Goal: Task Accomplishment & Management: Use online tool/utility

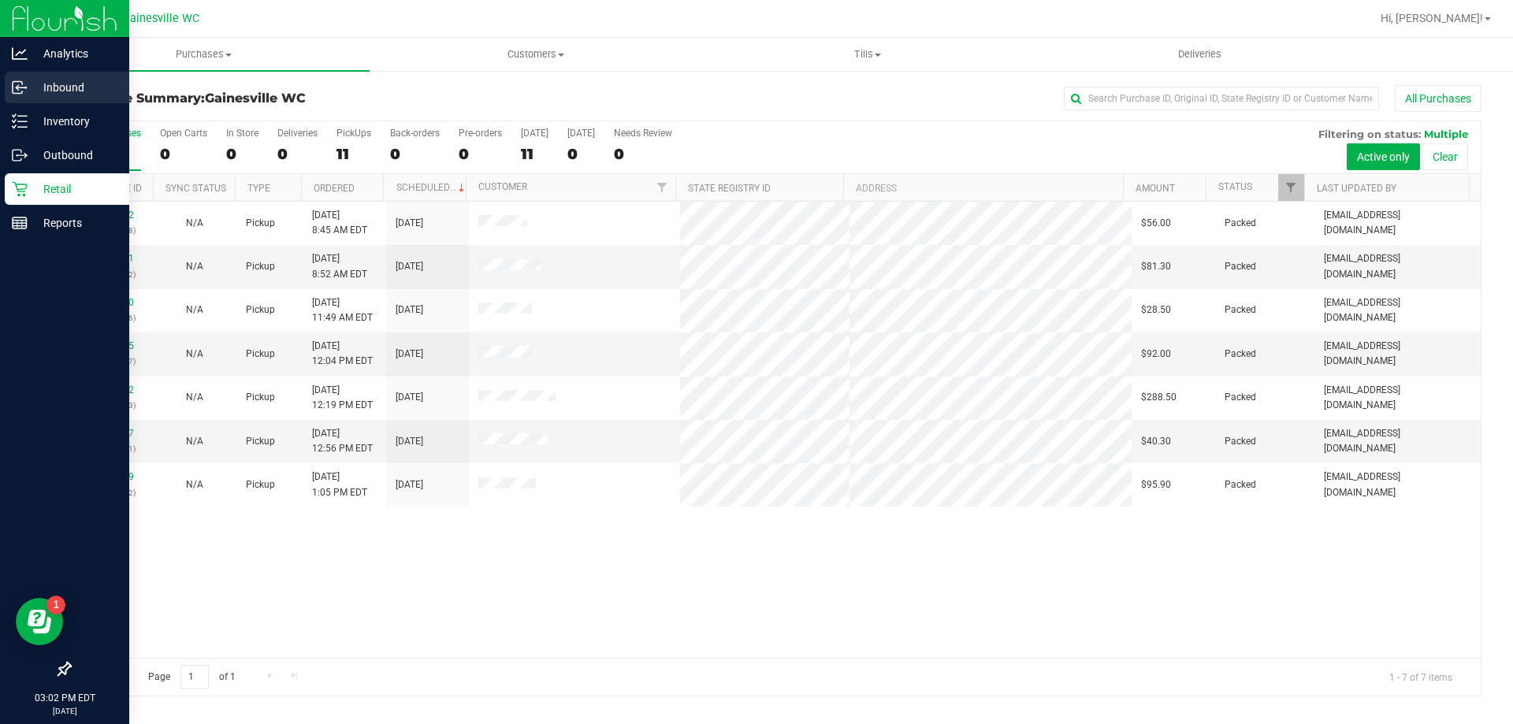
click at [69, 89] on p "Inbound" at bounding box center [75, 87] width 95 height 19
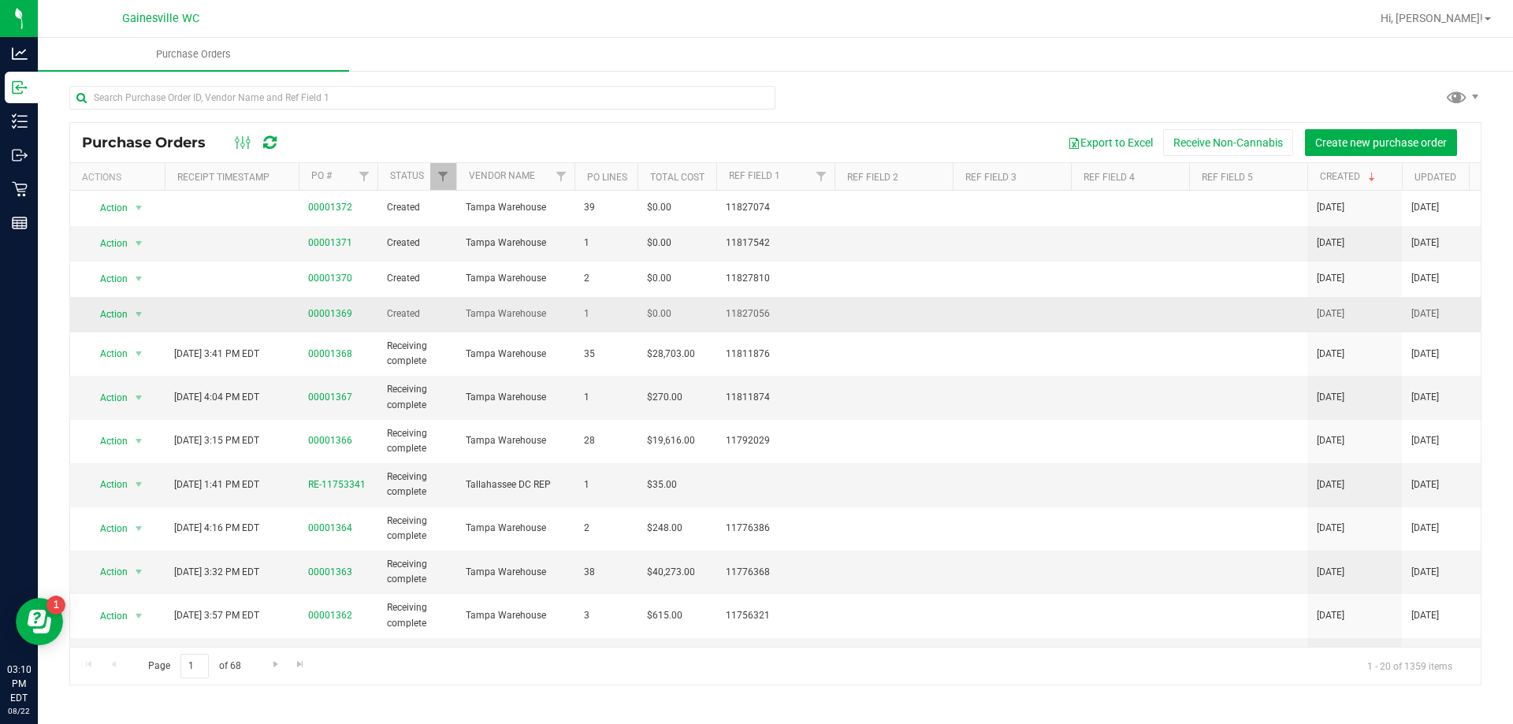
click at [331, 321] on span "00001369" at bounding box center [330, 314] width 44 height 15
click at [337, 314] on link "00001369" at bounding box center [330, 313] width 44 height 11
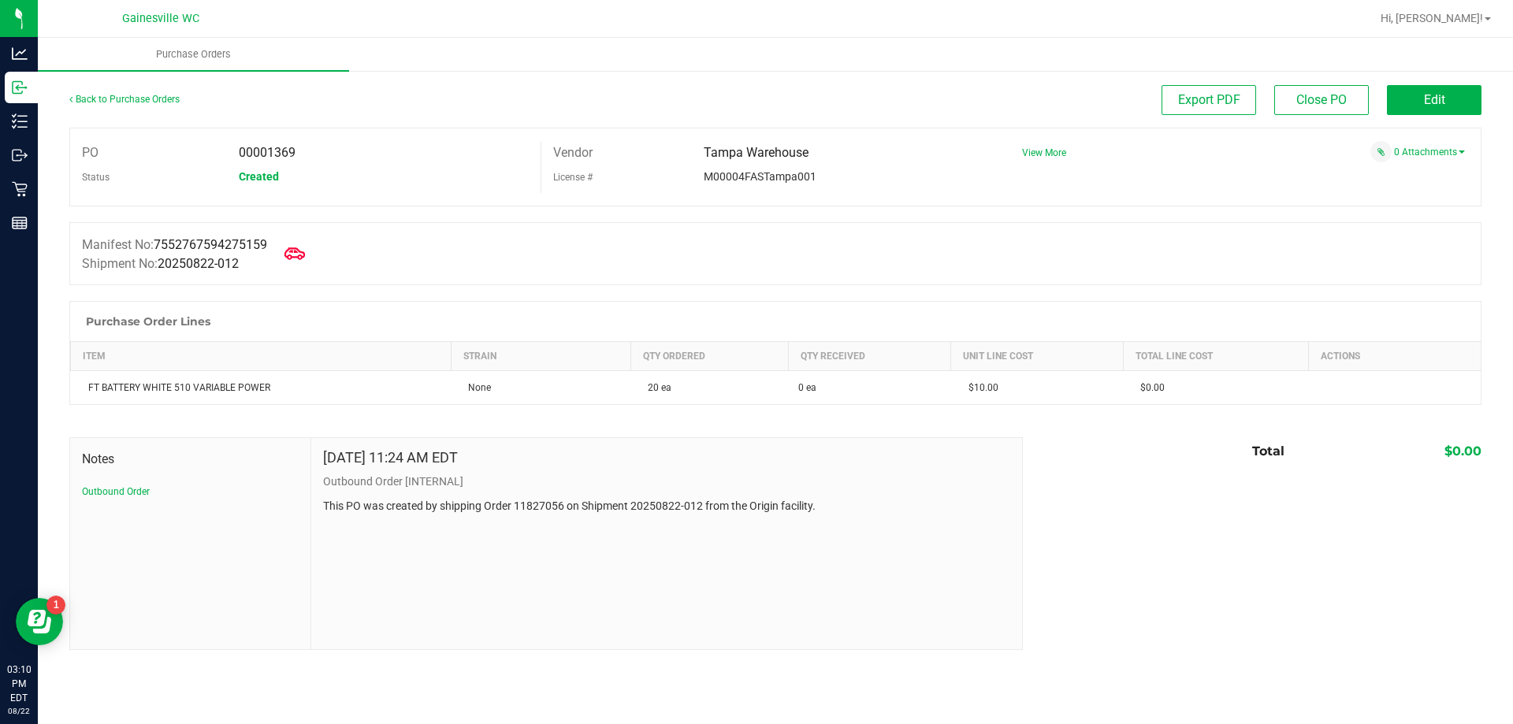
click at [298, 261] on icon at bounding box center [295, 254] width 20 height 20
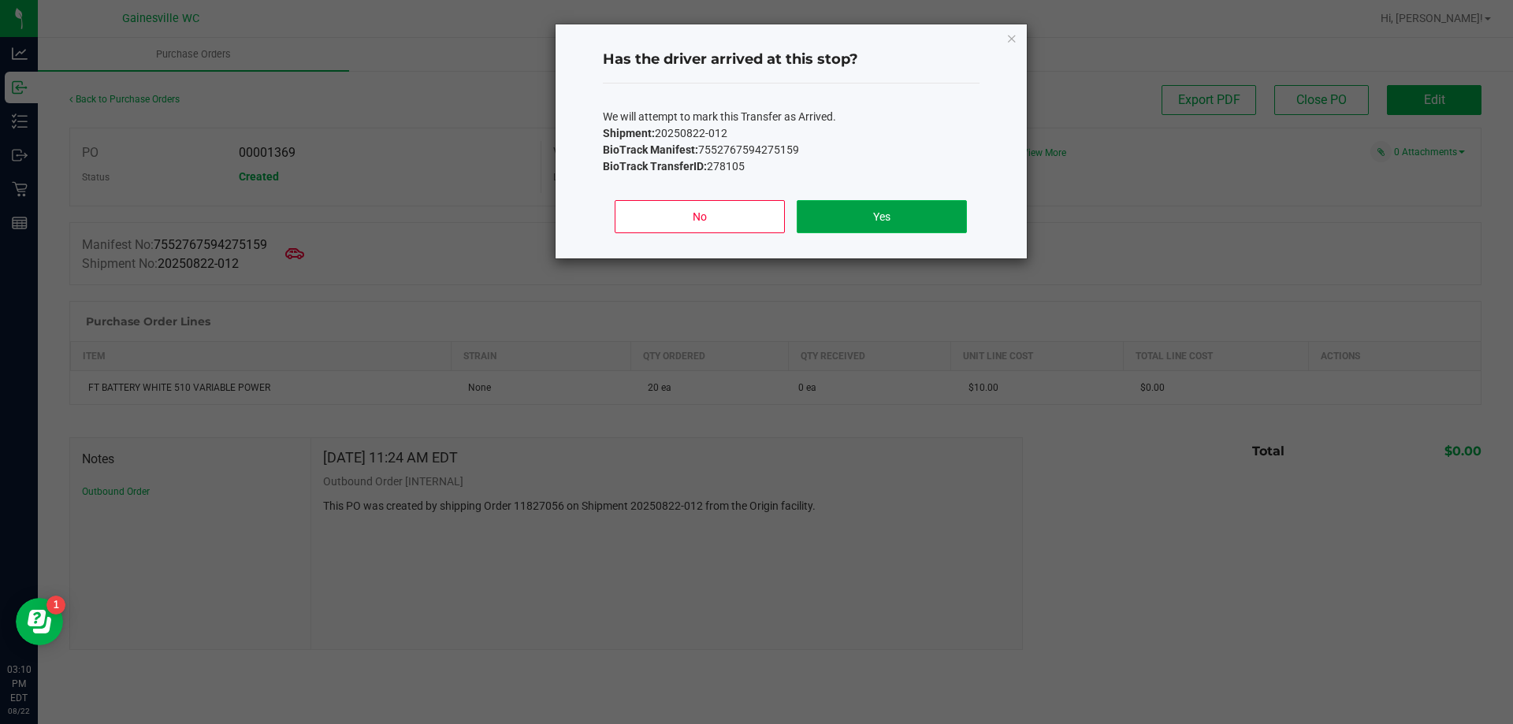
click at [859, 206] on button "Yes" at bounding box center [881, 216] width 169 height 33
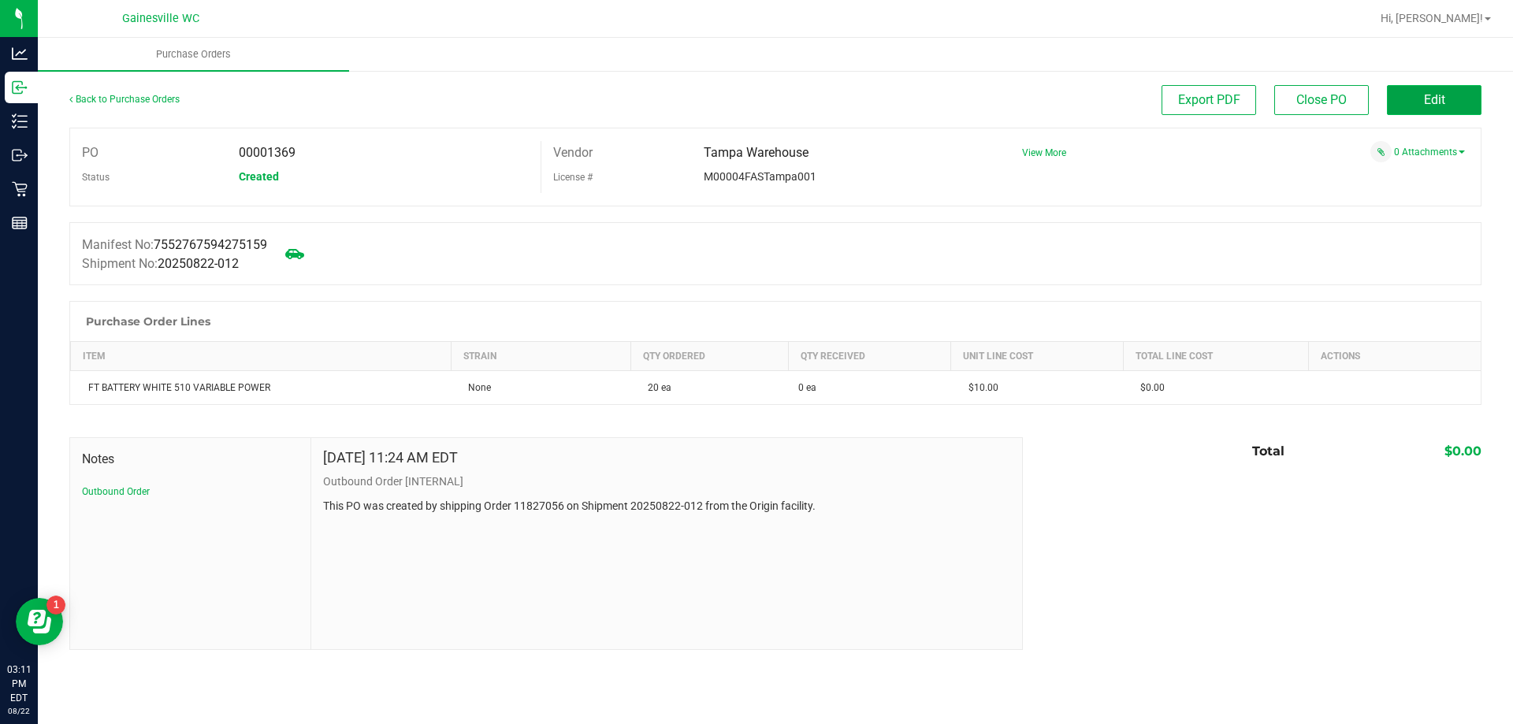
click at [1423, 109] on button "Edit" at bounding box center [1434, 100] width 95 height 30
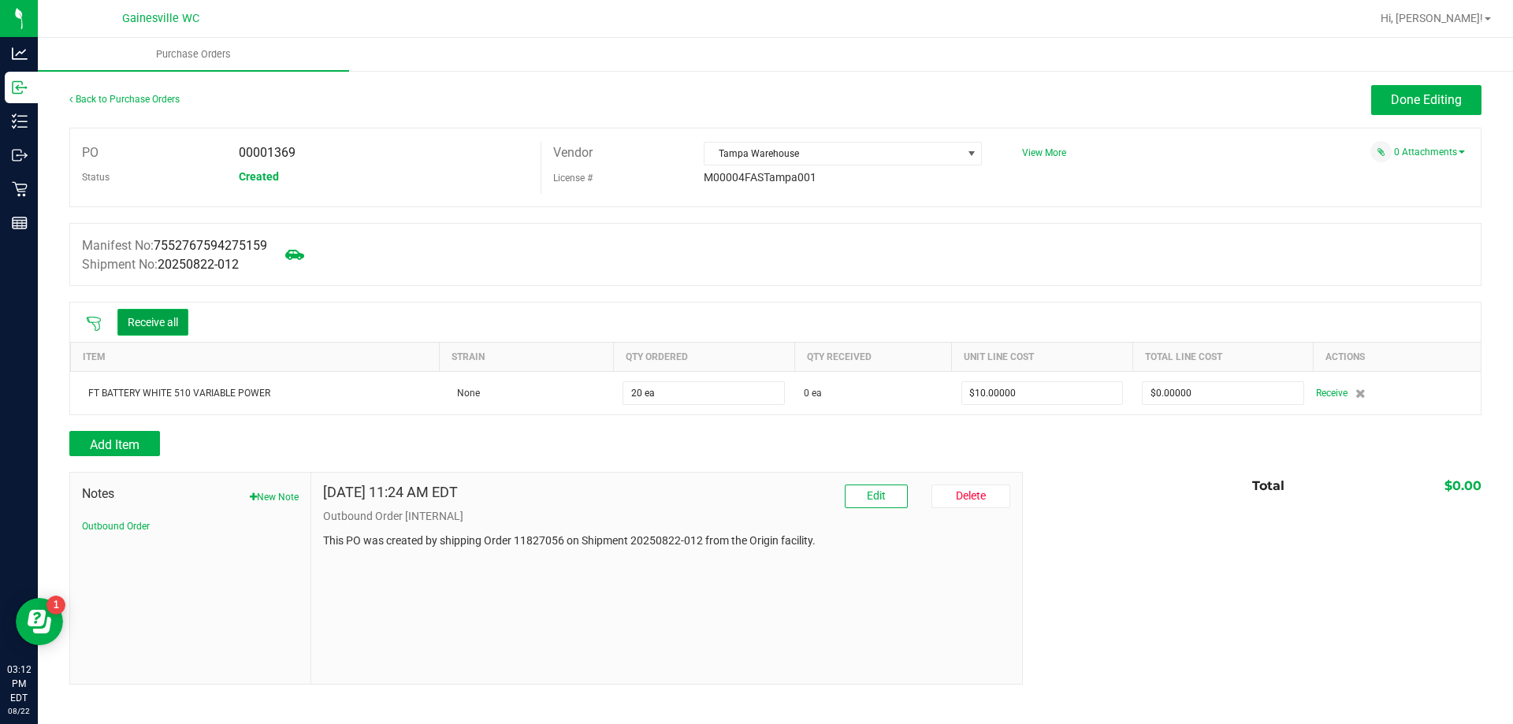
click at [173, 326] on button "Receive all" at bounding box center [152, 322] width 71 height 27
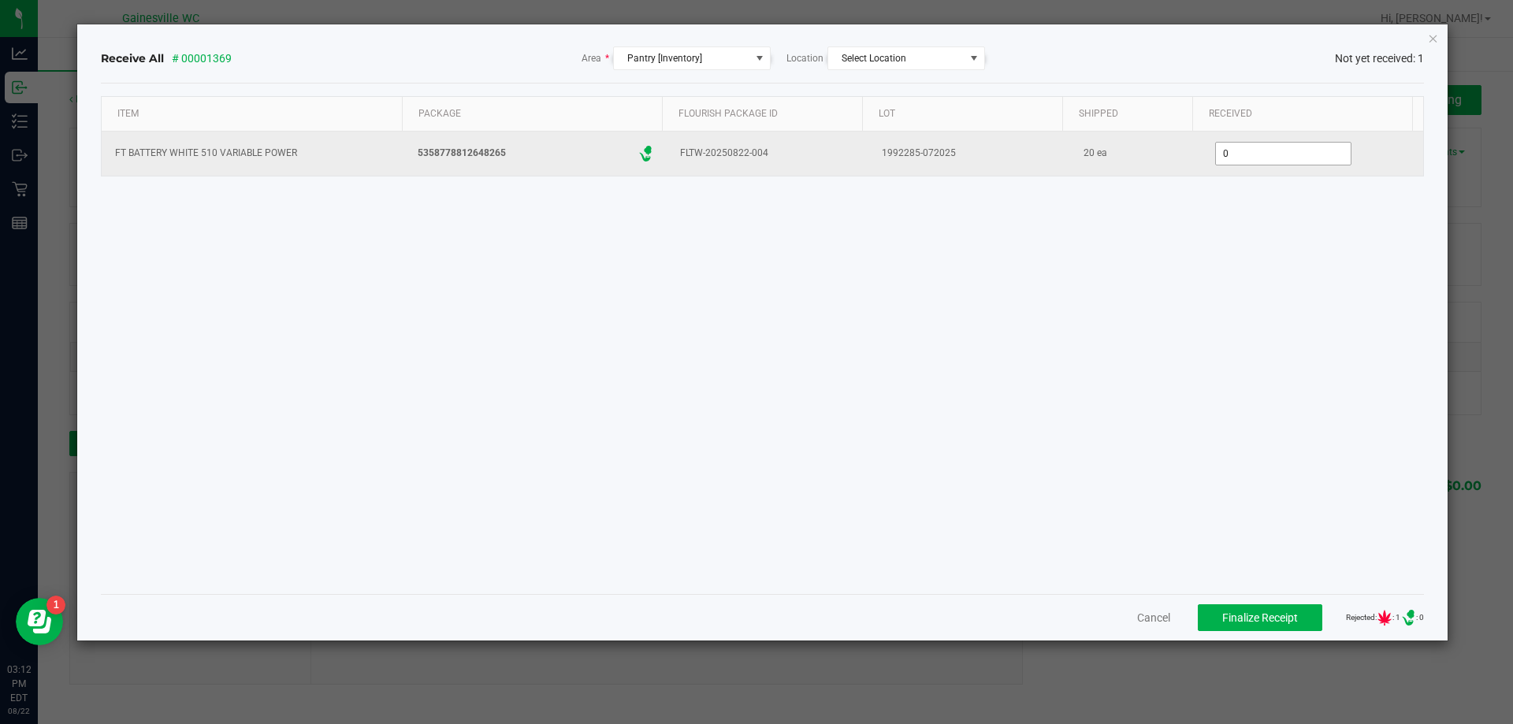
click at [1261, 154] on input "0" at bounding box center [1283, 154] width 135 height 22
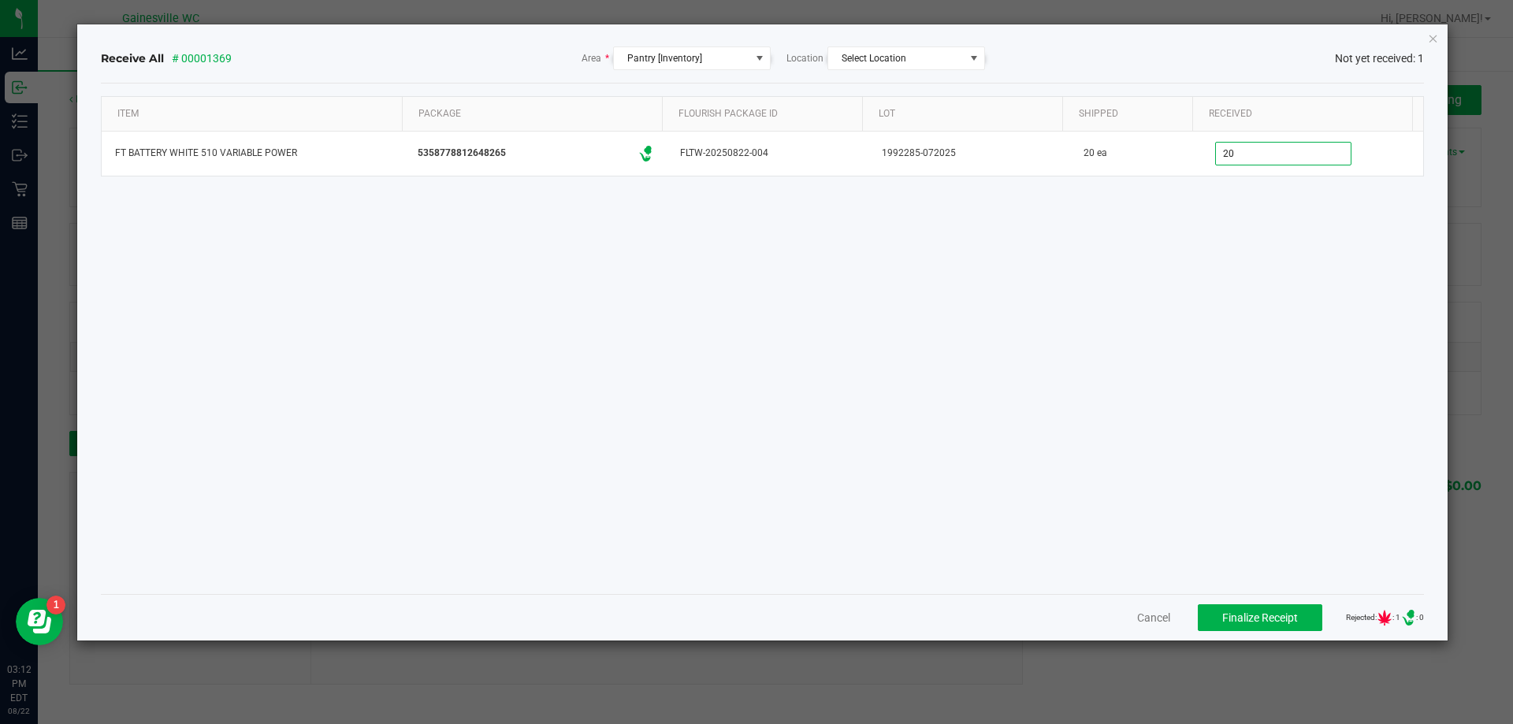
type input "20 ea"
click at [1231, 544] on div "Item Package Flourish Package ID Lot Shipped Received FT BATTERY WHITE 510 VARI…" at bounding box center [763, 339] width 1324 height 486
click at [1230, 615] on span "Finalize Receipt" at bounding box center [1260, 618] width 76 height 13
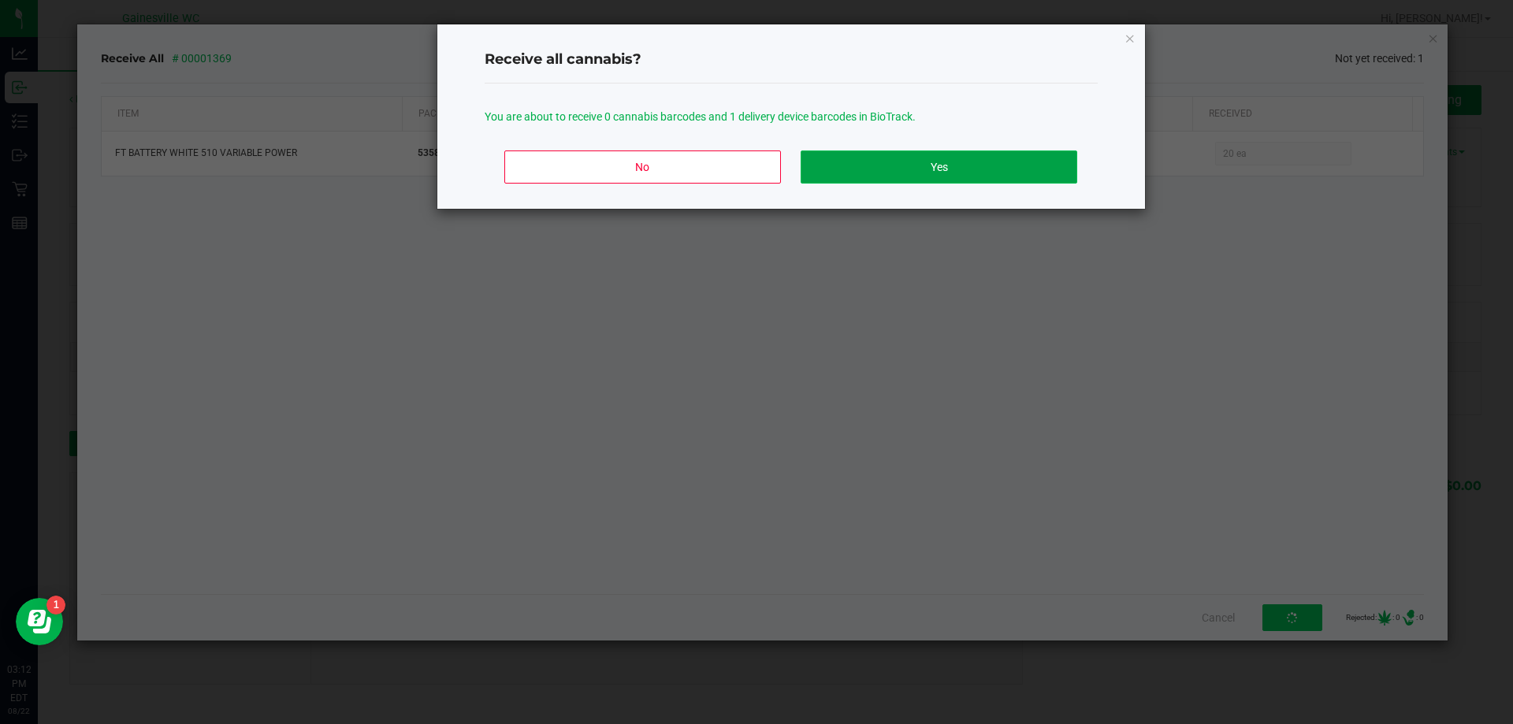
click at [984, 168] on button "Yes" at bounding box center [939, 167] width 276 height 33
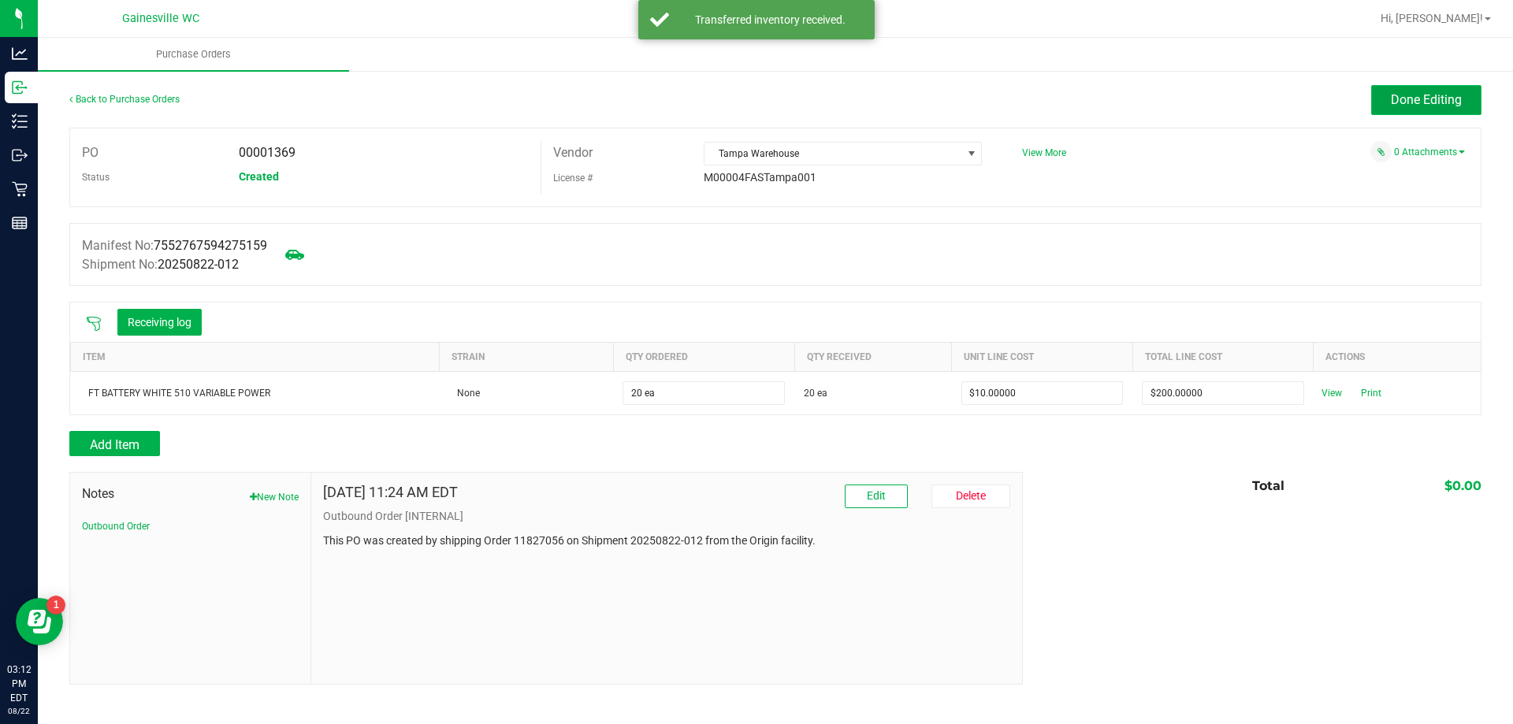
click at [1434, 99] on span "Done Editing" at bounding box center [1426, 99] width 71 height 15
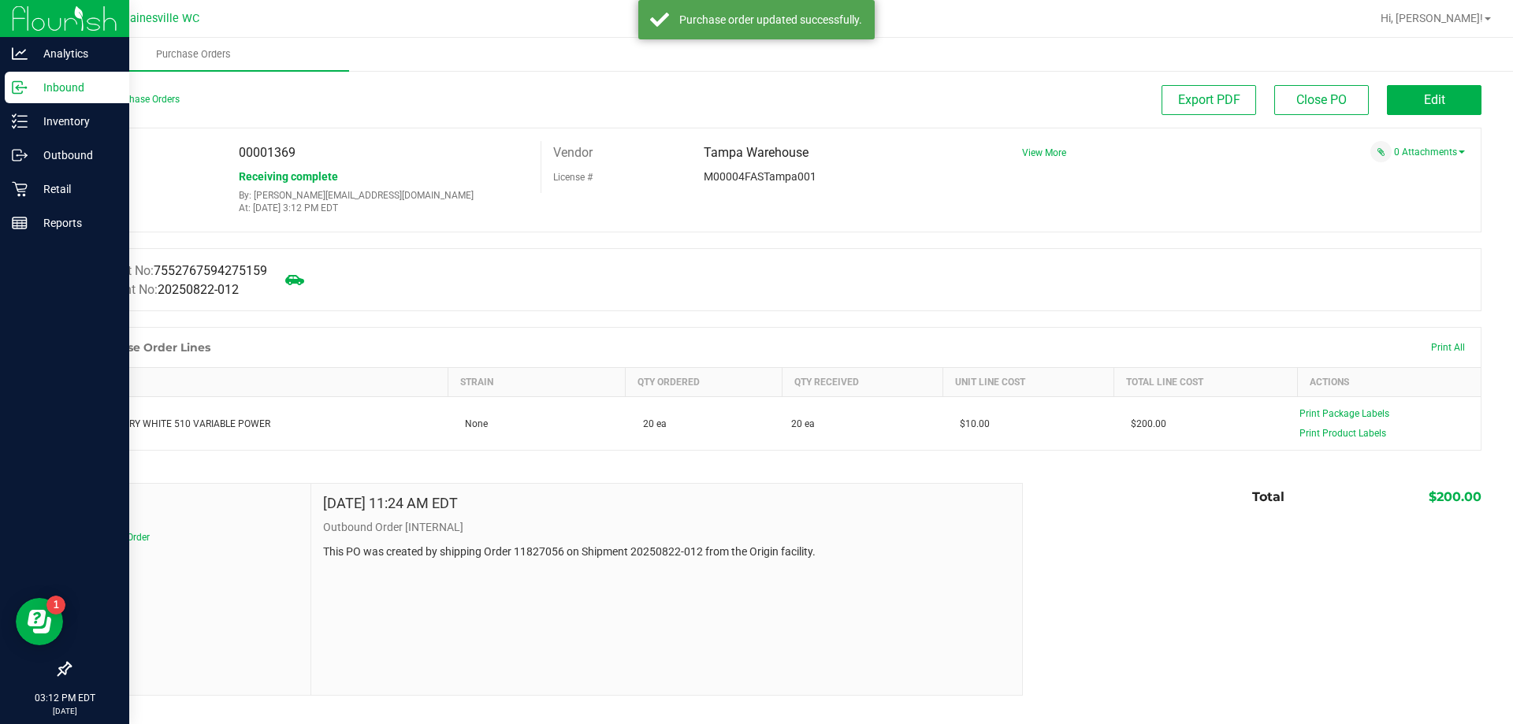
click at [52, 95] on p "Inbound" at bounding box center [75, 87] width 95 height 19
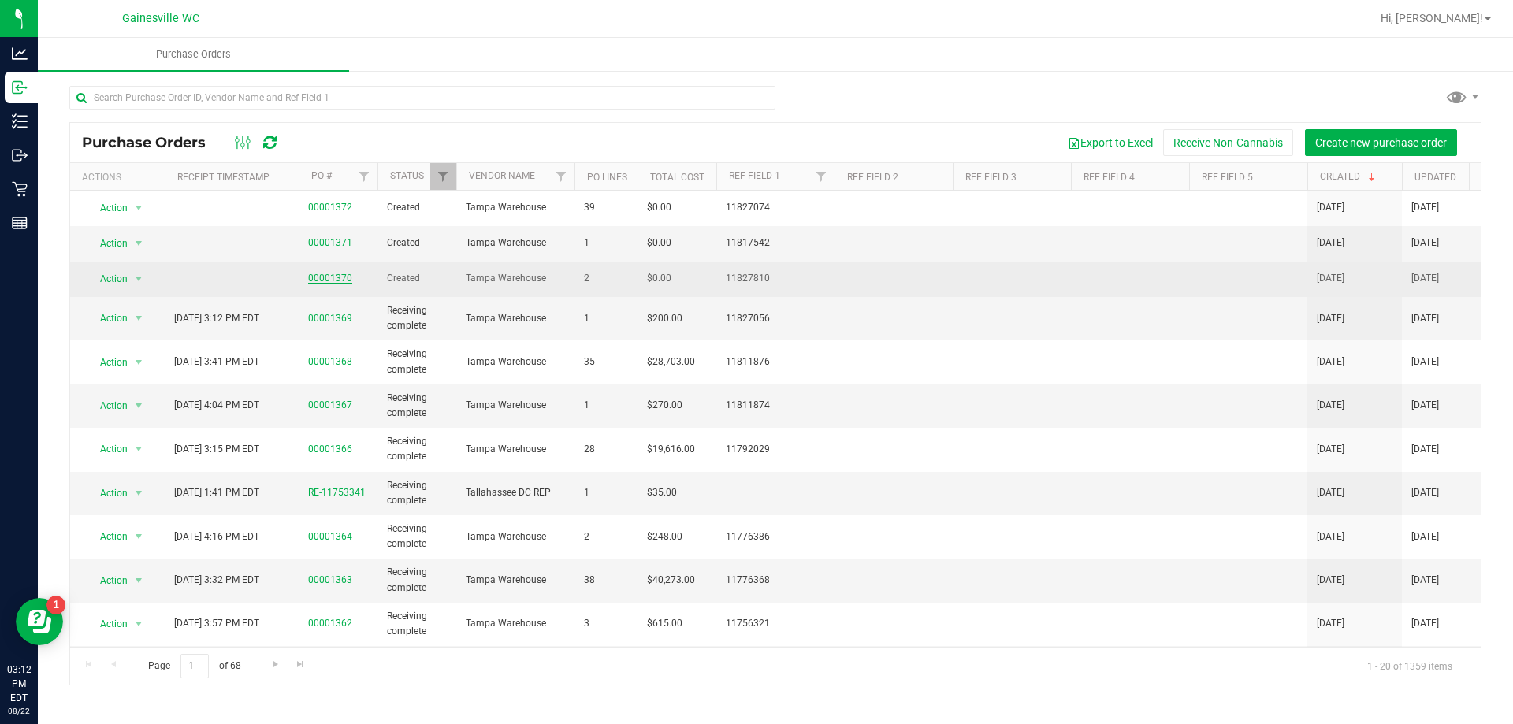
click at [332, 277] on link "00001370" at bounding box center [330, 278] width 44 height 11
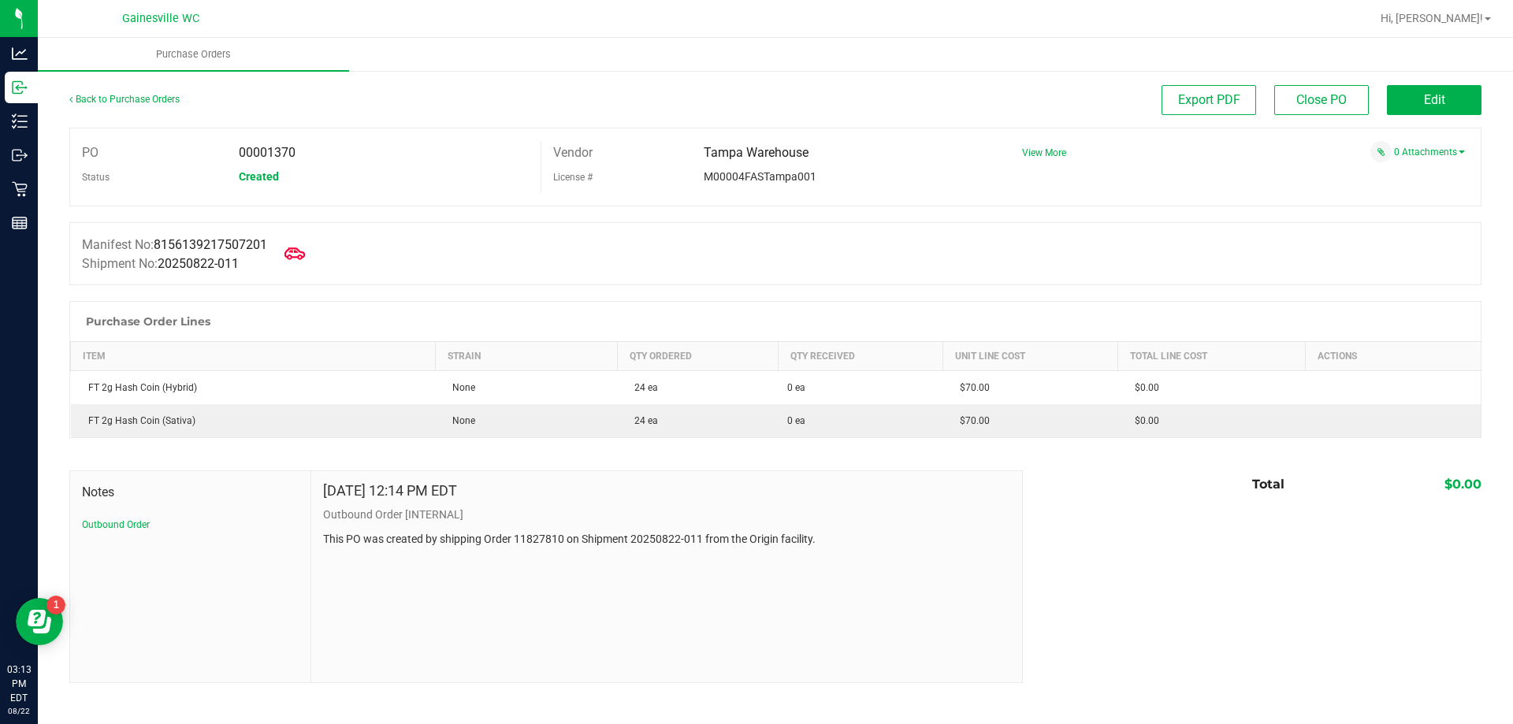
click at [303, 248] on icon at bounding box center [295, 254] width 20 height 20
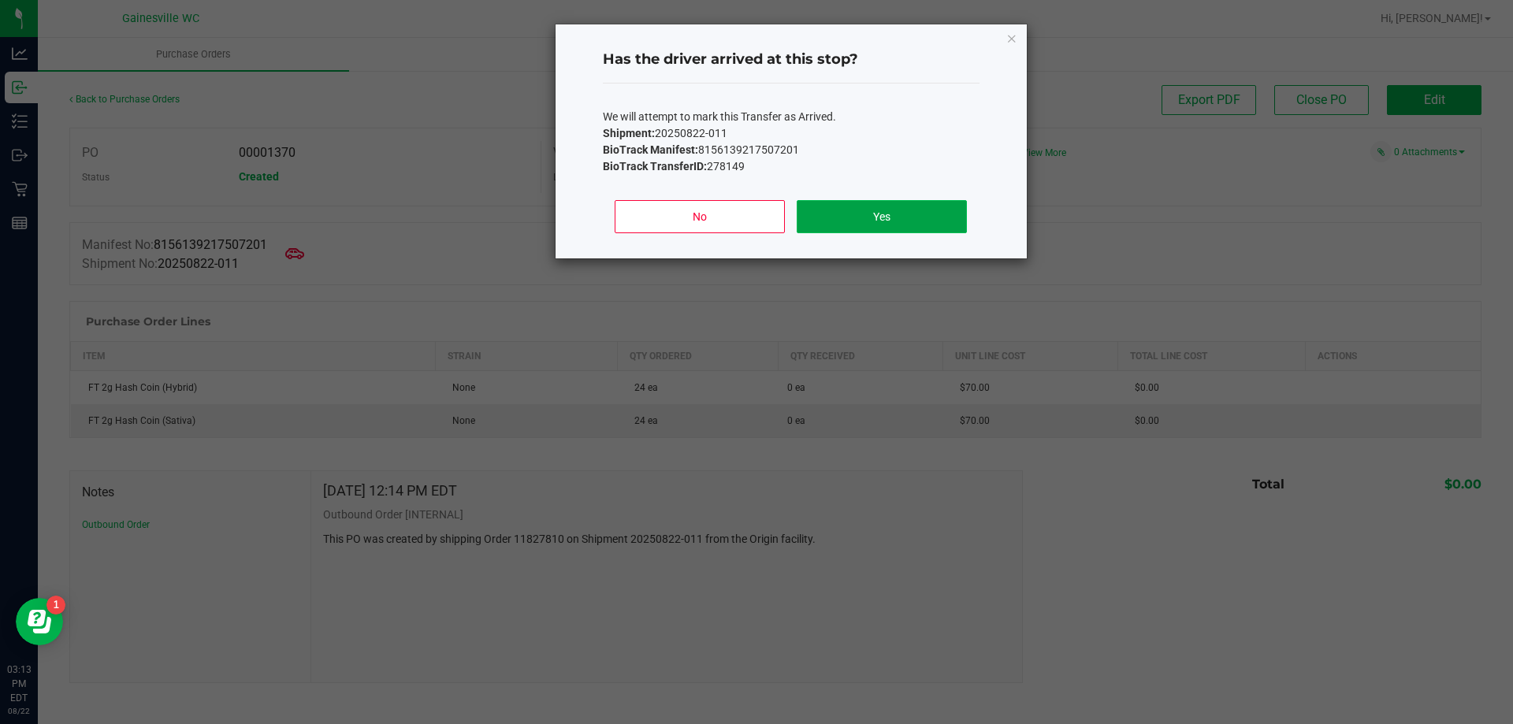
click at [828, 218] on button "Yes" at bounding box center [881, 216] width 169 height 33
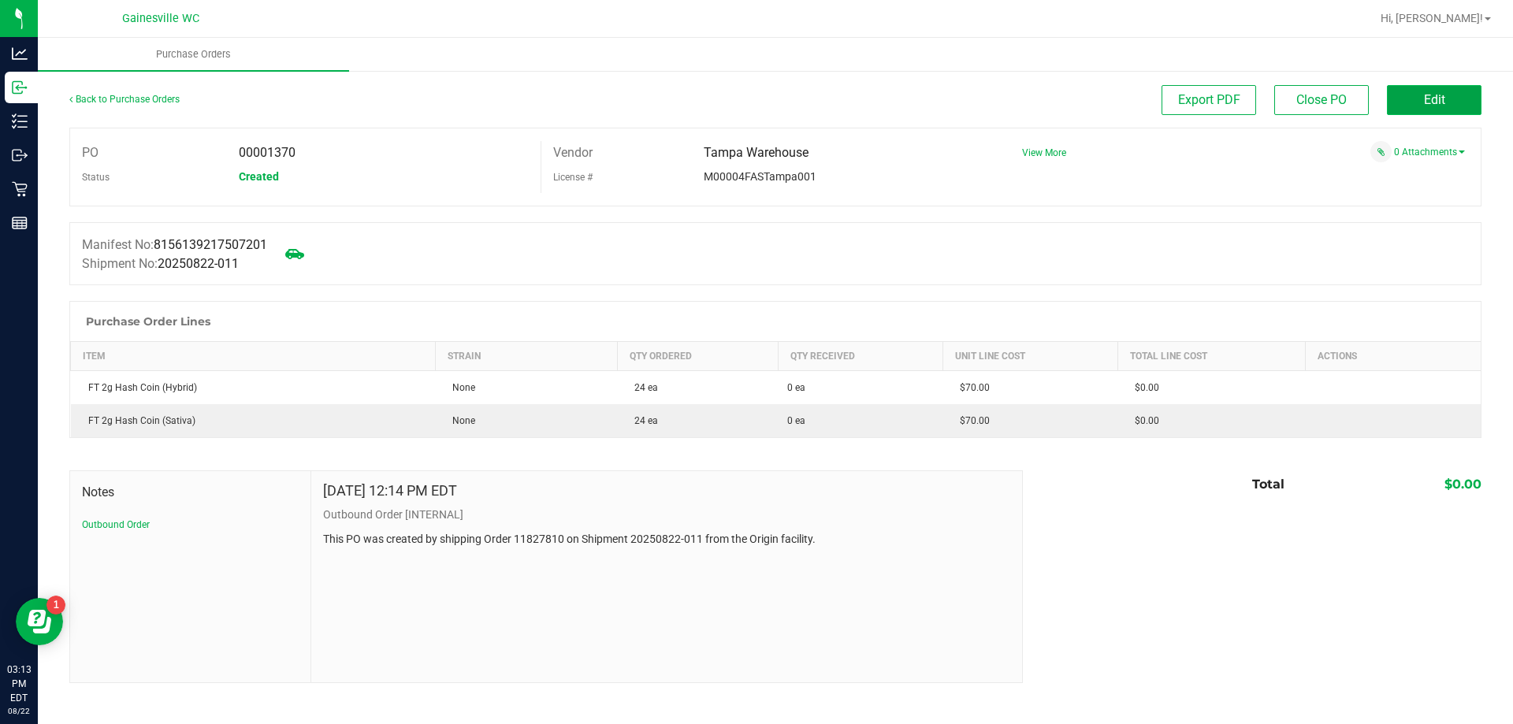
click at [1425, 91] on button "Edit" at bounding box center [1434, 100] width 95 height 30
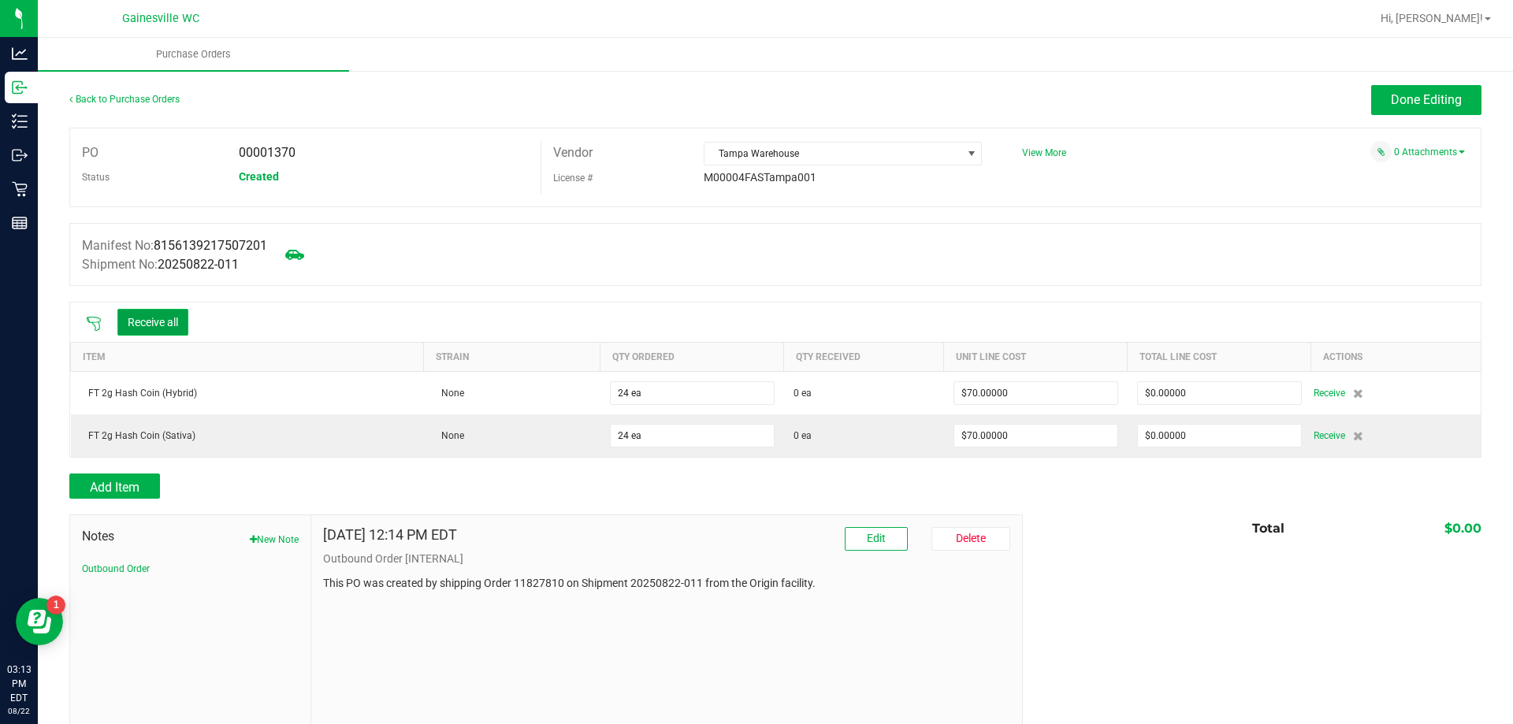
click at [157, 312] on button "Receive all" at bounding box center [152, 322] width 71 height 27
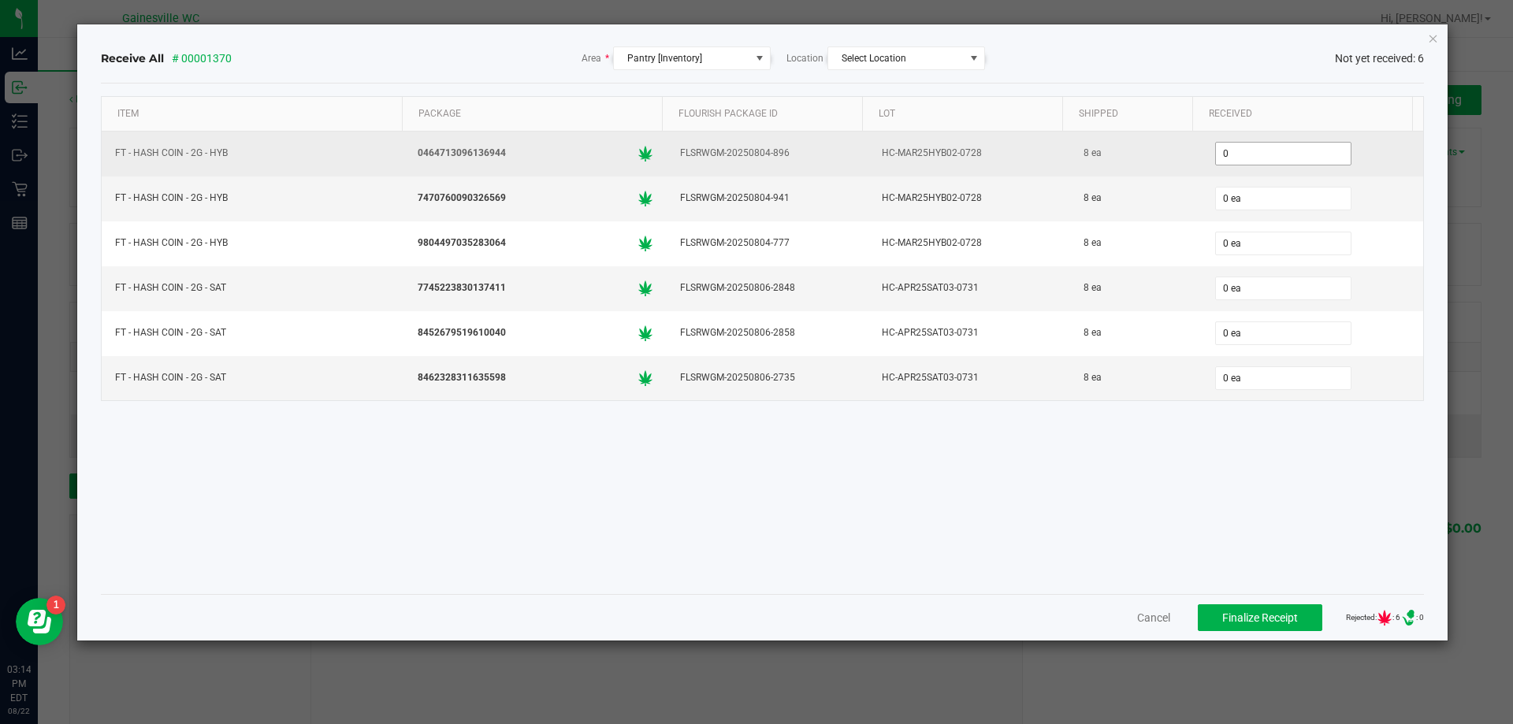
click at [1226, 150] on input "0" at bounding box center [1283, 154] width 135 height 22
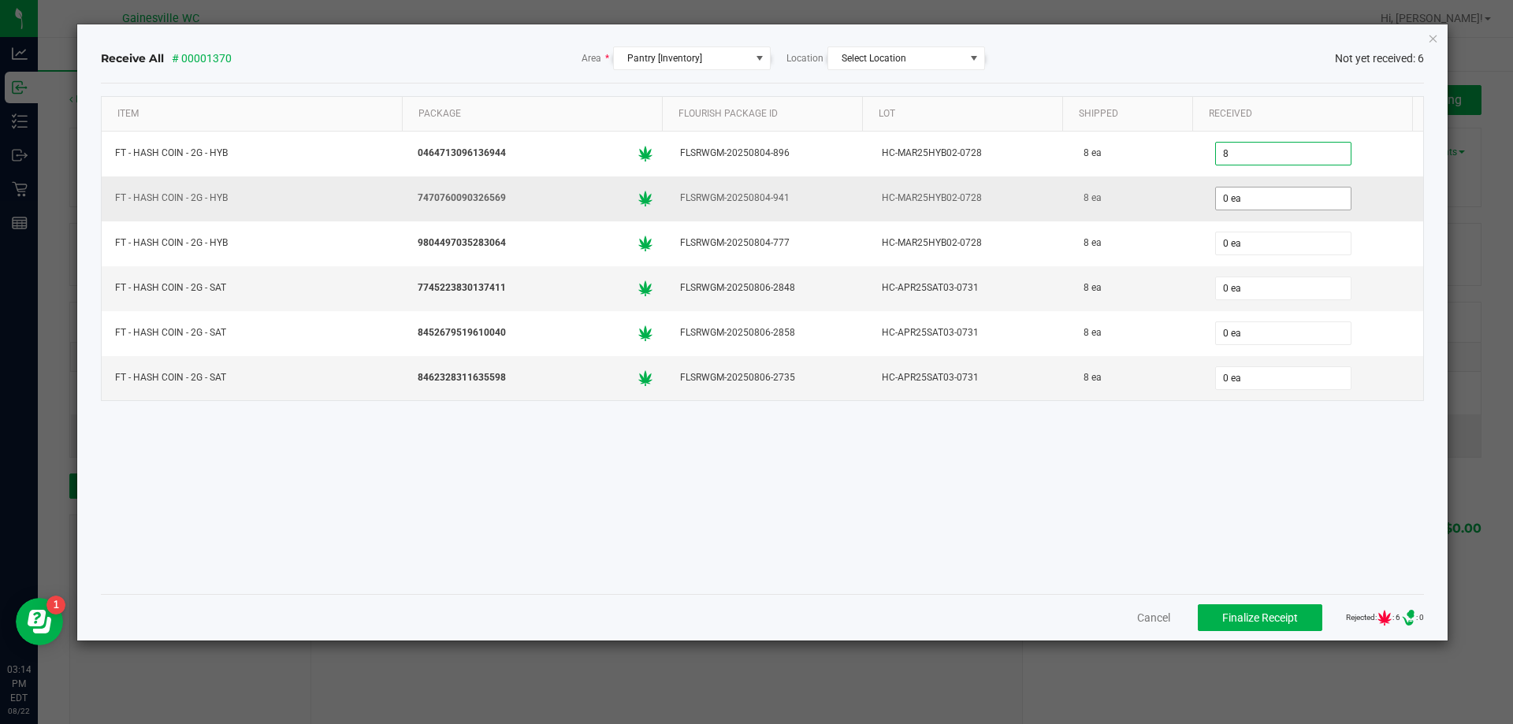
type input "8 ea"
click at [1222, 195] on input "0" at bounding box center [1283, 199] width 135 height 22
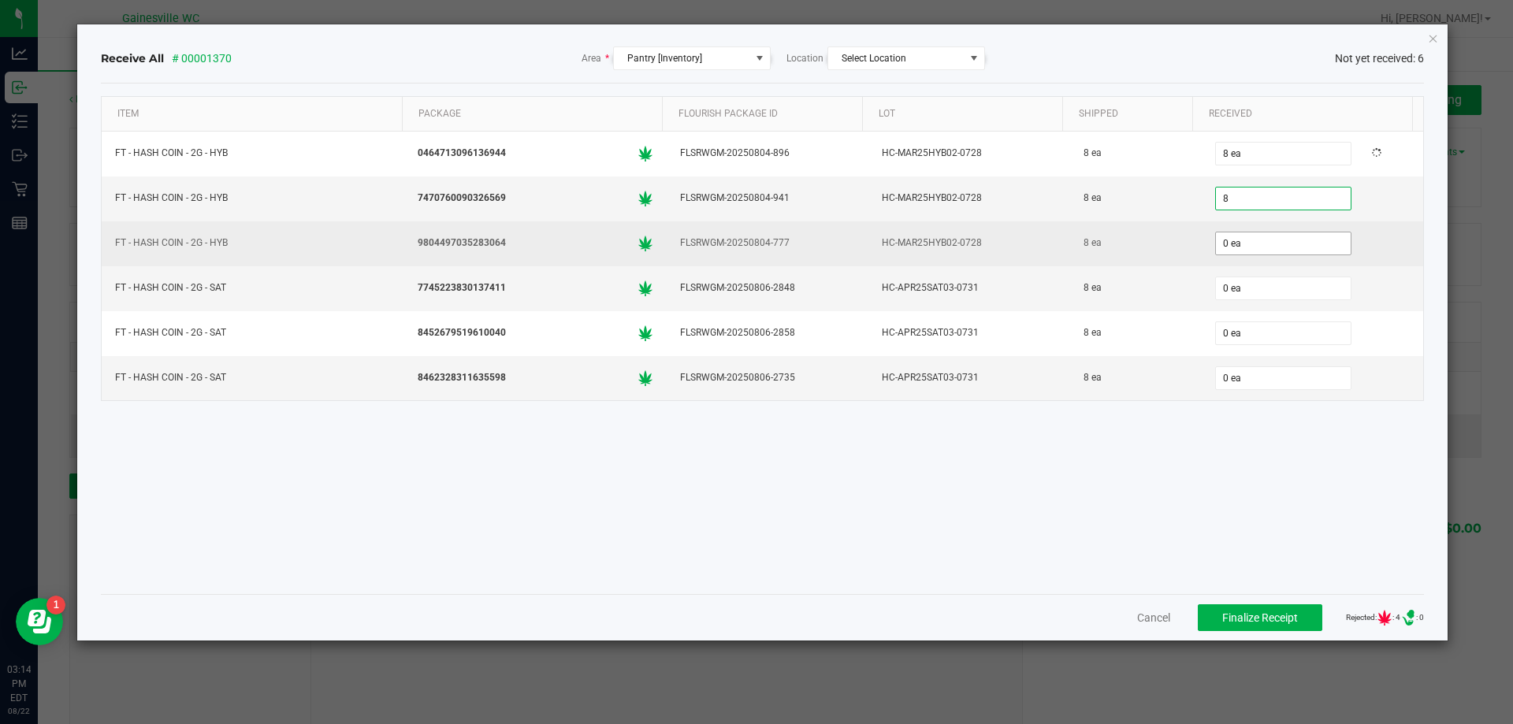
type input "8 ea"
click at [1241, 243] on input "0" at bounding box center [1283, 244] width 135 height 22
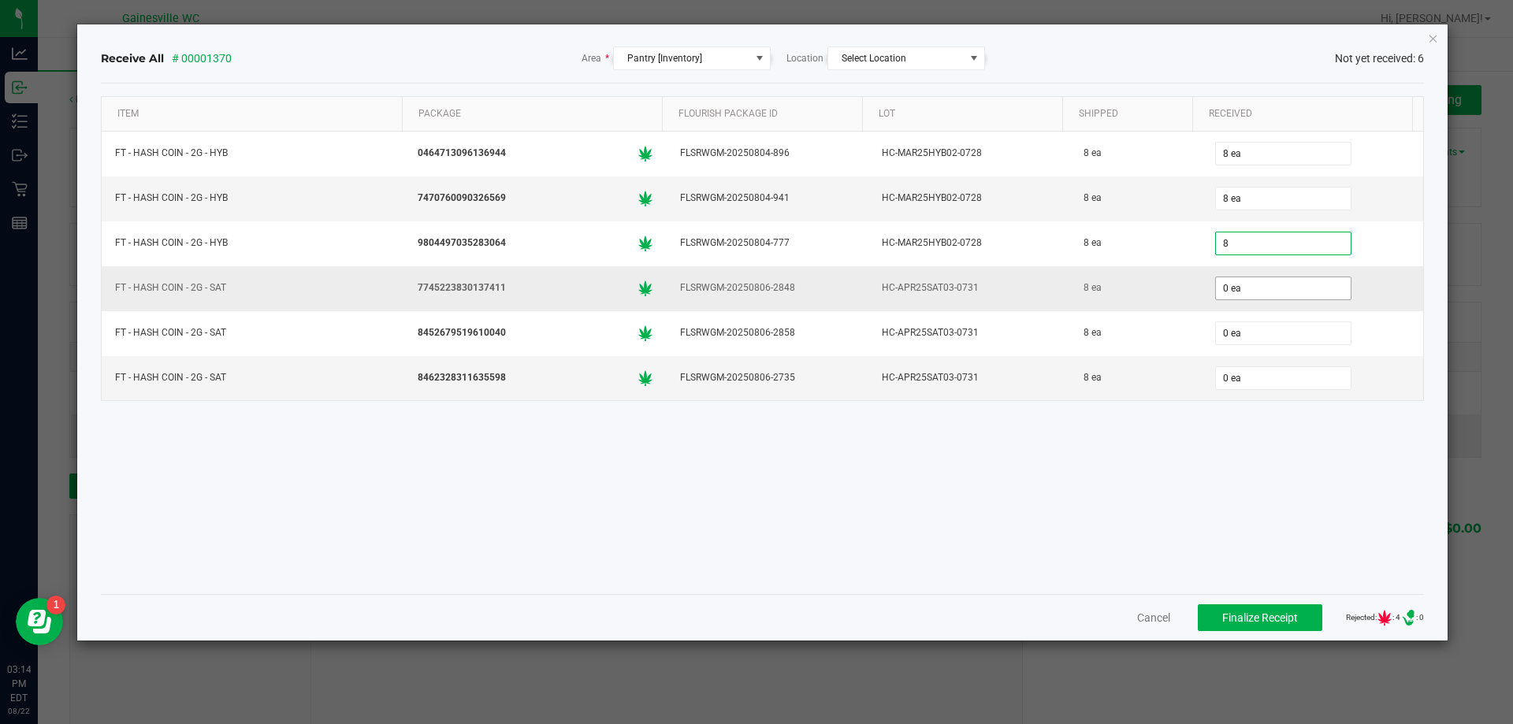
type input "8 ea"
click at [1230, 284] on input "0" at bounding box center [1283, 288] width 135 height 22
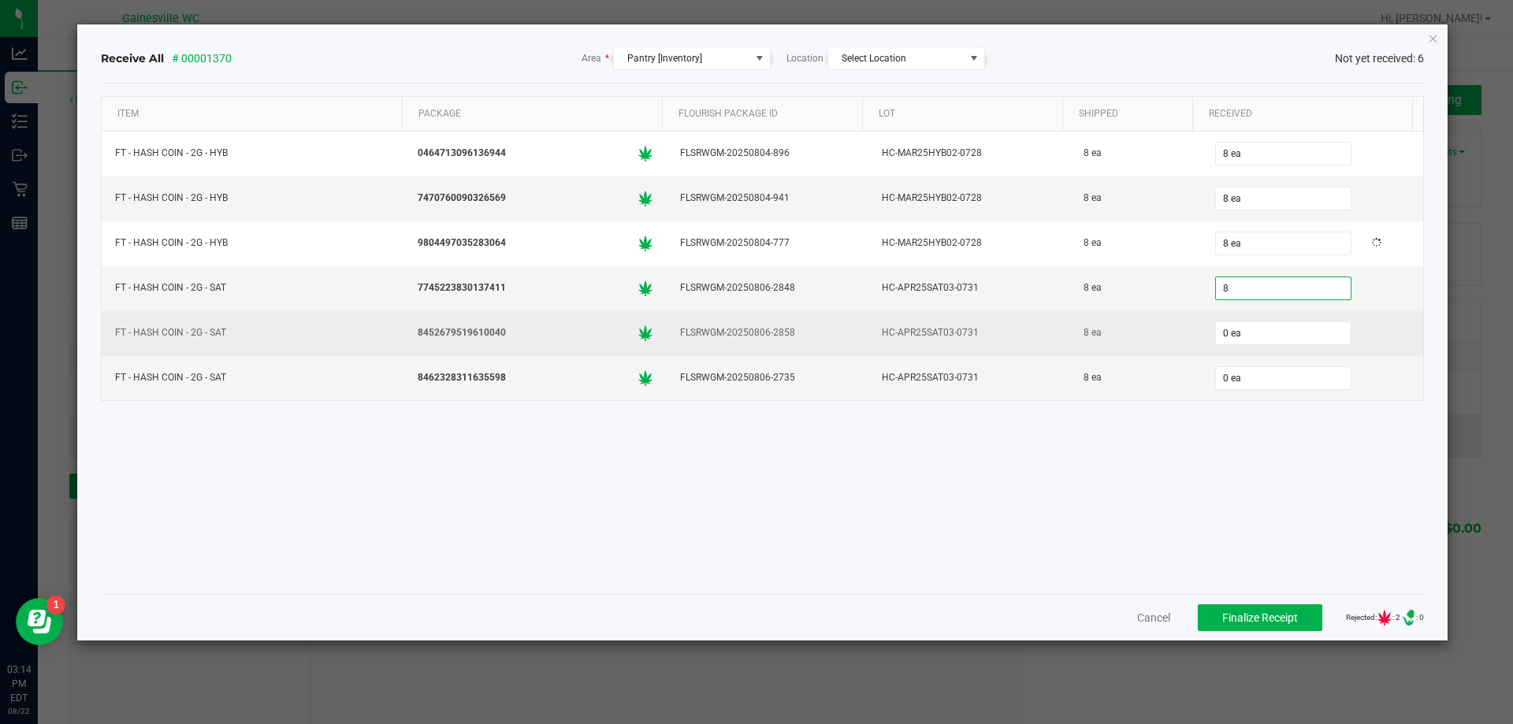
type input "8 ea"
click at [1222, 352] on td "0 ea" at bounding box center [1313, 333] width 222 height 45
click at [1229, 343] on input "0" at bounding box center [1283, 333] width 135 height 22
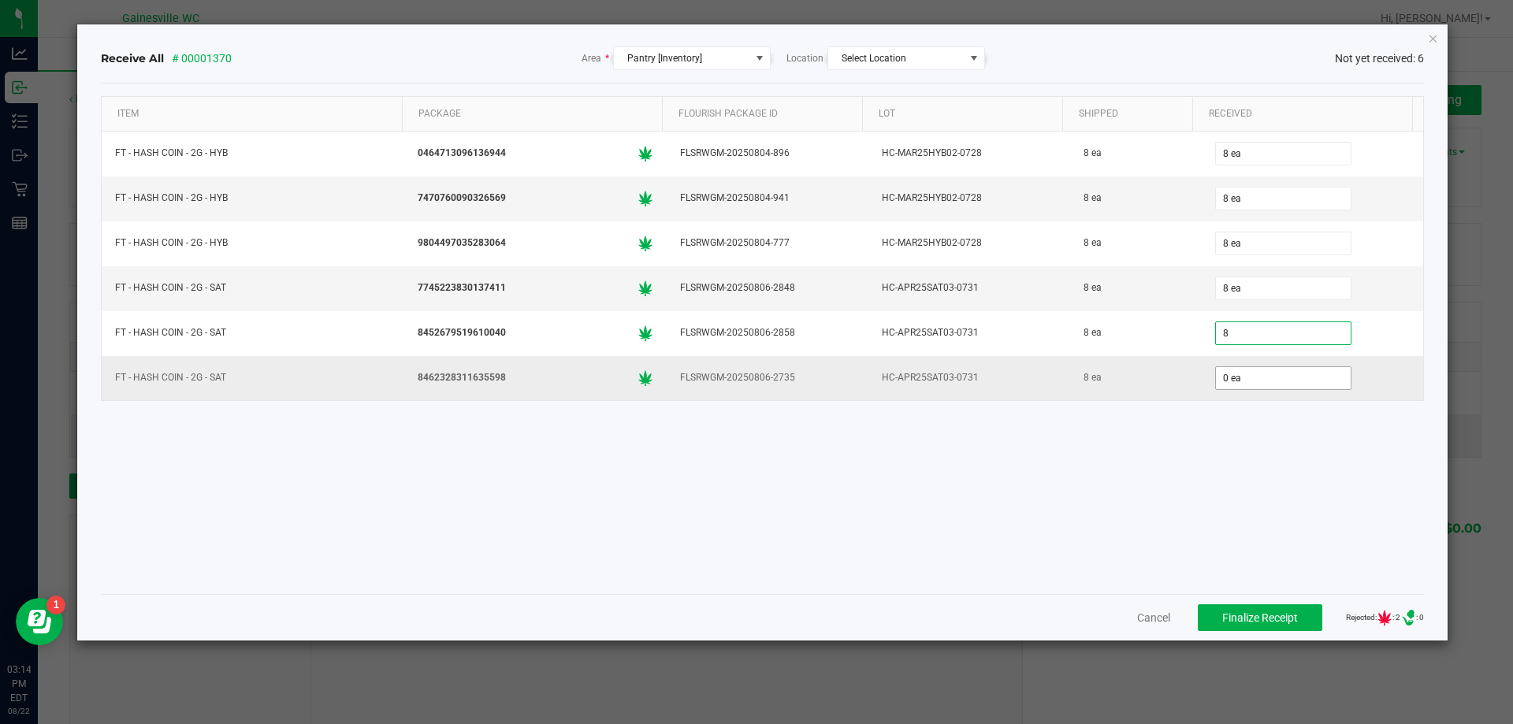
type input "8 ea"
click at [1237, 385] on input "0" at bounding box center [1283, 378] width 135 height 22
type input "8 ea"
click at [1172, 502] on div "Item Package Flourish Package ID Lot Shipped Received FT - HASH COIN - 2G - HYB…" at bounding box center [763, 339] width 1324 height 486
click at [1223, 612] on span "Finalize Receipt" at bounding box center [1260, 618] width 76 height 13
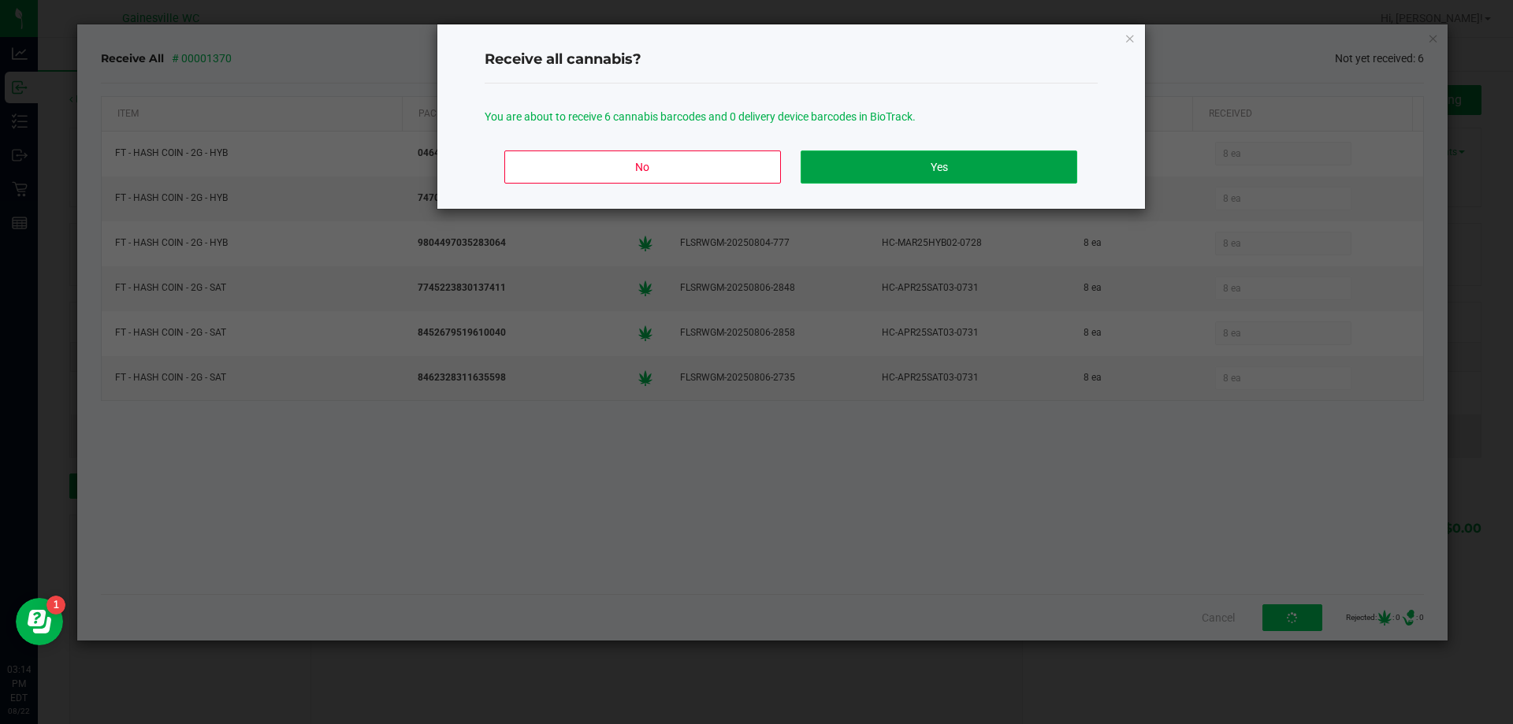
click at [1020, 176] on button "Yes" at bounding box center [939, 167] width 276 height 33
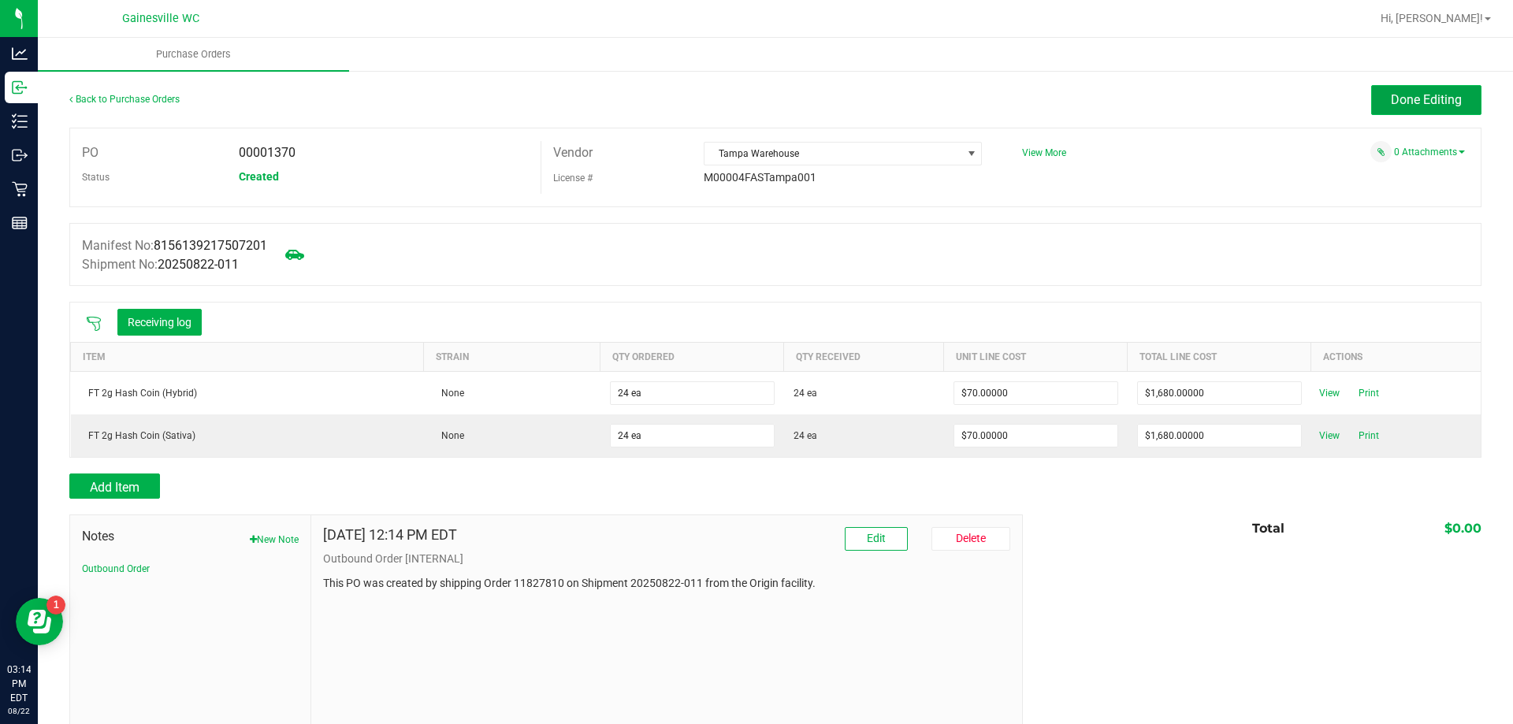
click at [1434, 85] on button "Done Editing" at bounding box center [1426, 100] width 110 height 30
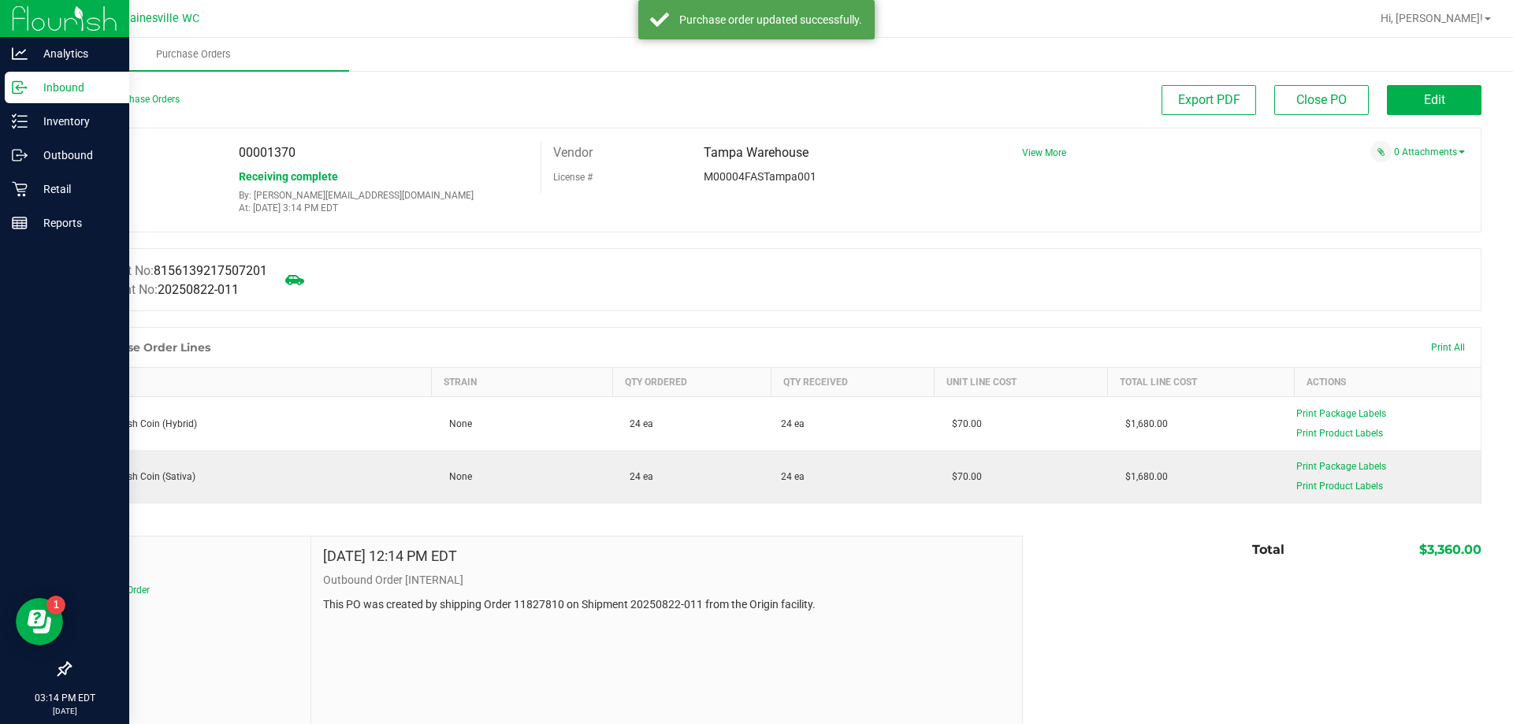
click at [17, 91] on icon at bounding box center [20, 88] width 16 height 16
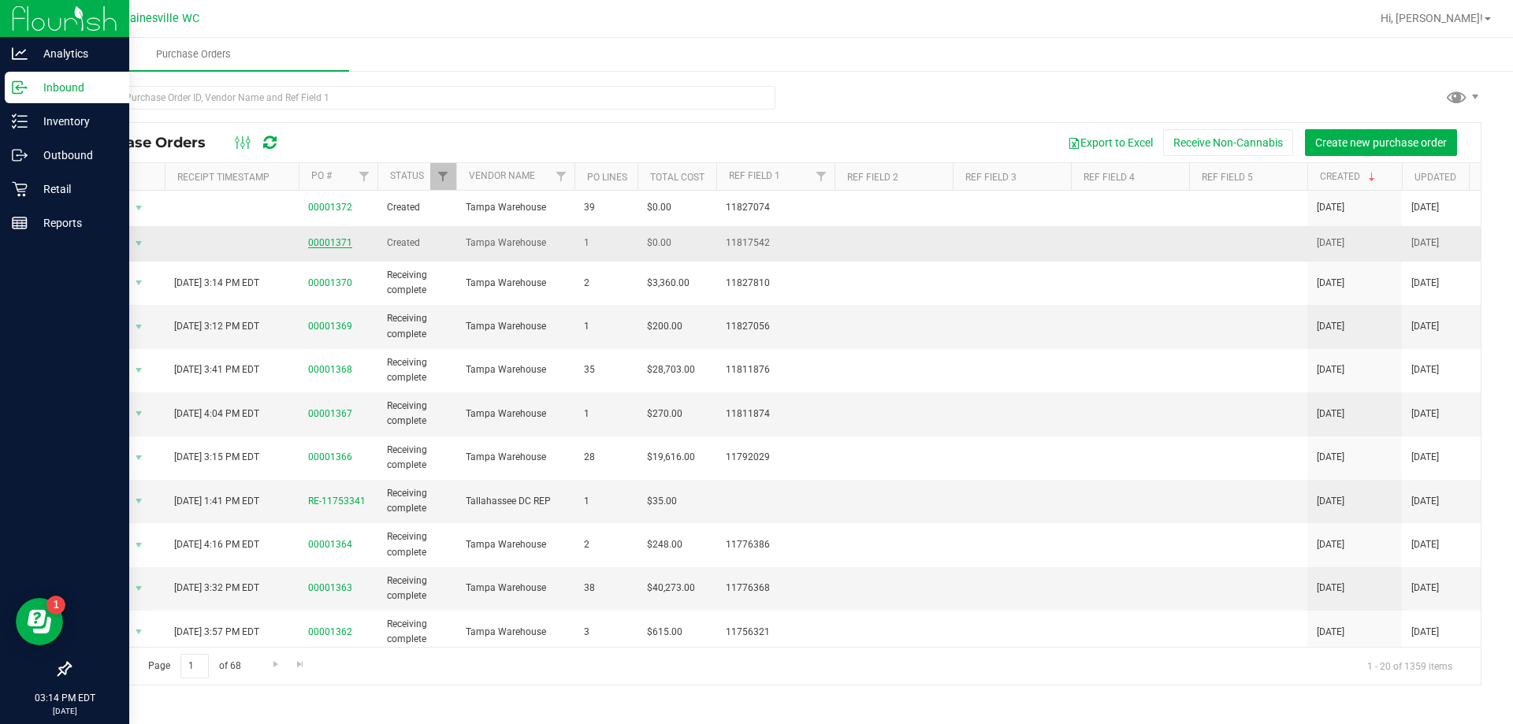
click at [338, 240] on link "00001371" at bounding box center [330, 242] width 44 height 11
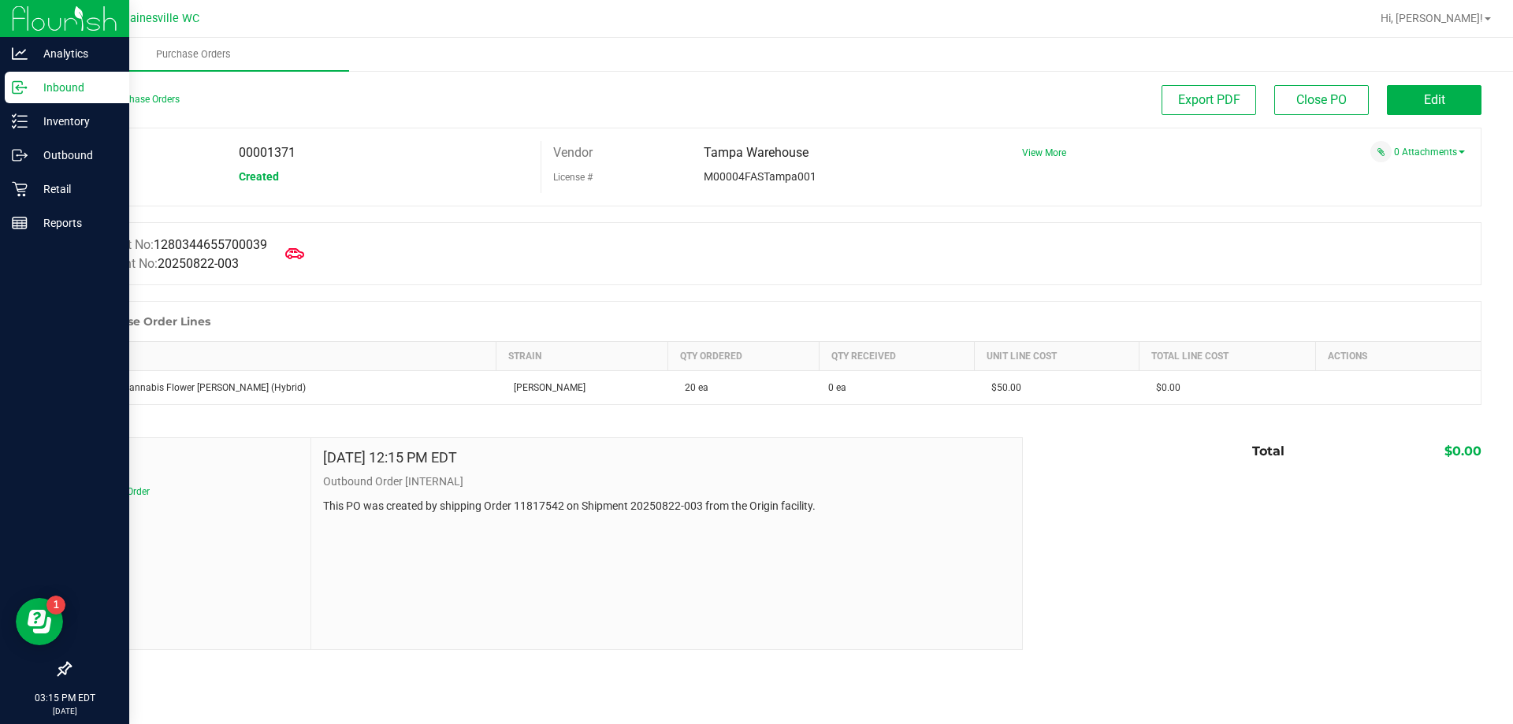
click at [320, 262] on div "Manifest No: 1280344655700039 Shipment No: 20250822-003" at bounding box center [775, 253] width 1412 height 63
click at [311, 261] on span at bounding box center [294, 253] width 35 height 35
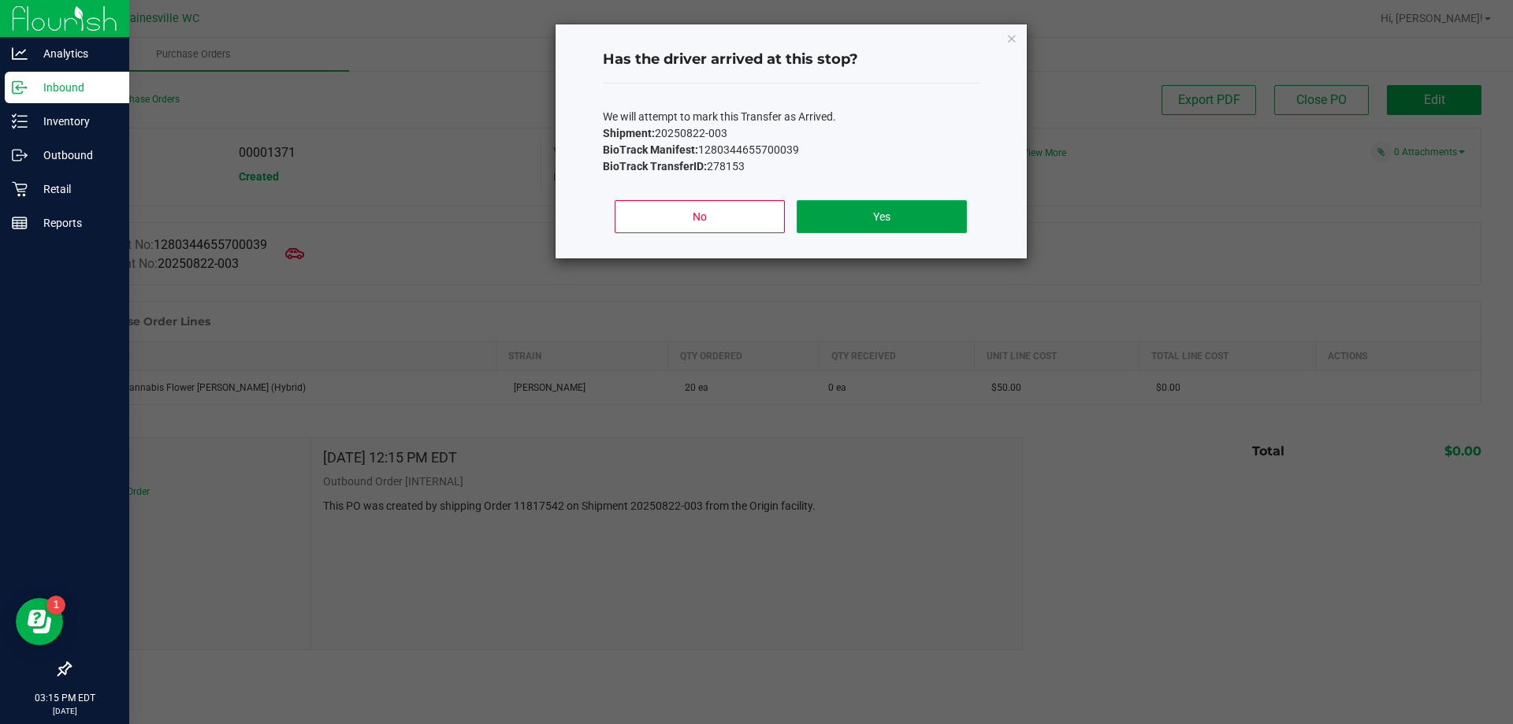
click at [841, 206] on button "Yes" at bounding box center [881, 216] width 169 height 33
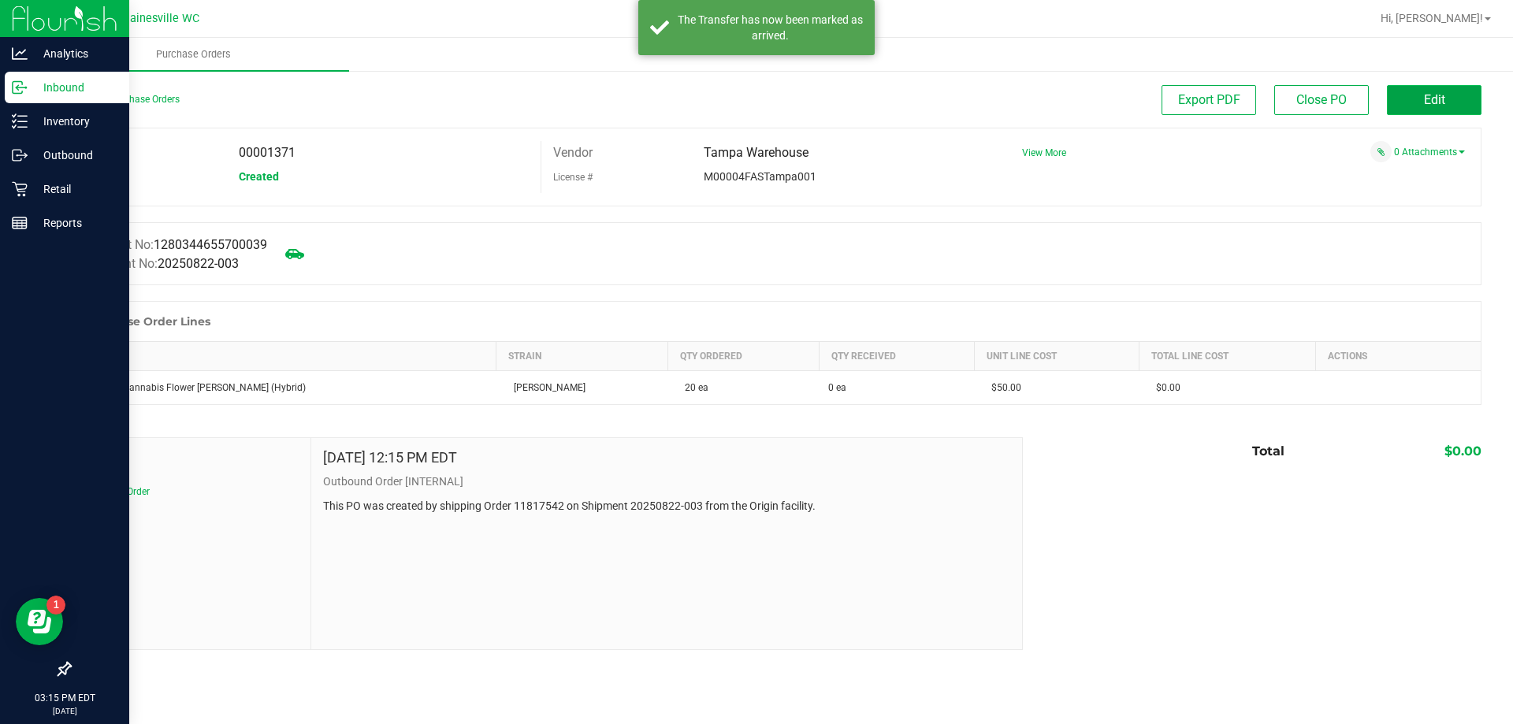
click at [1398, 93] on button "Edit" at bounding box center [1434, 100] width 95 height 30
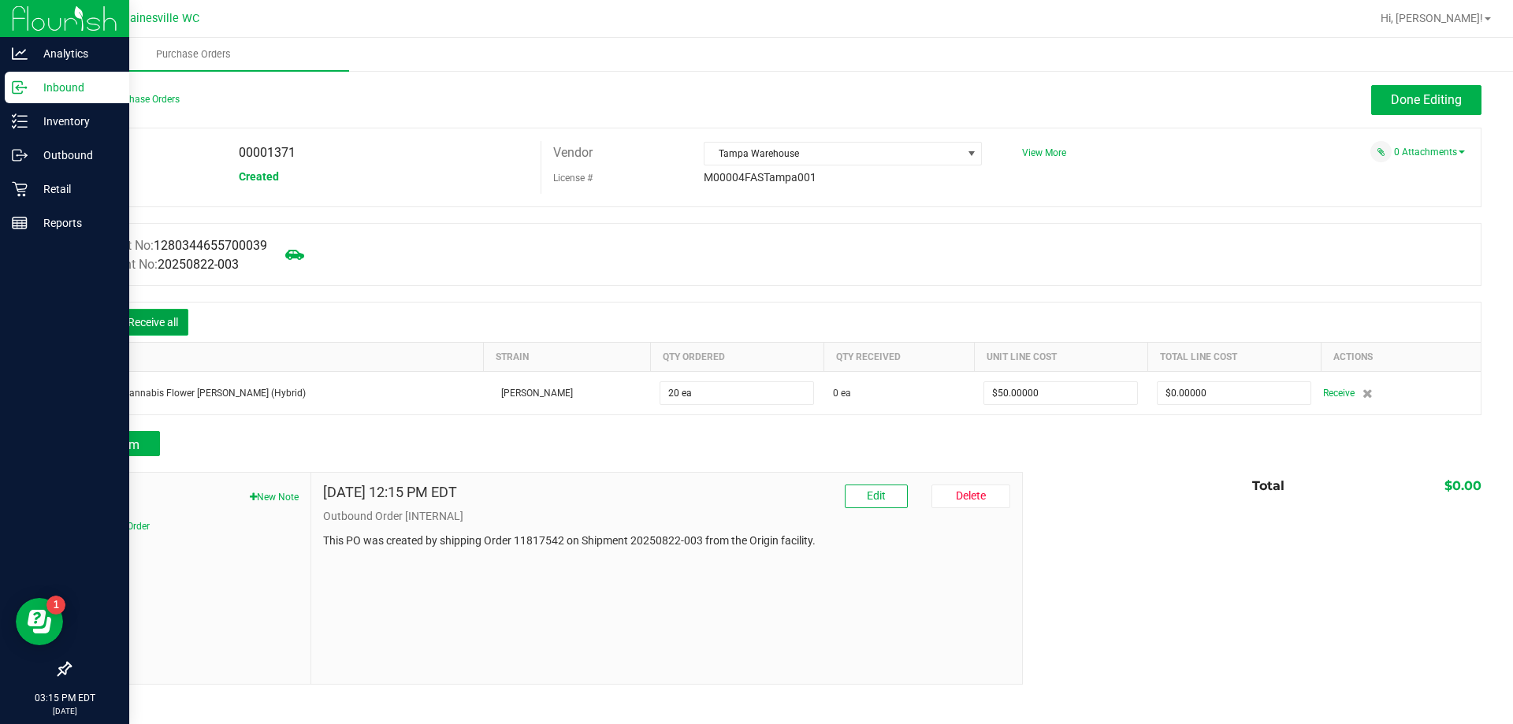
click at [130, 322] on button "Receive all" at bounding box center [152, 322] width 71 height 27
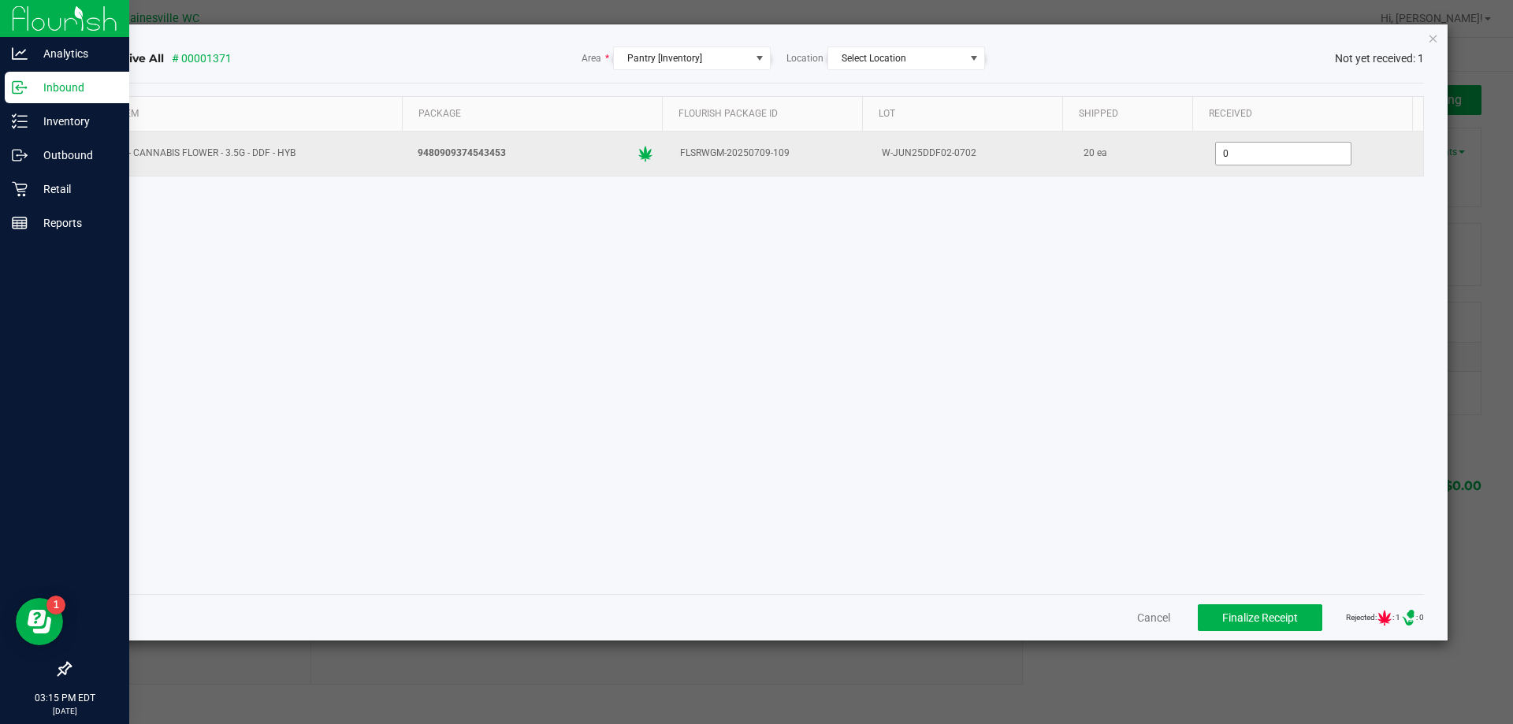
click at [1227, 151] on input "0" at bounding box center [1283, 154] width 135 height 22
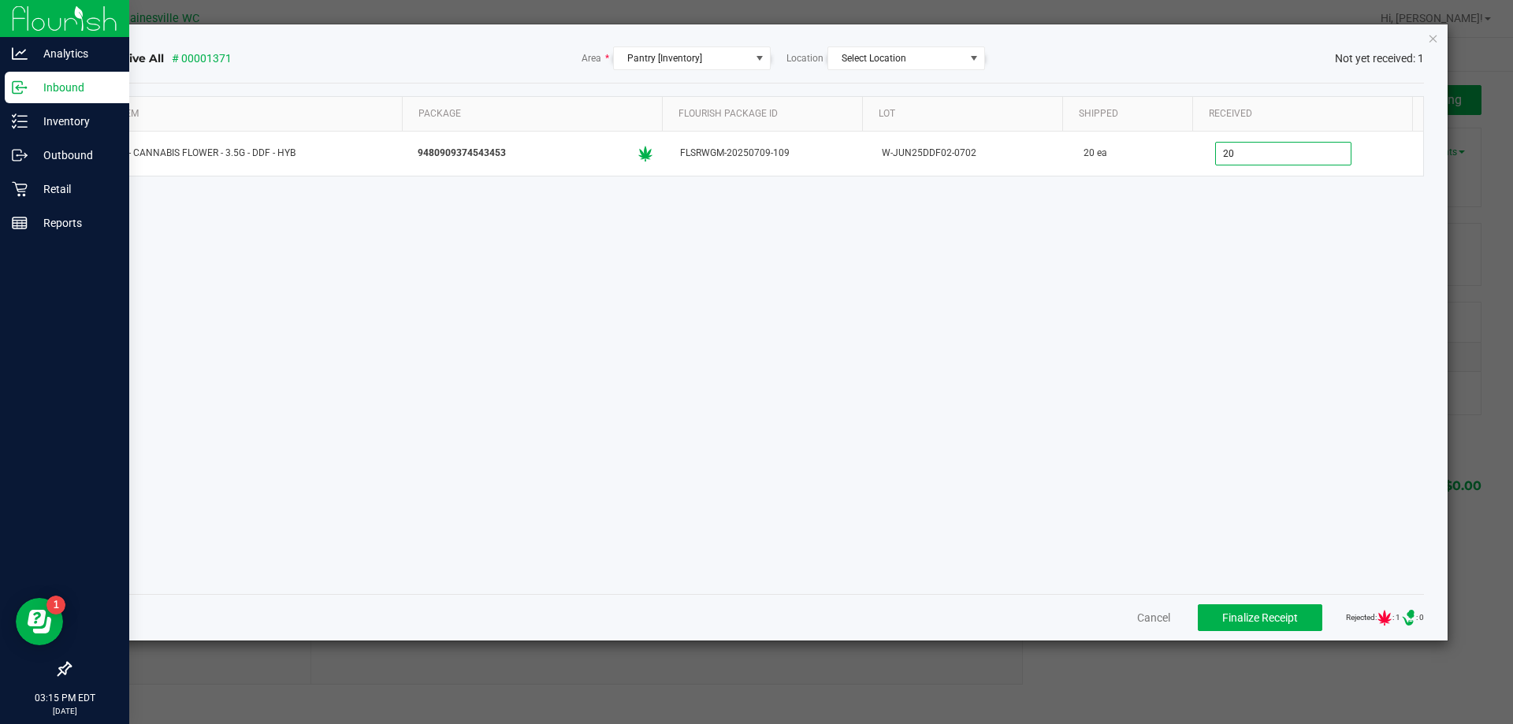
type input "20 ea"
click at [1180, 228] on div "Item Package Flourish Package ID Lot Shipped Received FT - CANNABIS FLOWER - 3.…" at bounding box center [763, 339] width 1324 height 486
click at [1222, 612] on span "Finalize Receipt" at bounding box center [1260, 618] width 76 height 13
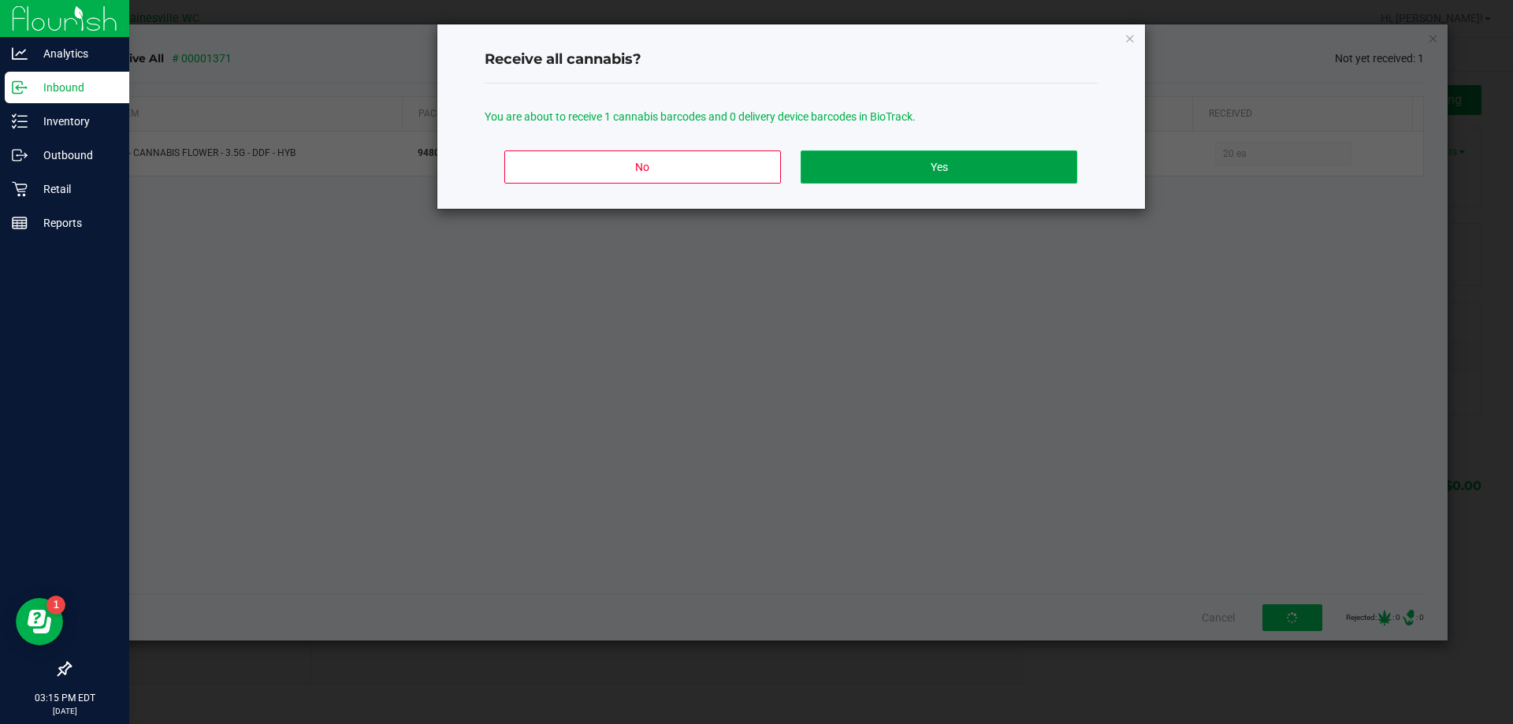
click at [1017, 172] on button "Yes" at bounding box center [939, 167] width 276 height 33
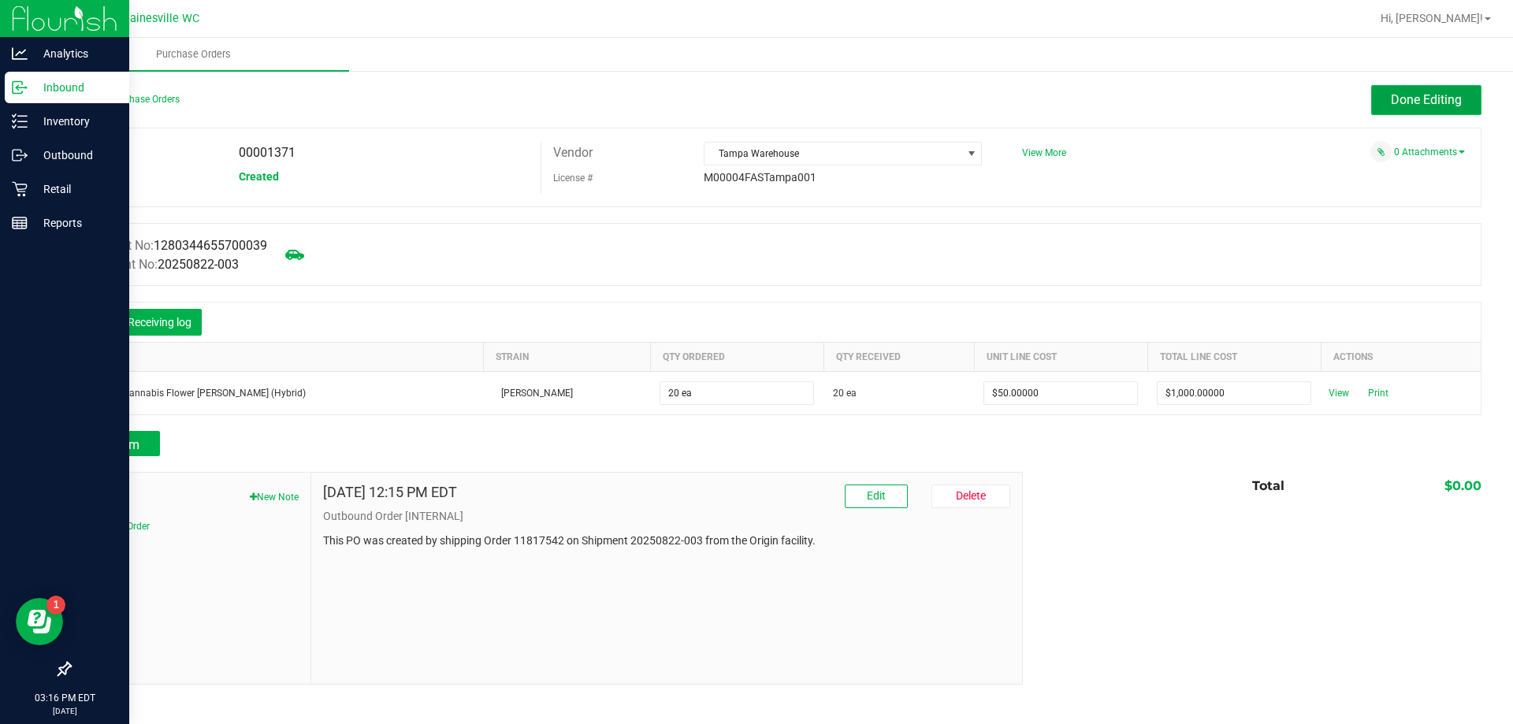
click at [1401, 91] on button "Done Editing" at bounding box center [1426, 100] width 110 height 30
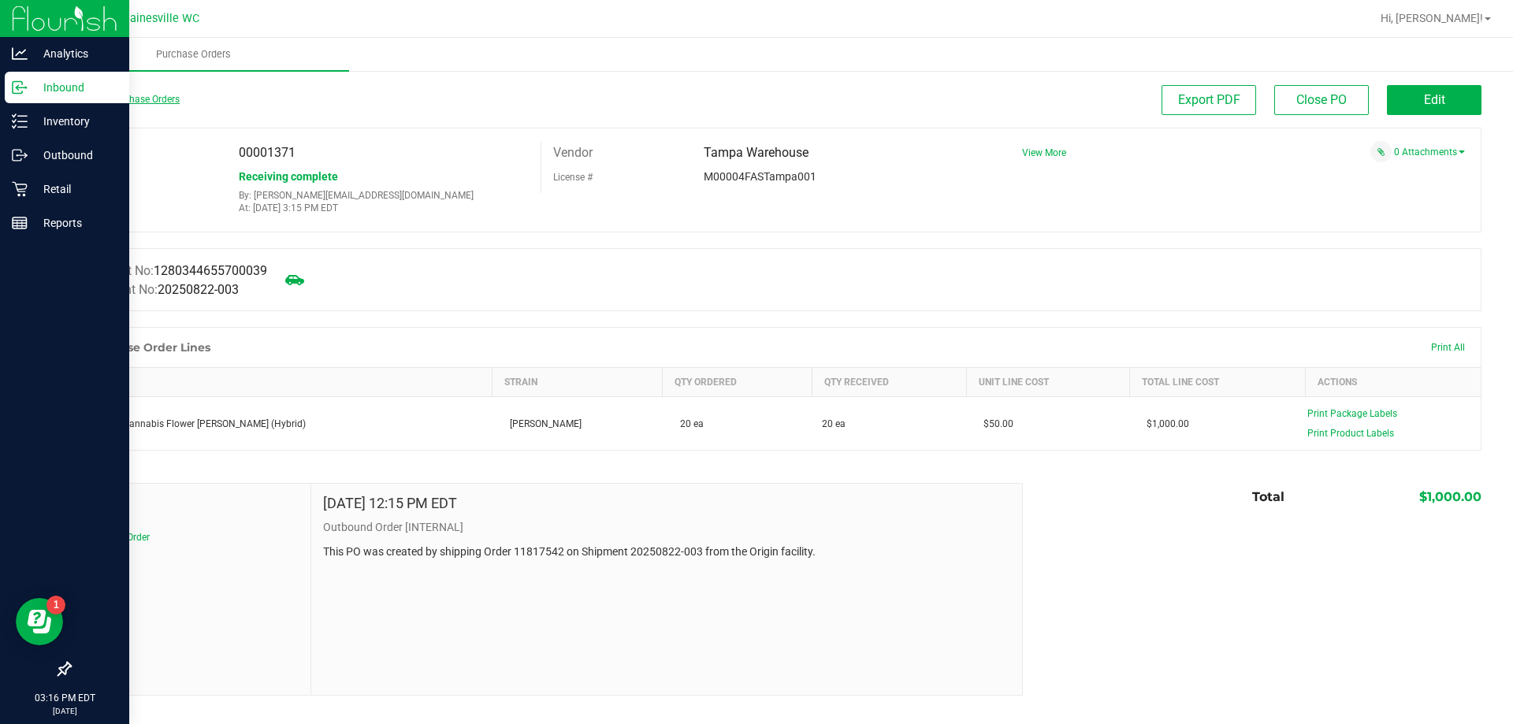
click at [97, 102] on link "Back to Purchase Orders" at bounding box center [124, 99] width 110 height 11
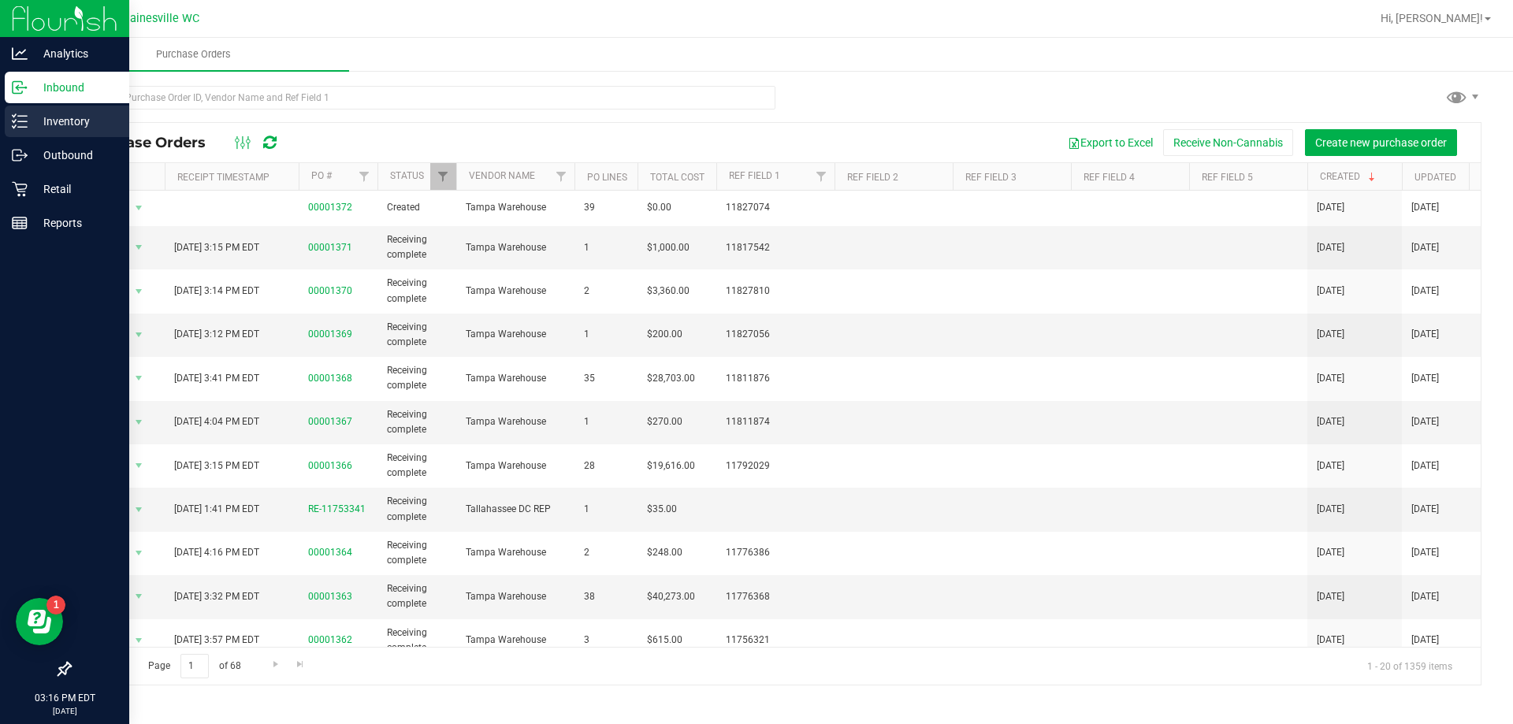
click at [38, 123] on p "Inventory" at bounding box center [75, 121] width 95 height 19
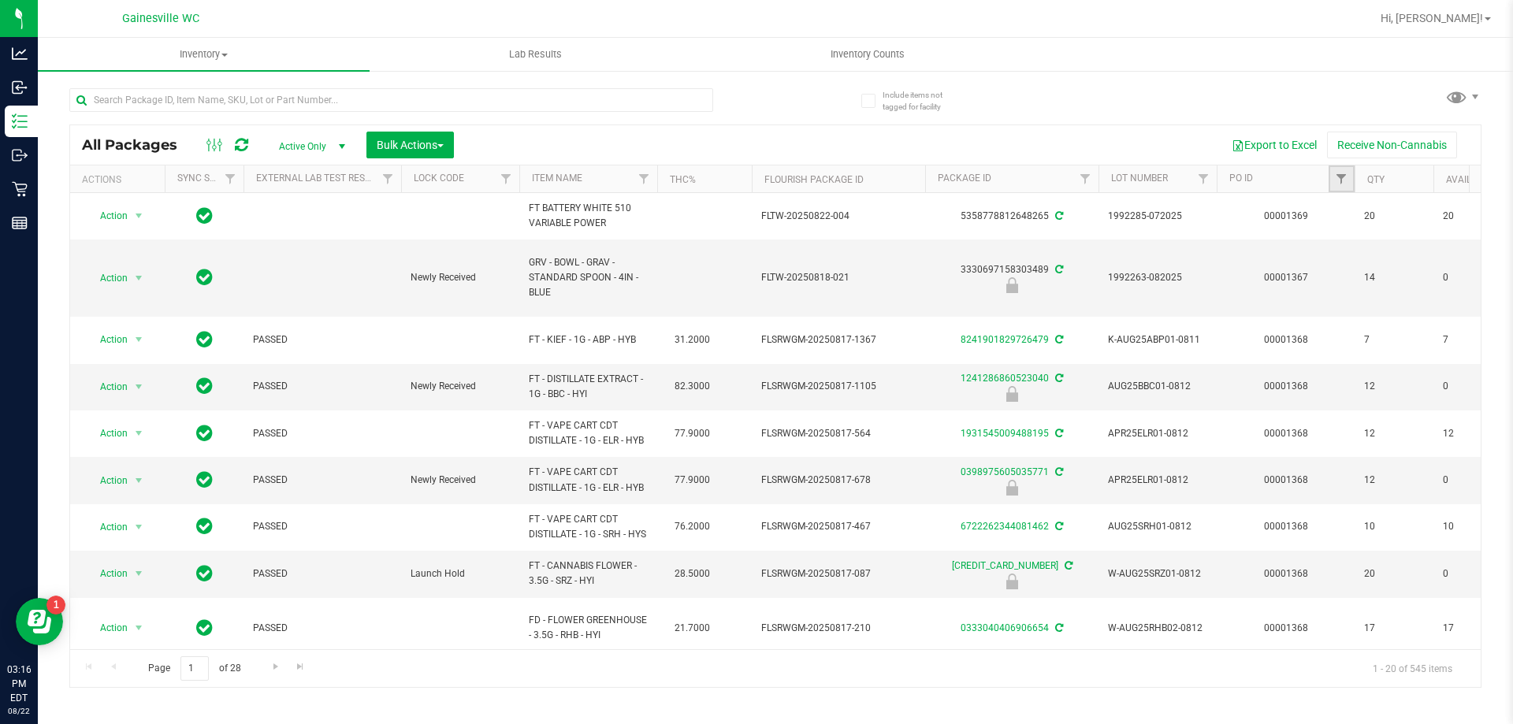
click at [1345, 172] on link "Filter" at bounding box center [1342, 179] width 26 height 27
type input "00001369"
click at [1386, 252] on button "Filter" at bounding box center [1376, 255] width 76 height 35
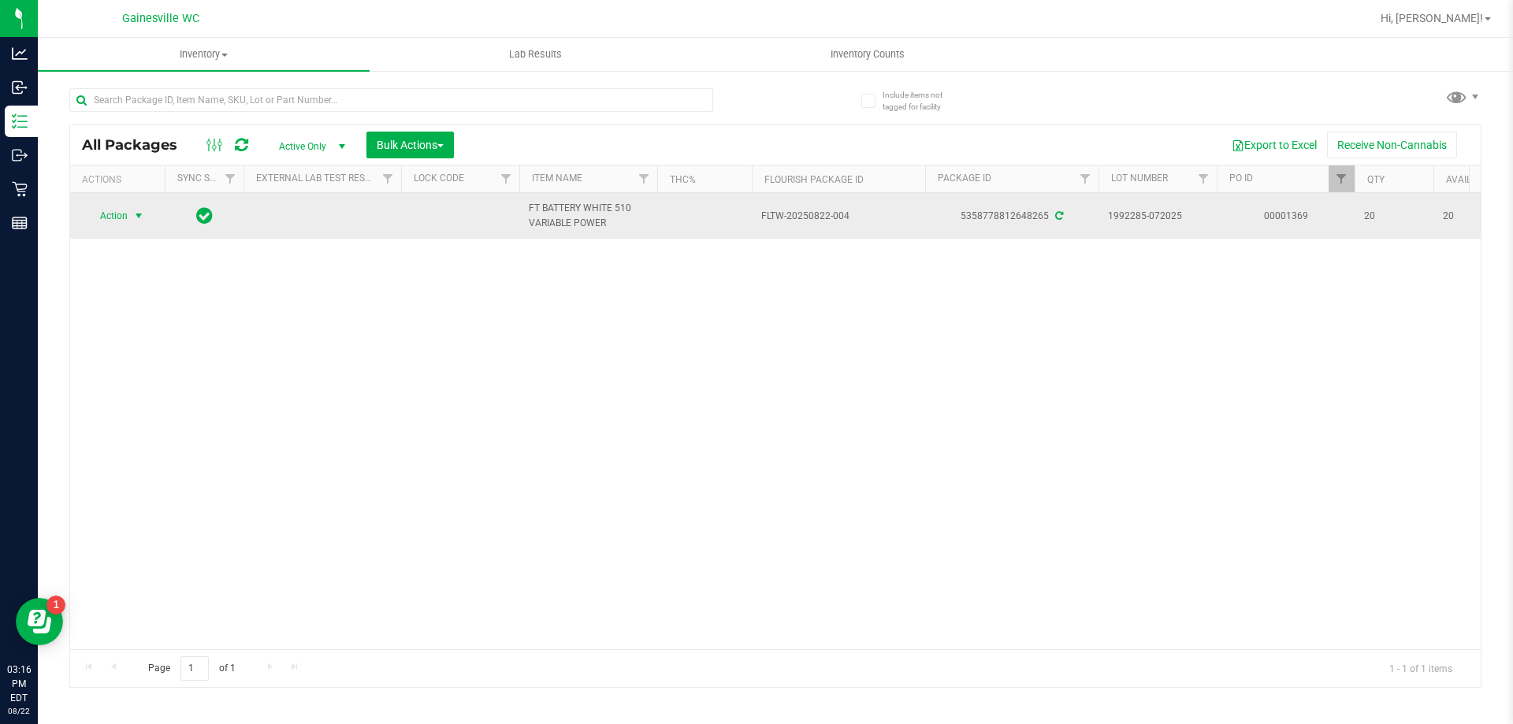
click at [122, 220] on span "Action" at bounding box center [107, 216] width 43 height 22
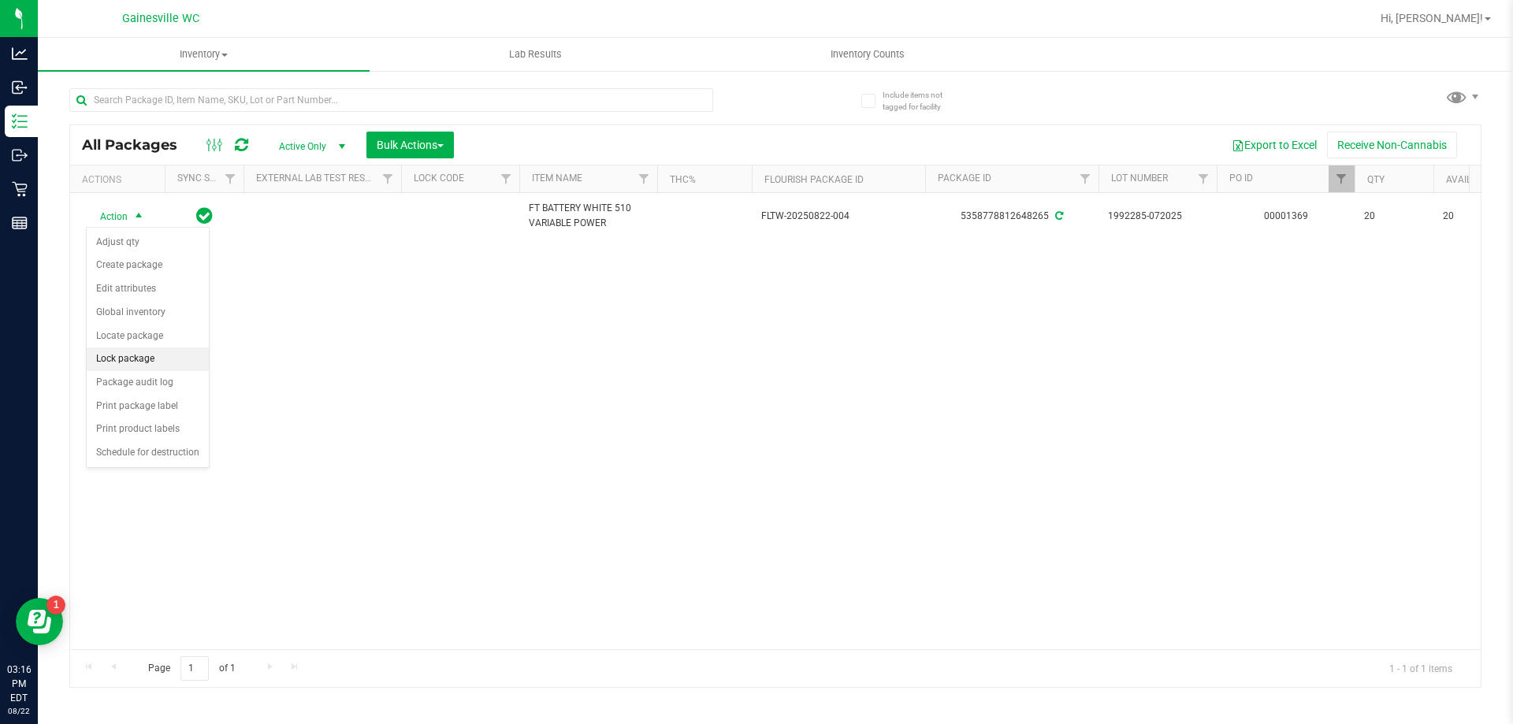
click at [132, 354] on li "Lock package" at bounding box center [148, 360] width 122 height 24
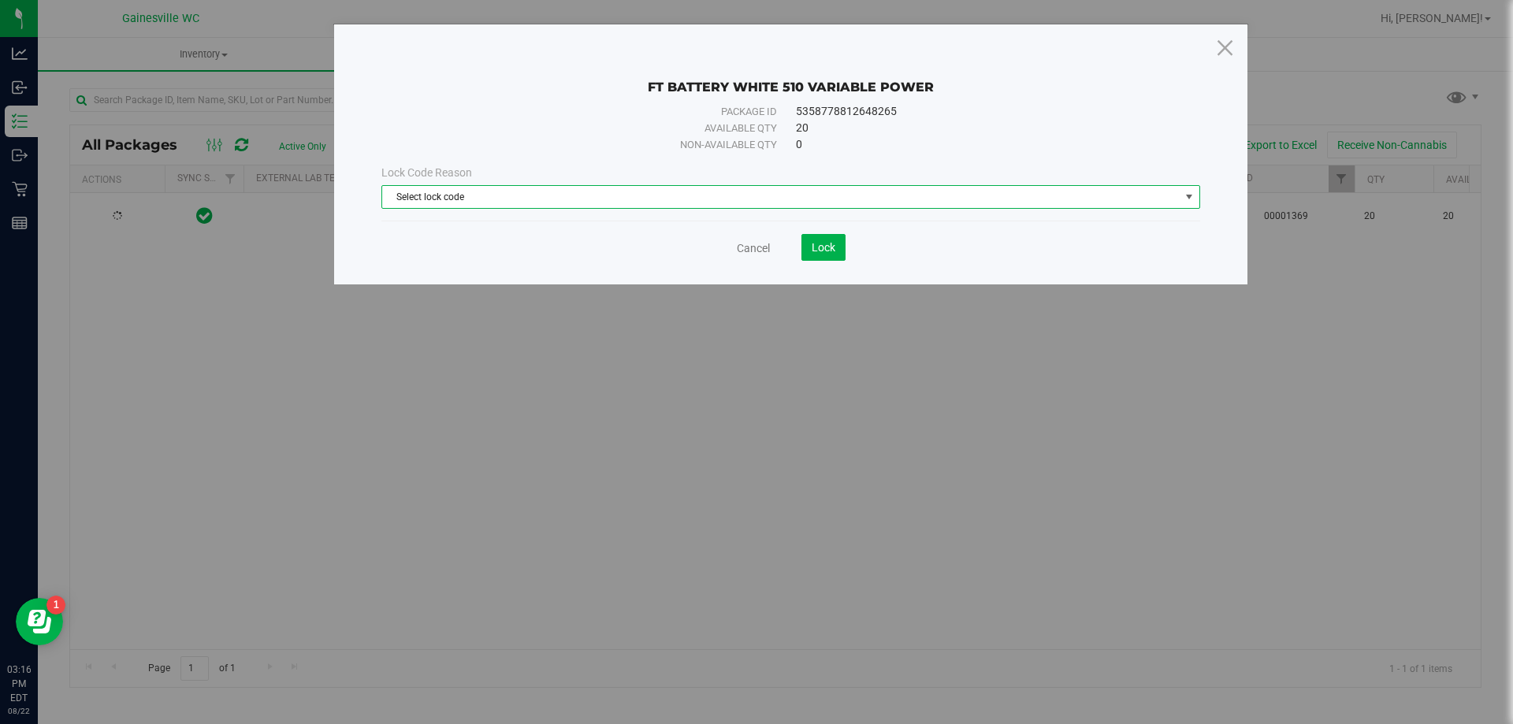
click at [462, 203] on span "Select lock code" at bounding box center [781, 197] width 798 height 22
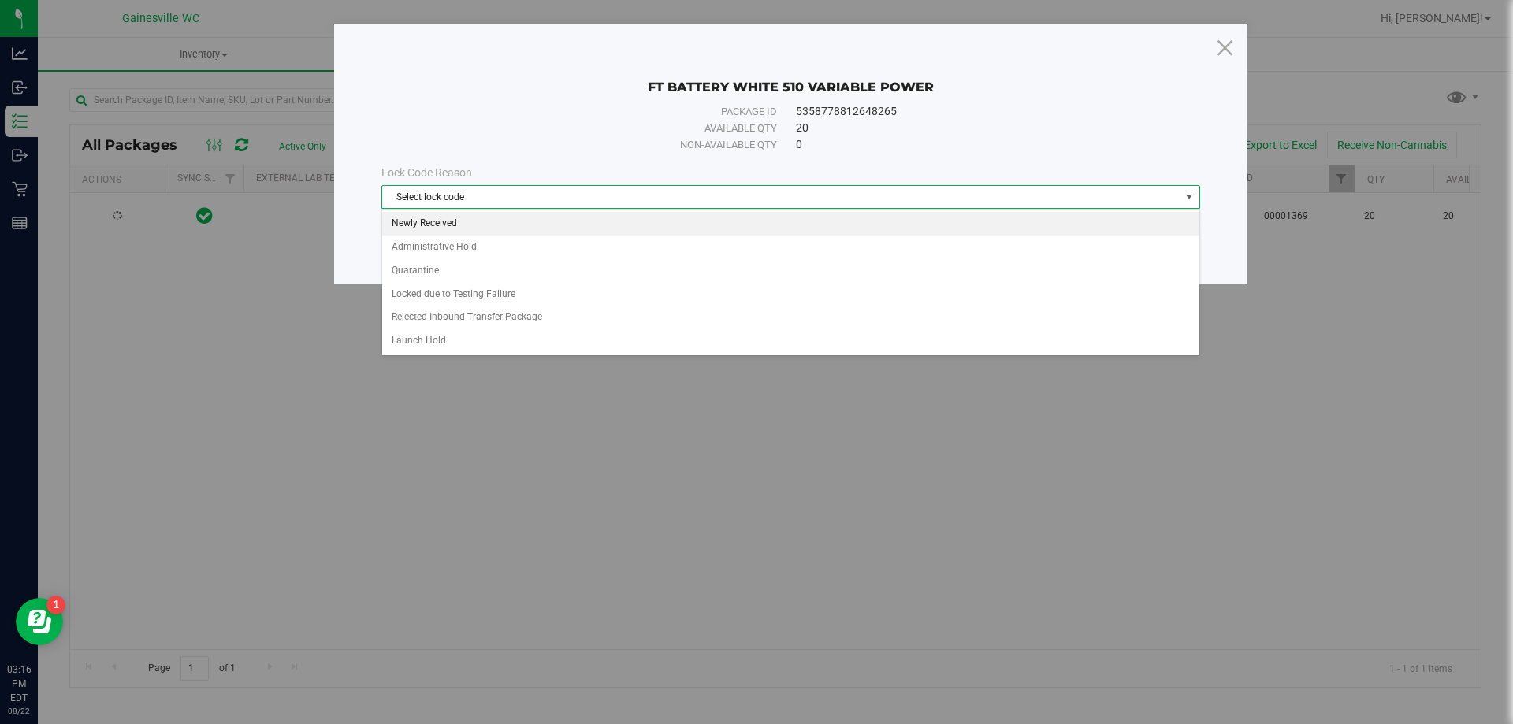
click at [458, 225] on li "Newly Received" at bounding box center [790, 224] width 817 height 24
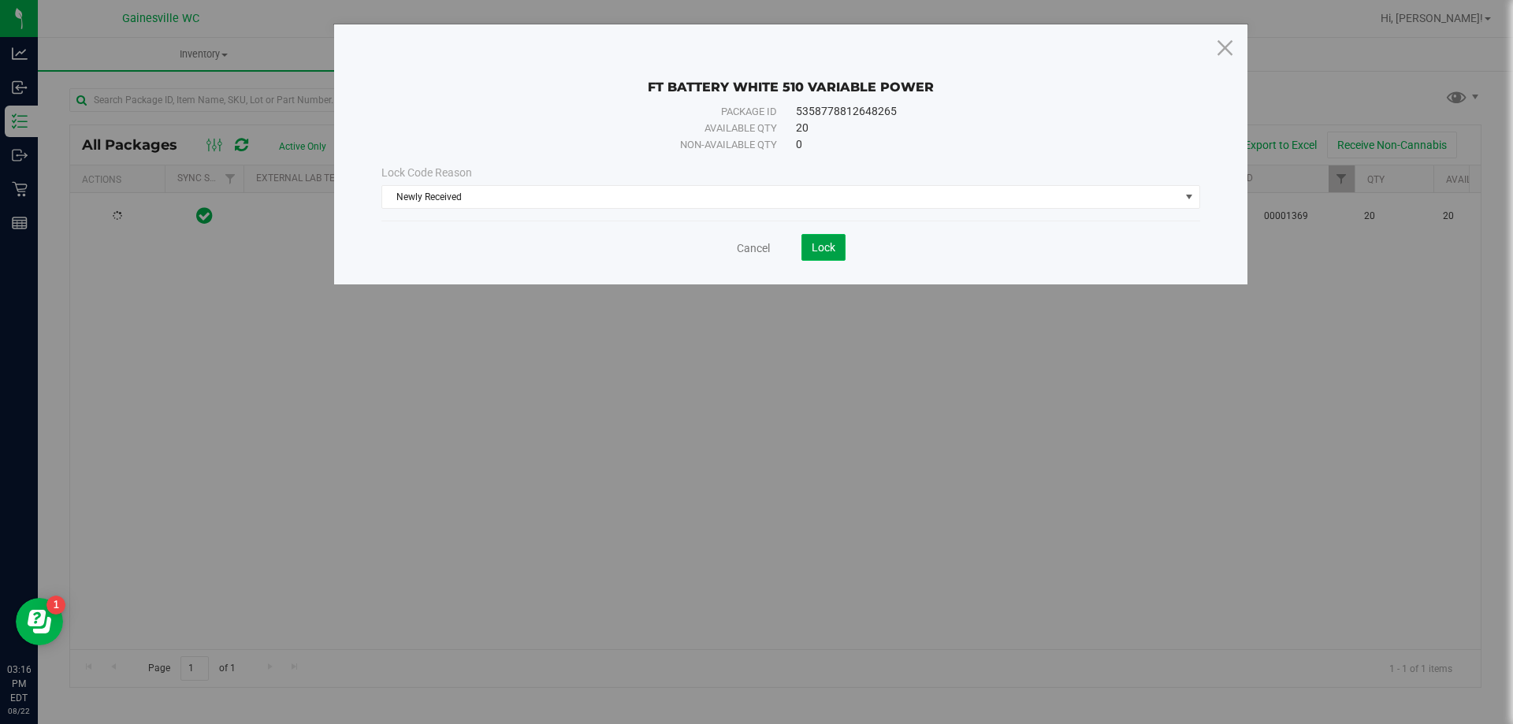
click at [816, 244] on span "Lock" at bounding box center [824, 247] width 24 height 13
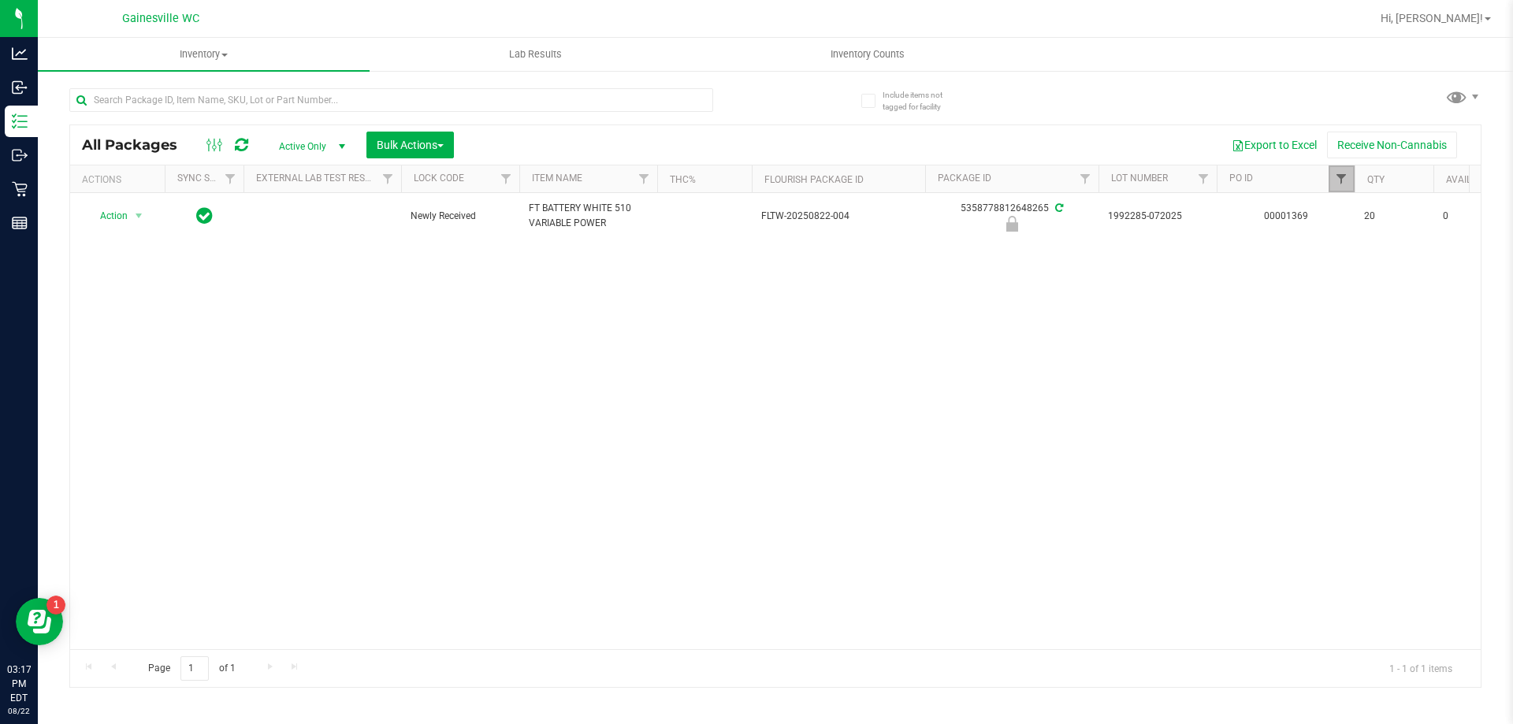
click at [1341, 180] on span "Filter" at bounding box center [1341, 179] width 13 height 13
click at [1394, 219] on input "00001369" at bounding box center [1419, 214] width 162 height 24
type input "00001370"
click at [1383, 242] on button "Filter" at bounding box center [1376, 255] width 76 height 35
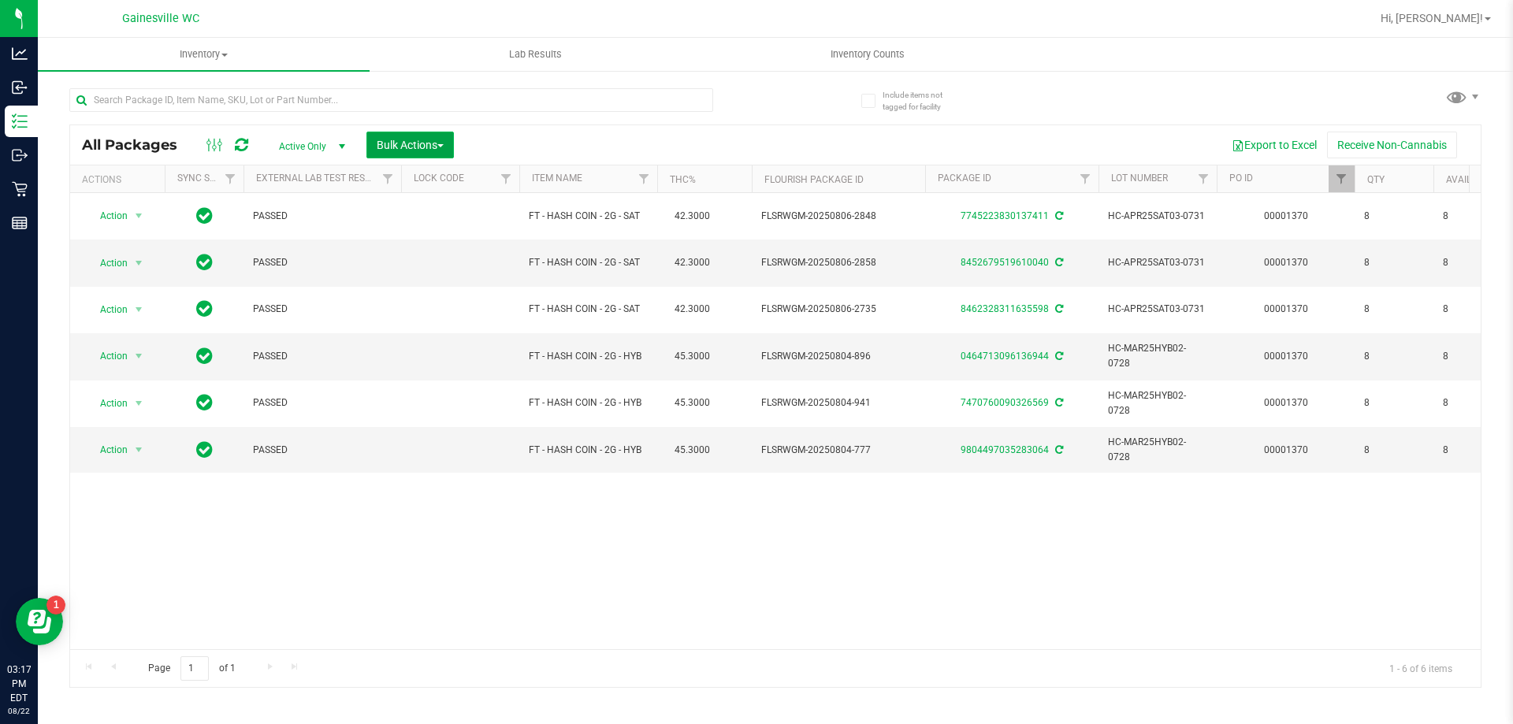
click at [407, 146] on span "Bulk Actions" at bounding box center [410, 145] width 67 height 13
click at [400, 300] on span "Lock/Unlock packages" at bounding box center [430, 296] width 108 height 13
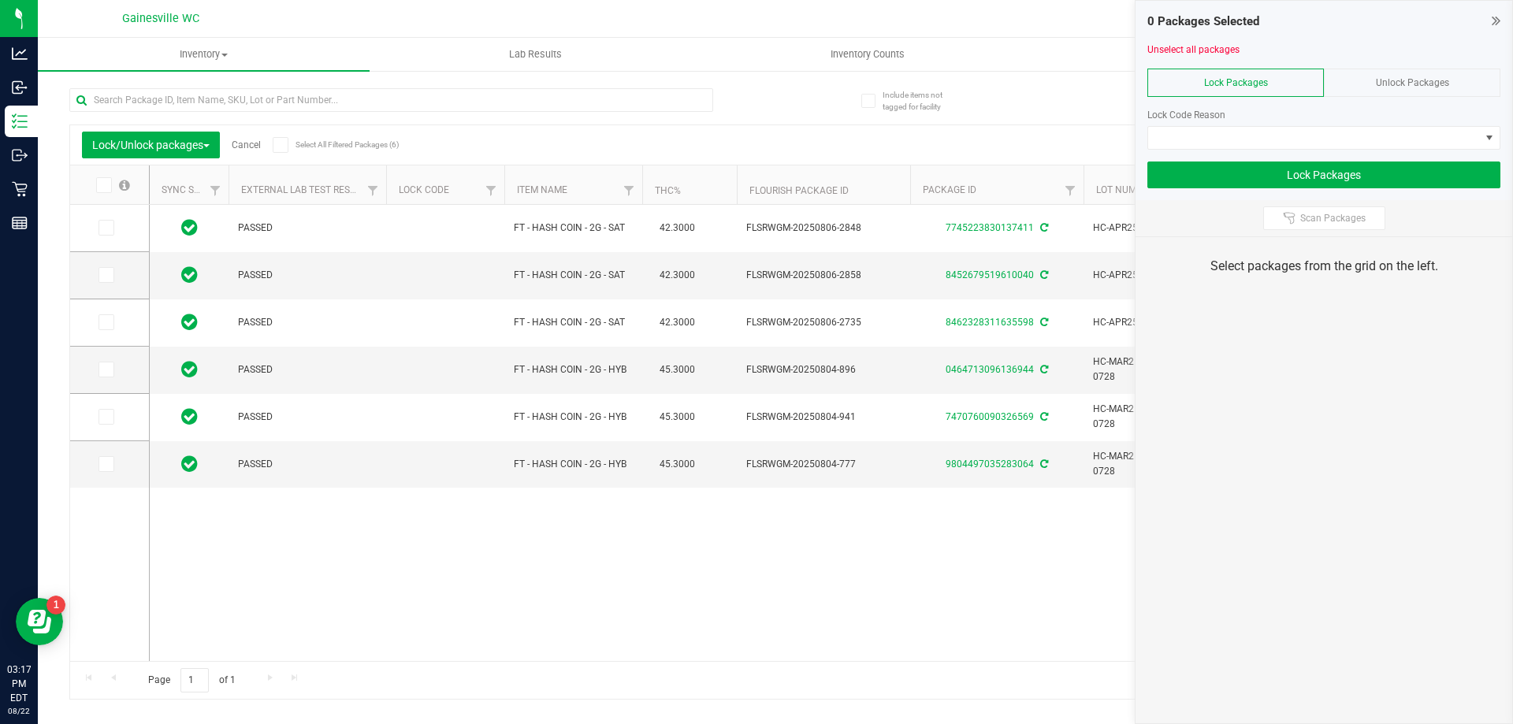
click at [103, 185] on icon at bounding box center [103, 185] width 10 height 0
click at [0, 0] on input "checkbox" at bounding box center [0, 0] width 0 height 0
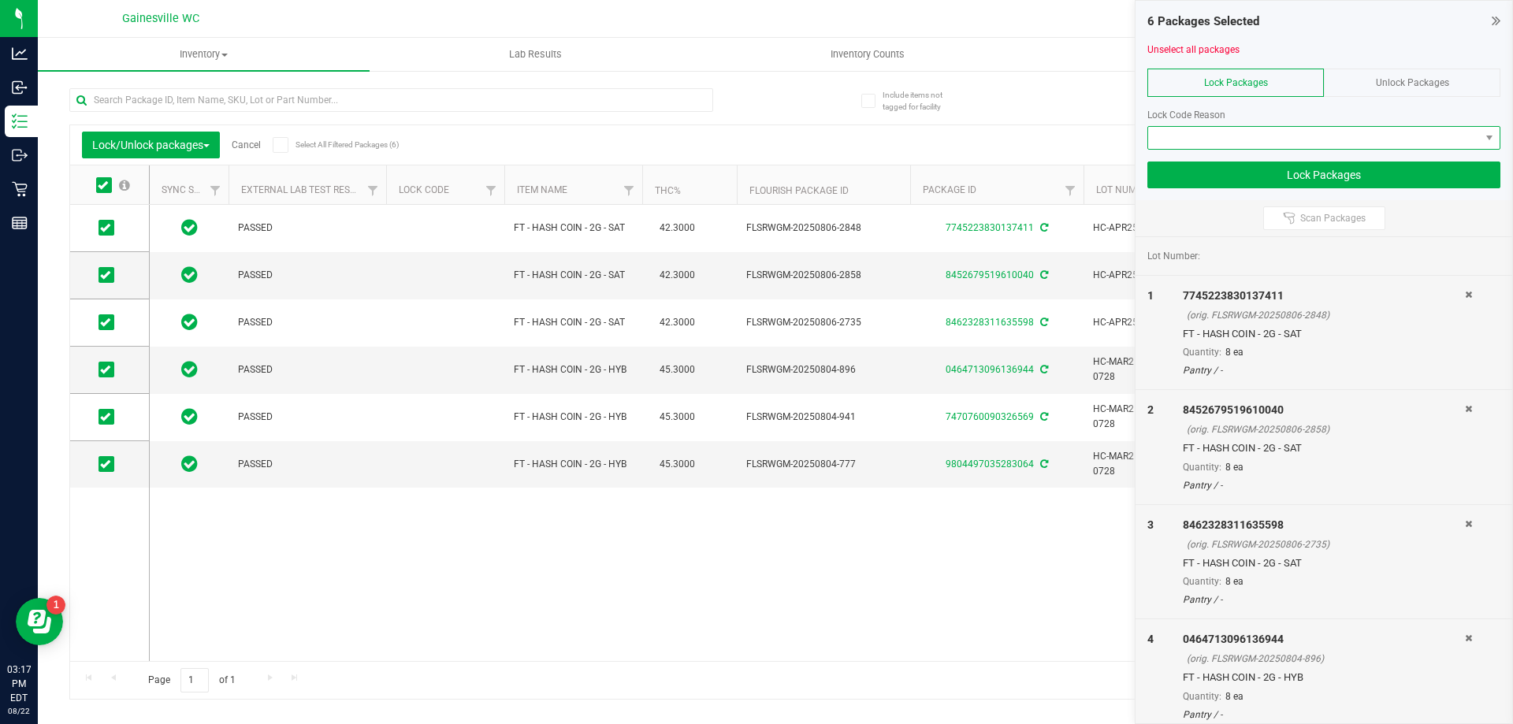
click at [1252, 134] on span at bounding box center [1314, 138] width 332 height 22
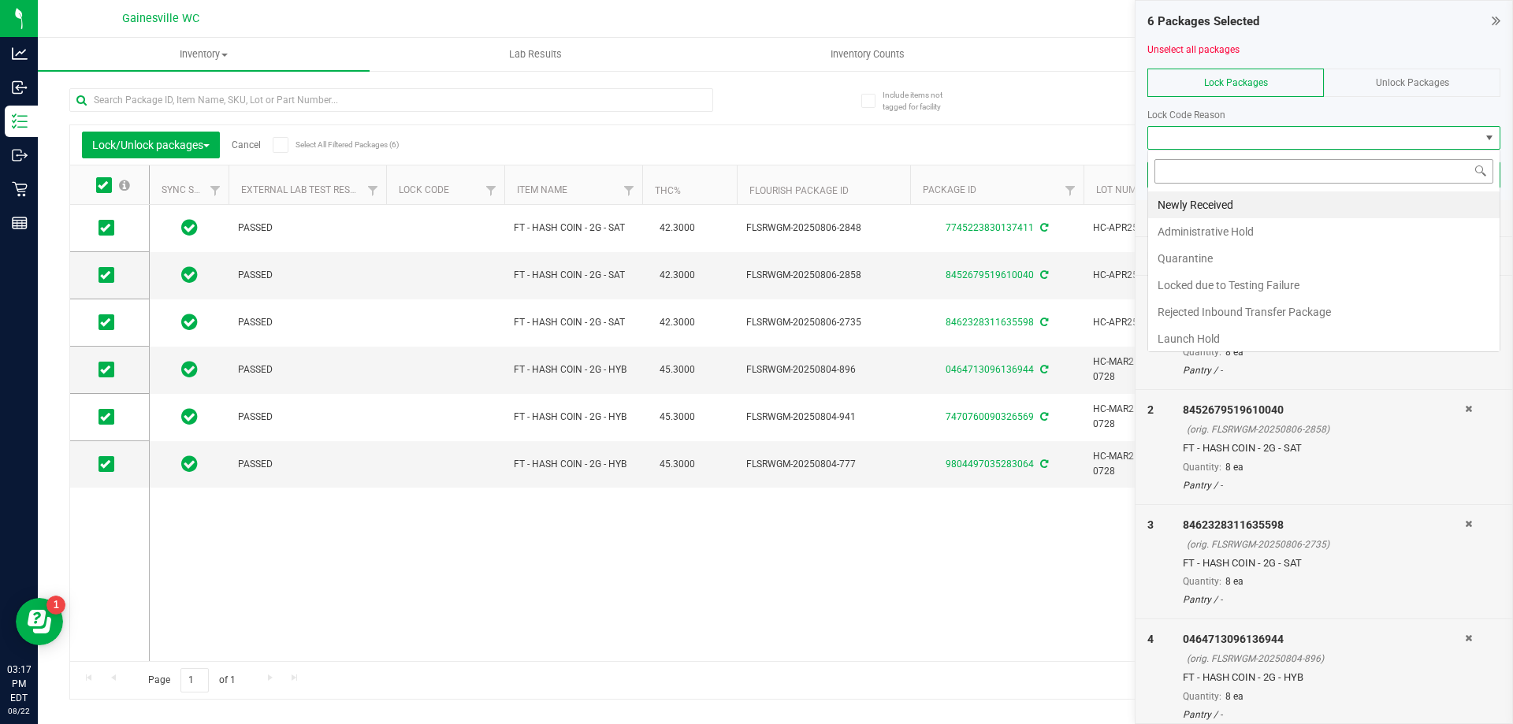
scroll to position [24, 353]
click at [1229, 202] on li "Newly Received" at bounding box center [1324, 205] width 352 height 27
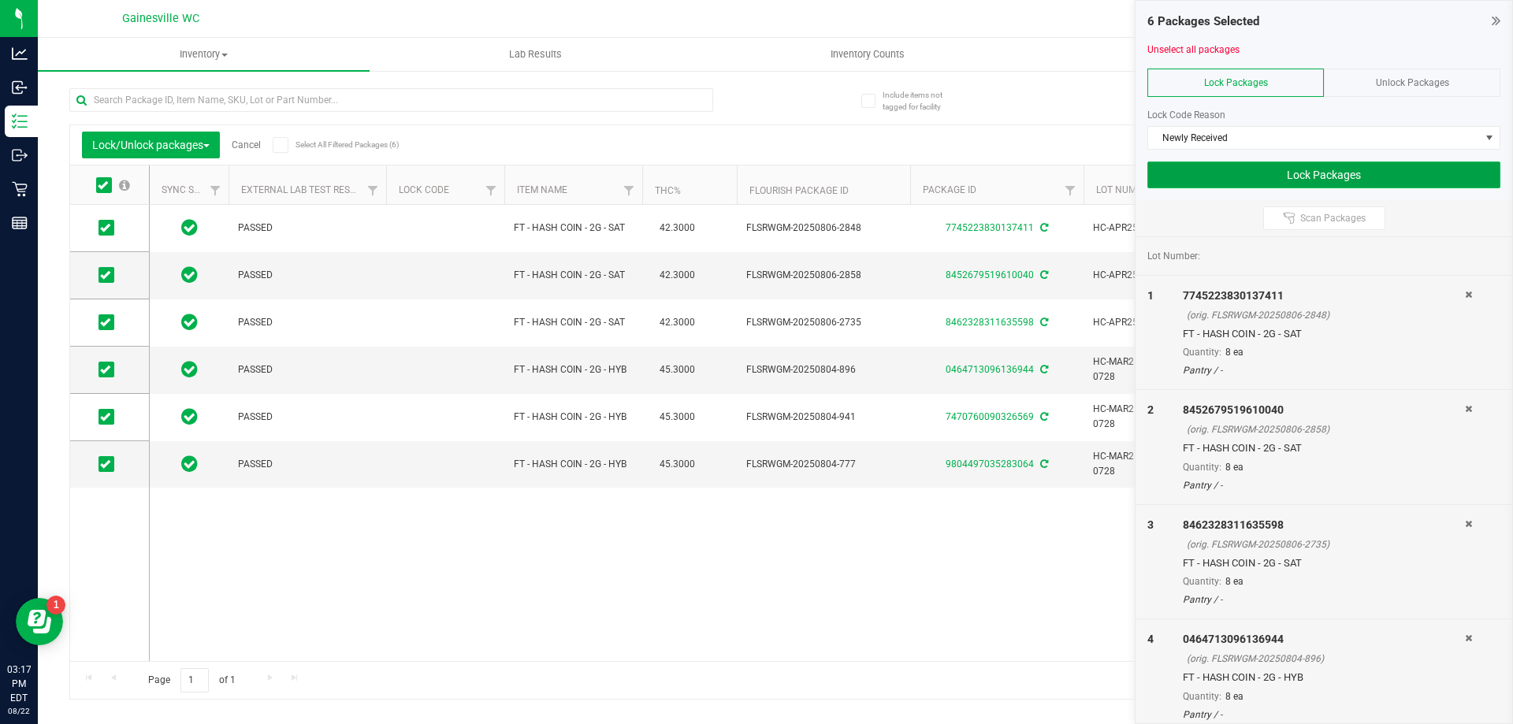
click at [1232, 175] on button "Lock Packages" at bounding box center [1324, 175] width 353 height 27
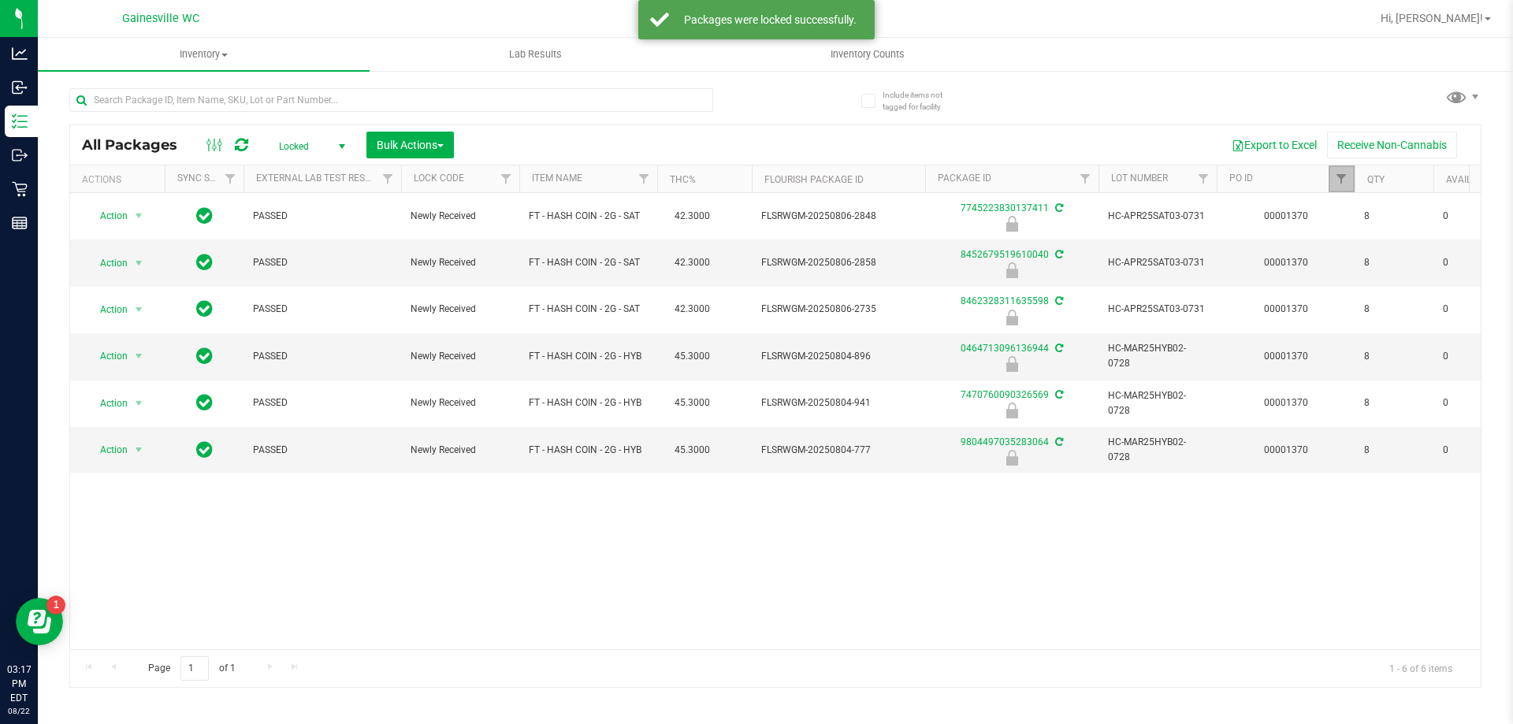
click at [1345, 187] on link "Filter" at bounding box center [1342, 179] width 26 height 27
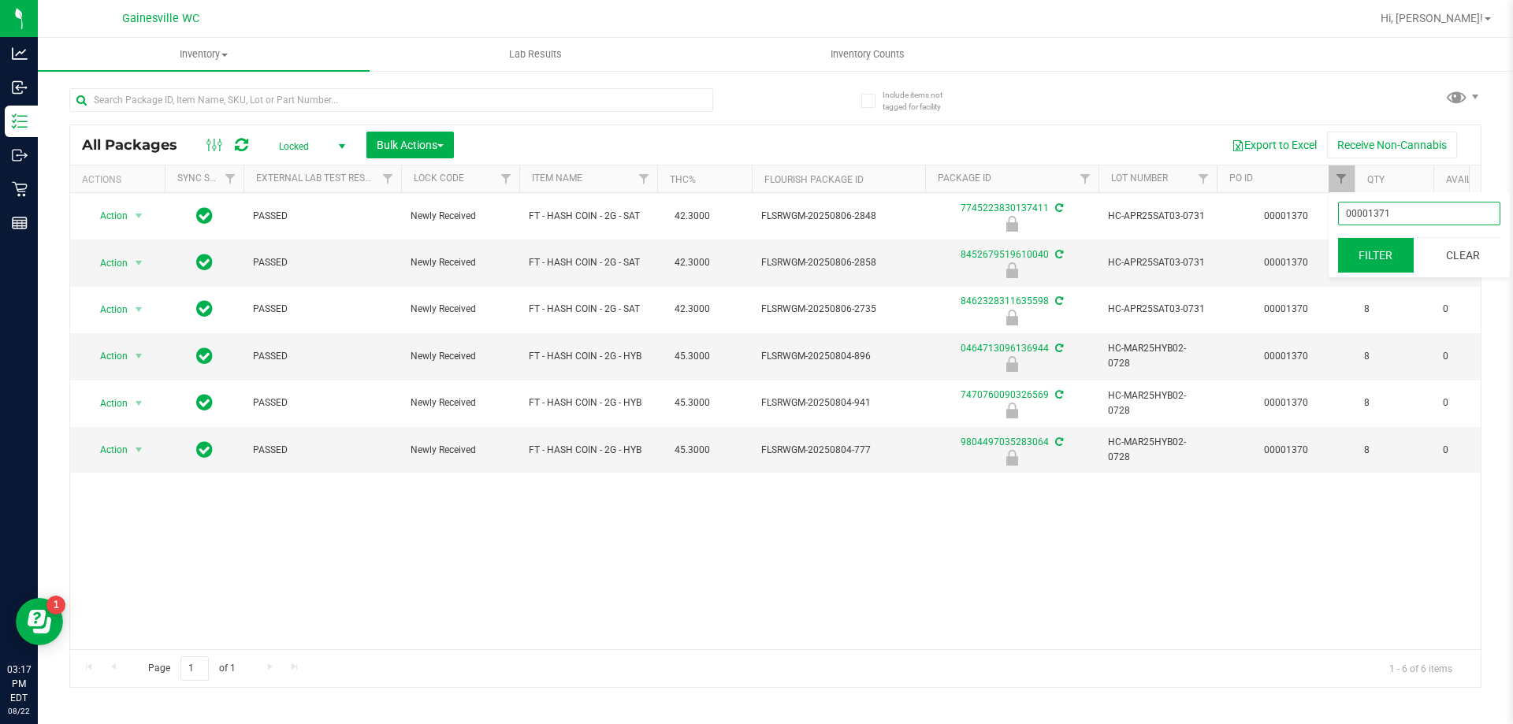
type input "00001371"
click at [1379, 263] on button "Filter" at bounding box center [1376, 255] width 76 height 35
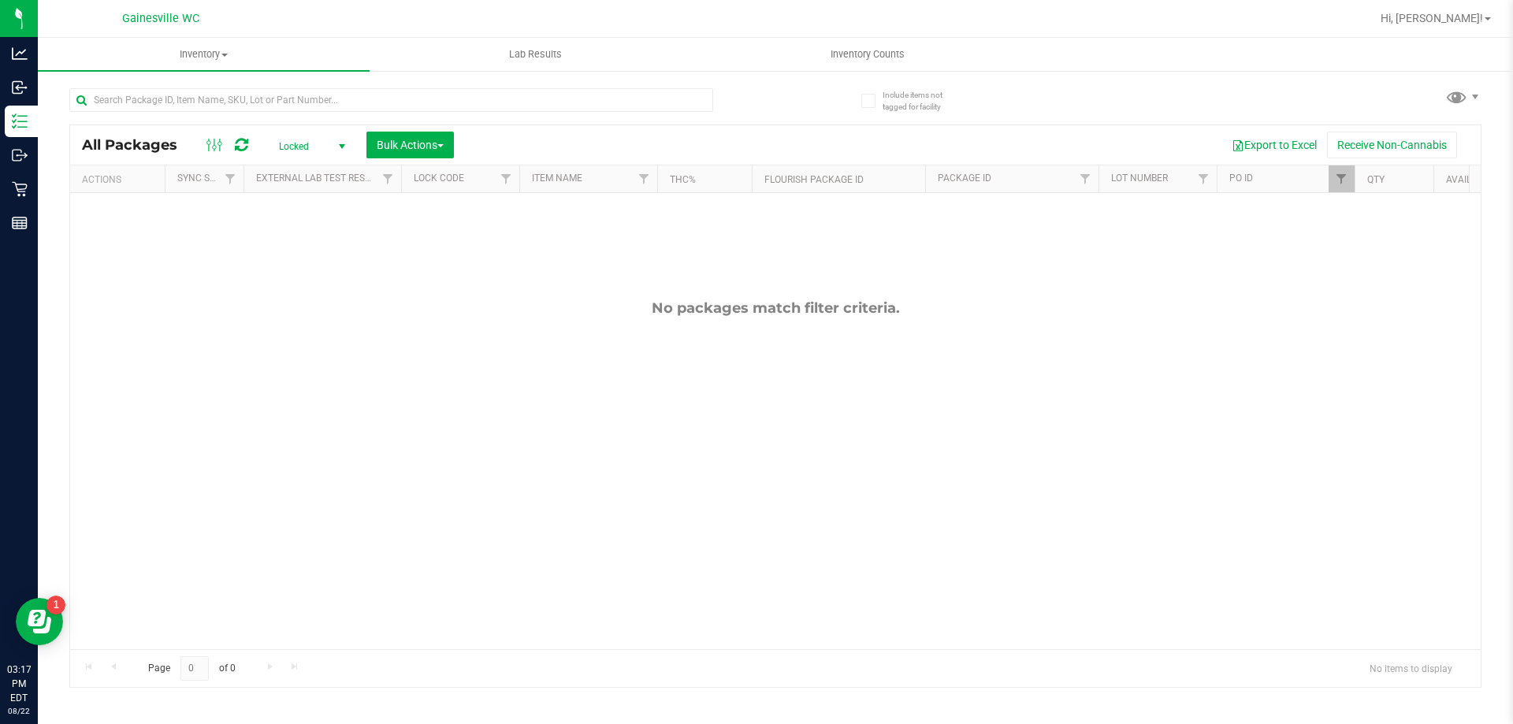
click at [318, 148] on span "Locked" at bounding box center [309, 147] width 87 height 22
click at [318, 251] on li "All" at bounding box center [308, 242] width 85 height 24
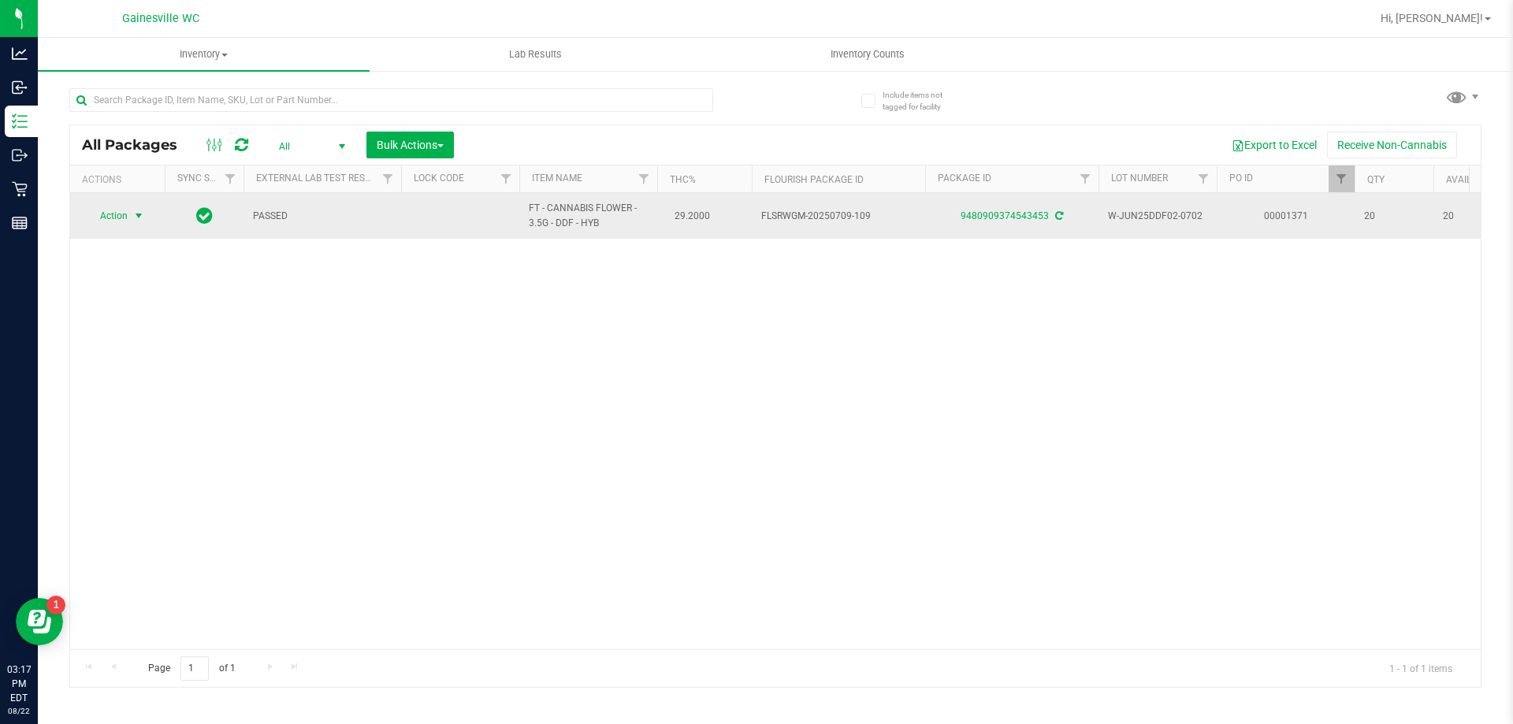
click at [143, 207] on span "select" at bounding box center [139, 216] width 20 height 22
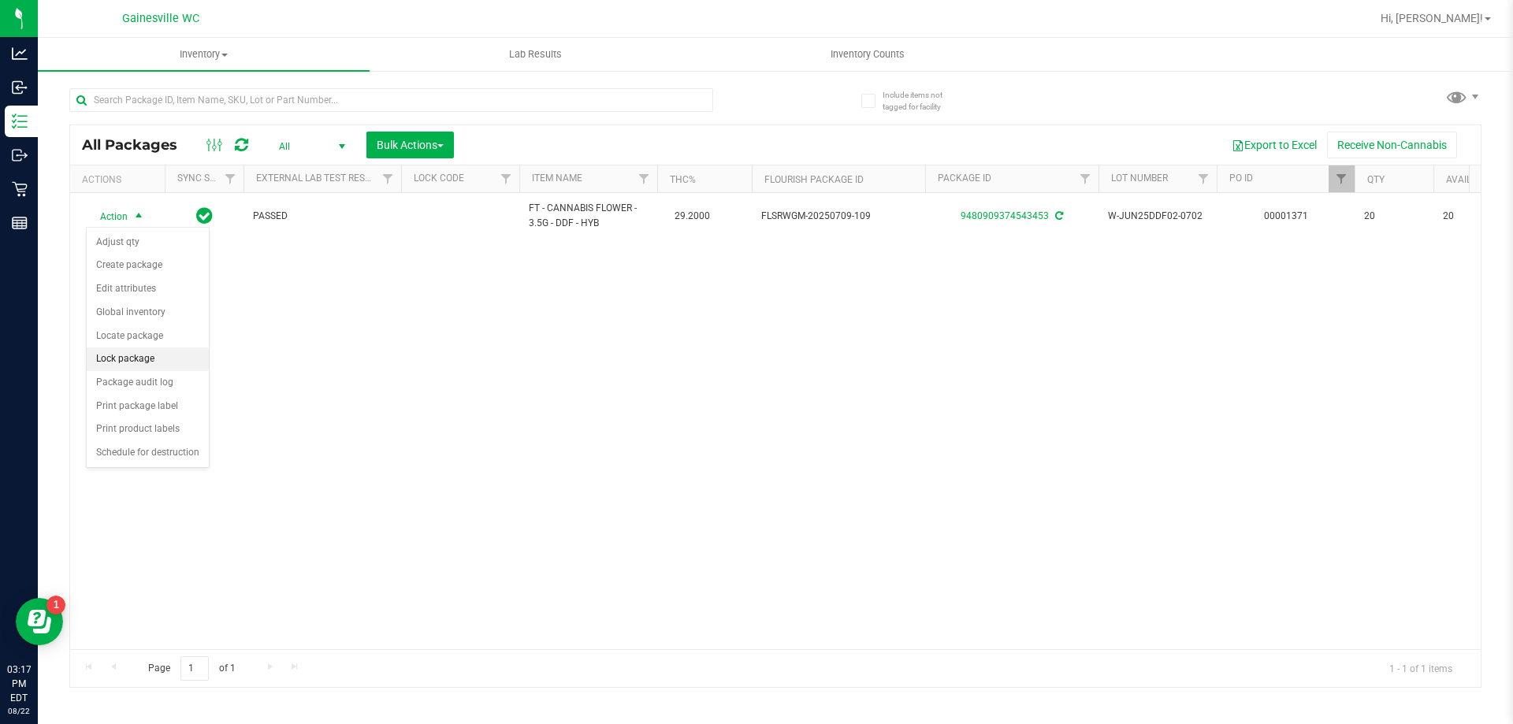
click at [135, 360] on li "Lock package" at bounding box center [148, 360] width 122 height 24
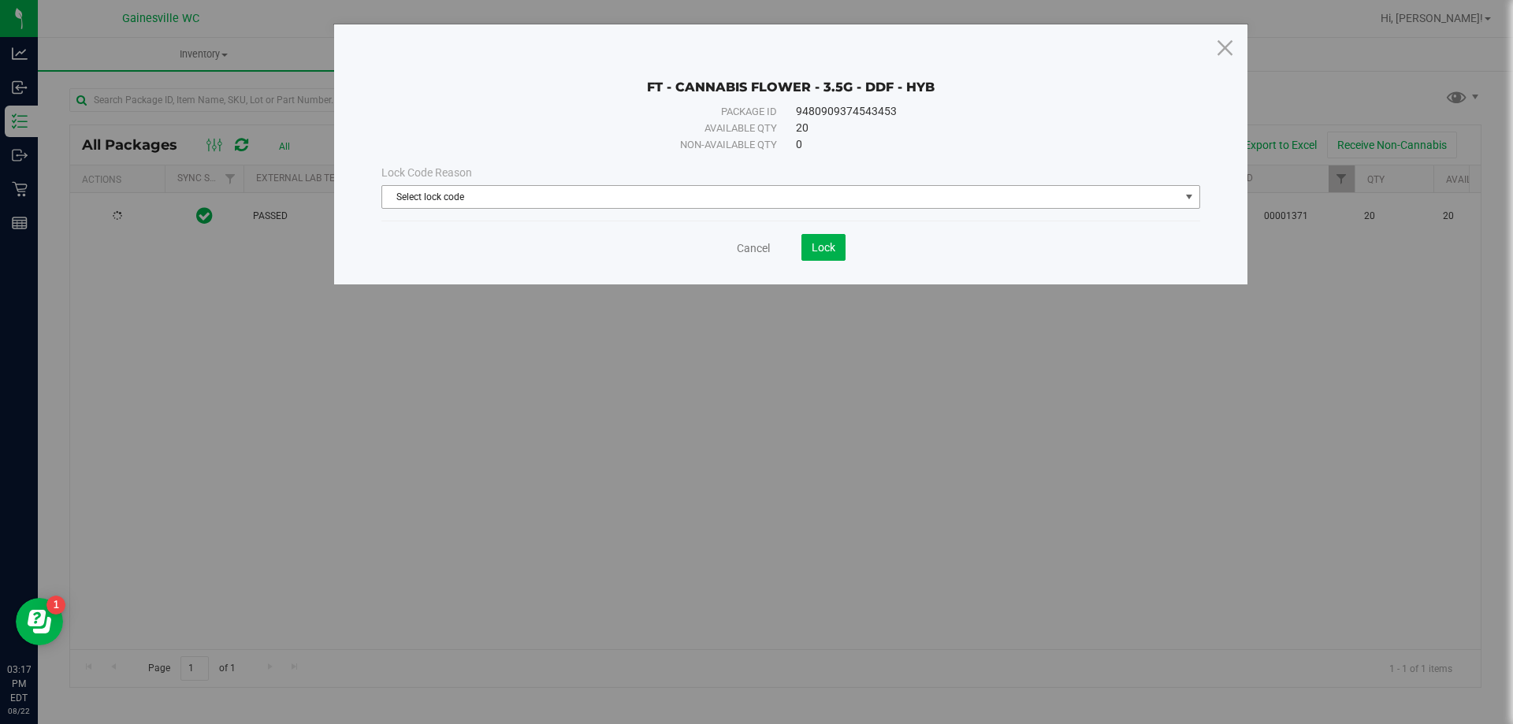
click at [709, 200] on span "Select lock code" at bounding box center [781, 197] width 798 height 22
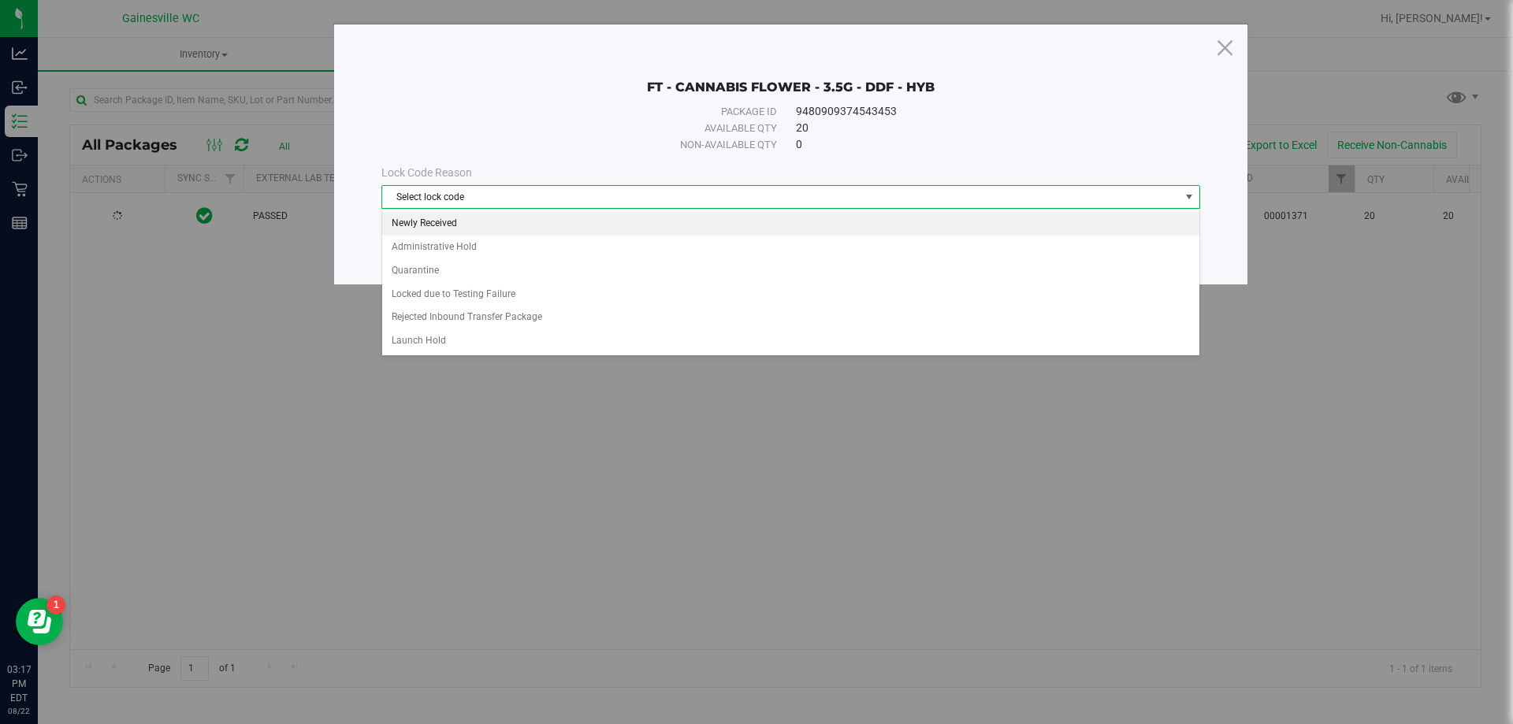
click at [450, 226] on li "Newly Received" at bounding box center [790, 224] width 817 height 24
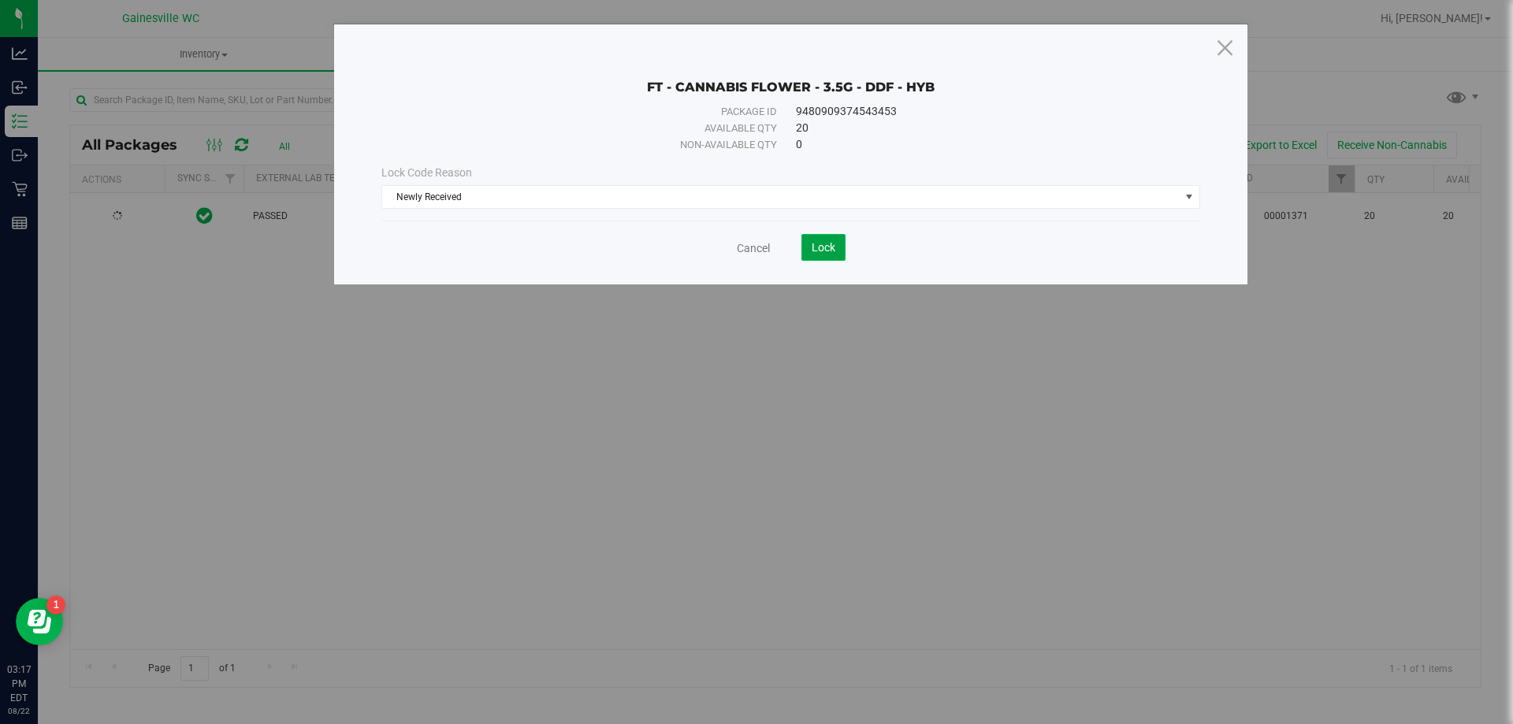
click at [824, 243] on span "Lock" at bounding box center [824, 247] width 24 height 13
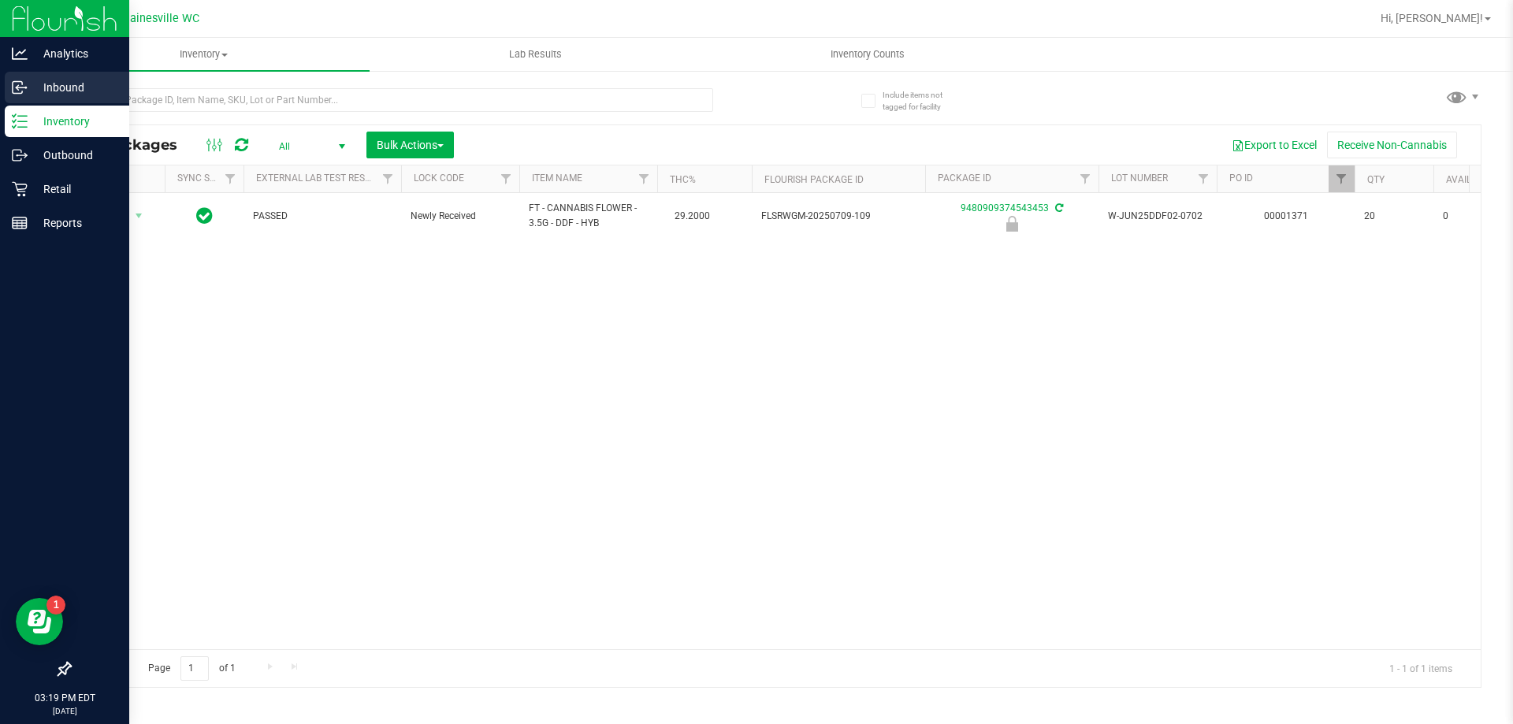
click at [58, 77] on div "Inbound" at bounding box center [67, 88] width 125 height 32
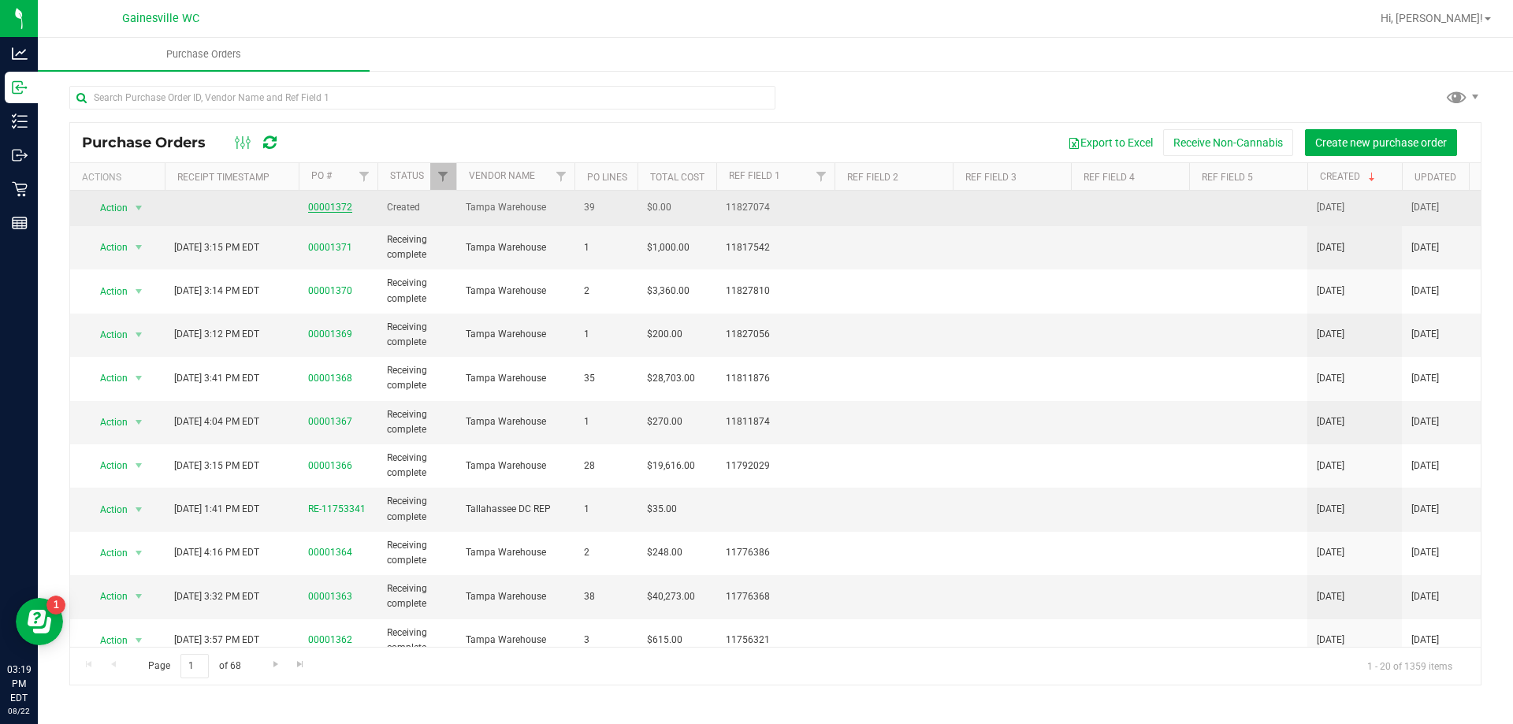
click at [322, 203] on link "00001372" at bounding box center [330, 207] width 44 height 11
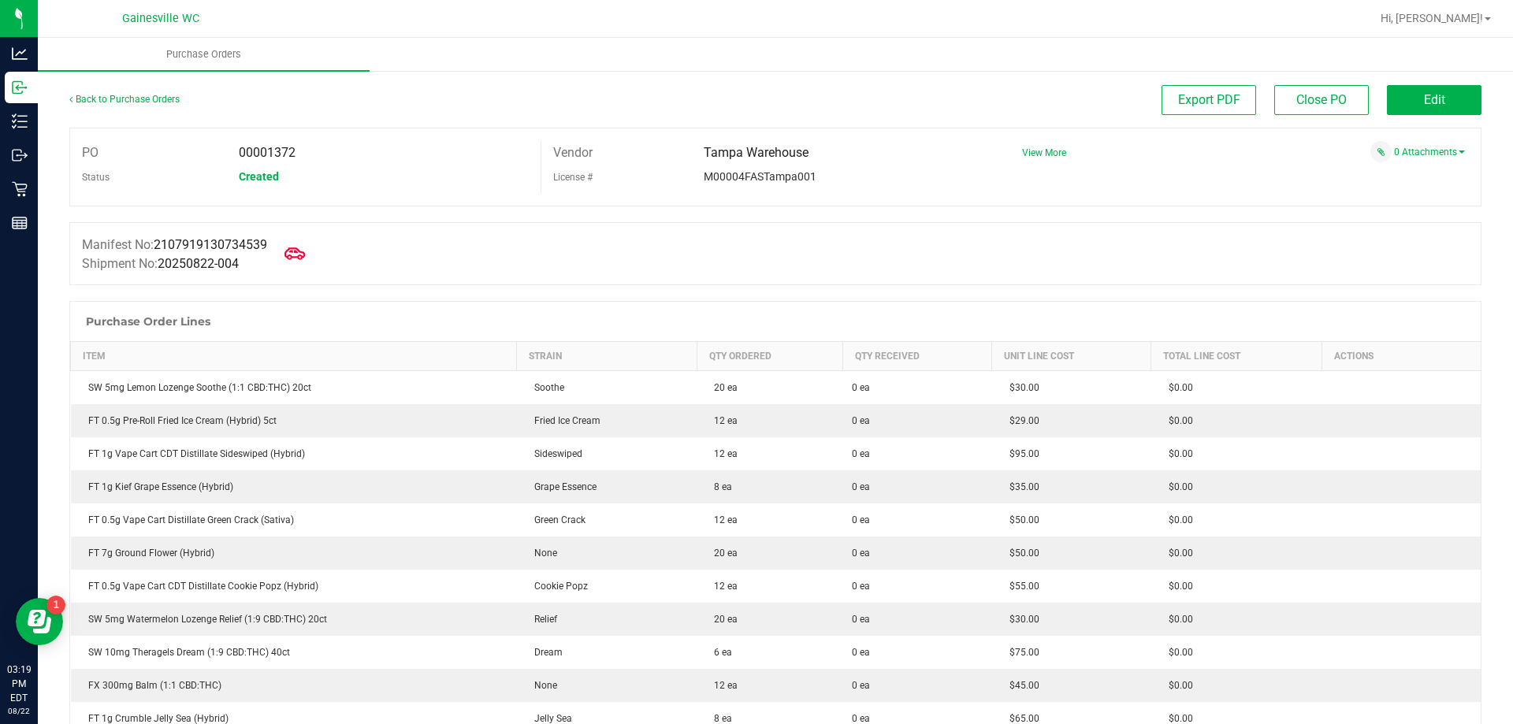
click at [299, 255] on icon at bounding box center [295, 254] width 20 height 20
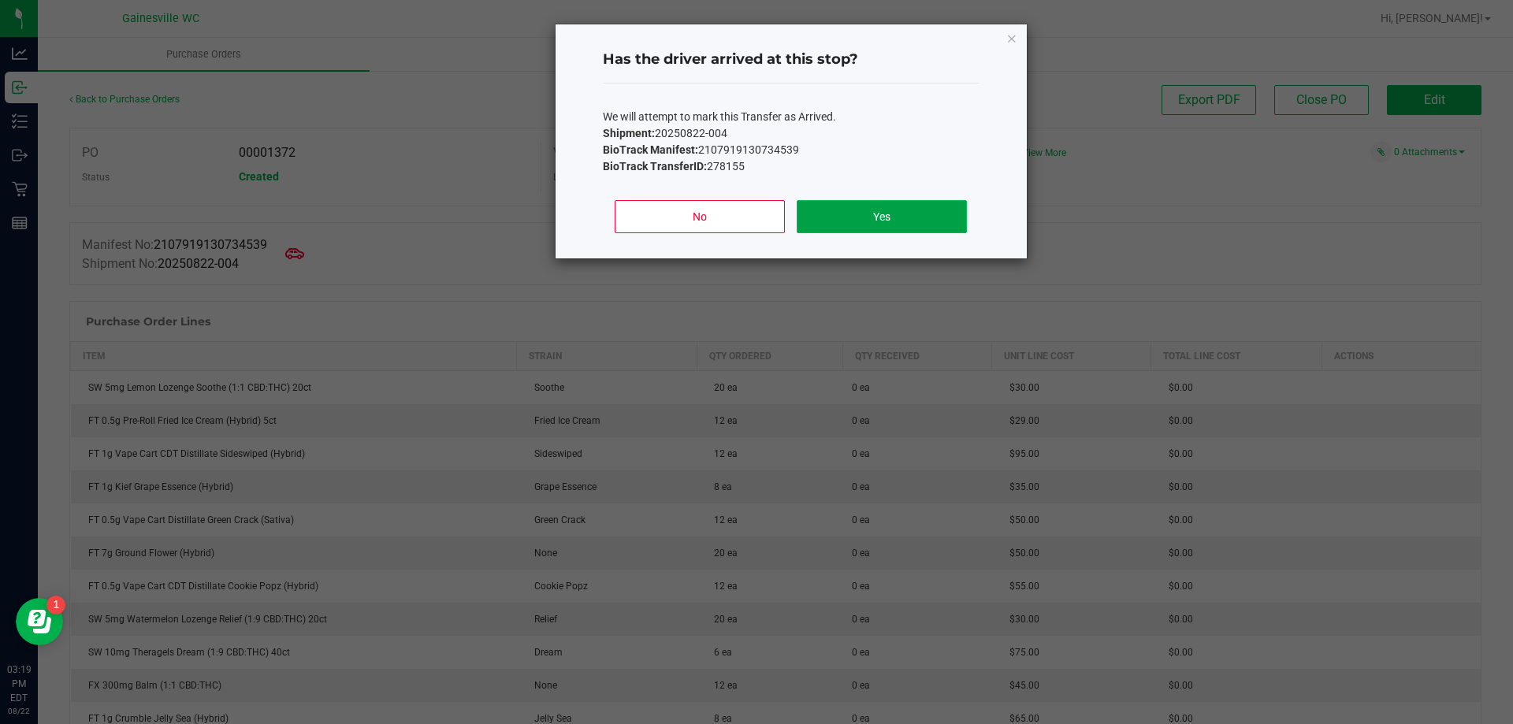
click at [883, 228] on button "Yes" at bounding box center [881, 216] width 169 height 33
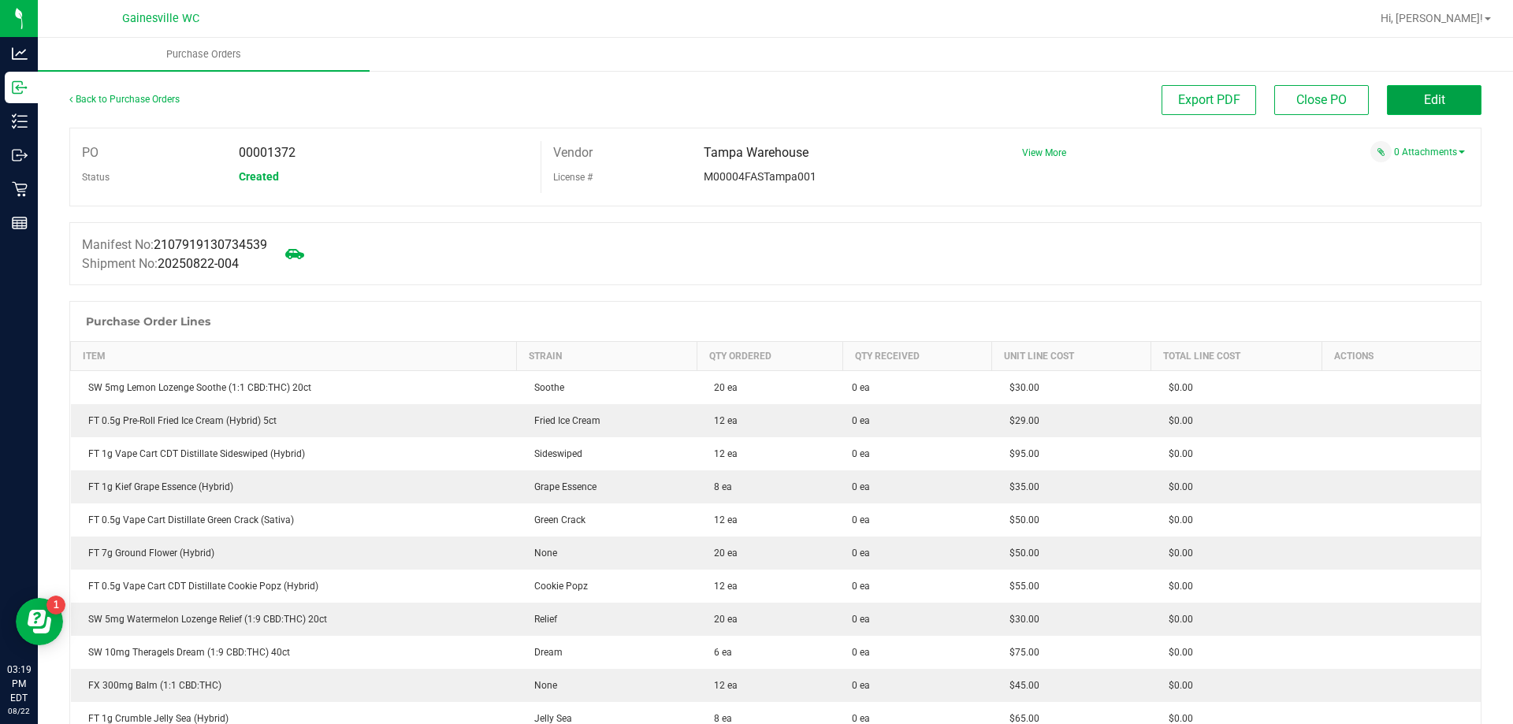
click at [1442, 90] on button "Edit" at bounding box center [1434, 100] width 95 height 30
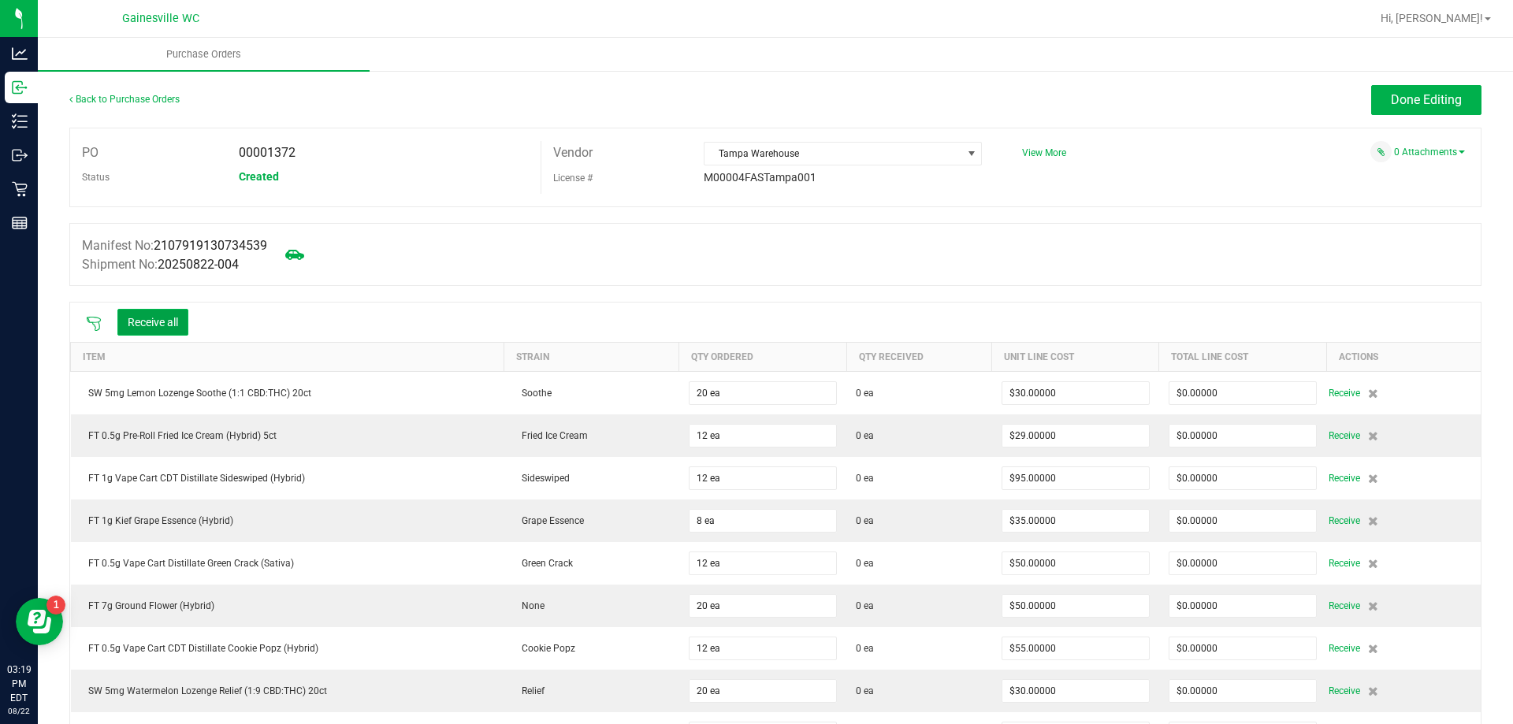
click at [136, 318] on button "Receive all" at bounding box center [152, 322] width 71 height 27
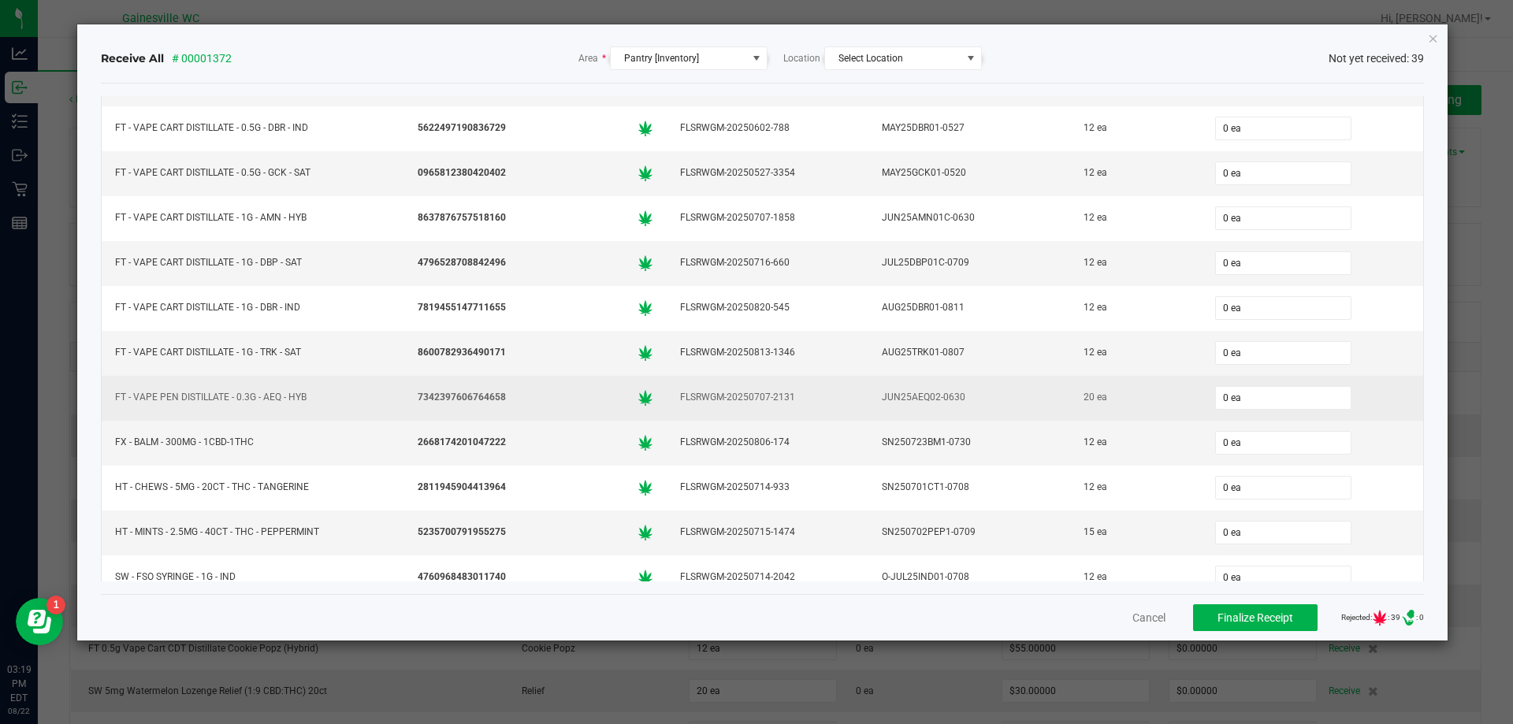
scroll to position [1302, 0]
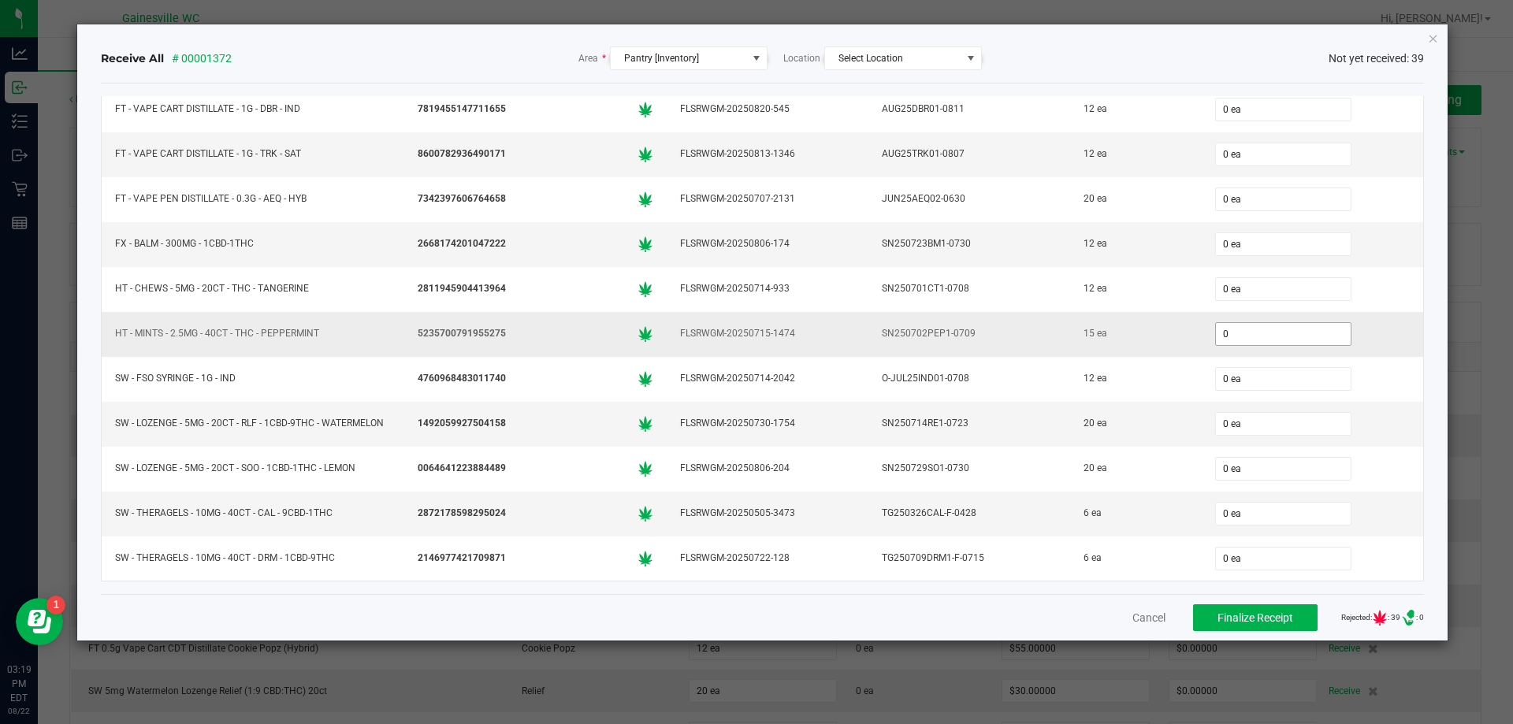
click at [1273, 342] on input "0" at bounding box center [1283, 334] width 135 height 22
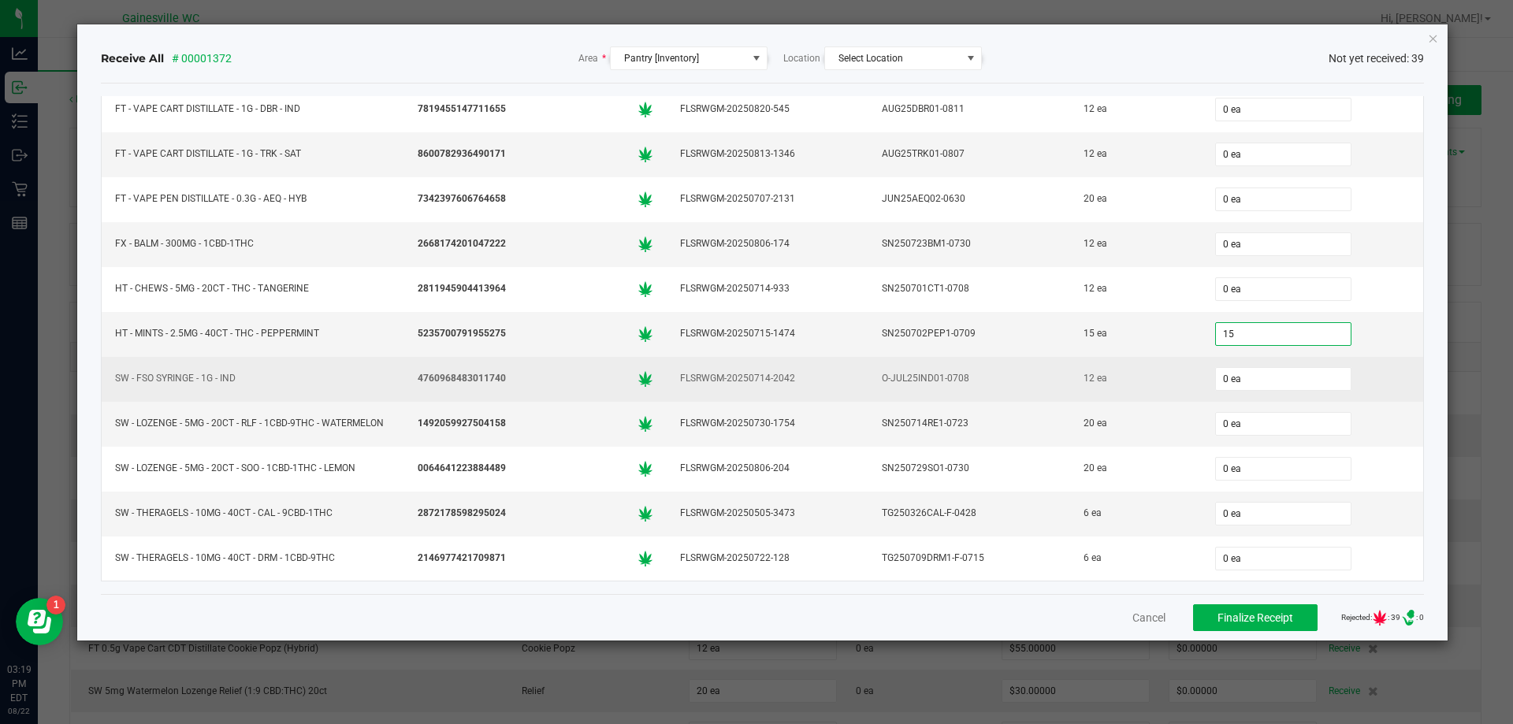
type input "15 ea"
click at [1129, 378] on div "12 ea" at bounding box center [1136, 378] width 112 height 23
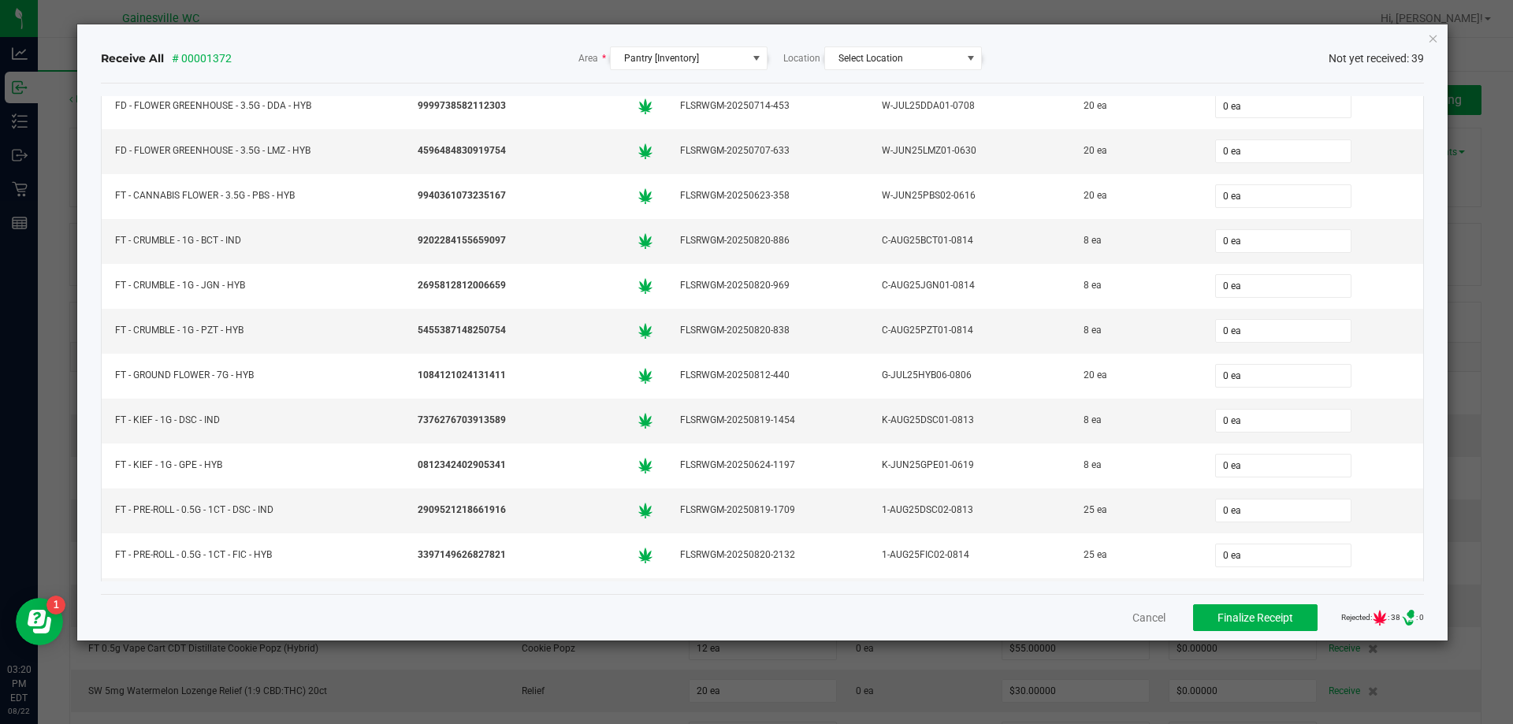
scroll to position [41, 0]
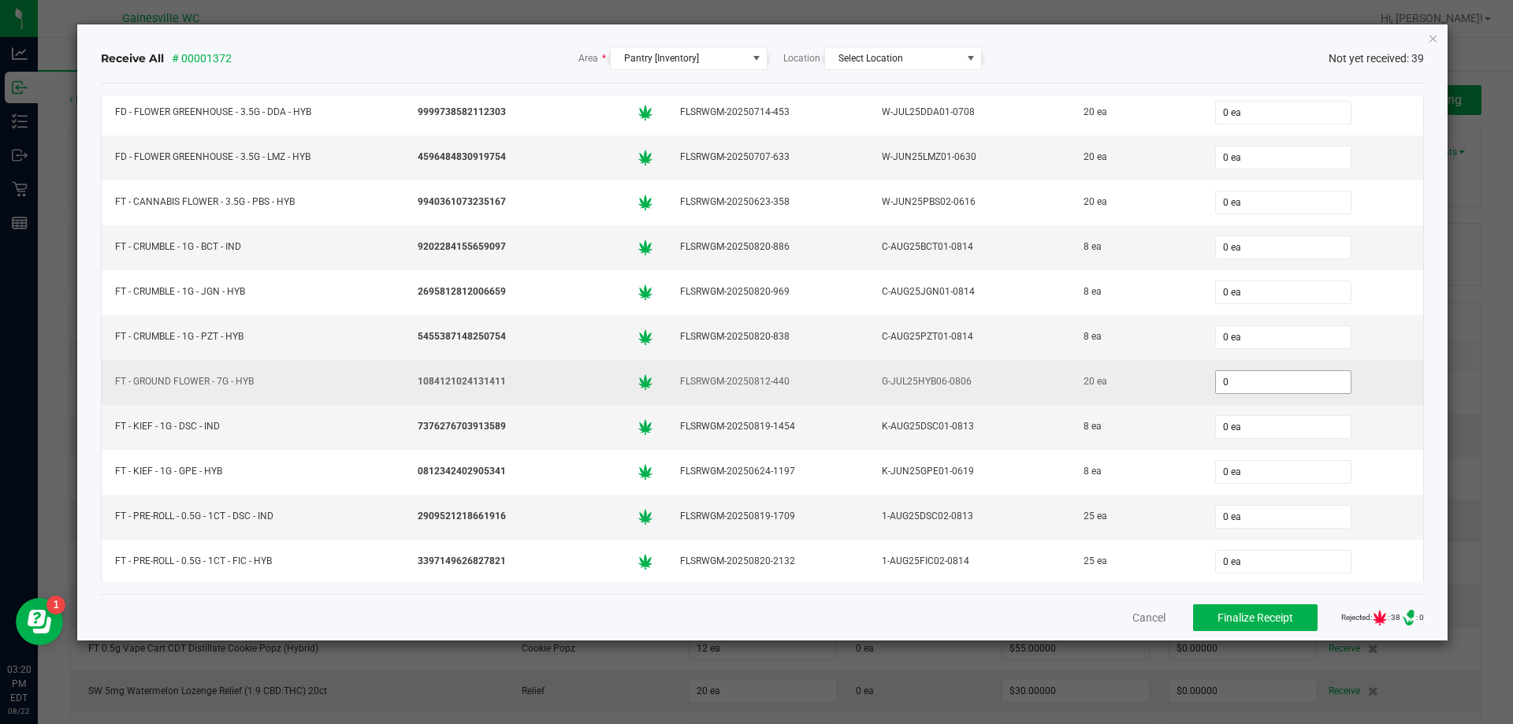
click at [1285, 378] on input "0" at bounding box center [1283, 382] width 135 height 22
type input "20 ea"
click at [1004, 385] on div "G-JUL25HYB06-0806" at bounding box center [969, 381] width 183 height 23
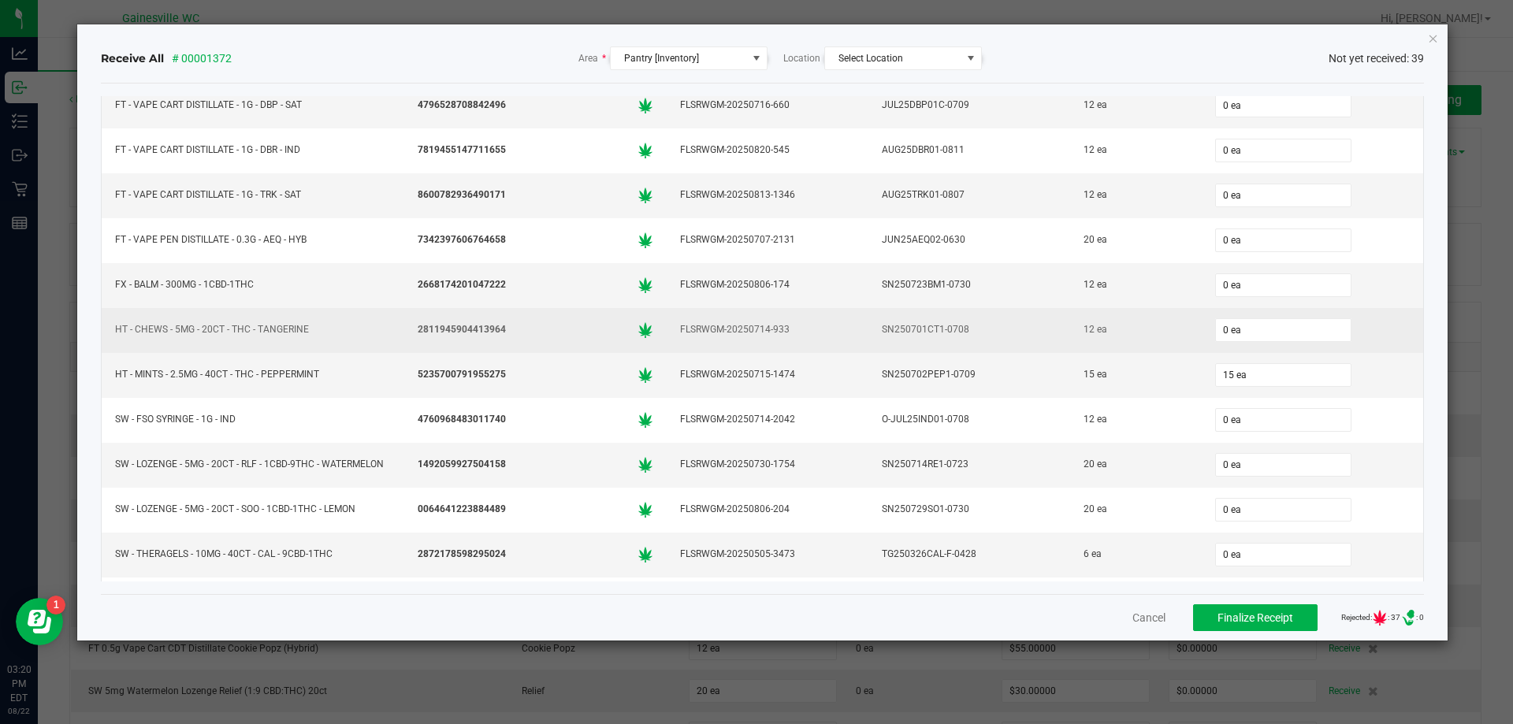
scroll to position [1302, 0]
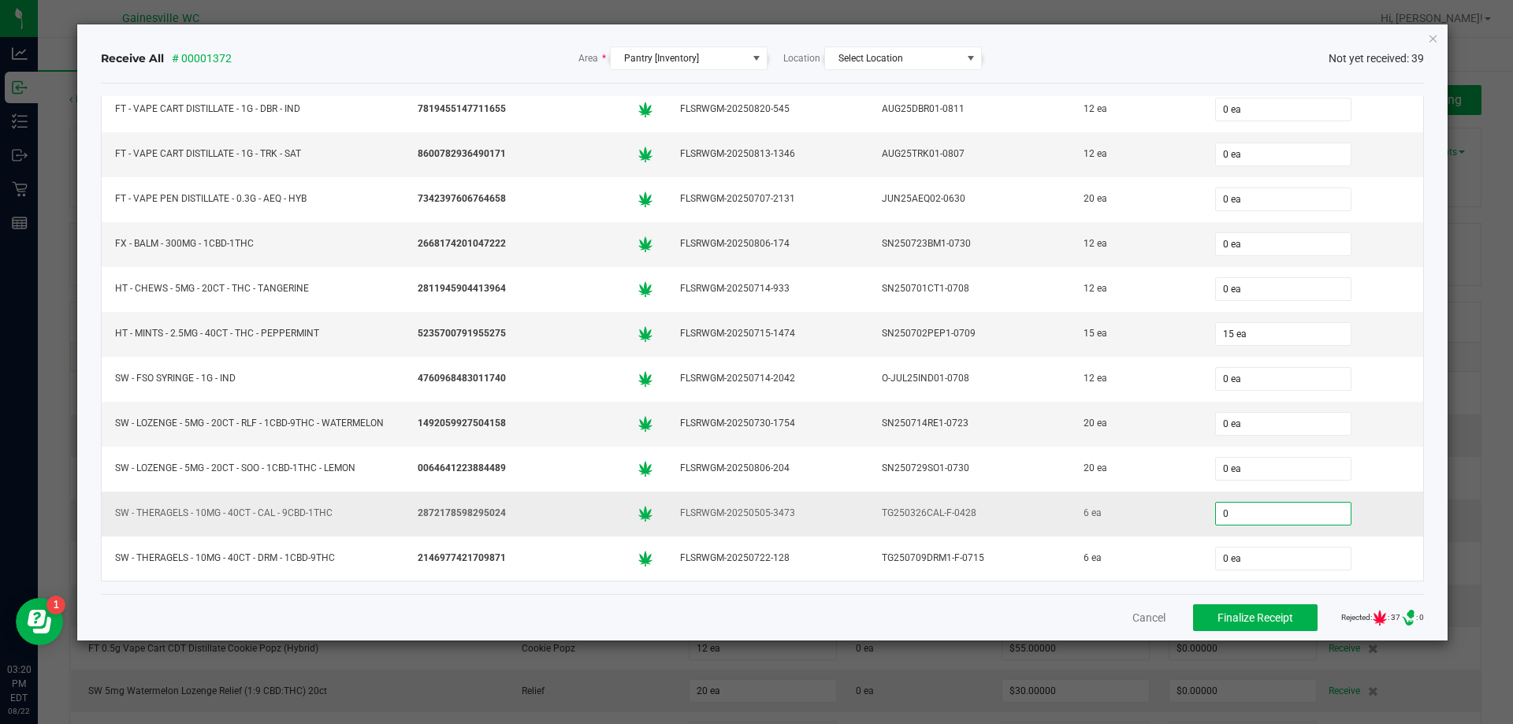
click at [1256, 516] on input "0" at bounding box center [1283, 514] width 135 height 22
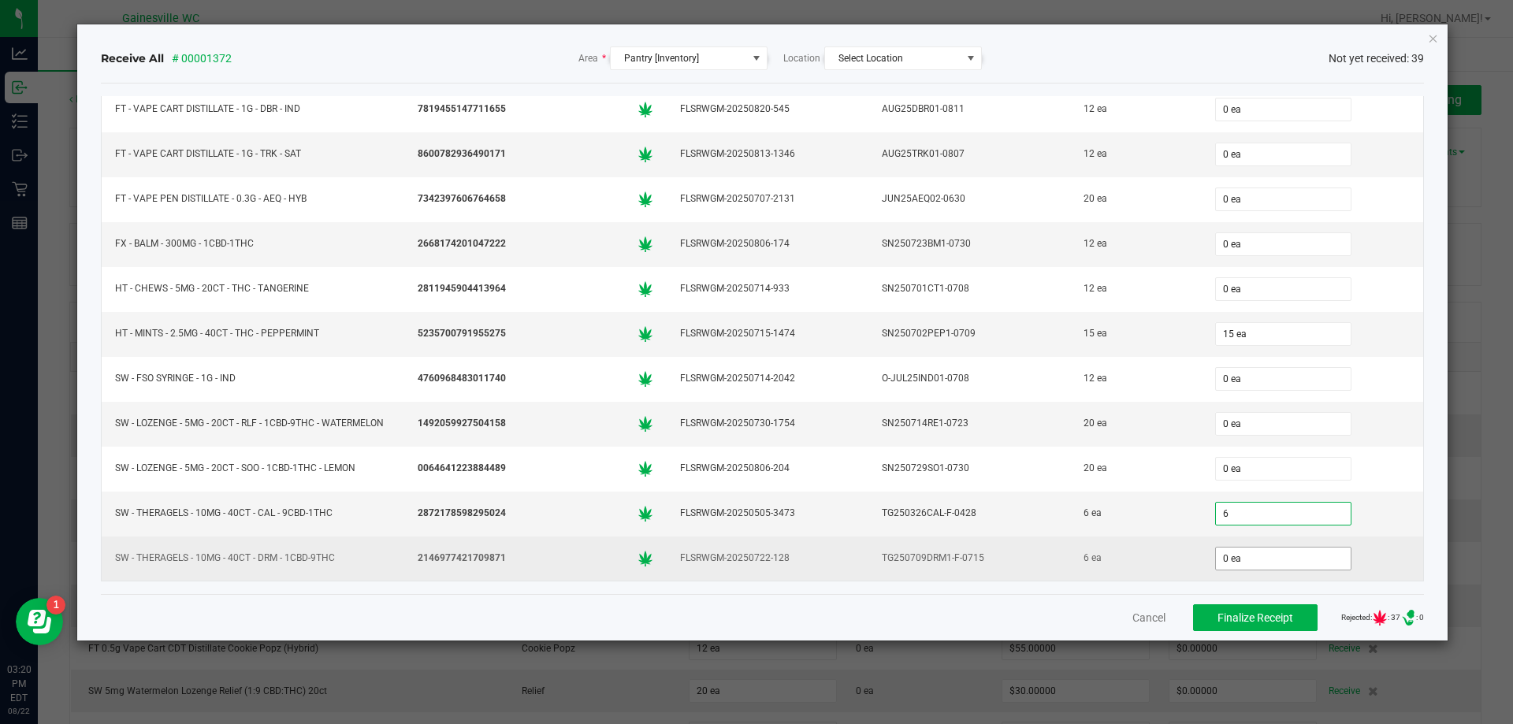
type input "6 ea"
click at [1235, 561] on input "0" at bounding box center [1283, 559] width 135 height 22
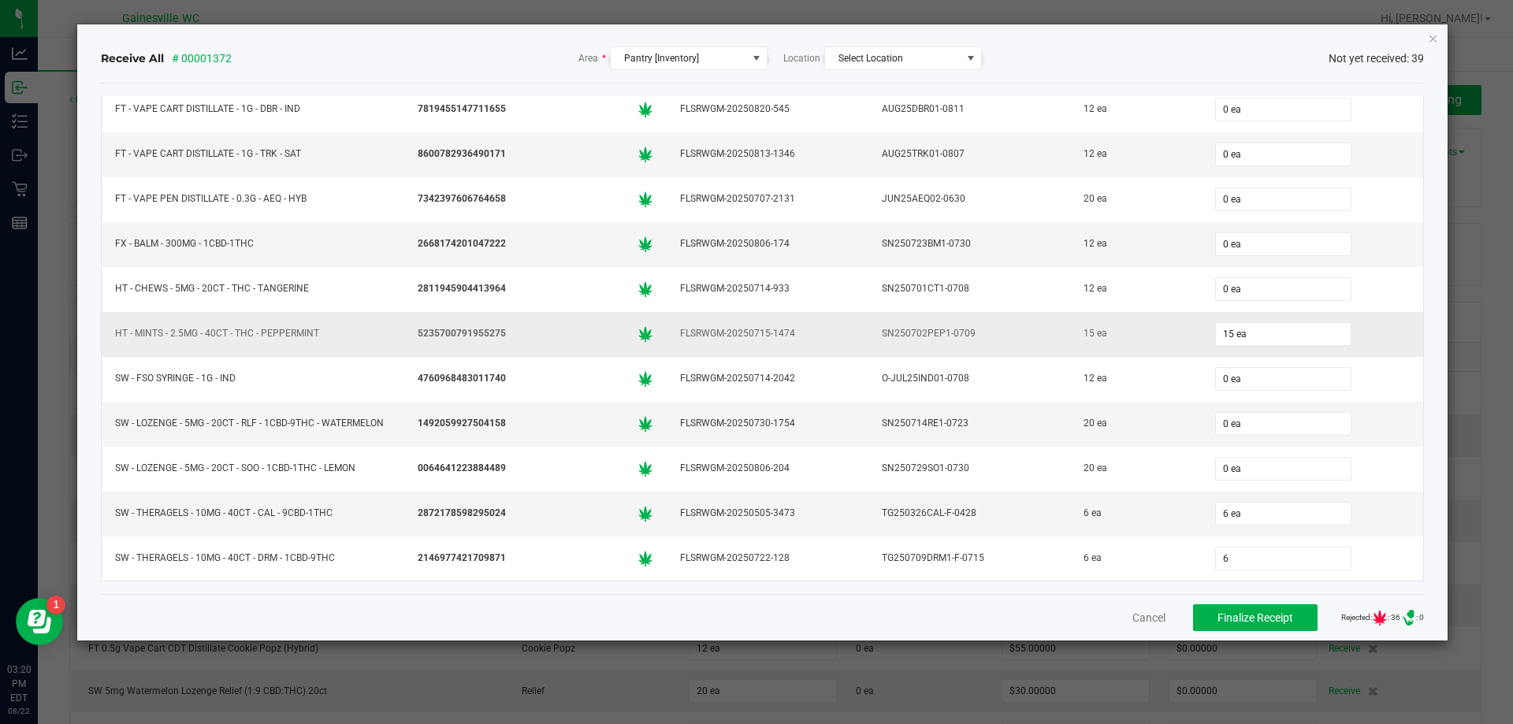
type input "6 ea"
click at [1036, 318] on td "SN250702PEP1-0709" at bounding box center [970, 334] width 202 height 45
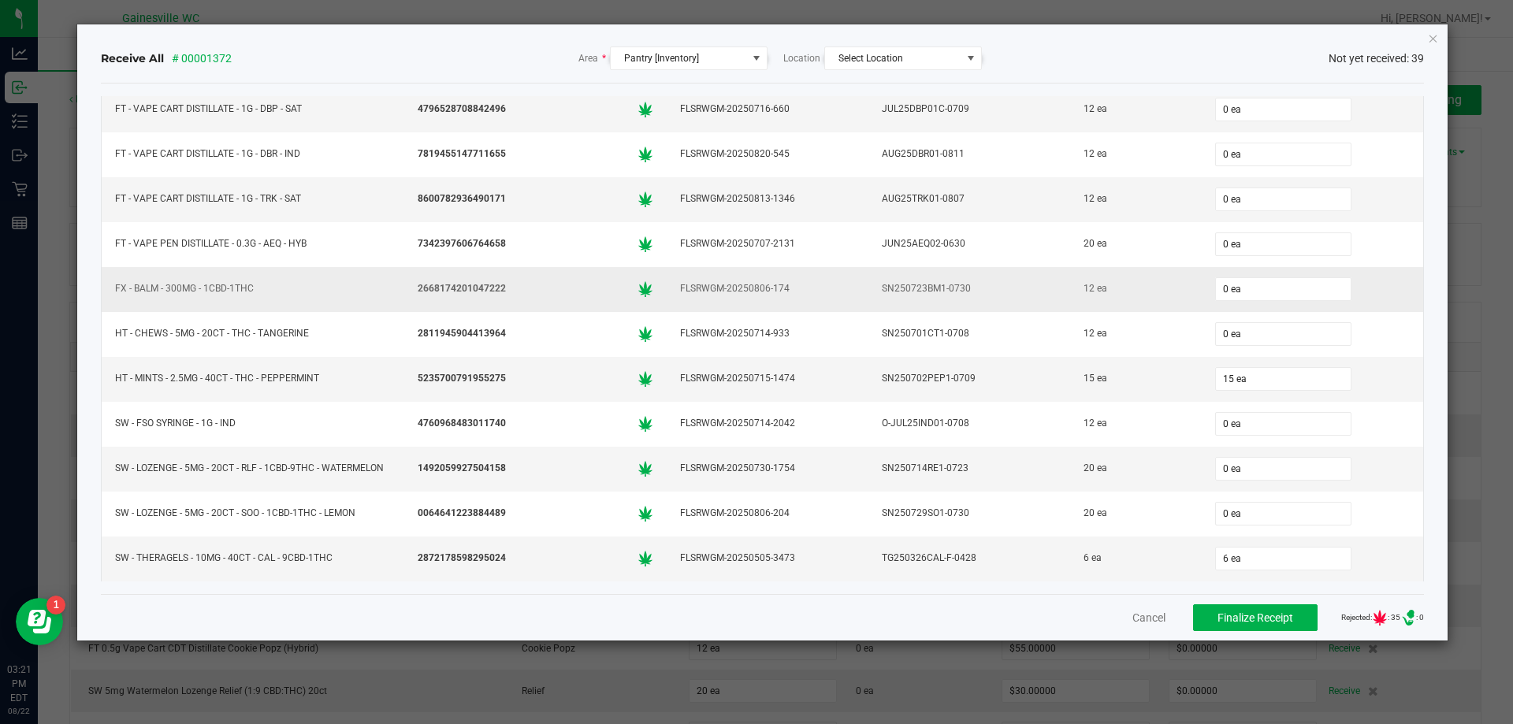
scroll to position [1261, 0]
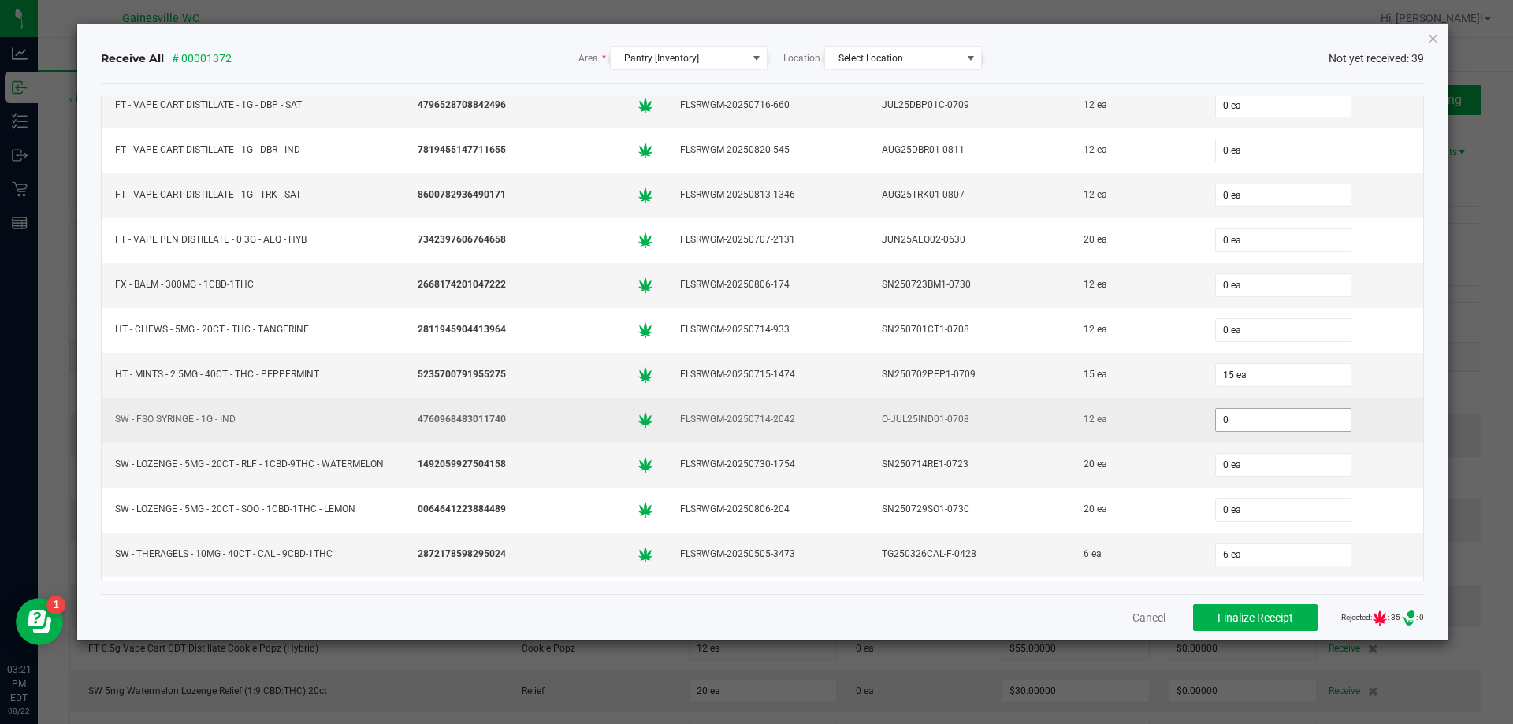
click at [1231, 422] on input "0" at bounding box center [1283, 420] width 135 height 22
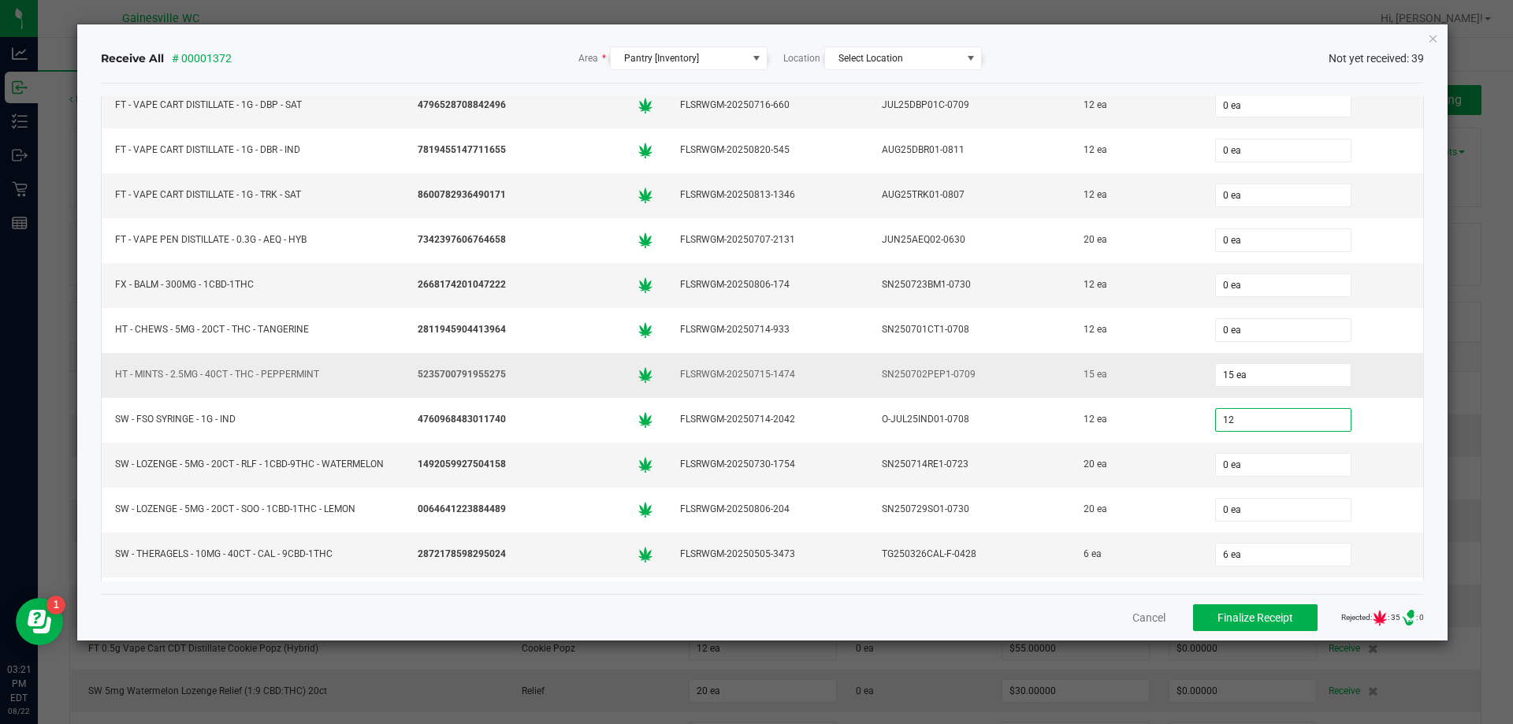
type input "12 ea"
click at [1351, 375] on div "15 ea" at bounding box center [1312, 375] width 203 height 32
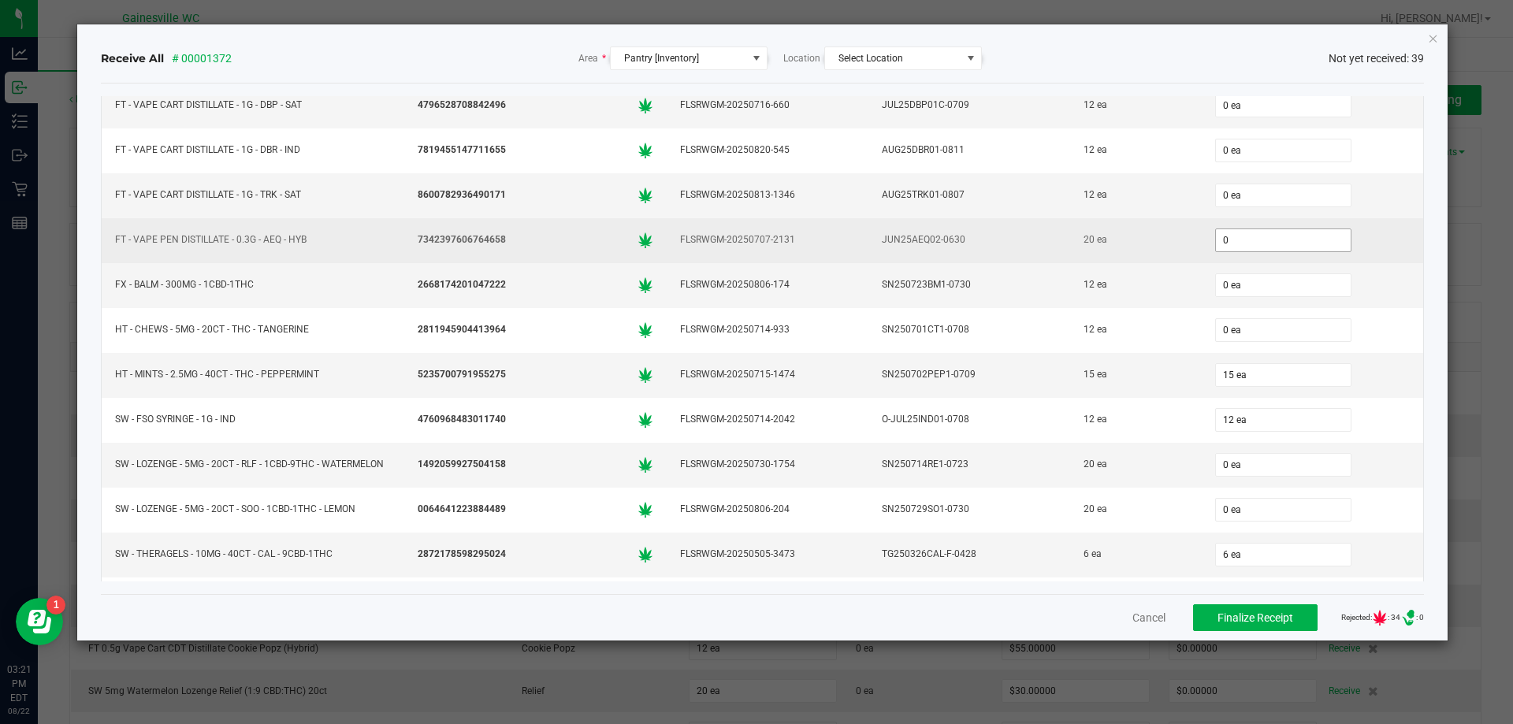
click at [1273, 245] on input "0" at bounding box center [1283, 240] width 135 height 22
type input "20 ea"
click at [1341, 249] on div "20 ea" at bounding box center [1312, 241] width 203 height 32
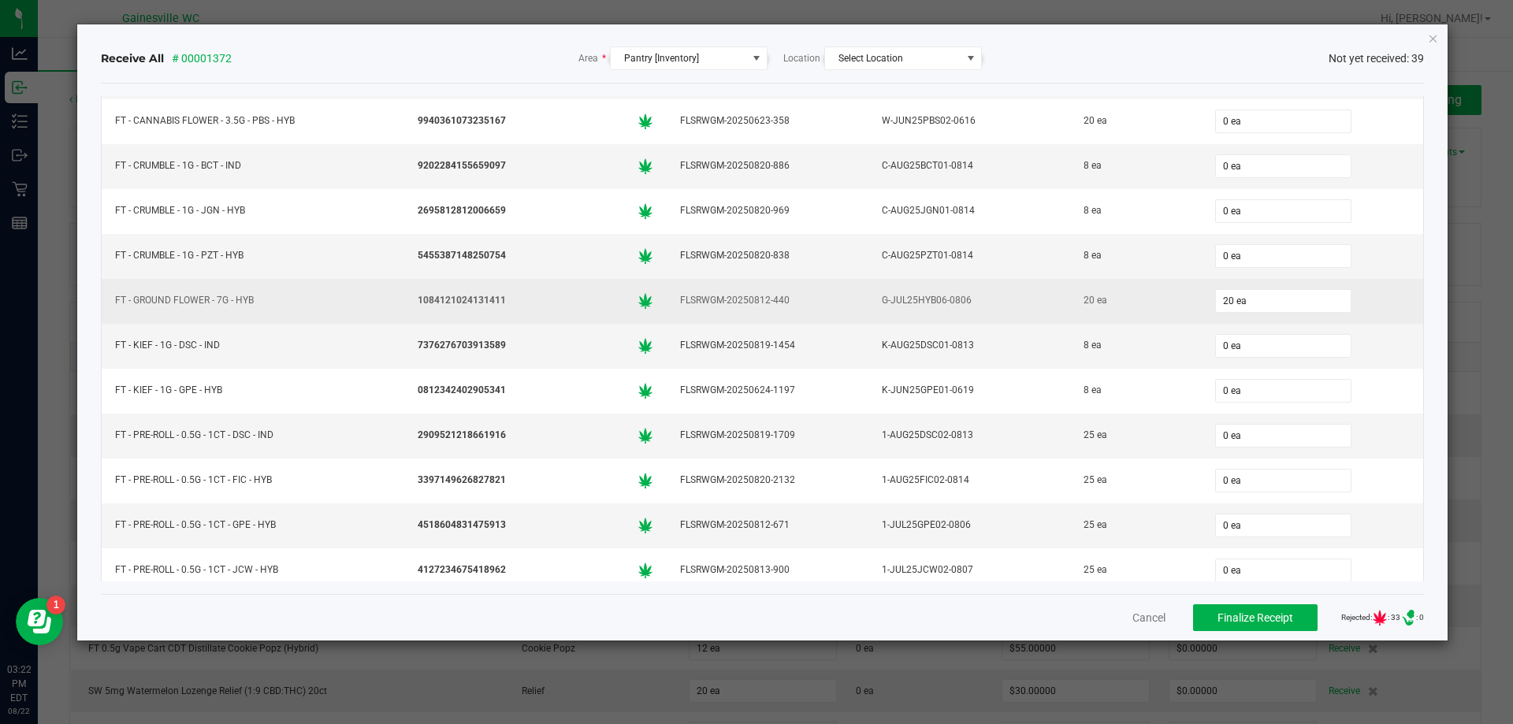
scroll to position [120, 0]
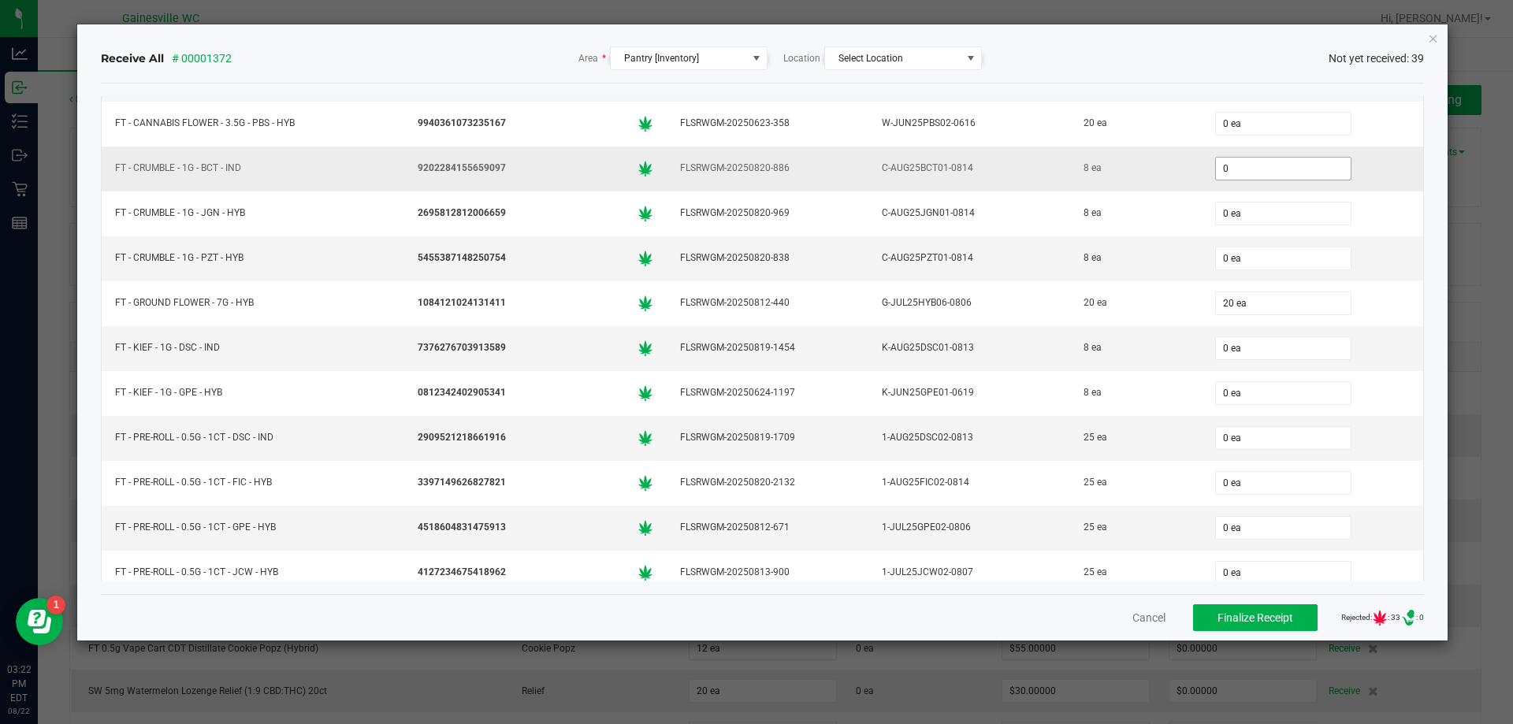
click at [1216, 164] on input "0" at bounding box center [1283, 169] width 135 height 22
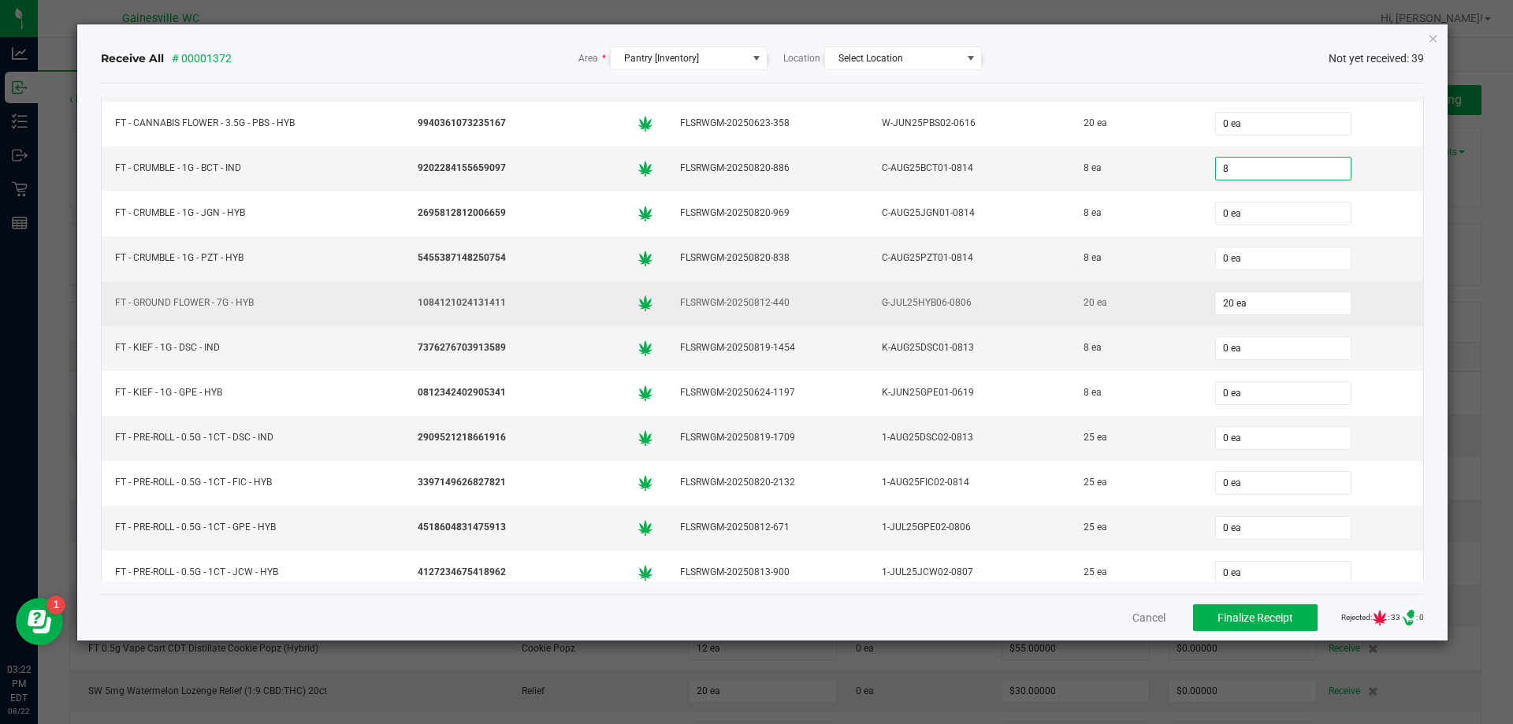
type input "8 ea"
click at [1364, 289] on div "20 ea" at bounding box center [1312, 304] width 203 height 32
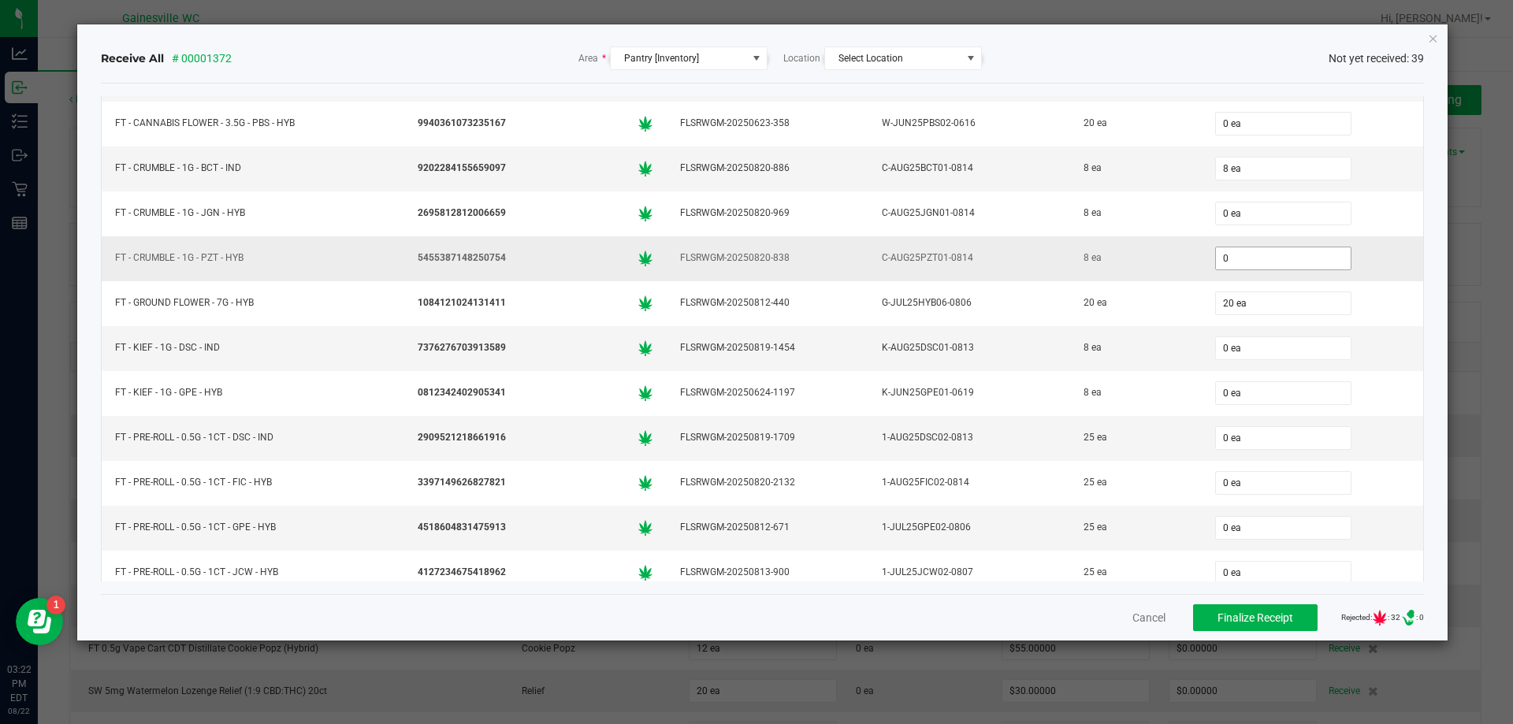
click at [1278, 261] on input "0" at bounding box center [1283, 258] width 135 height 22
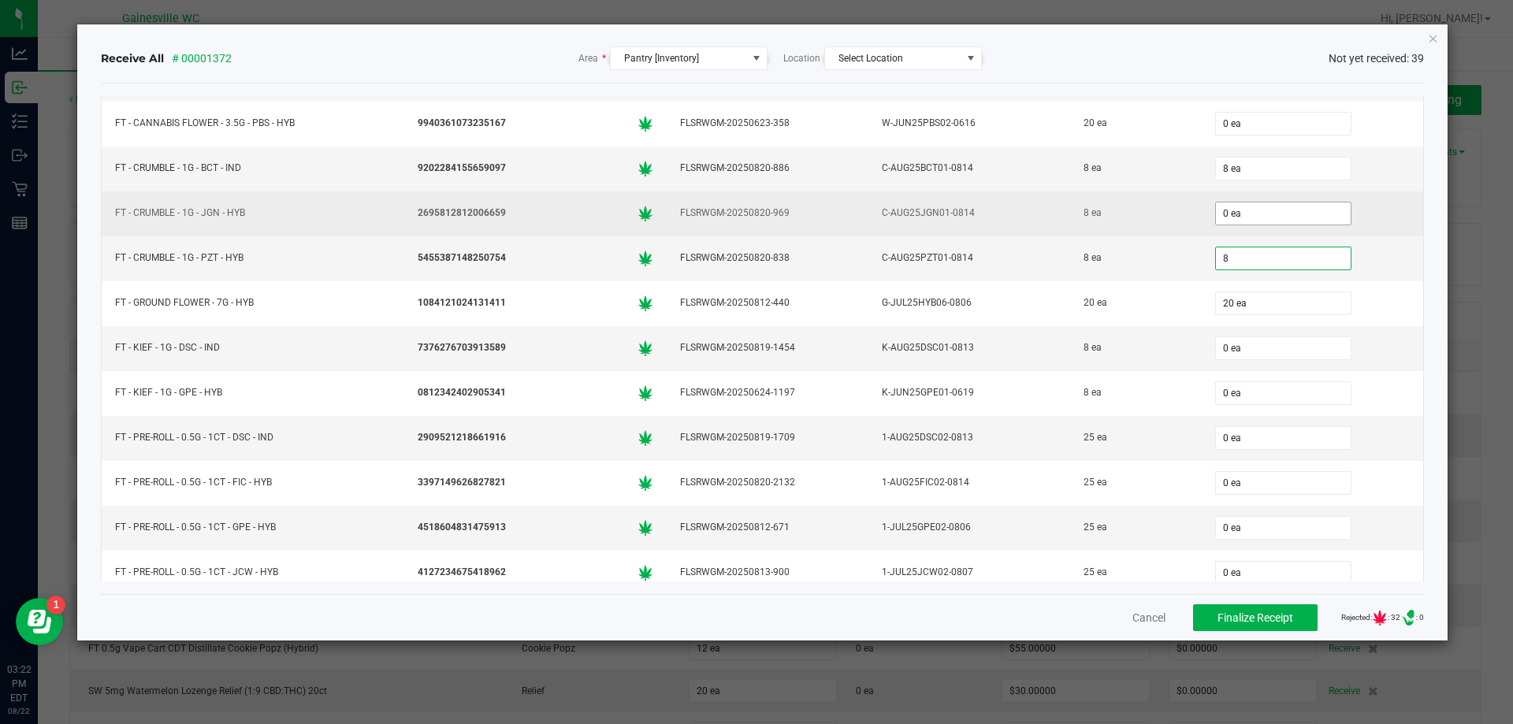
type input "8"
type input "0"
type input "8 ea"
click at [1298, 212] on input "0" at bounding box center [1283, 214] width 135 height 22
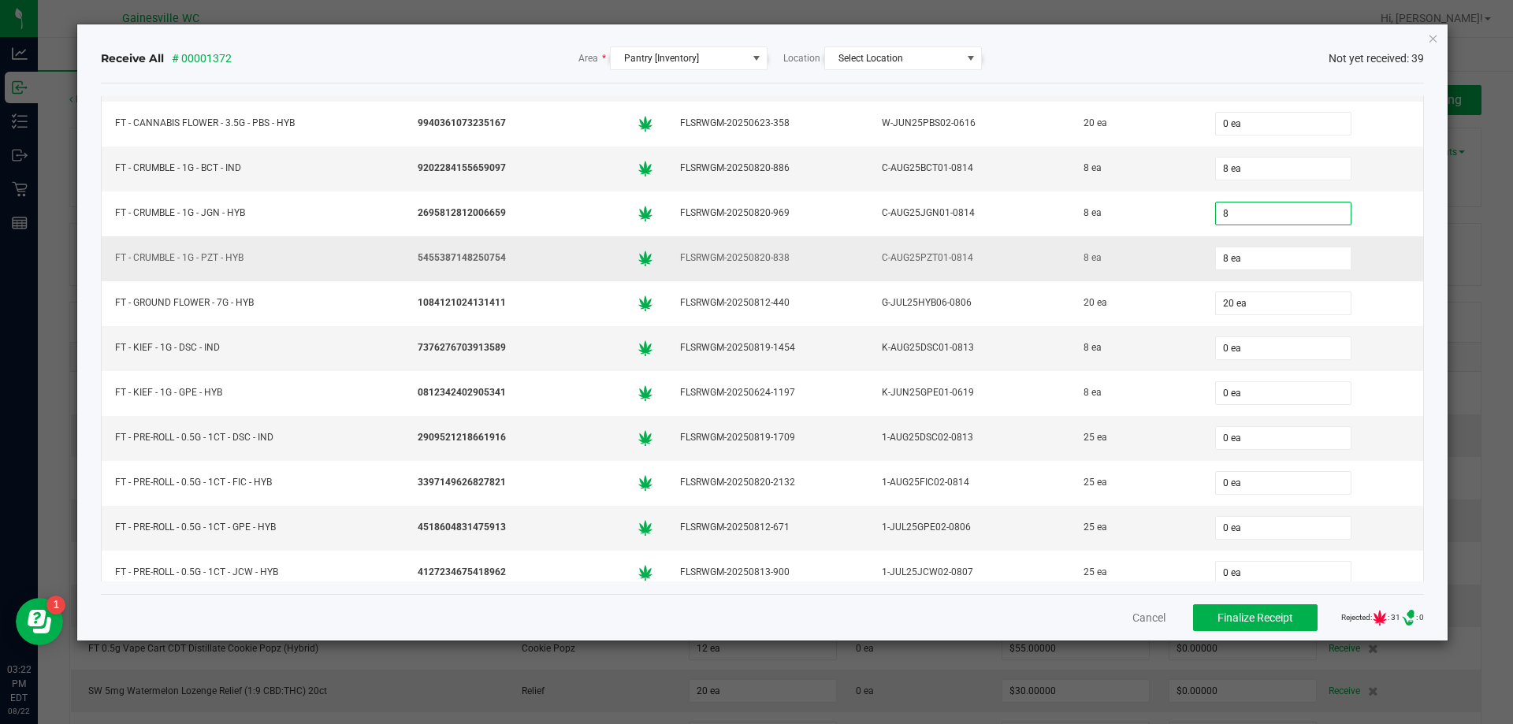
type input "8 ea"
click at [1373, 247] on div "8 ea" at bounding box center [1312, 259] width 203 height 32
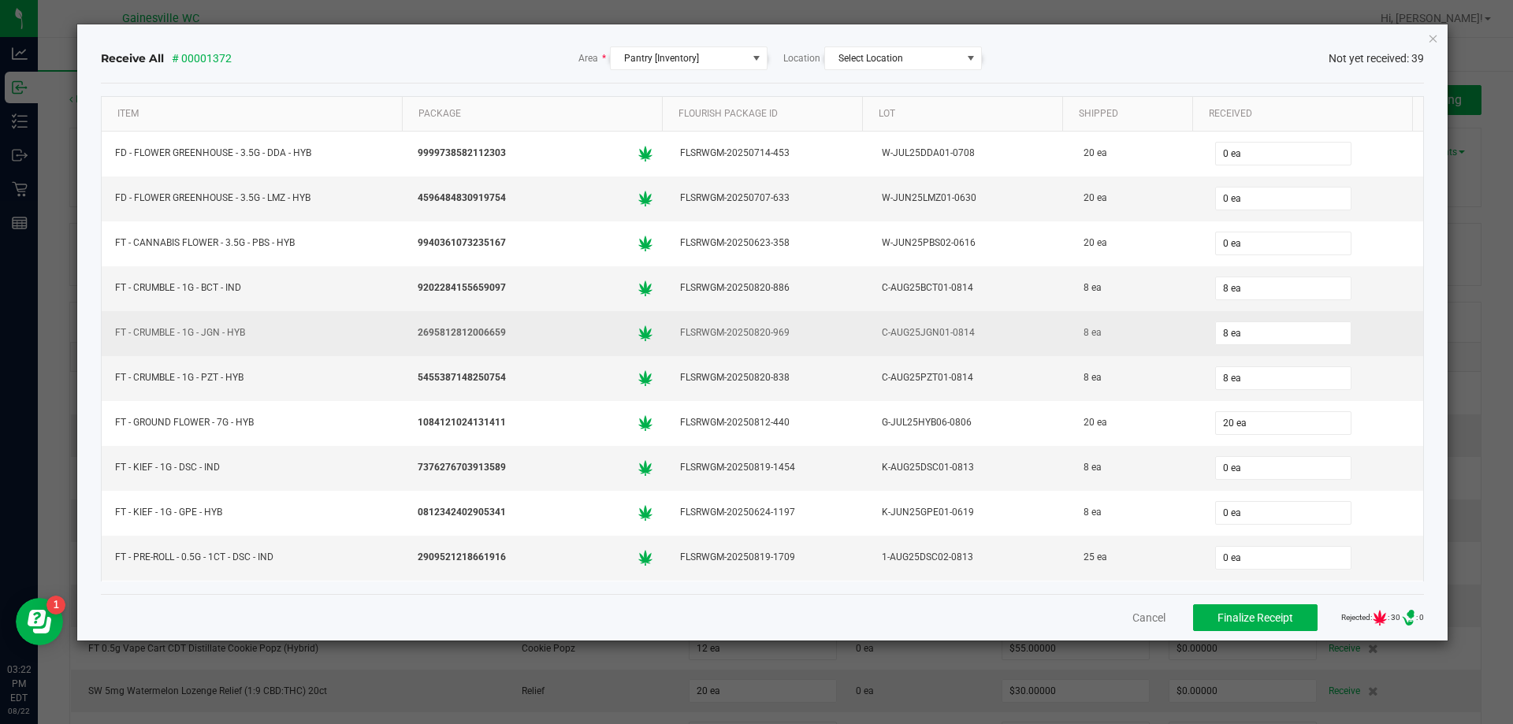
scroll to position [79, 0]
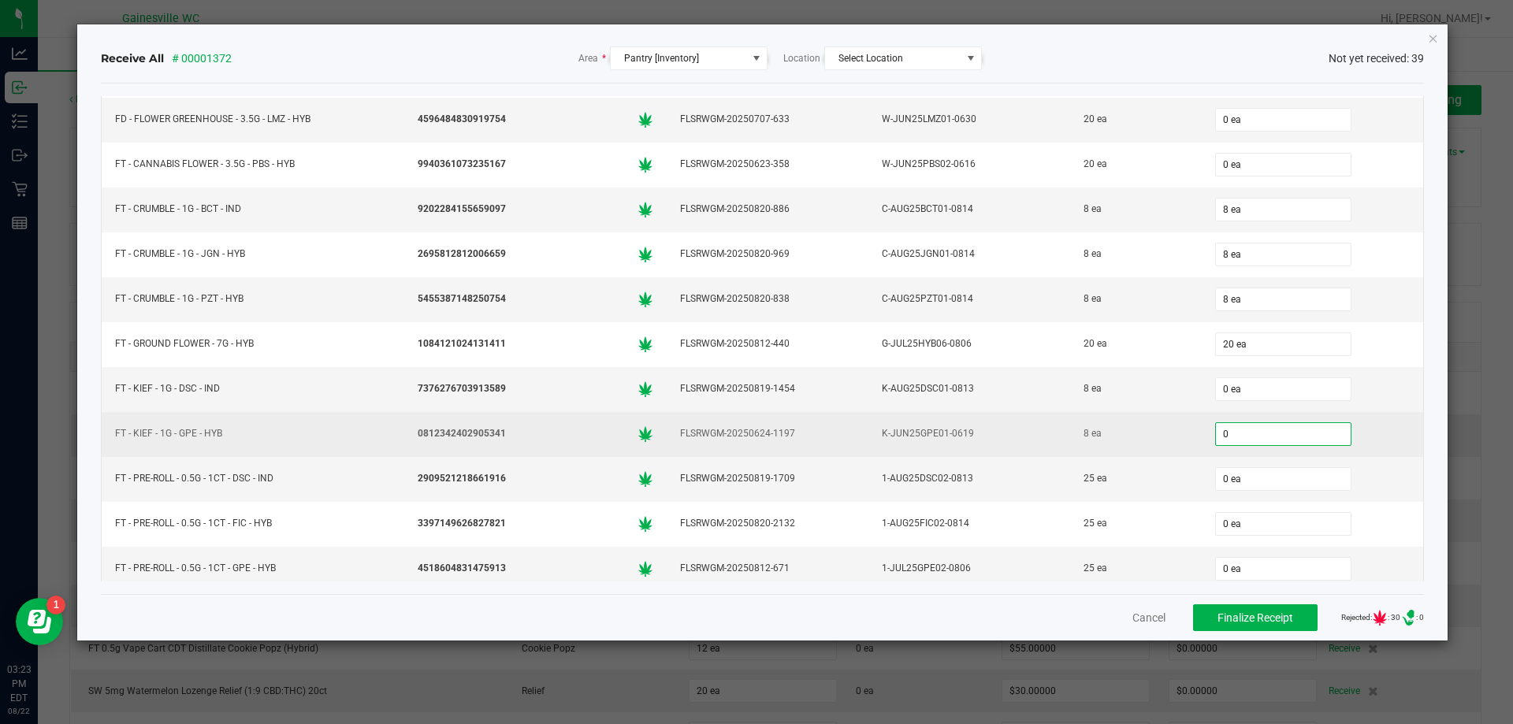
click at [1293, 437] on input "0" at bounding box center [1283, 434] width 135 height 22
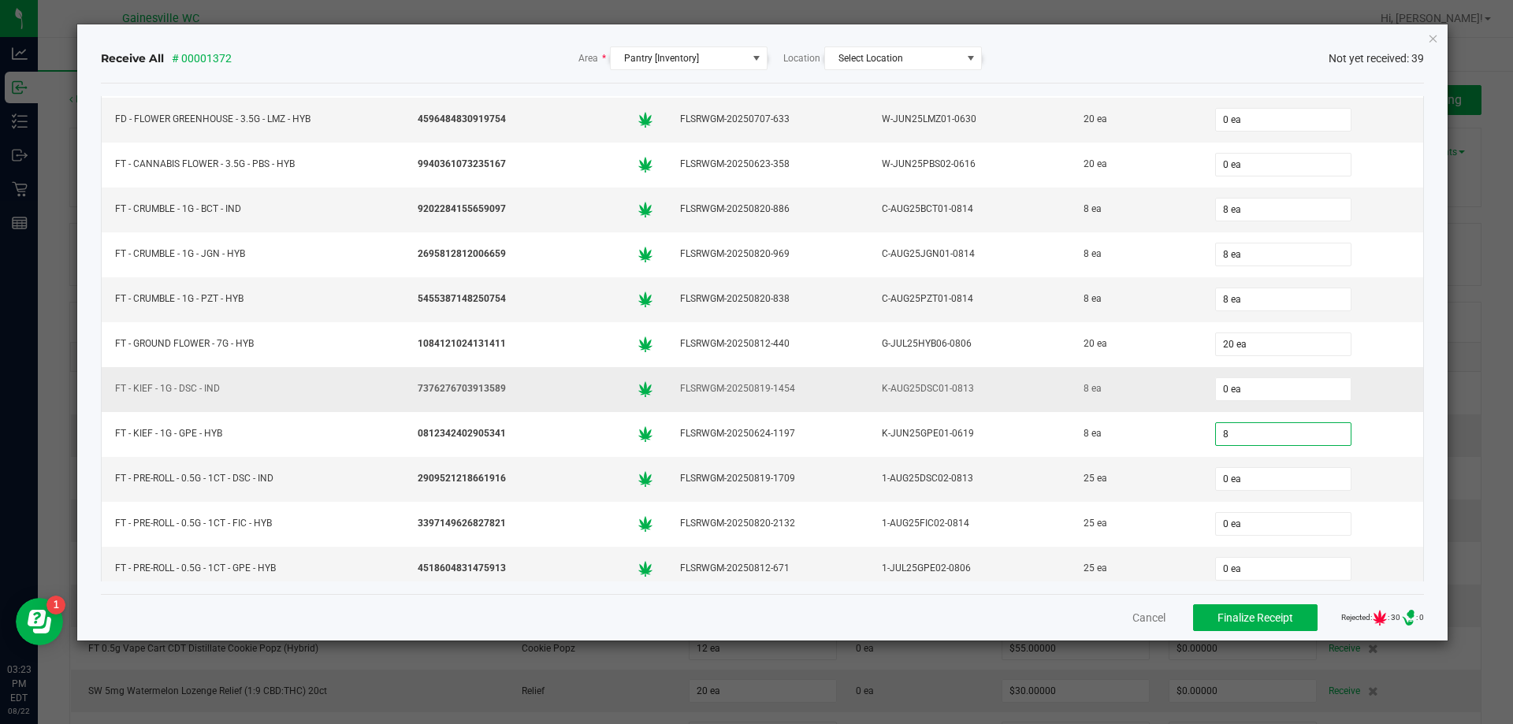
type input "8 ea"
drag, startPoint x: 1338, startPoint y: 388, endPoint x: 1348, endPoint y: 388, distance: 10.2
click at [1340, 388] on div "0 ea" at bounding box center [1312, 390] width 203 height 32
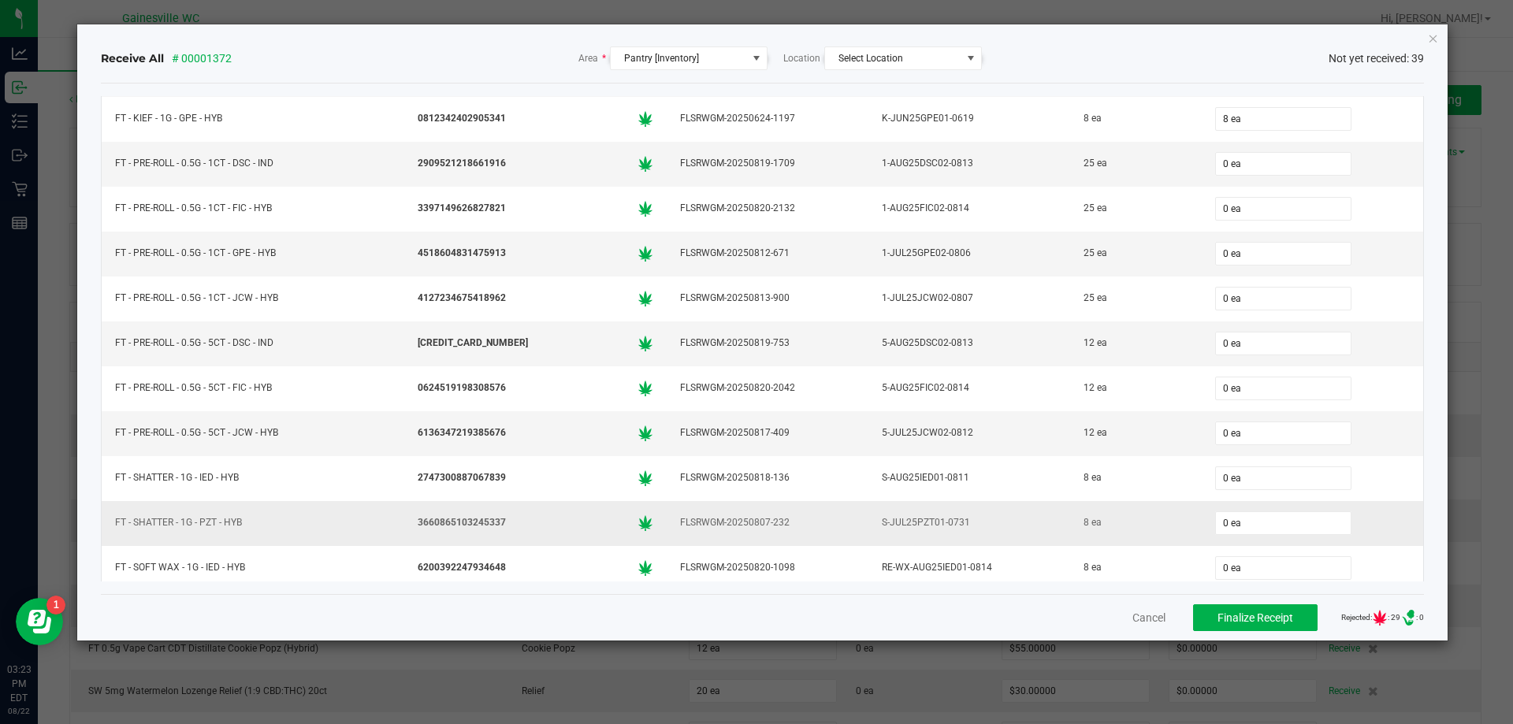
scroll to position [552, 0]
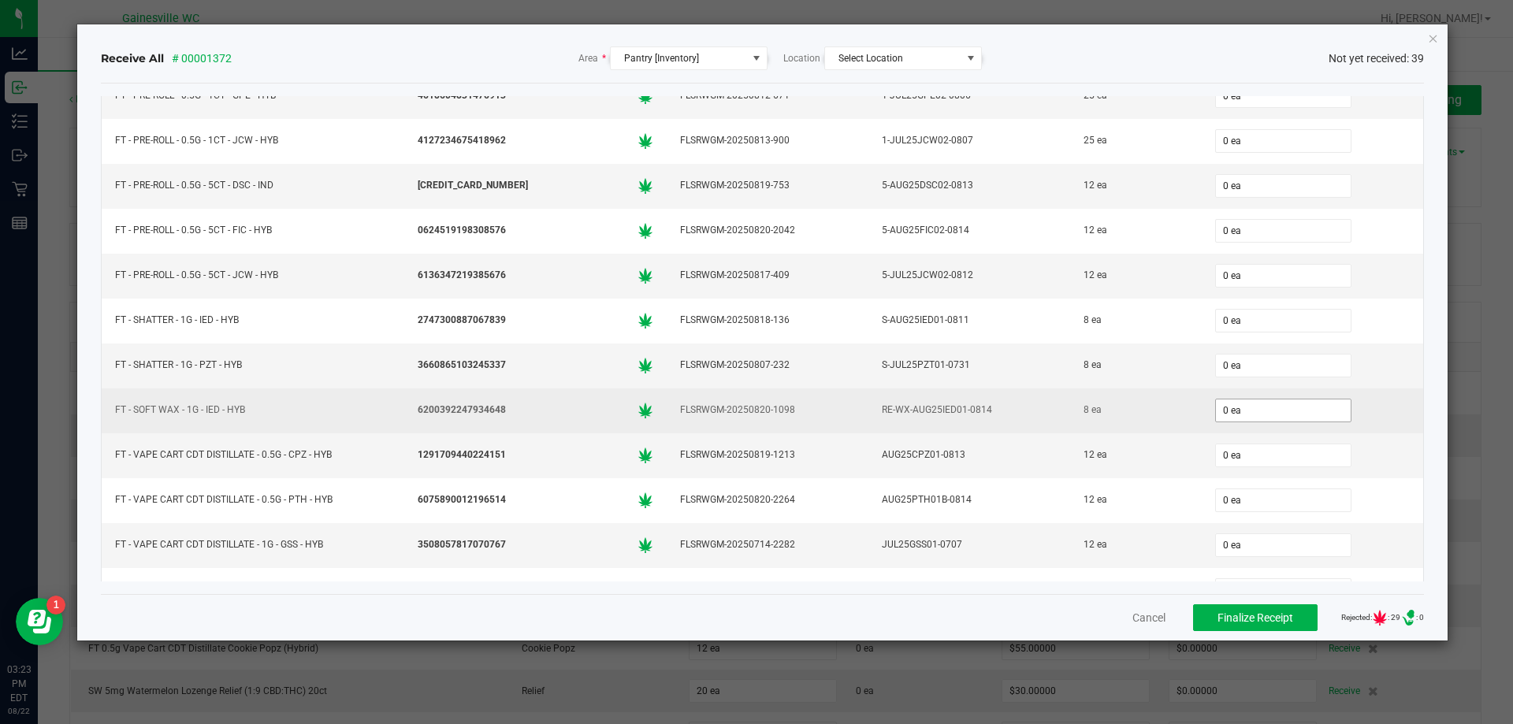
click at [1314, 419] on div "0 ea" at bounding box center [1312, 411] width 203 height 32
click at [1312, 414] on input "0" at bounding box center [1283, 411] width 135 height 22
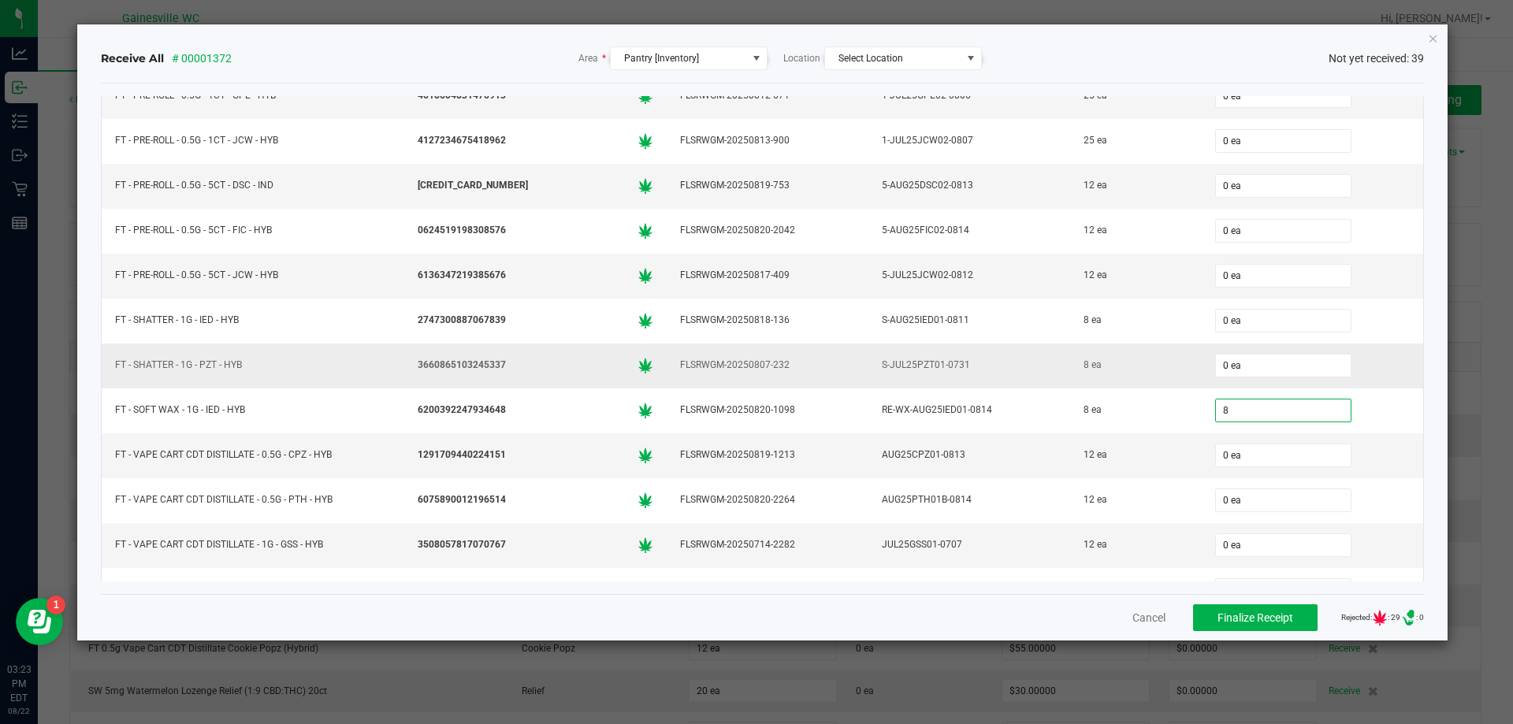
type input "8 ea"
click at [1070, 385] on td "8 ea" at bounding box center [1135, 366] width 131 height 45
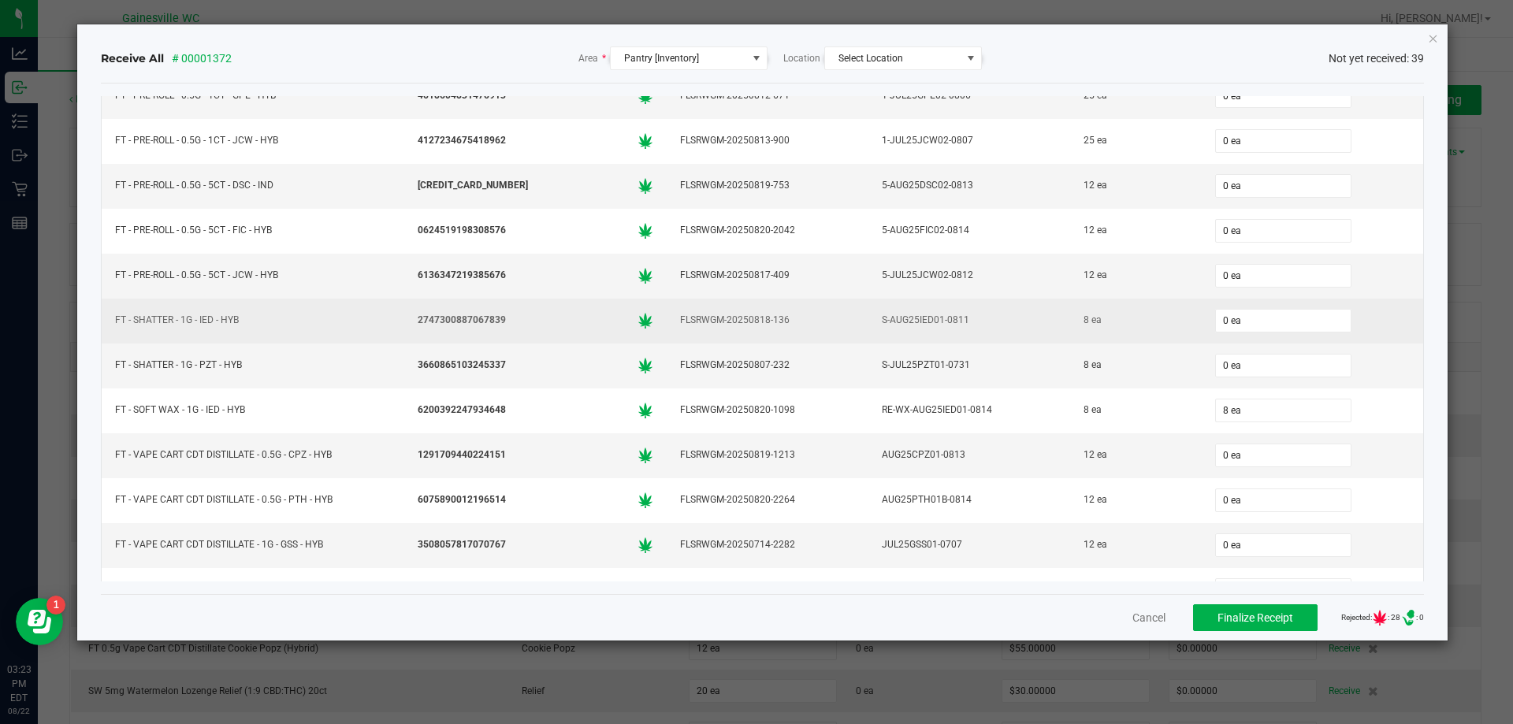
scroll to position [0, 0]
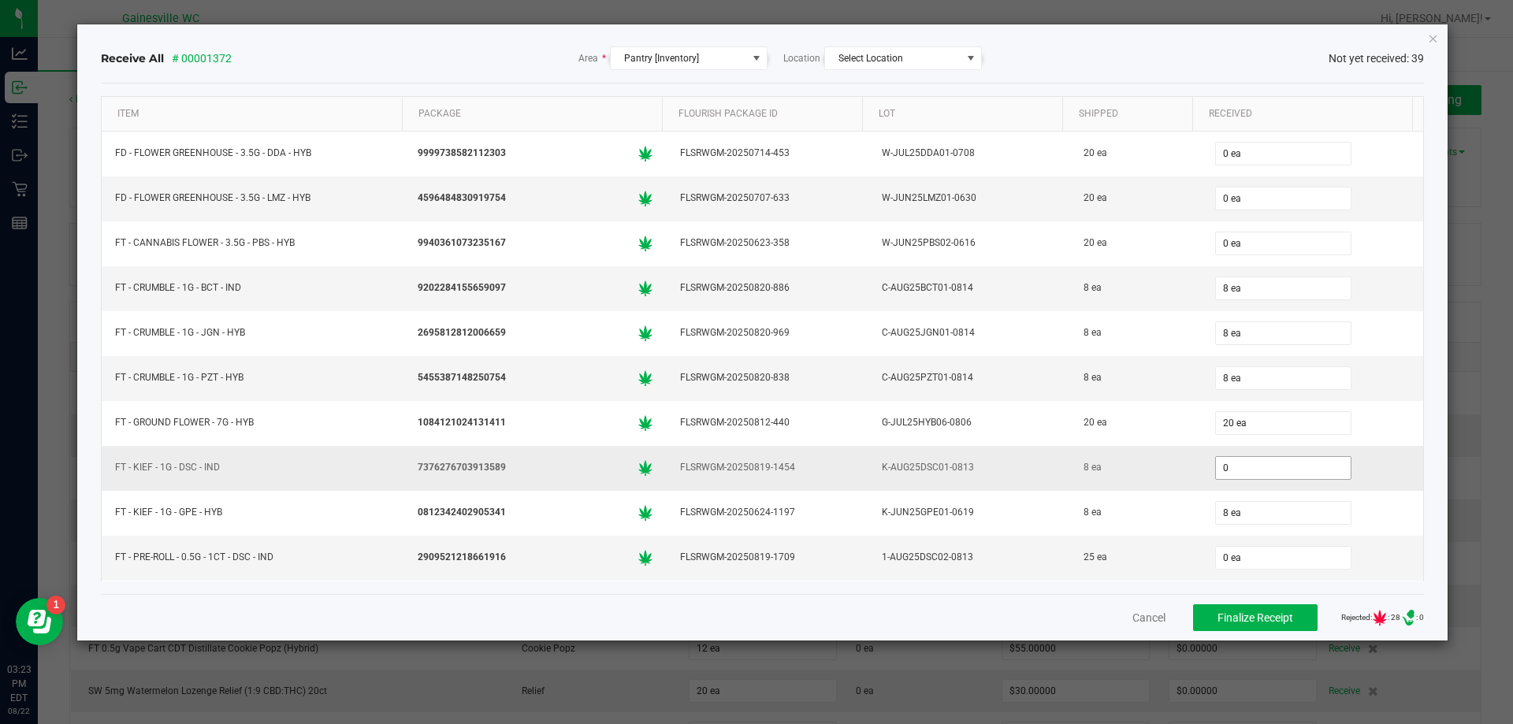
click at [1216, 457] on input "0" at bounding box center [1283, 468] width 135 height 22
type input "8 ea"
click at [915, 456] on td "K-AUG25DSC01-0813" at bounding box center [970, 468] width 202 height 45
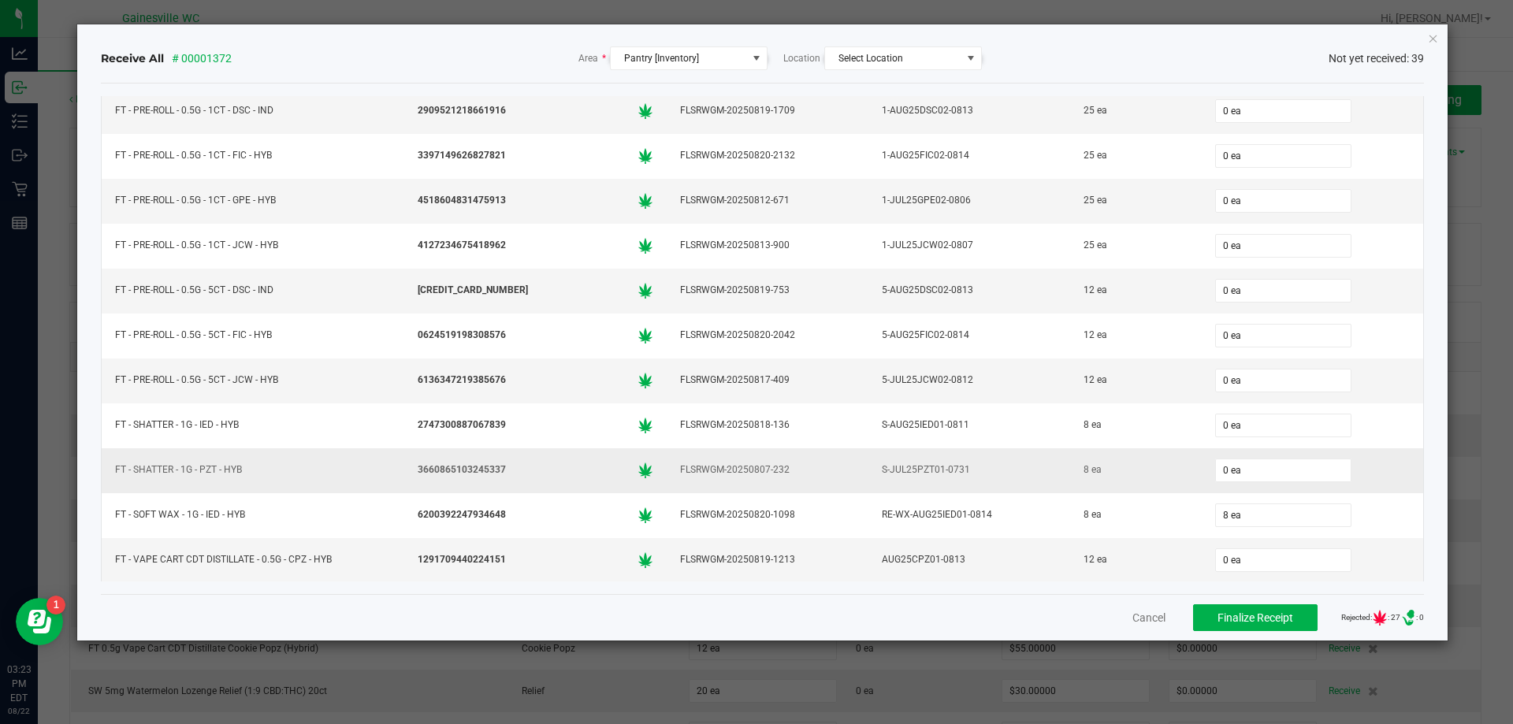
scroll to position [552, 0]
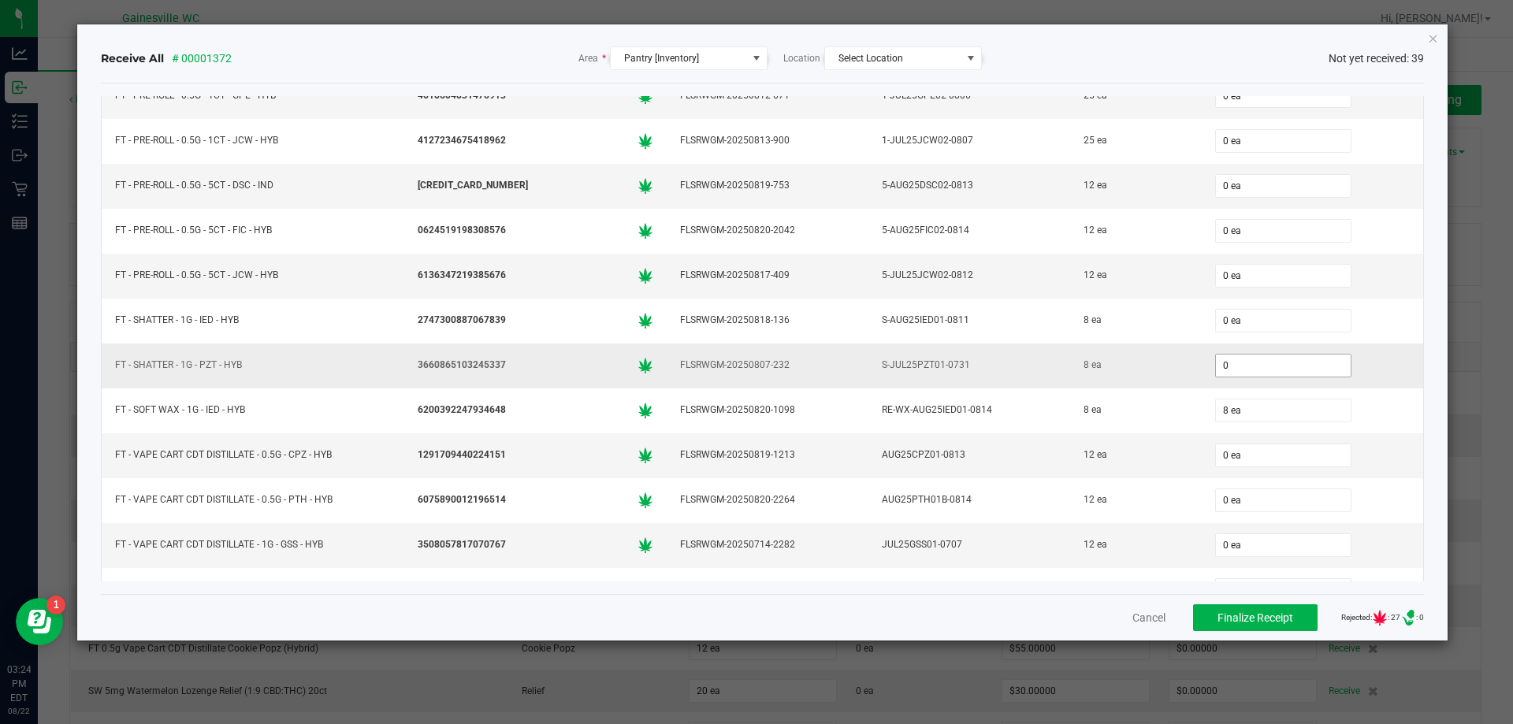
click at [1327, 370] on input "0" at bounding box center [1283, 366] width 135 height 22
type input "8 ea"
click at [1352, 377] on div "8 ea" at bounding box center [1312, 366] width 203 height 32
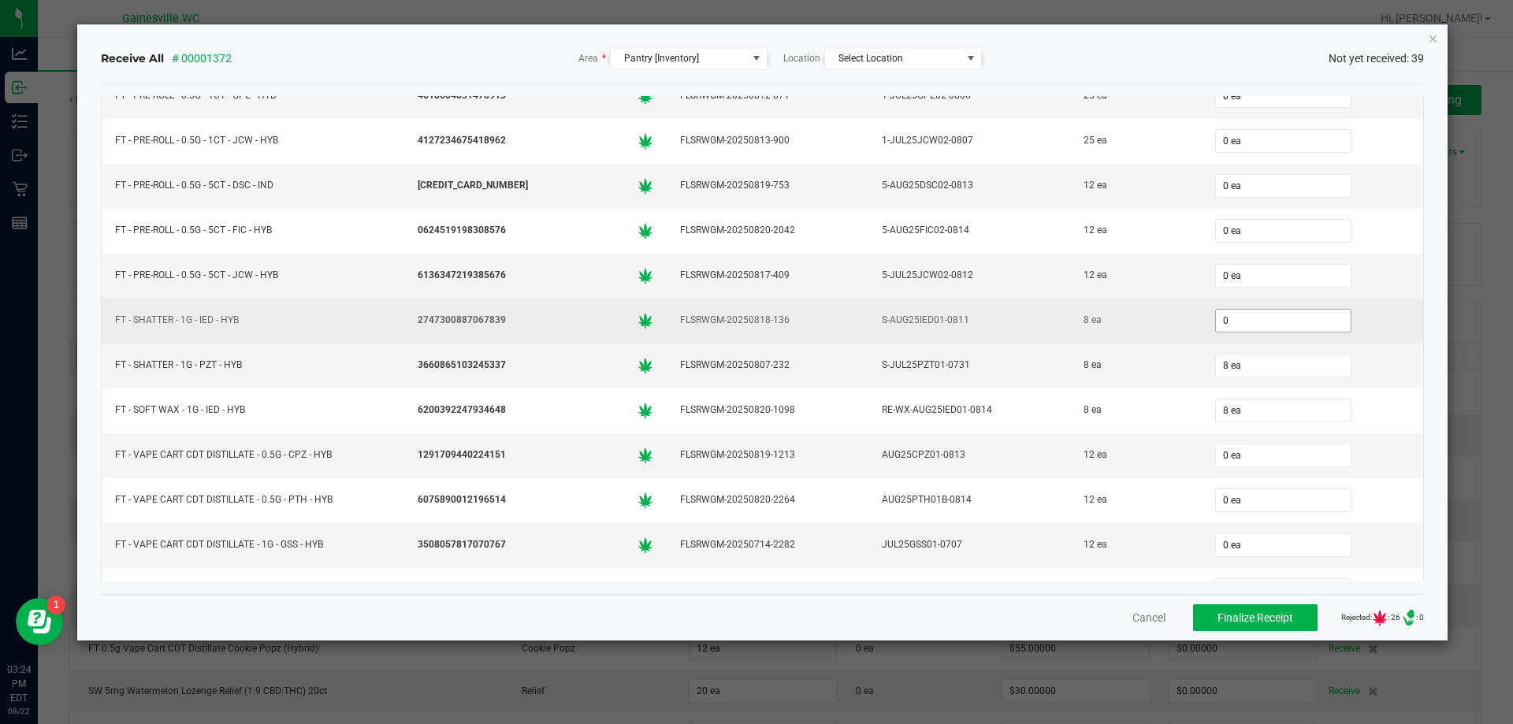
click at [1271, 323] on input "0" at bounding box center [1283, 321] width 135 height 22
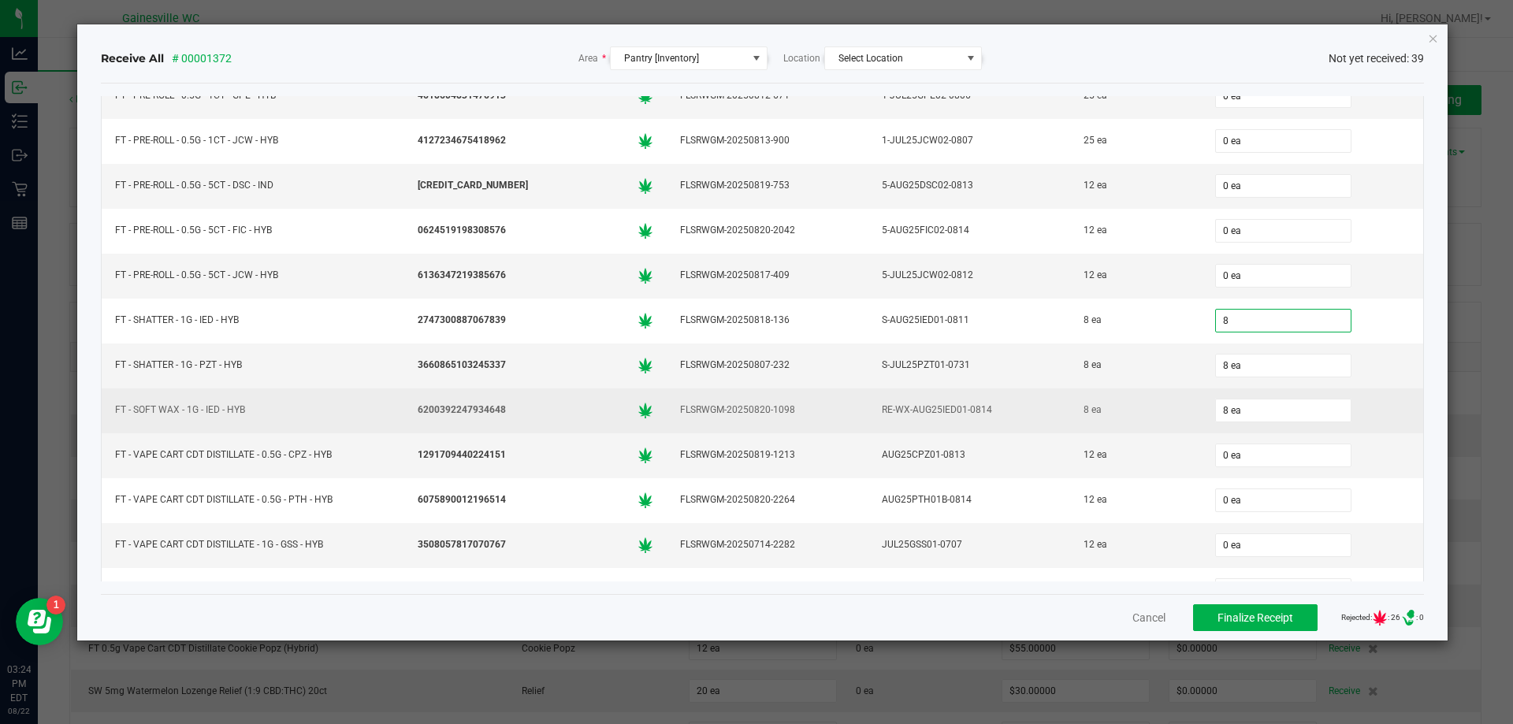
type input "8 ea"
click at [1117, 397] on td "8 ea" at bounding box center [1135, 411] width 131 height 45
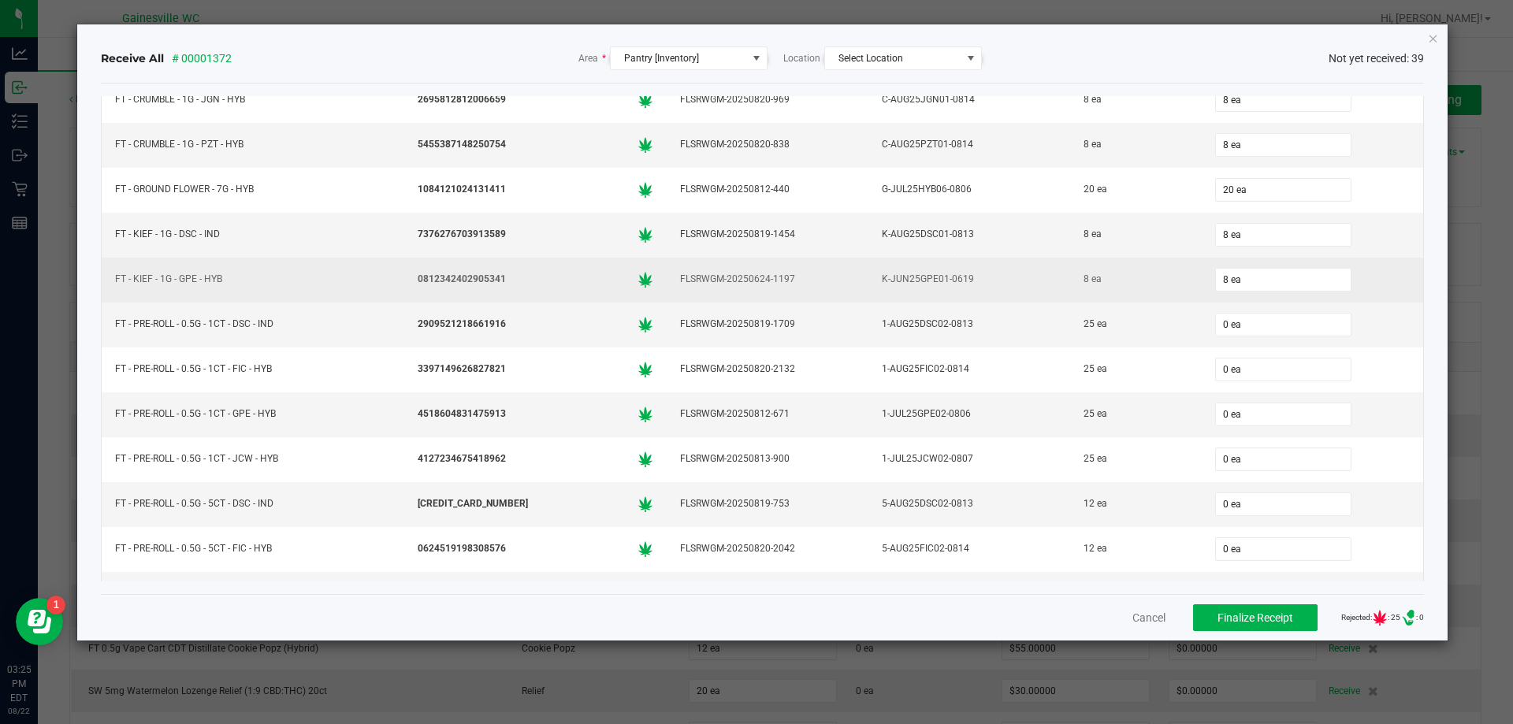
scroll to position [277, 0]
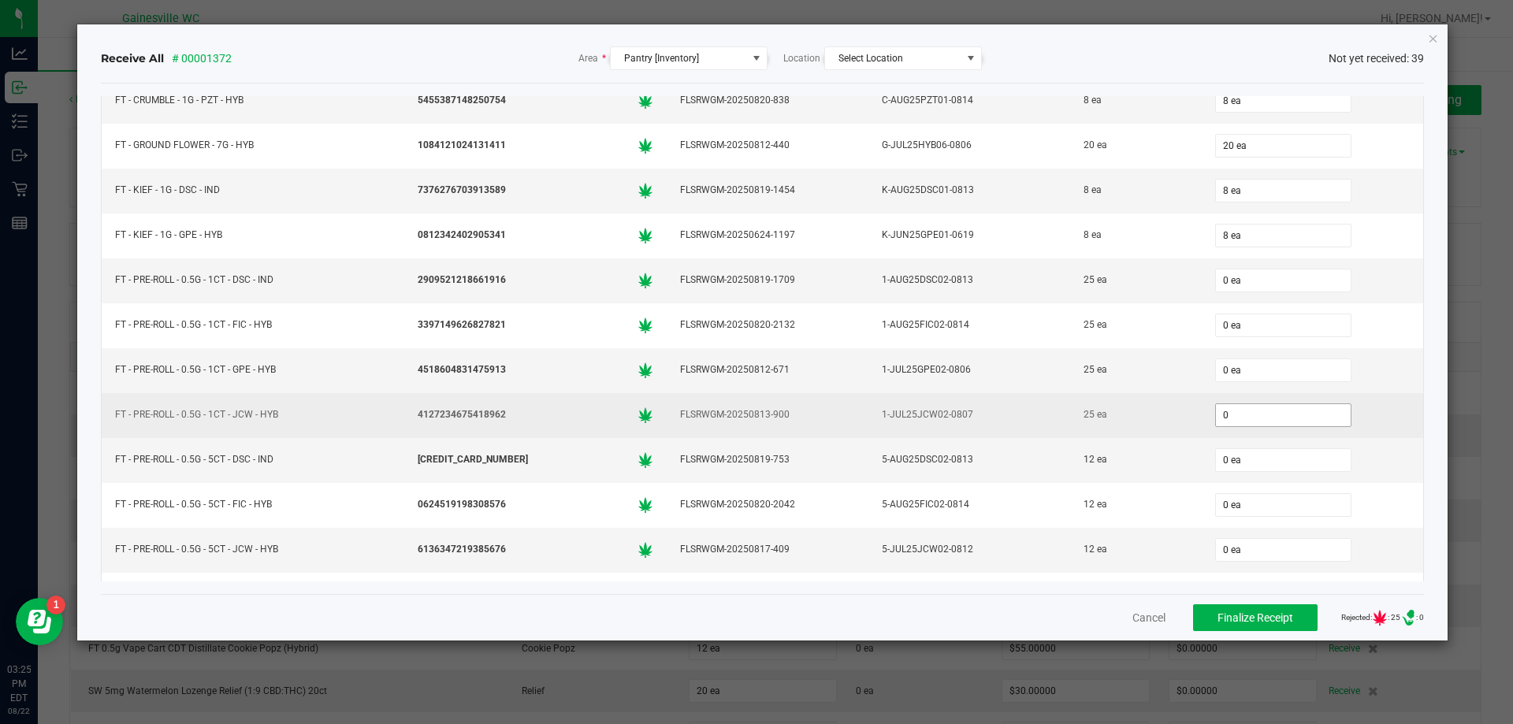
click at [1277, 421] on input "0" at bounding box center [1283, 415] width 135 height 22
type input "25 ea"
click at [1127, 429] on td "25 ea" at bounding box center [1135, 415] width 131 height 45
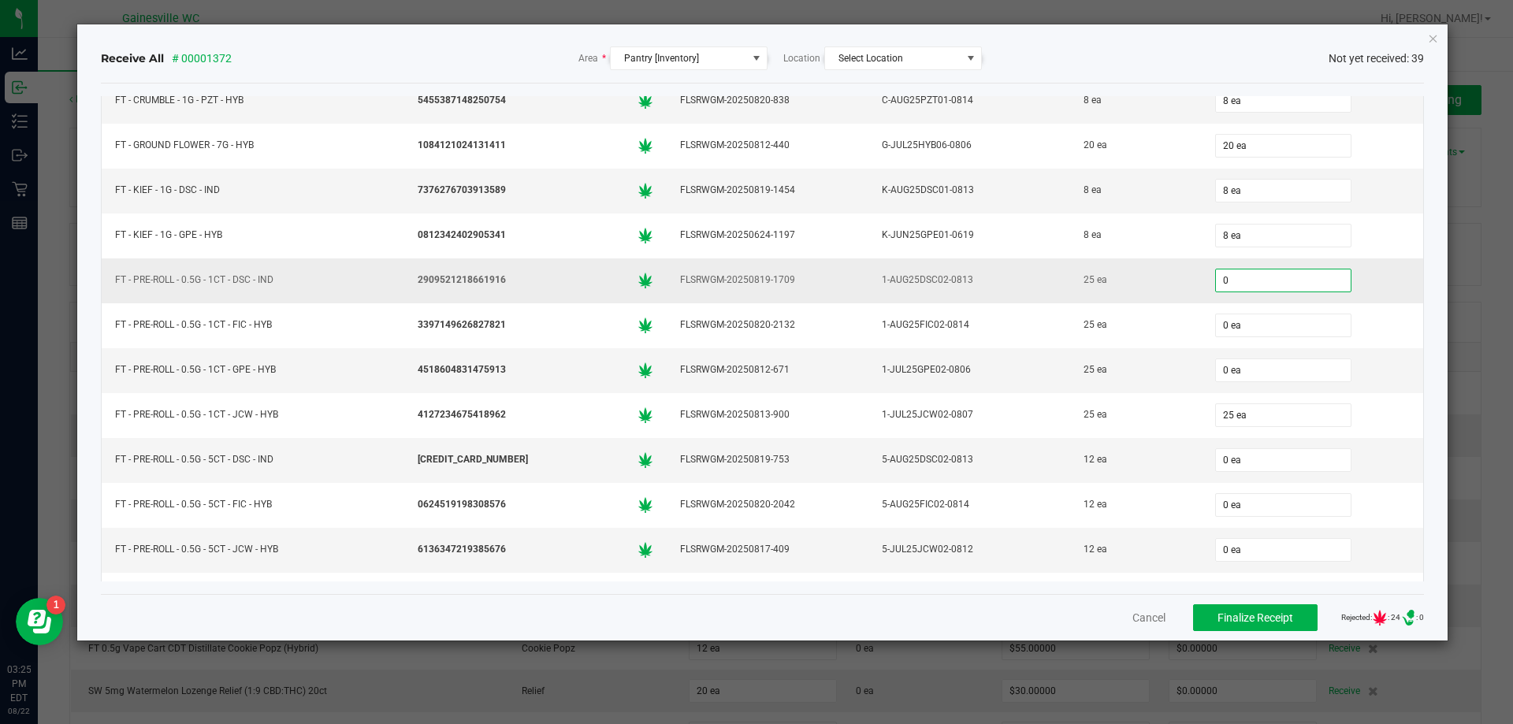
click at [1278, 278] on input "0" at bounding box center [1283, 281] width 135 height 22
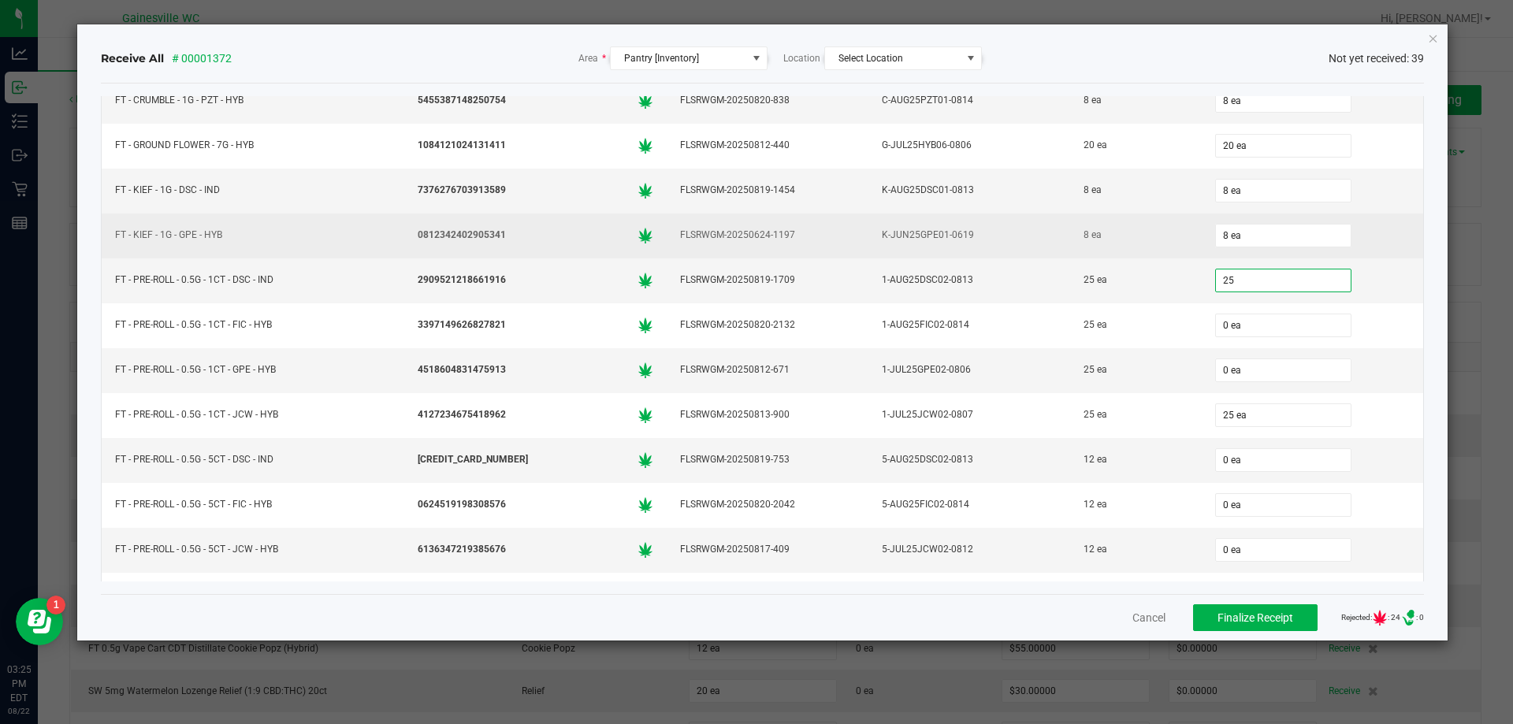
type input "25 ea"
click at [975, 254] on td "K-JUN25GPE01-0619" at bounding box center [970, 236] width 202 height 45
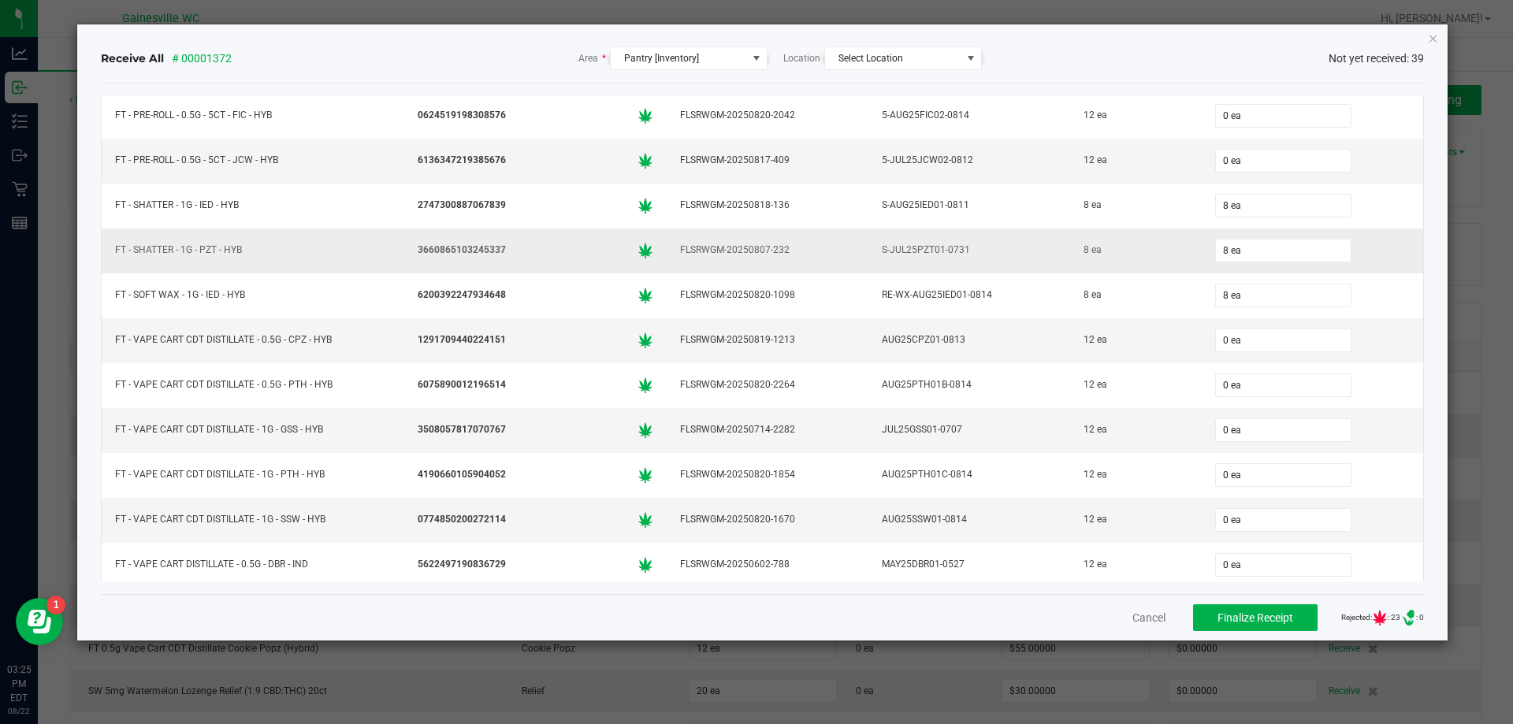
scroll to position [672, 0]
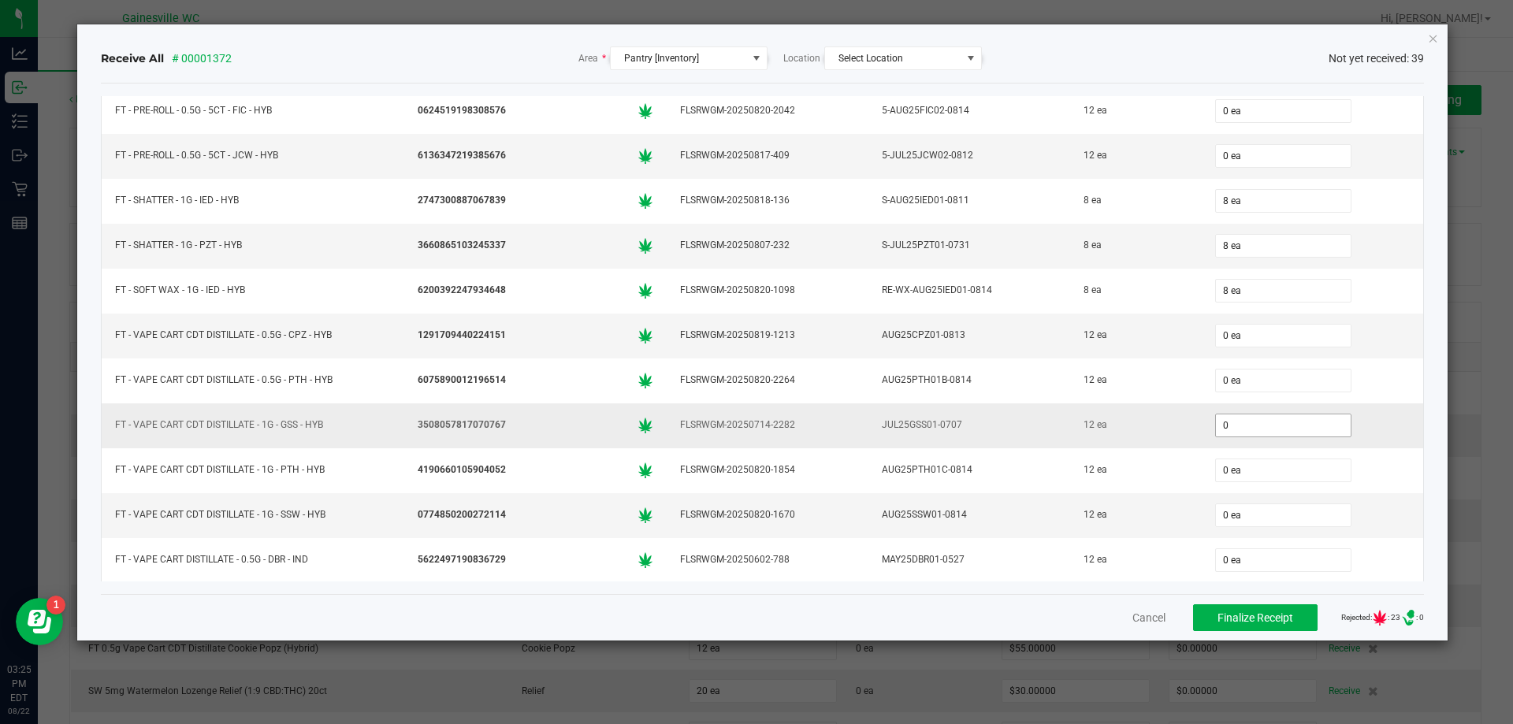
click at [1216, 430] on input "0" at bounding box center [1283, 426] width 135 height 22
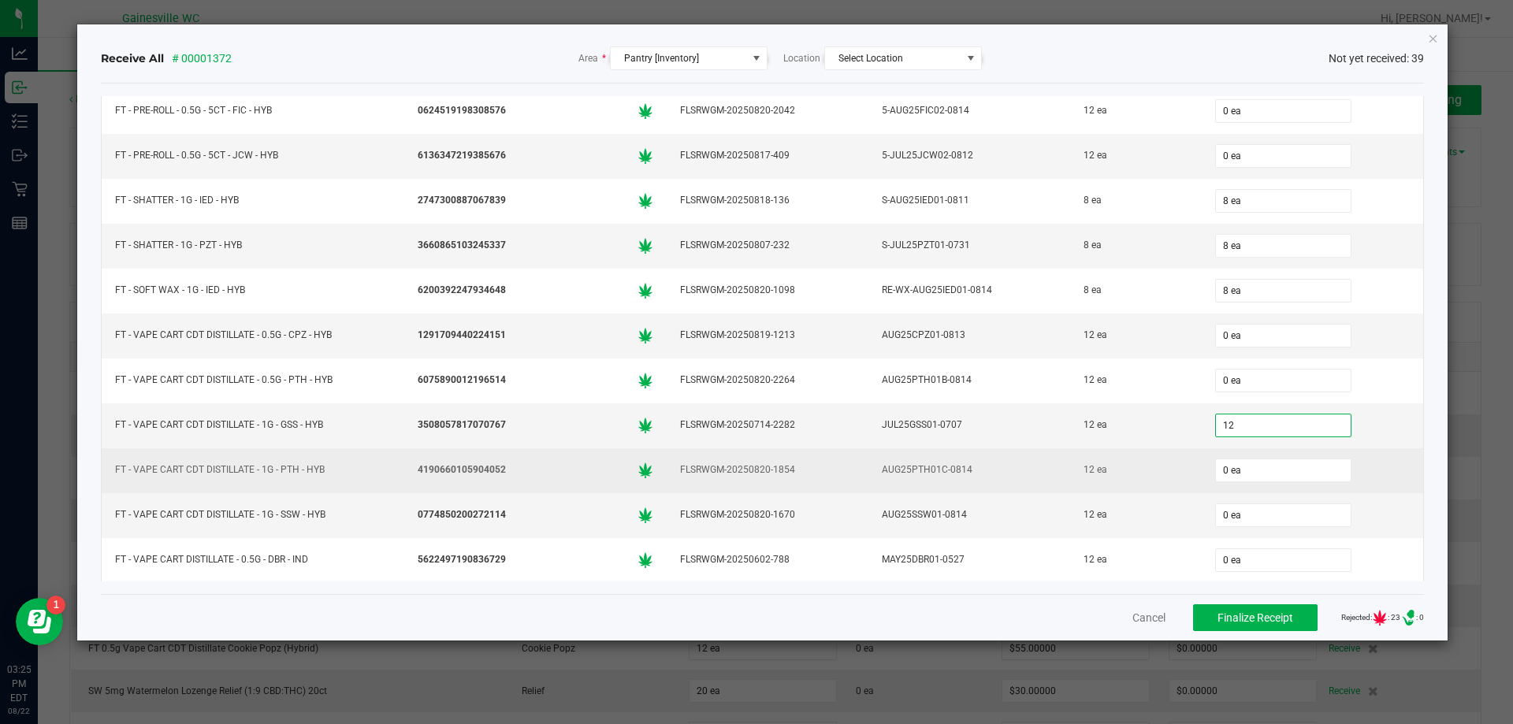
type input "12 ea"
click at [1120, 452] on td "12 ea" at bounding box center [1135, 470] width 131 height 45
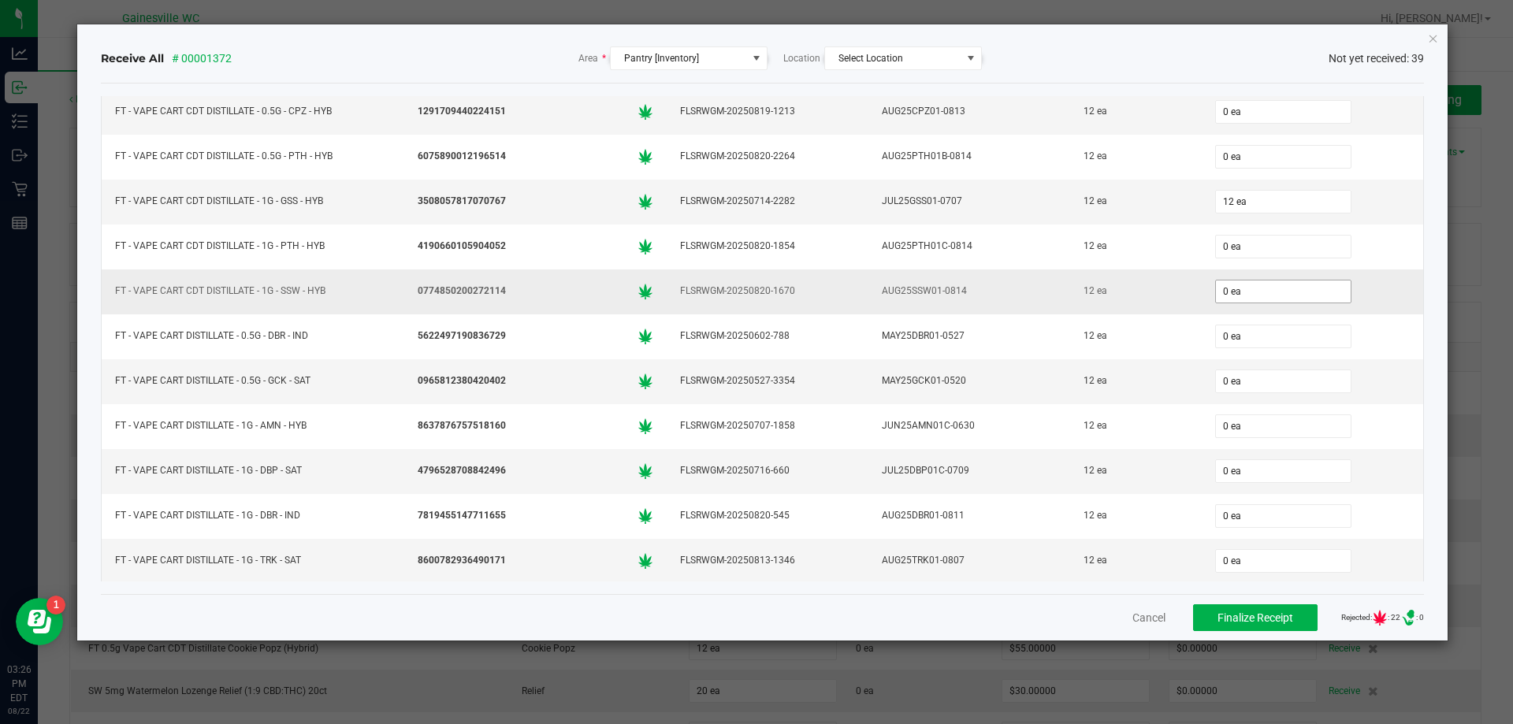
scroll to position [908, 0]
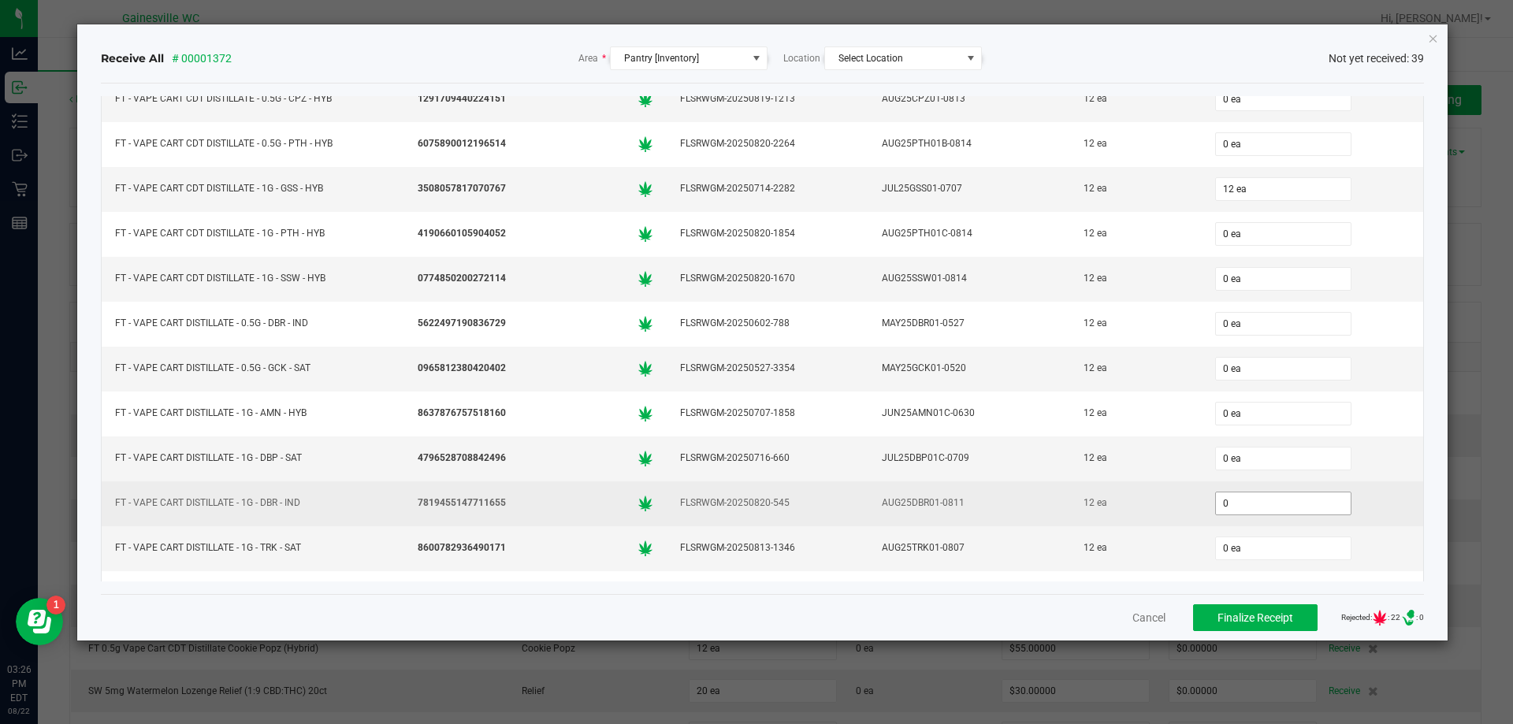
click at [1228, 502] on input "0" at bounding box center [1283, 504] width 135 height 22
type input "12 ea"
click at [1070, 486] on td "12 ea" at bounding box center [1135, 504] width 131 height 45
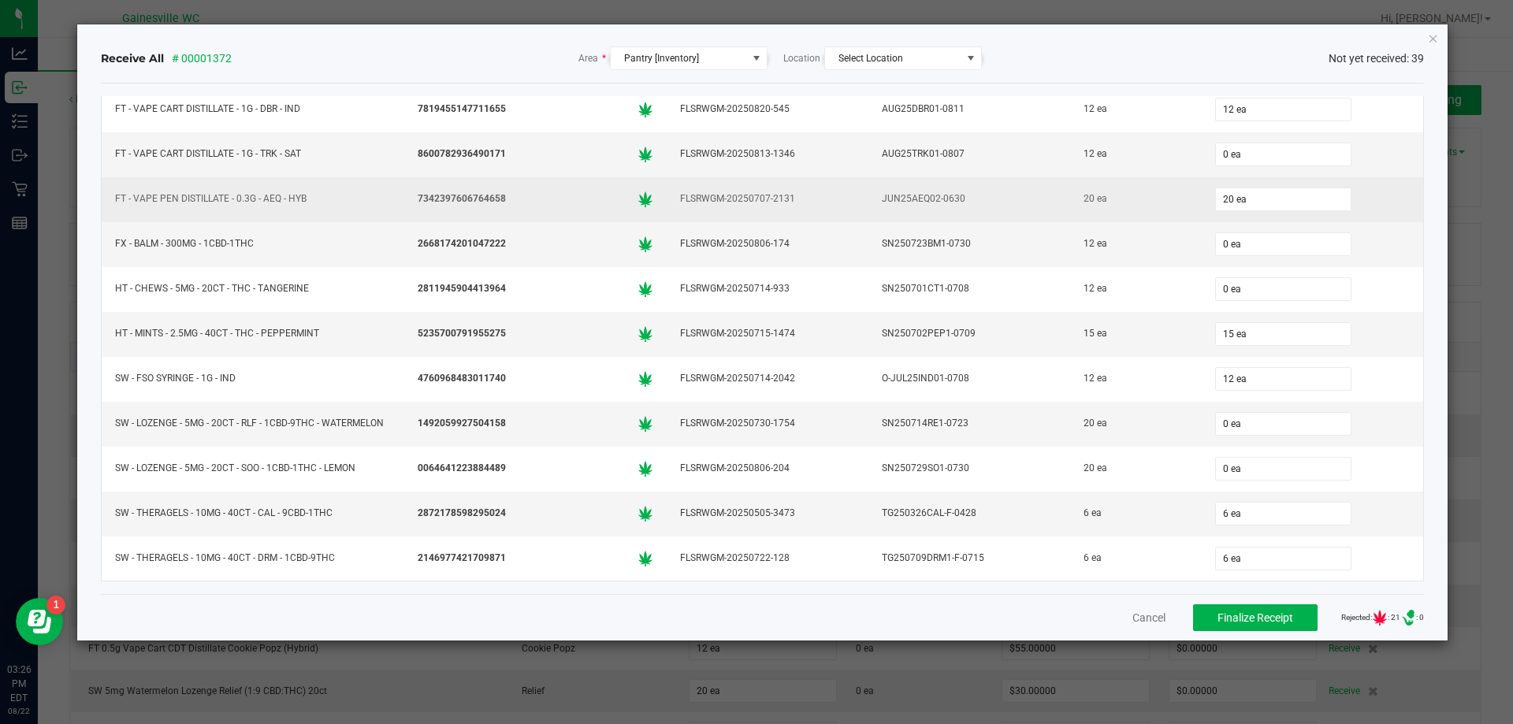
scroll to position [829, 0]
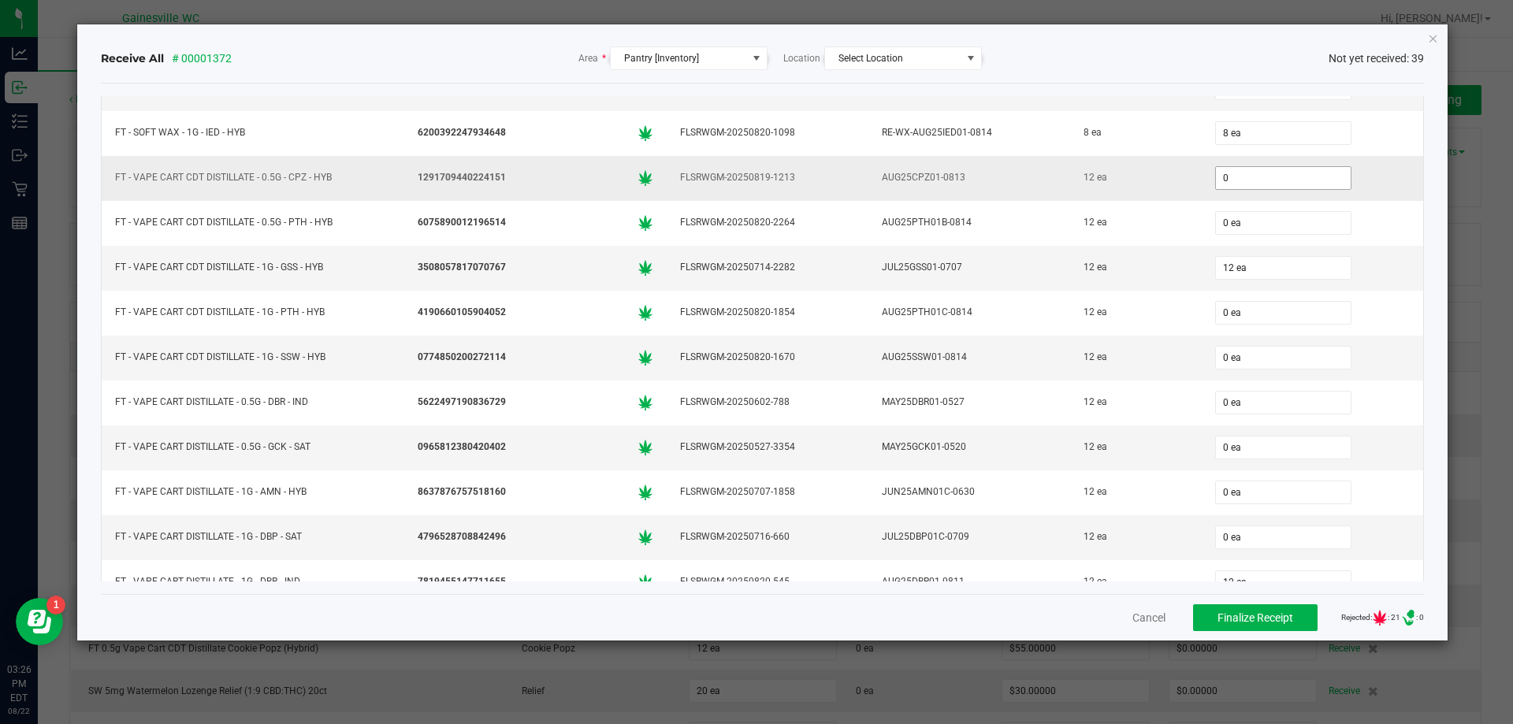
click at [1222, 184] on input "0" at bounding box center [1283, 178] width 135 height 22
click at [1111, 273] on div "12 ea" at bounding box center [1136, 267] width 112 height 23
type input "12 ea"
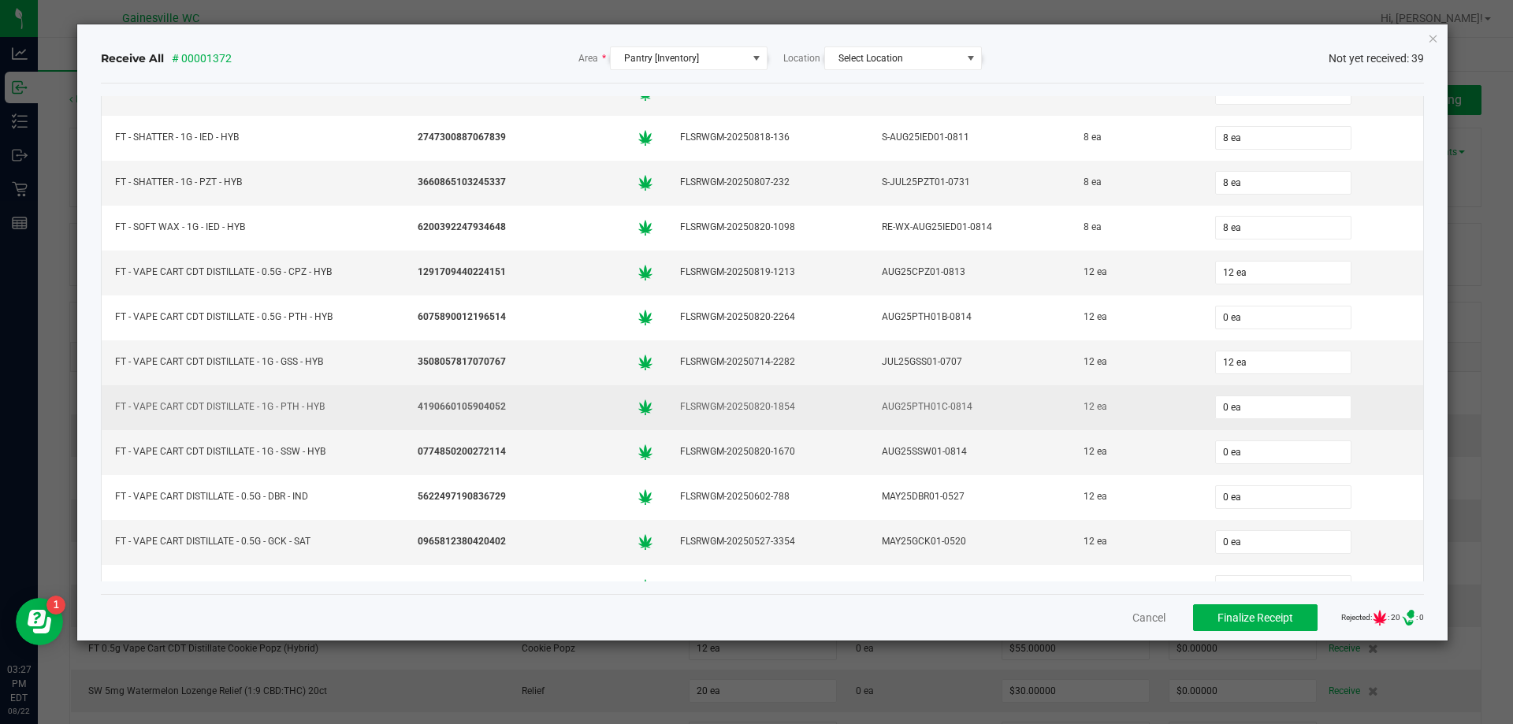
scroll to position [672, 0]
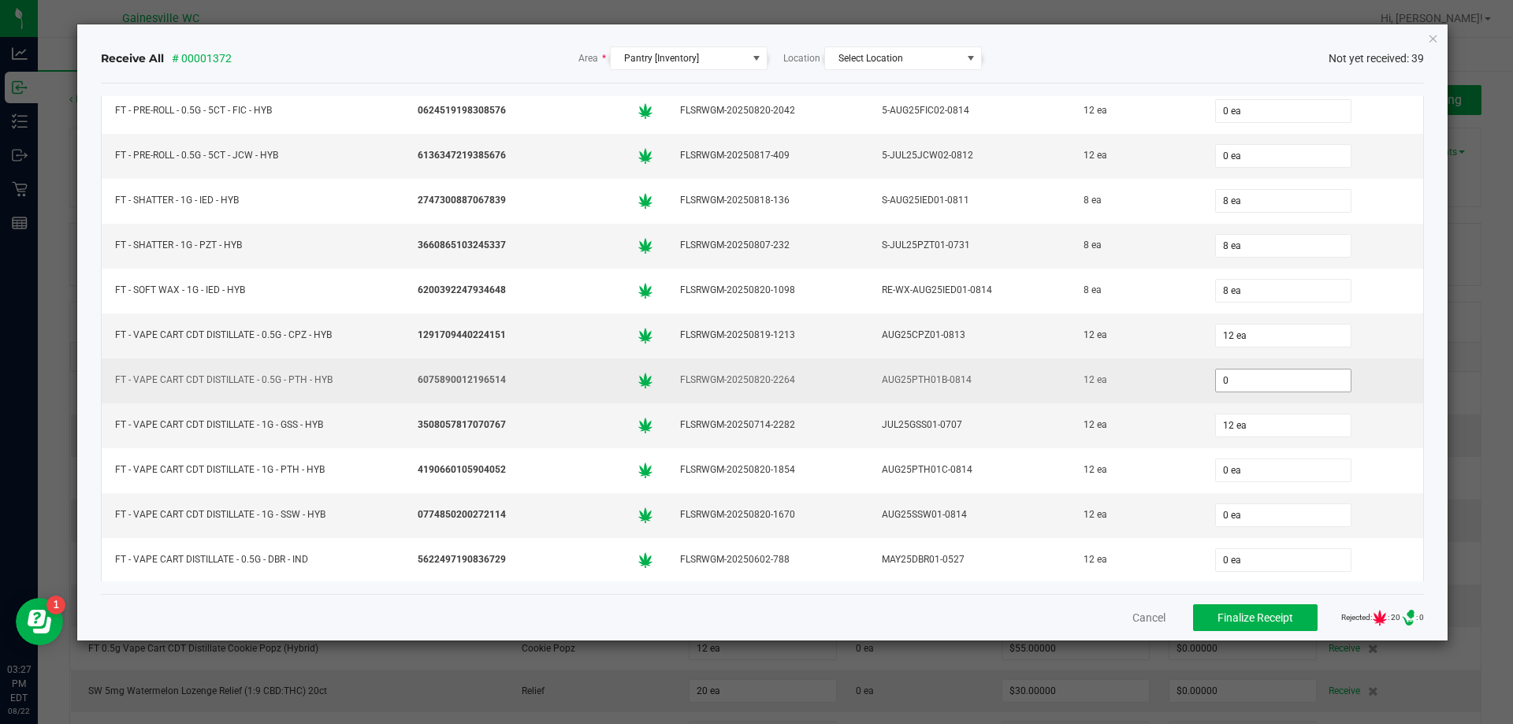
click at [1253, 390] on input "0" at bounding box center [1283, 381] width 135 height 22
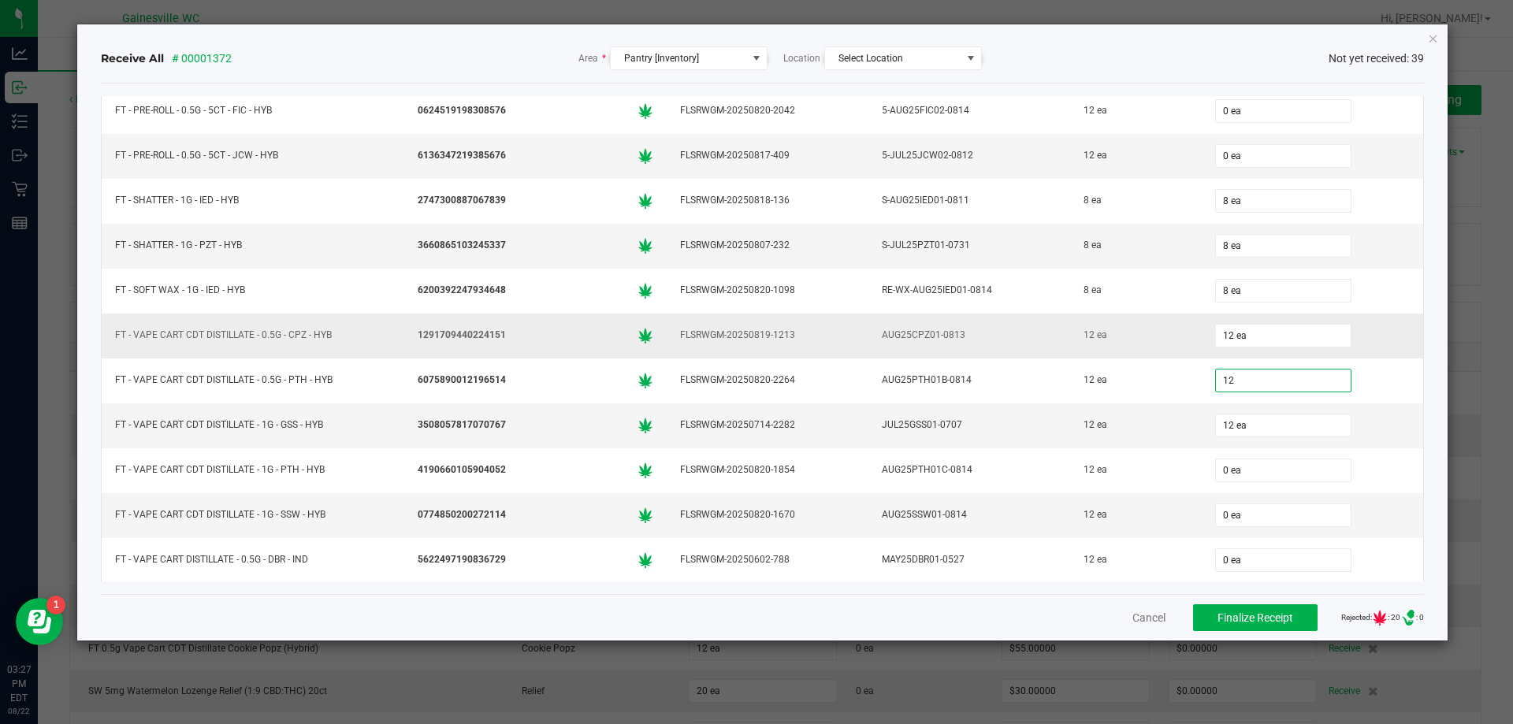
click at [1080, 329] on div "12 ea" at bounding box center [1136, 335] width 112 height 23
type input "12 ea"
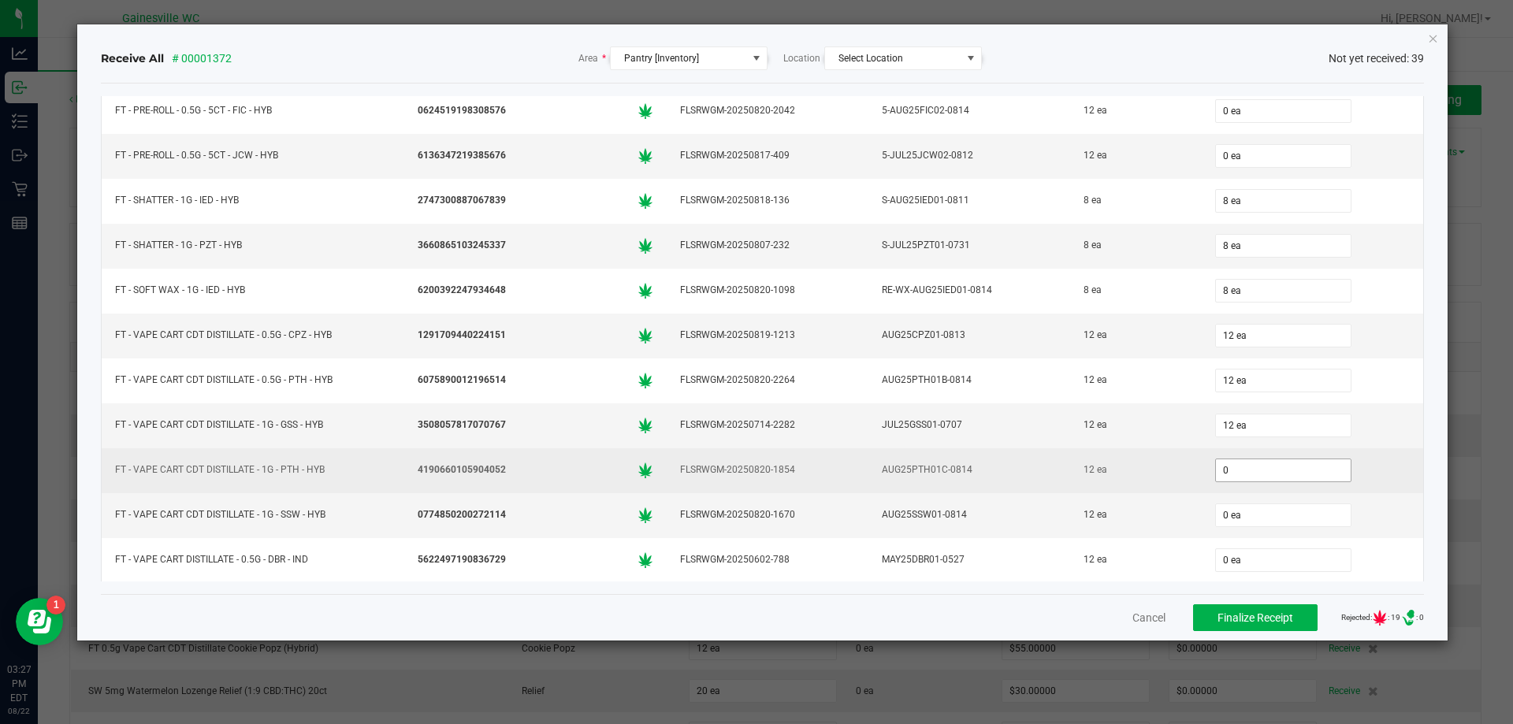
click at [1233, 464] on input "0" at bounding box center [1283, 470] width 135 height 22
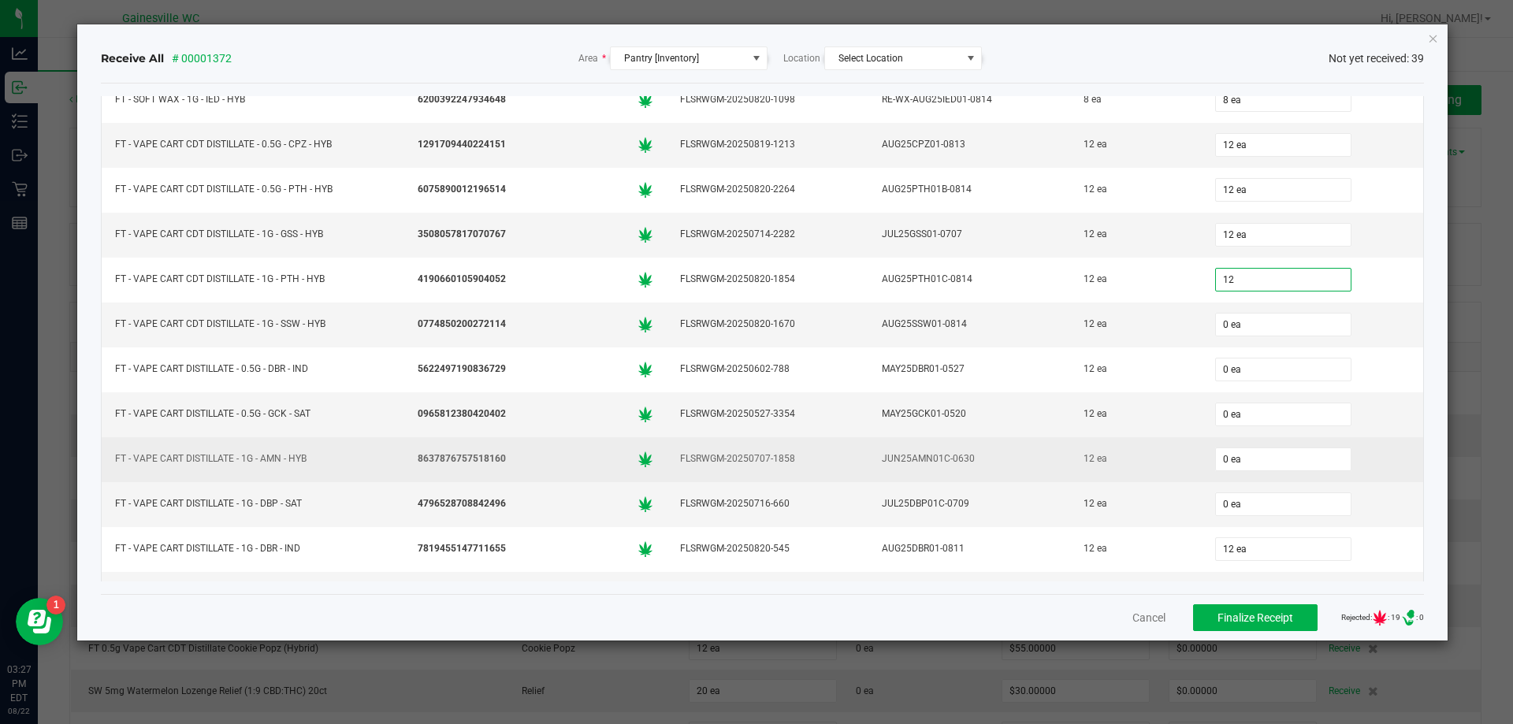
scroll to position [908, 0]
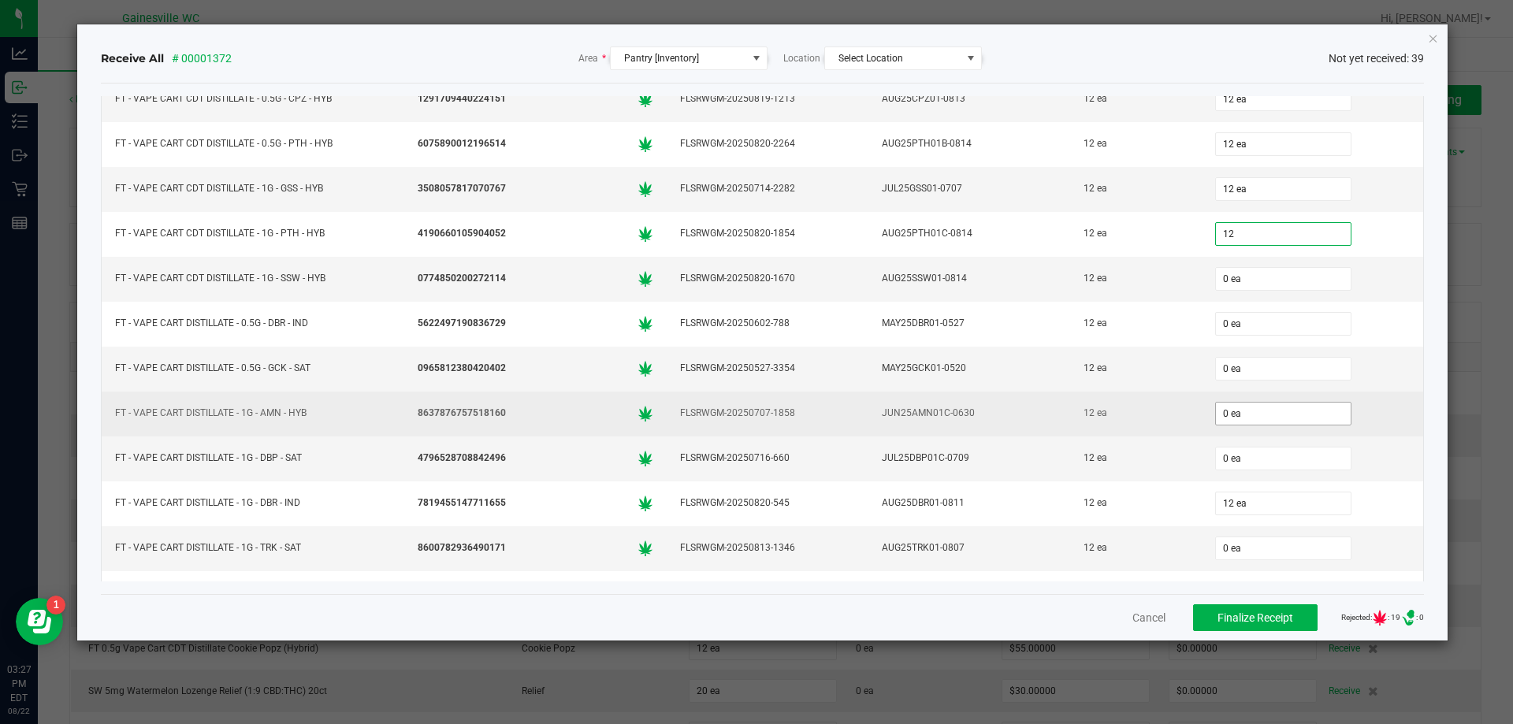
type input "12 ea"
click at [1234, 419] on input "0" at bounding box center [1283, 414] width 135 height 22
type input "12 ea"
click at [1118, 392] on td "12 ea" at bounding box center [1135, 414] width 131 height 45
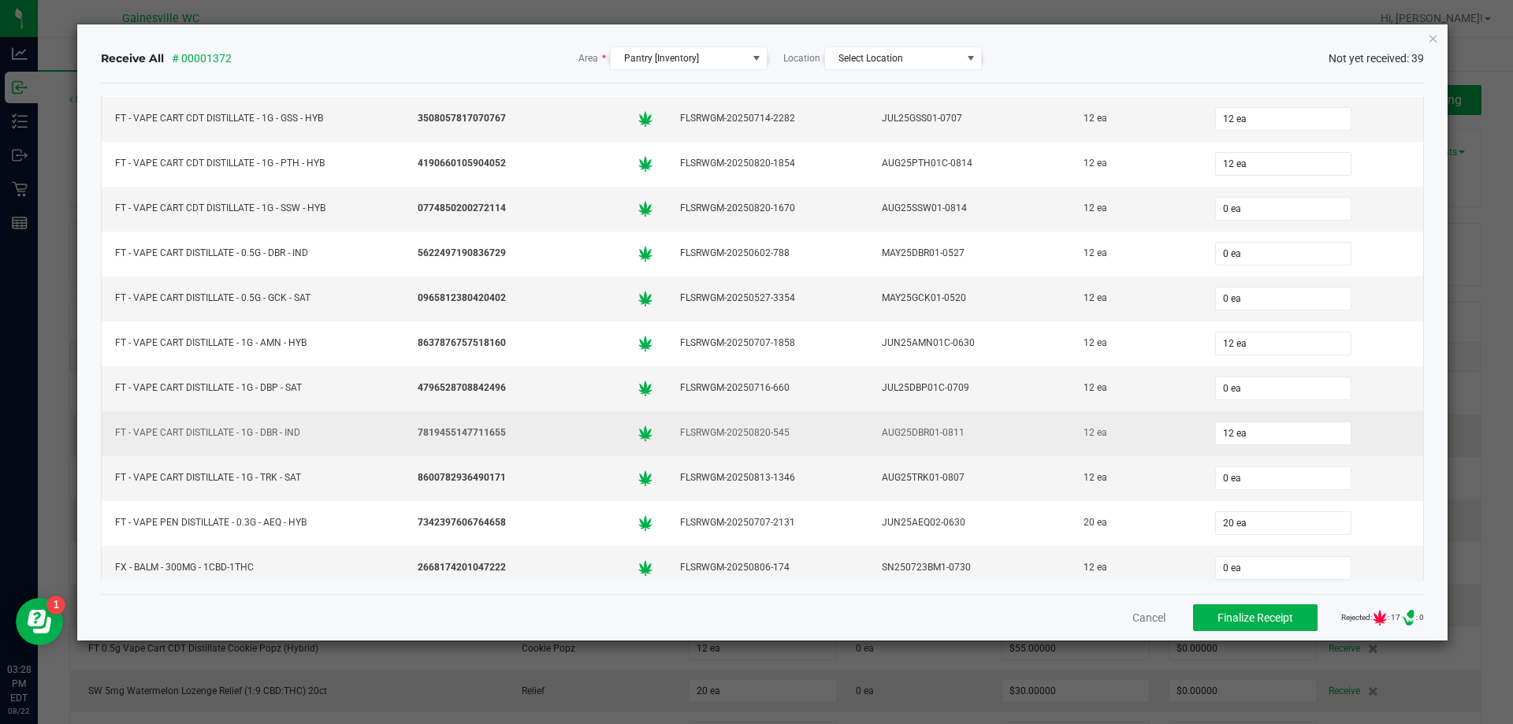
scroll to position [987, 0]
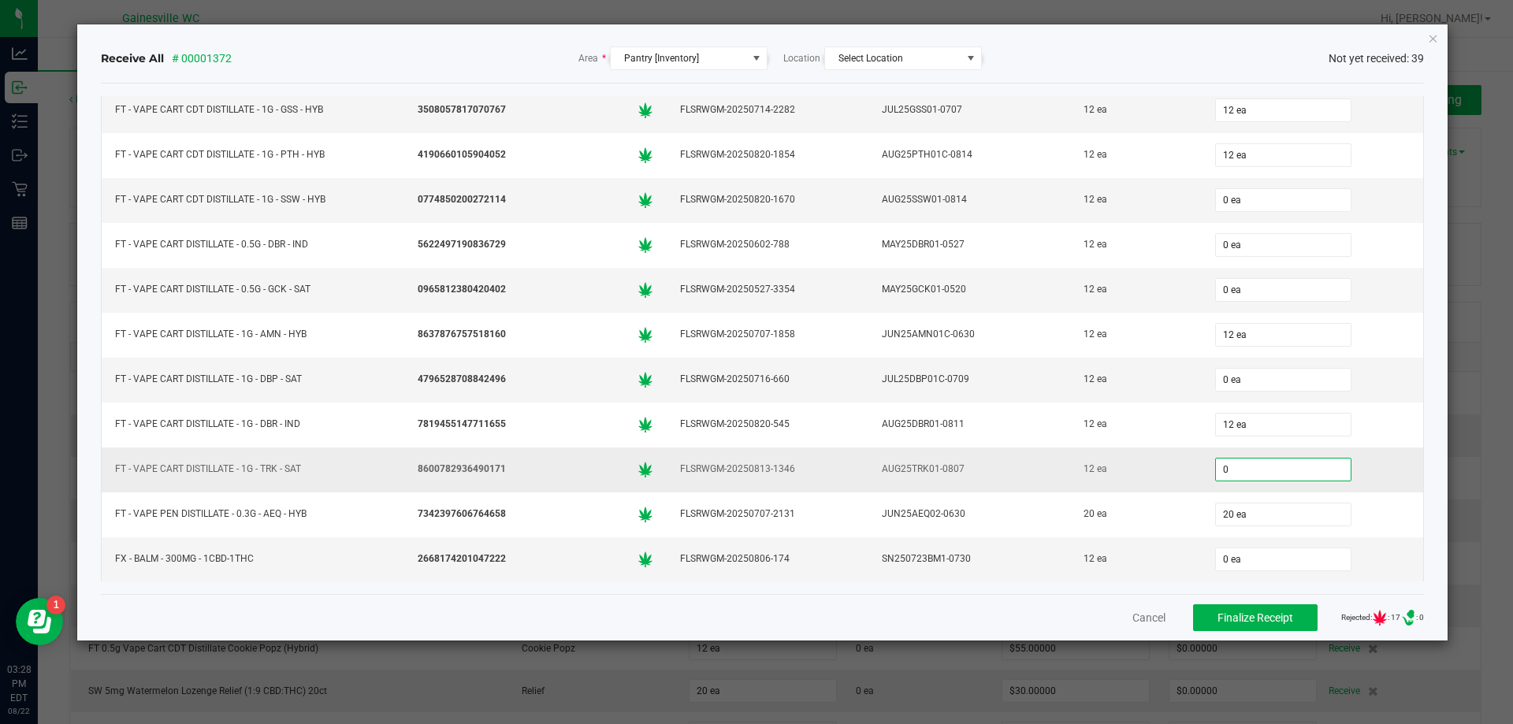
click at [1216, 469] on input "0" at bounding box center [1283, 470] width 135 height 22
type input "12 ea"
click at [1132, 457] on td "12 ea" at bounding box center [1135, 470] width 131 height 45
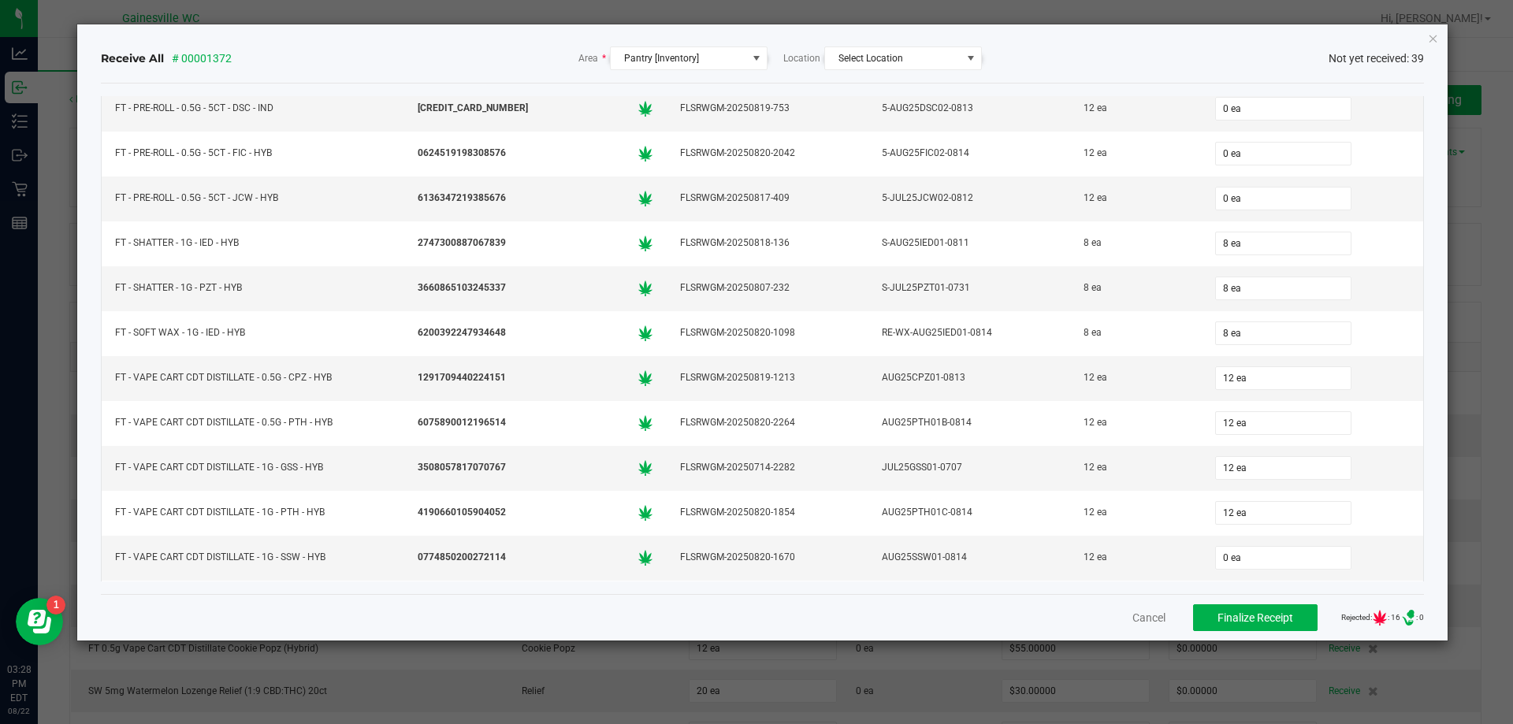
scroll to position [514, 0]
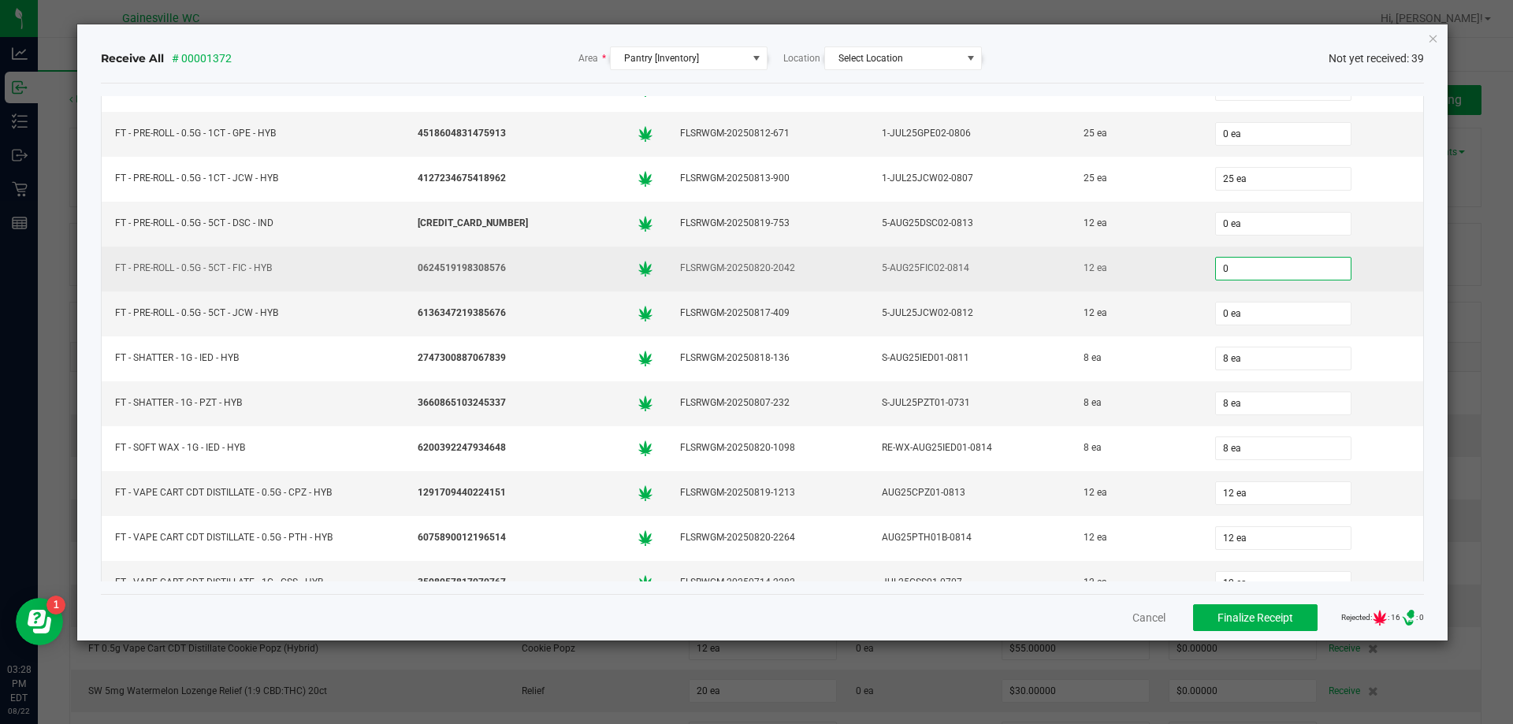
click at [1216, 261] on input "0" at bounding box center [1283, 269] width 135 height 22
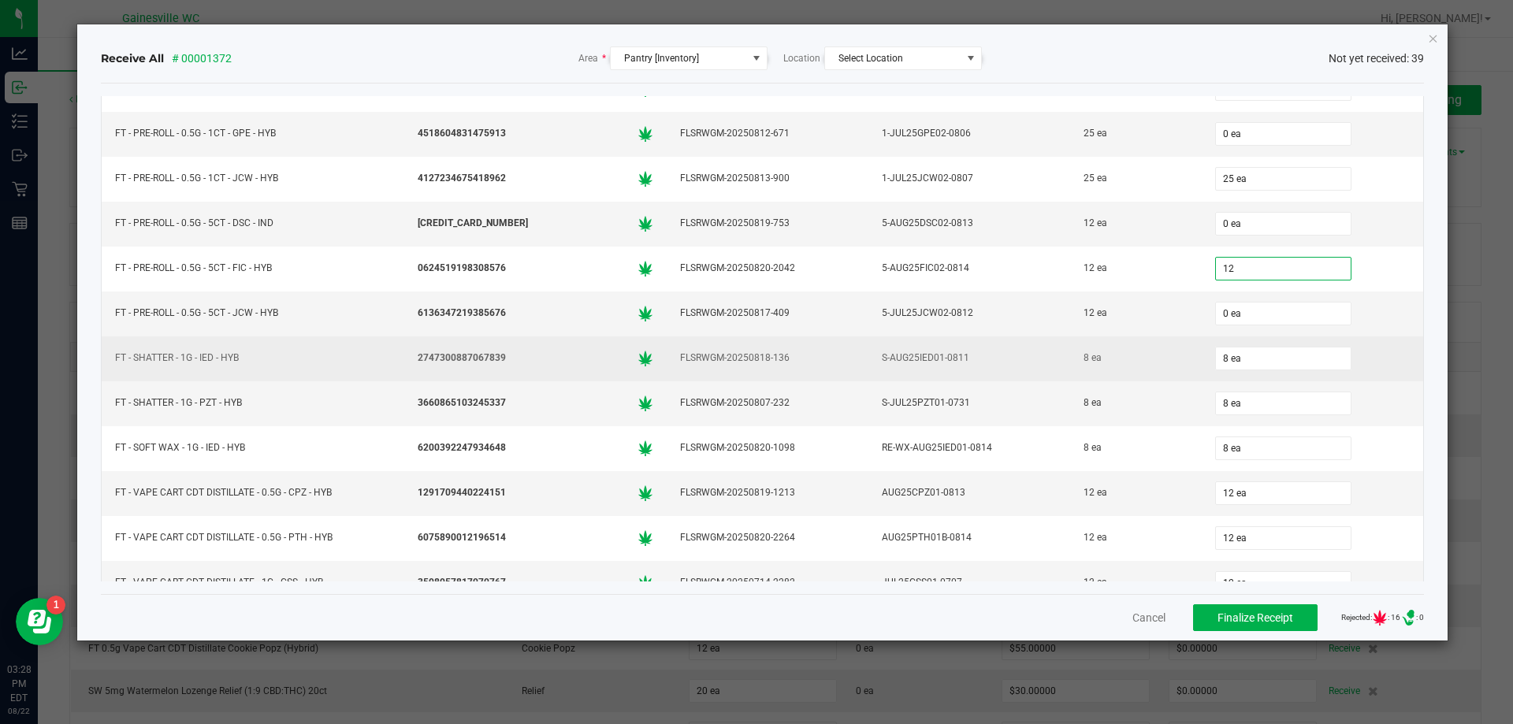
type input "12 ea"
click at [1025, 356] on div "S-AUG25IED01-0811" at bounding box center [969, 358] width 183 height 23
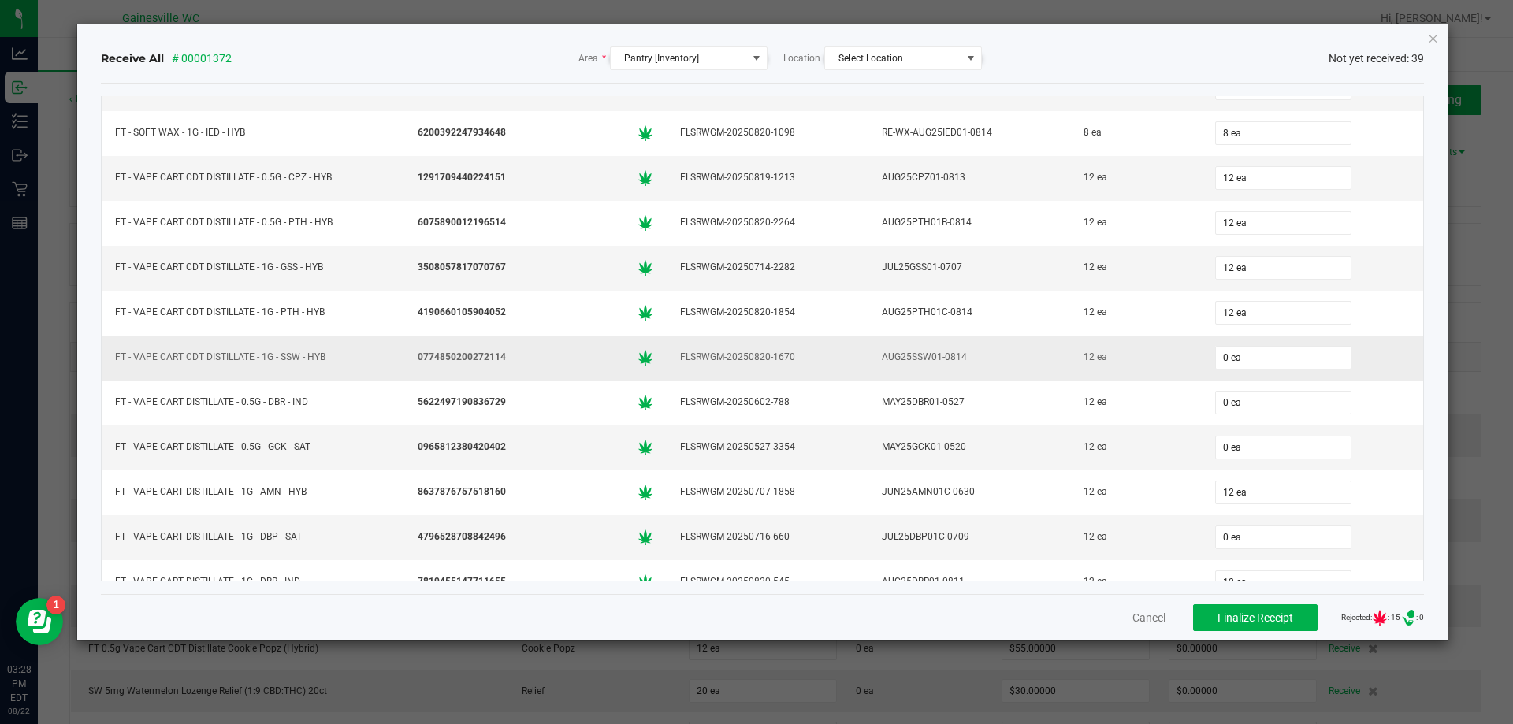
scroll to position [908, 0]
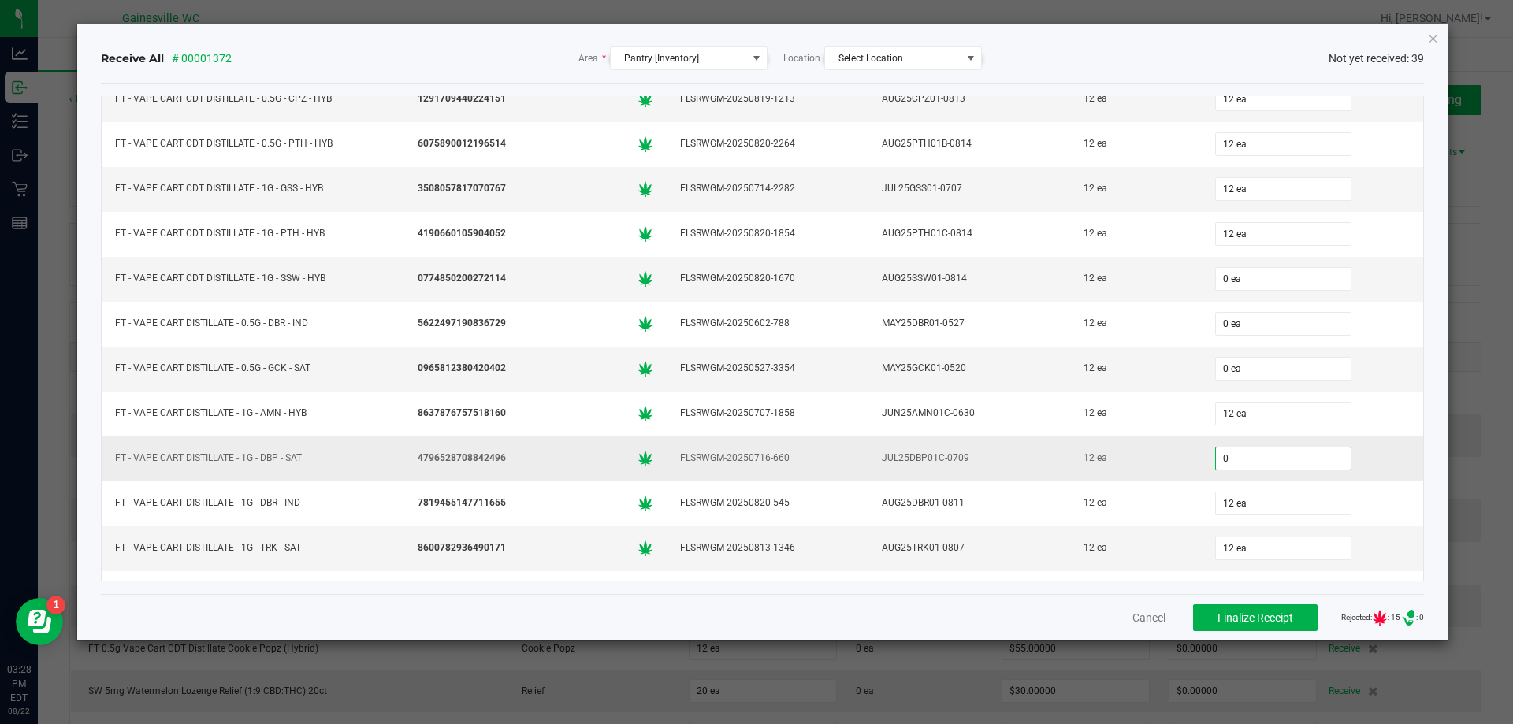
click at [1256, 463] on input "0" at bounding box center [1283, 459] width 135 height 22
type input "12 ea"
click at [1152, 456] on div "12 ea" at bounding box center [1136, 458] width 112 height 23
click at [1230, 371] on input "0" at bounding box center [1283, 369] width 135 height 22
click at [1137, 379] on div "12 ea" at bounding box center [1136, 368] width 112 height 23
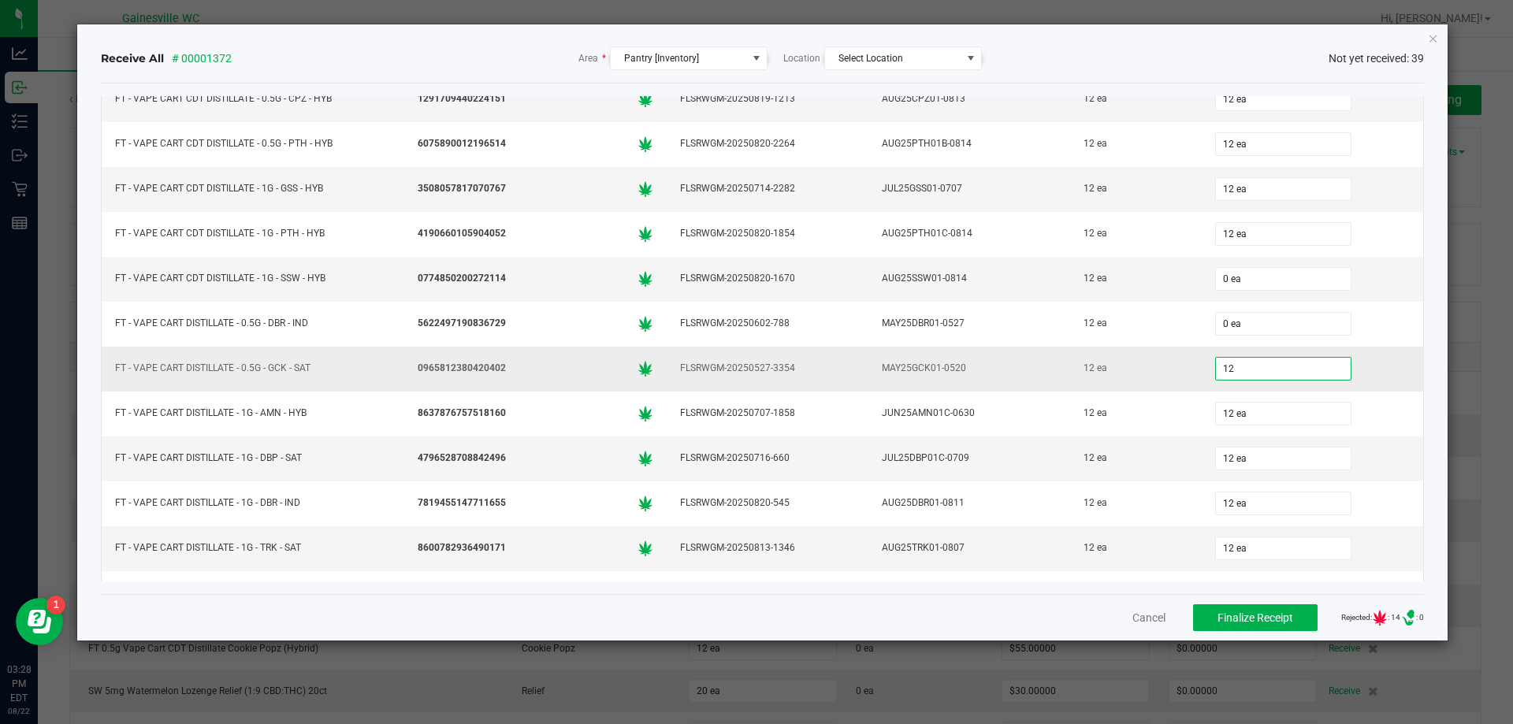
type input "12 ea"
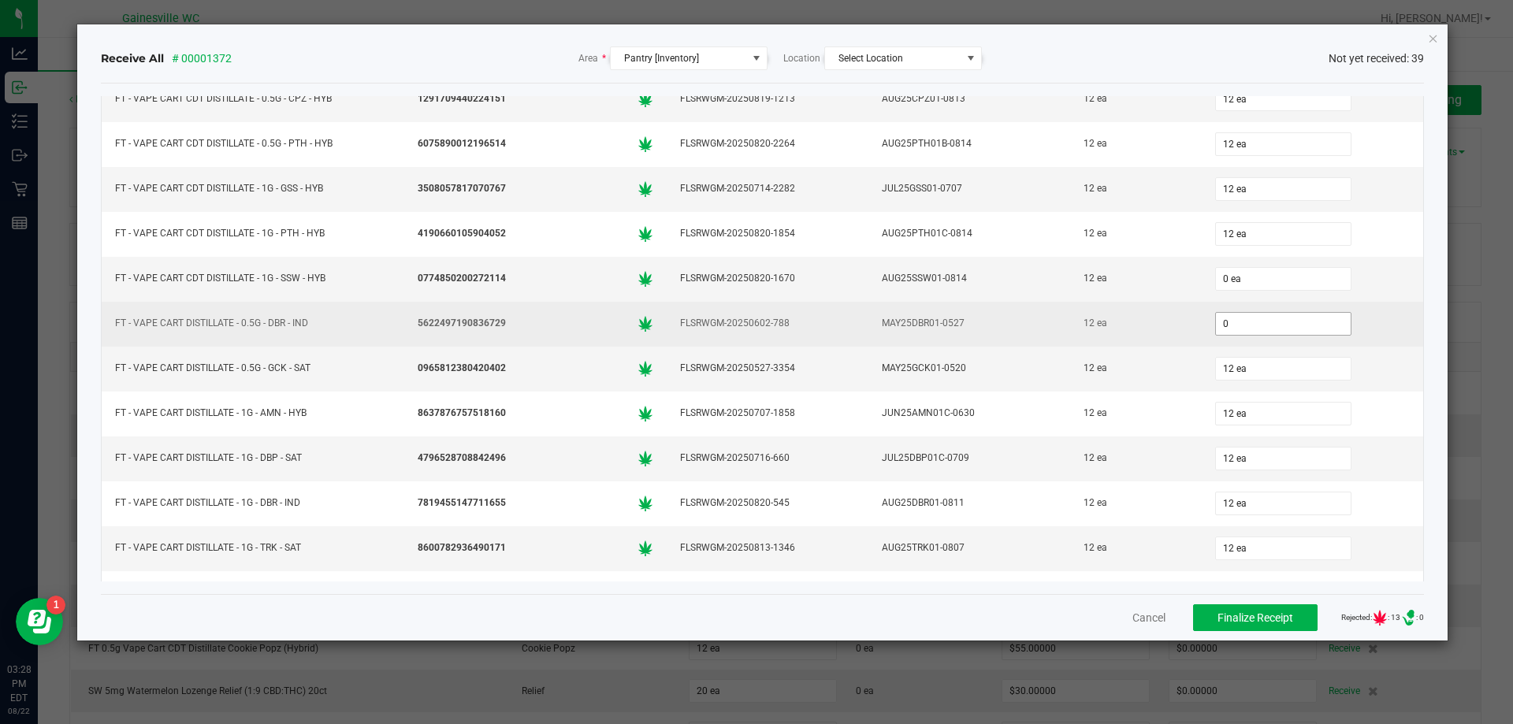
click at [1218, 326] on input "0" at bounding box center [1283, 324] width 135 height 22
type input "12 ea"
click at [1168, 312] on div "12 ea" at bounding box center [1136, 323] width 112 height 23
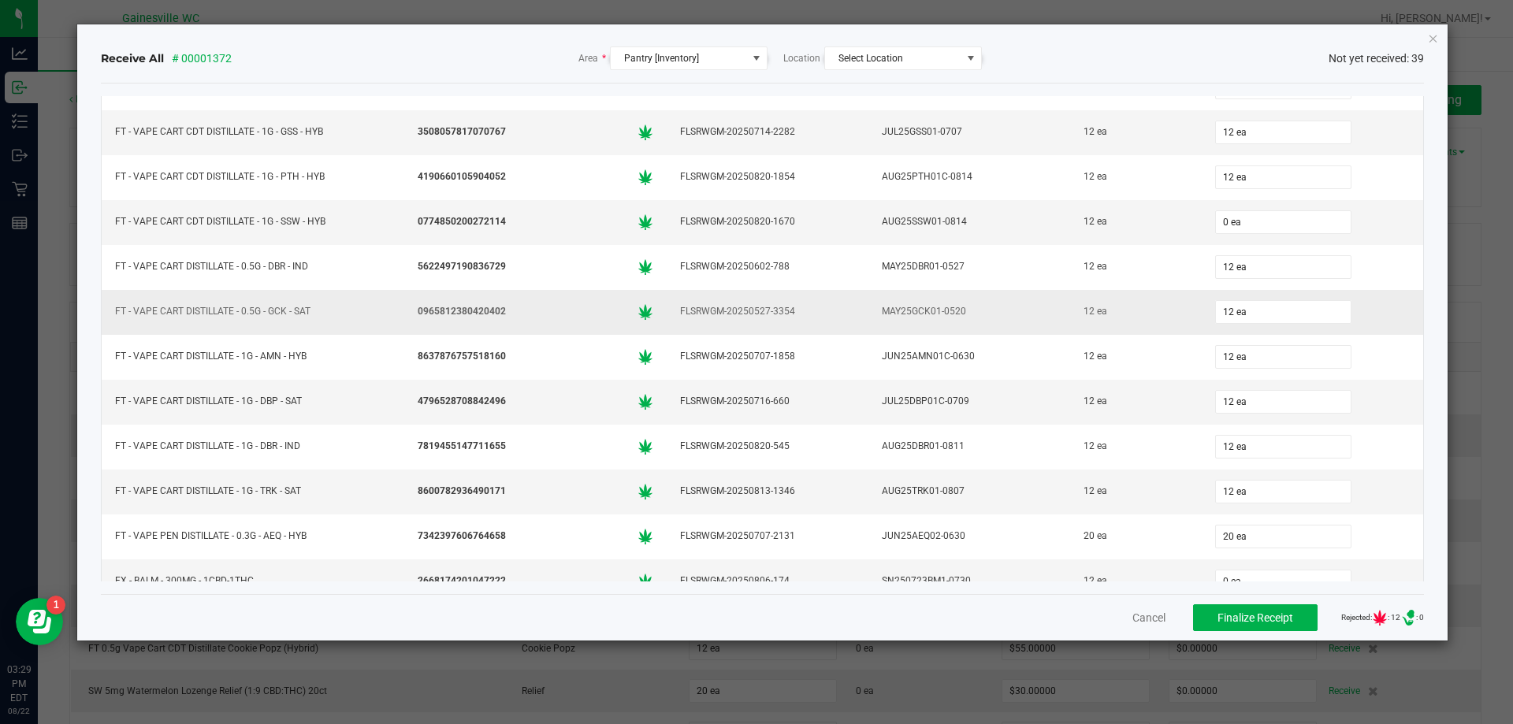
scroll to position [829, 0]
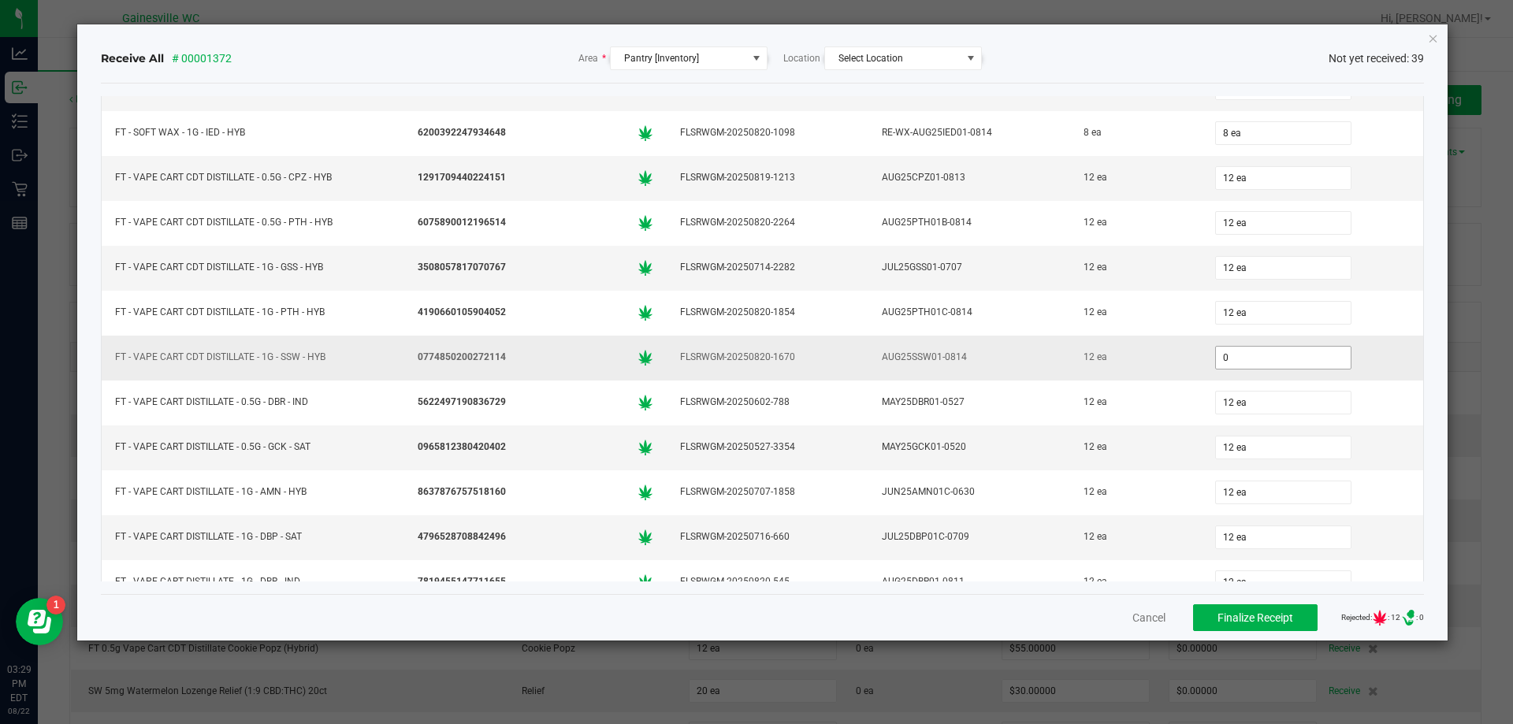
click at [1216, 355] on input "0" at bounding box center [1283, 358] width 135 height 22
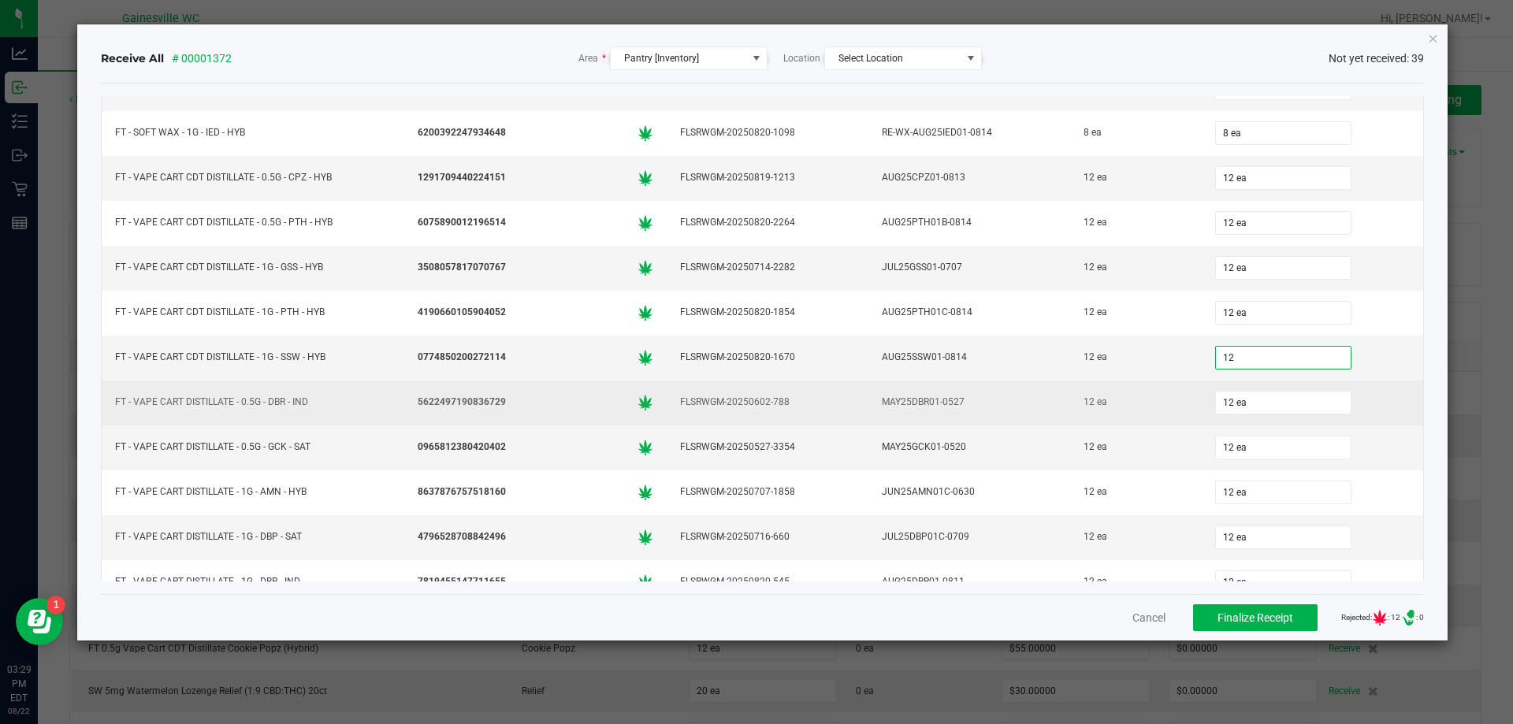
type input "12 ea"
click at [1096, 414] on div "12 ea" at bounding box center [1136, 402] width 112 height 23
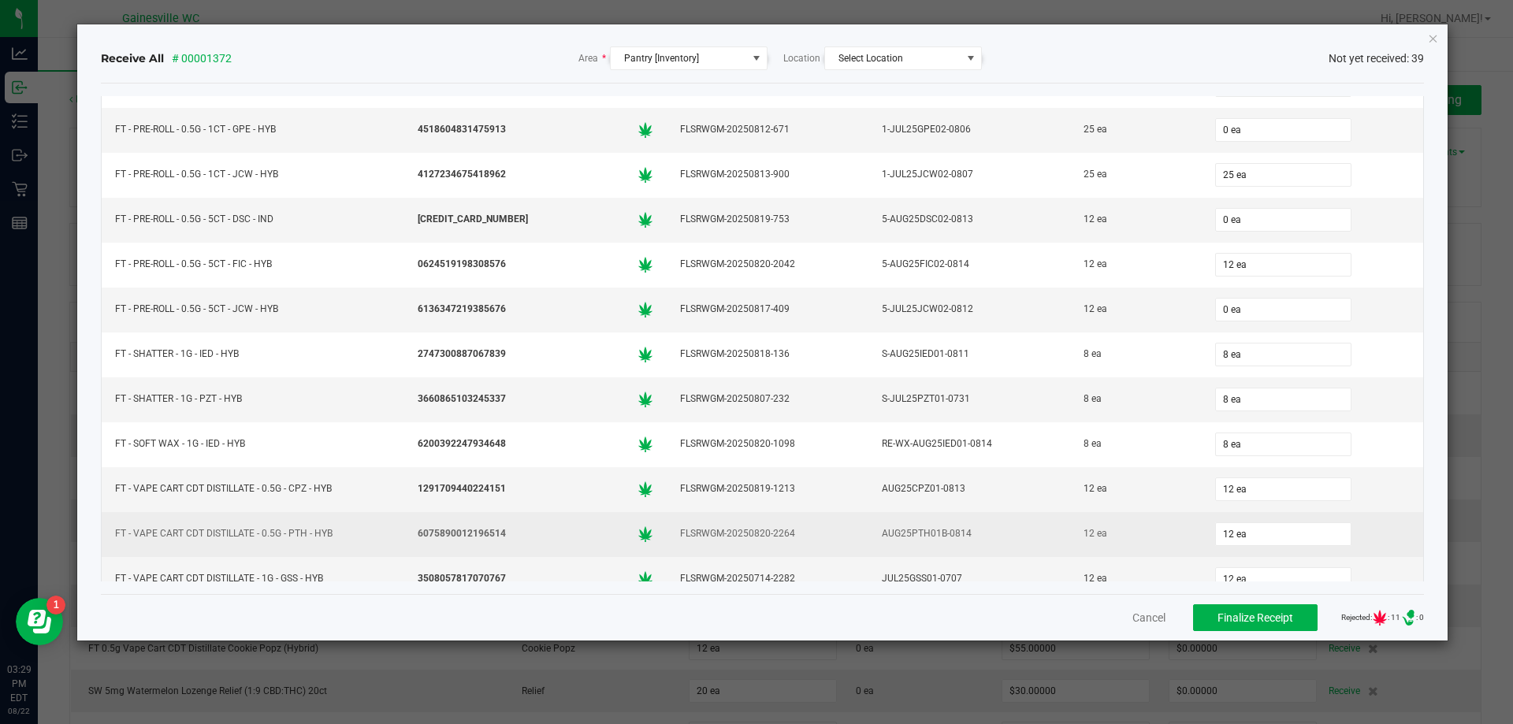
scroll to position [514, 0]
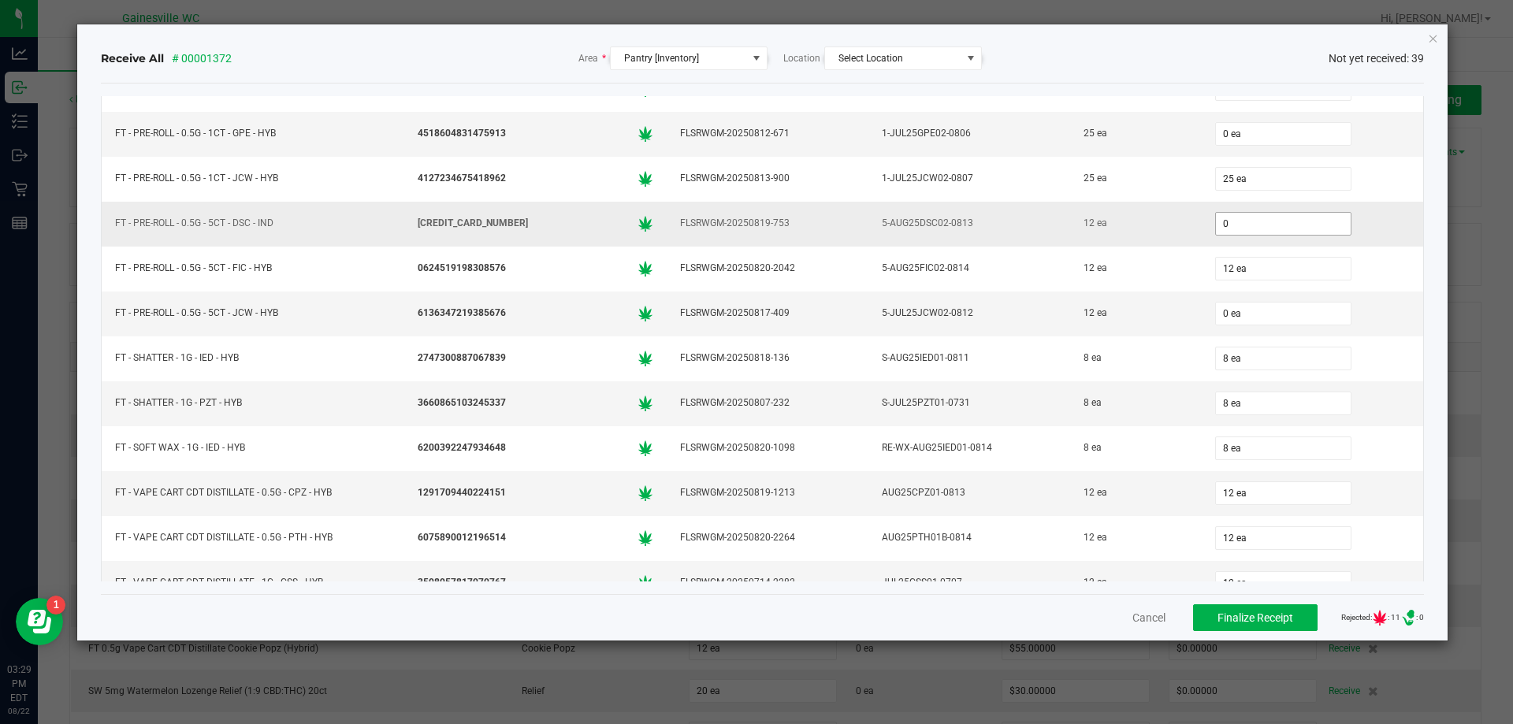
click at [1220, 221] on input "0" at bounding box center [1283, 224] width 135 height 22
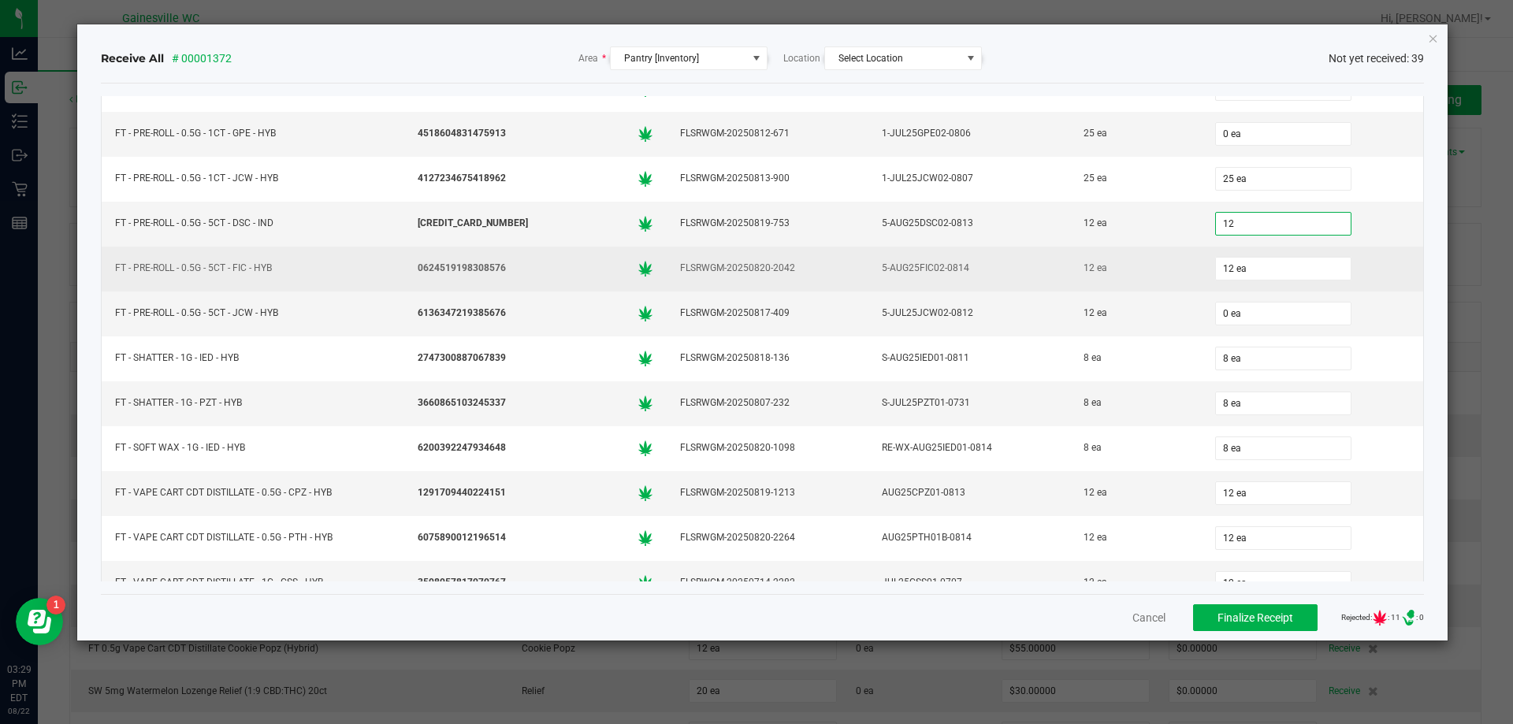
type input "12 ea"
click at [988, 251] on td "5-AUG25FIC02-0814" at bounding box center [970, 269] width 202 height 45
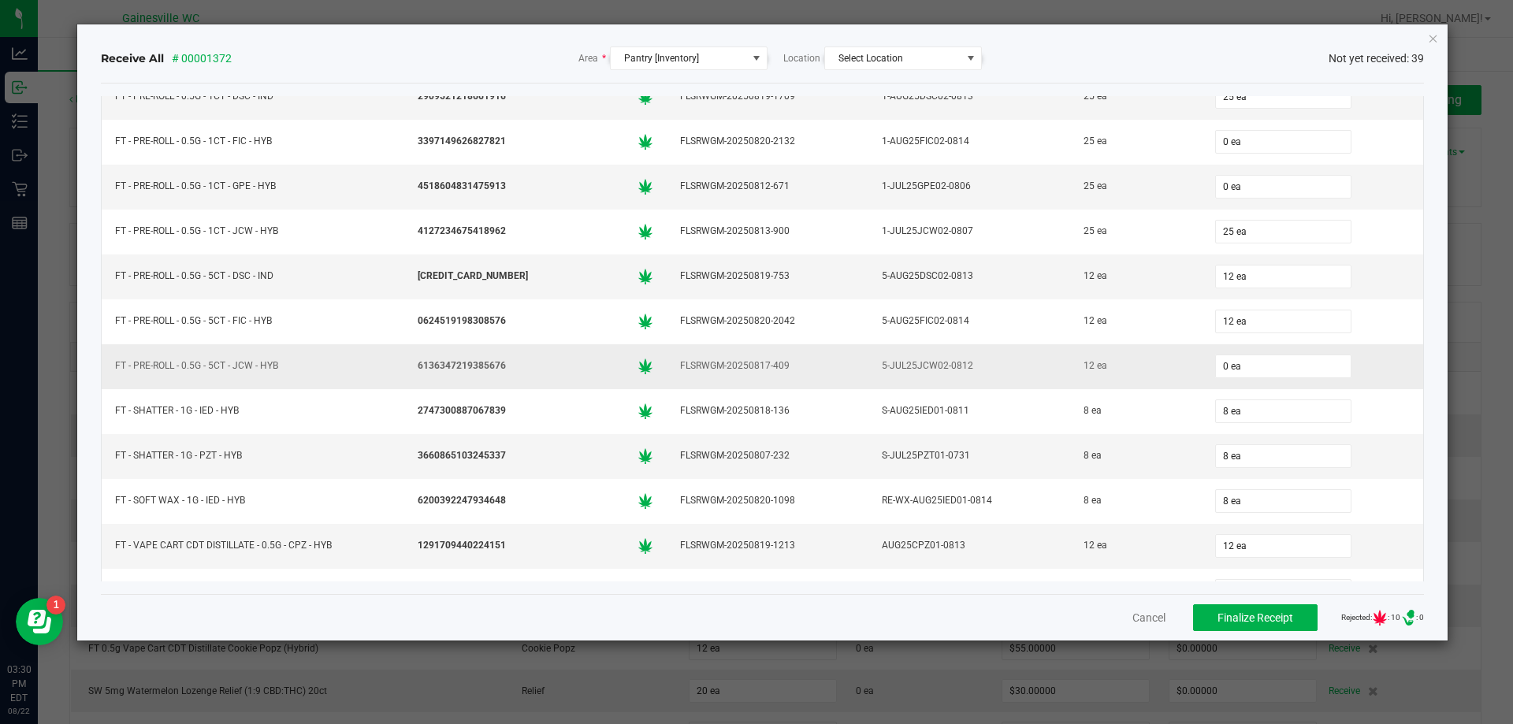
scroll to position [435, 0]
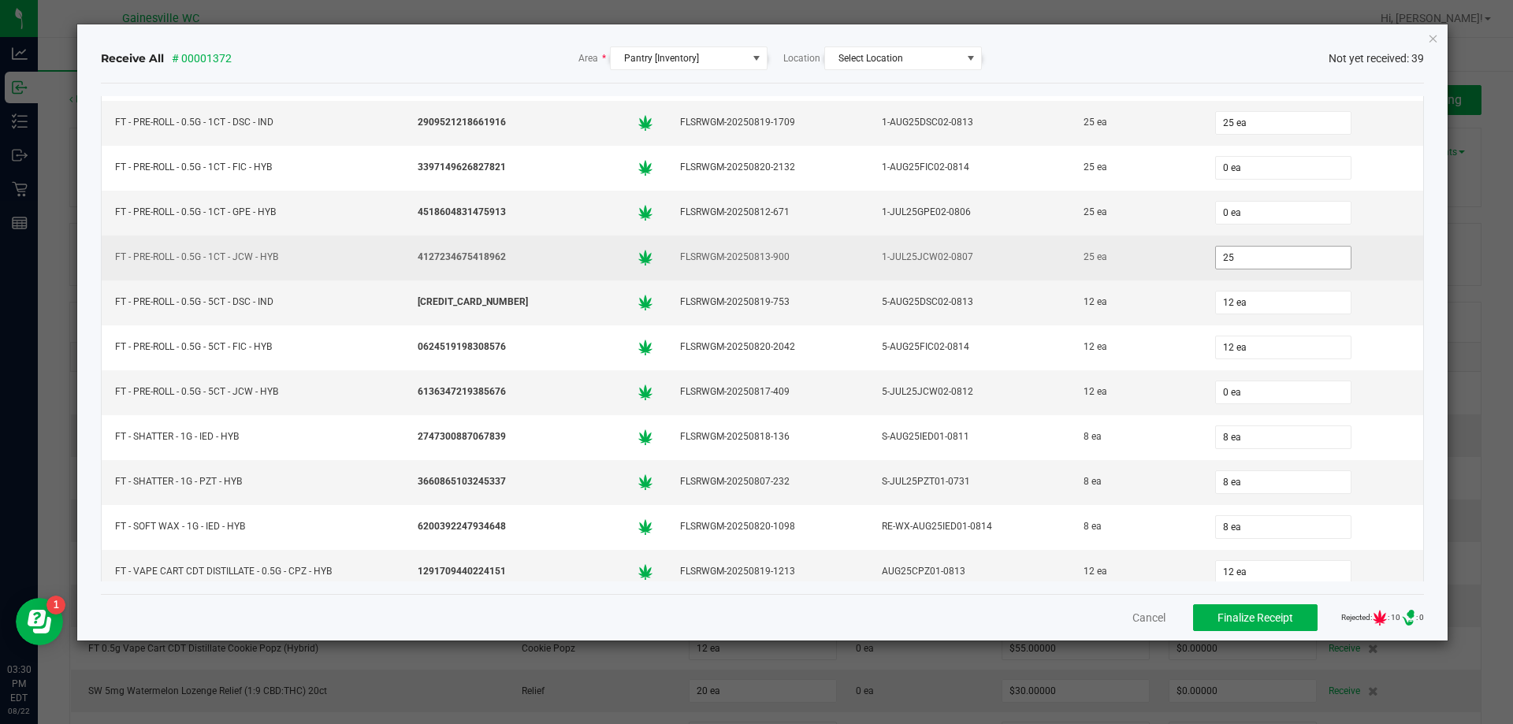
click at [1256, 262] on input "25" at bounding box center [1283, 258] width 135 height 22
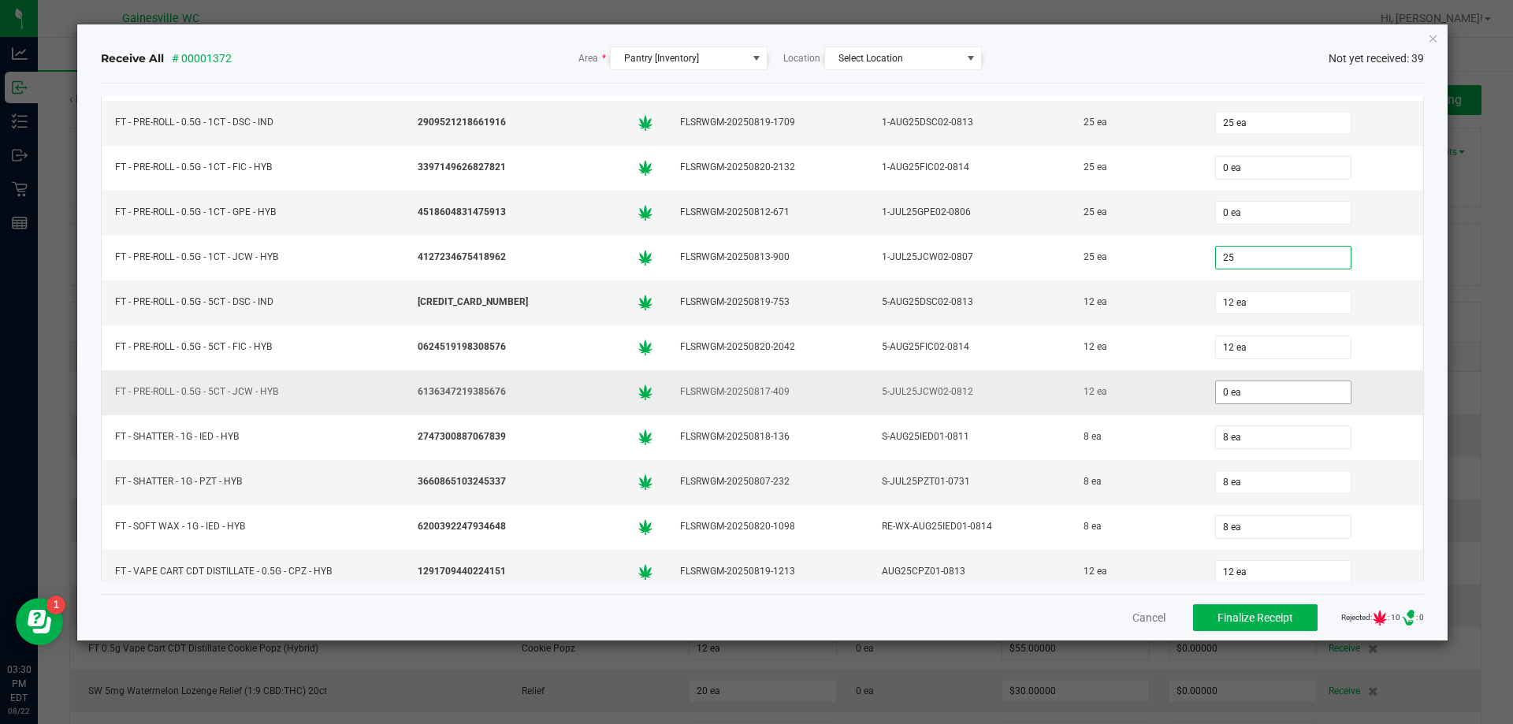
type input "25 ea"
click at [1277, 386] on input "0" at bounding box center [1283, 392] width 135 height 22
type input "12 ea"
click at [1033, 390] on div "5-JUL25JCW02-0812" at bounding box center [969, 392] width 183 height 23
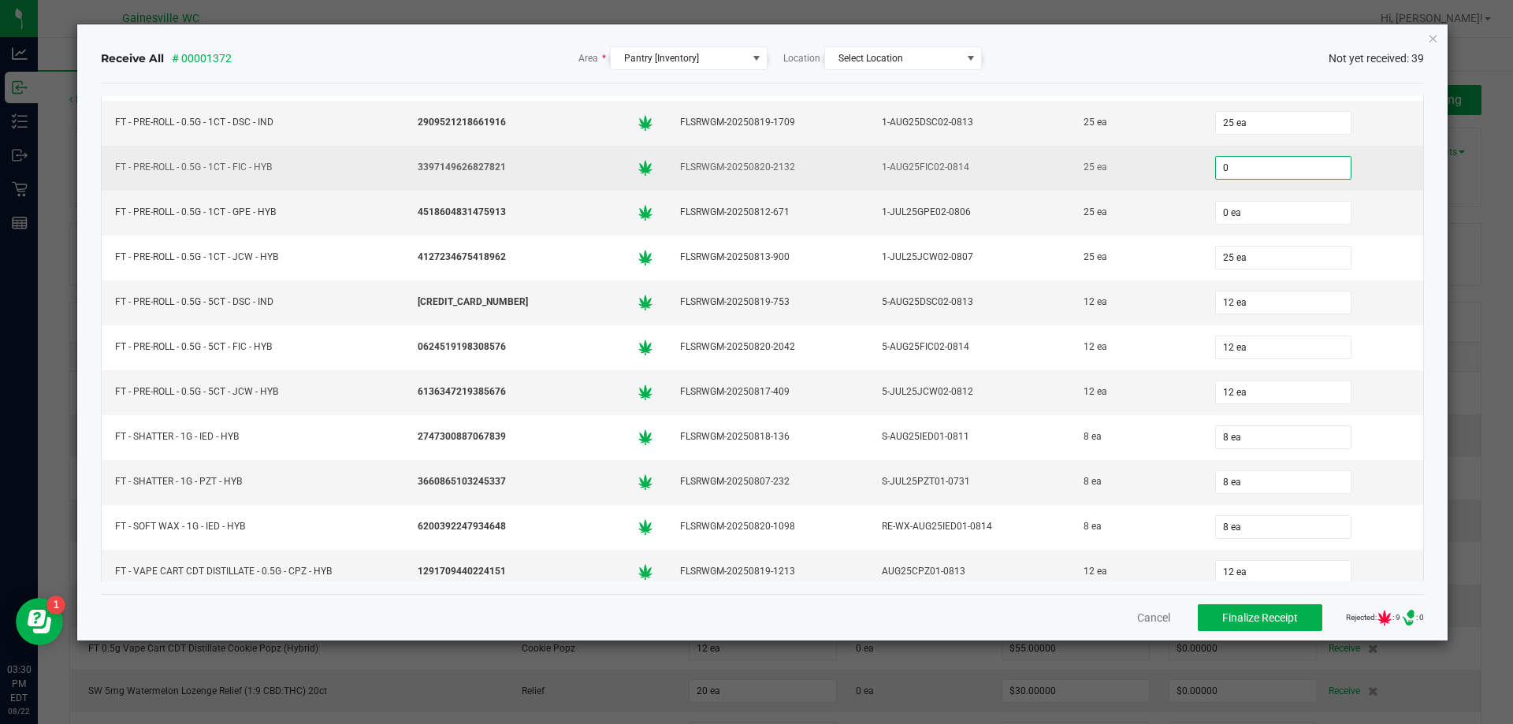
click at [1285, 174] on input "0" at bounding box center [1283, 168] width 135 height 22
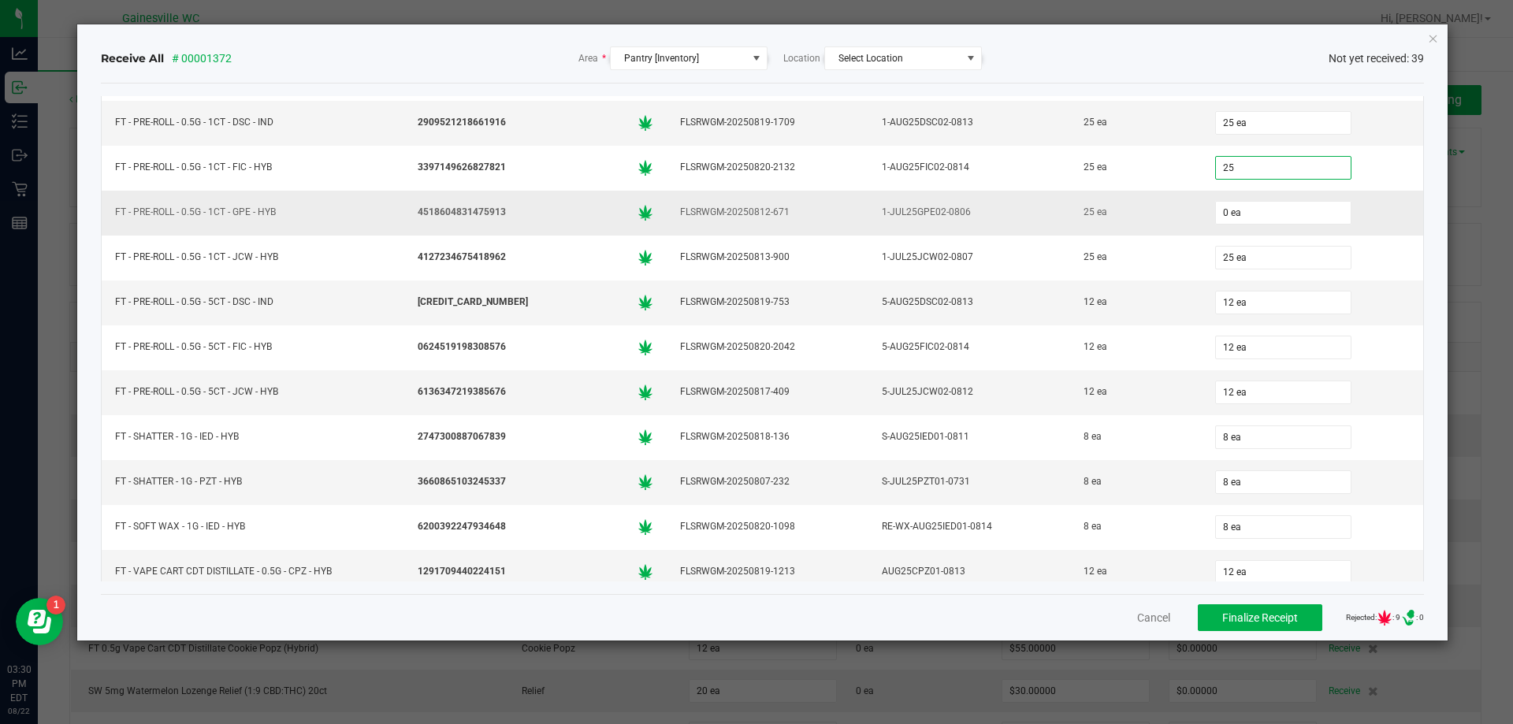
type input "25 ea"
click at [1070, 232] on td "25 ea" at bounding box center [1135, 213] width 131 height 45
click at [1219, 212] on input "0" at bounding box center [1283, 213] width 135 height 22
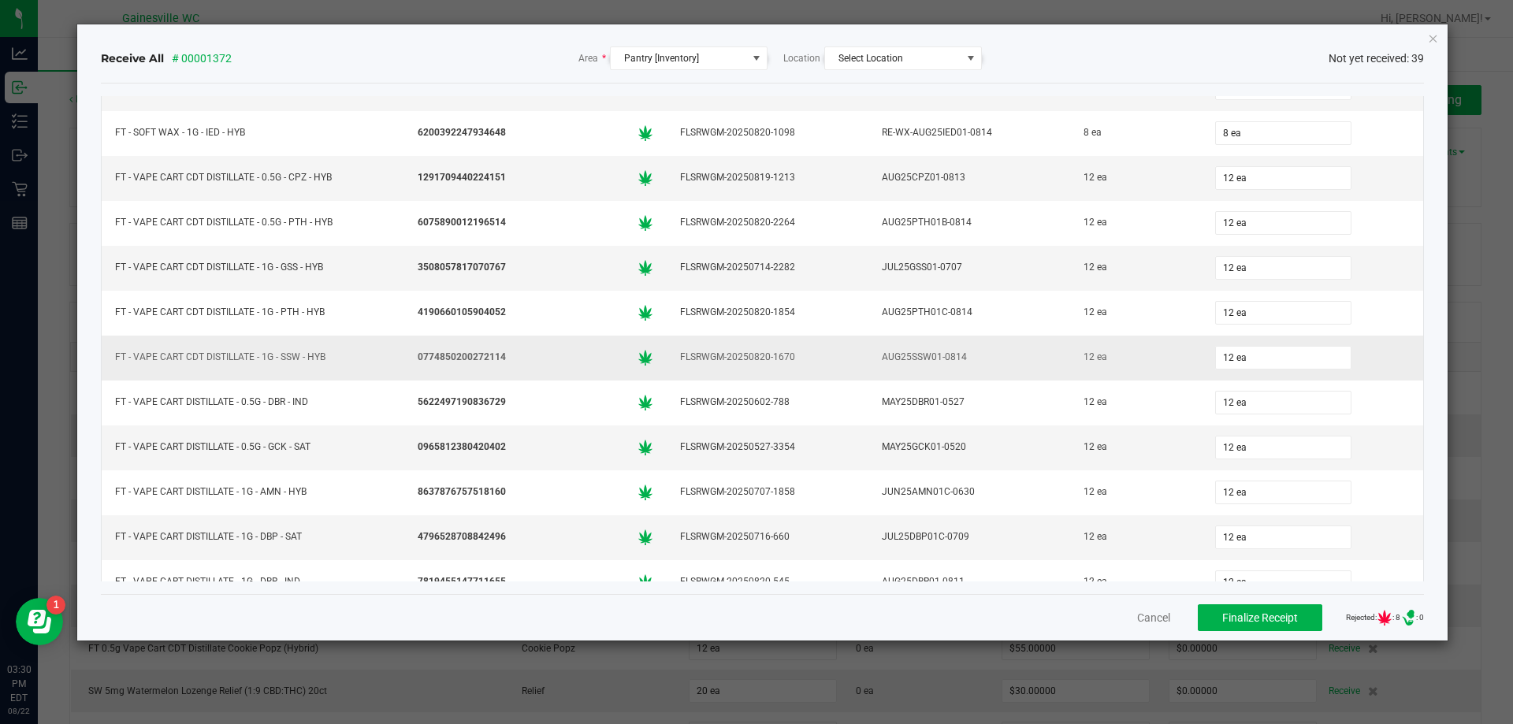
scroll to position [1302, 0]
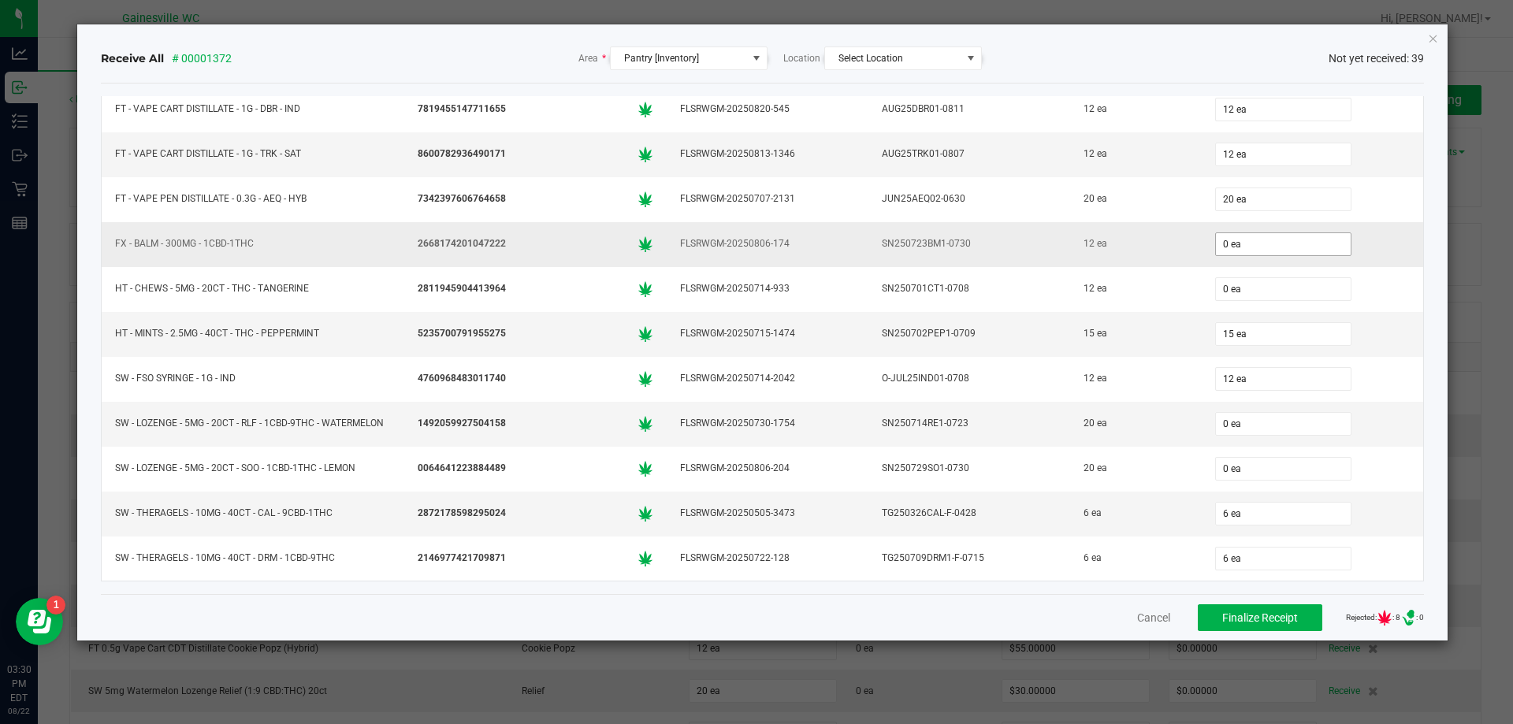
type input "25 ea"
click at [1275, 251] on input "0" at bounding box center [1283, 244] width 135 height 22
type input "12 ea"
click at [1026, 437] on td "SN250714RE1-0723" at bounding box center [970, 424] width 202 height 45
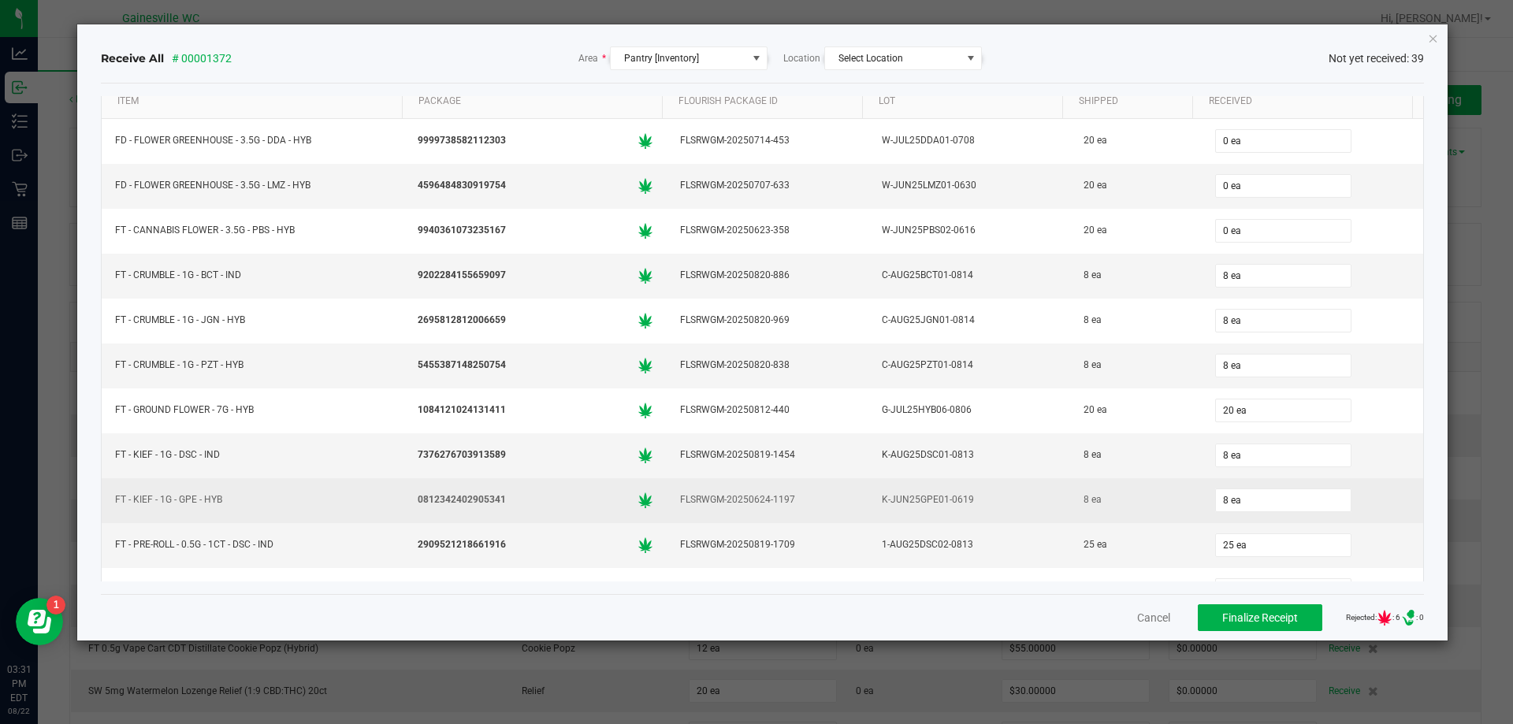
scroll to position [0, 0]
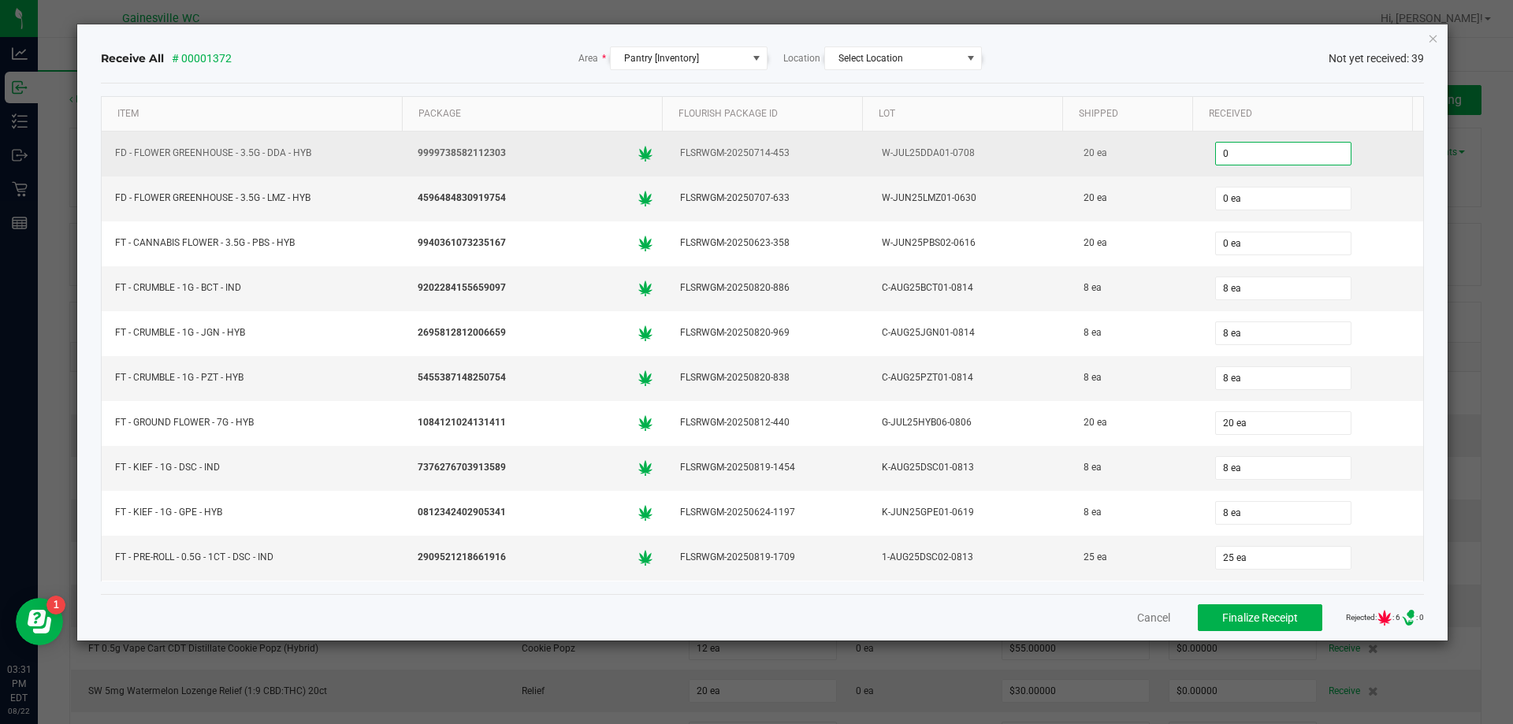
click at [1240, 163] on input "0" at bounding box center [1283, 154] width 135 height 22
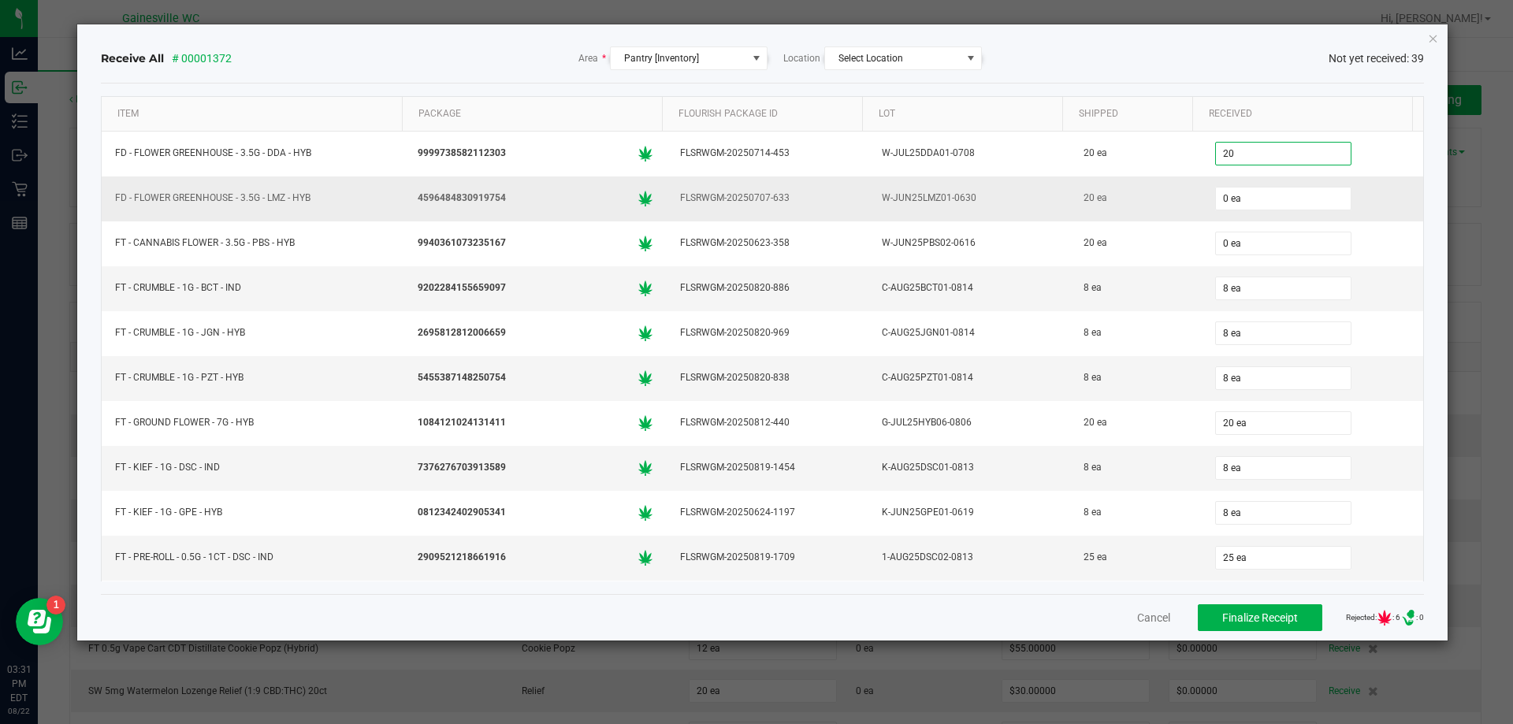
type input "20 ea"
click at [1172, 199] on div "20 ea" at bounding box center [1136, 198] width 112 height 23
click at [1300, 185] on div "0 ea" at bounding box center [1312, 199] width 203 height 32
click at [1298, 195] on input "0" at bounding box center [1283, 199] width 135 height 22
type input "20 ea"
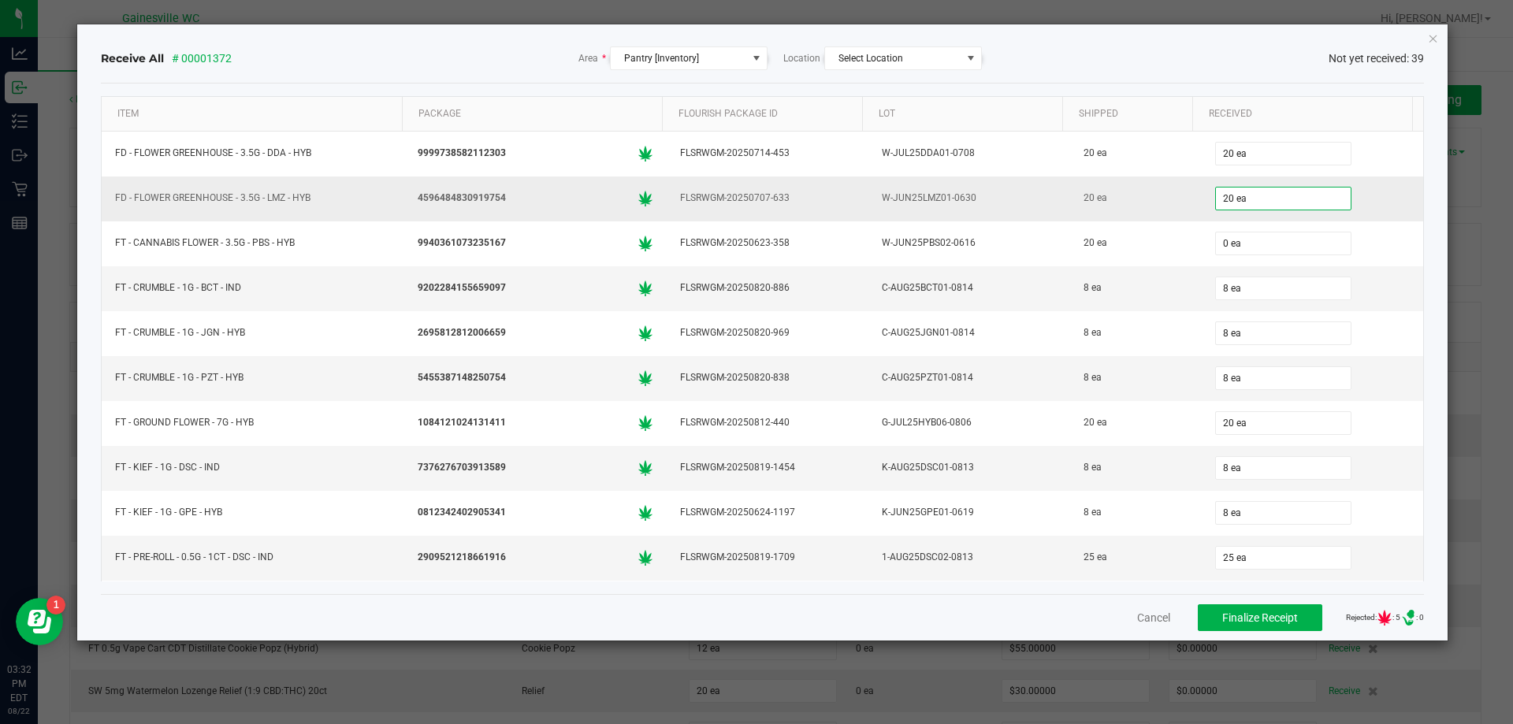
click at [1365, 195] on div "20 ea" at bounding box center [1312, 199] width 203 height 32
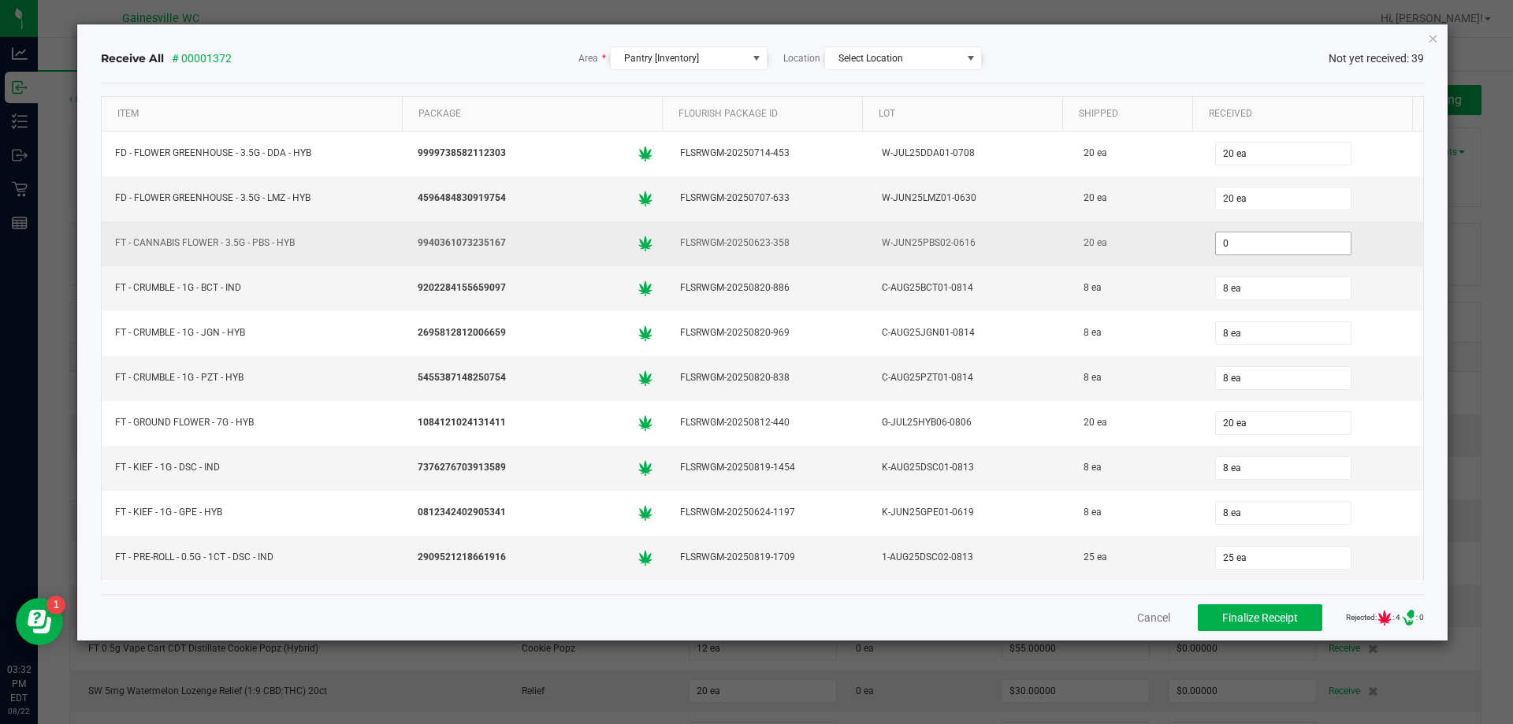
click at [1216, 244] on input "0" at bounding box center [1283, 244] width 135 height 22
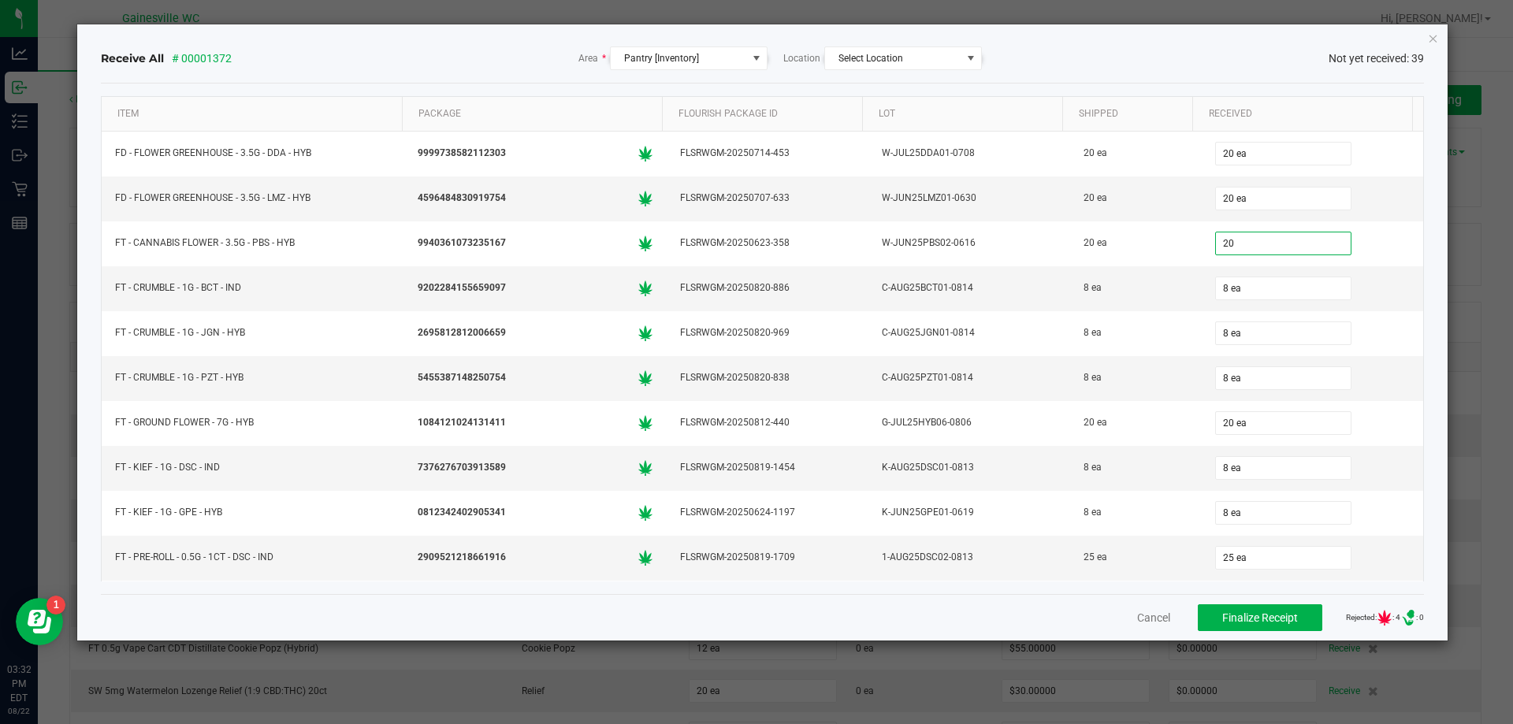
type input "20 ea"
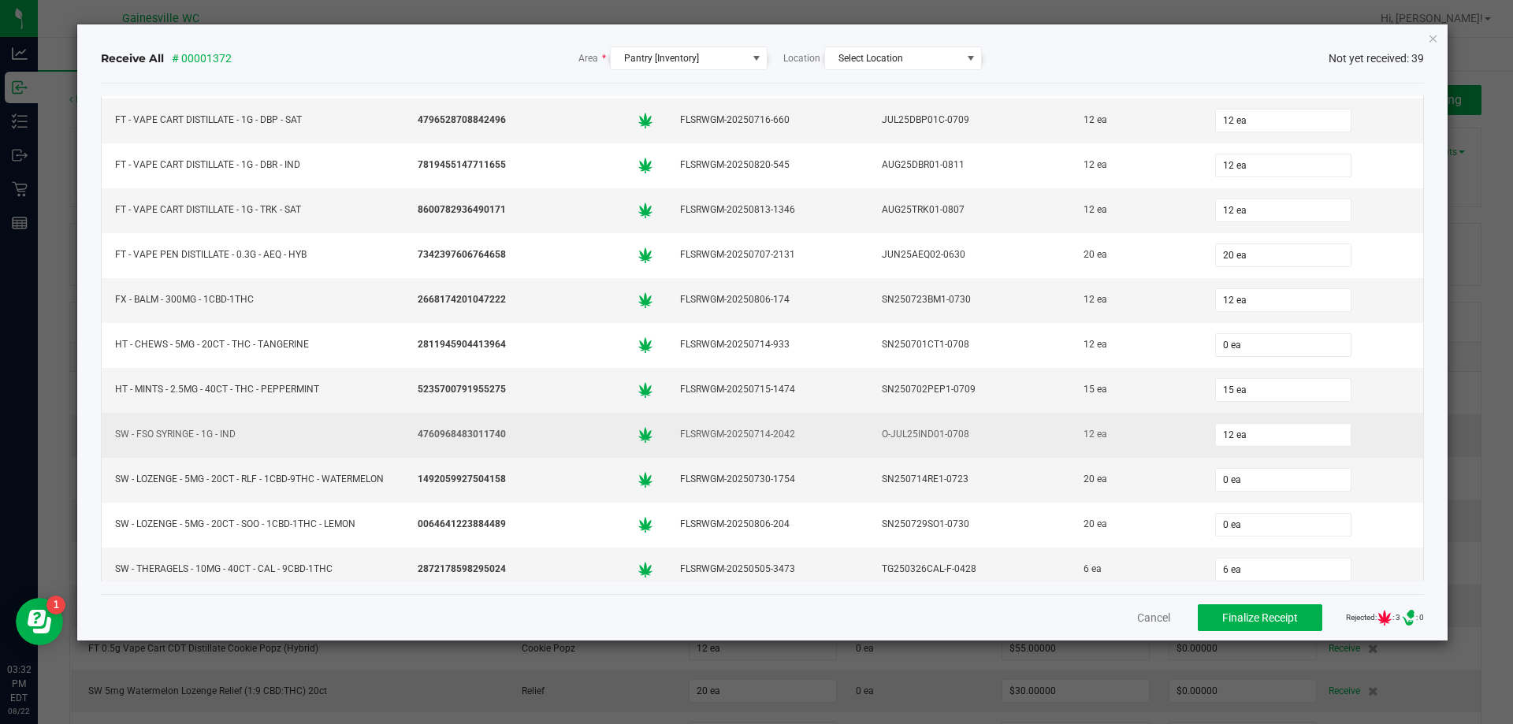
scroll to position [1261, 0]
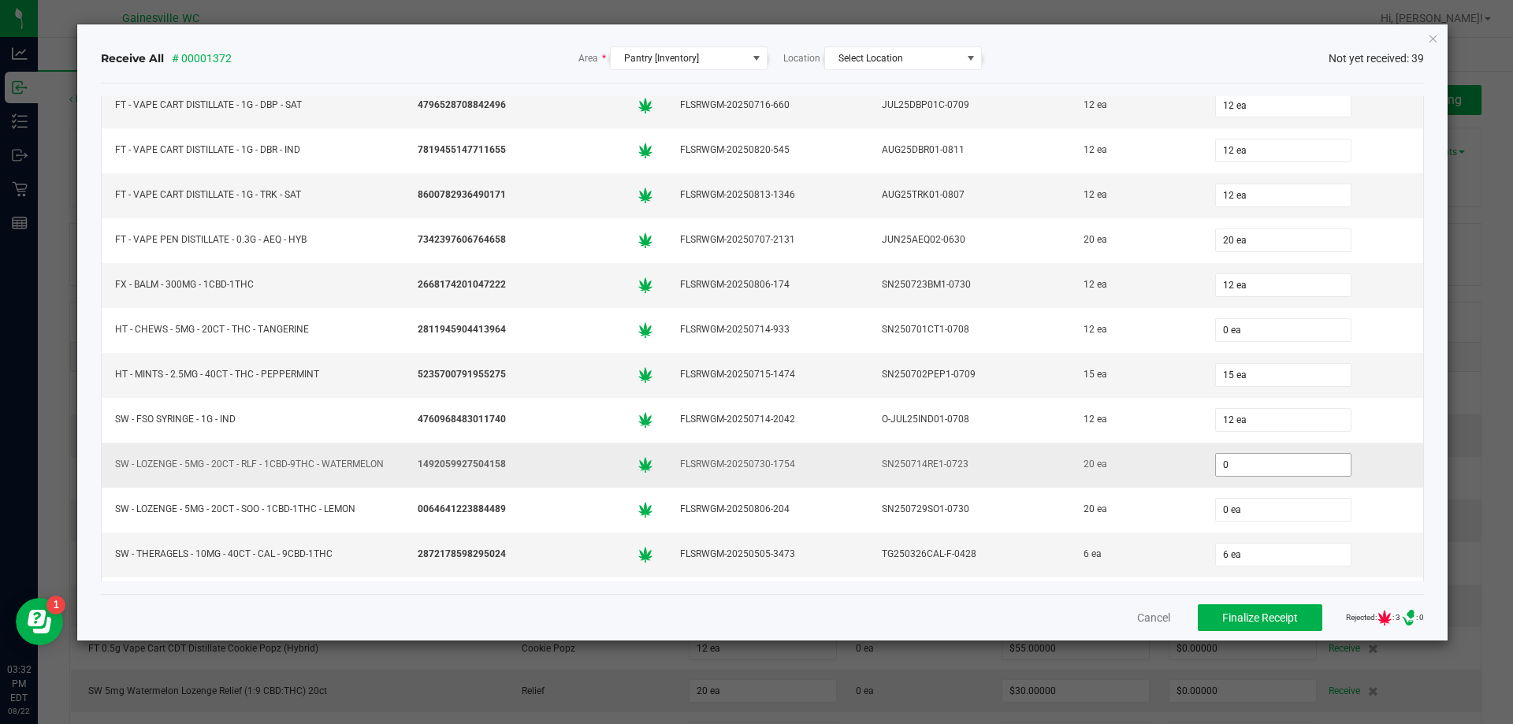
click at [1241, 465] on input "0" at bounding box center [1283, 465] width 135 height 22
type input "20 ea"
click at [1125, 474] on div "20 ea" at bounding box center [1136, 464] width 112 height 23
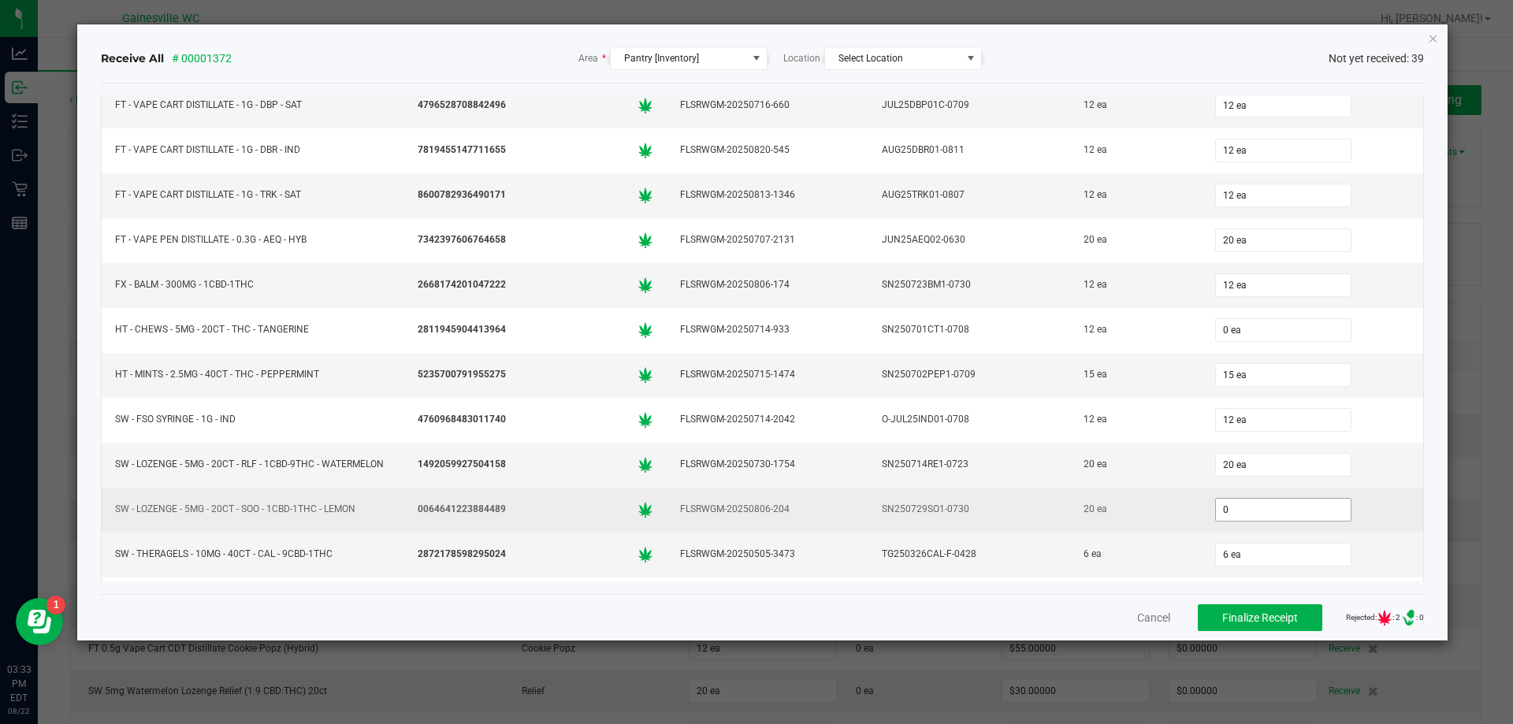
click at [1239, 511] on input "0" at bounding box center [1283, 510] width 135 height 22
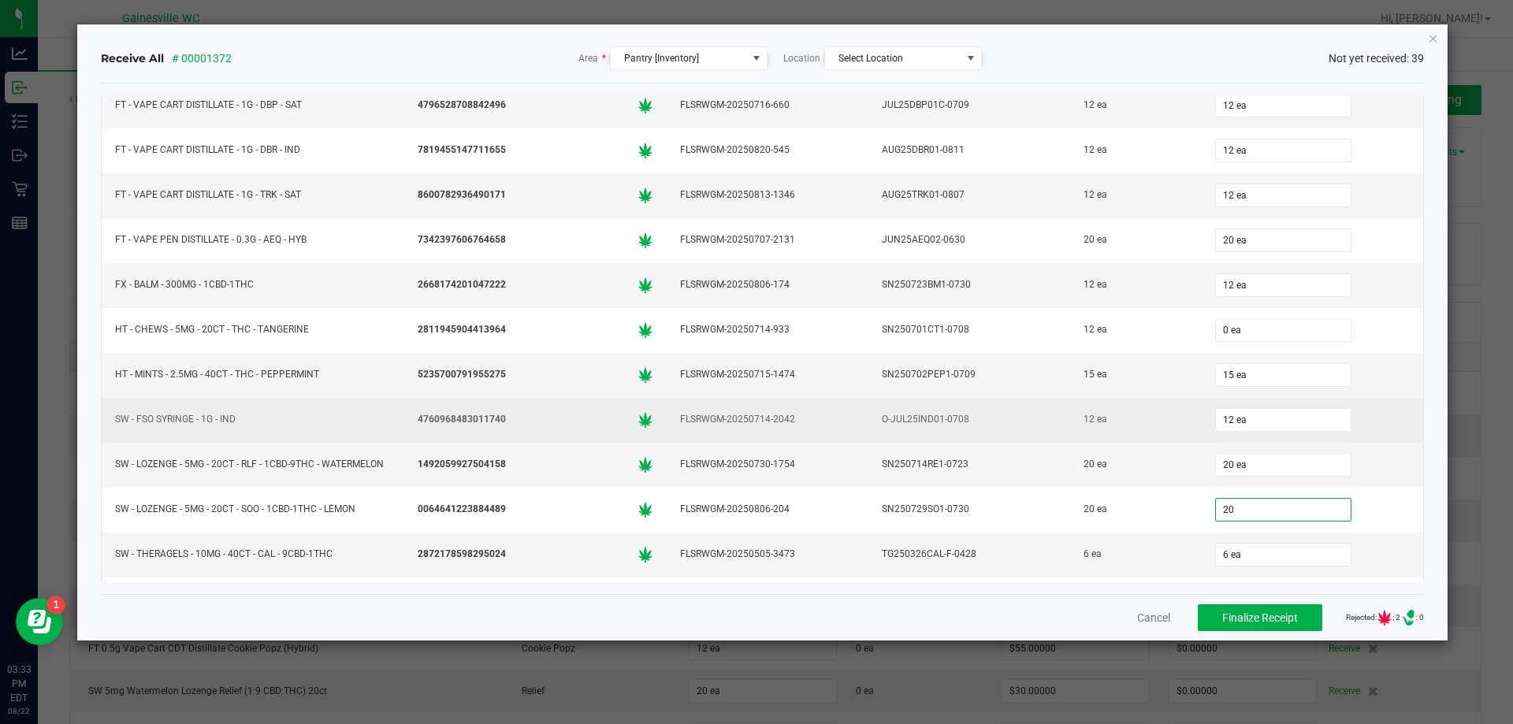
type input "20 ea"
click at [1113, 430] on div "12 ea" at bounding box center [1136, 419] width 112 height 23
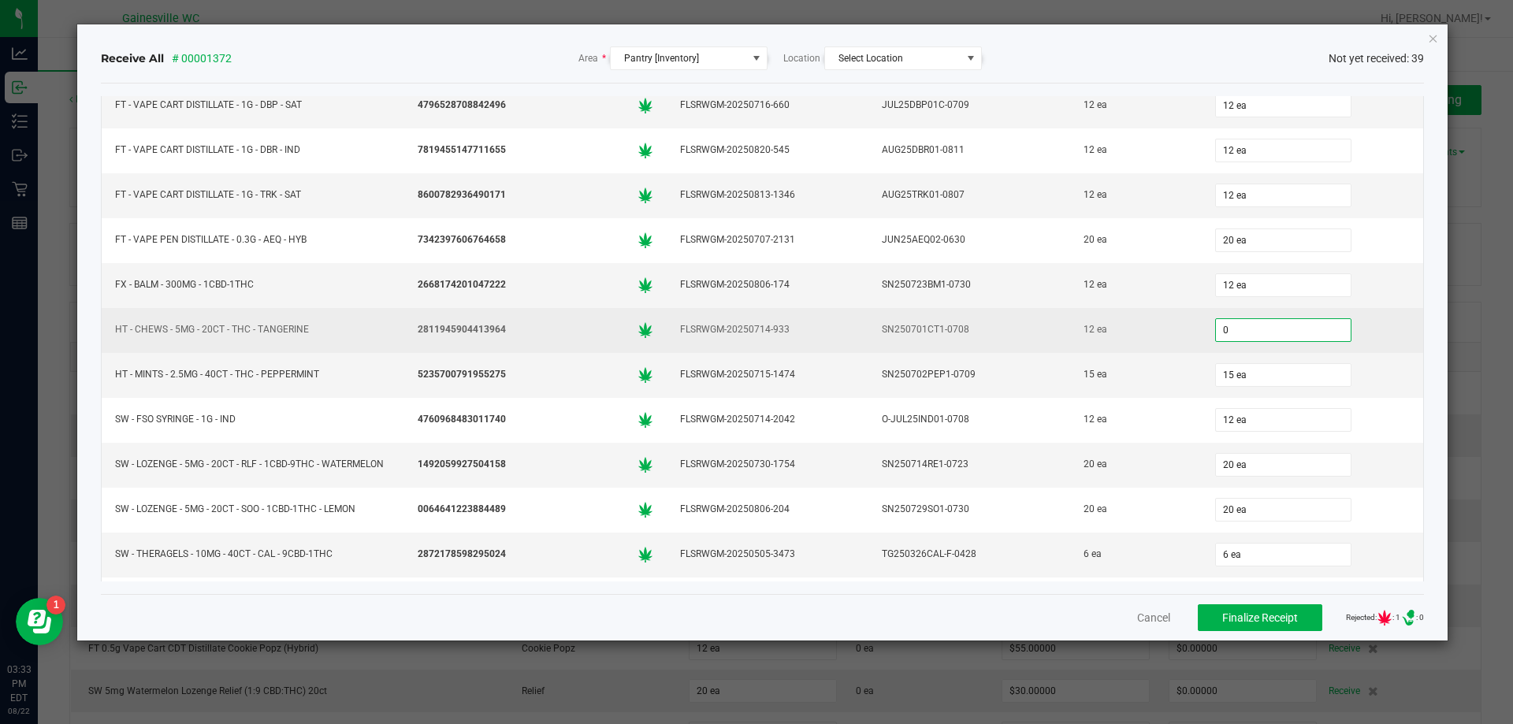
click at [1254, 322] on input "0" at bounding box center [1283, 330] width 135 height 22
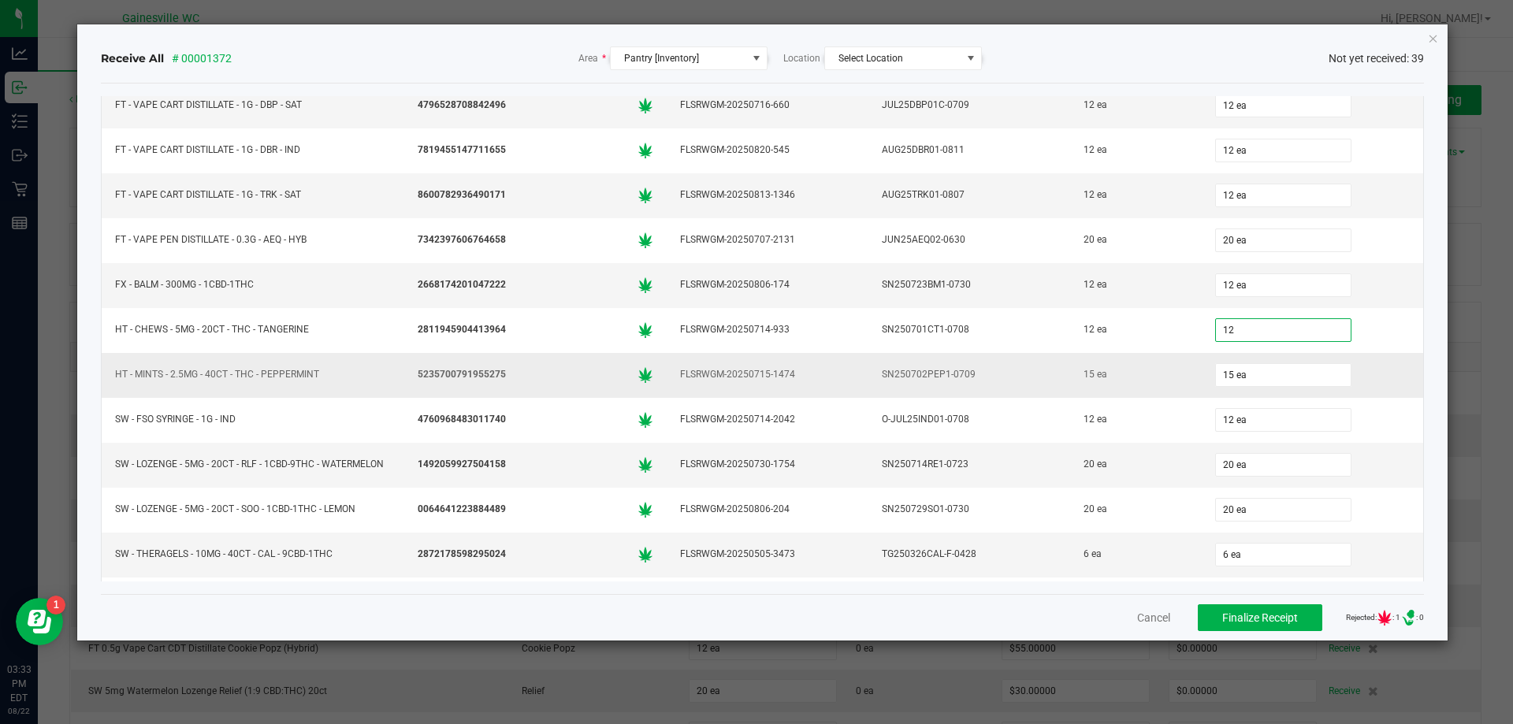
click at [1148, 368] on div "15 ea" at bounding box center [1136, 374] width 112 height 23
type input "12 ea"
click at [1233, 616] on span "Finalize Receipt" at bounding box center [1260, 618] width 76 height 13
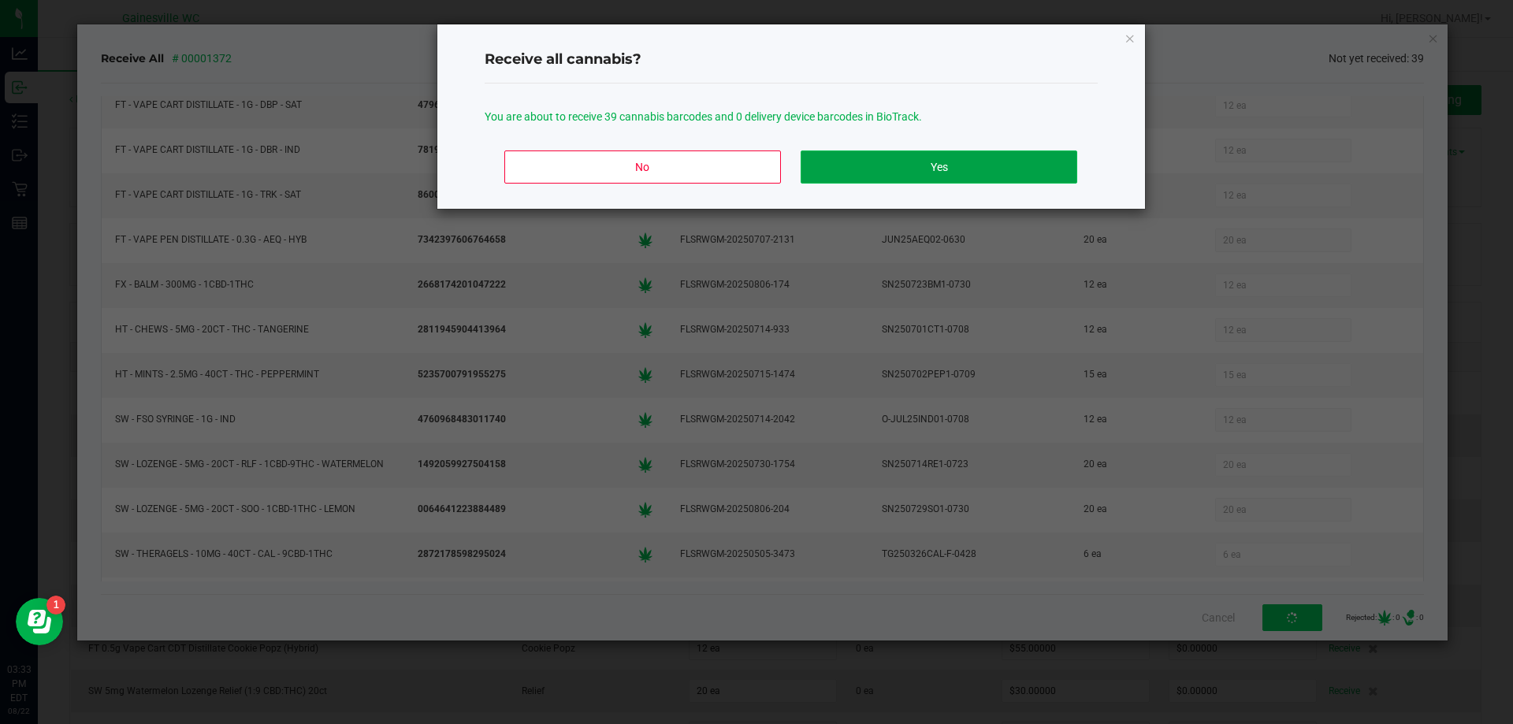
click at [925, 161] on button "Yes" at bounding box center [939, 167] width 276 height 33
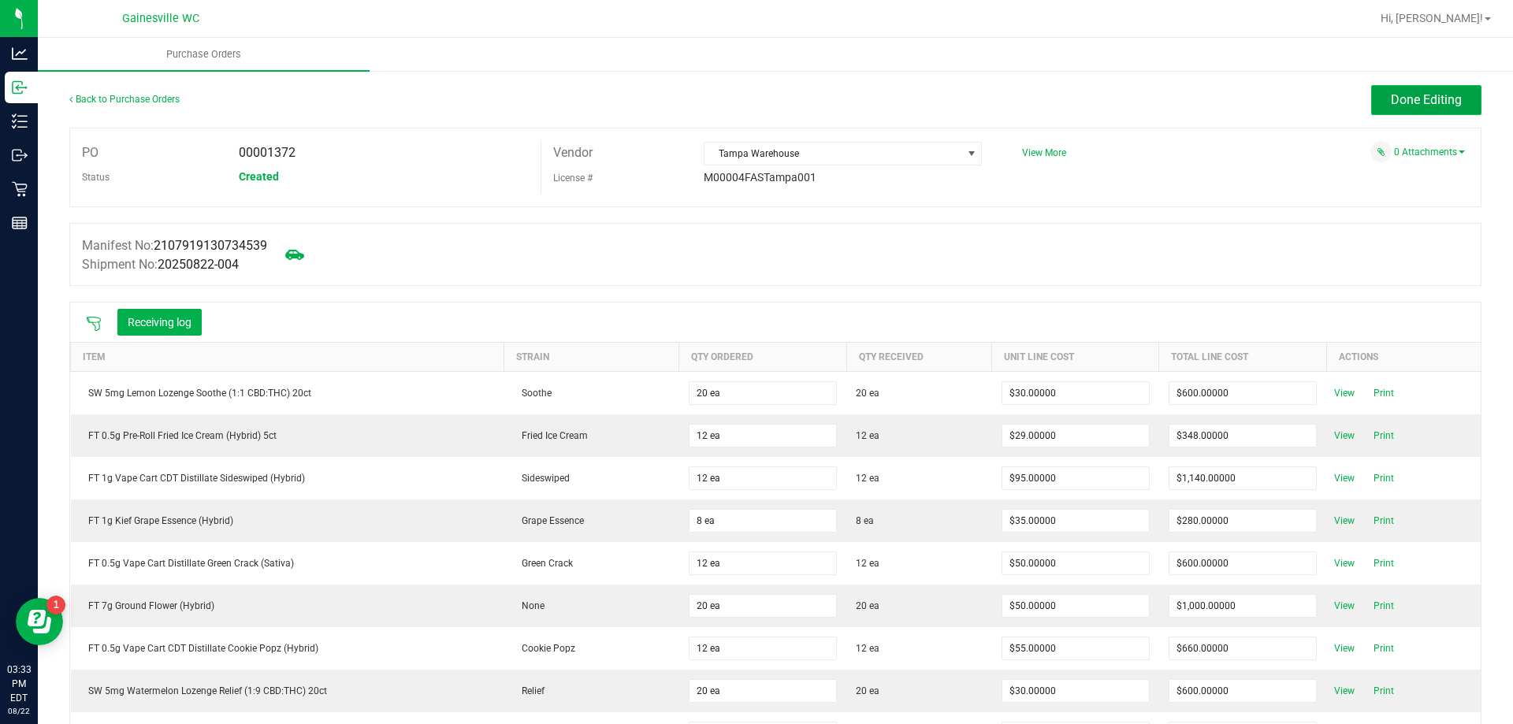
click at [1391, 99] on span "Done Editing" at bounding box center [1426, 99] width 71 height 15
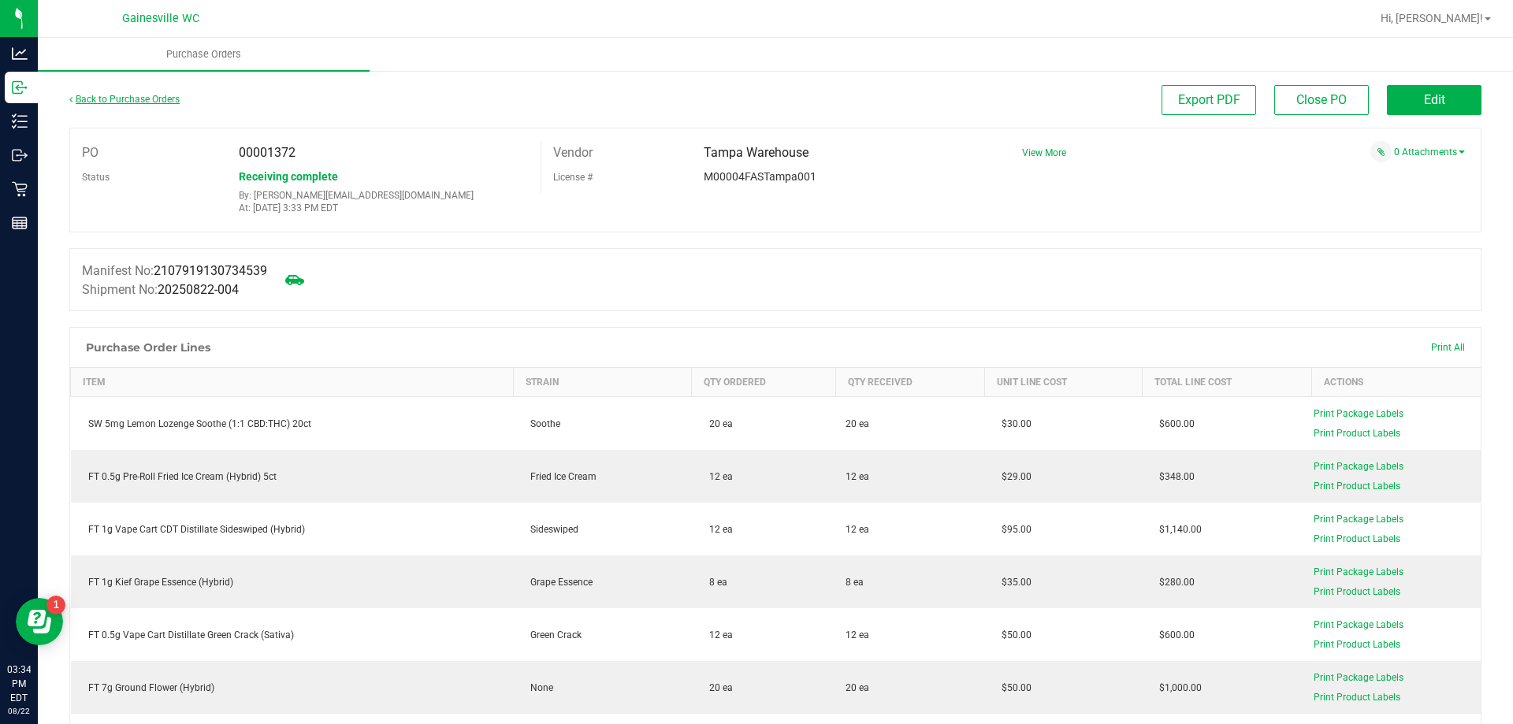
click at [113, 99] on link "Back to Purchase Orders" at bounding box center [124, 99] width 110 height 11
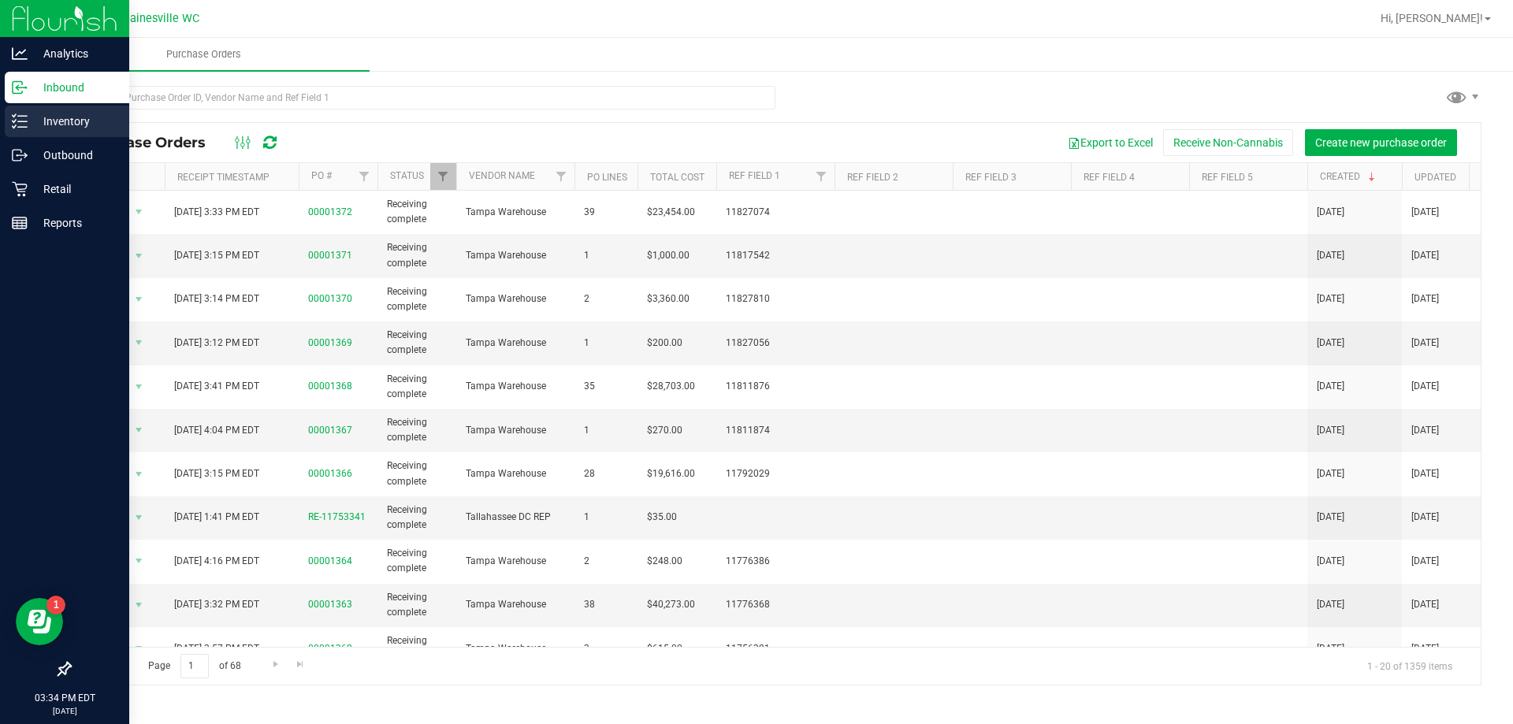
click at [53, 117] on p "Inventory" at bounding box center [75, 121] width 95 height 19
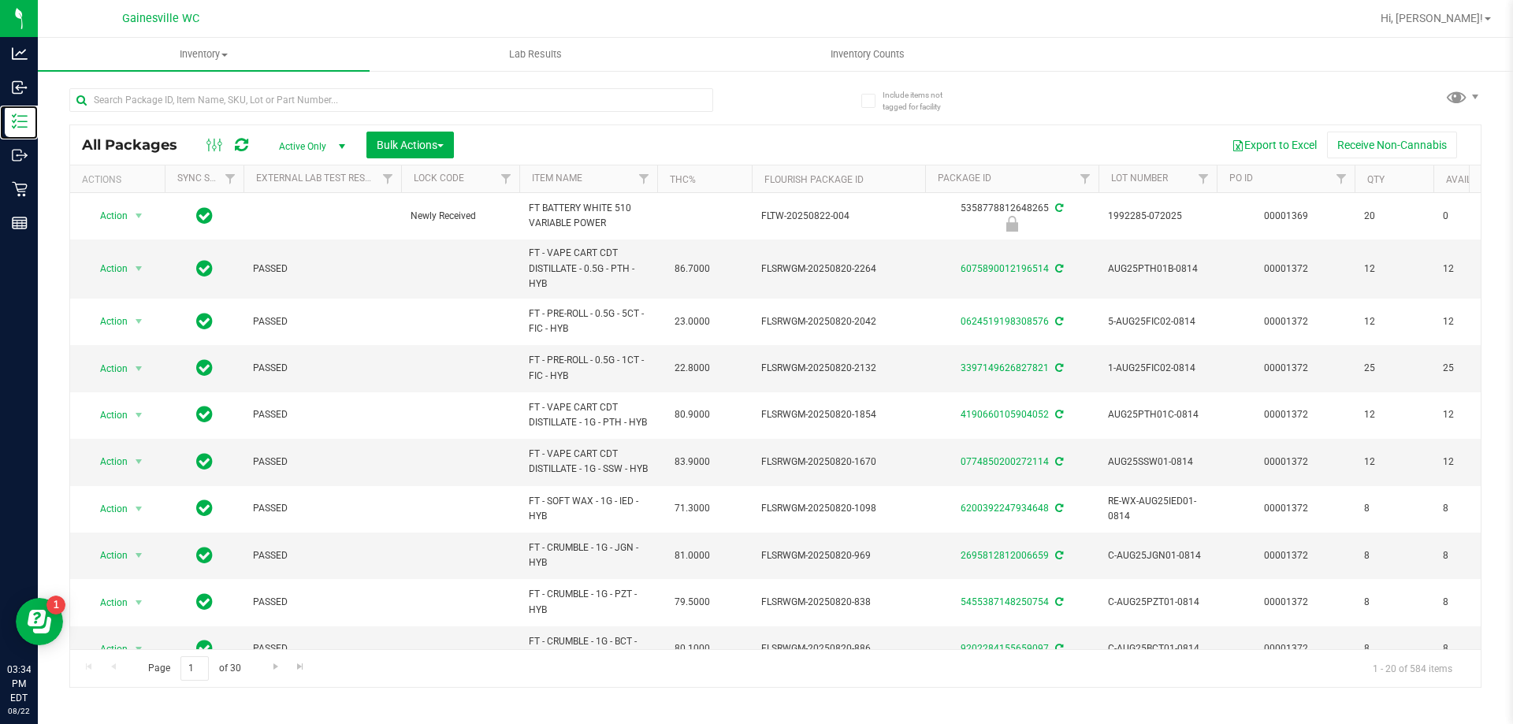
click at [1352, 180] on div at bounding box center [1355, 180] width 7 height 28
click at [1349, 179] on link "Filter" at bounding box center [1342, 179] width 26 height 27
type input "00001372"
click at [1367, 247] on button "Filter" at bounding box center [1376, 255] width 76 height 35
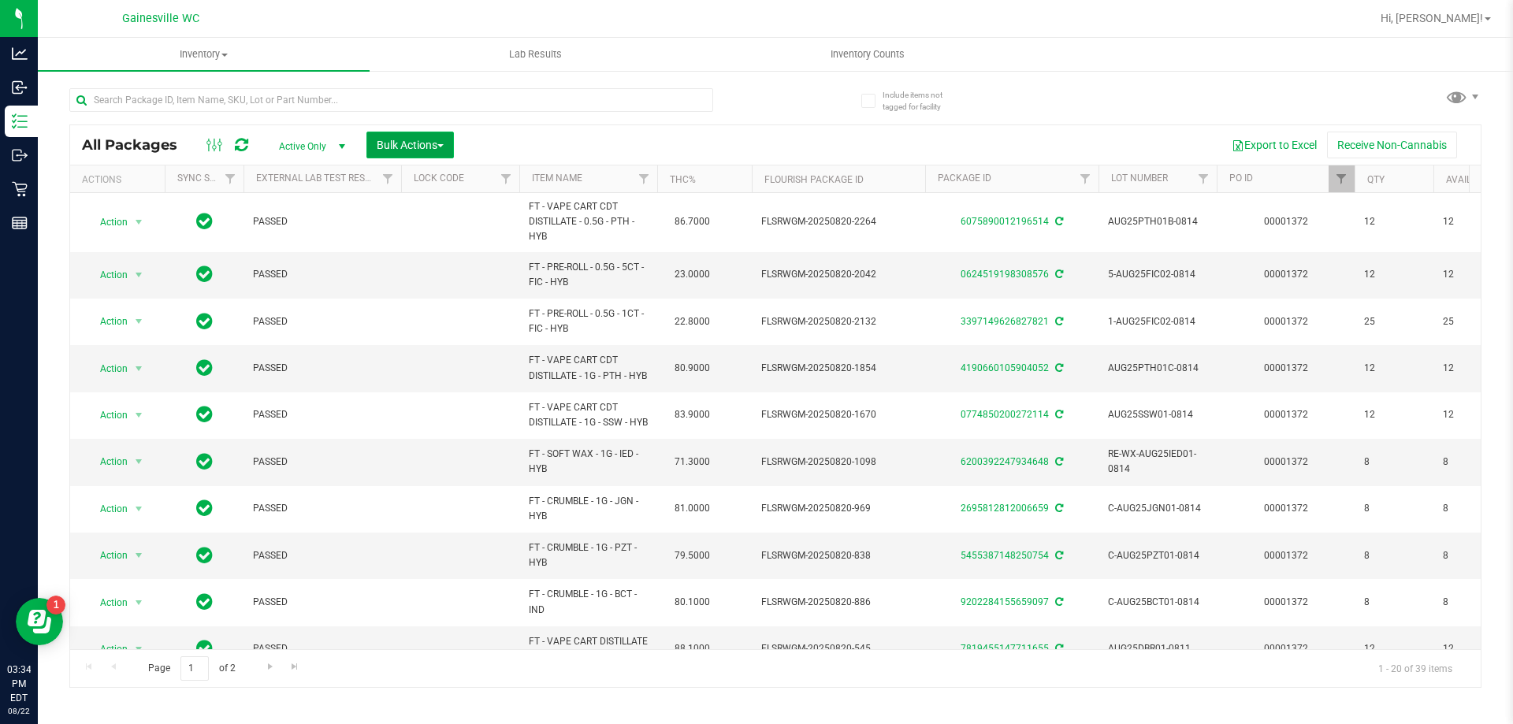
click at [391, 144] on span "Bulk Actions" at bounding box center [410, 145] width 67 height 13
click at [422, 293] on span "Lock/Unlock packages" at bounding box center [430, 296] width 108 height 13
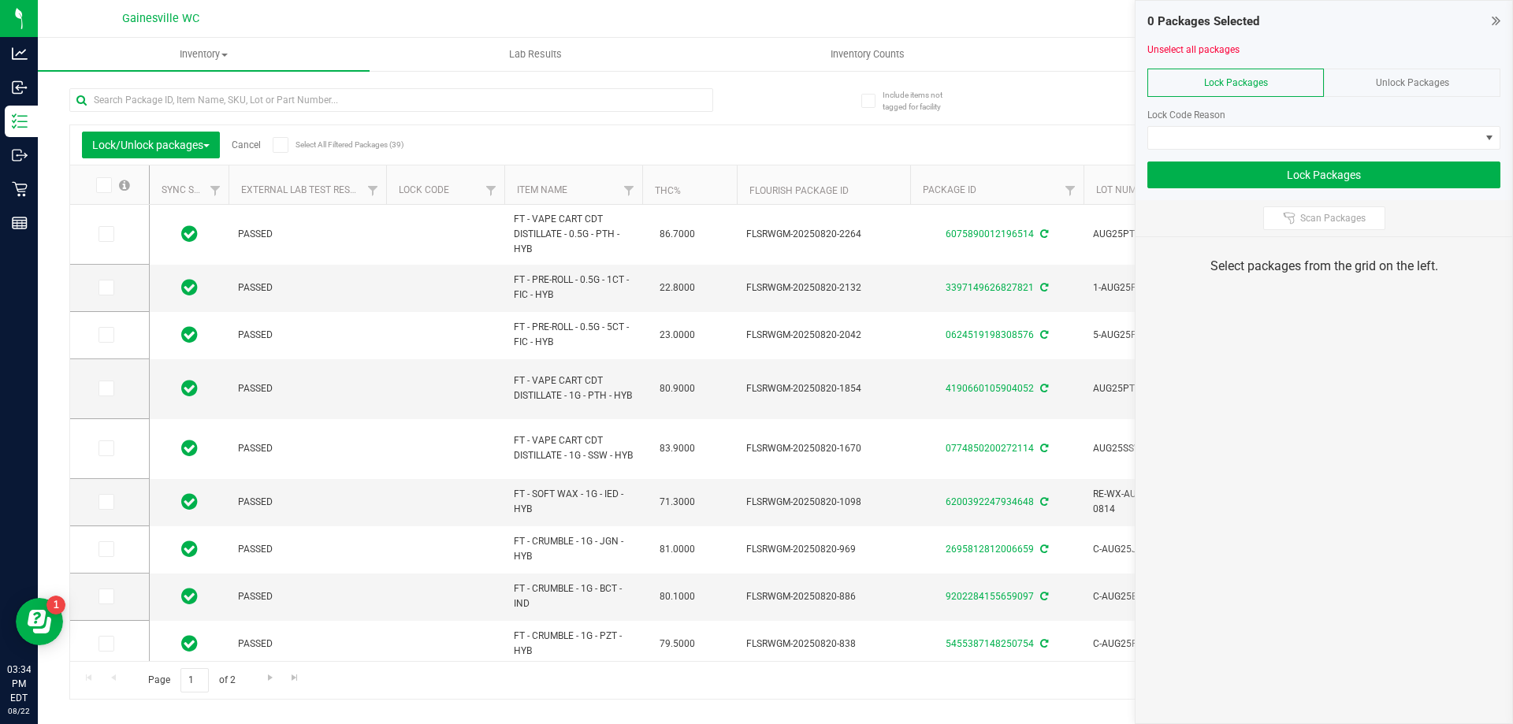
click at [105, 185] on icon at bounding box center [103, 185] width 10 height 0
click at [0, 0] on input "checkbox" at bounding box center [0, 0] width 0 height 0
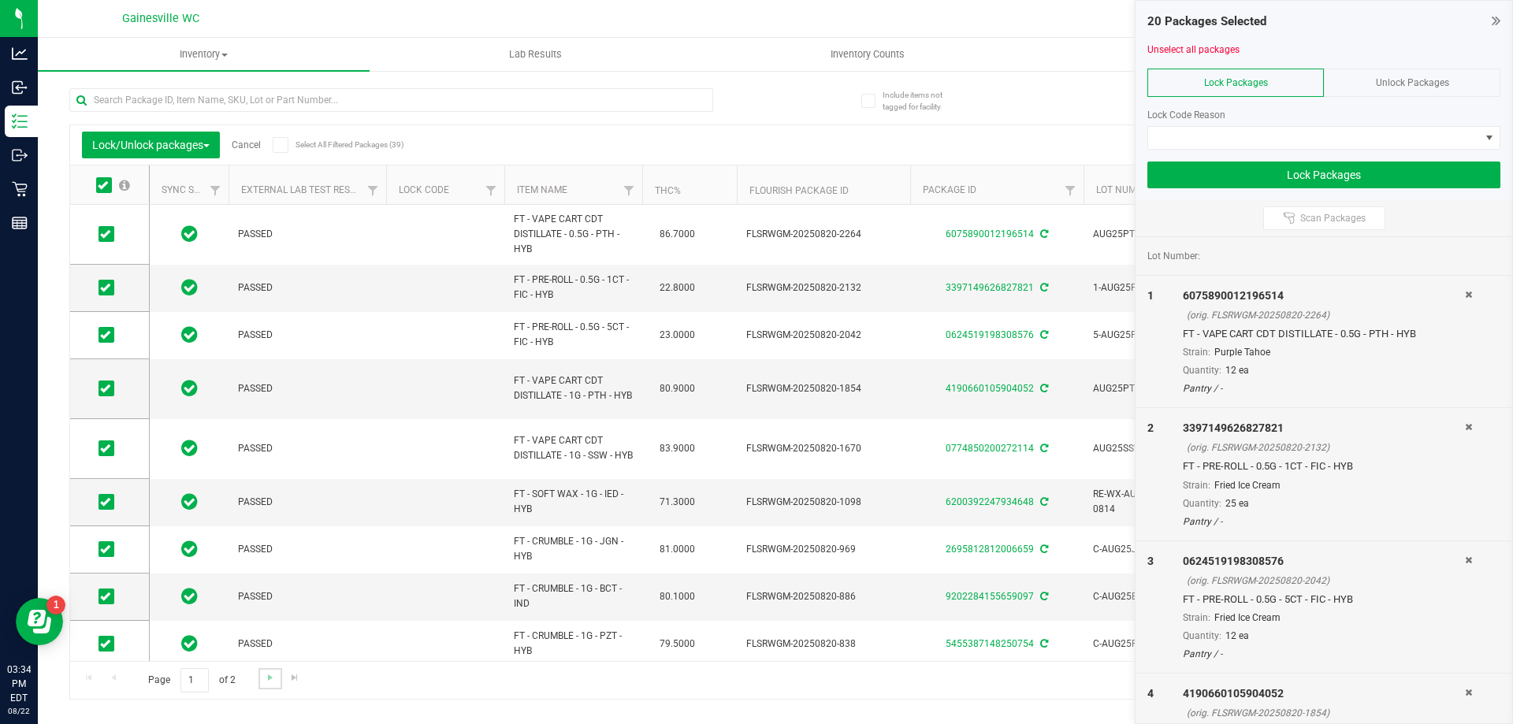
click at [268, 685] on link "Go to the next page" at bounding box center [270, 678] width 23 height 21
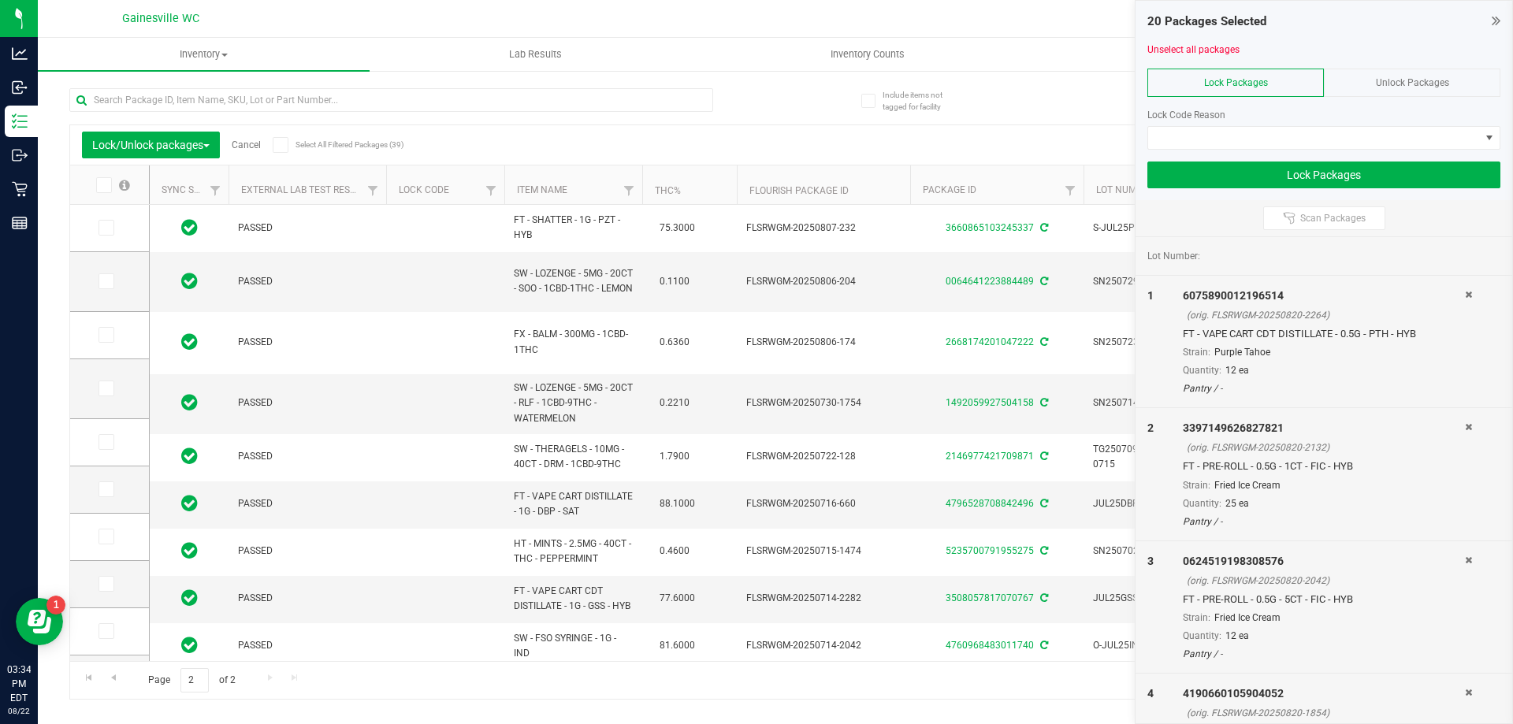
click at [109, 184] on span at bounding box center [104, 185] width 16 height 16
click at [0, 0] on input "checkbox" at bounding box center [0, 0] width 0 height 0
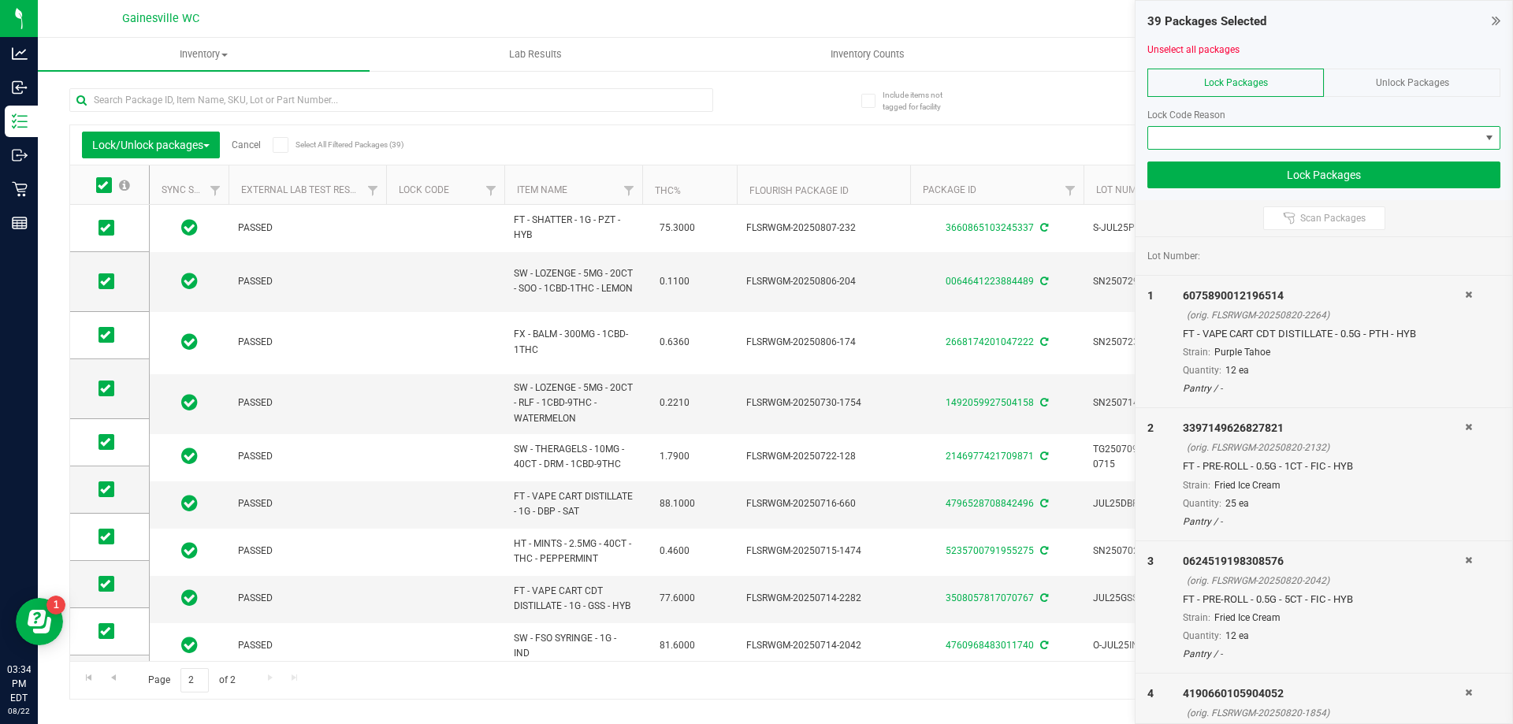
click at [1300, 135] on span at bounding box center [1314, 138] width 332 height 22
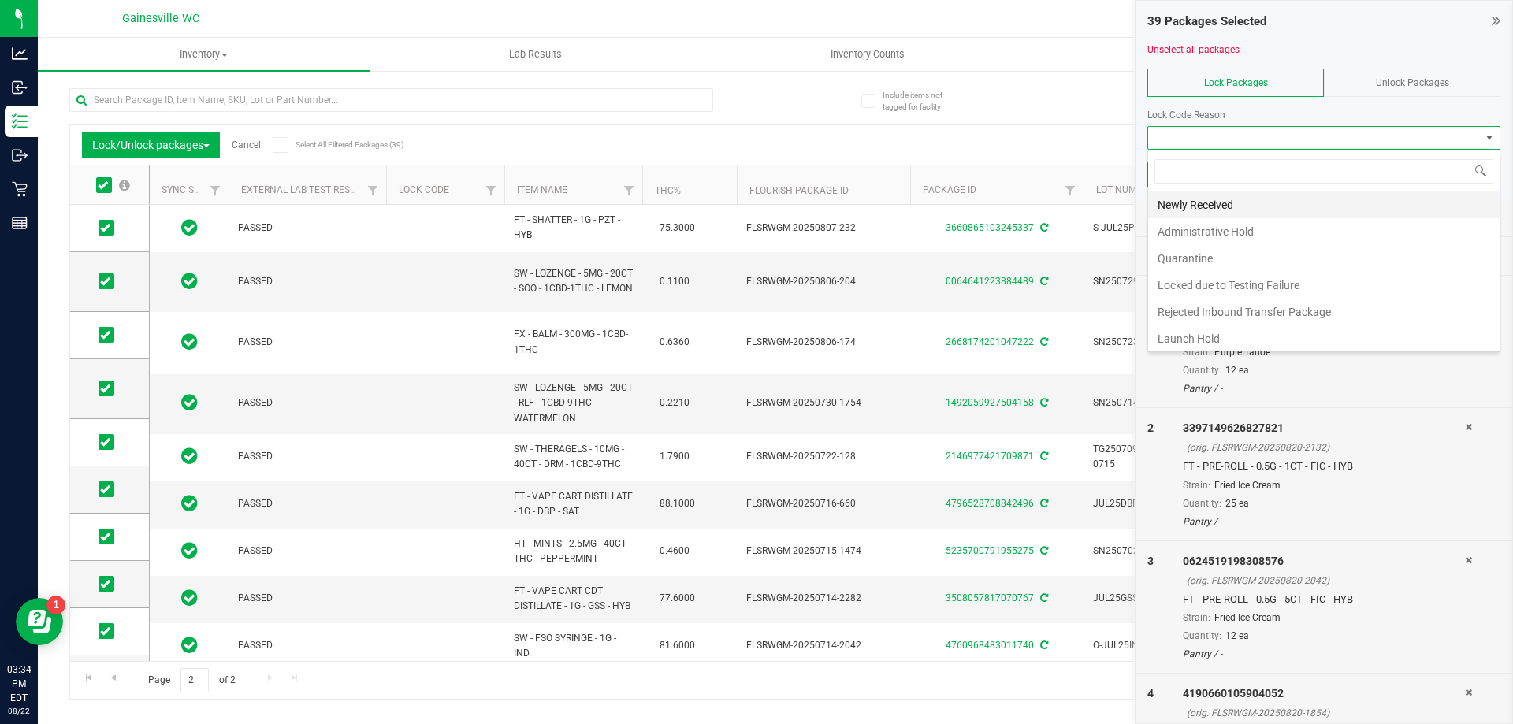
scroll to position [24, 353]
click at [1240, 205] on li "Newly Received" at bounding box center [1324, 205] width 352 height 27
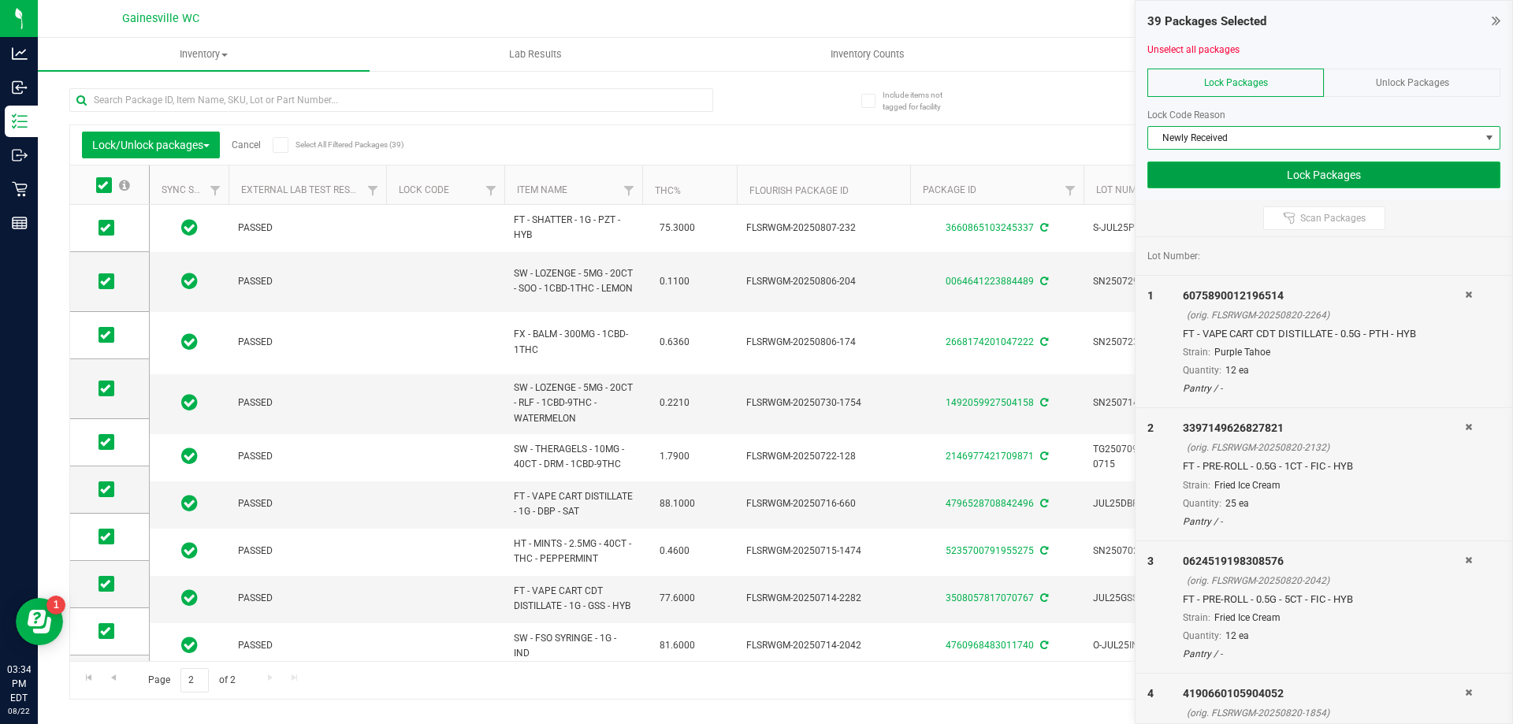
click at [1270, 173] on button "Lock Packages" at bounding box center [1324, 175] width 353 height 27
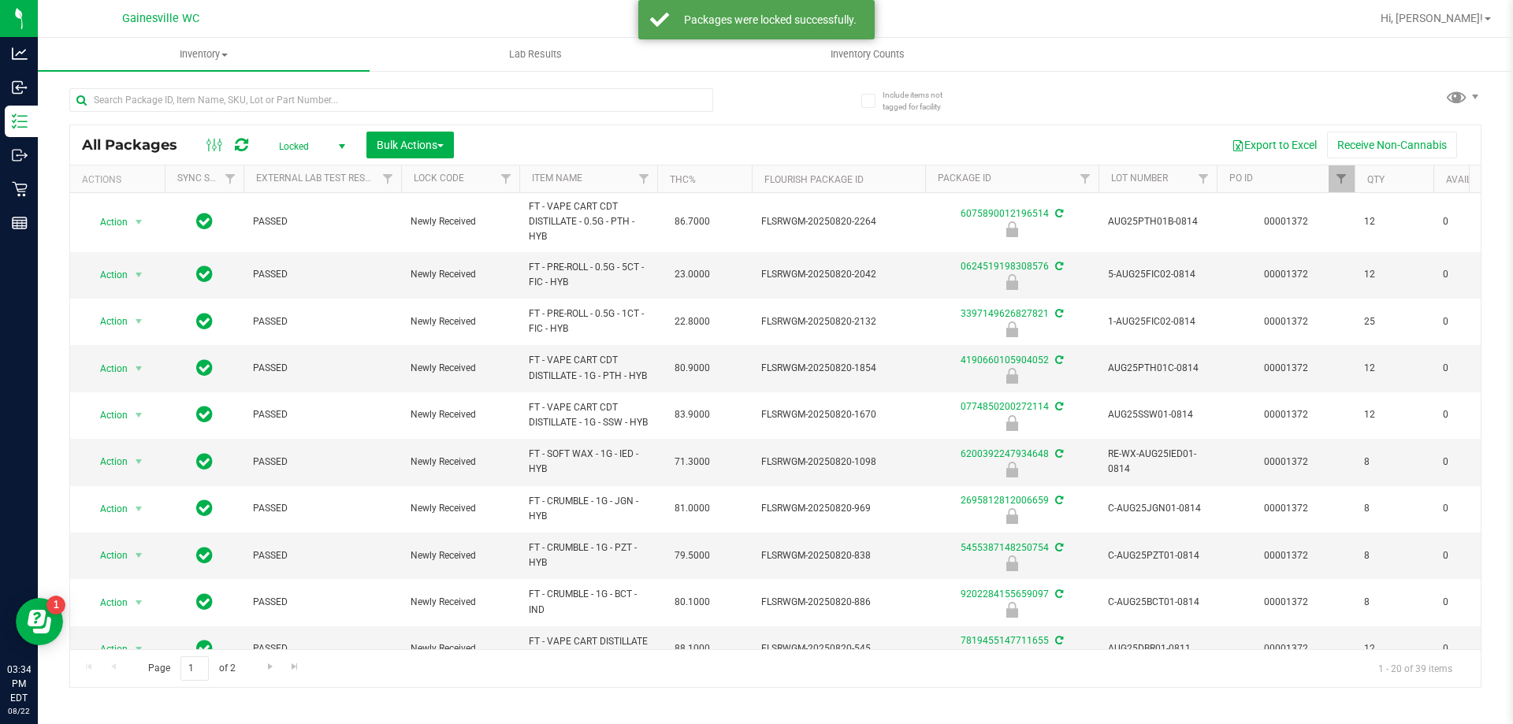
click at [378, 84] on div at bounding box center [422, 99] width 706 height 50
click at [368, 110] on input "text" at bounding box center [391, 100] width 644 height 24
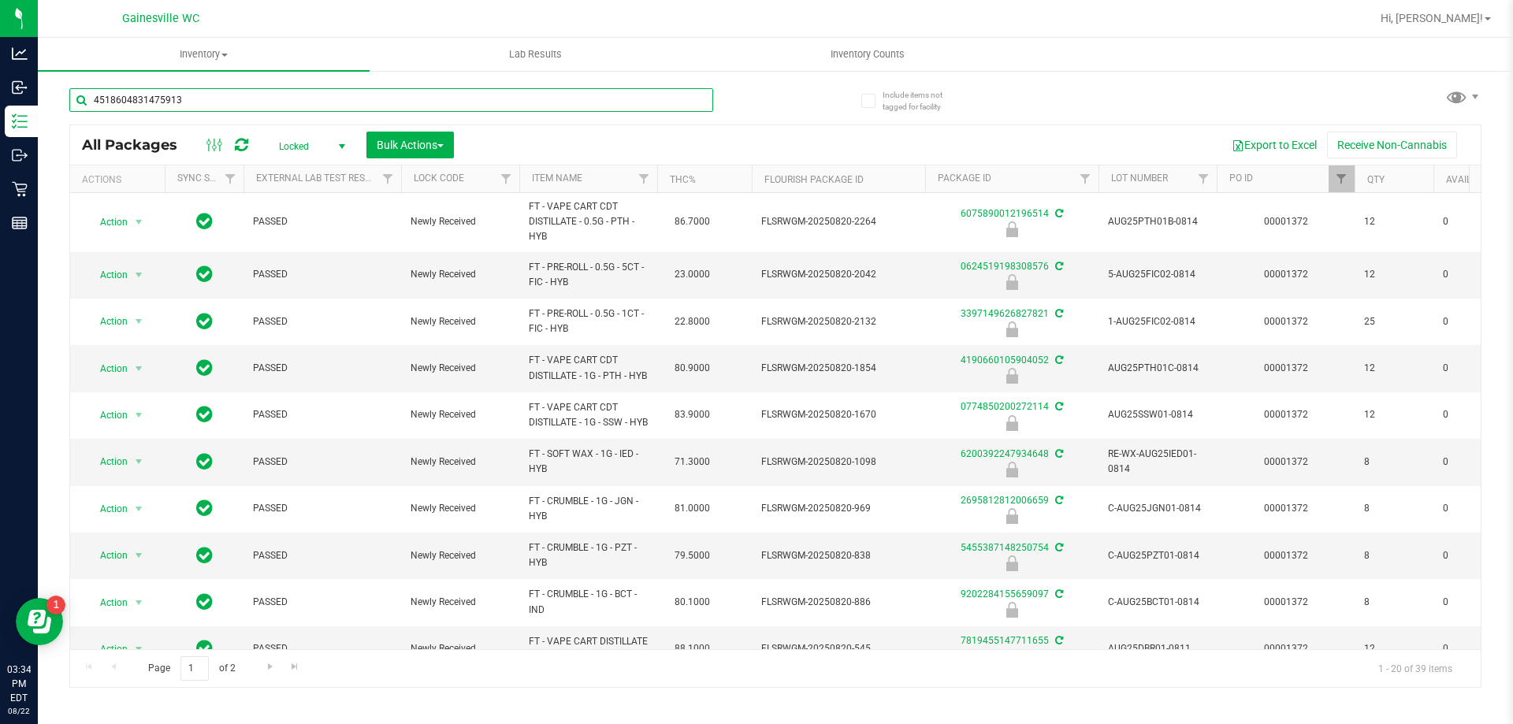
type input "4518604831475913"
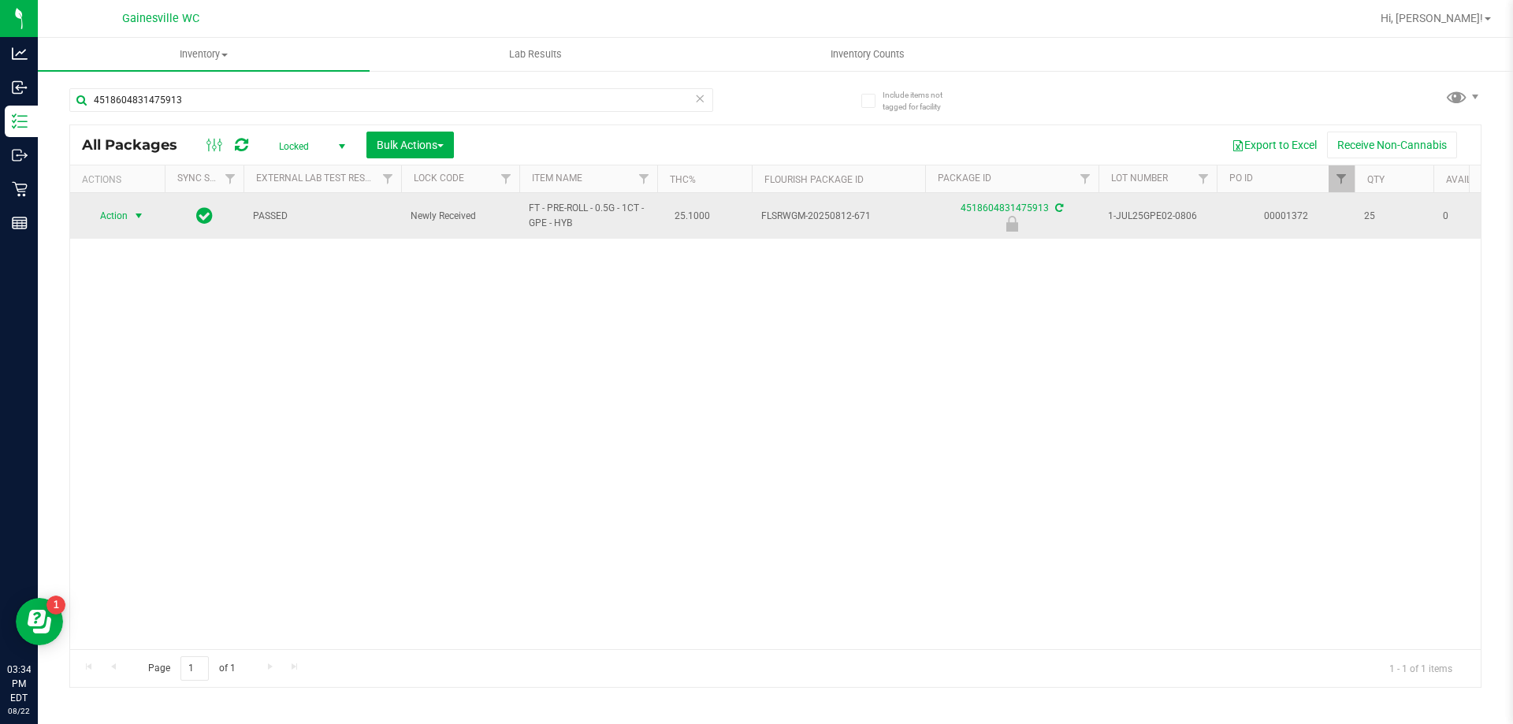
click at [132, 214] on span "select" at bounding box center [138, 216] width 13 height 13
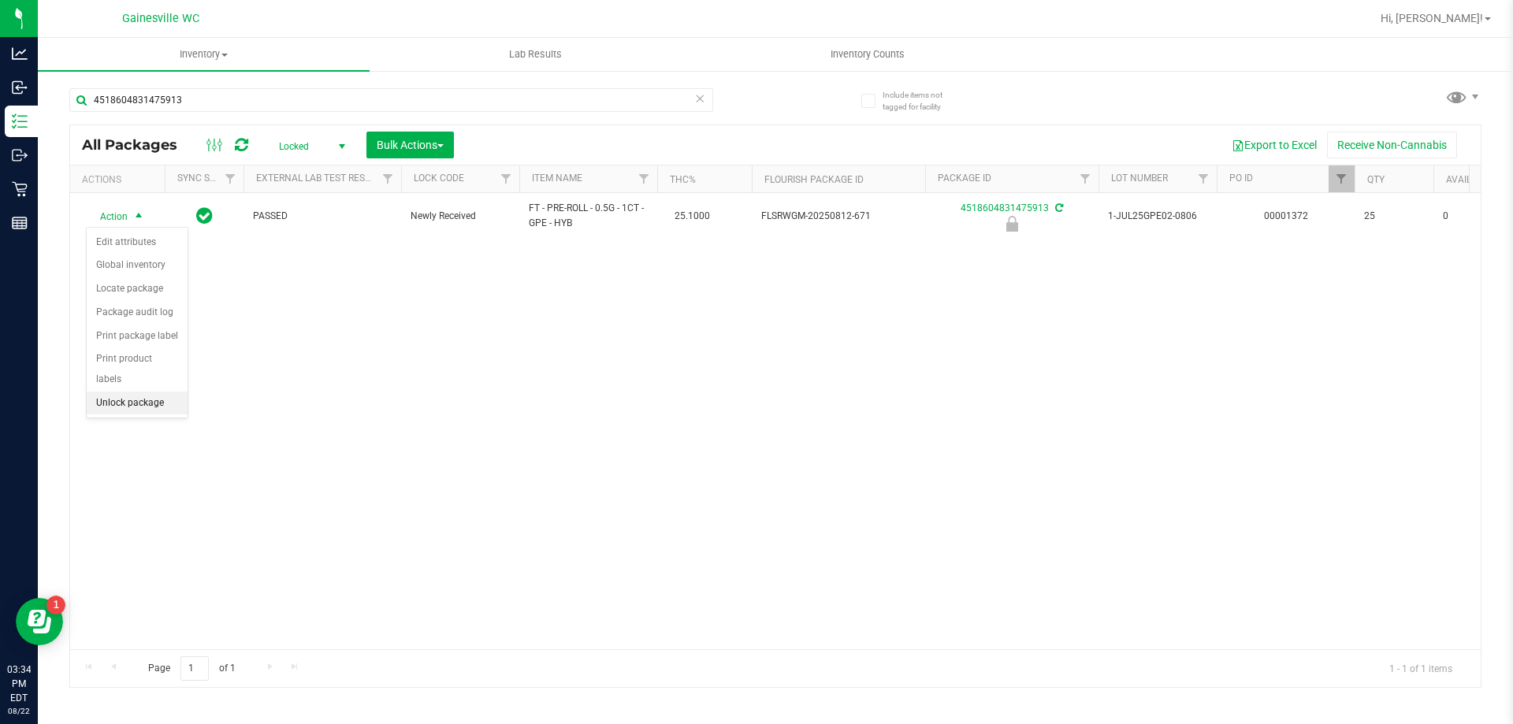
click at [120, 392] on li "Unlock package" at bounding box center [137, 404] width 101 height 24
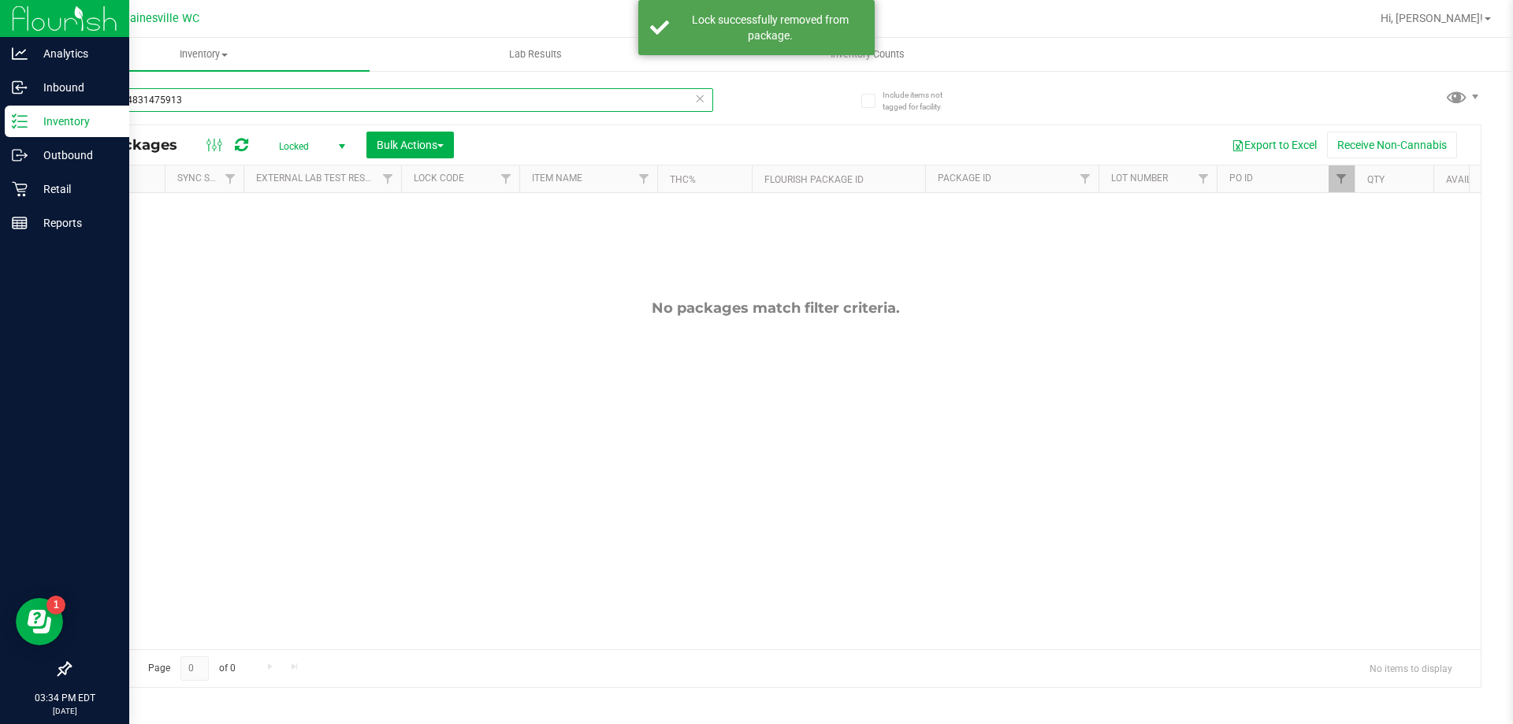
drag, startPoint x: 231, startPoint y: 105, endPoint x: 0, endPoint y: 119, distance: 231.4
click at [0, 119] on div "Analytics Inbound Inventory Outbound Retail Reports 03:34 PM EDT [DATE] 08/22 G…" at bounding box center [756, 362] width 1513 height 724
type input "3397149626827821"
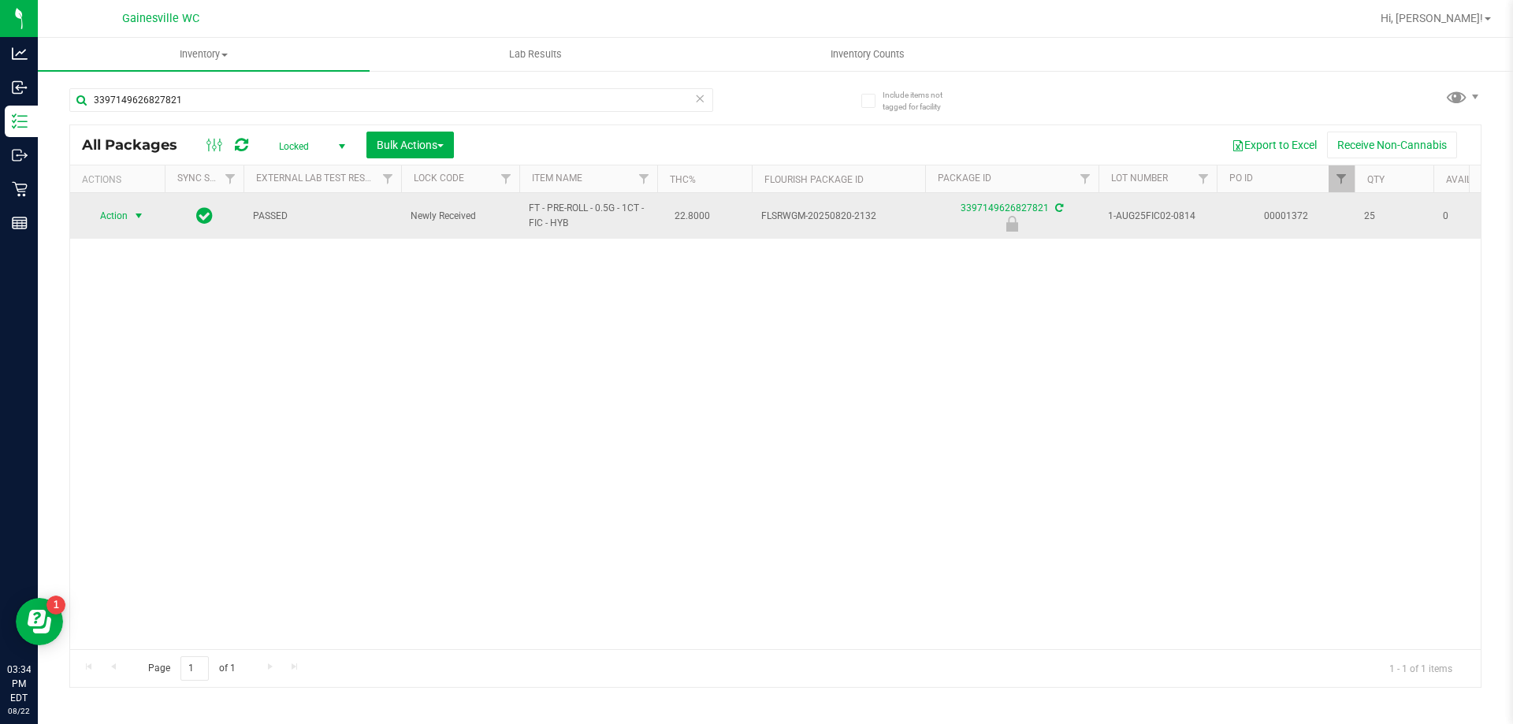
click at [126, 218] on span "Action" at bounding box center [107, 216] width 43 height 22
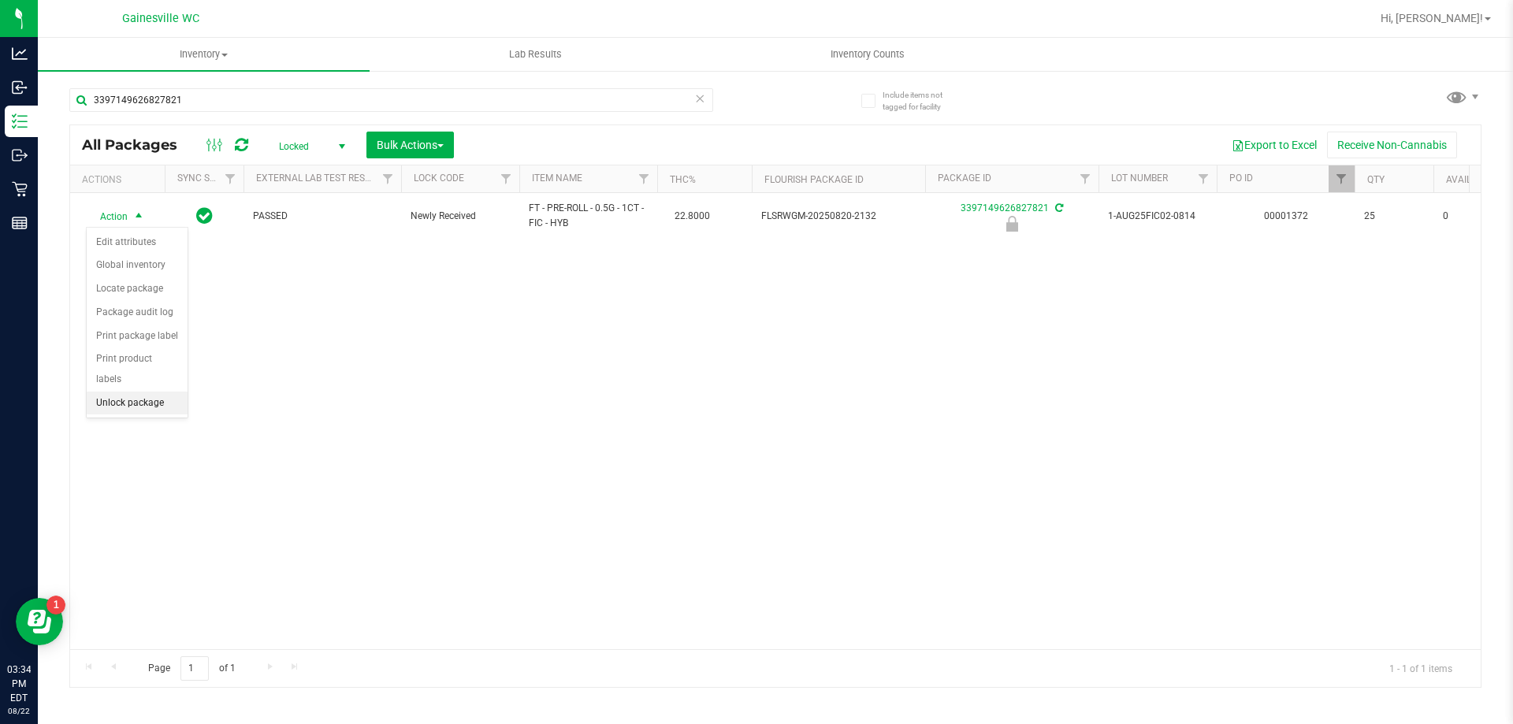
click at [117, 392] on li "Unlock package" at bounding box center [137, 404] width 101 height 24
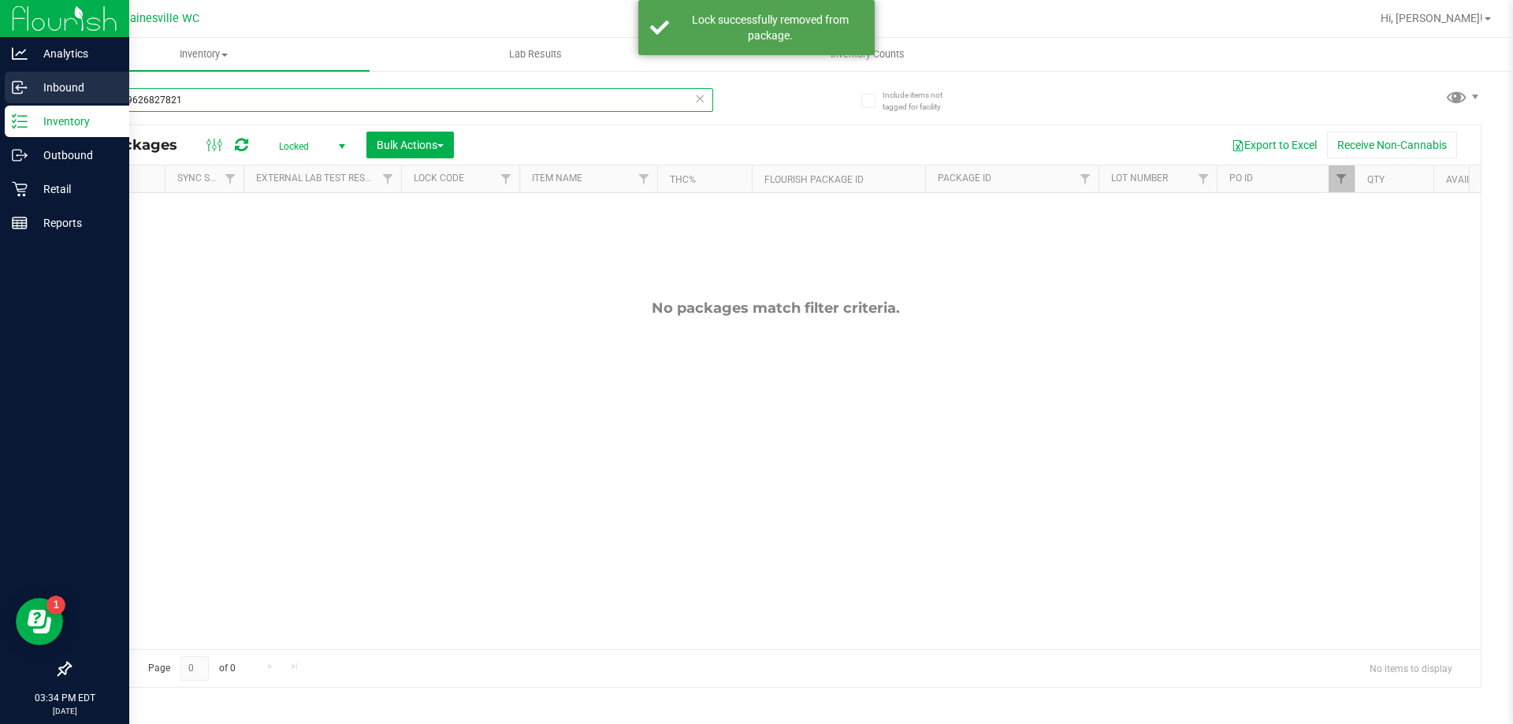
drag, startPoint x: 221, startPoint y: 102, endPoint x: 28, endPoint y: 84, distance: 194.7
click at [28, 84] on div "Analytics Inbound Inventory Outbound Retail Reports 03:34 PM EDT [DATE] 08/22 G…" at bounding box center [756, 362] width 1513 height 724
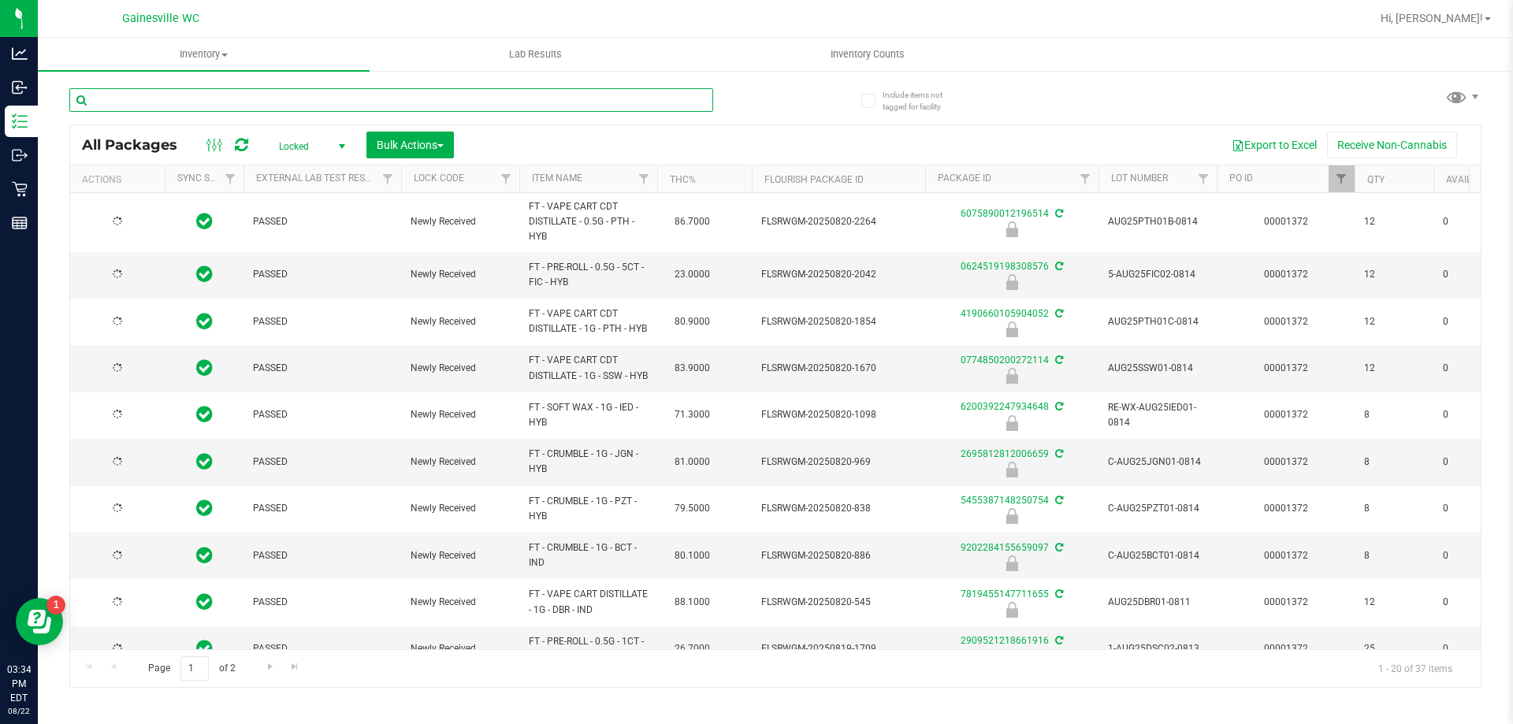
type input "[DATE]"
type input "0774850200272114"
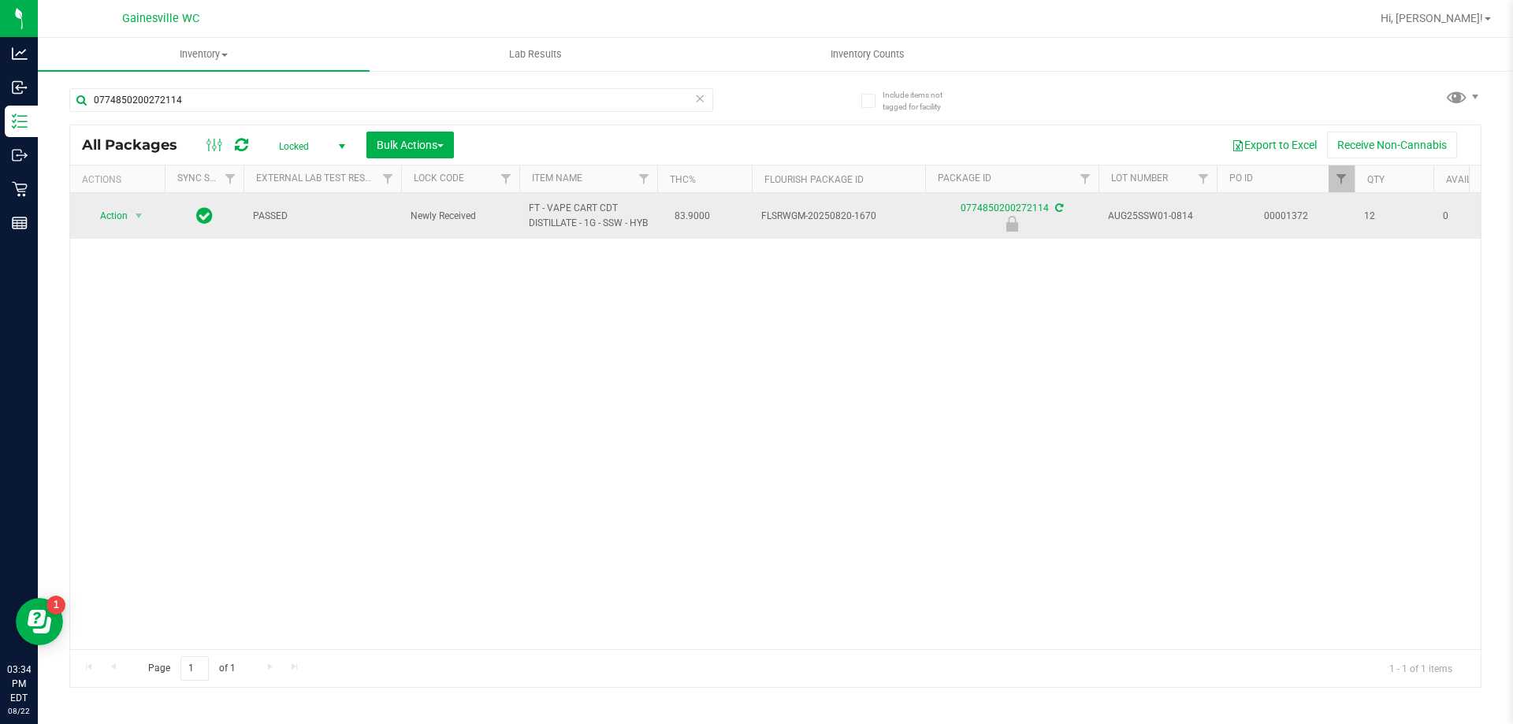
click at [114, 234] on td "Action Action Edit attributes Global inventory Locate package Package audit log…" at bounding box center [117, 216] width 95 height 46
drag, startPoint x: 119, startPoint y: 234, endPoint x: 128, endPoint y: 227, distance: 11.2
click at [123, 232] on td "Action Action Edit attributes Global inventory Locate package Package audit log…" at bounding box center [117, 216] width 95 height 46
click at [137, 221] on span "select" at bounding box center [138, 216] width 13 height 13
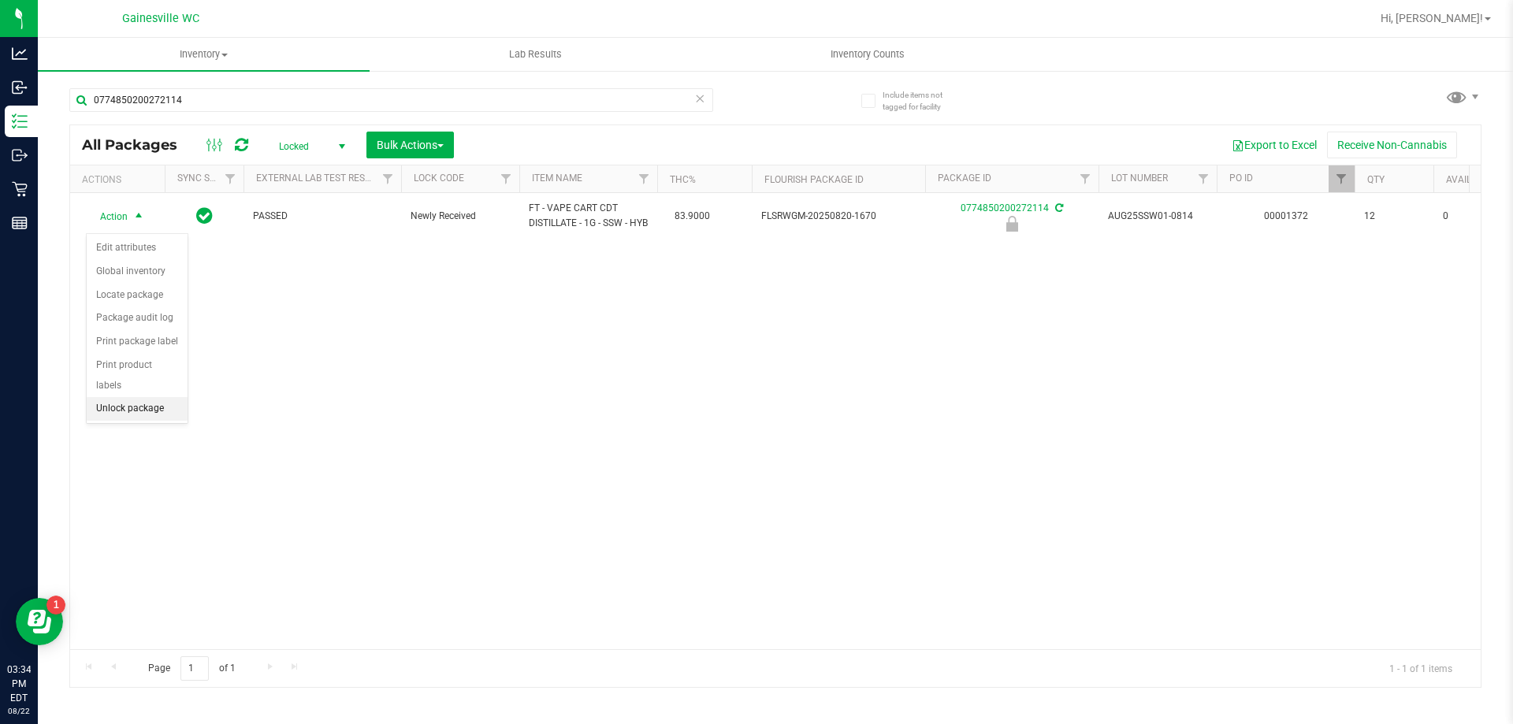
click at [140, 397] on li "Unlock package" at bounding box center [137, 409] width 101 height 24
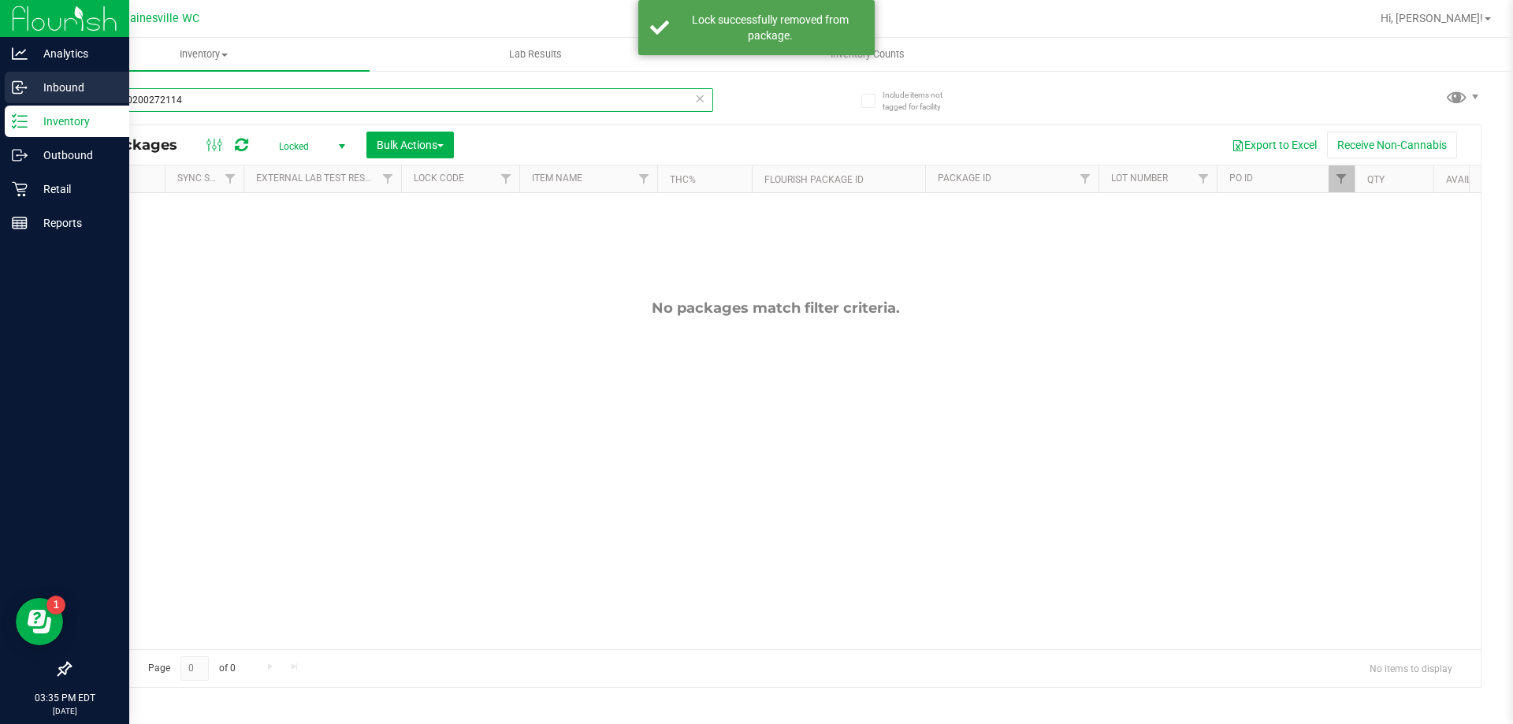
drag, startPoint x: 238, startPoint y: 95, endPoint x: 0, endPoint y: 97, distance: 238.0
click at [0, 97] on div "Analytics Inbound Inventory Outbound Retail Reports 03:35 PM EDT [DATE] 08/22 G…" at bounding box center [756, 362] width 1513 height 724
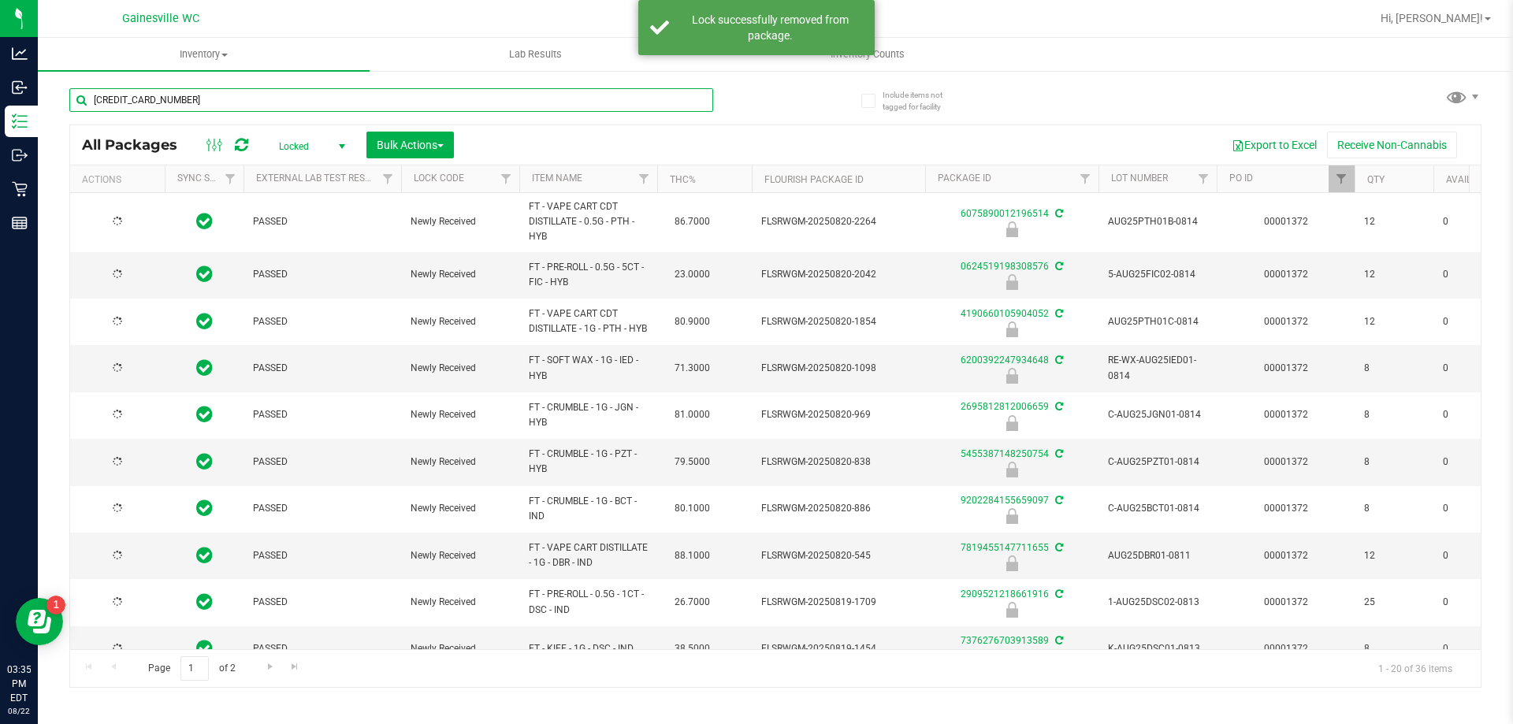
type input "[CREDIT_CARD_NUMBER]"
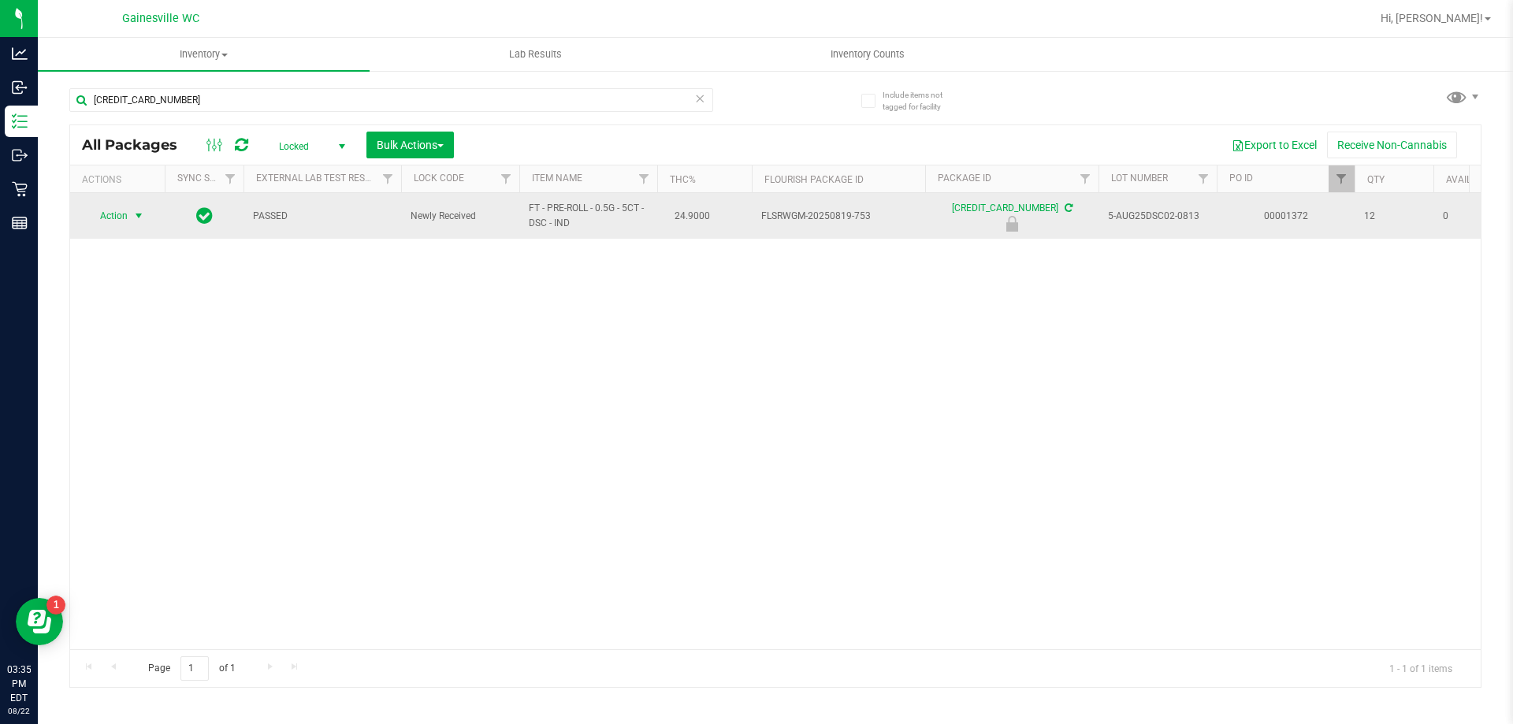
click at [147, 210] on span "select" at bounding box center [139, 216] width 20 height 22
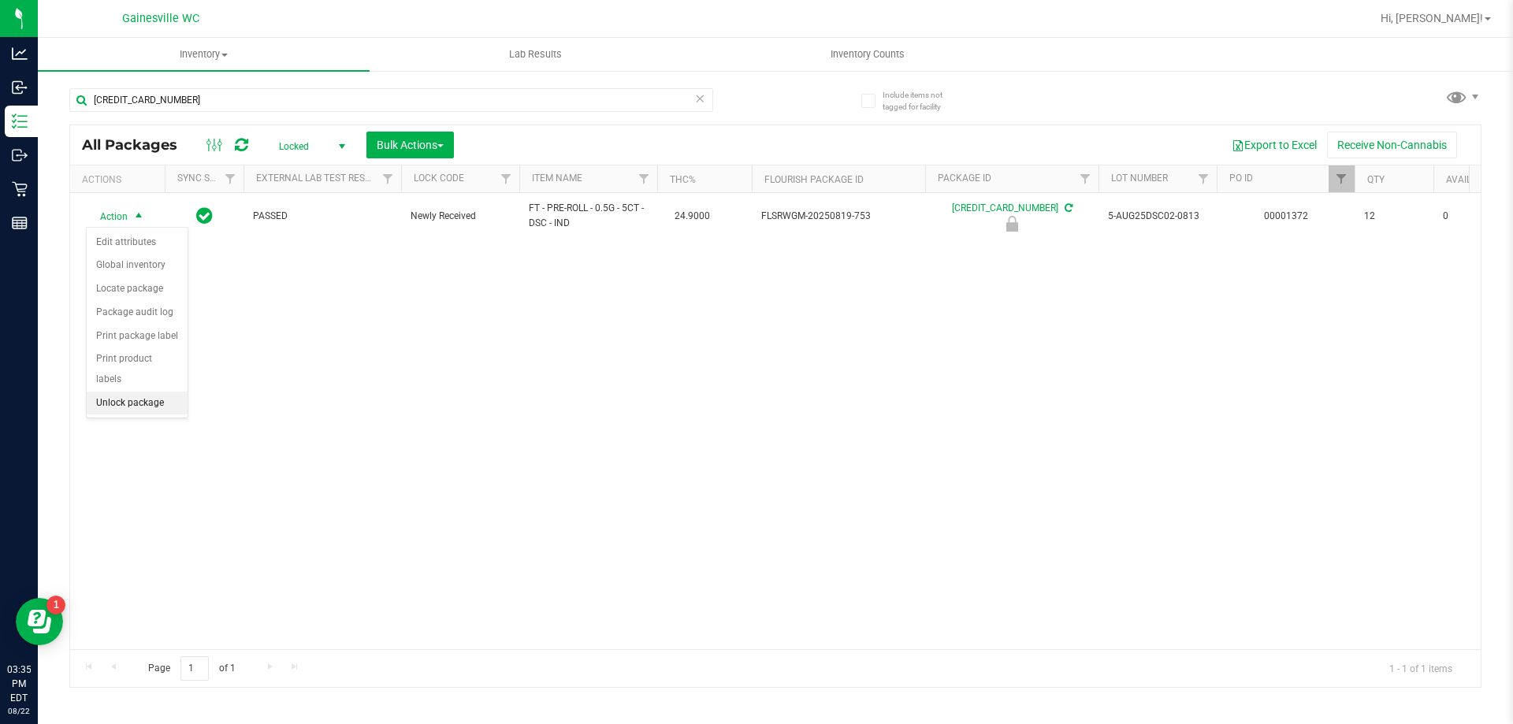
click at [136, 392] on li "Unlock package" at bounding box center [137, 404] width 101 height 24
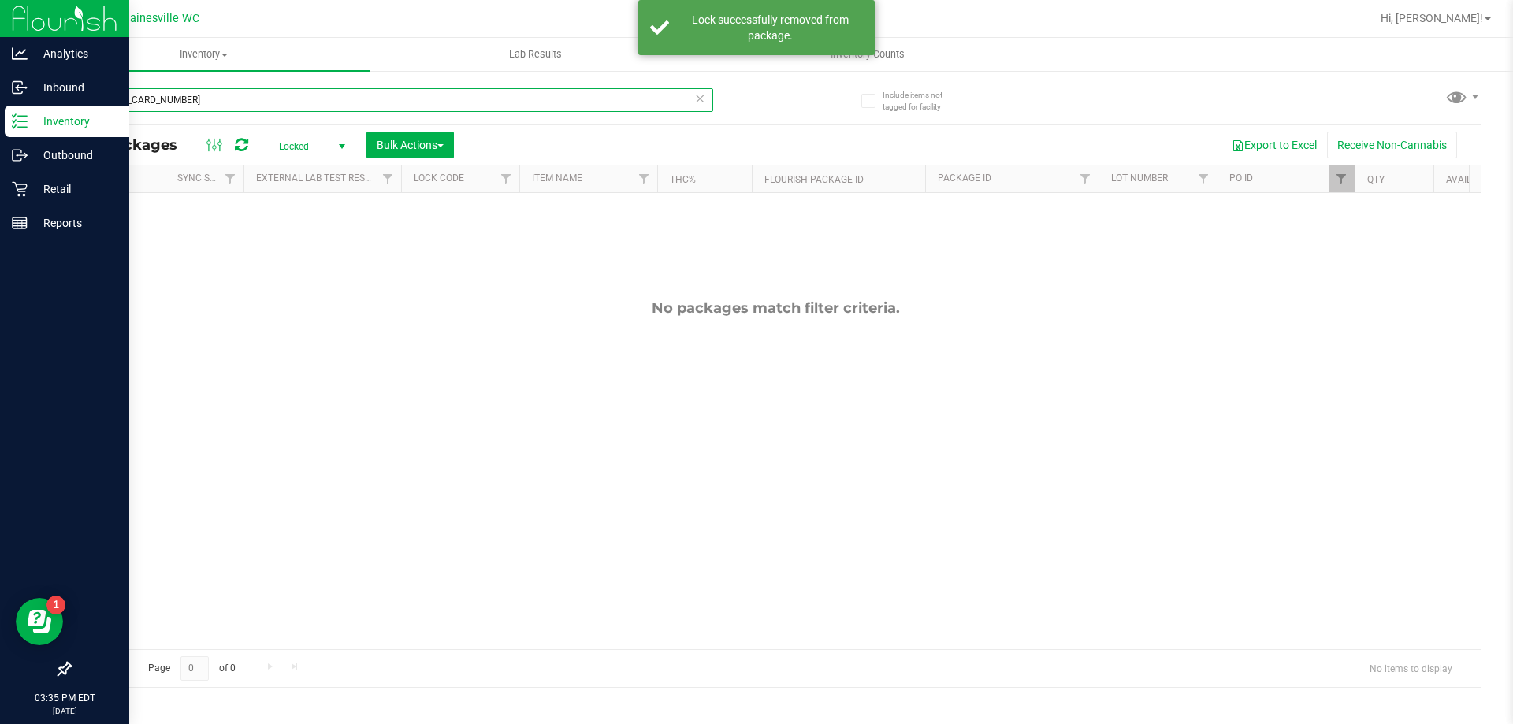
drag, startPoint x: 251, startPoint y: 91, endPoint x: 0, endPoint y: 125, distance: 253.7
click at [0, 125] on div "Analytics Inbound Inventory Outbound Retail Reports 03:35 PM EDT [DATE] 08/22 G…" at bounding box center [756, 362] width 1513 height 724
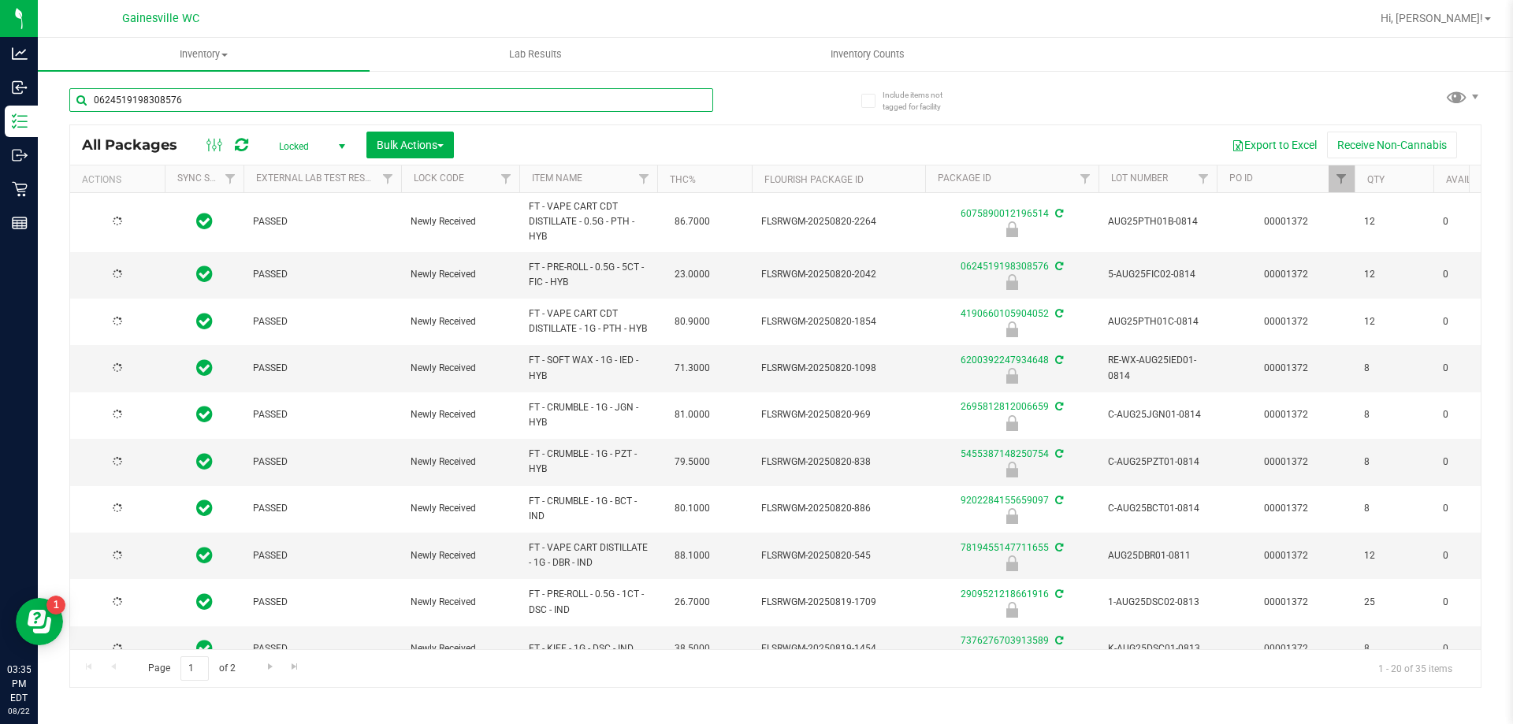
type input "0624519198308576"
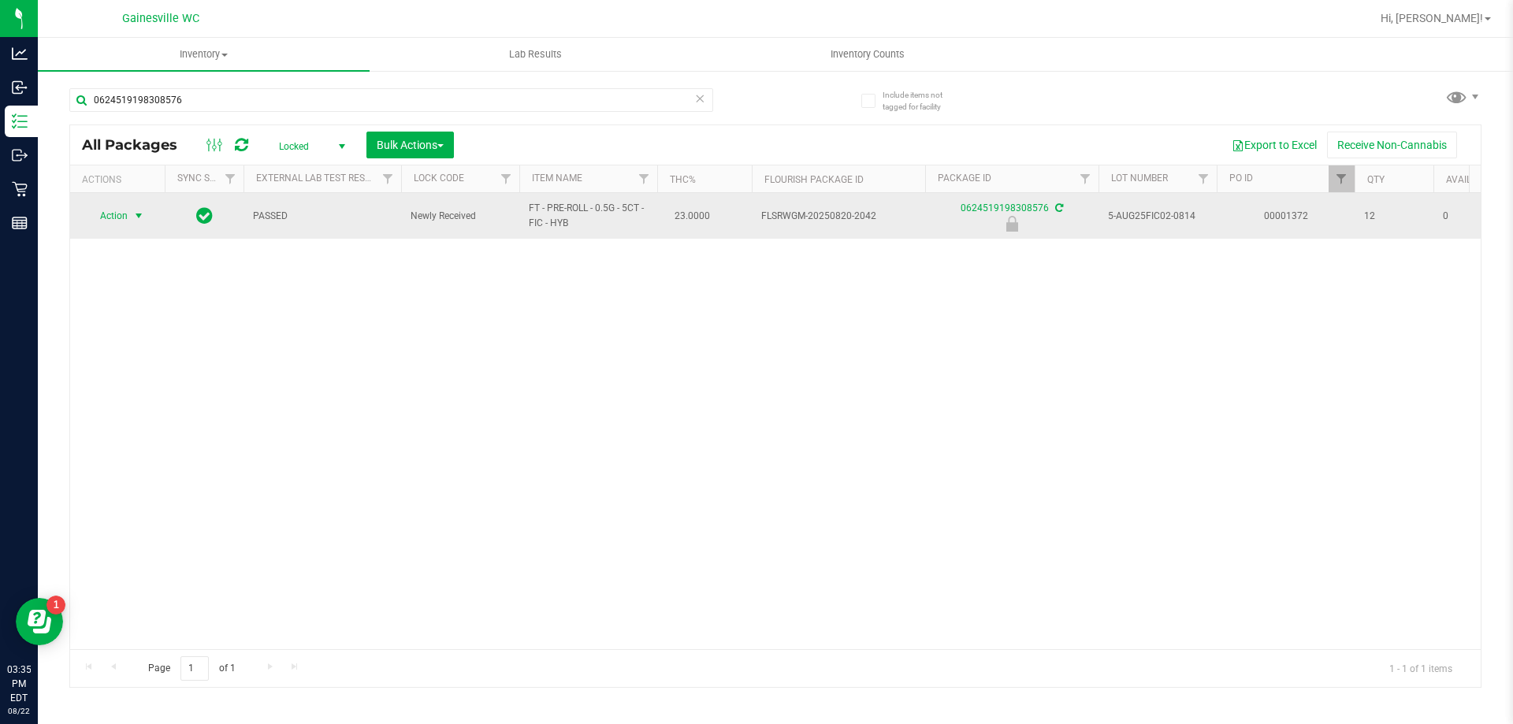
click at [107, 221] on span "Action" at bounding box center [107, 216] width 43 height 22
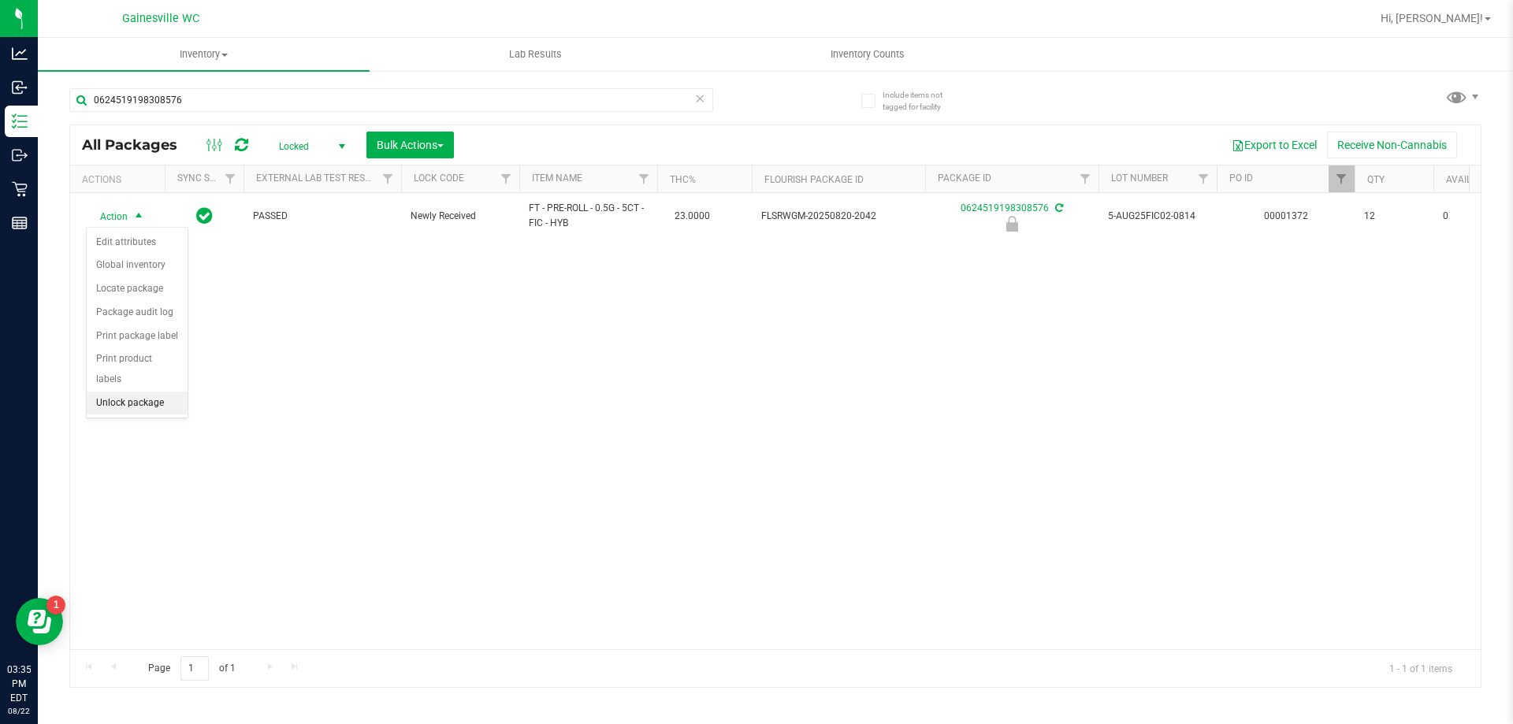
click at [116, 392] on li "Unlock package" at bounding box center [137, 404] width 101 height 24
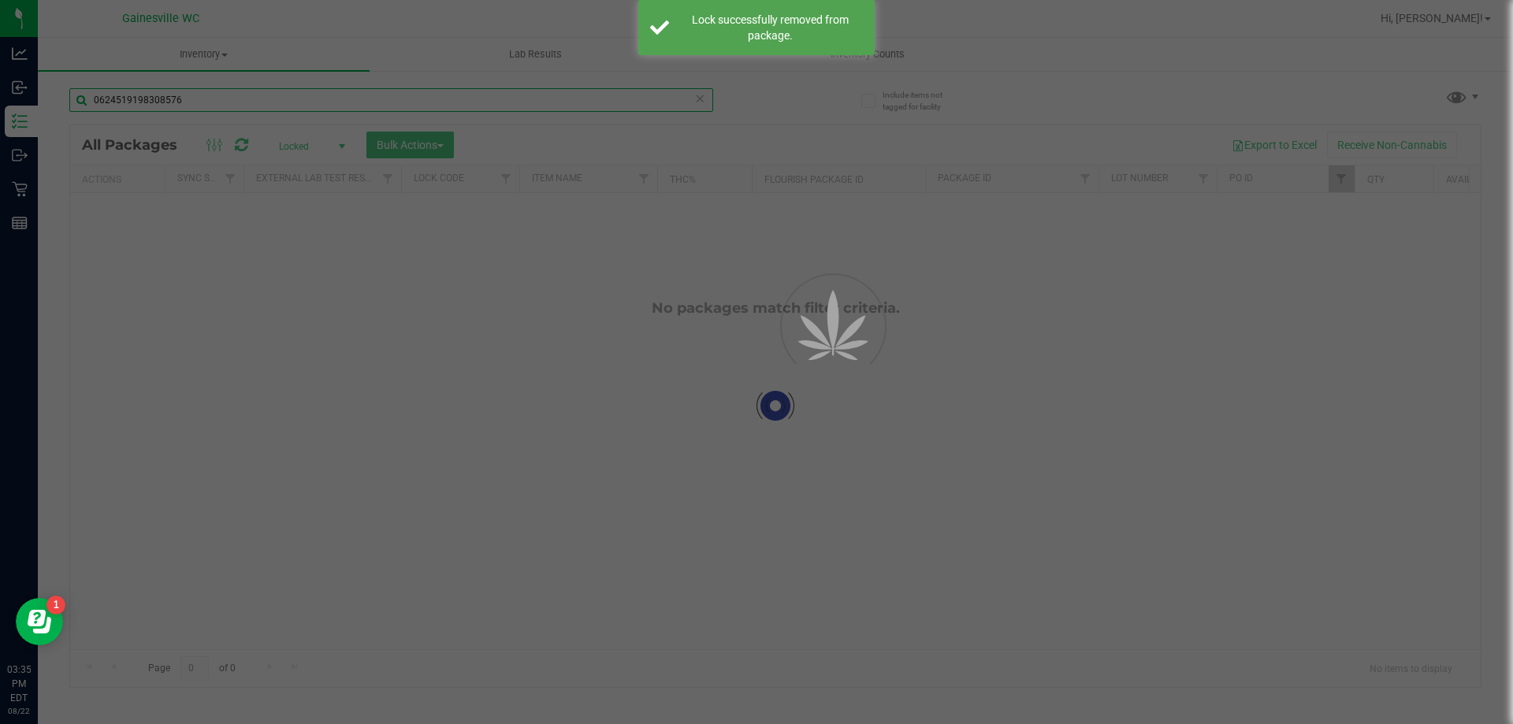
click at [218, 106] on input "0624519198308576" at bounding box center [391, 100] width 644 height 24
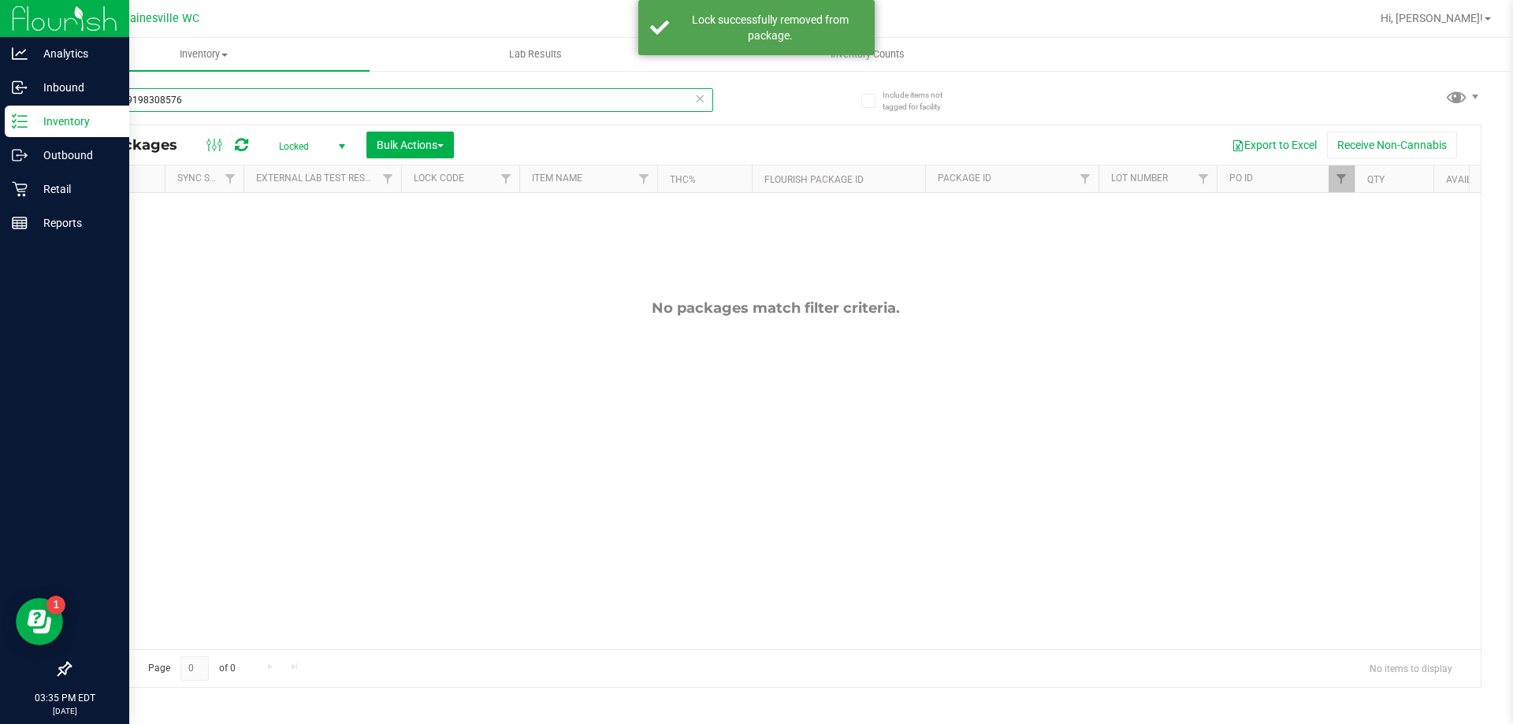
drag, startPoint x: 218, startPoint y: 106, endPoint x: 0, endPoint y: 133, distance: 219.3
click at [0, 133] on div "Analytics Inbound Inventory Outbound Retail Reports 03:35 PM EDT [DATE] 08/22 G…" at bounding box center [756, 362] width 1513 height 724
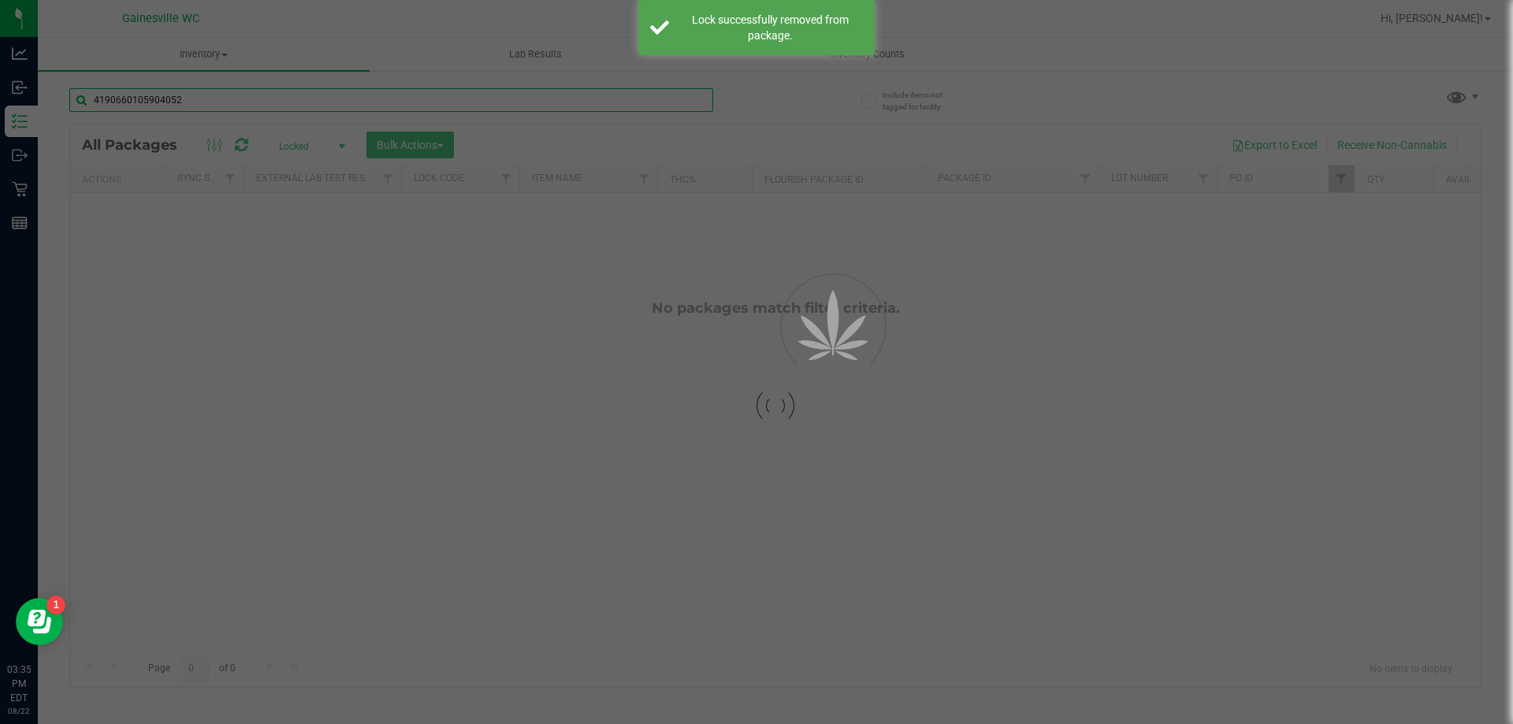
type input "4190660105904052"
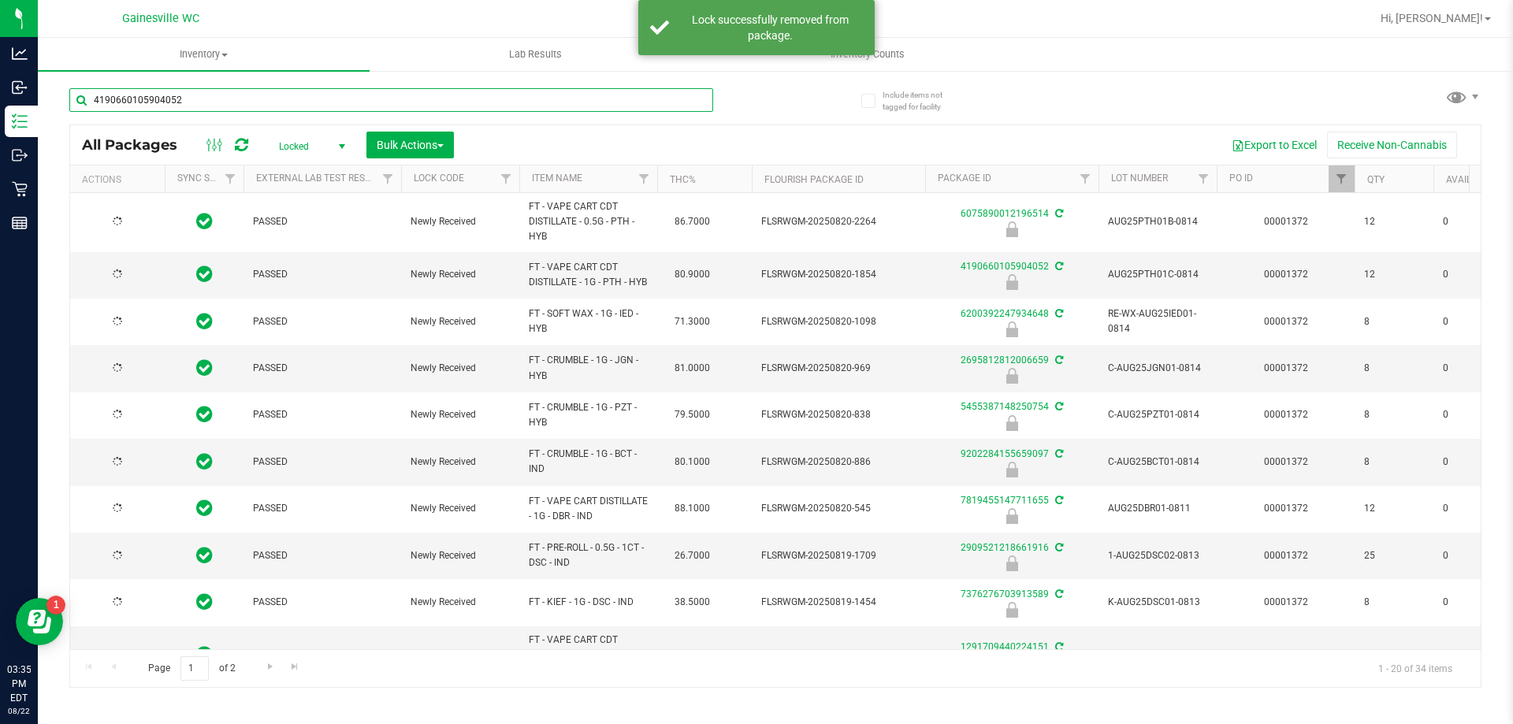
type input "[DATE]"
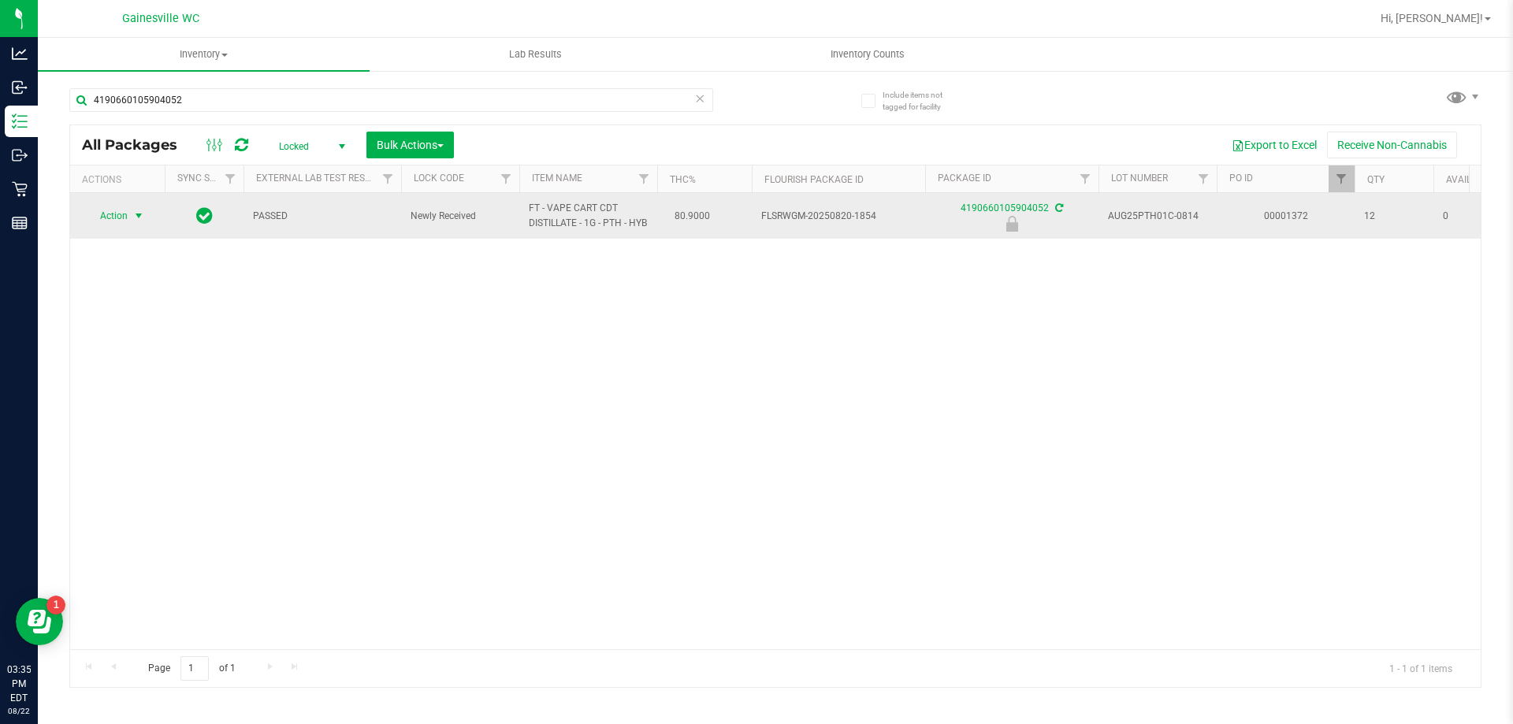
click at [125, 221] on span "Action" at bounding box center [107, 216] width 43 height 22
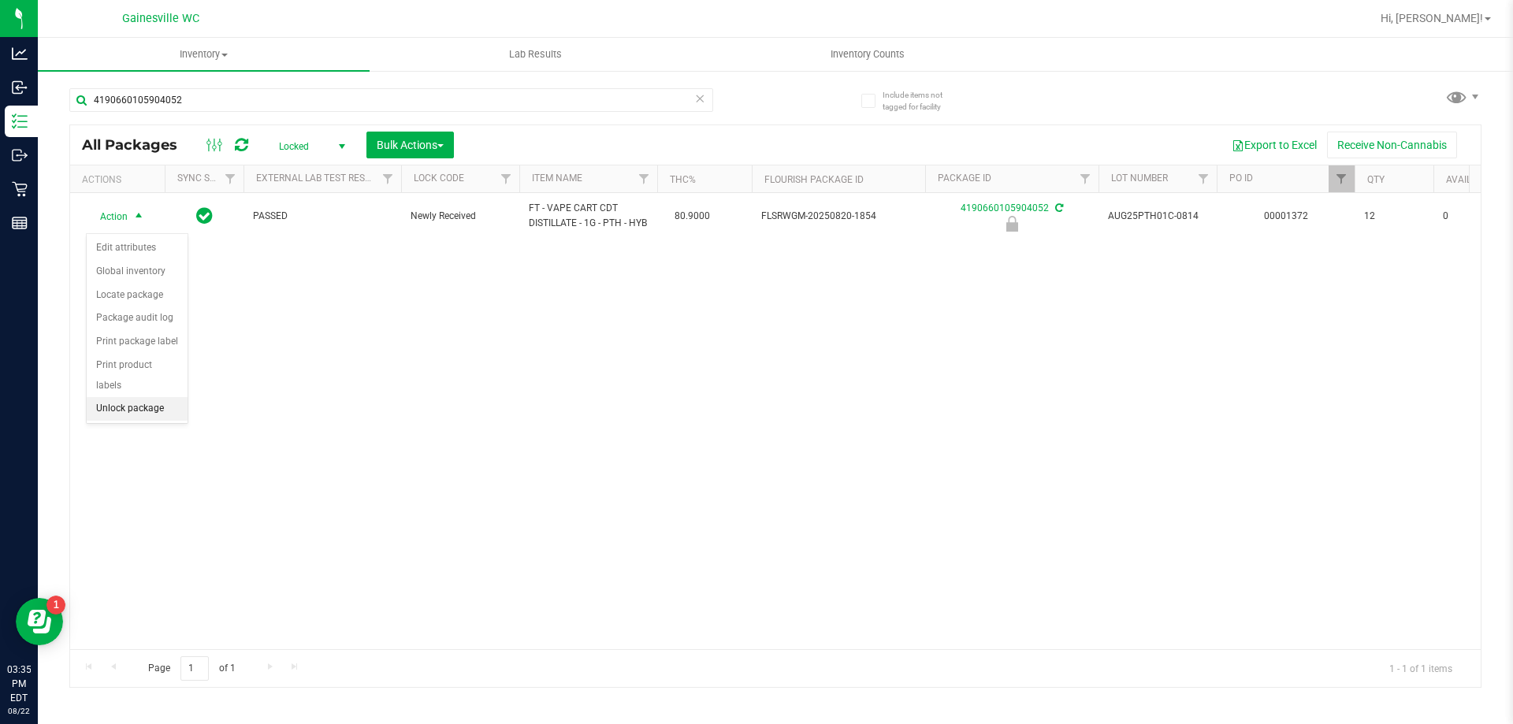
click at [128, 397] on li "Unlock package" at bounding box center [137, 409] width 101 height 24
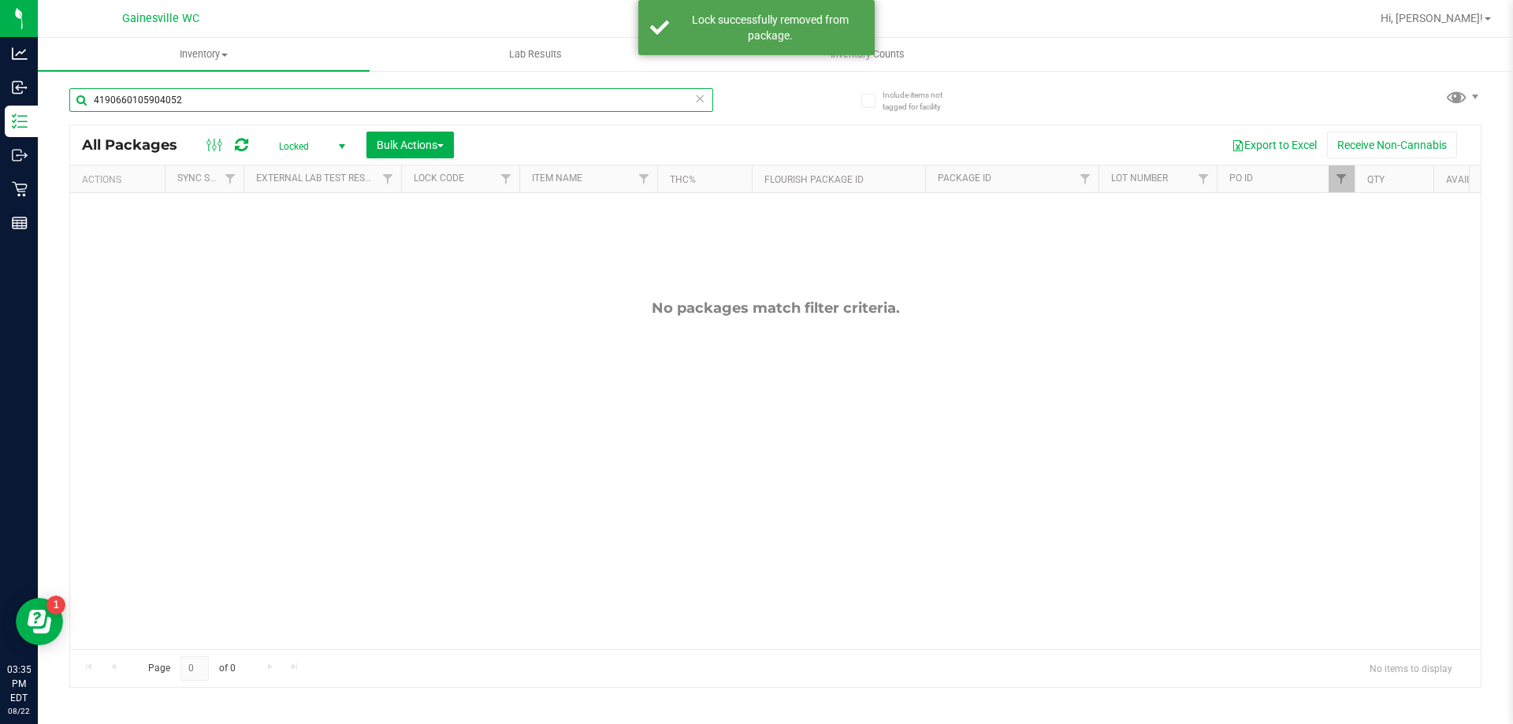
click at [244, 102] on input "4190660105904052" at bounding box center [391, 100] width 644 height 24
type input "4"
type input "6075890012196514"
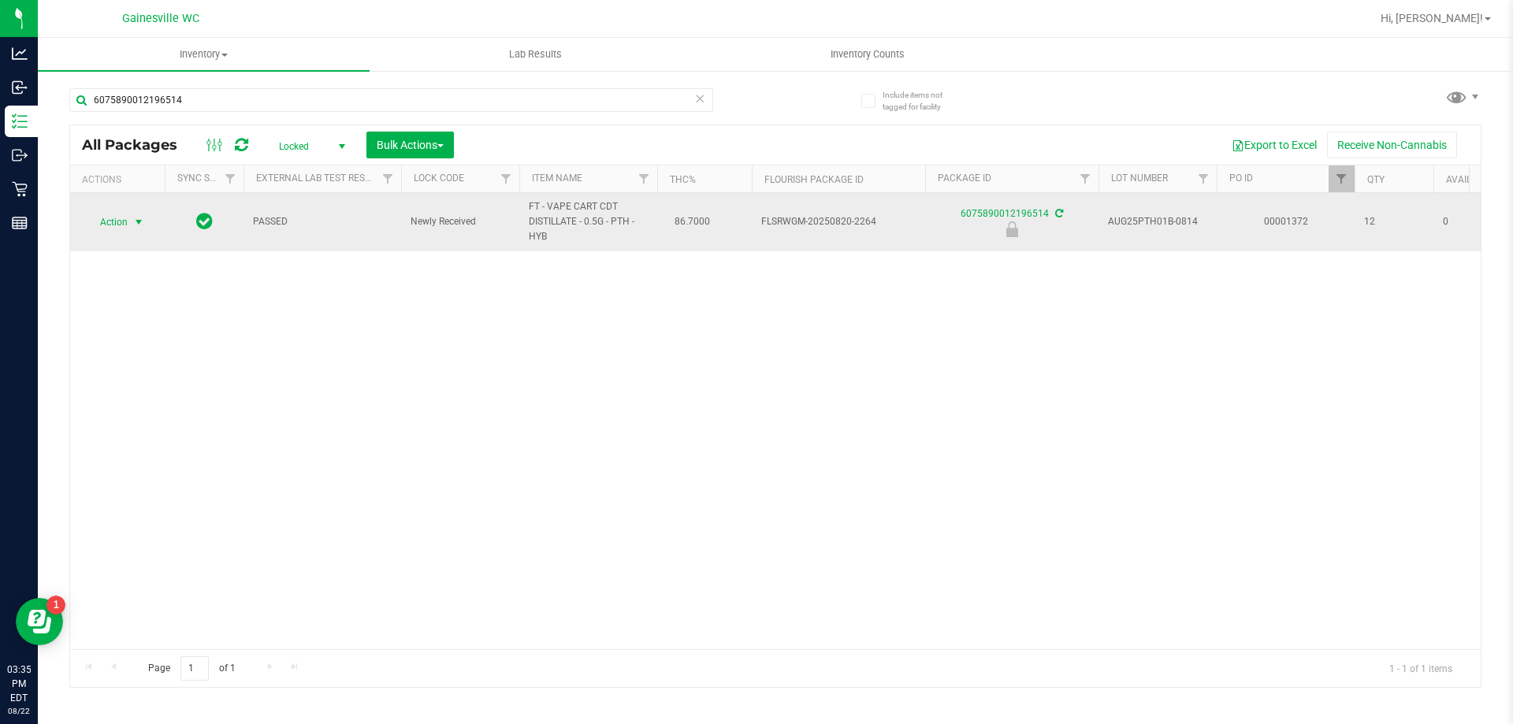
click at [116, 215] on span "Action" at bounding box center [107, 222] width 43 height 22
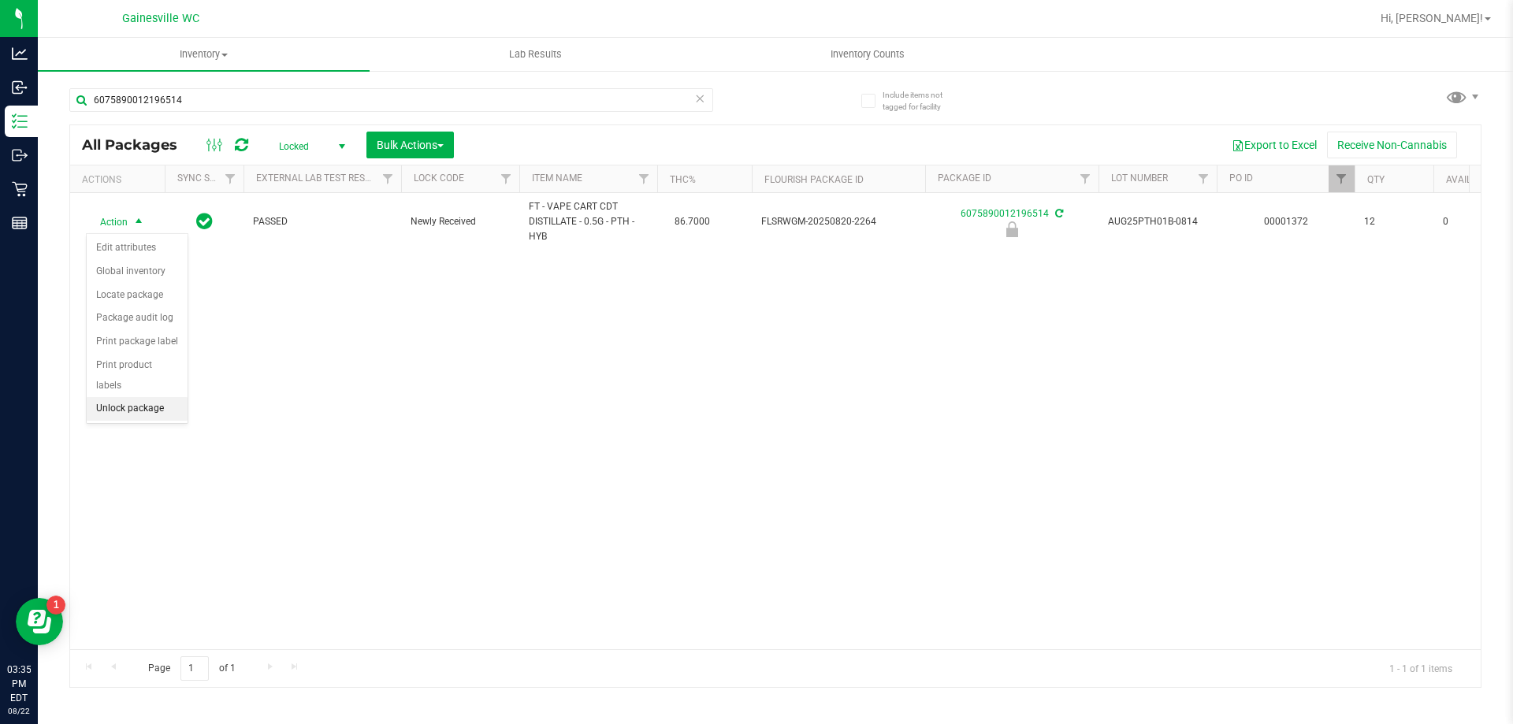
click at [121, 397] on li "Unlock package" at bounding box center [137, 409] width 101 height 24
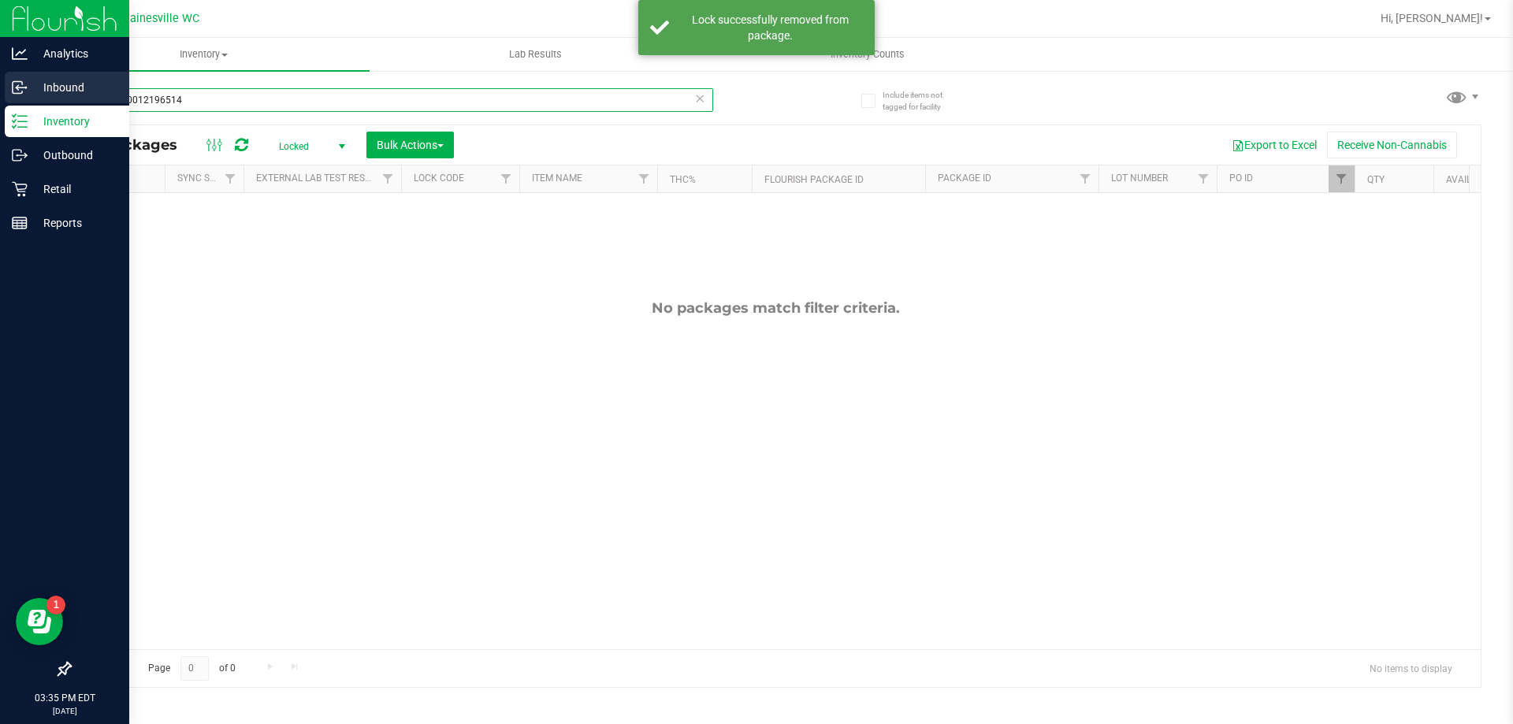
drag, startPoint x: 213, startPoint y: 99, endPoint x: 0, endPoint y: 103, distance: 212.8
click at [0, 103] on div "Analytics Inbound Inventory Outbound Retail Reports 03:35 PM EDT [DATE] 08/22 G…" at bounding box center [756, 362] width 1513 height 724
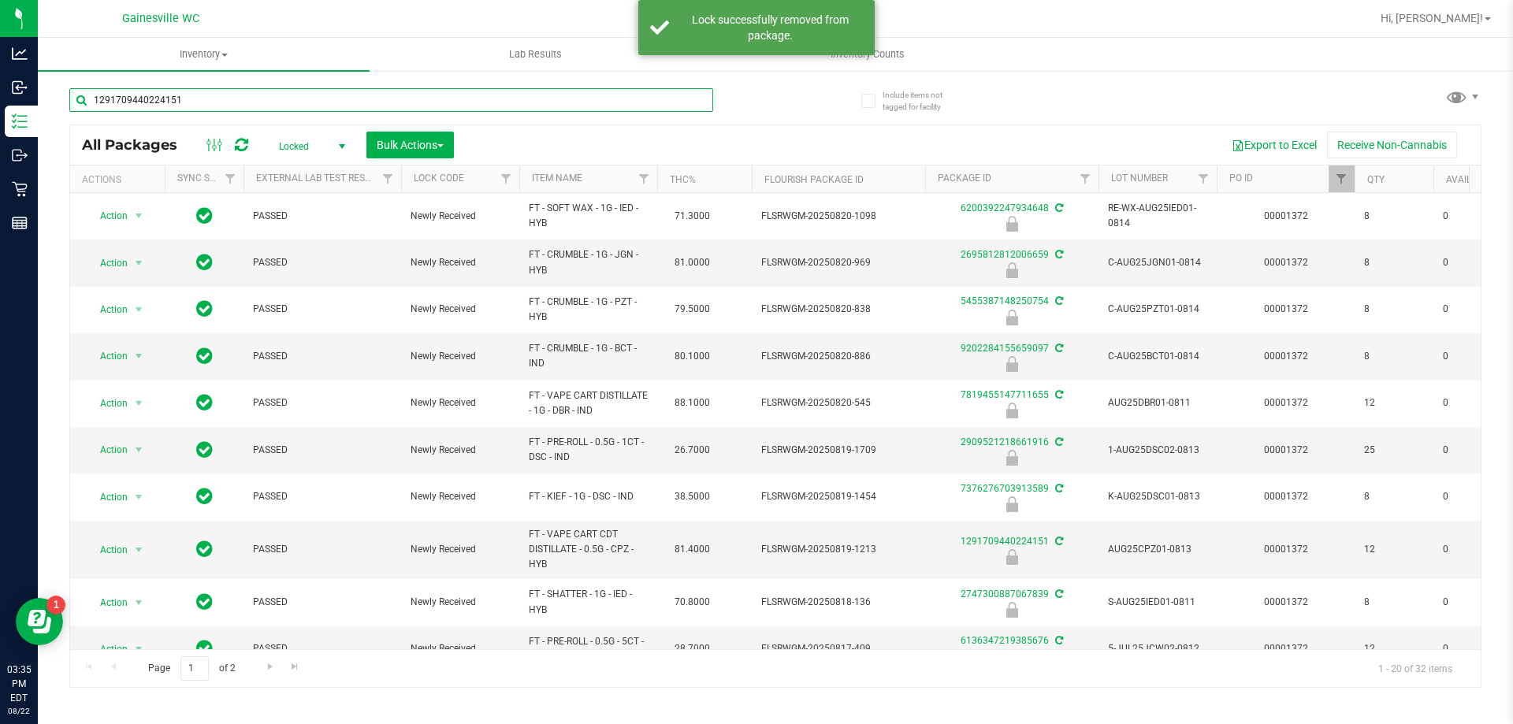
type input "1291709440224151"
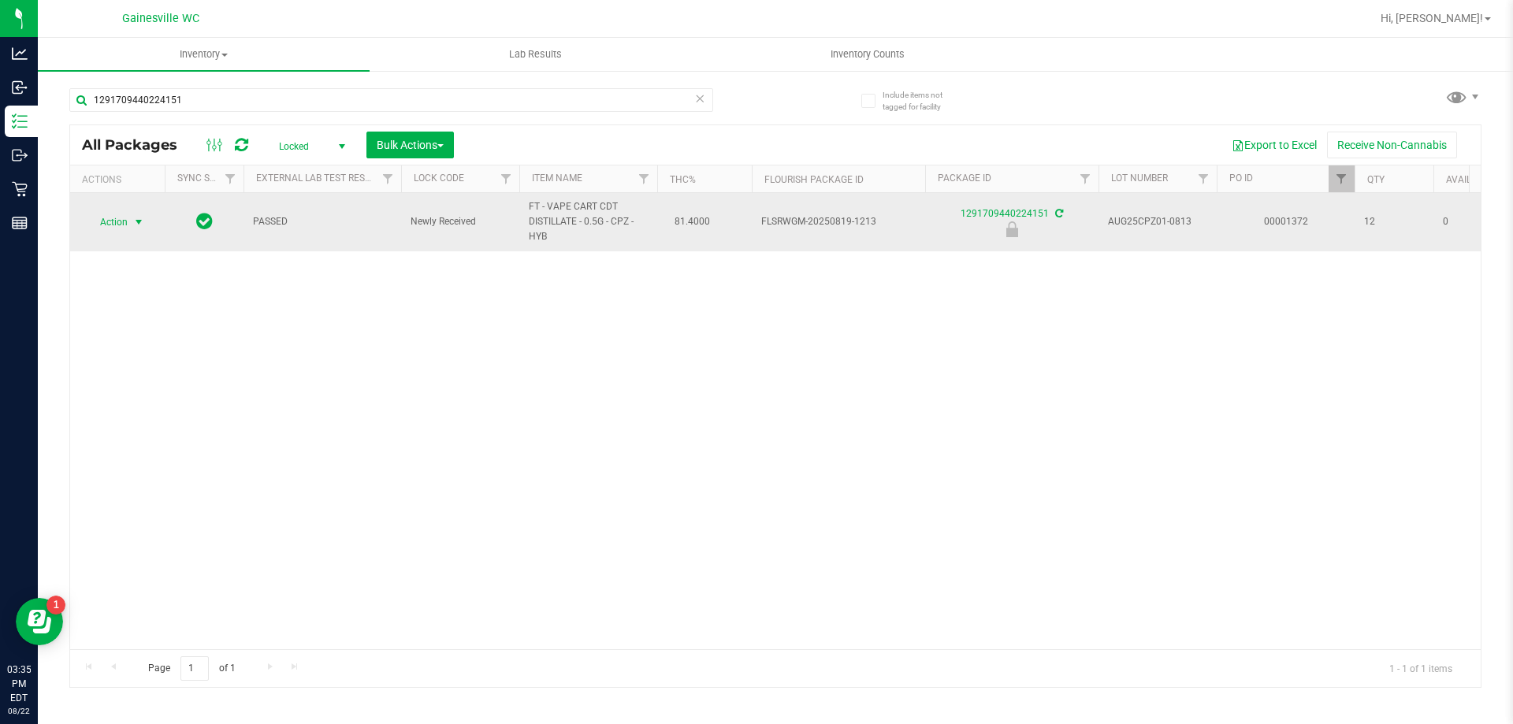
click at [120, 218] on span "Action" at bounding box center [107, 222] width 43 height 22
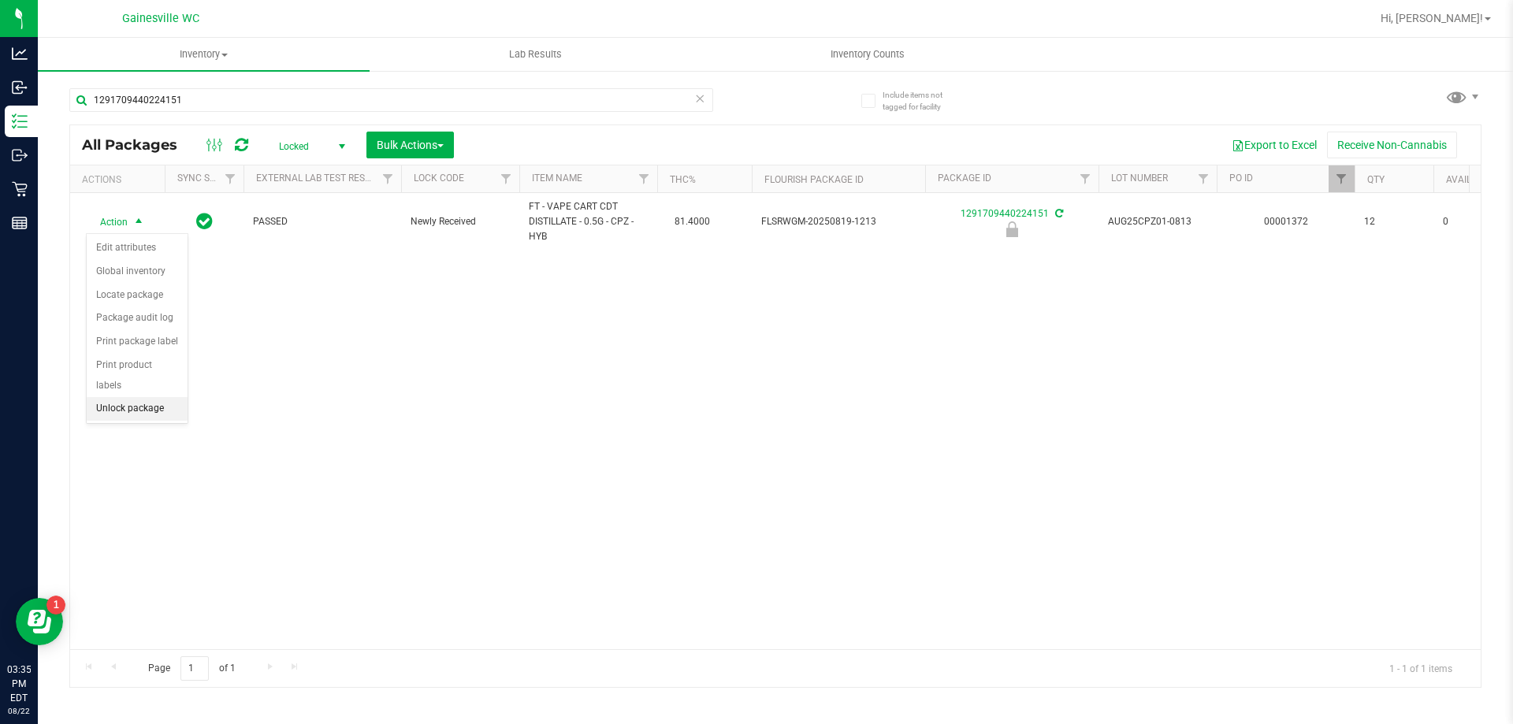
click at [134, 397] on li "Unlock package" at bounding box center [137, 409] width 101 height 24
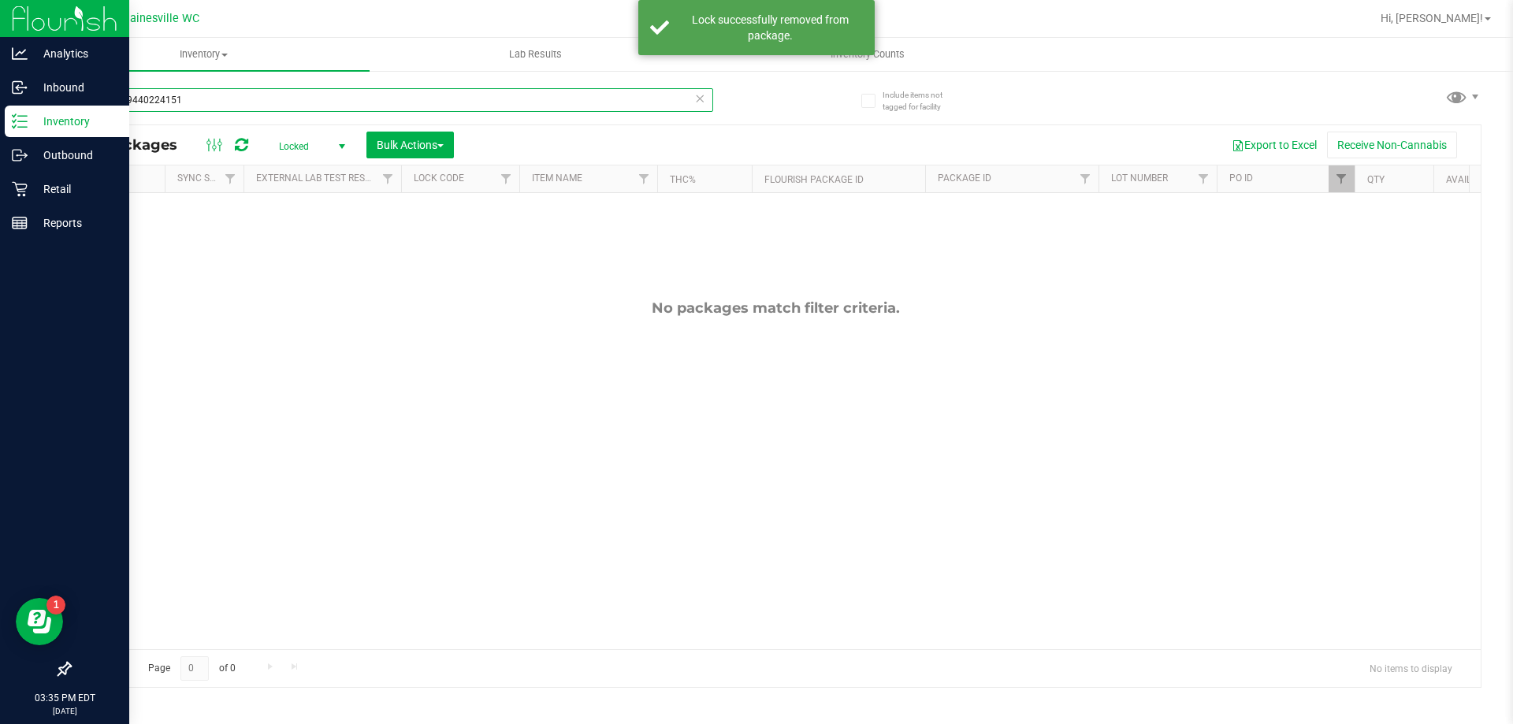
drag, startPoint x: 201, startPoint y: 99, endPoint x: 0, endPoint y: 124, distance: 202.6
click at [0, 124] on div "Analytics Inbound Inventory Outbound Retail Reports 03:35 PM EDT [DATE] 08/22 G…" at bounding box center [756, 362] width 1513 height 724
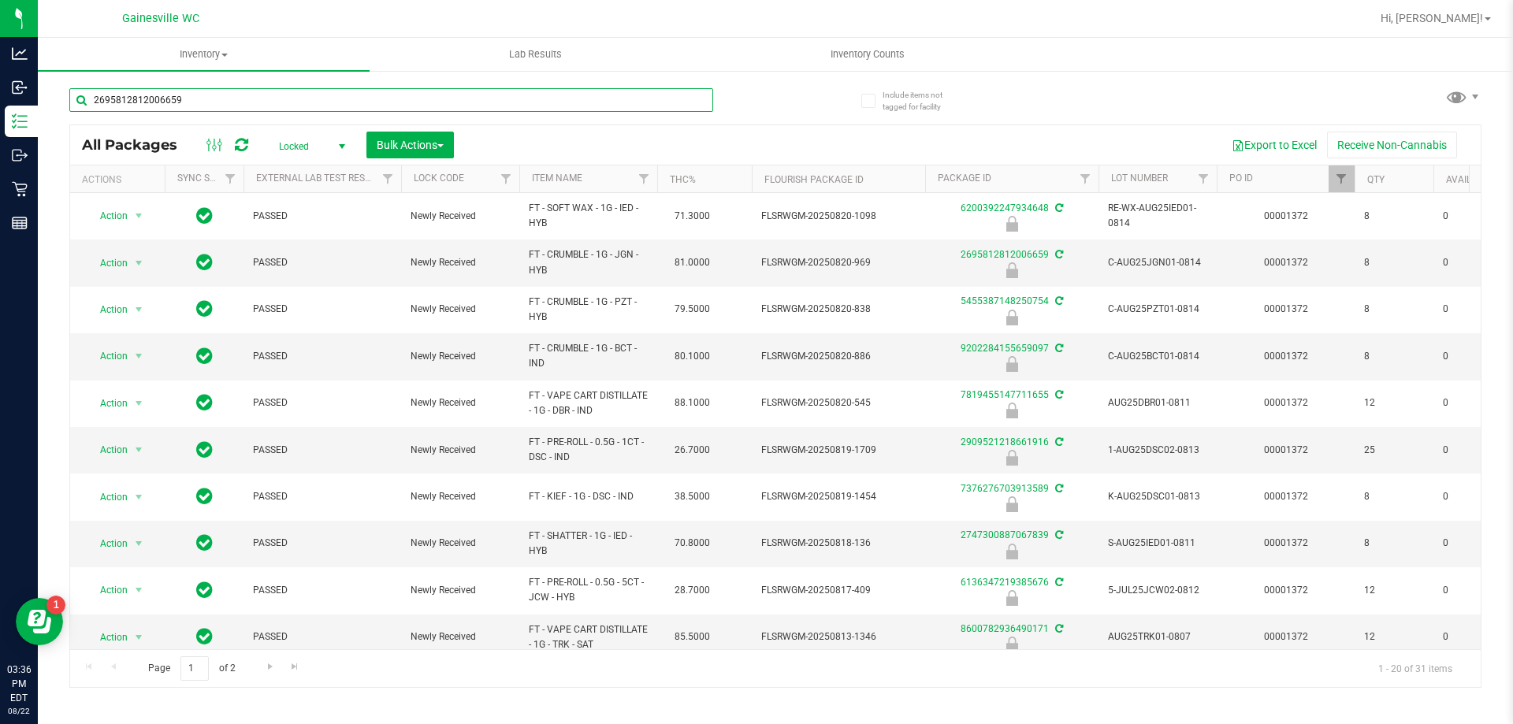
type input "2695812812006659"
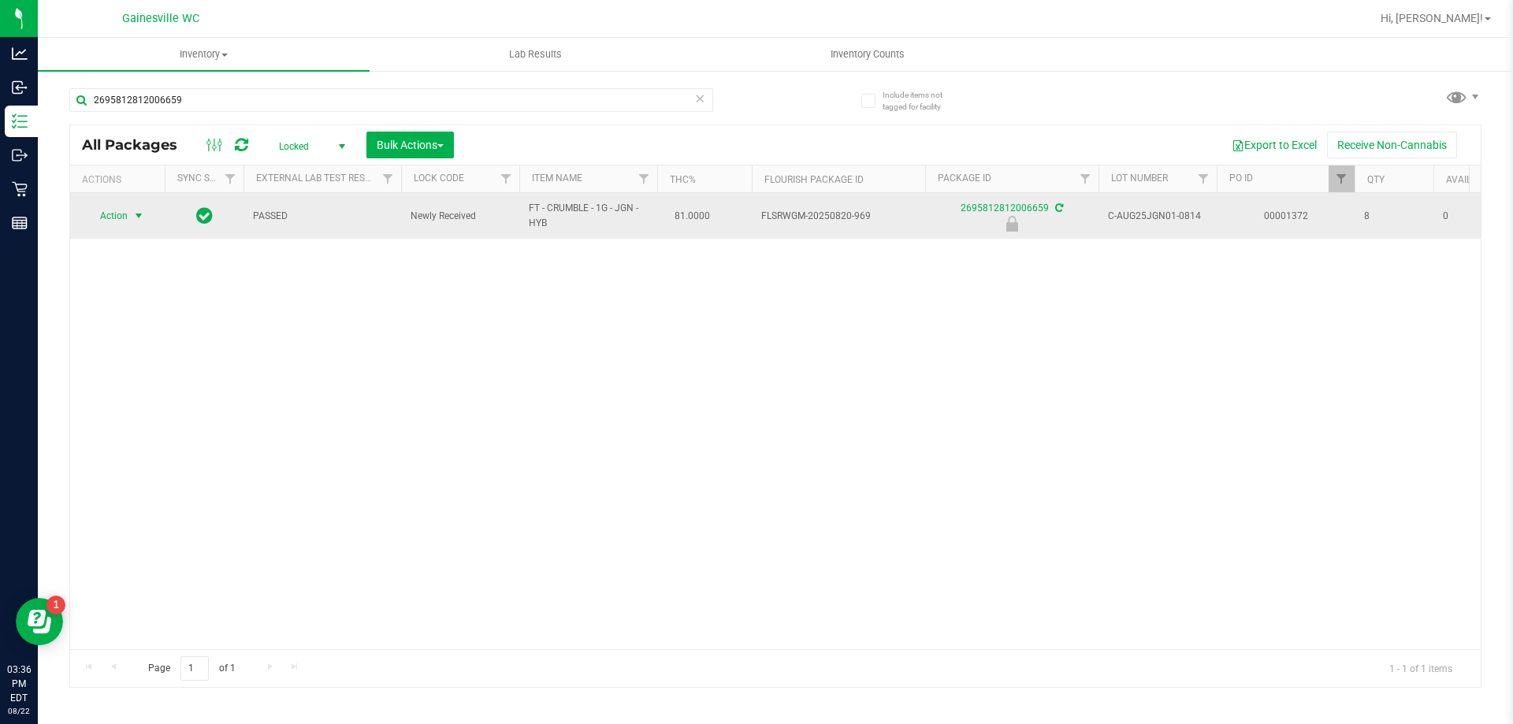
click at [141, 212] on span "select" at bounding box center [138, 216] width 13 height 13
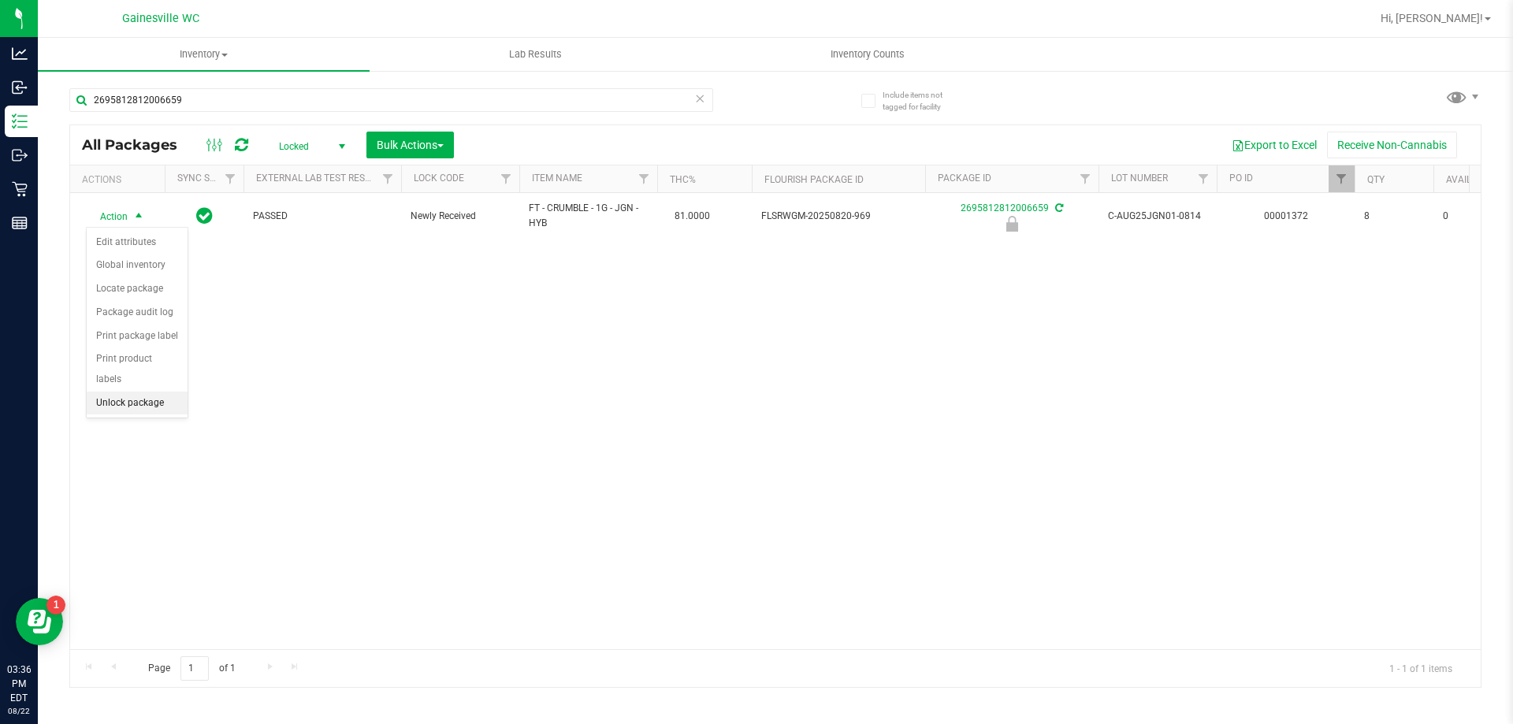
drag, startPoint x: 108, startPoint y: 383, endPoint x: 118, endPoint y: 405, distance: 24.3
click at [109, 392] on li "Unlock package" at bounding box center [137, 404] width 101 height 24
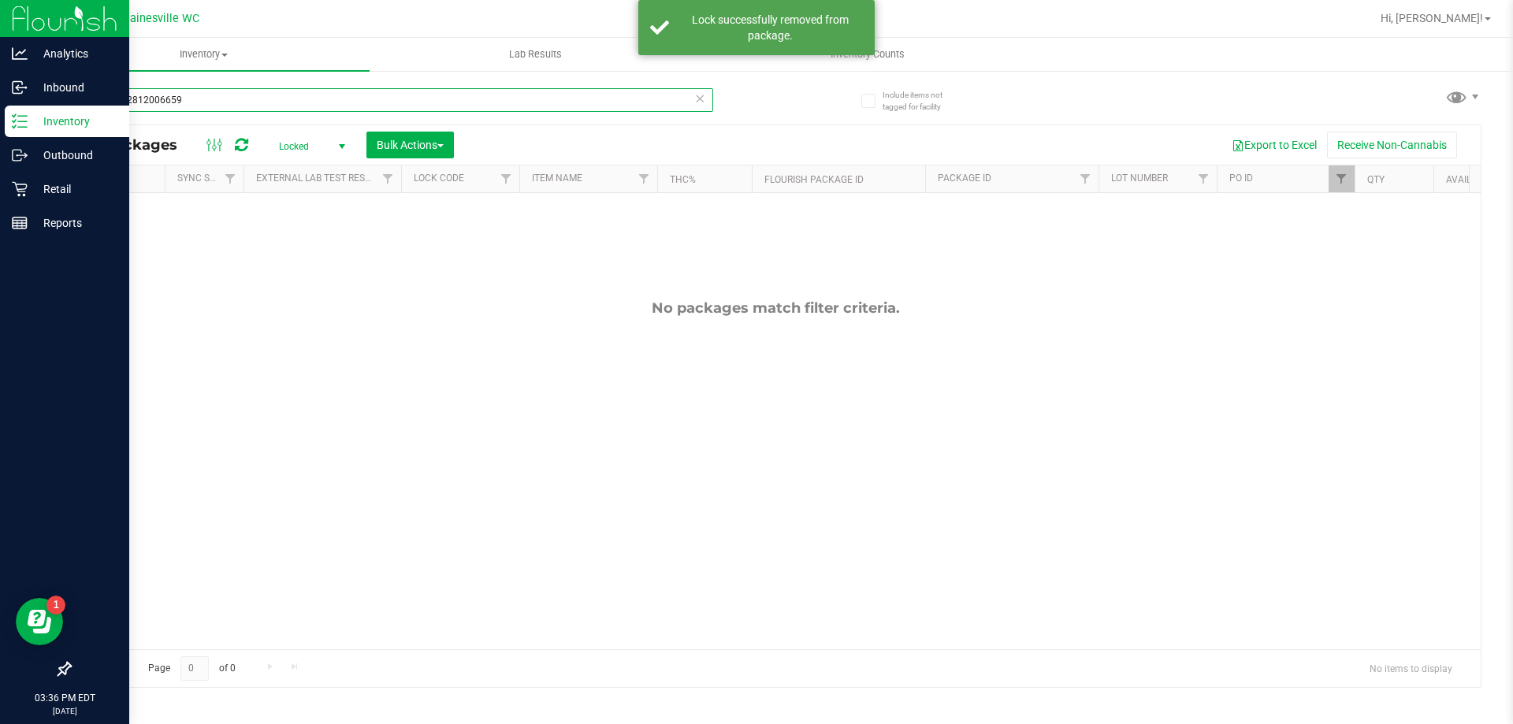
drag, startPoint x: 316, startPoint y: 108, endPoint x: 0, endPoint y: 129, distance: 316.8
click at [0, 129] on div "Analytics Inbound Inventory Outbound Retail Reports 03:36 PM EDT [DATE] 08/22 G…" at bounding box center [756, 362] width 1513 height 724
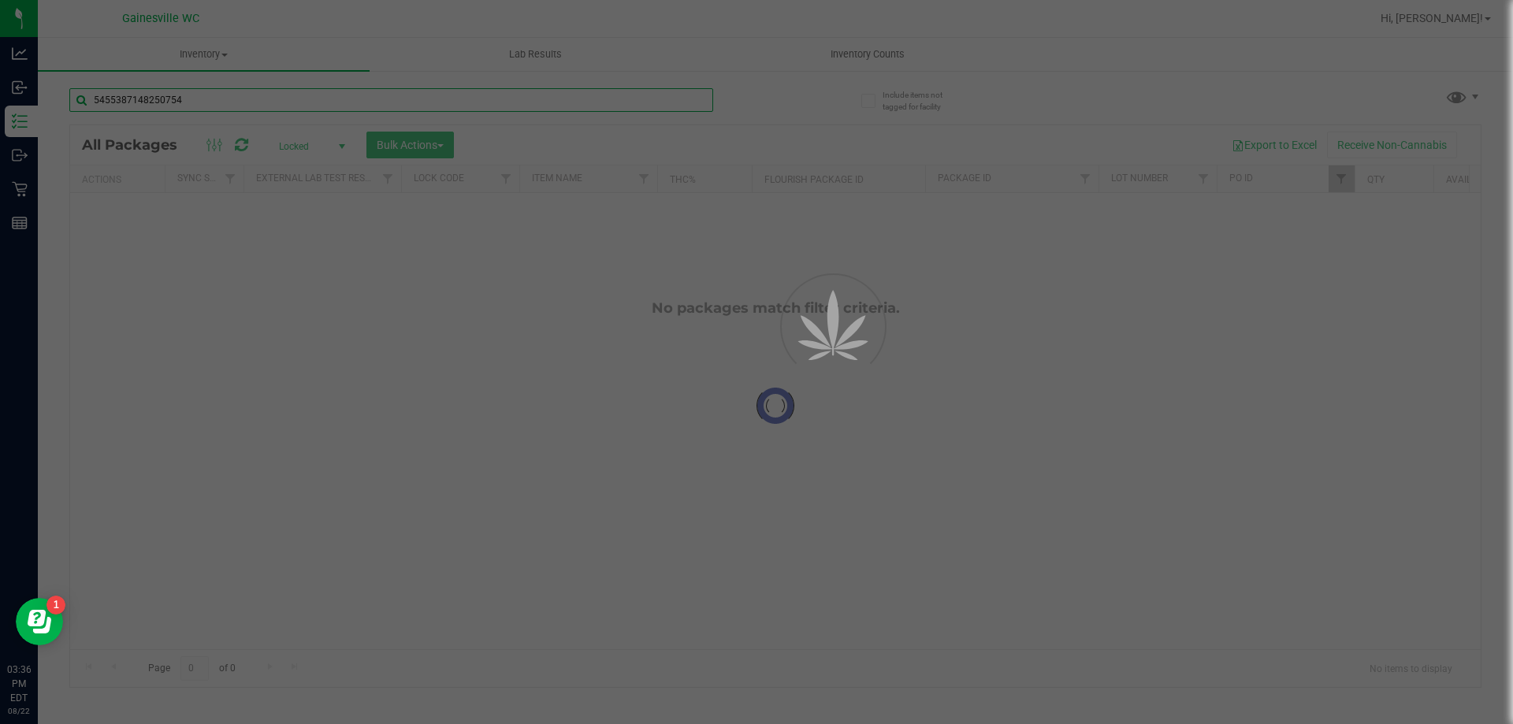
type input "5455387148250754"
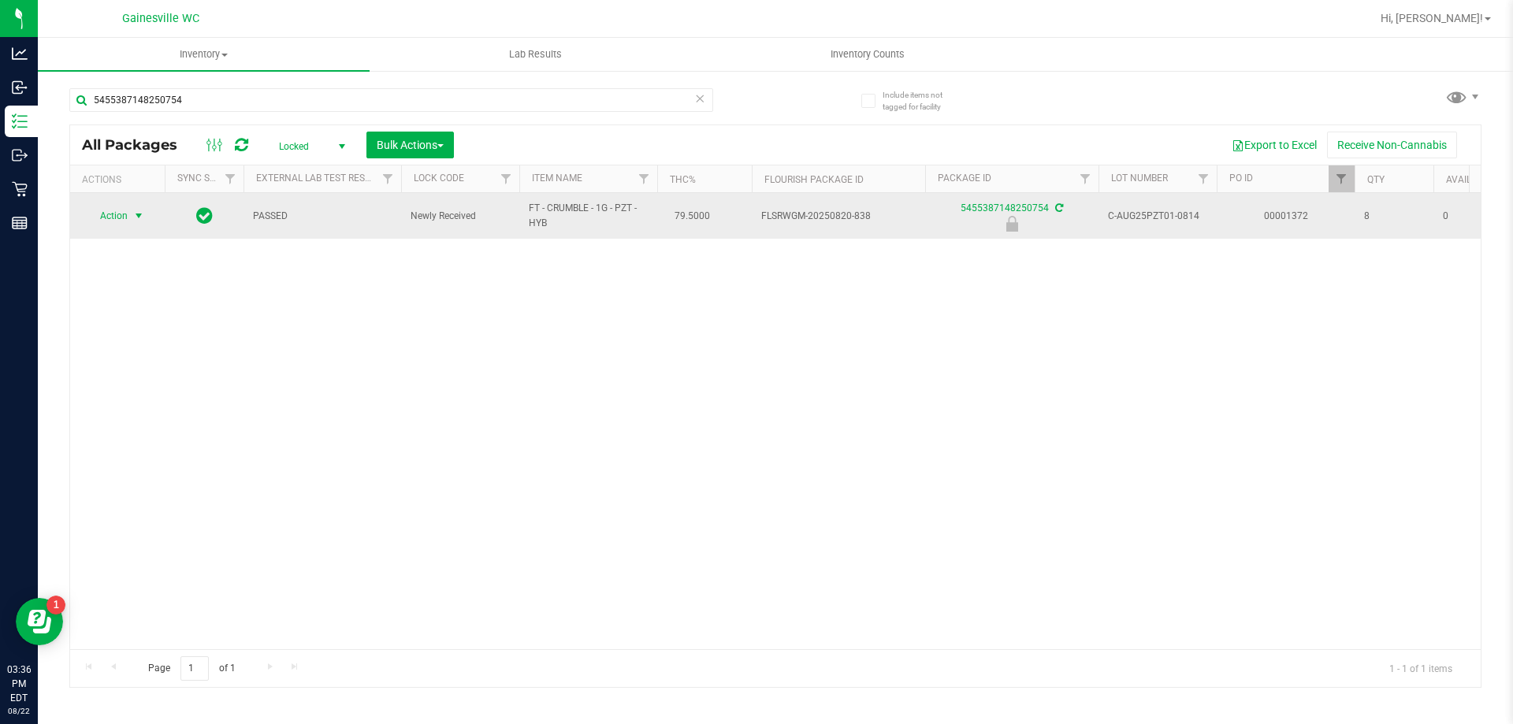
click at [130, 212] on span "select" at bounding box center [139, 216] width 20 height 22
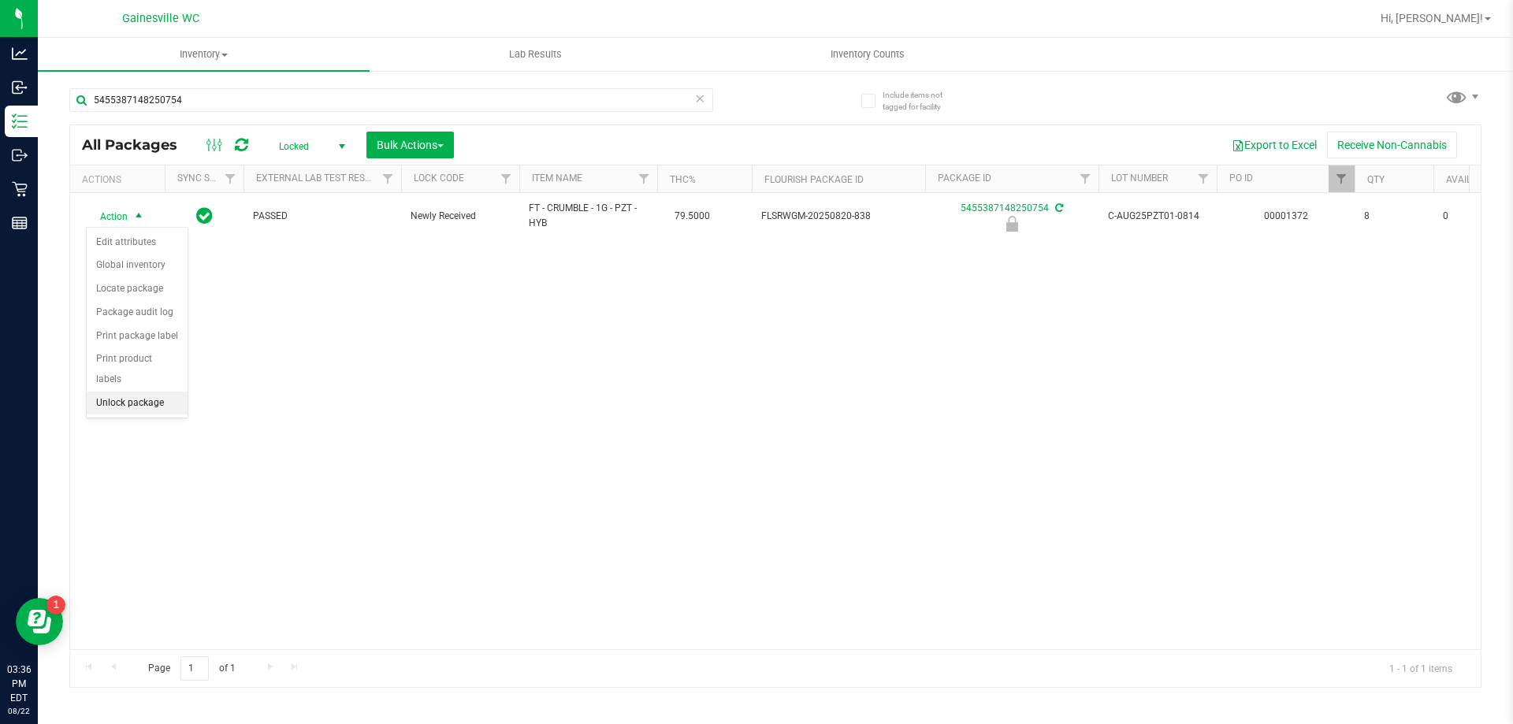
click at [132, 392] on li "Unlock package" at bounding box center [137, 404] width 101 height 24
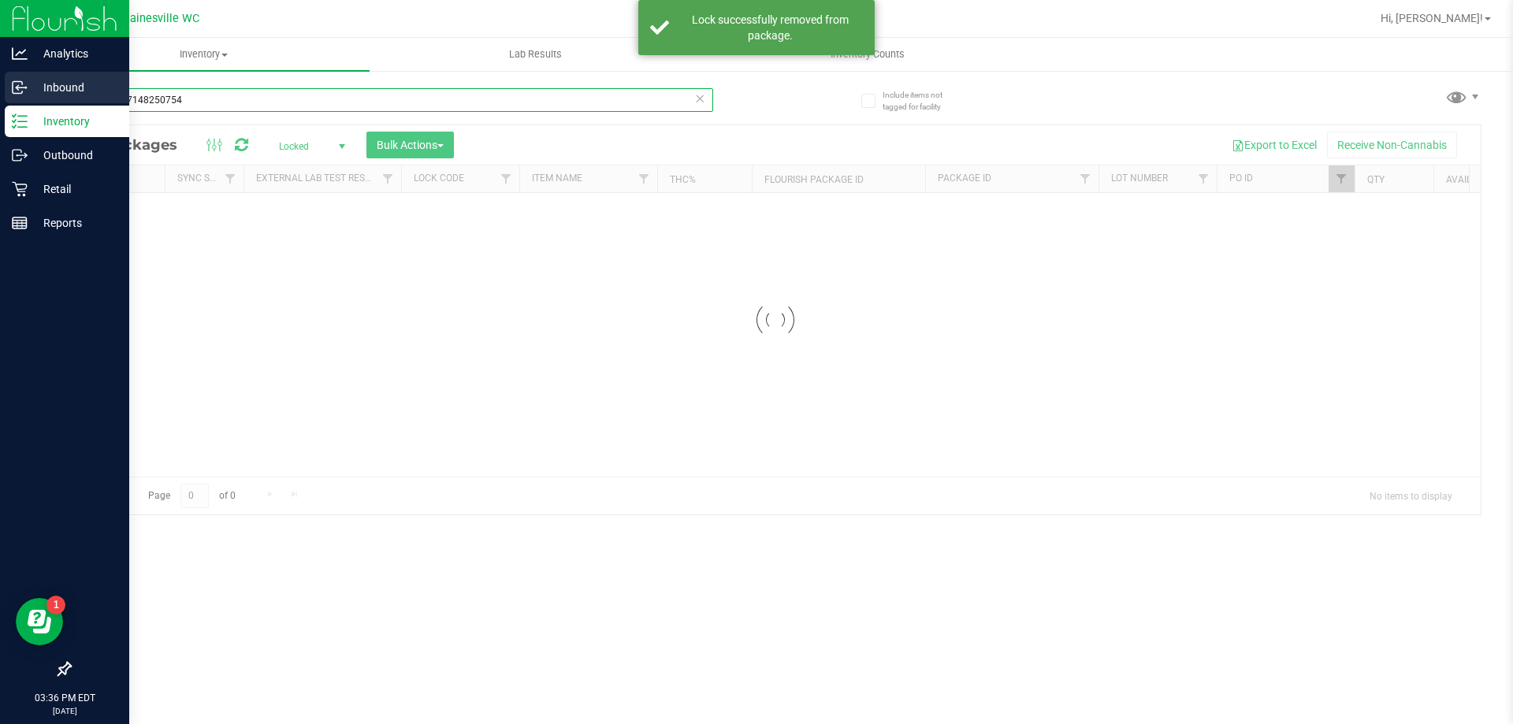
drag, startPoint x: 251, startPoint y: 104, endPoint x: 0, endPoint y: 99, distance: 251.5
click at [0, 99] on div "Analytics Inbound Inventory Outbound Retail Reports 03:36 PM EDT [DATE] 08/22 G…" at bounding box center [756, 362] width 1513 height 724
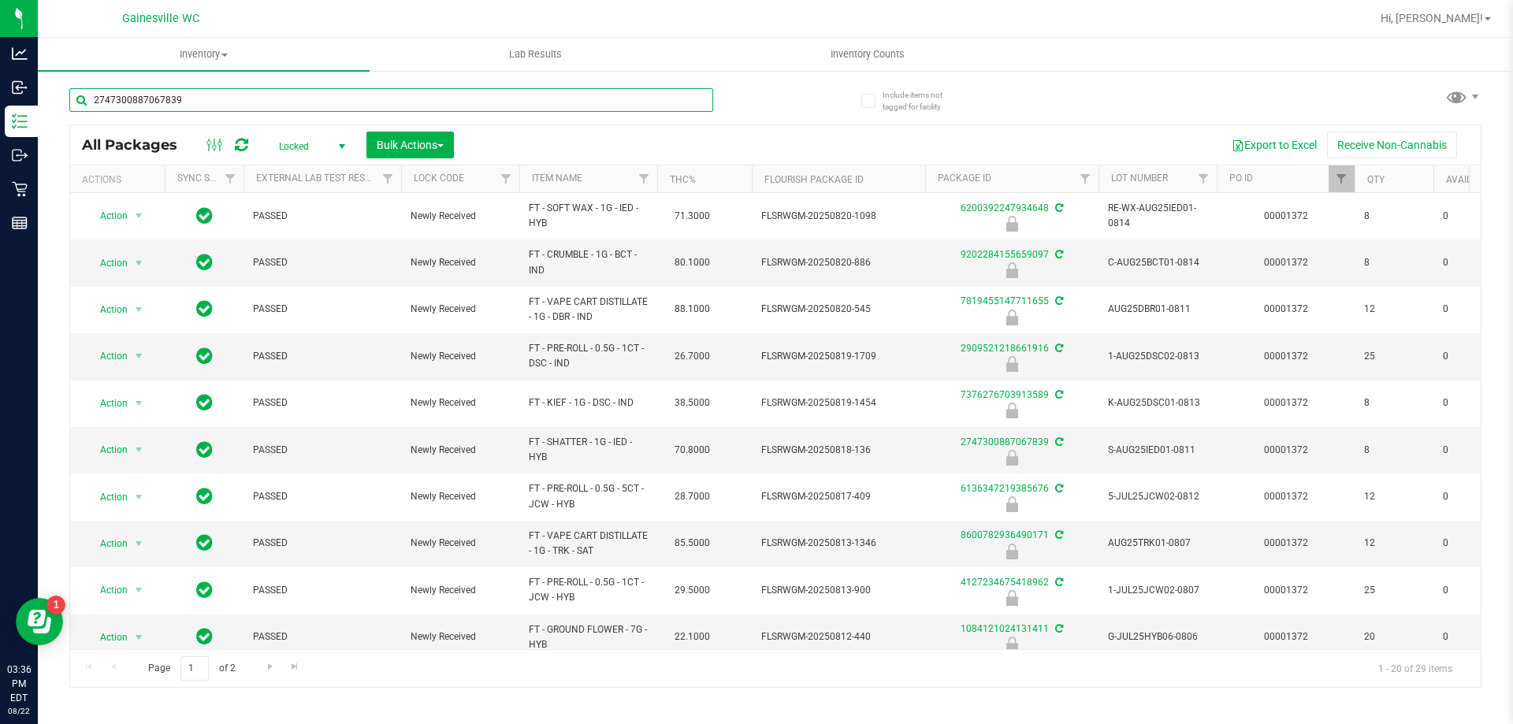
type input "2747300887067839"
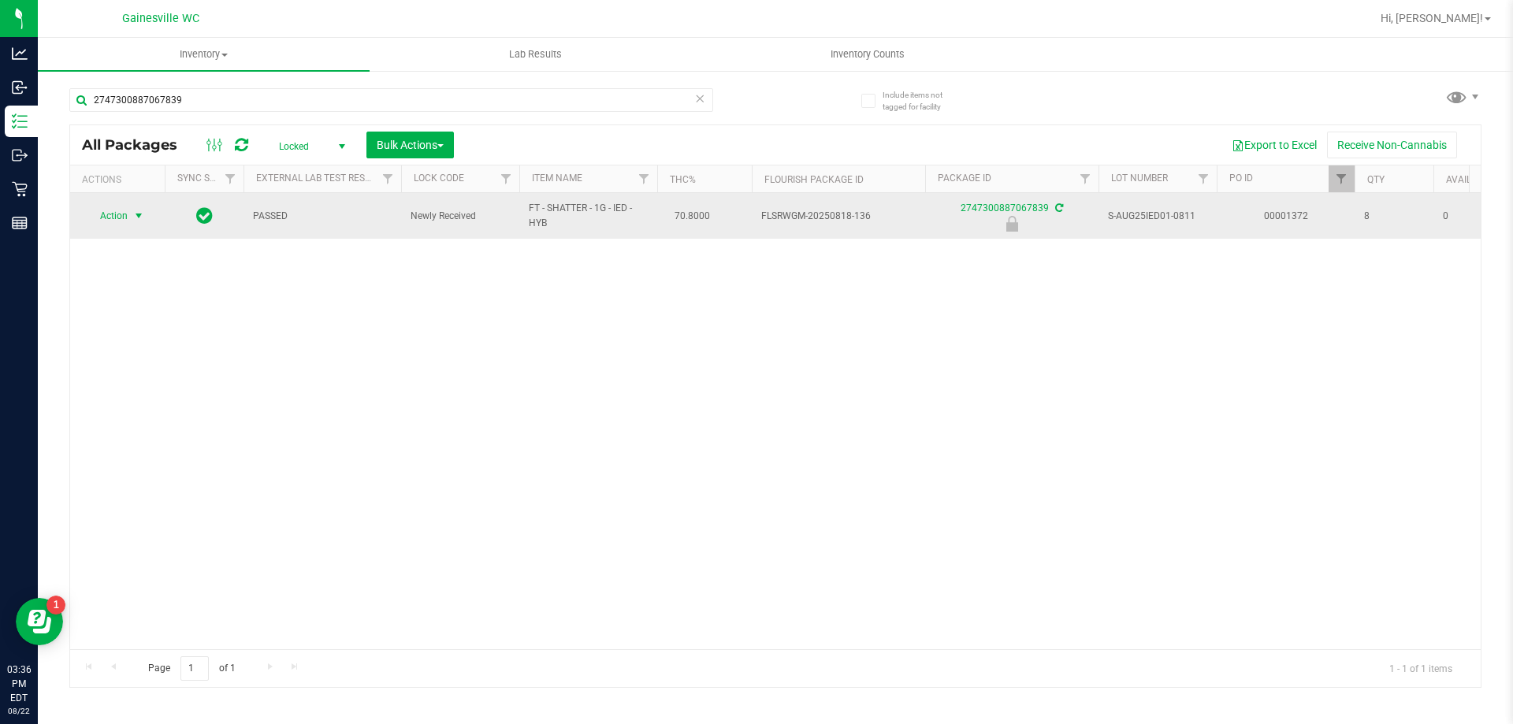
click at [132, 218] on span "select" at bounding box center [138, 216] width 13 height 13
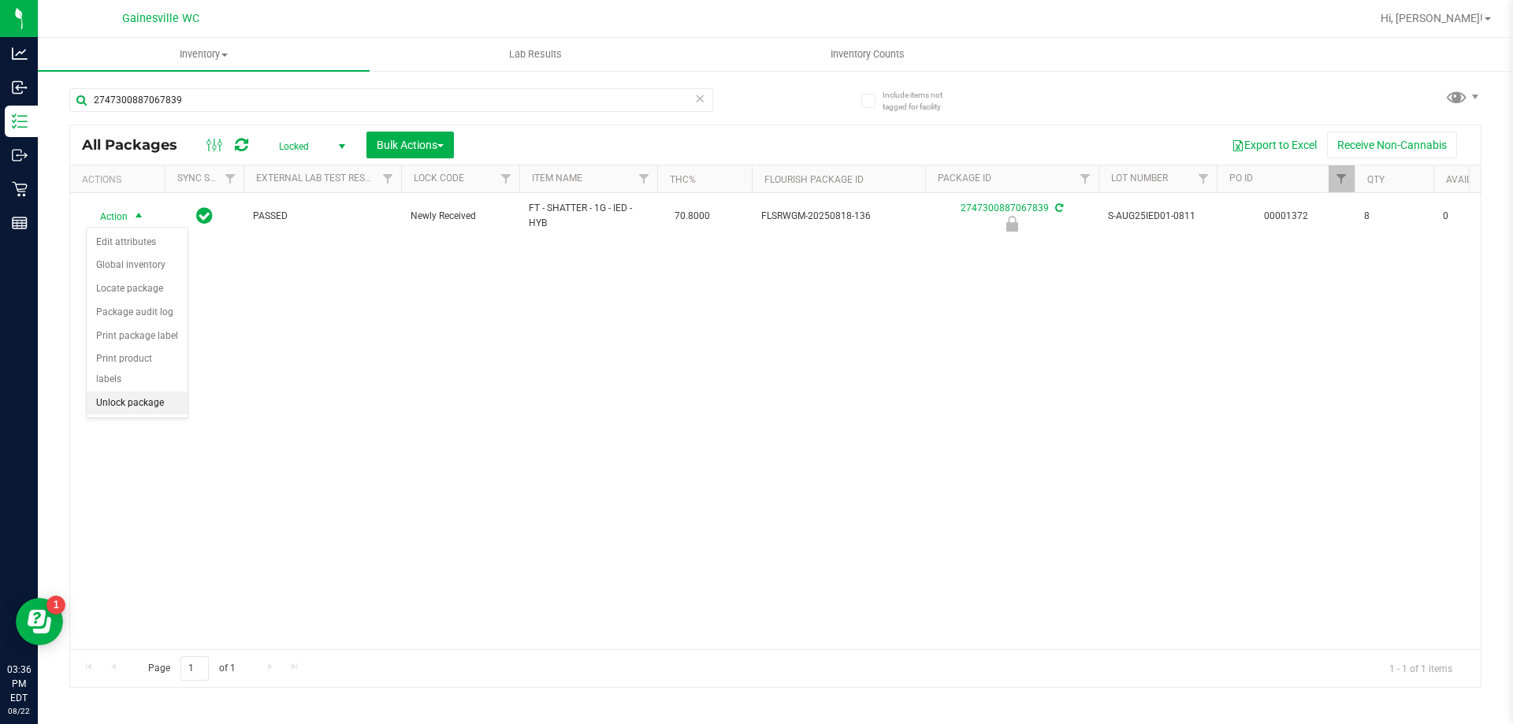
click at [126, 392] on li "Unlock package" at bounding box center [137, 404] width 101 height 24
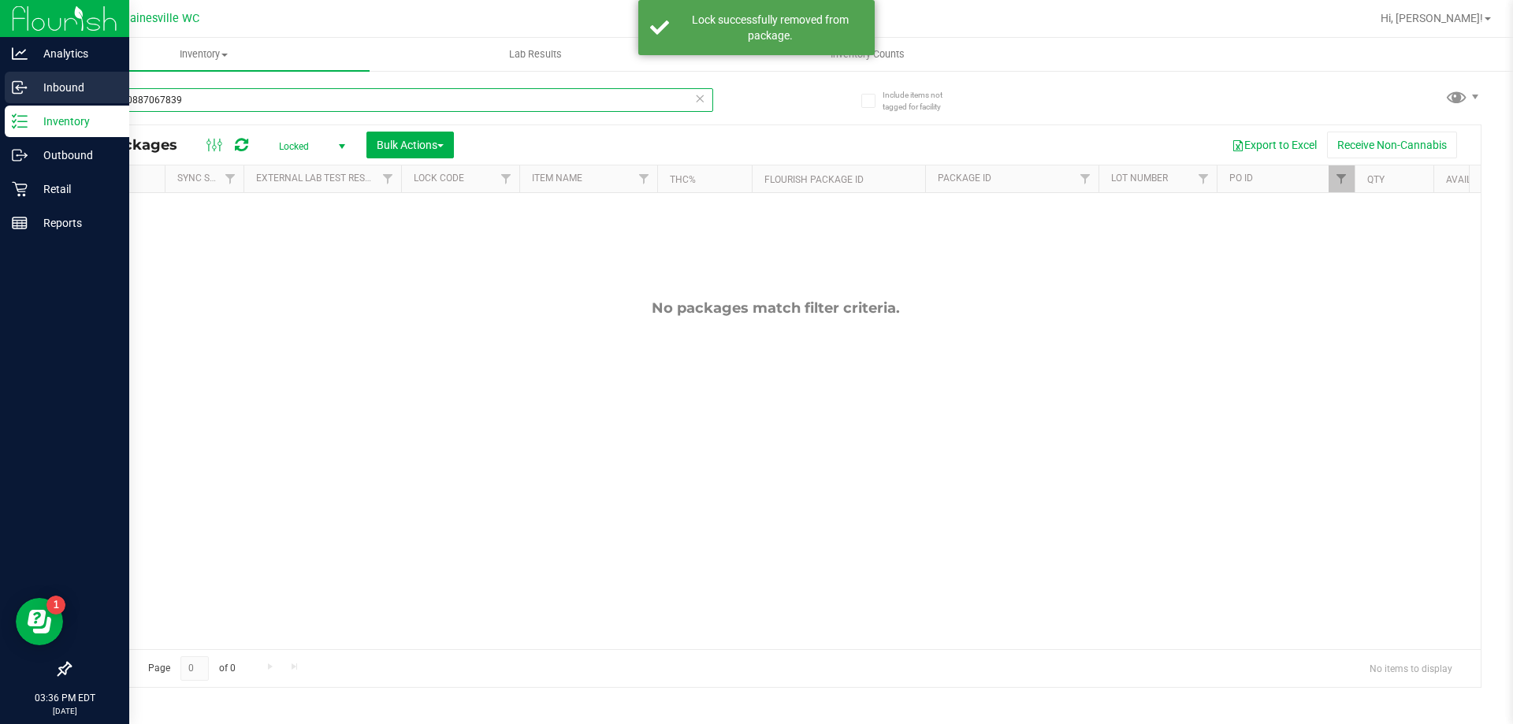
drag, startPoint x: 219, startPoint y: 94, endPoint x: 0, endPoint y: 96, distance: 219.1
click at [0, 96] on div "Analytics Inbound Inventory Outbound Retail Reports 03:36 PM EDT [DATE] 08/22 G…" at bounding box center [756, 362] width 1513 height 724
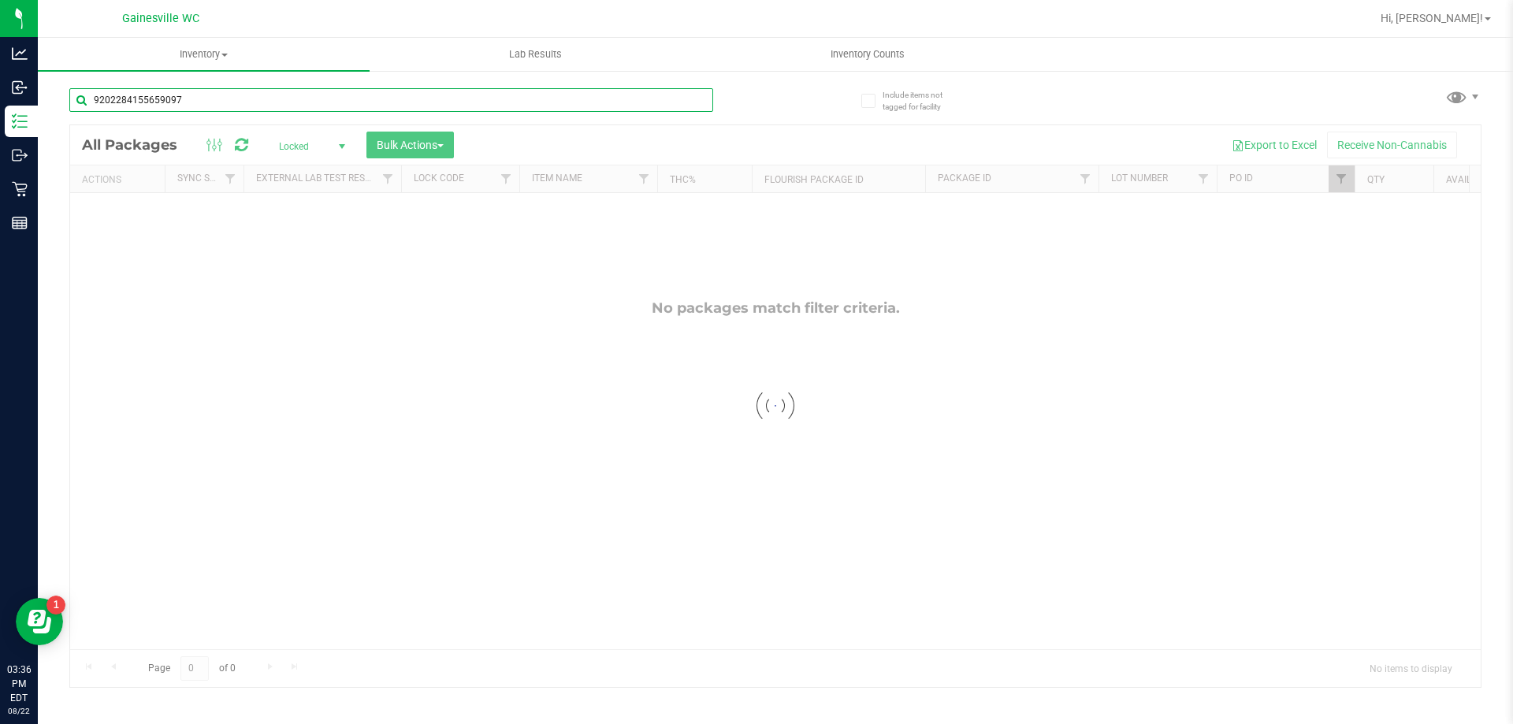
type input "9202284155659097"
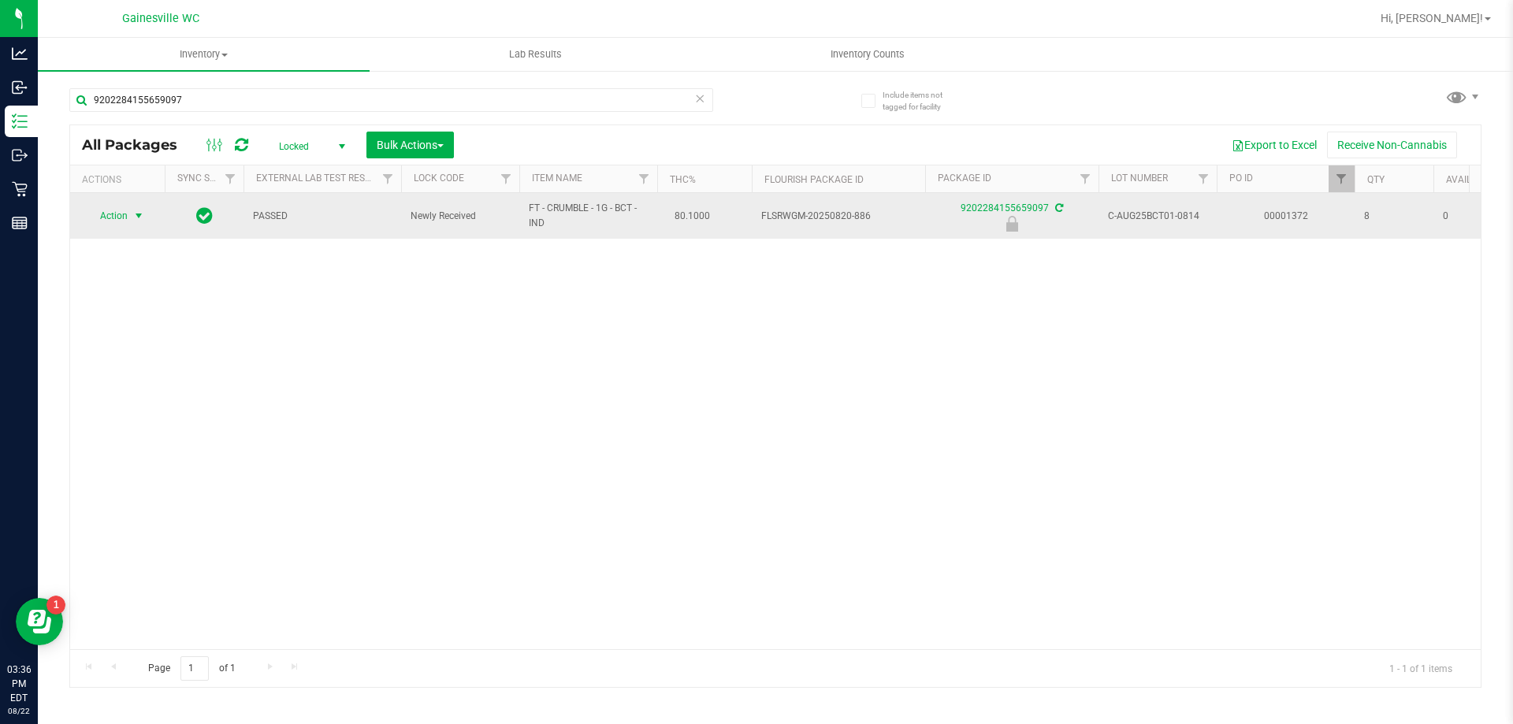
click at [96, 214] on span "Action" at bounding box center [107, 216] width 43 height 22
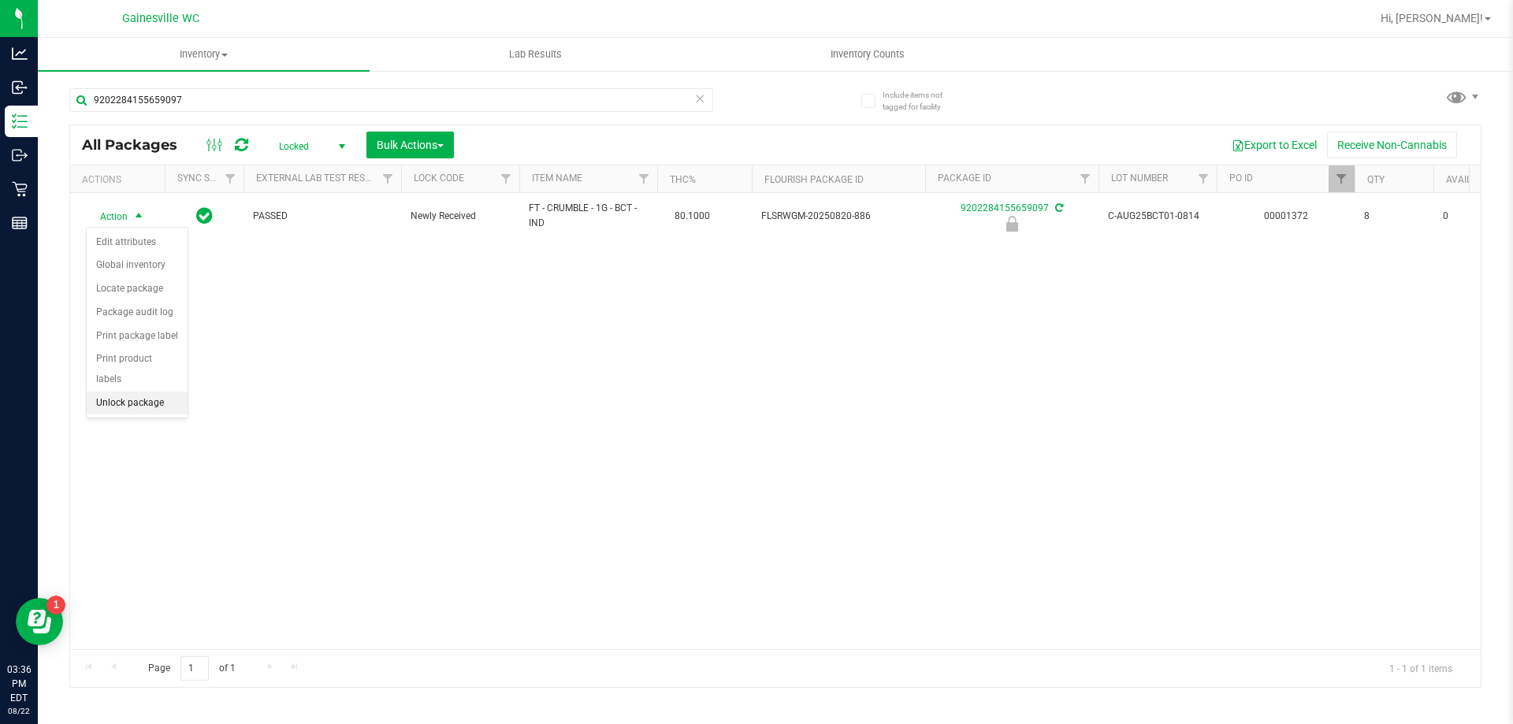
click at [126, 392] on li "Unlock package" at bounding box center [137, 404] width 101 height 24
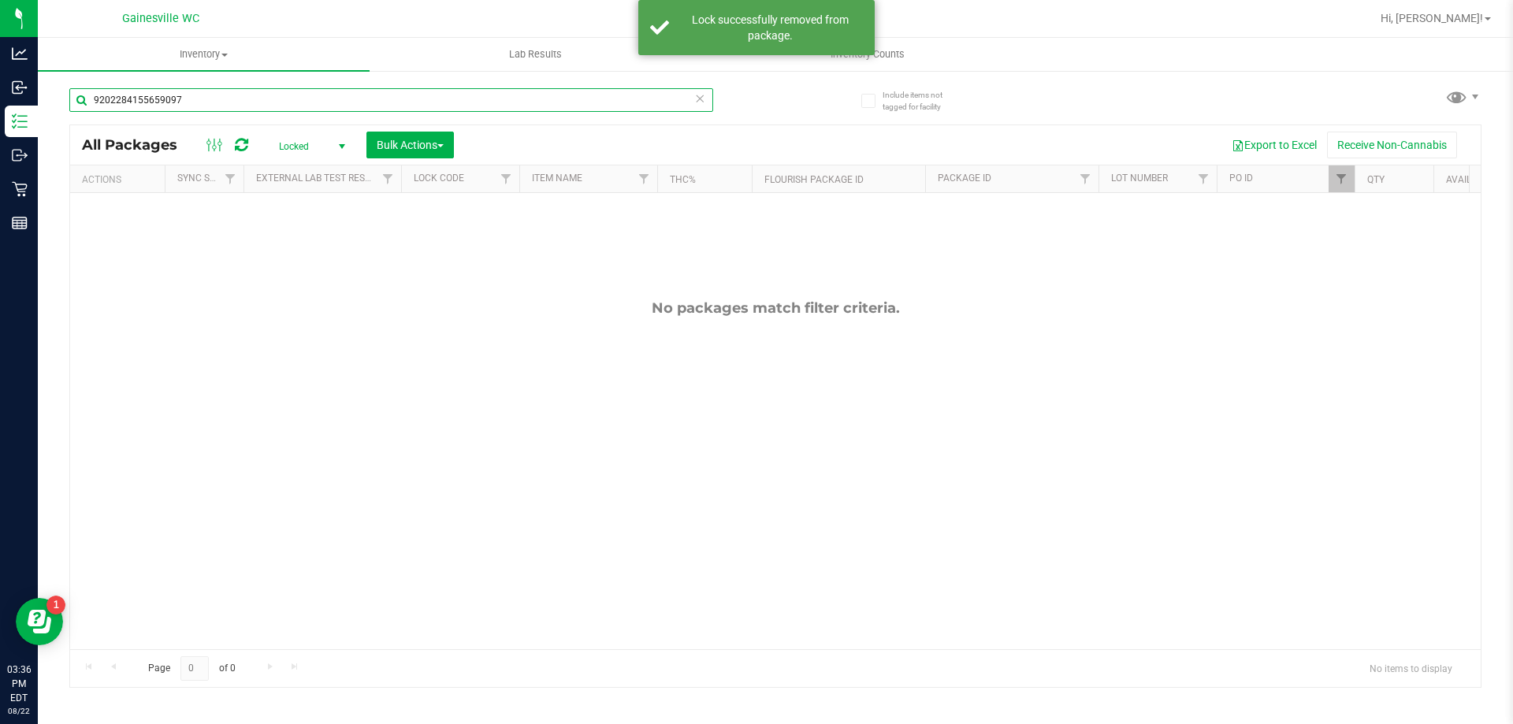
click at [217, 102] on input "9202284155659097" at bounding box center [391, 100] width 644 height 24
type input "9"
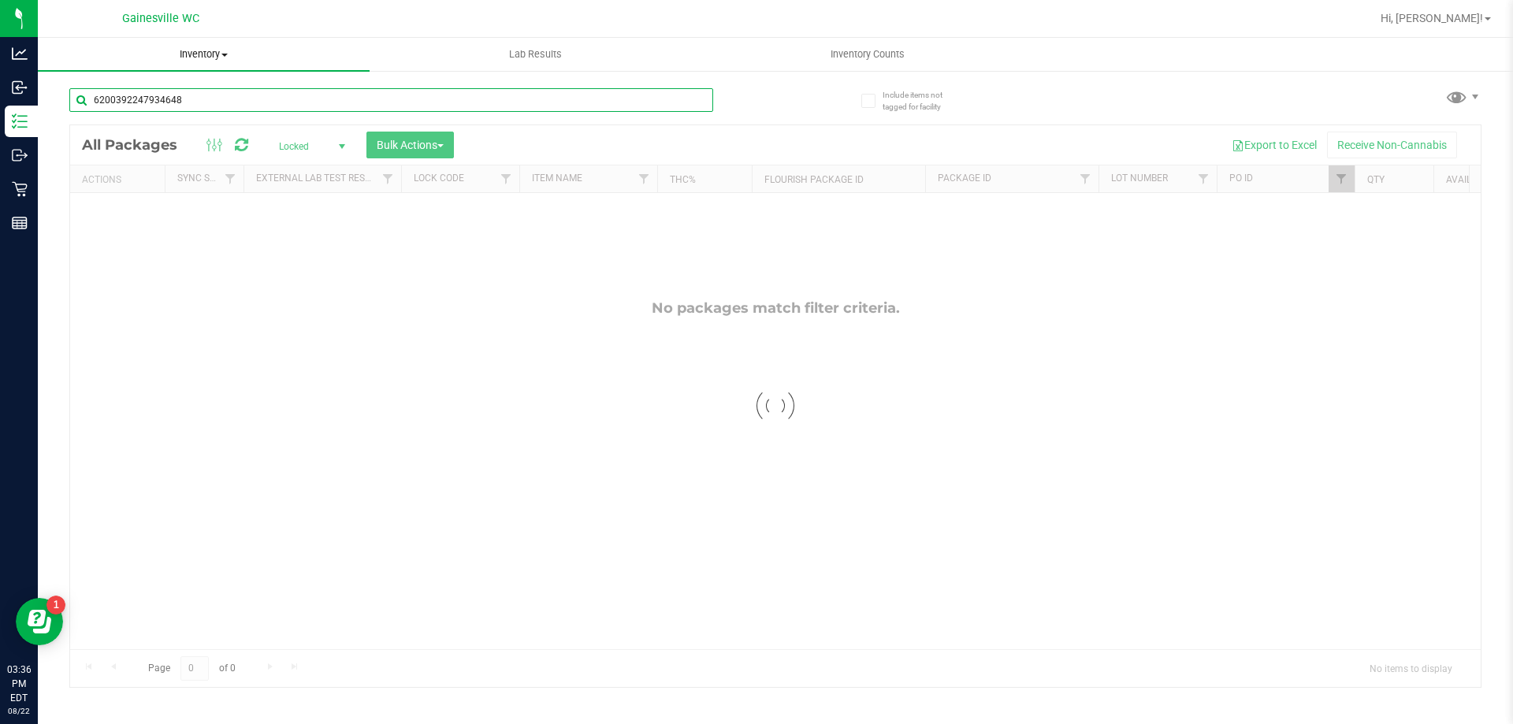
type input "6200392247934648"
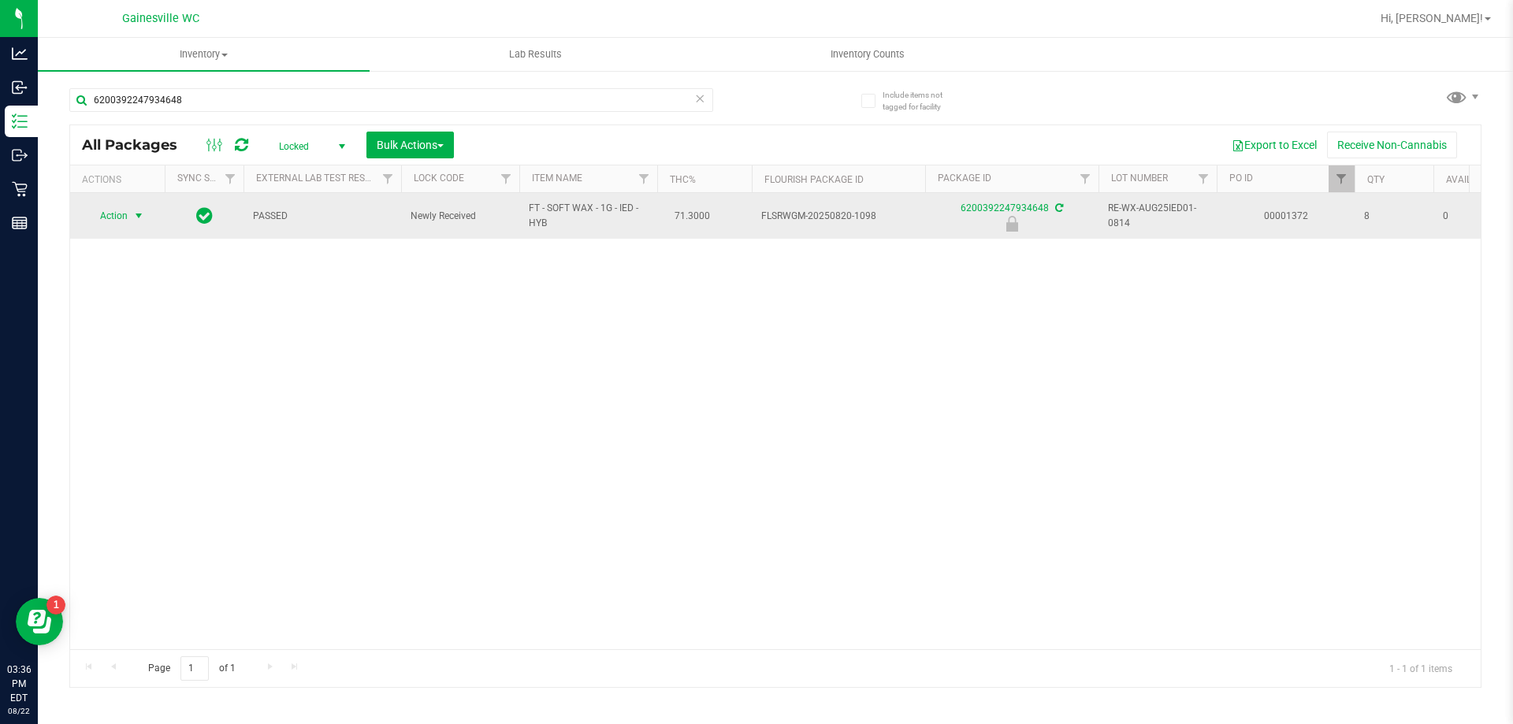
click at [133, 217] on span "select" at bounding box center [138, 216] width 13 height 13
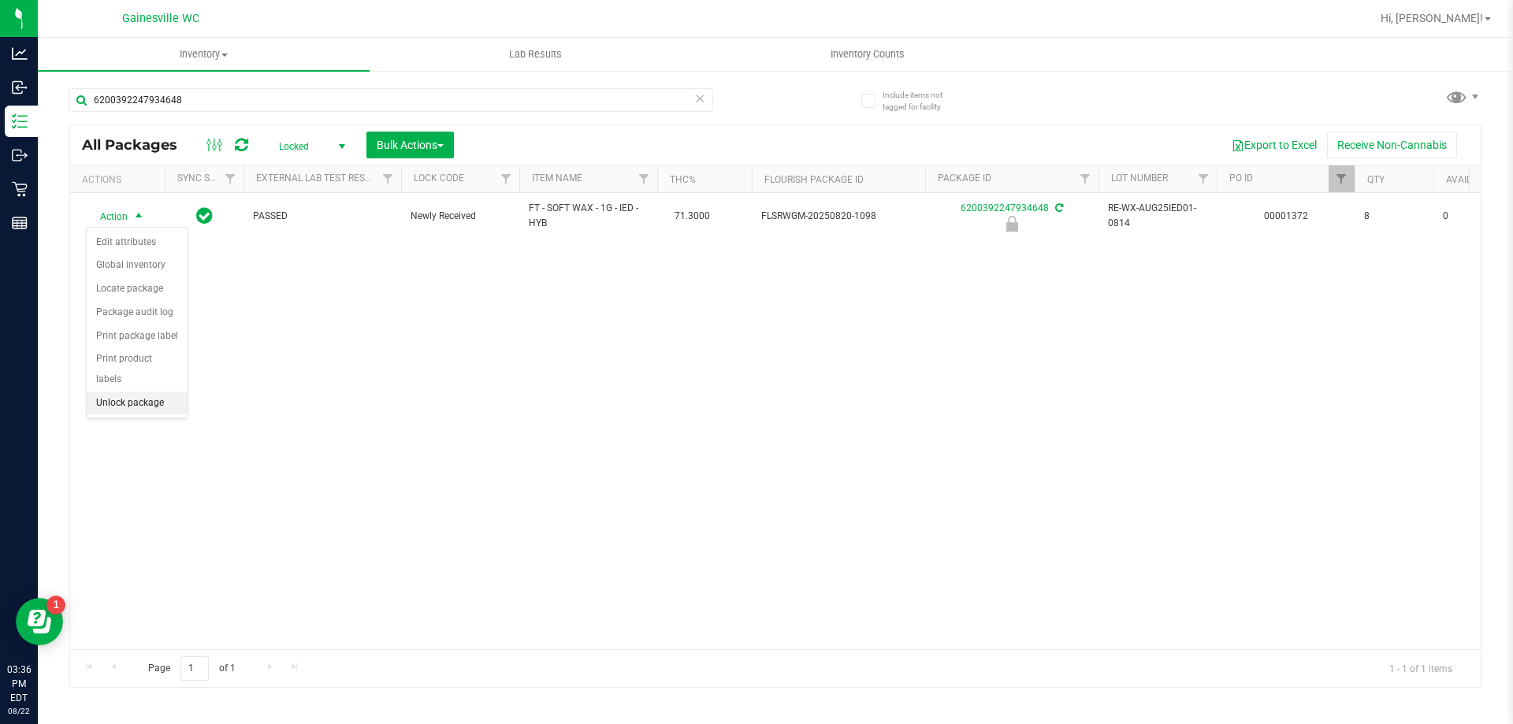
click at [140, 392] on li "Unlock package" at bounding box center [137, 404] width 101 height 24
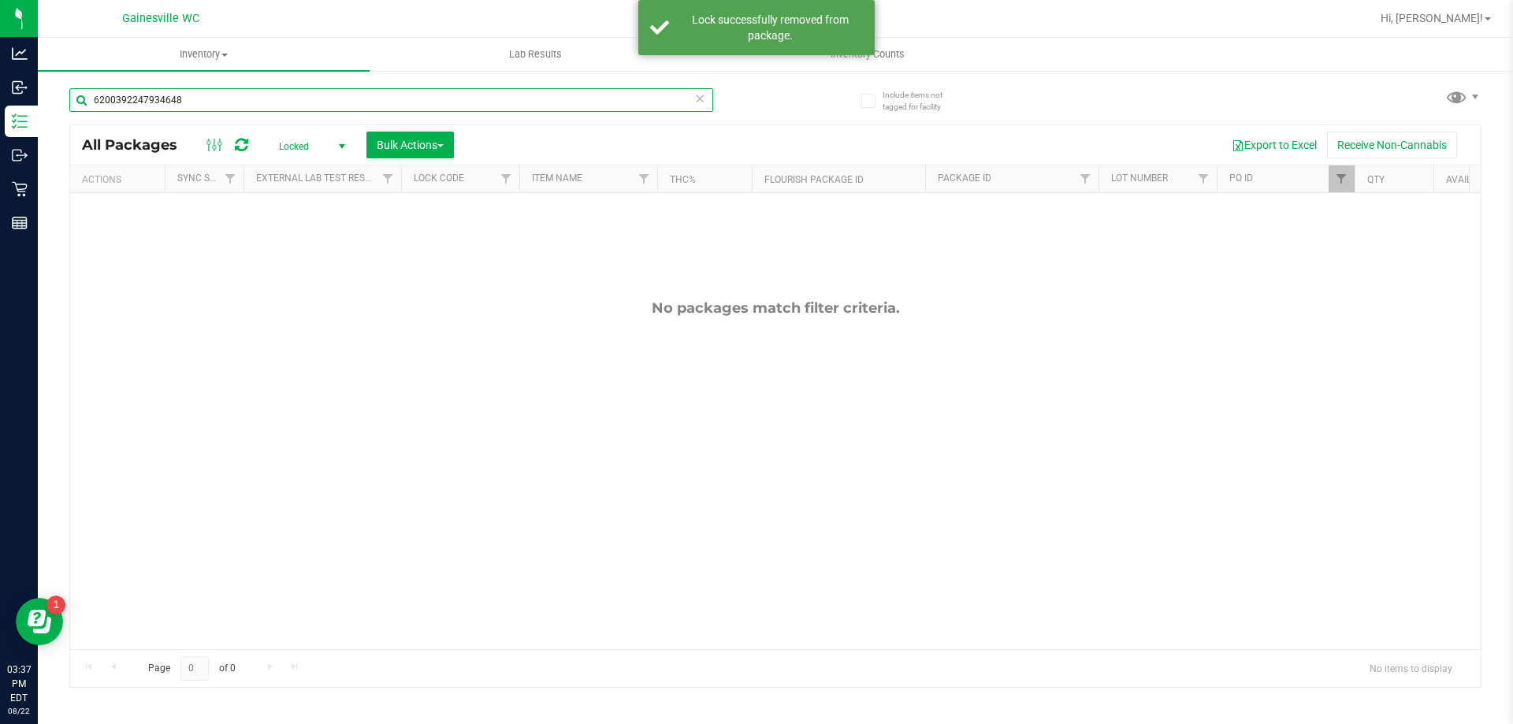
drag, startPoint x: 240, startPoint y: 102, endPoint x: 0, endPoint y: -30, distance: 274.1
click at [0, 0] on html "Analytics Inbound Inventory Outbound Retail Reports 03:37 PM EDT [DATE] 08/22 G…" at bounding box center [756, 362] width 1513 height 724
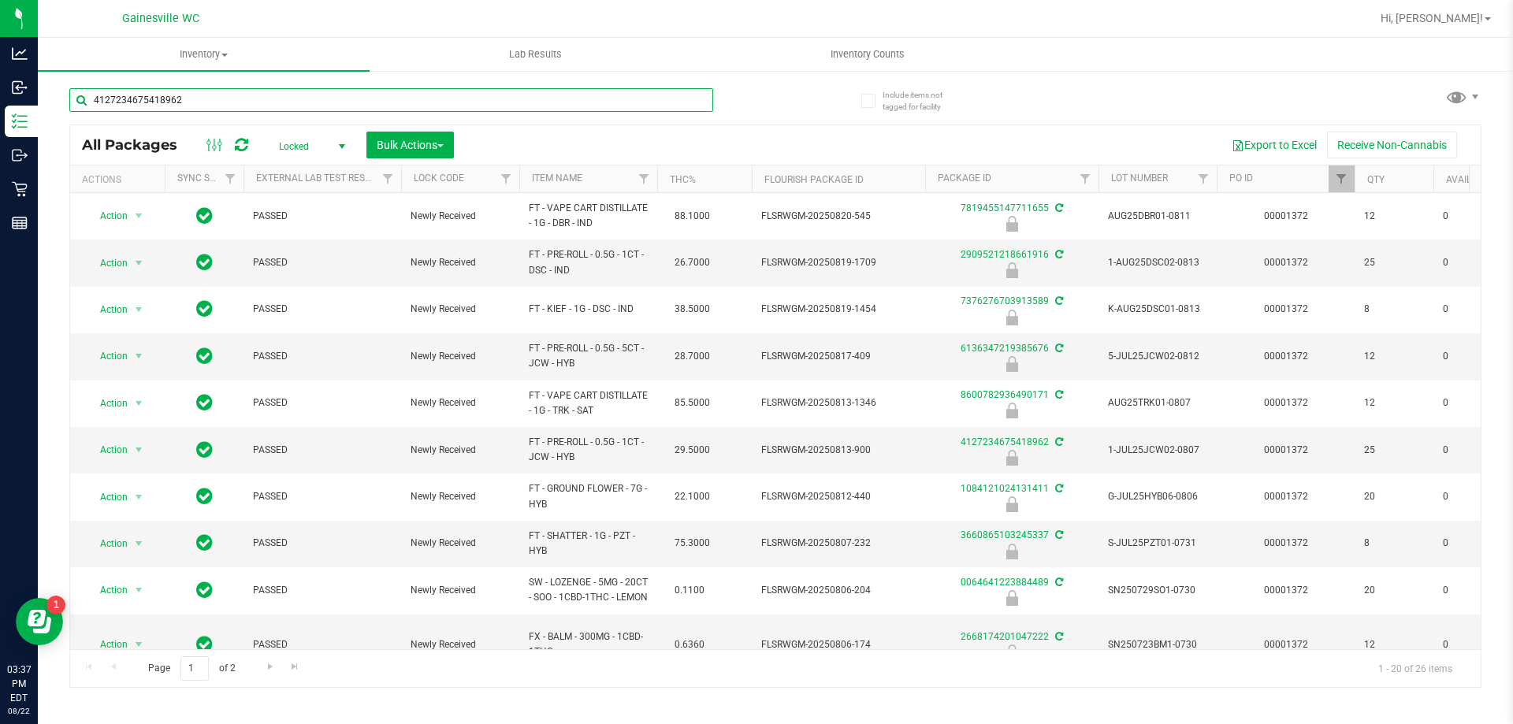
type input "4127234675418962"
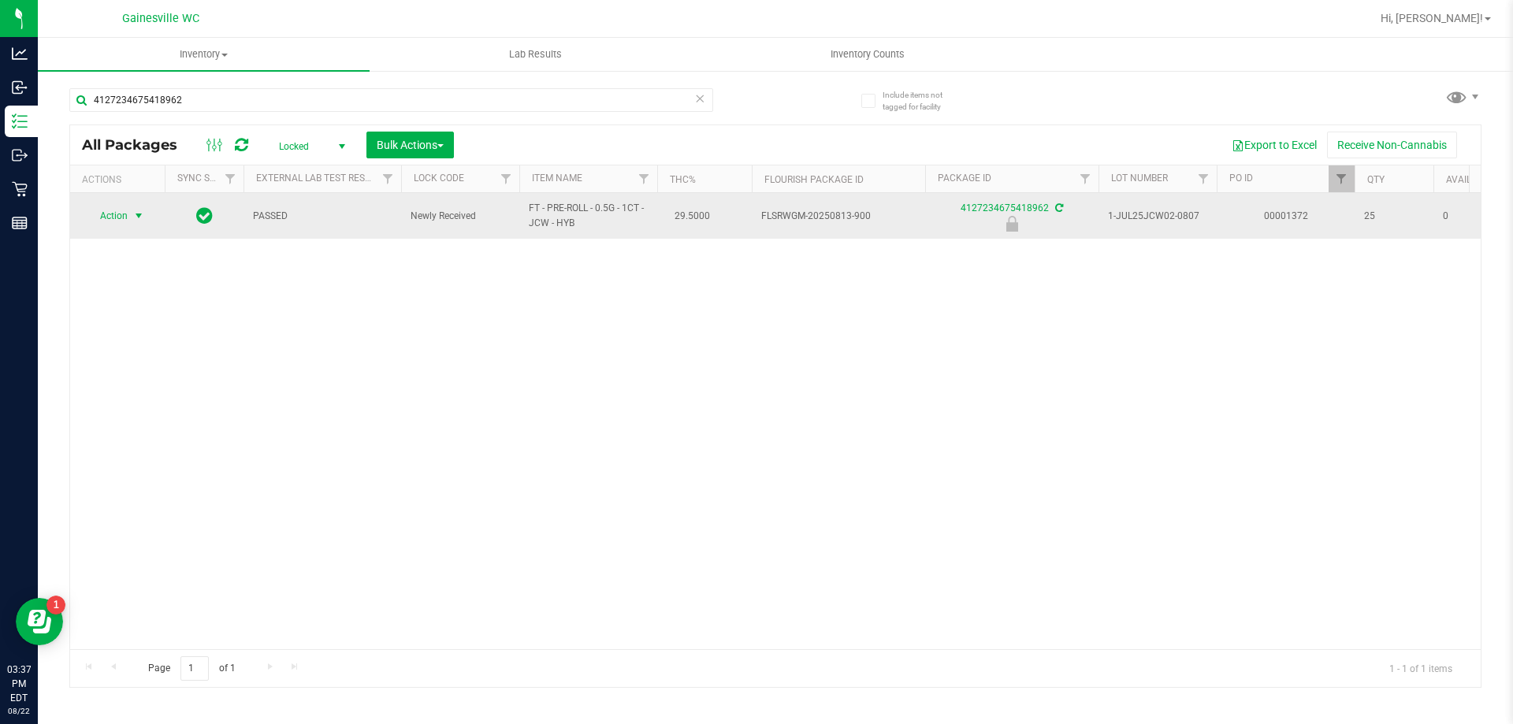
click at [127, 207] on span "Action" at bounding box center [107, 216] width 43 height 22
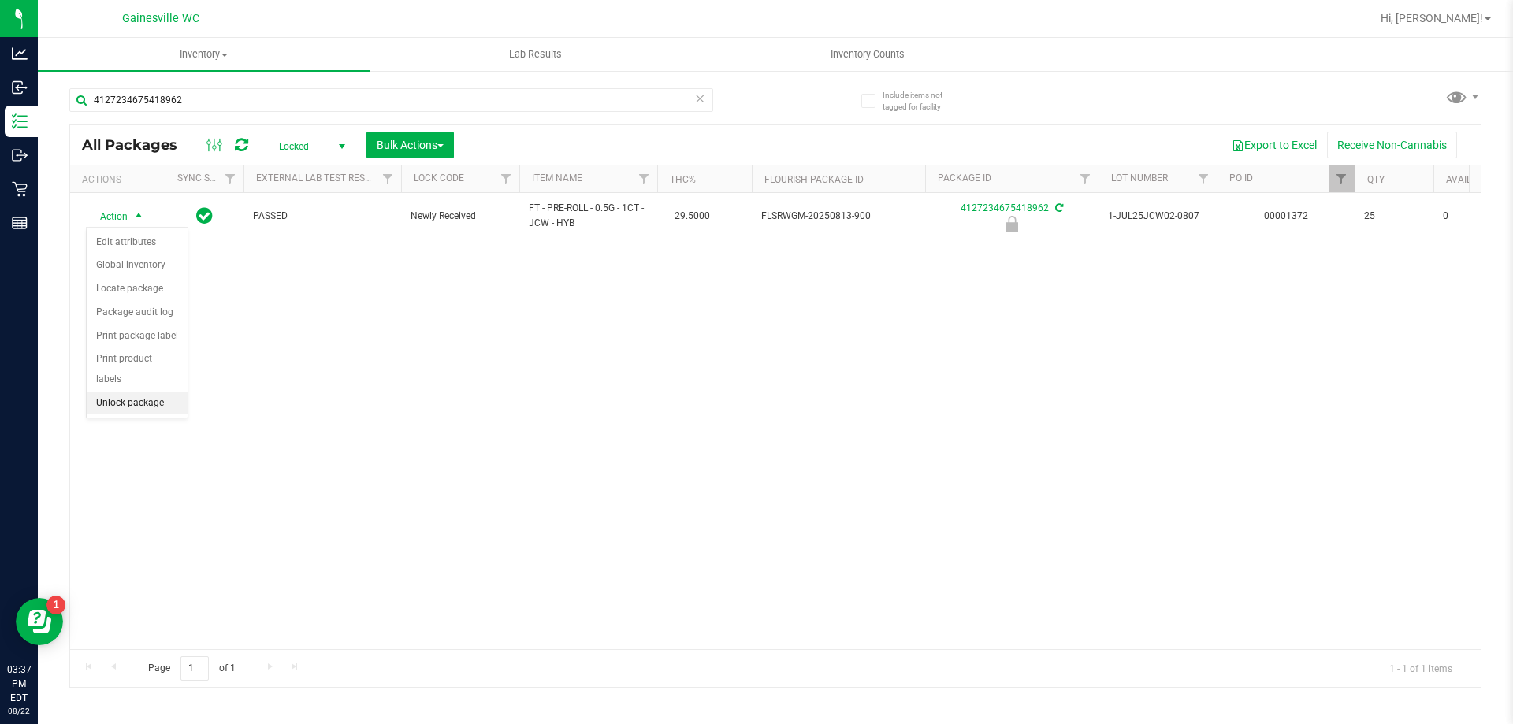
click at [138, 392] on li "Unlock package" at bounding box center [137, 404] width 101 height 24
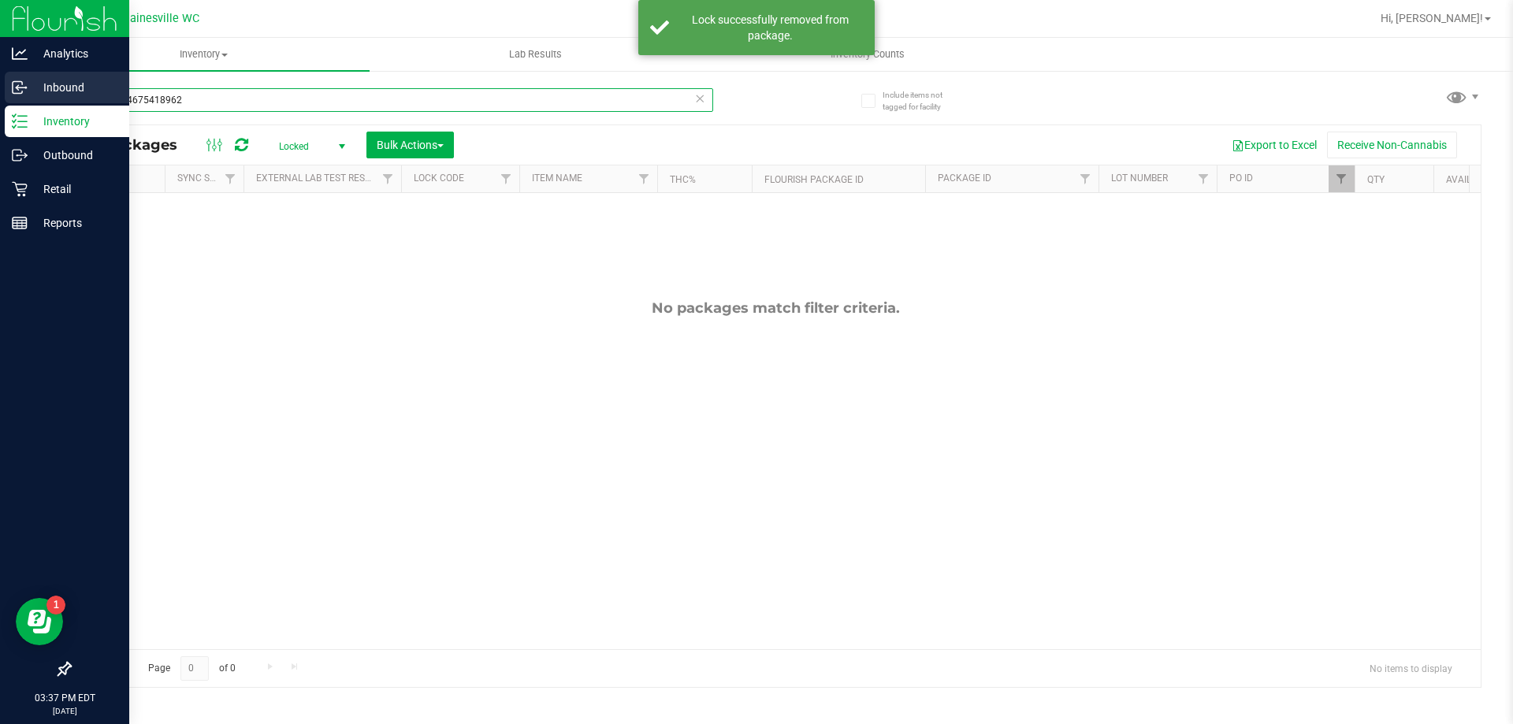
drag, startPoint x: 221, startPoint y: 102, endPoint x: 0, endPoint y: 101, distance: 220.7
click at [0, 101] on div "Analytics Inbound Inventory Outbound Retail Reports 03:37 PM EDT [DATE] 08/22 G…" at bounding box center [756, 362] width 1513 height 724
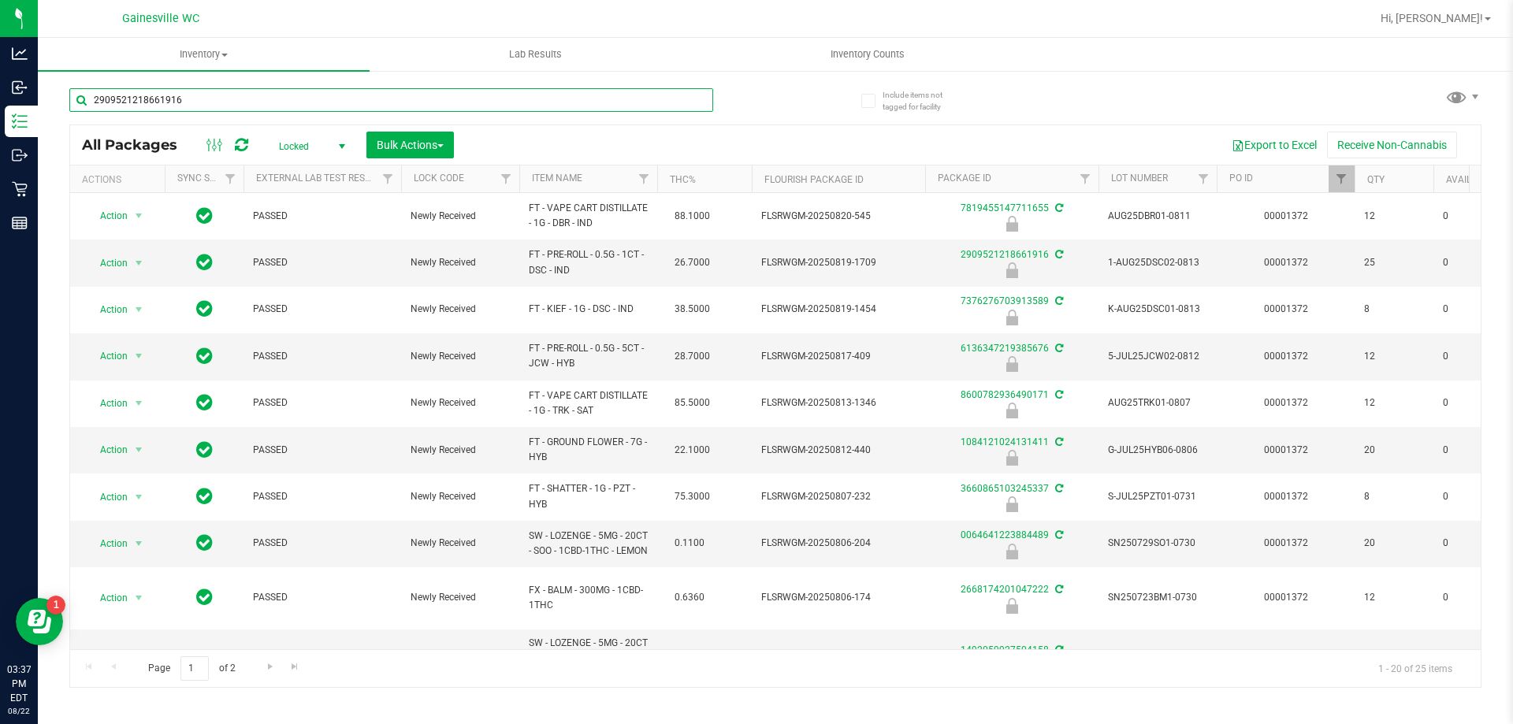
type input "2909521218661916"
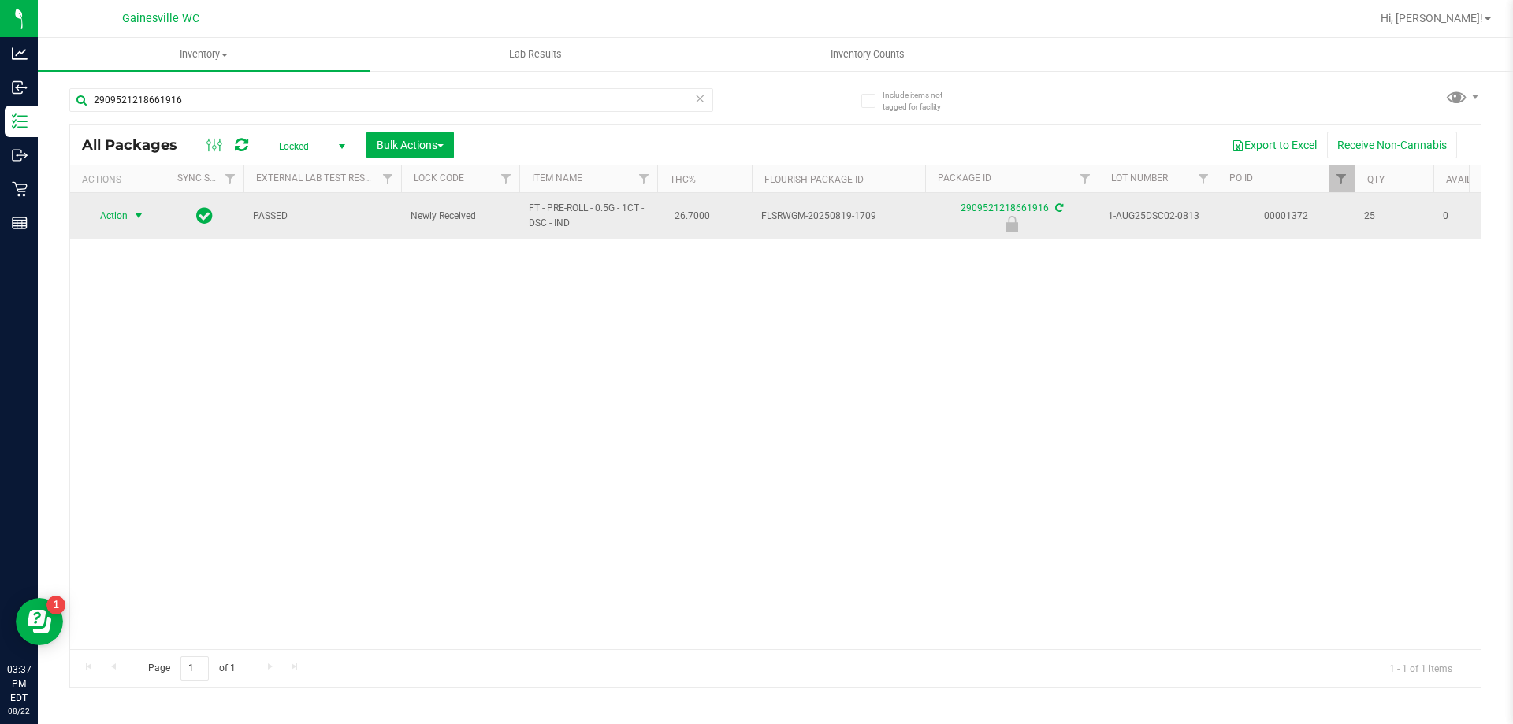
click at [126, 203] on td "Action Action Edit attributes Global inventory Locate package Package audit log…" at bounding box center [117, 216] width 95 height 46
click at [126, 220] on span "Action" at bounding box center [107, 216] width 43 height 22
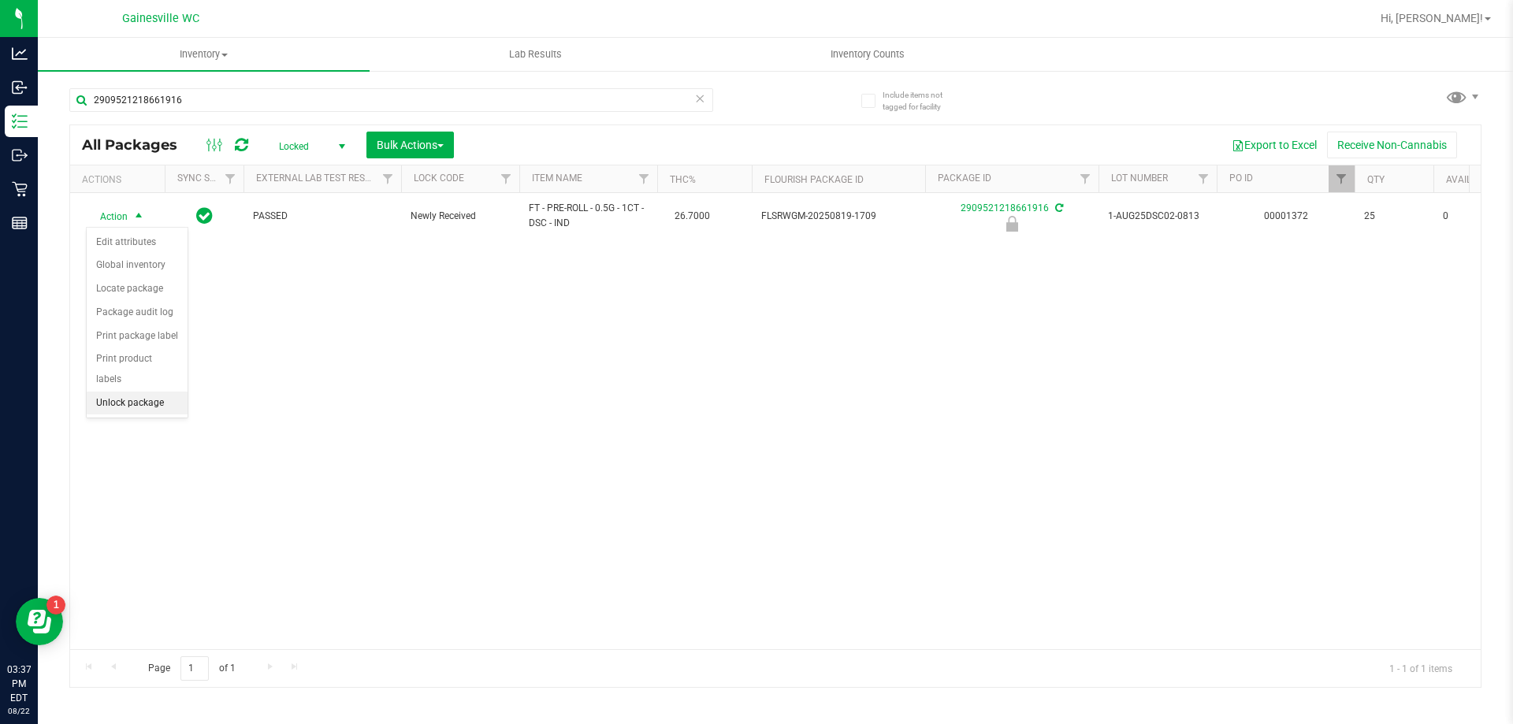
click at [150, 392] on li "Unlock package" at bounding box center [137, 404] width 101 height 24
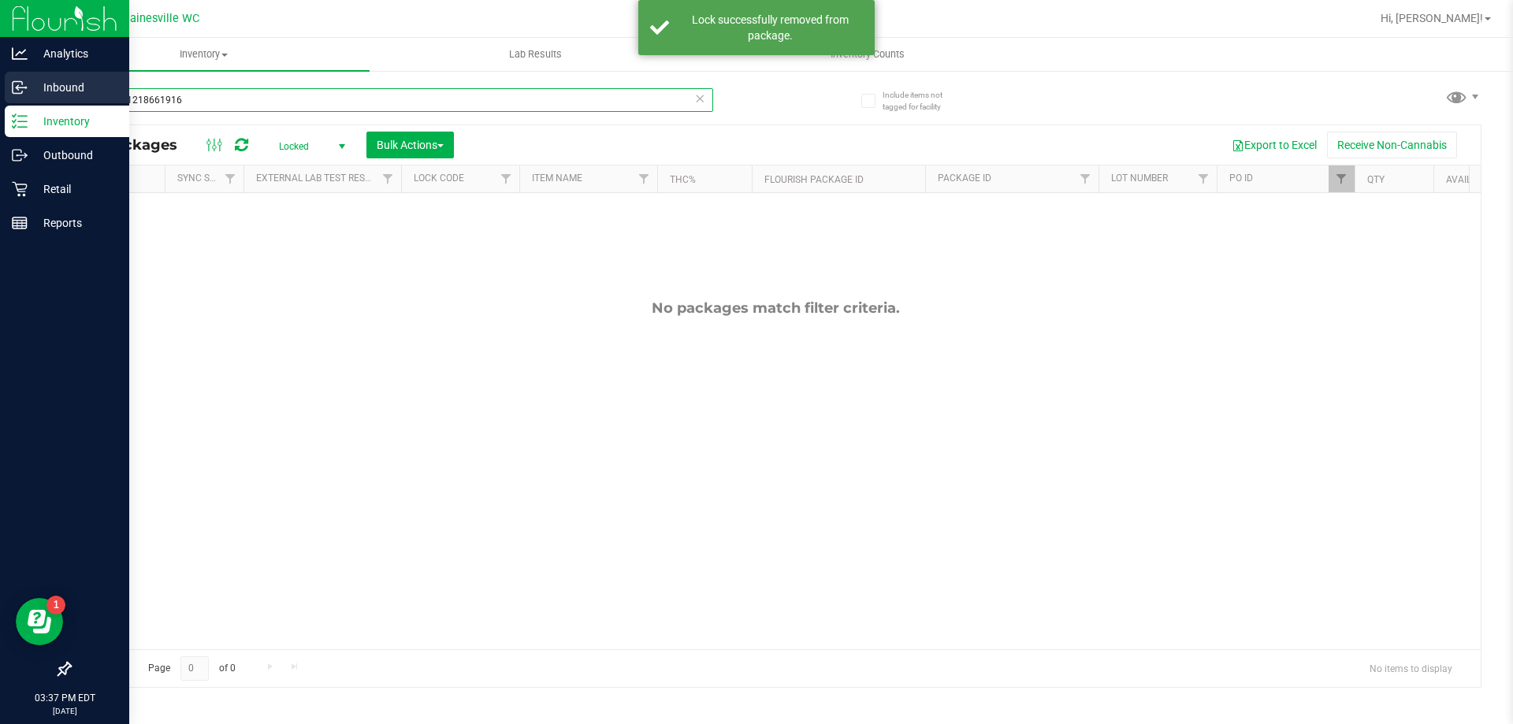
drag, startPoint x: 208, startPoint y: 89, endPoint x: 0, endPoint y: 104, distance: 208.6
click at [0, 104] on div "Analytics Inbound Inventory Outbound Retail Reports 03:37 PM EDT [DATE] 08/22 G…" at bounding box center [756, 362] width 1513 height 724
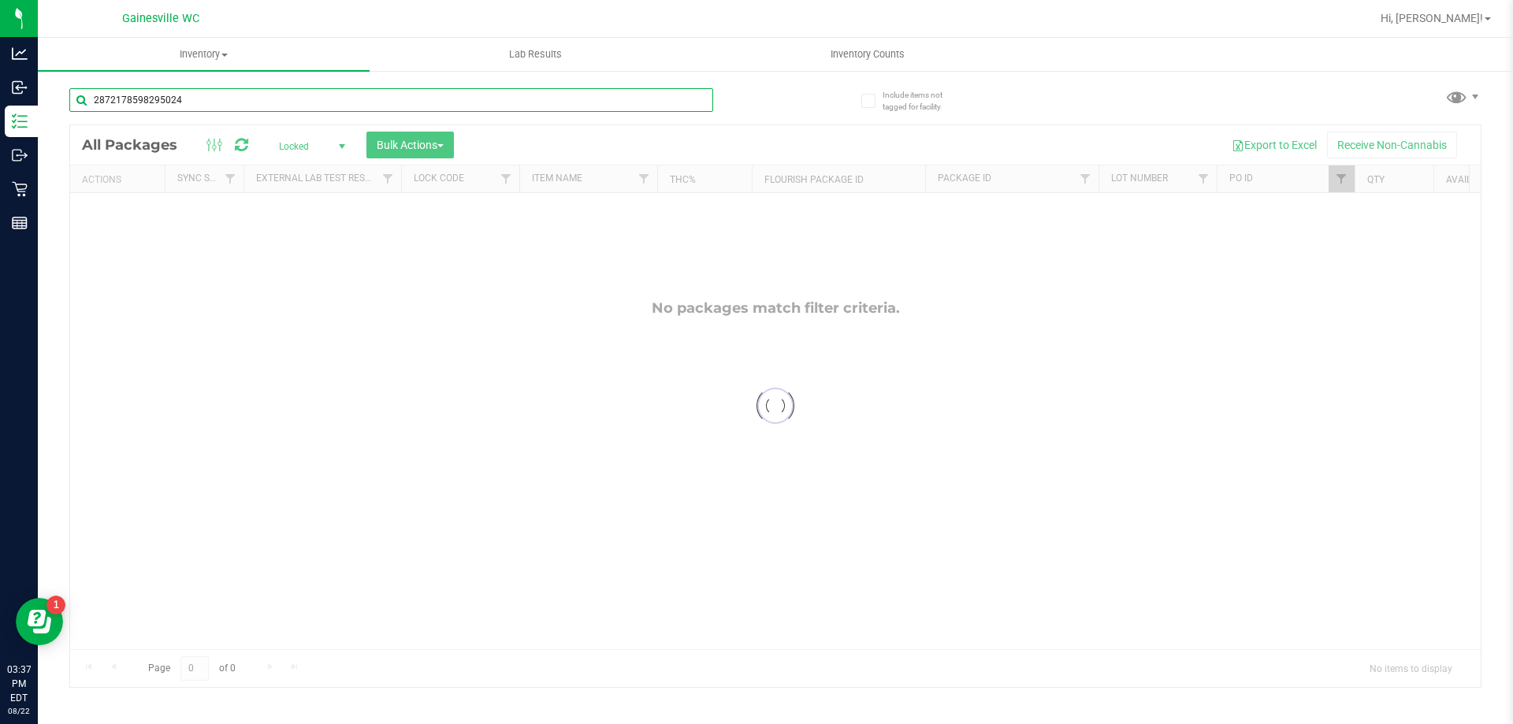
type input "2872178598295024"
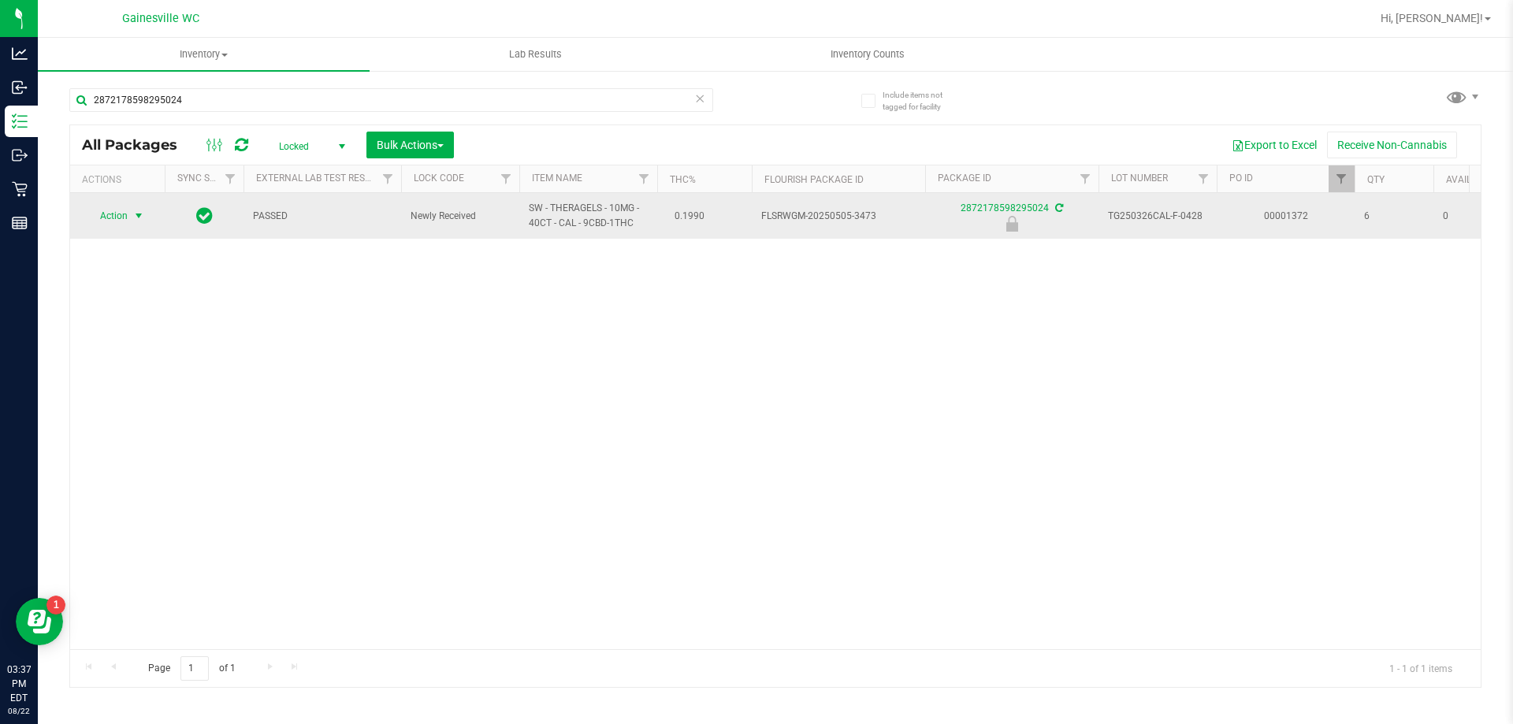
click at [124, 217] on span "Action" at bounding box center [107, 216] width 43 height 22
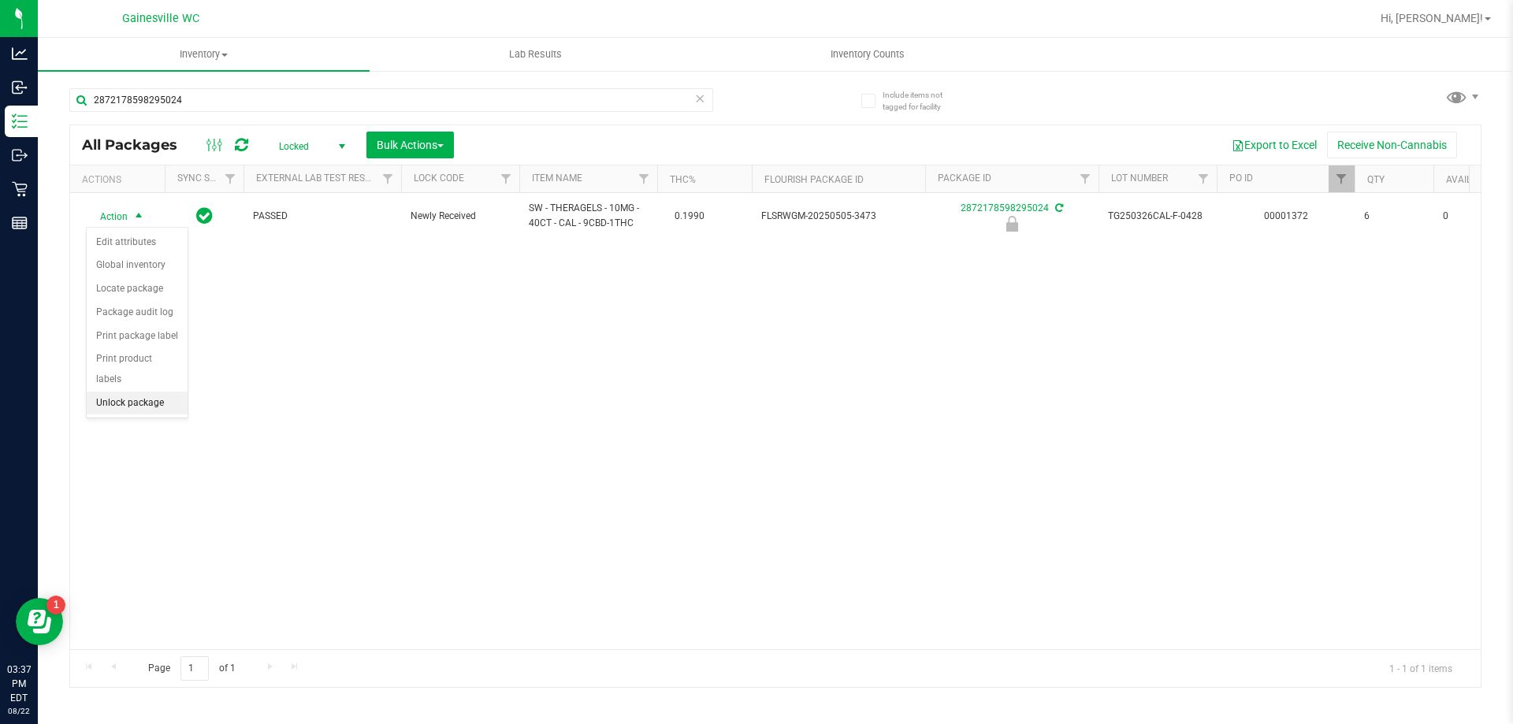
click at [102, 392] on li "Unlock package" at bounding box center [137, 404] width 101 height 24
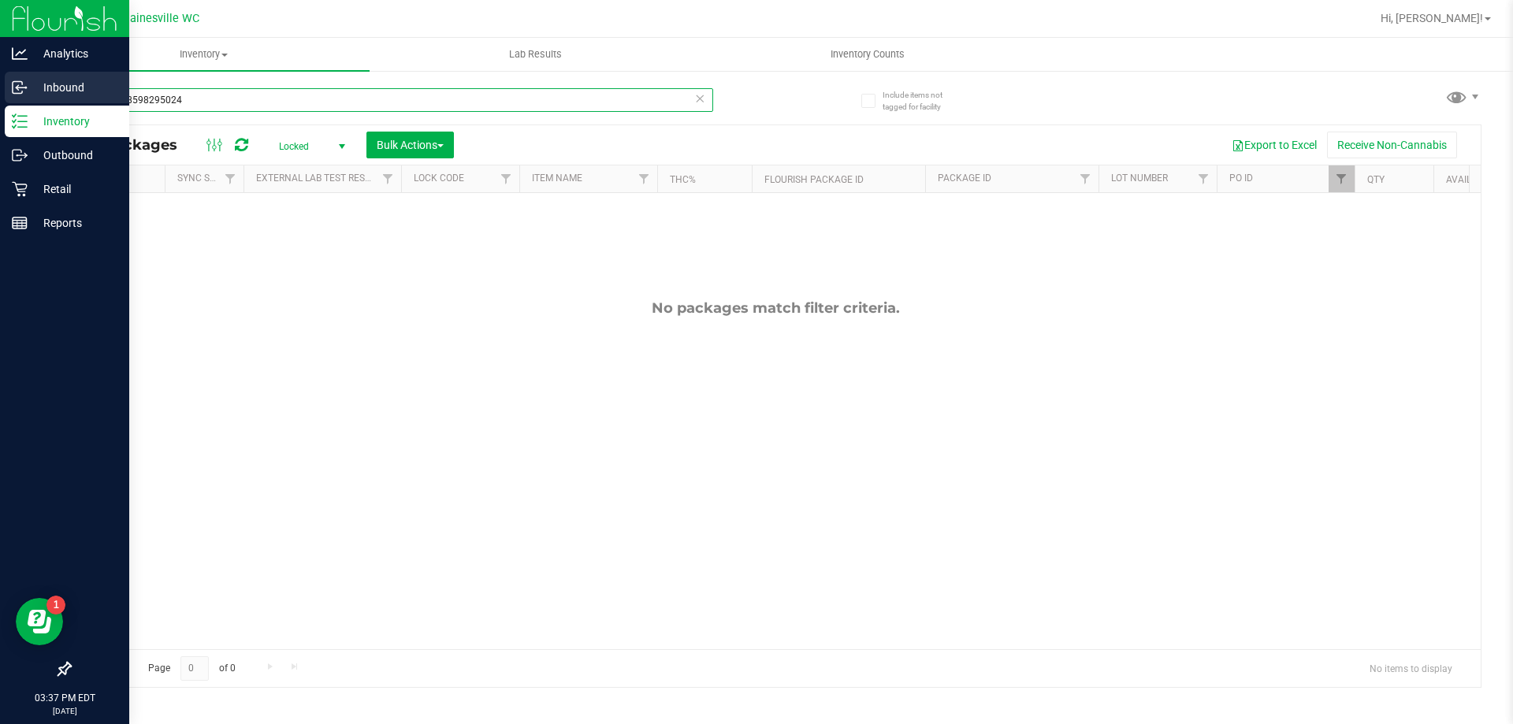
drag, startPoint x: 206, startPoint y: 99, endPoint x: 15, endPoint y: 74, distance: 192.4
click at [15, 74] on div "Analytics Inbound Inventory Outbound Retail Reports 03:37 PM EDT [DATE] 08/22 G…" at bounding box center [756, 362] width 1513 height 724
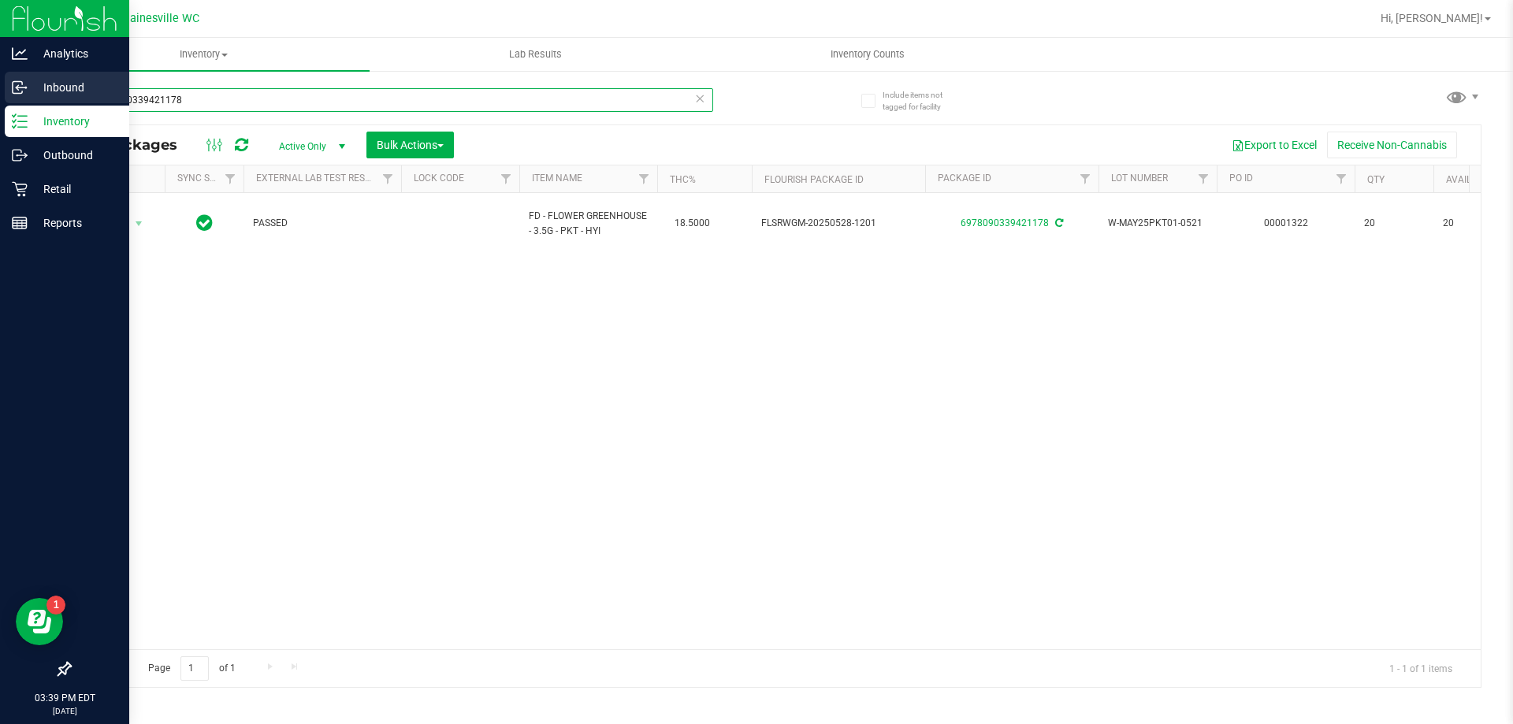
drag, startPoint x: 228, startPoint y: 93, endPoint x: 0, endPoint y: 81, distance: 228.1
click at [0, 81] on div "Analytics Inbound Inventory Outbound Retail Reports 03:39 PM EDT 08/22/2025 08/…" at bounding box center [756, 362] width 1513 height 724
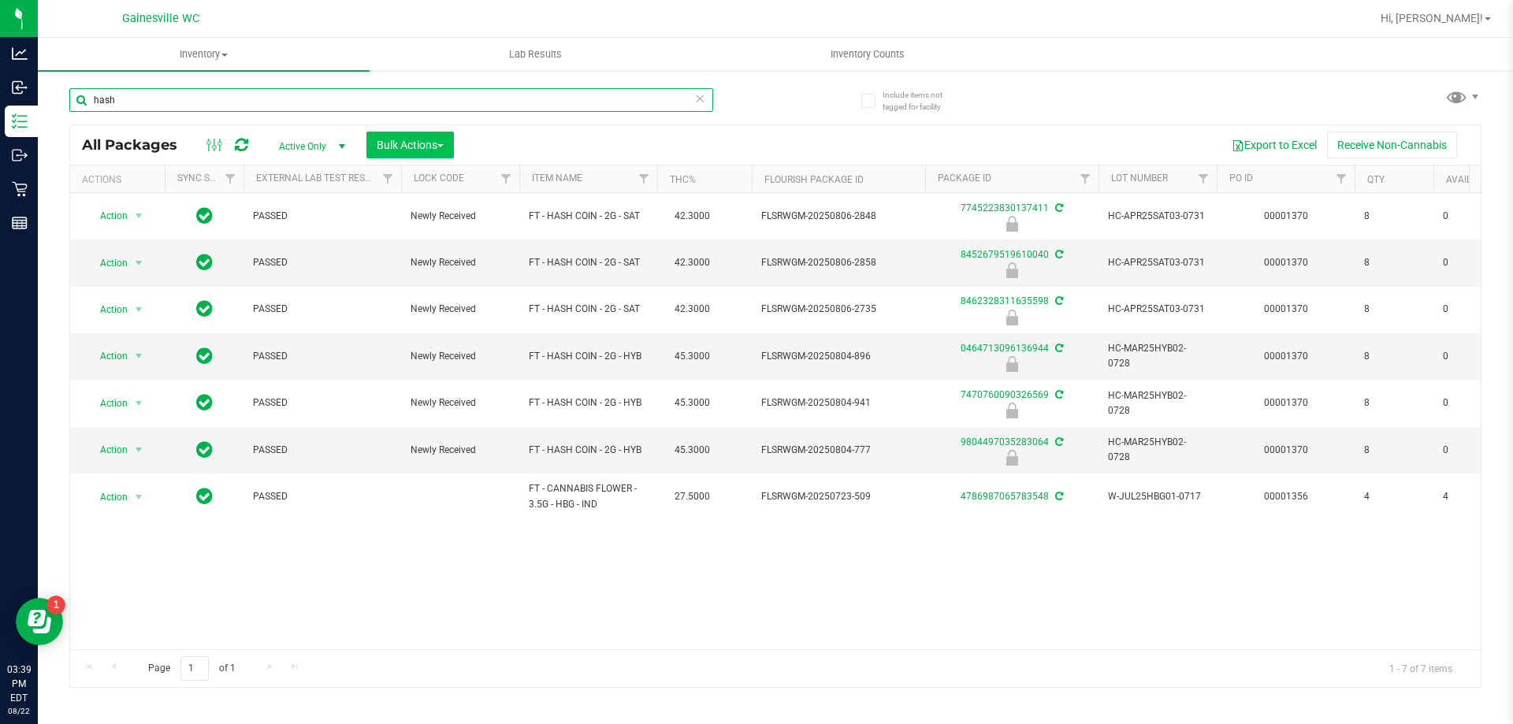
type input "hash"
click at [389, 153] on button "Bulk Actions" at bounding box center [409, 145] width 87 height 27
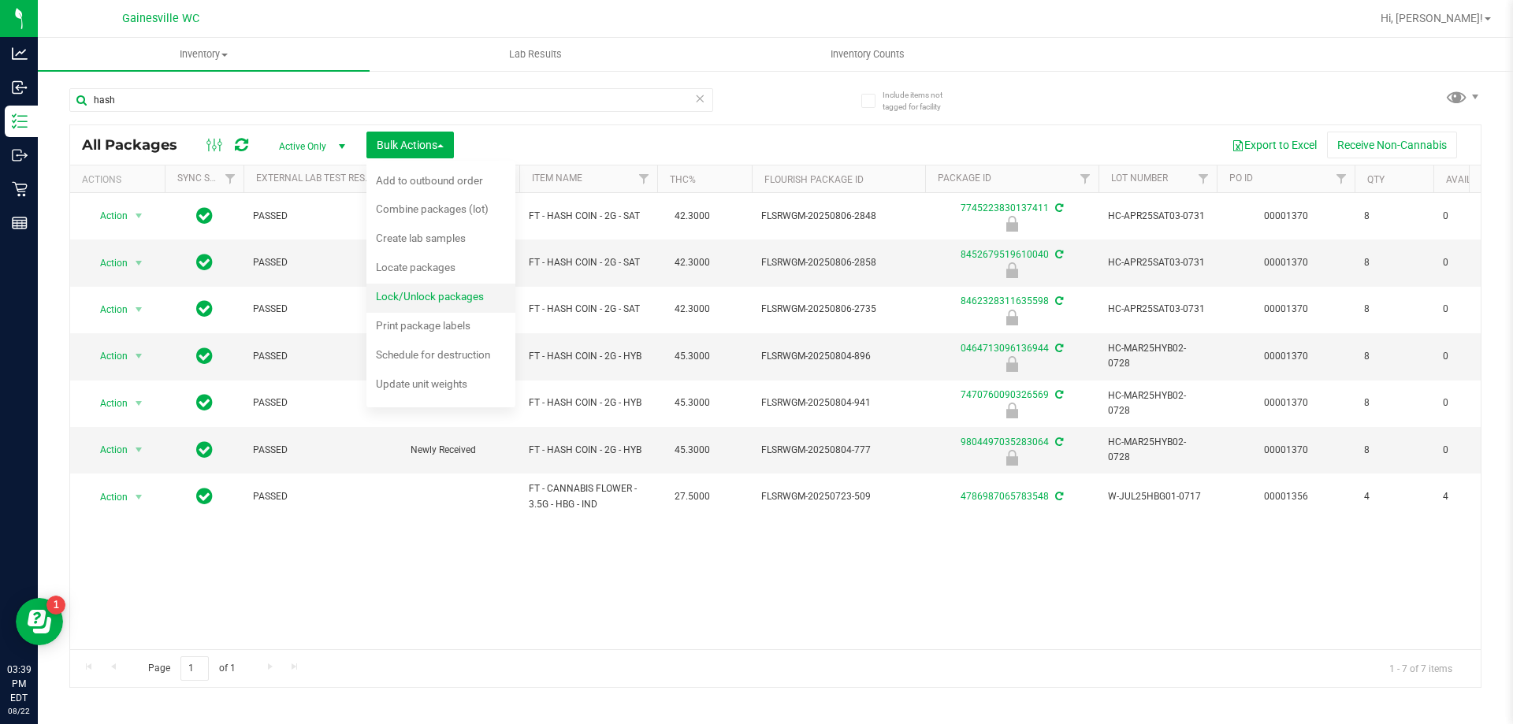
click at [413, 299] on span "Lock/Unlock packages" at bounding box center [430, 296] width 108 height 13
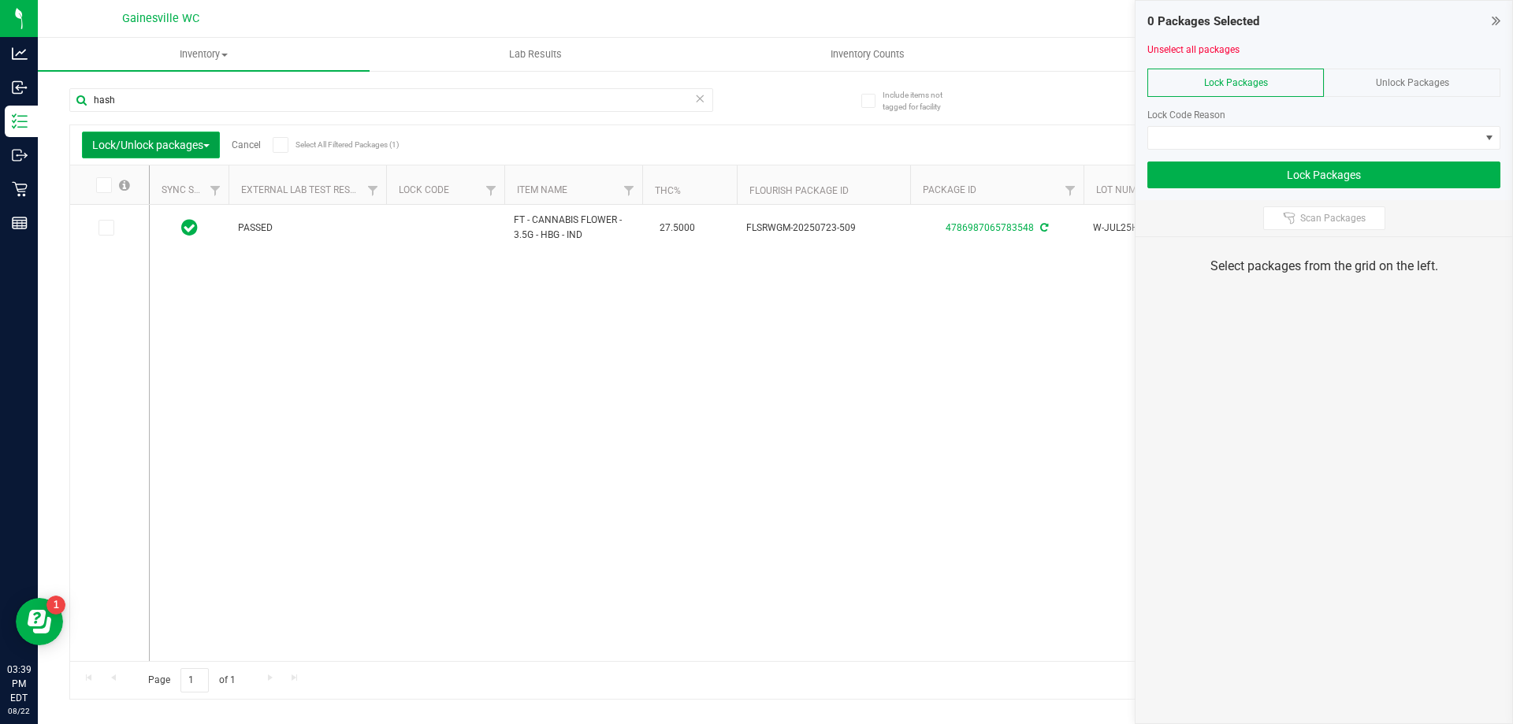
click at [141, 146] on span "Lock/Unlock packages" at bounding box center [150, 145] width 117 height 13
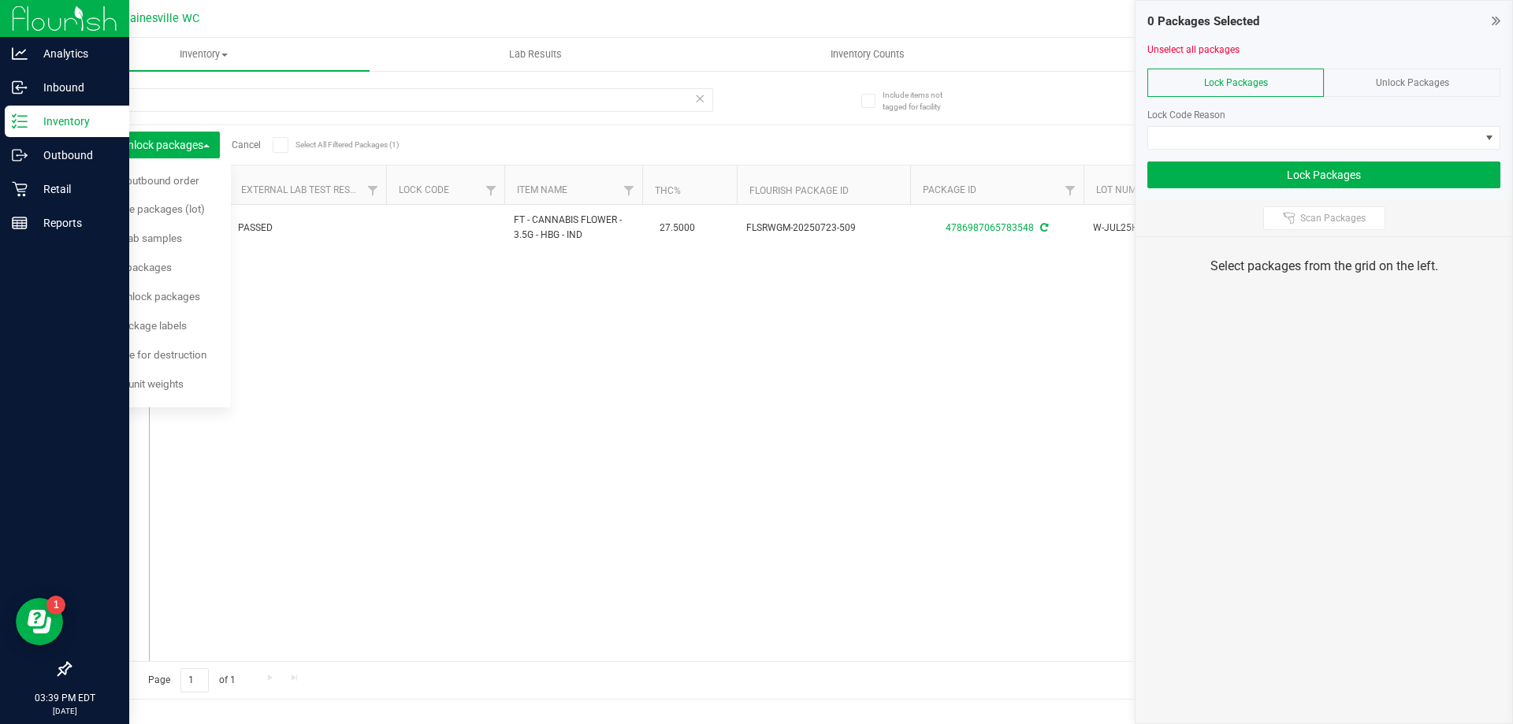
click at [4, 113] on link "Inventory" at bounding box center [64, 123] width 129 height 34
click at [18, 85] on icon at bounding box center [17, 86] width 2 height 2
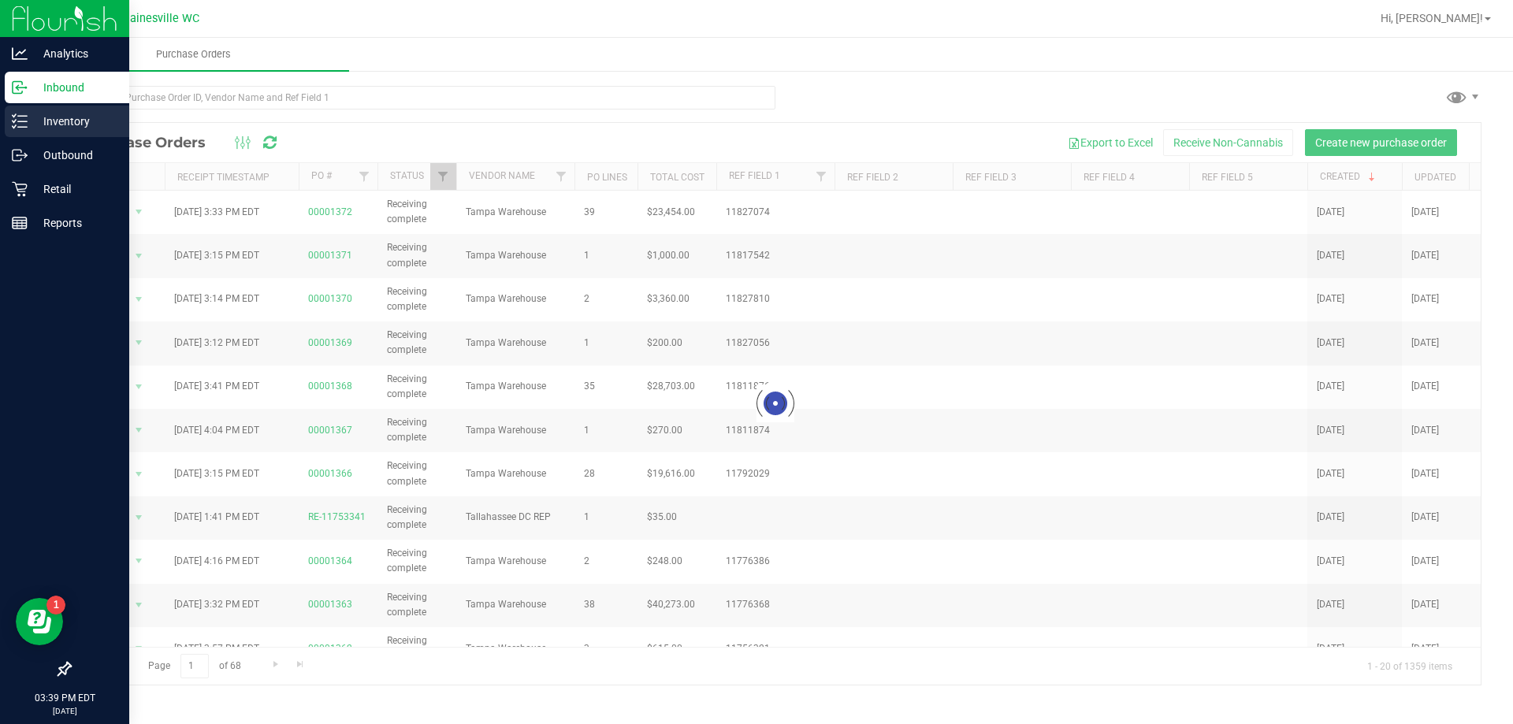
click at [28, 125] on p "Inventory" at bounding box center [75, 121] width 95 height 19
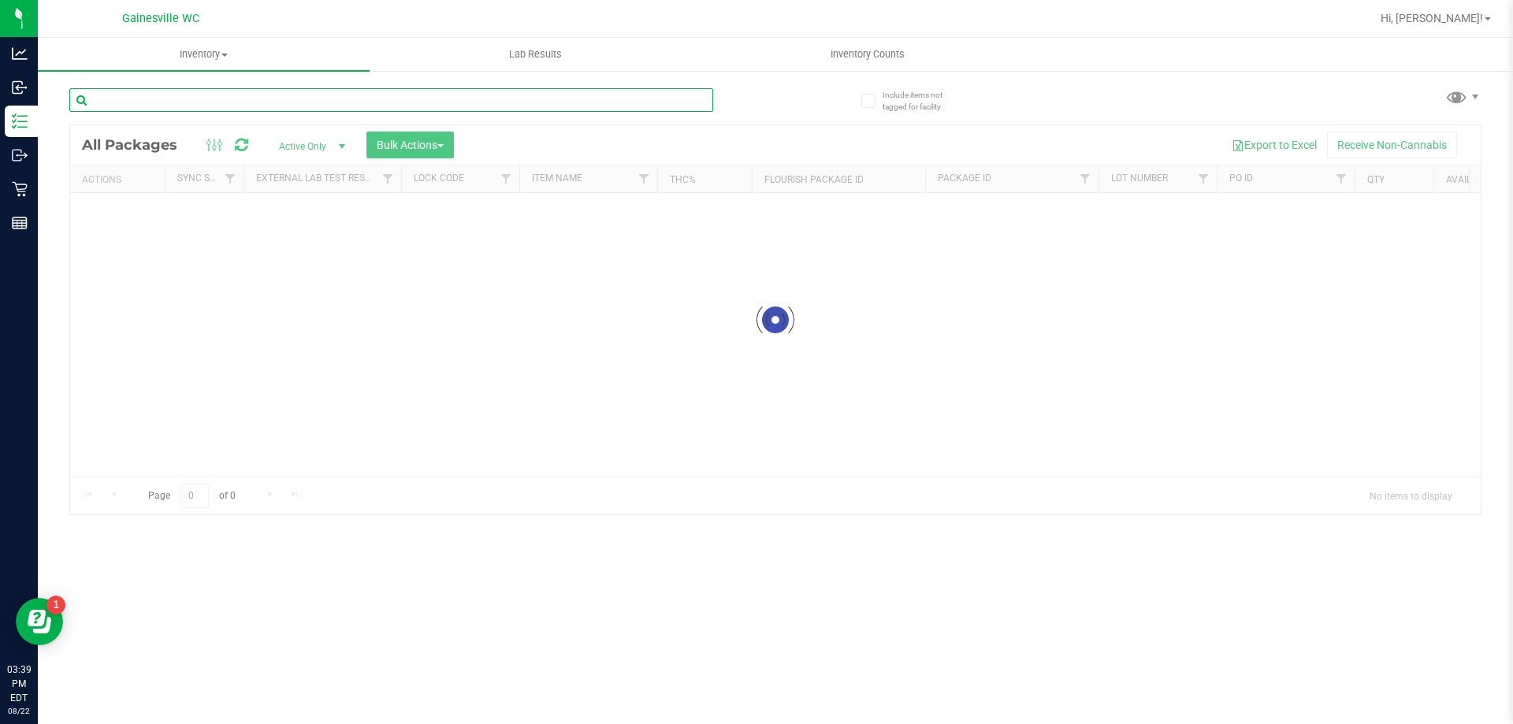
click at [300, 96] on input "text" at bounding box center [391, 100] width 644 height 24
type input "h"
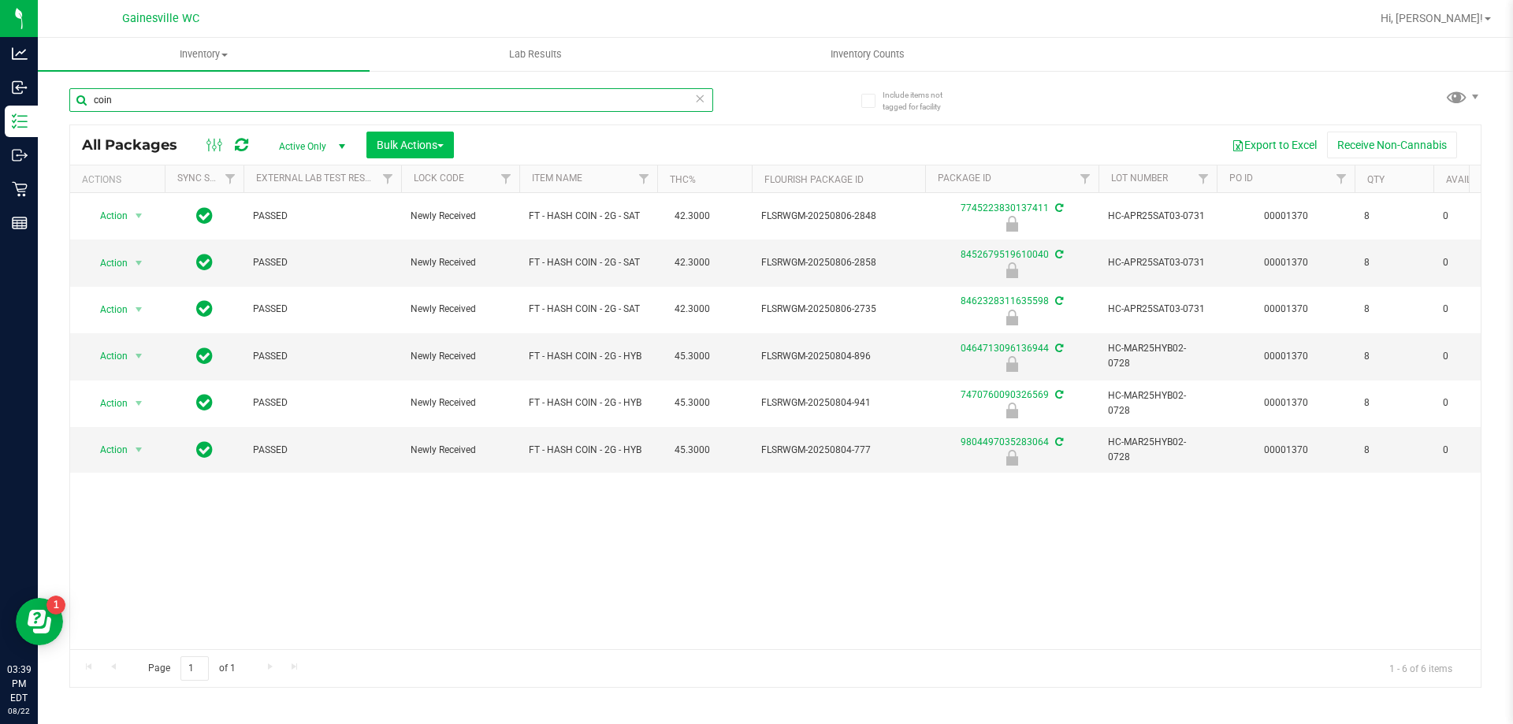
type input "coin"
click at [412, 147] on span "Bulk Actions" at bounding box center [410, 145] width 67 height 13
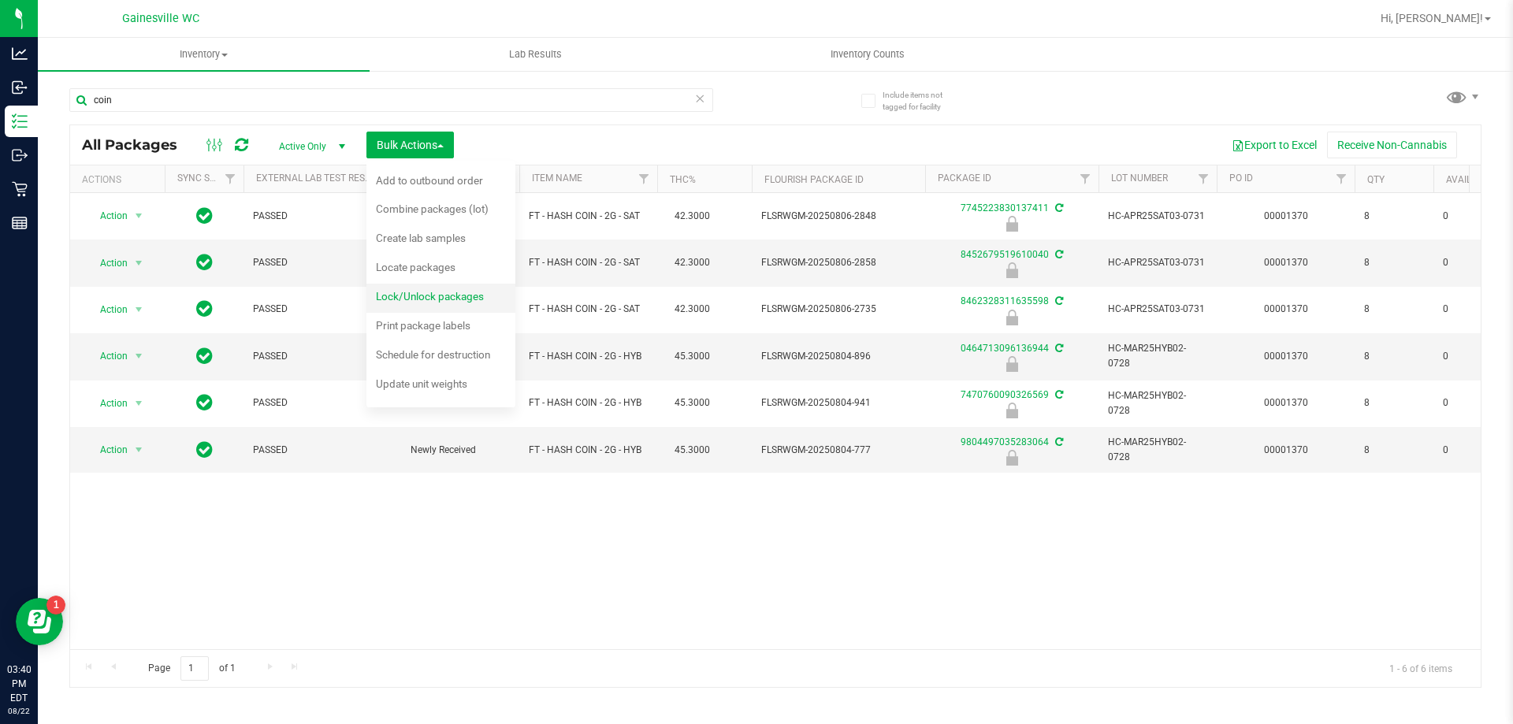
click at [426, 298] on span "Lock/Unlock packages" at bounding box center [430, 296] width 108 height 13
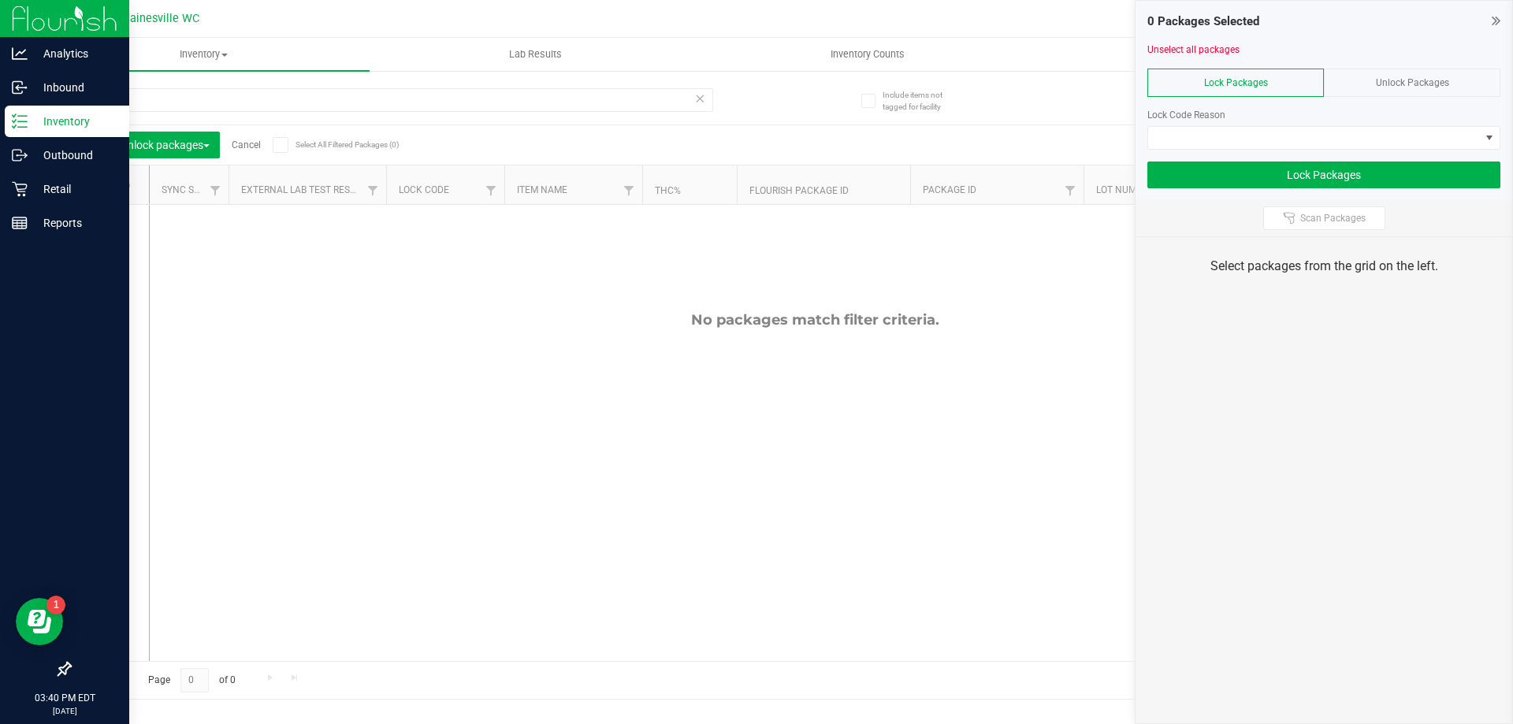
click at [5, 111] on div "Inventory" at bounding box center [67, 122] width 125 height 32
click at [35, 120] on p "Inventory" at bounding box center [75, 121] width 95 height 19
click at [47, 114] on p "Inventory" at bounding box center [75, 121] width 95 height 19
click at [54, 84] on p "Inbound" at bounding box center [75, 87] width 95 height 19
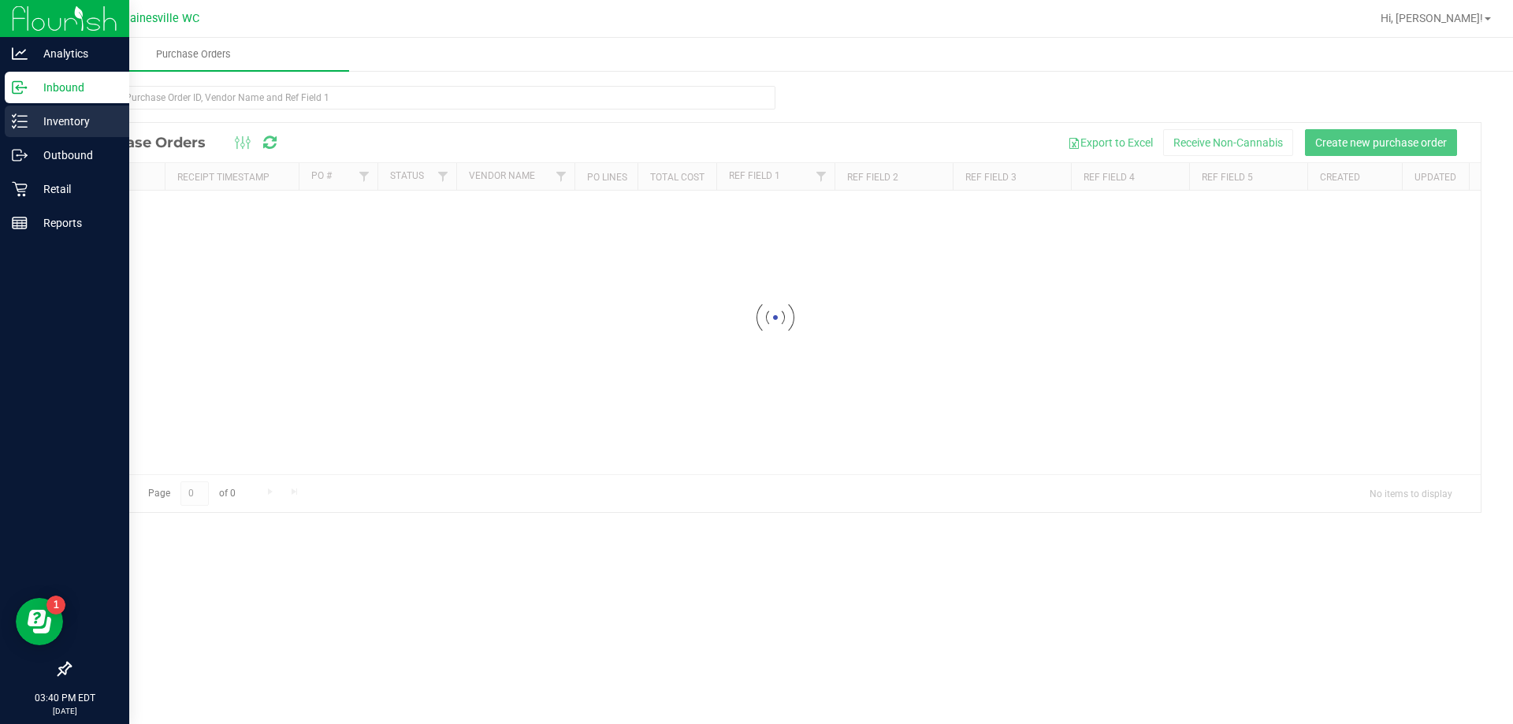
click at [47, 125] on p "Inventory" at bounding box center [75, 121] width 95 height 19
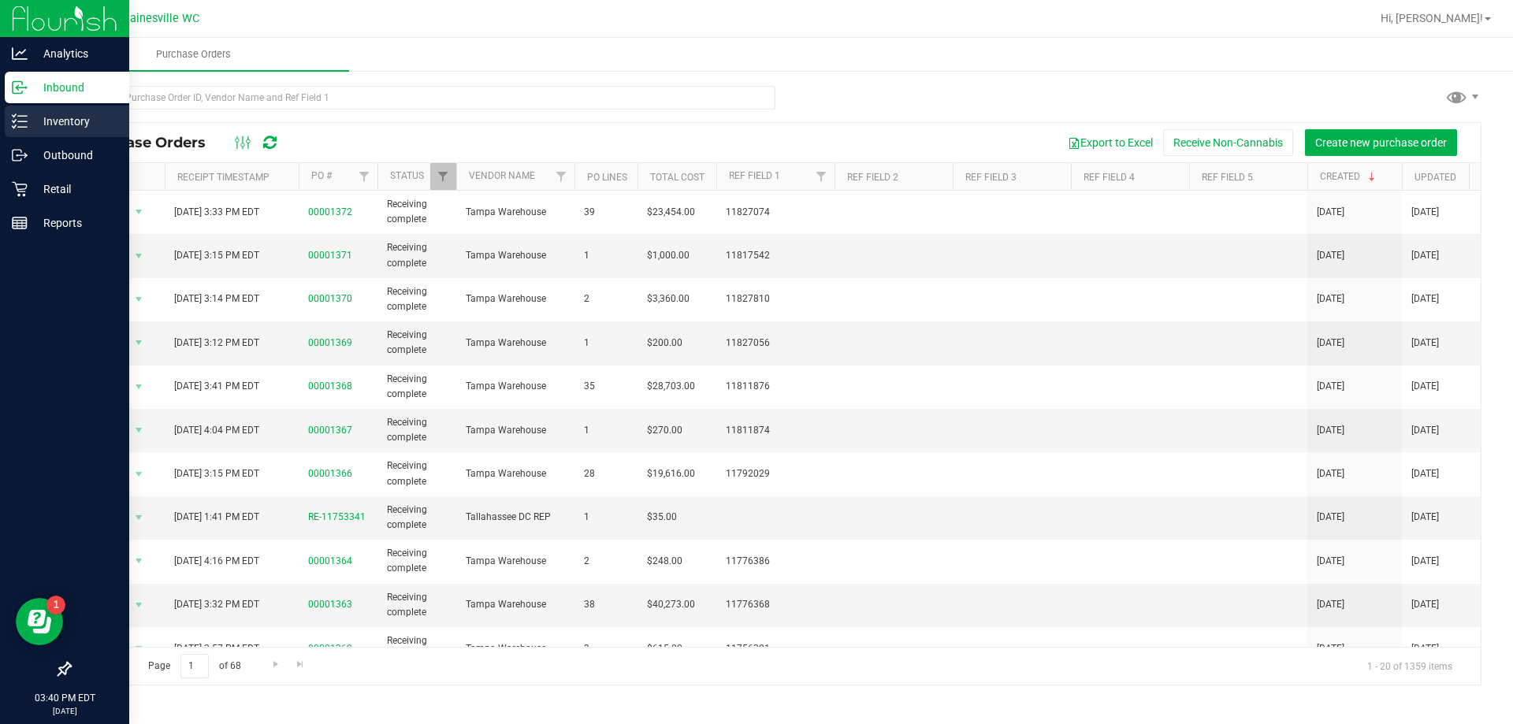
click at [22, 124] on icon at bounding box center [20, 121] width 16 height 16
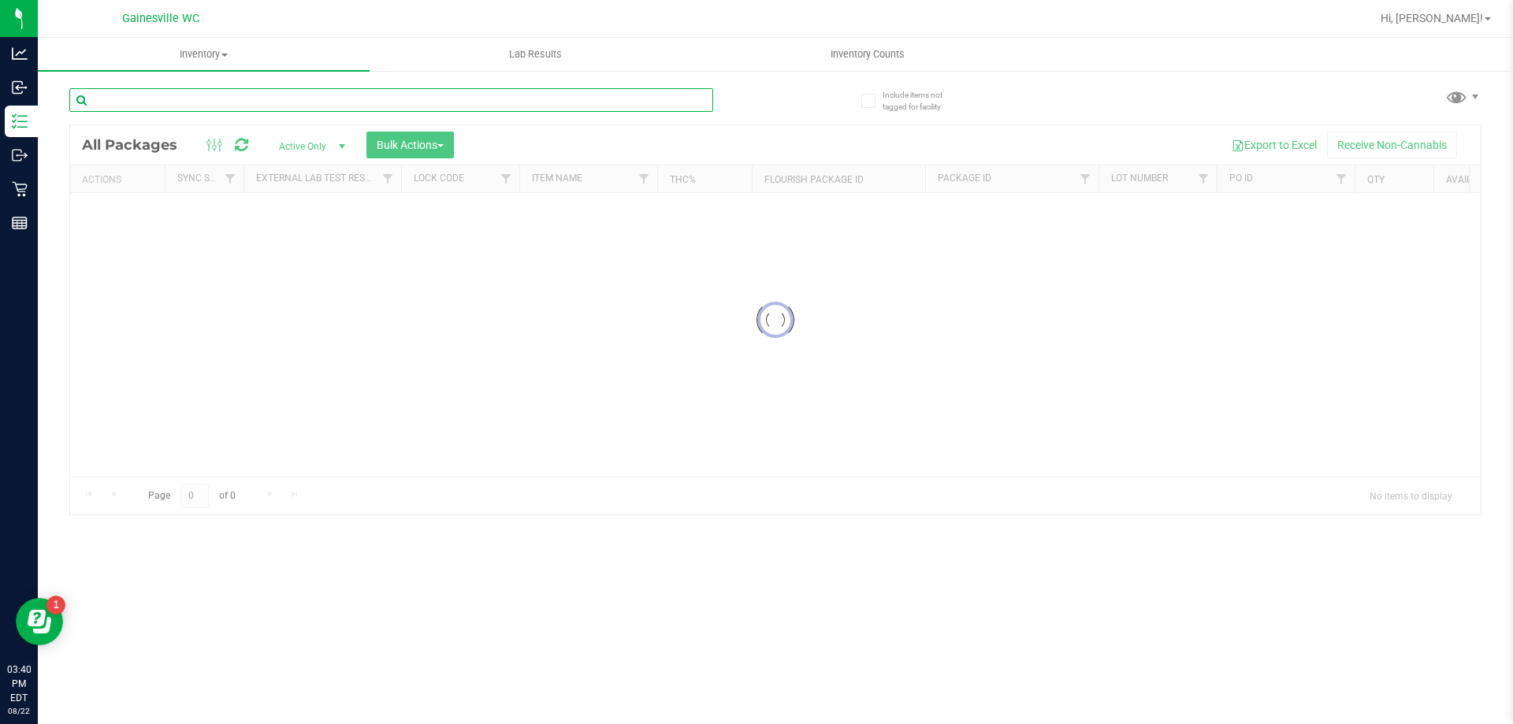
click at [369, 101] on input "text" at bounding box center [391, 100] width 644 height 24
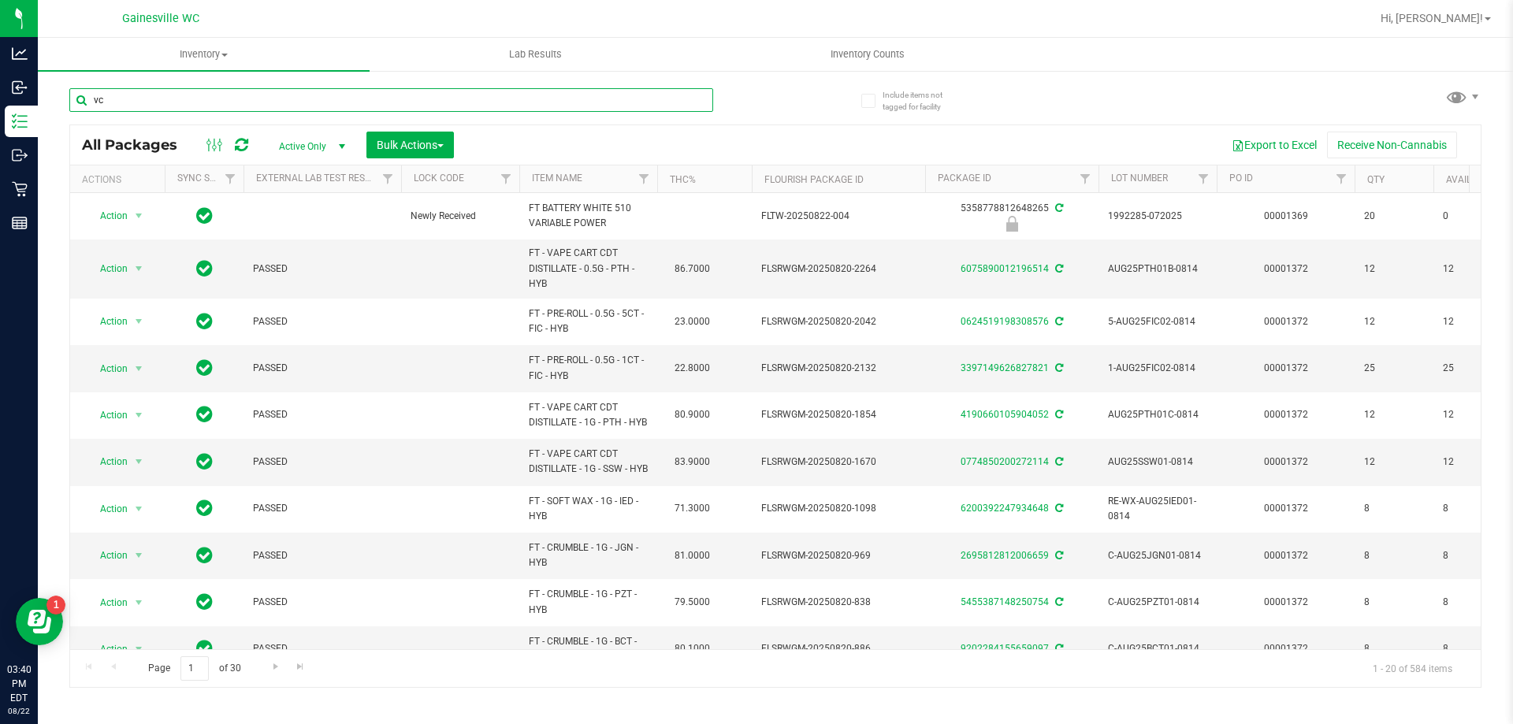
type input "v"
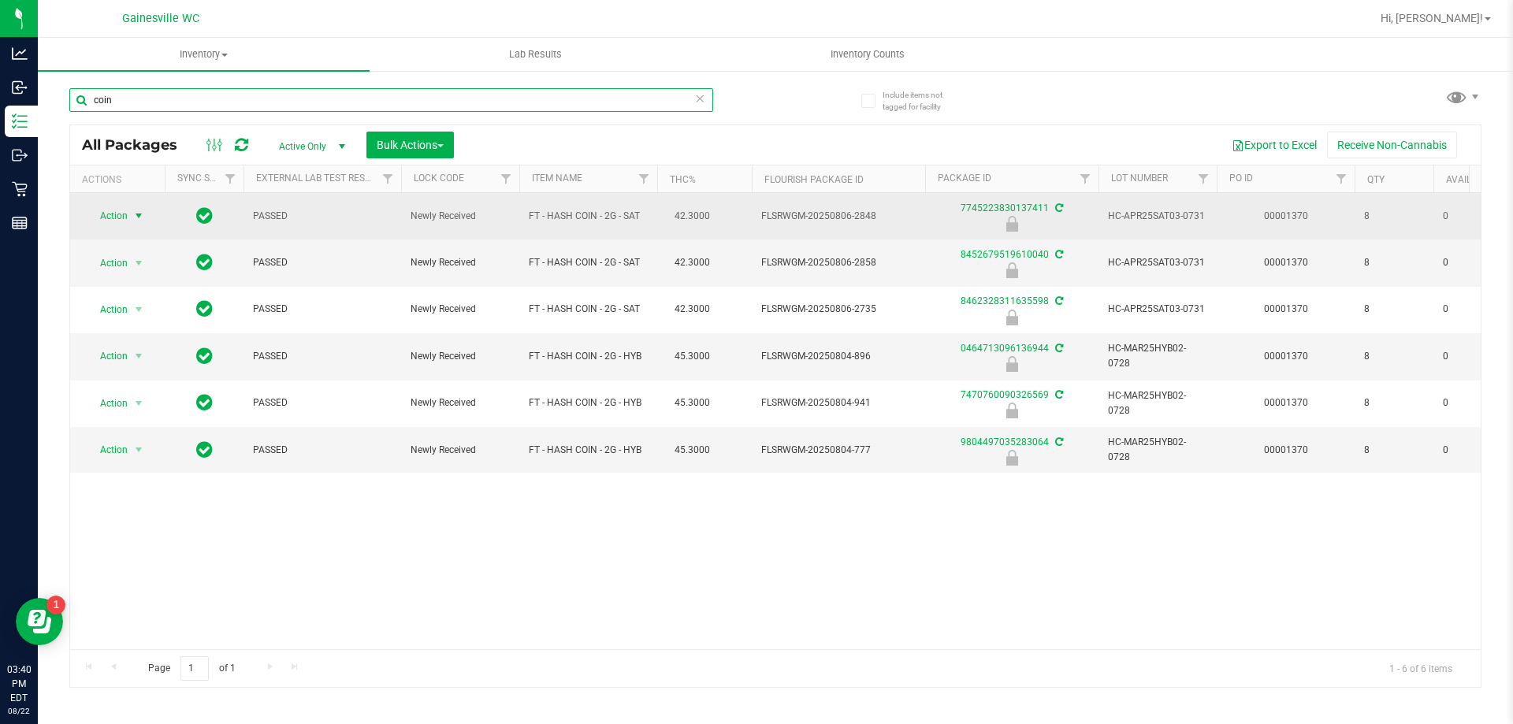
type input "coin"
click at [111, 214] on span "Action" at bounding box center [107, 216] width 43 height 22
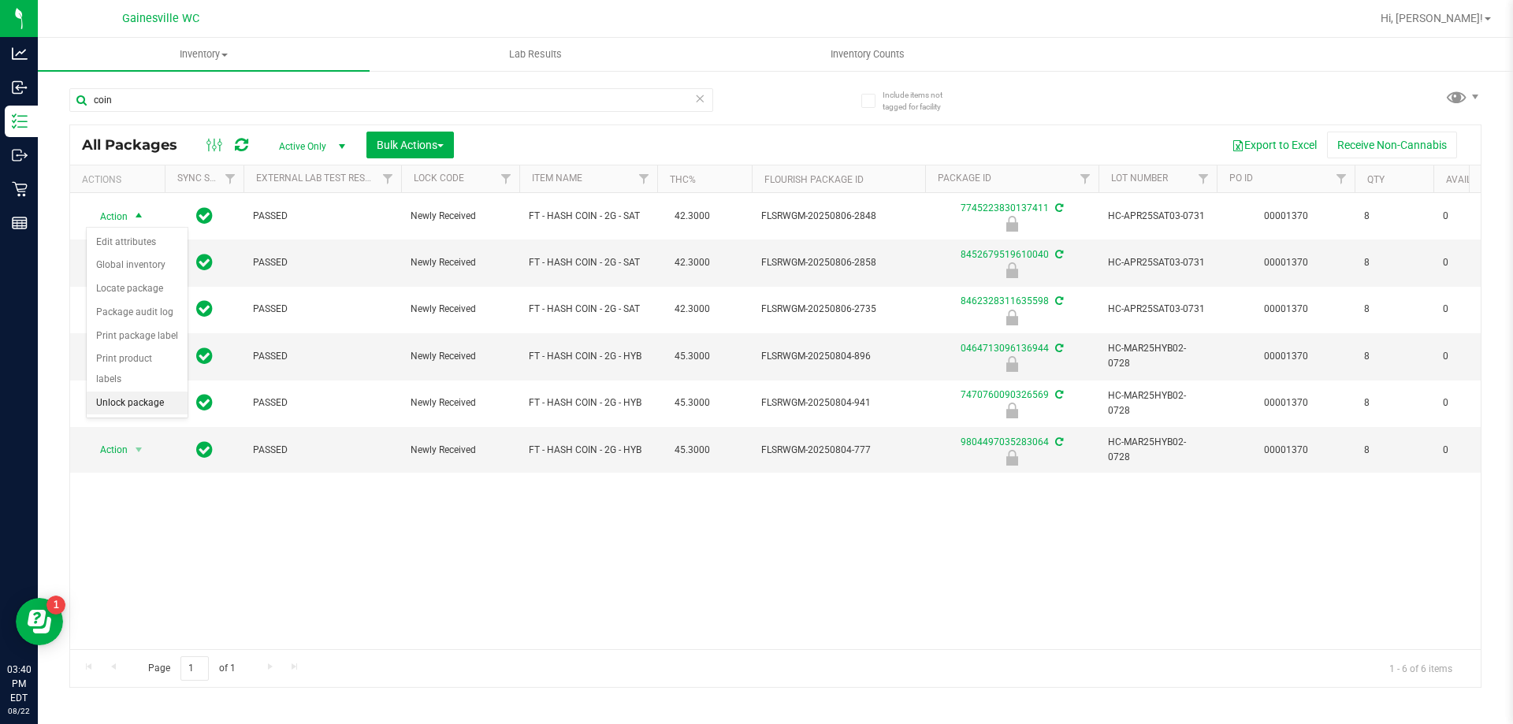
click at [131, 392] on li "Unlock package" at bounding box center [137, 404] width 101 height 24
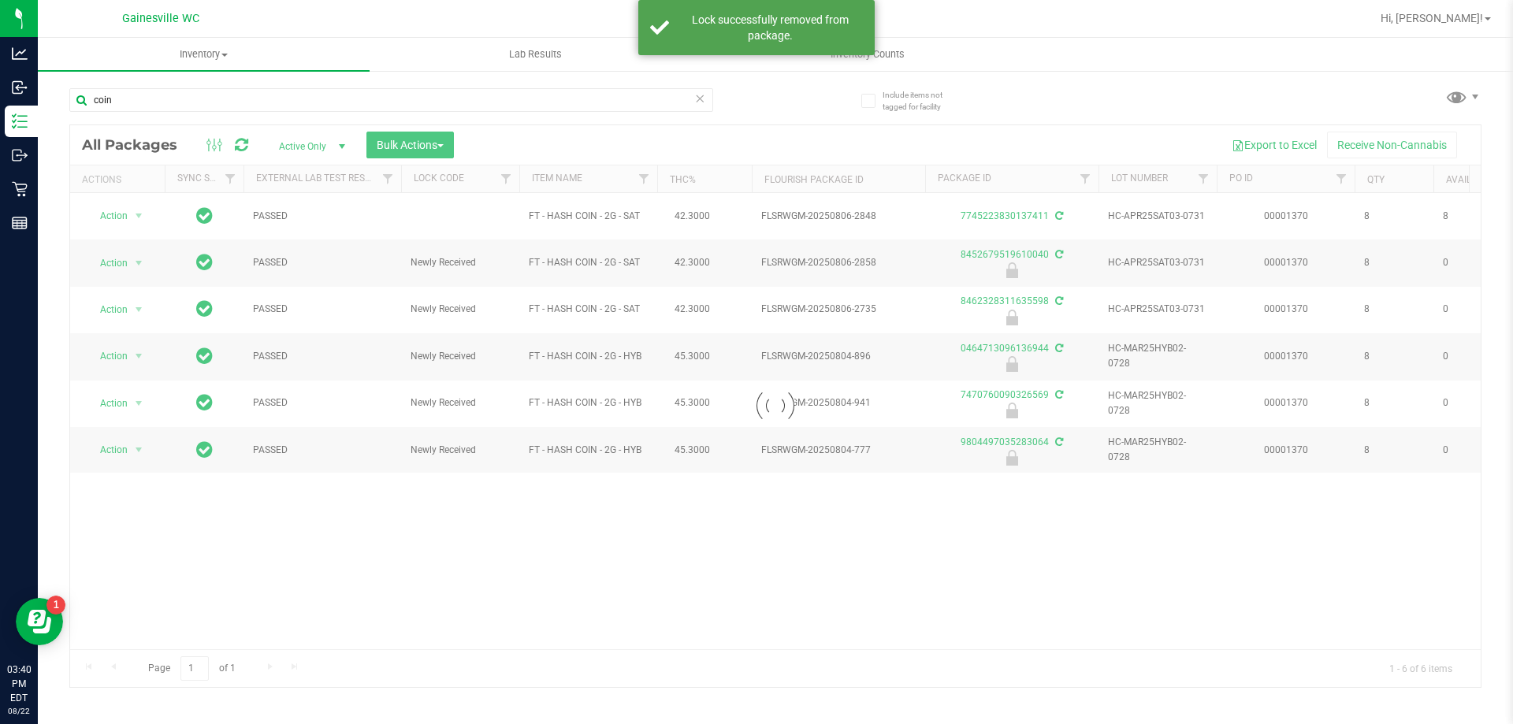
click at [302, 145] on span "Active Only" at bounding box center [309, 147] width 87 height 22
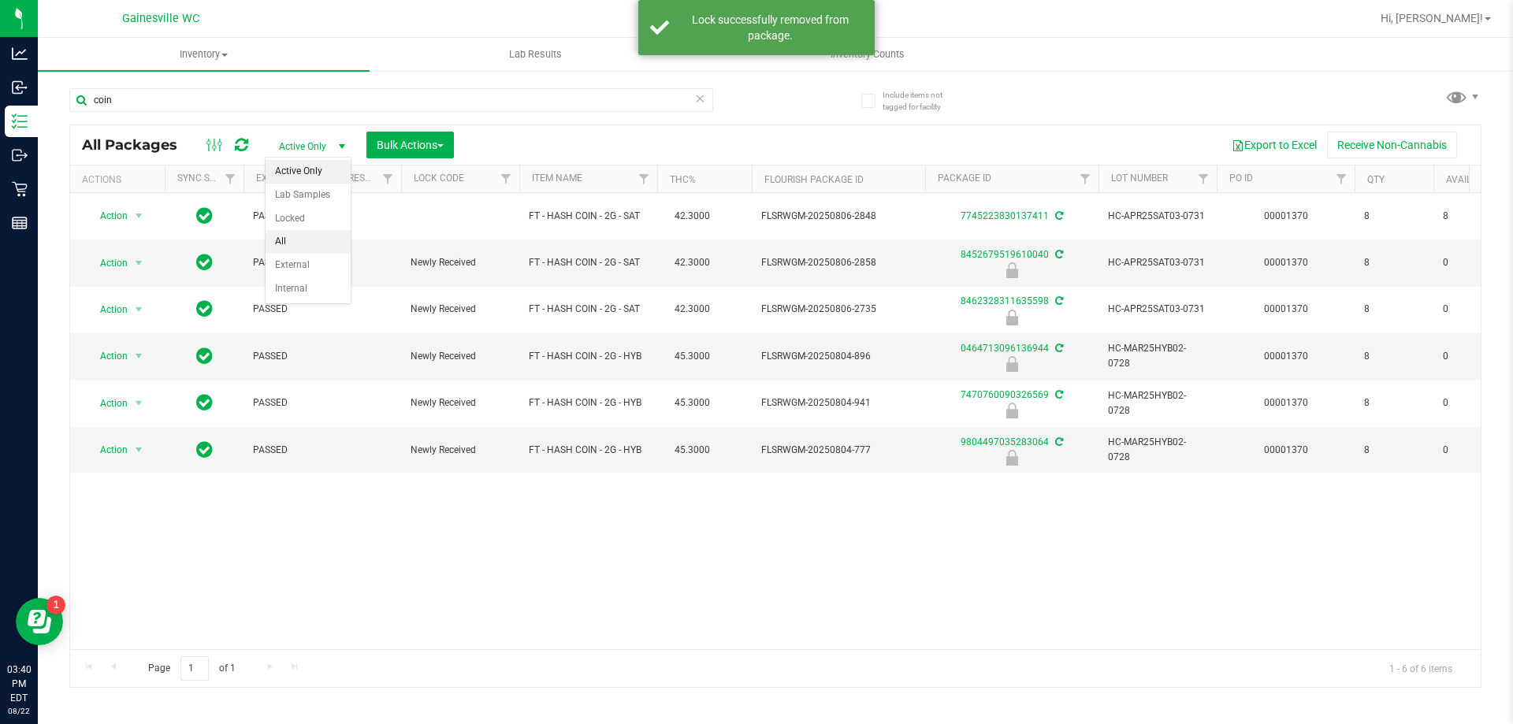
click at [307, 239] on li "All" at bounding box center [308, 242] width 85 height 24
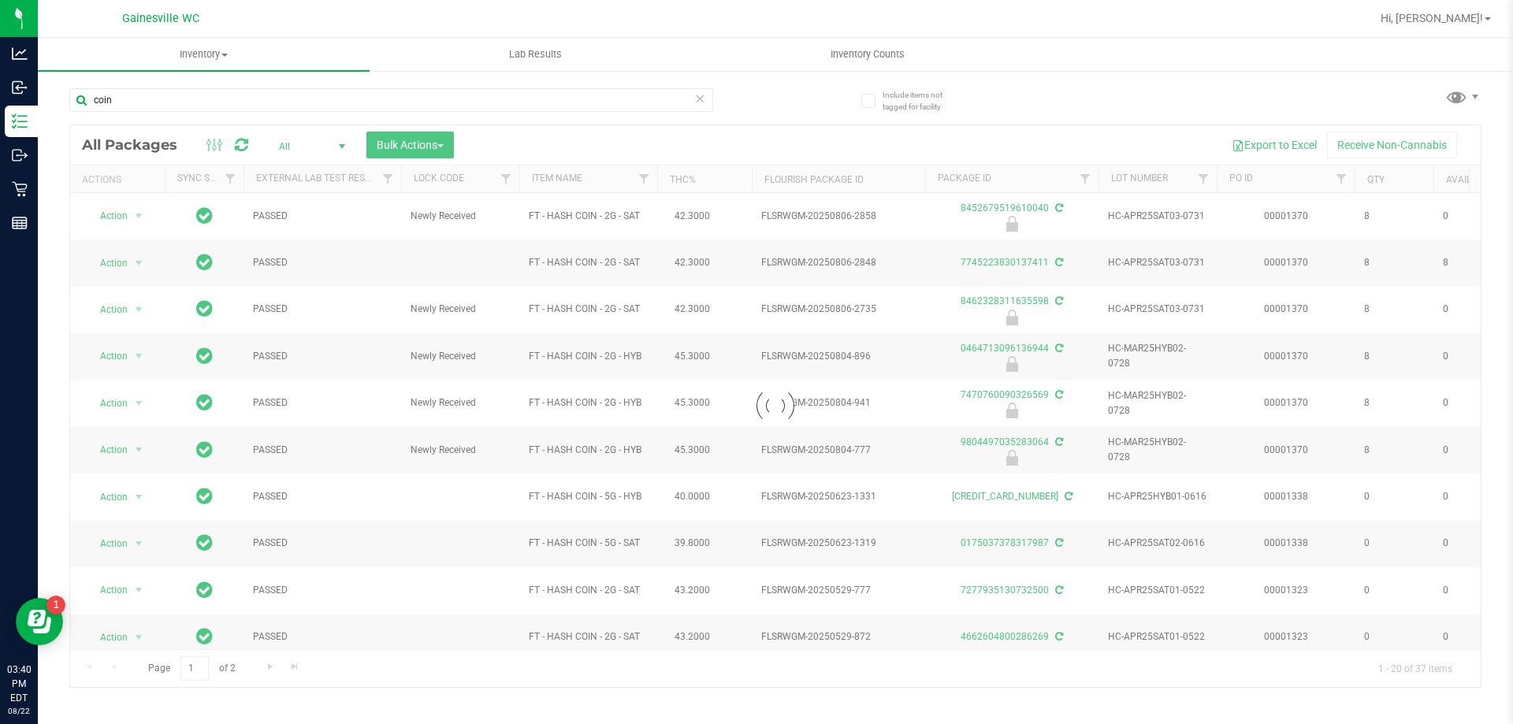
click at [307, 143] on span "All" at bounding box center [309, 147] width 87 height 22
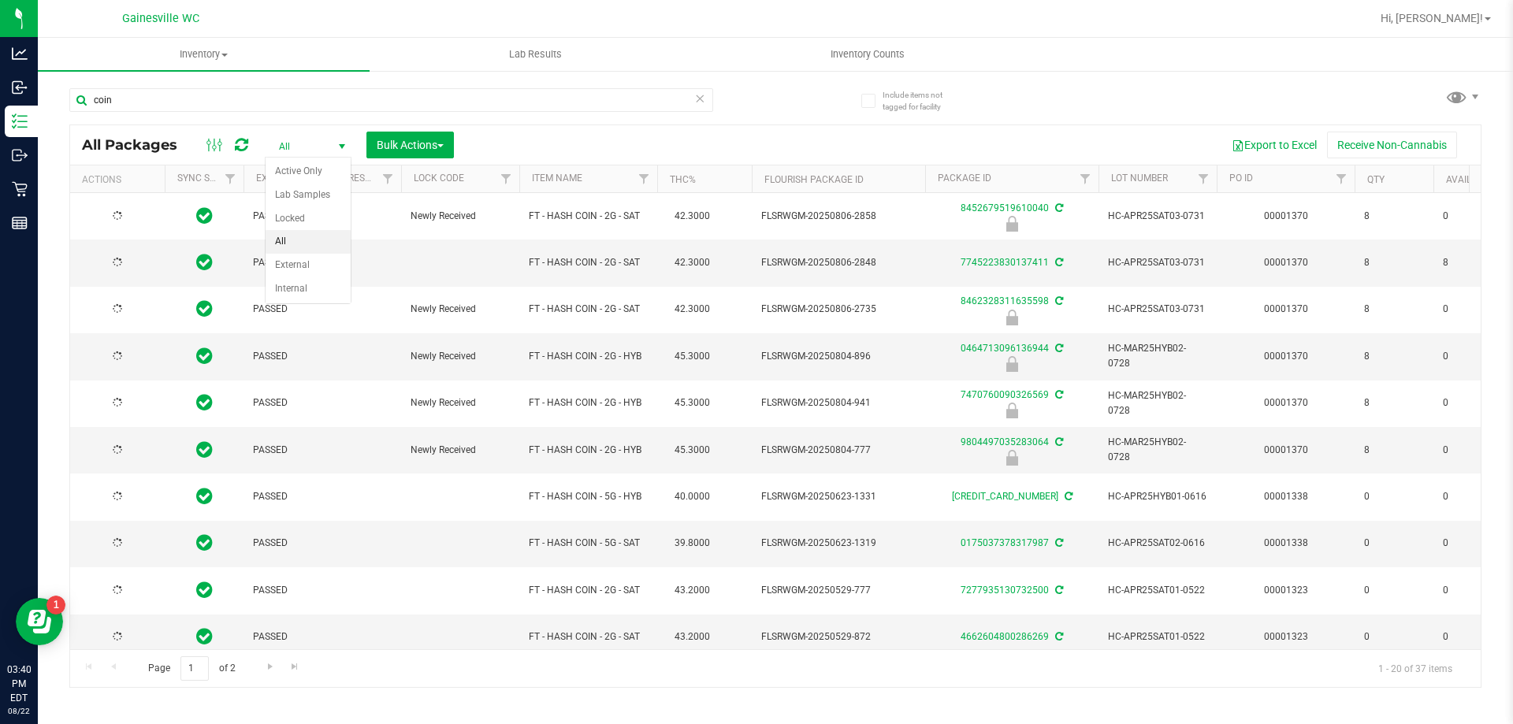
click at [318, 143] on span "All" at bounding box center [309, 147] width 87 height 22
click at [318, 145] on span "All" at bounding box center [309, 147] width 87 height 22
click at [312, 170] on li "Active Only" at bounding box center [308, 172] width 85 height 24
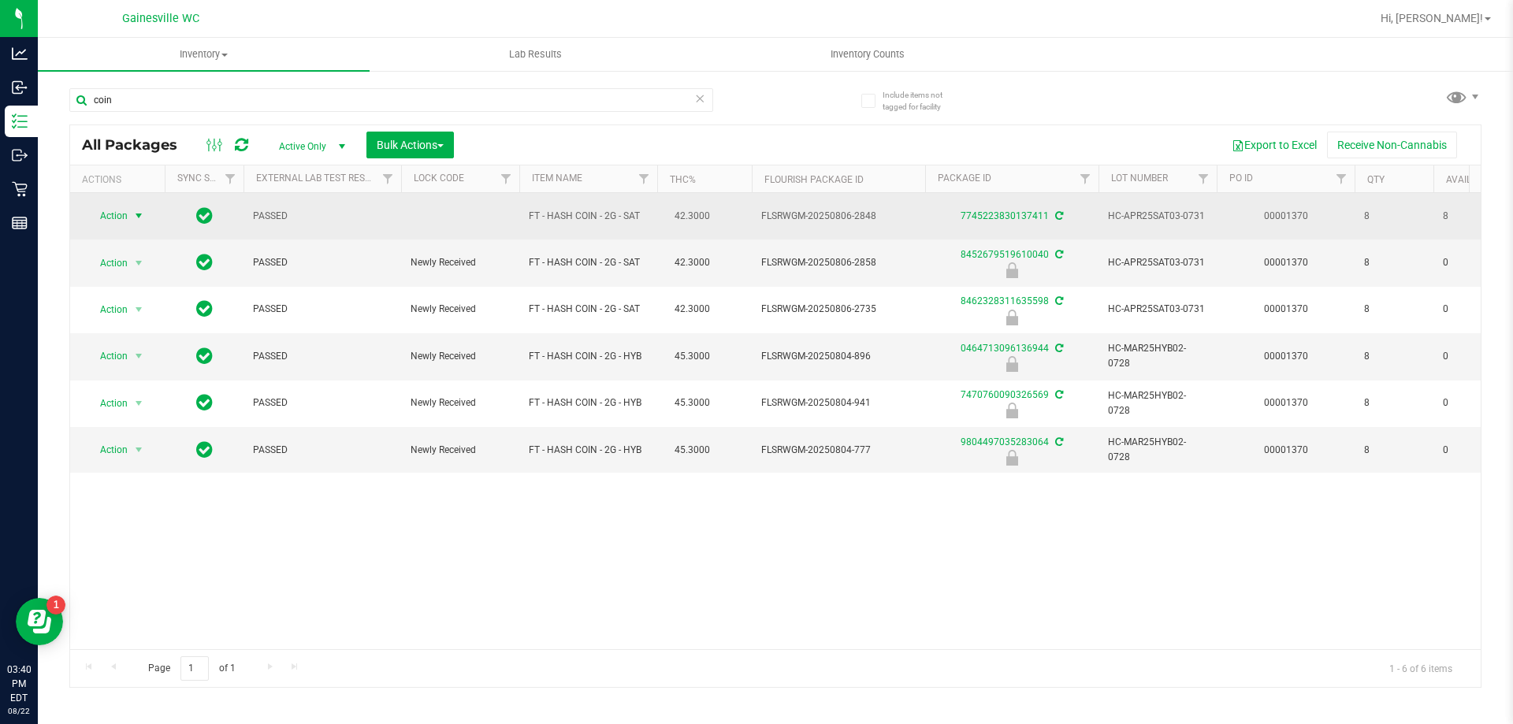
click at [131, 212] on span "select" at bounding box center [139, 216] width 20 height 22
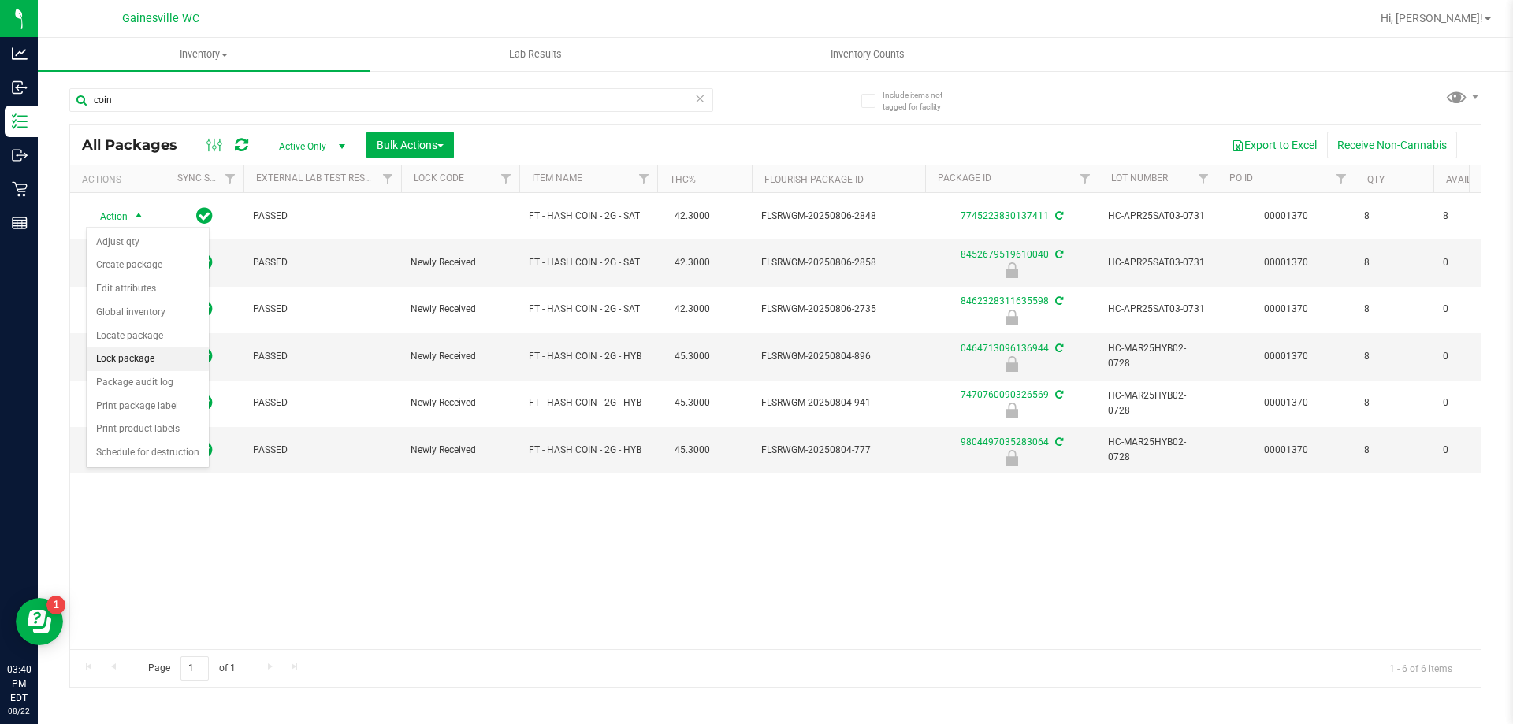
click at [158, 352] on li "Lock package" at bounding box center [148, 360] width 122 height 24
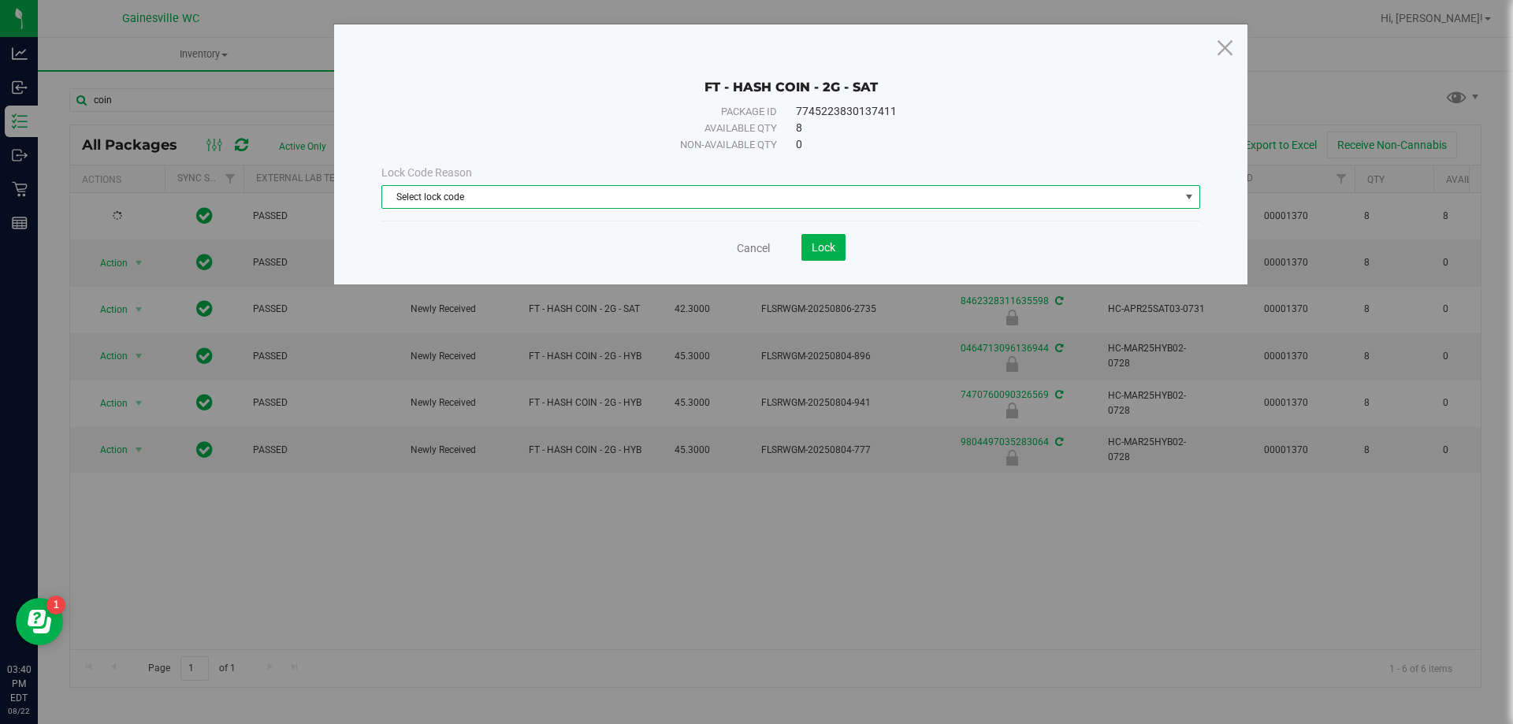
click at [891, 201] on span "Select lock code" at bounding box center [781, 197] width 798 height 22
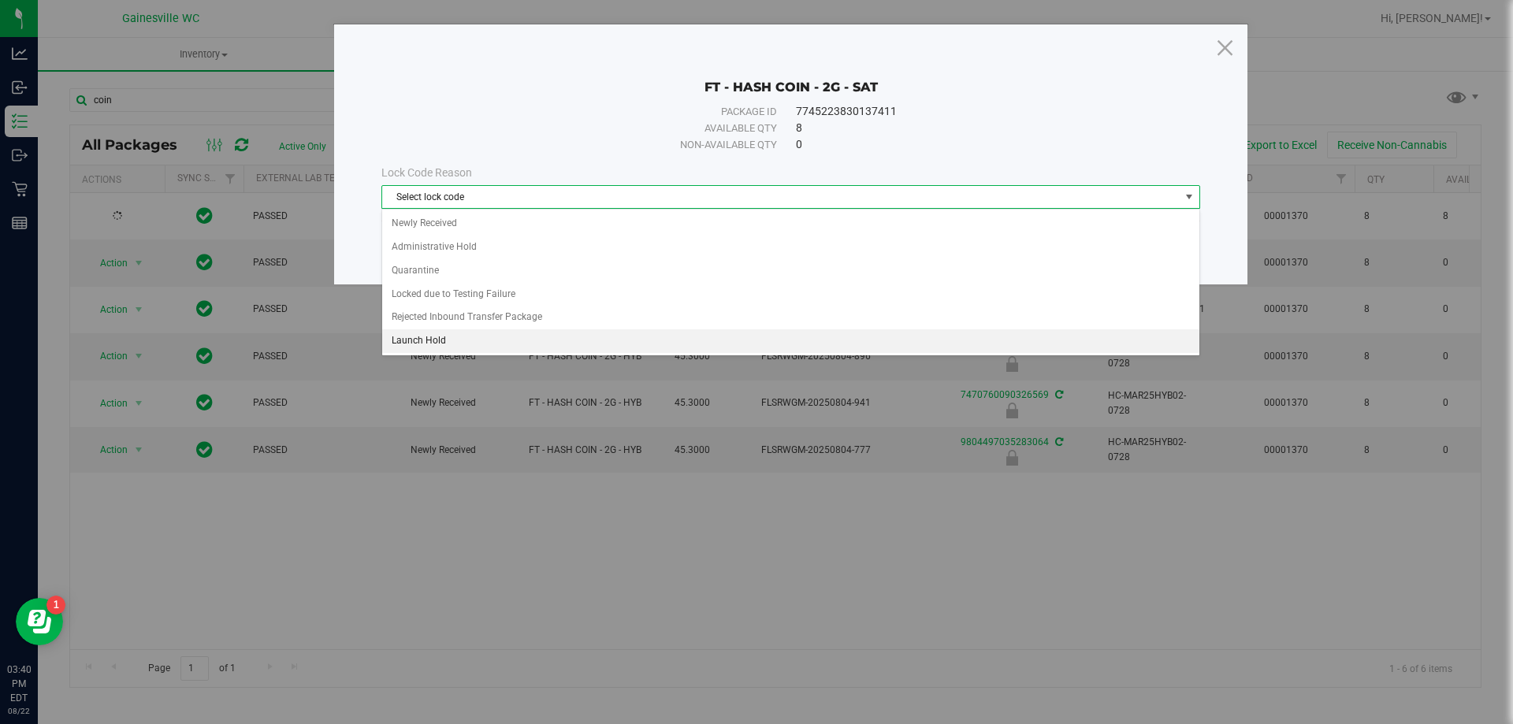
click at [450, 337] on li "Launch Hold" at bounding box center [790, 341] width 817 height 24
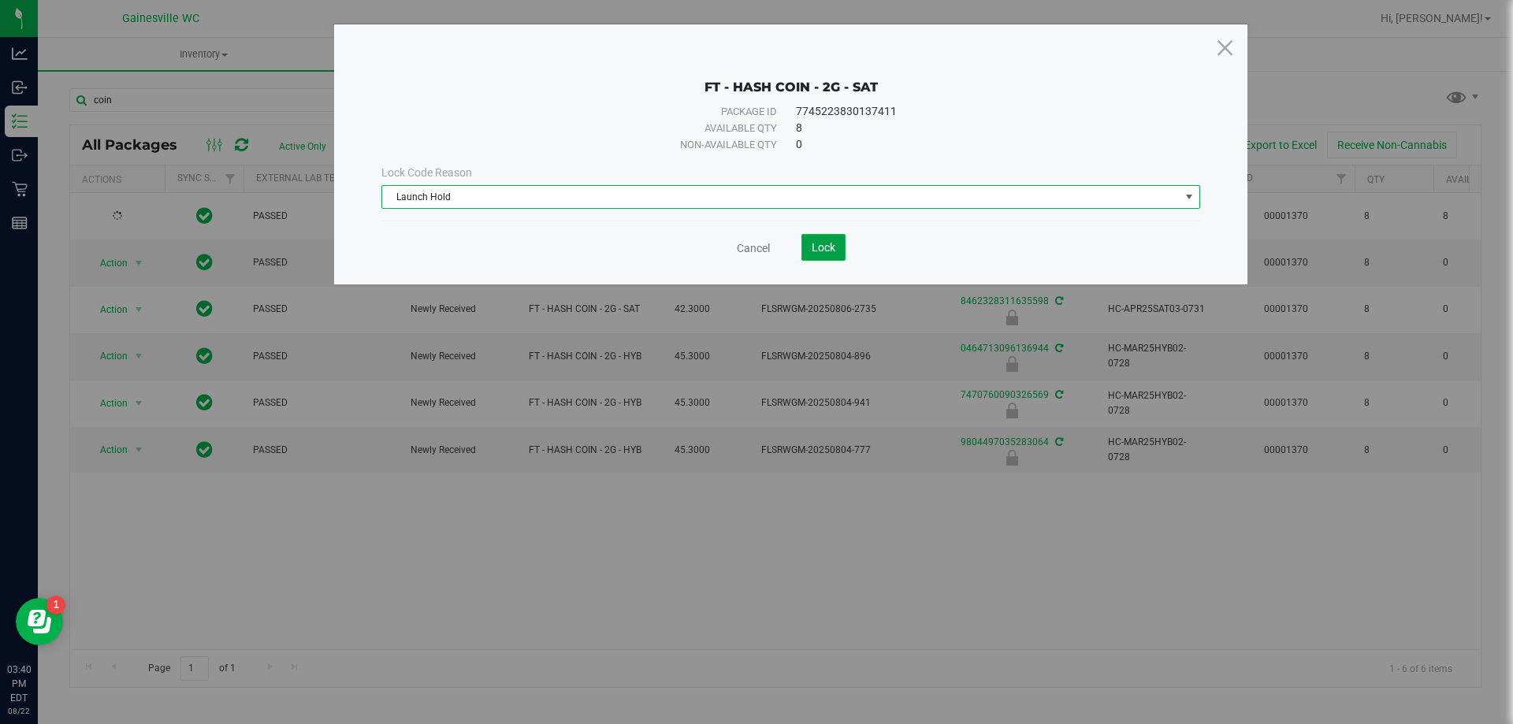
click at [817, 248] on span "Lock" at bounding box center [824, 247] width 24 height 13
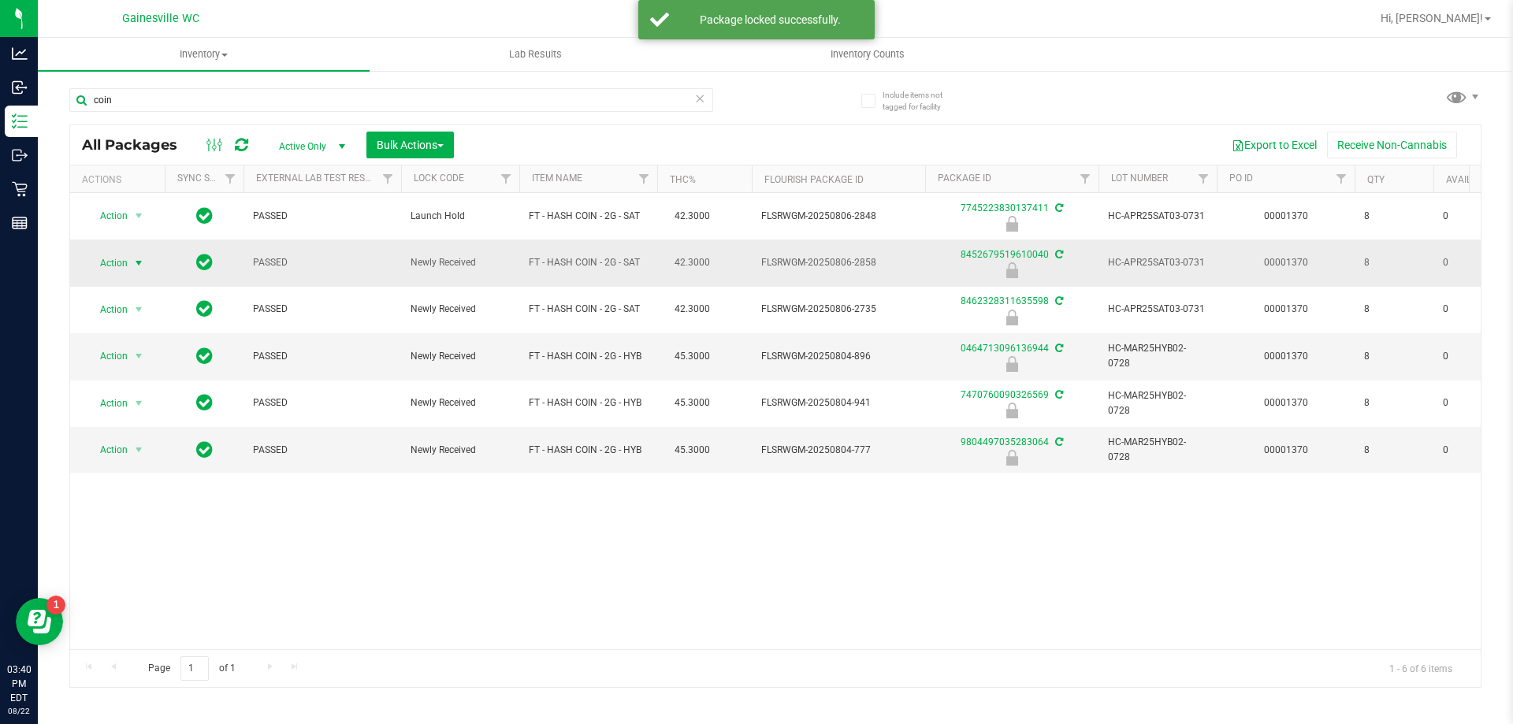
click at [129, 267] on span "select" at bounding box center [139, 263] width 20 height 22
click at [124, 438] on li "Unlock package" at bounding box center [137, 450] width 101 height 24
click at [129, 266] on span "select" at bounding box center [139, 263] width 20 height 22
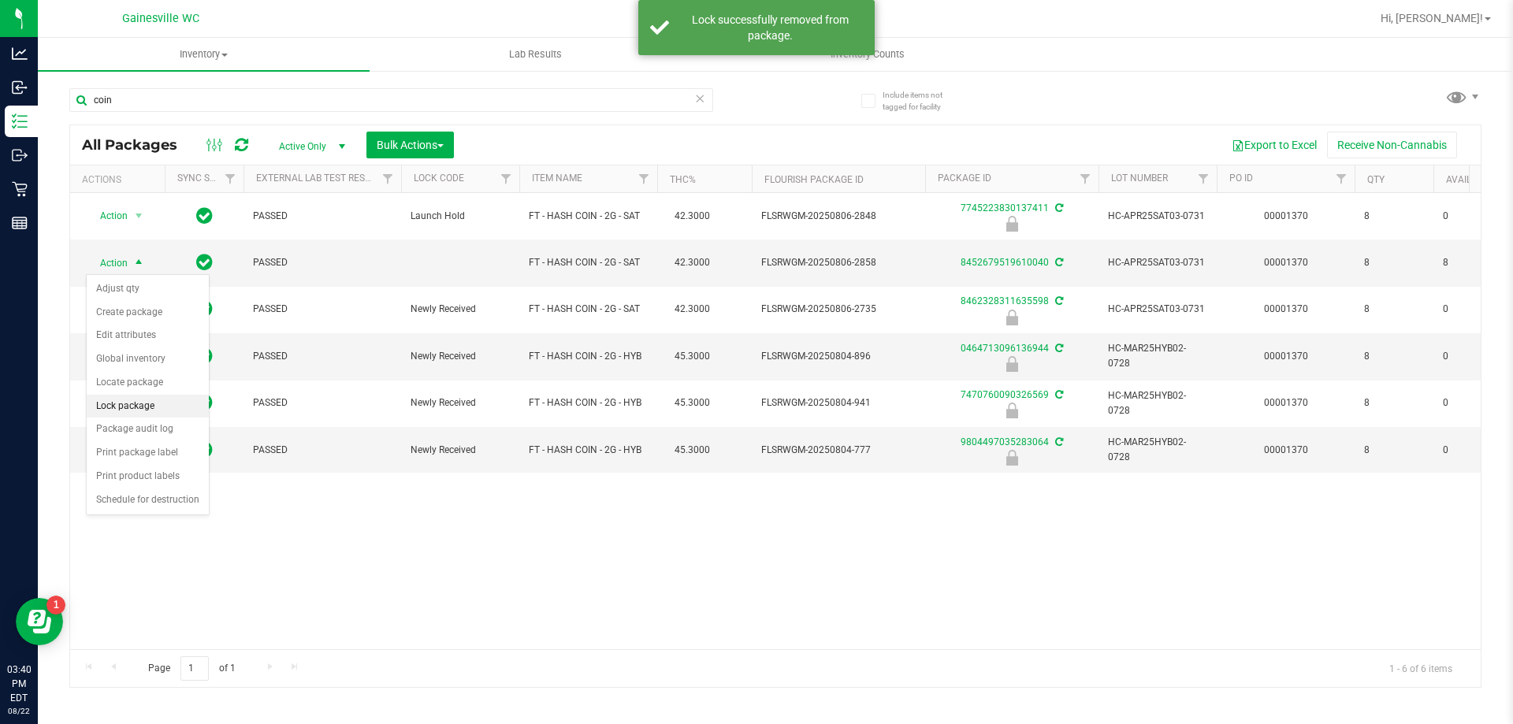
click at [131, 408] on li "Lock package" at bounding box center [148, 407] width 122 height 24
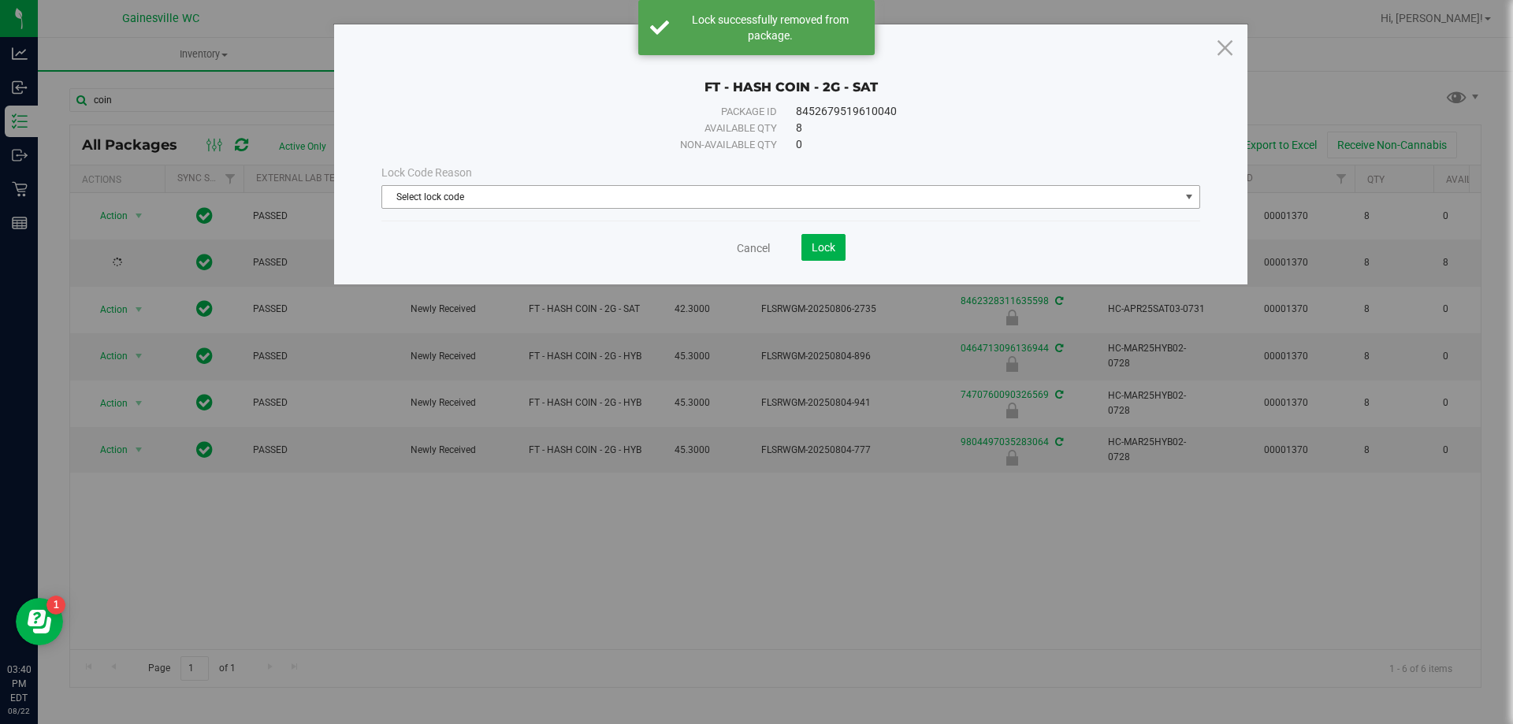
click at [824, 187] on span "Select lock code" at bounding box center [781, 197] width 798 height 22
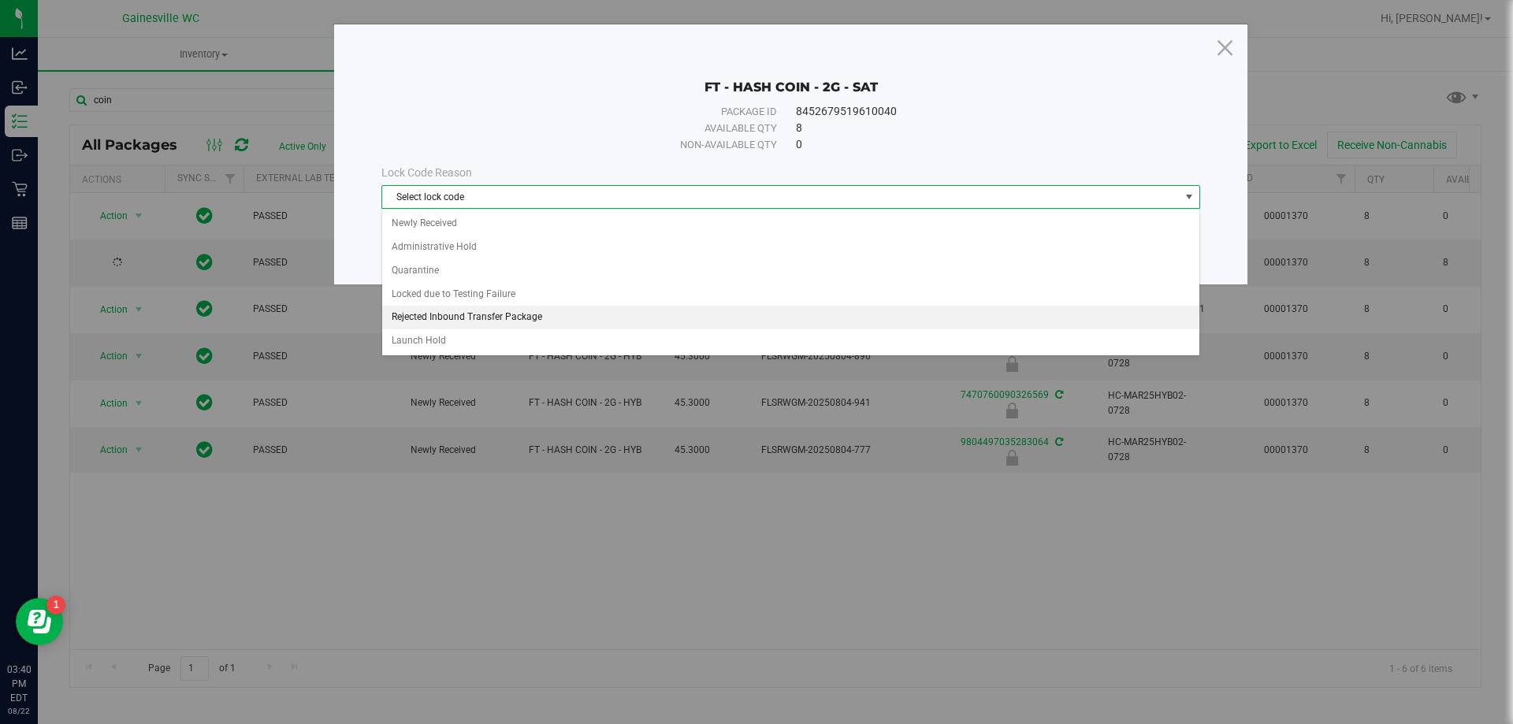
click at [445, 328] on li "Rejected Inbound Transfer Package" at bounding box center [790, 318] width 817 height 24
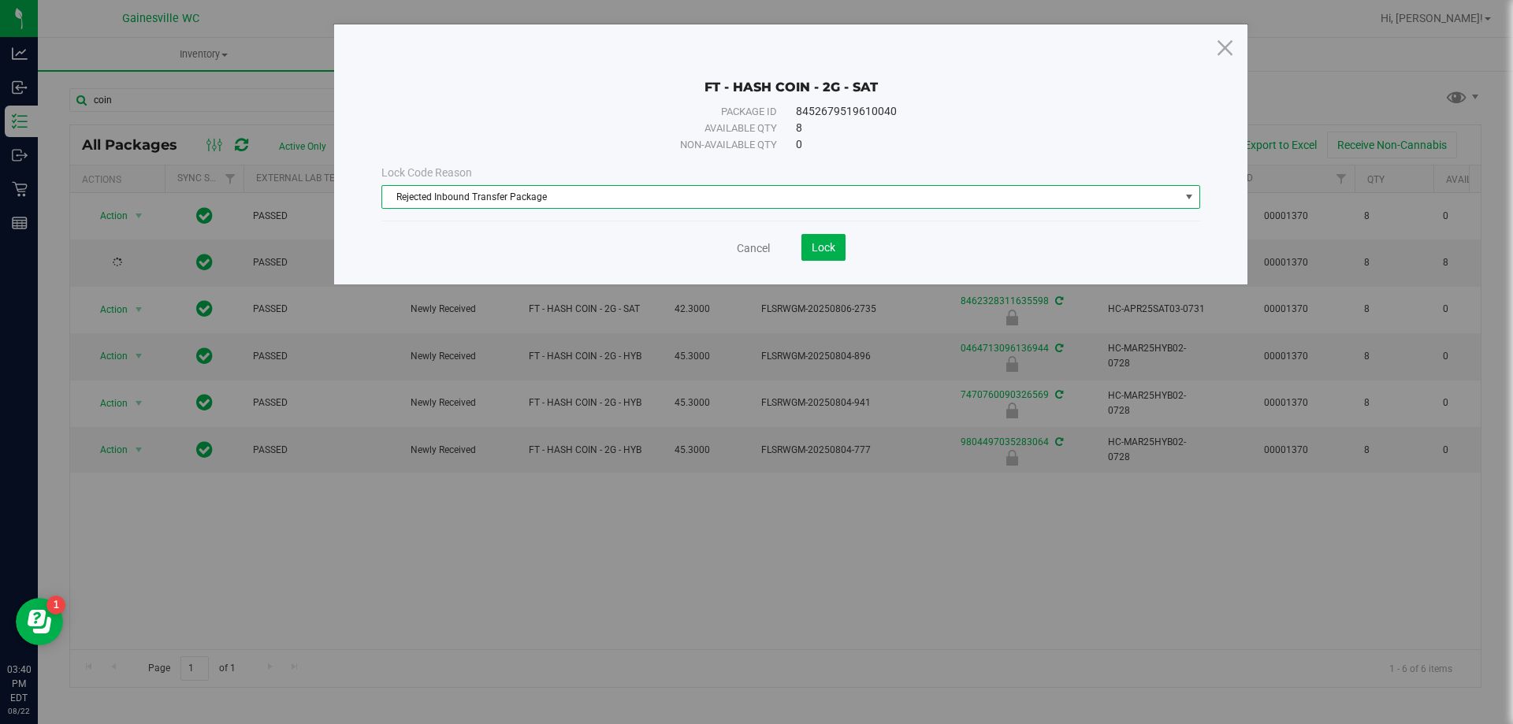
click at [524, 195] on span "Rejected Inbound Transfer Package" at bounding box center [781, 197] width 798 height 22
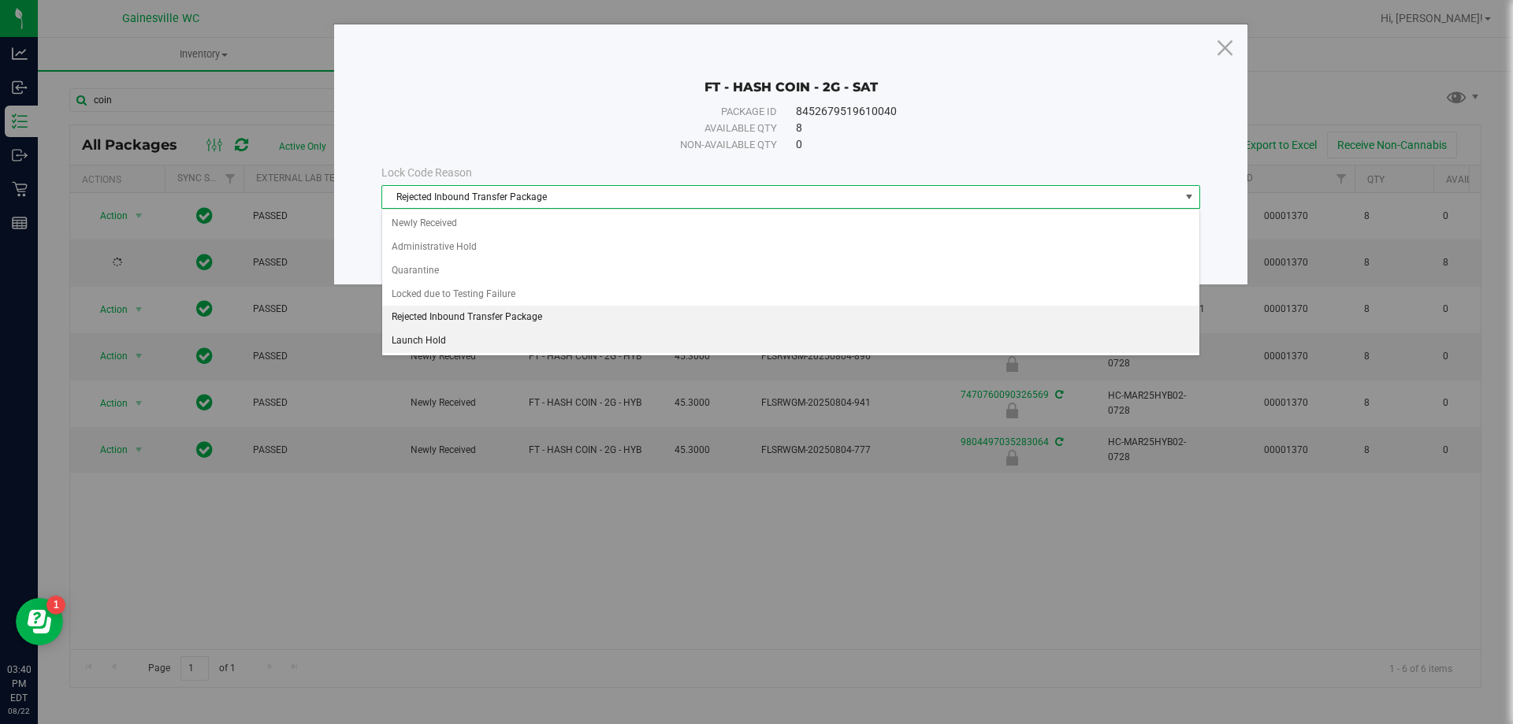
click at [479, 342] on li "Launch Hold" at bounding box center [790, 341] width 817 height 24
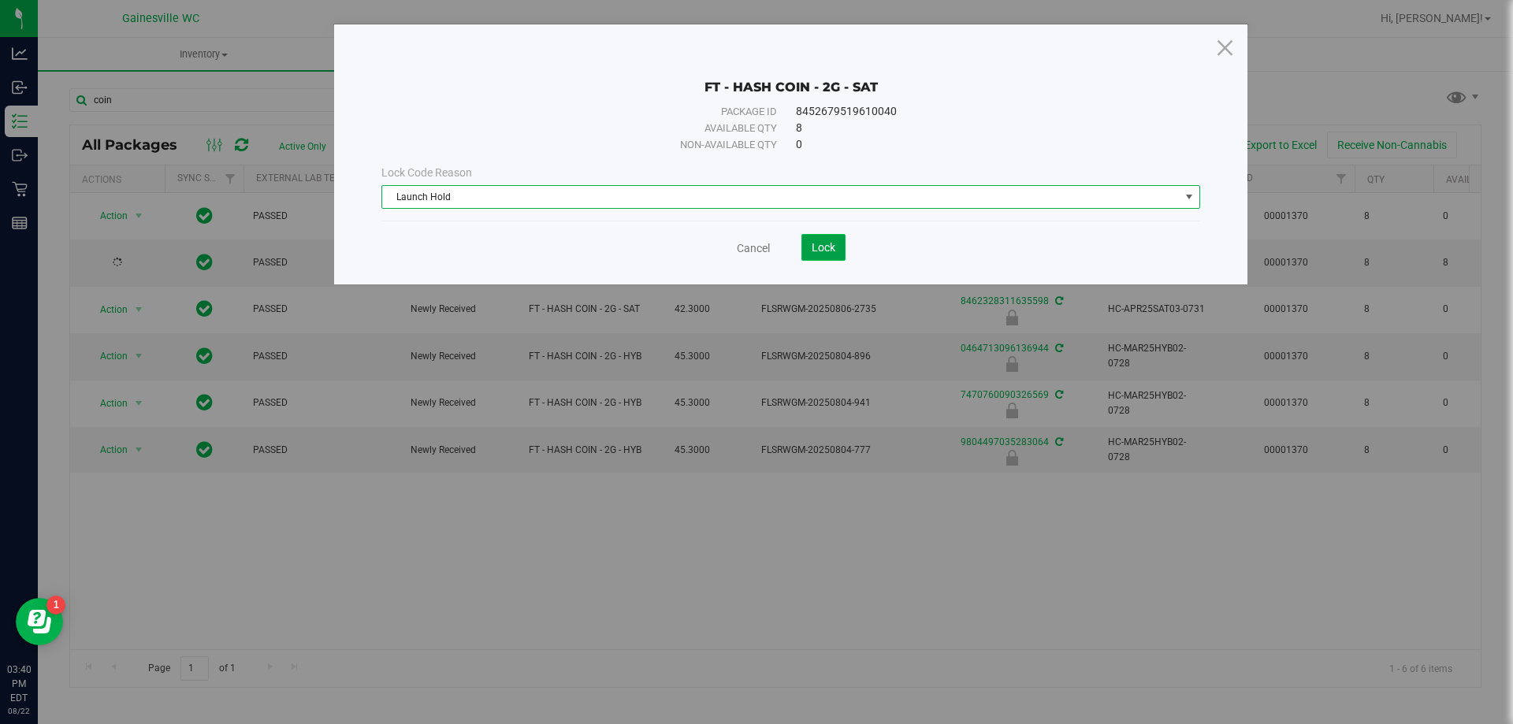
click at [840, 249] on button "Lock" at bounding box center [824, 247] width 44 height 27
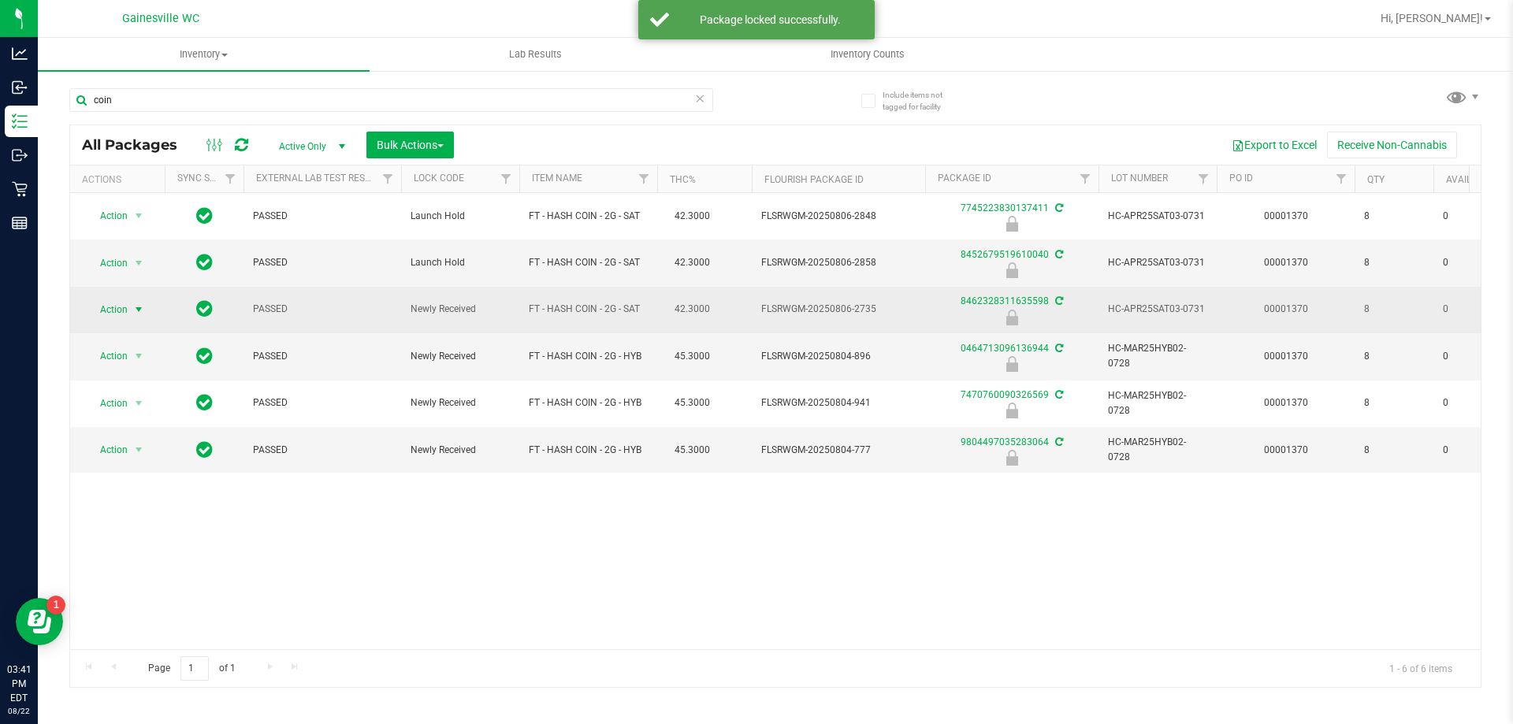
click at [135, 315] on span "select" at bounding box center [138, 309] width 13 height 13
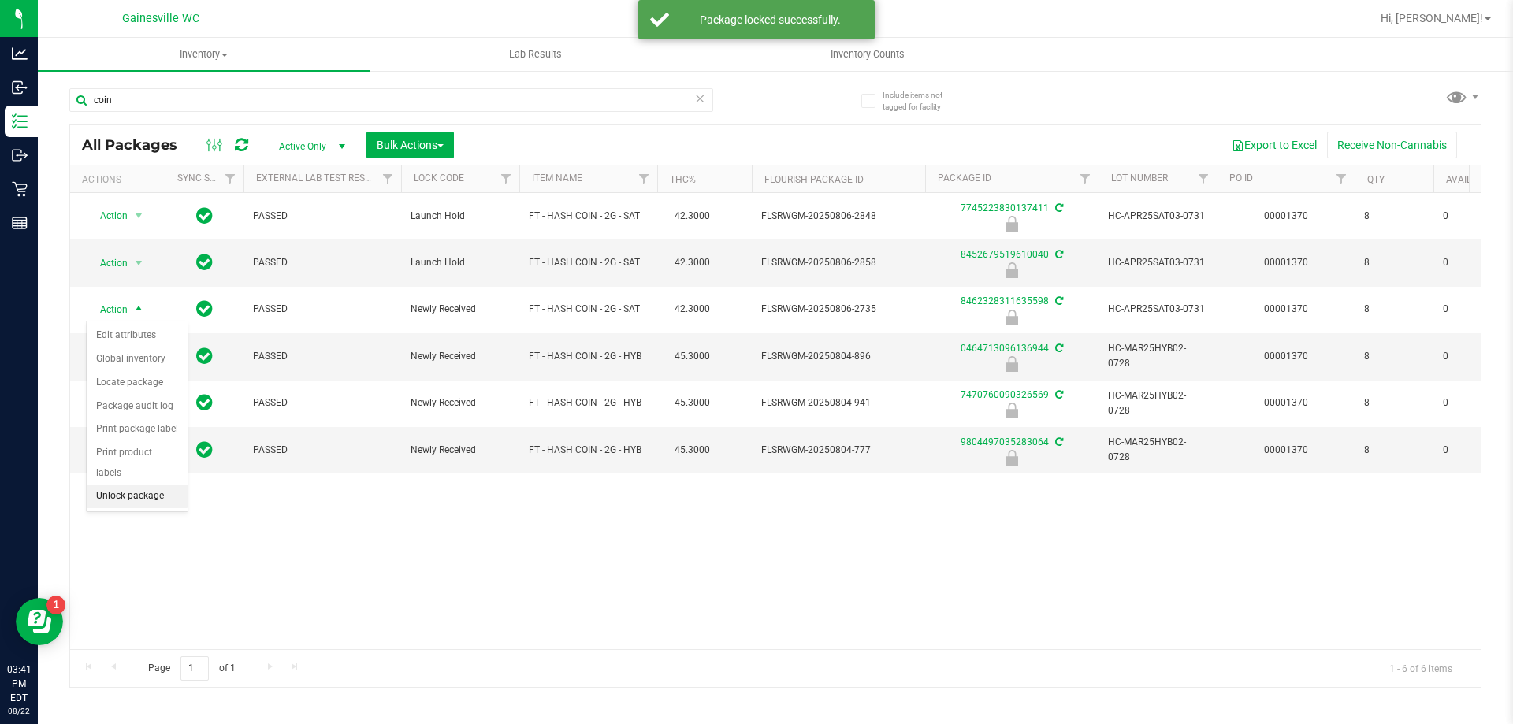
click at [123, 485] on li "Unlock package" at bounding box center [137, 497] width 101 height 24
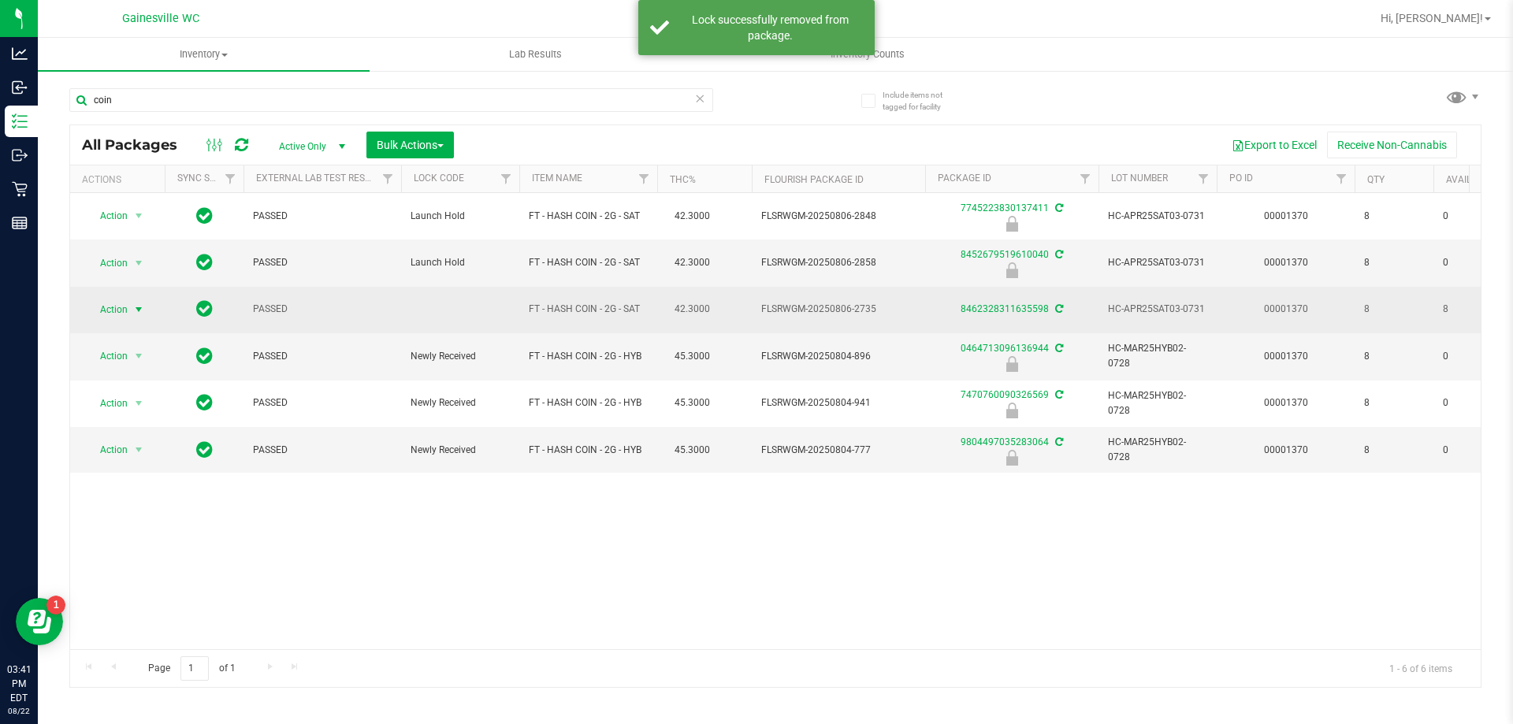
click at [132, 315] on span "select" at bounding box center [139, 310] width 20 height 22
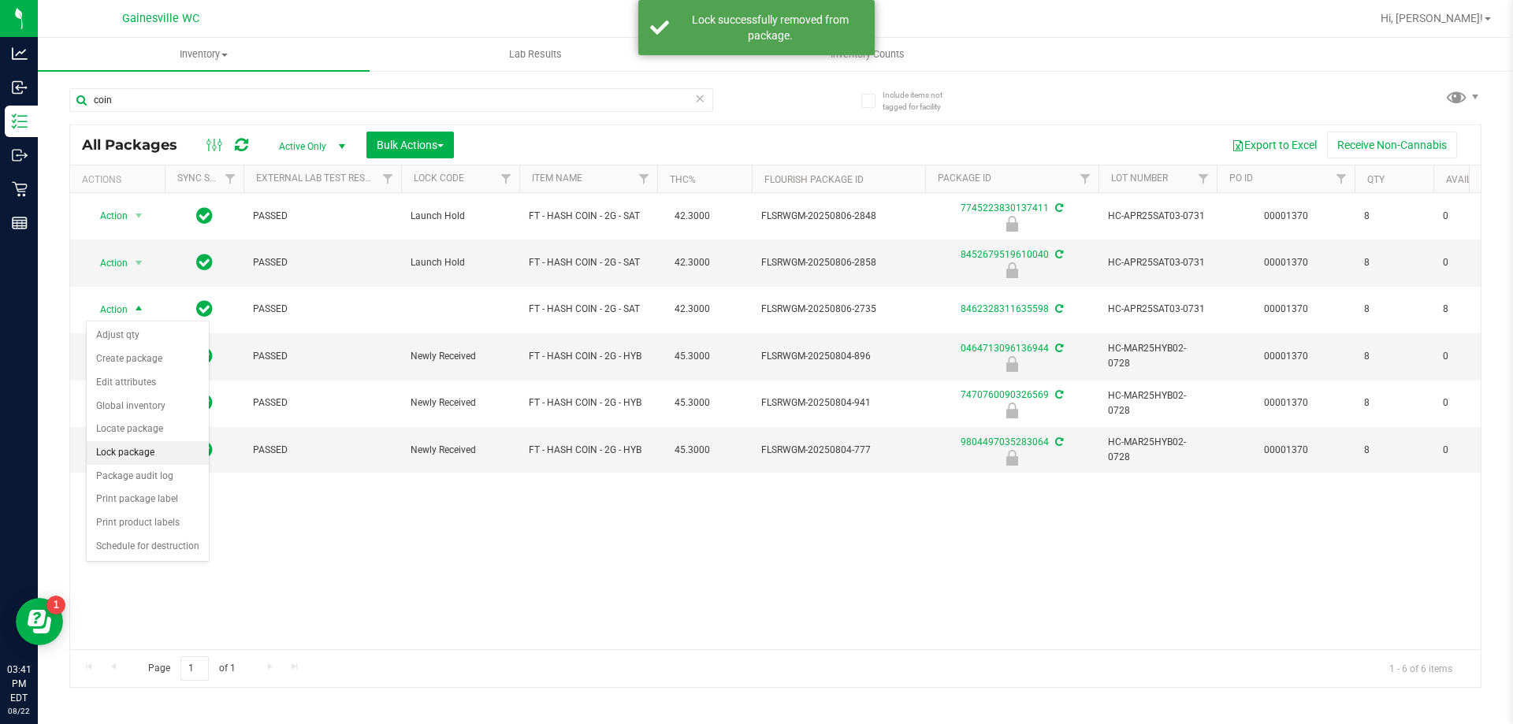
click at [145, 451] on li "Lock package" at bounding box center [148, 453] width 122 height 24
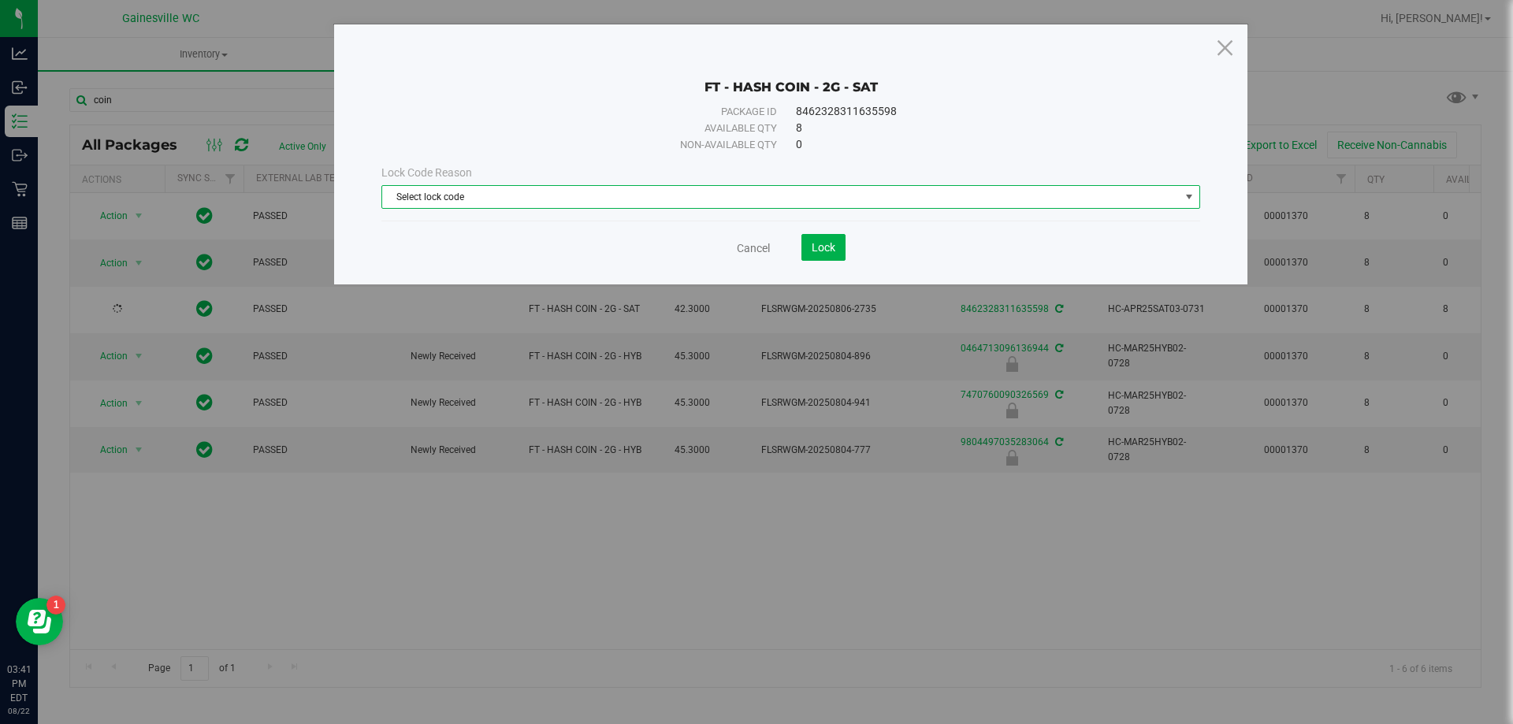
click at [865, 196] on span "Select lock code" at bounding box center [781, 197] width 798 height 22
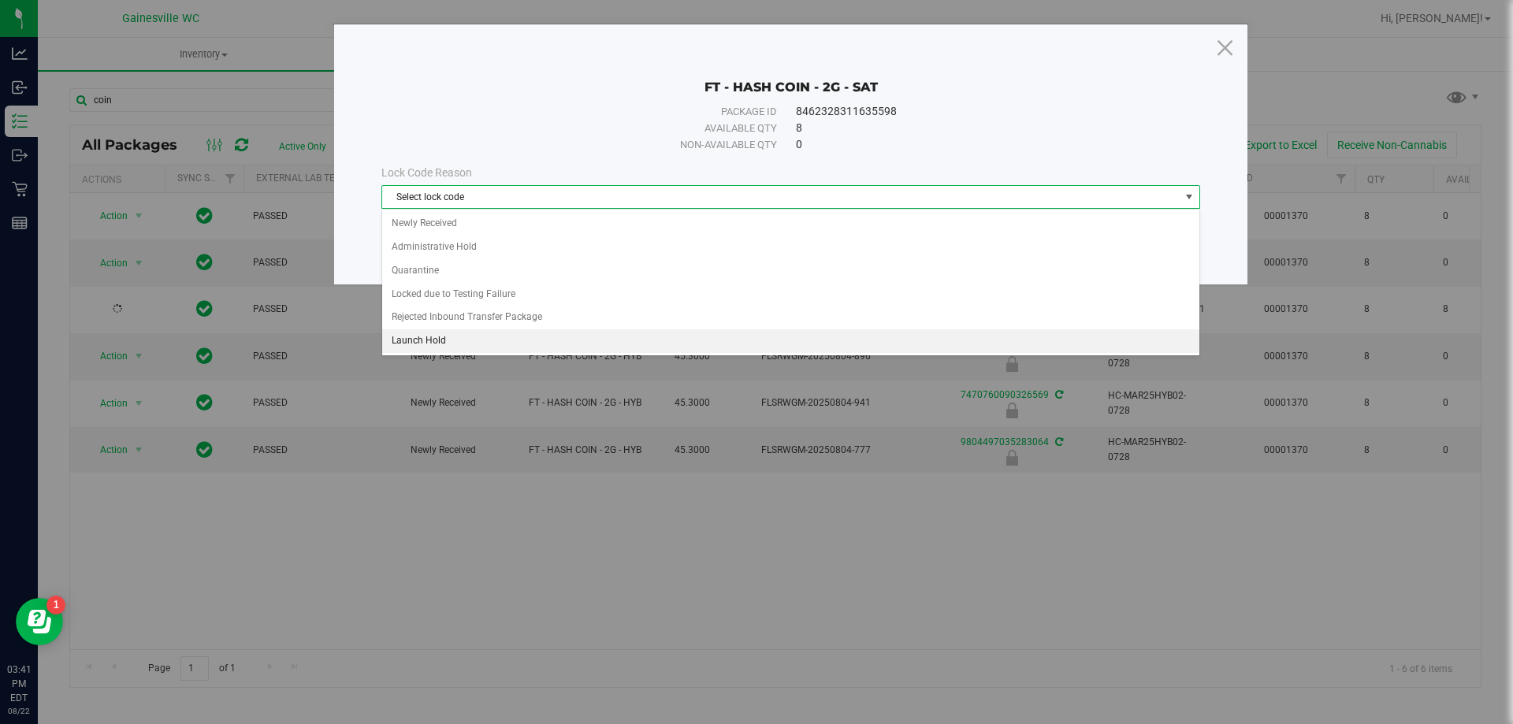
click at [489, 342] on li "Launch Hold" at bounding box center [790, 341] width 817 height 24
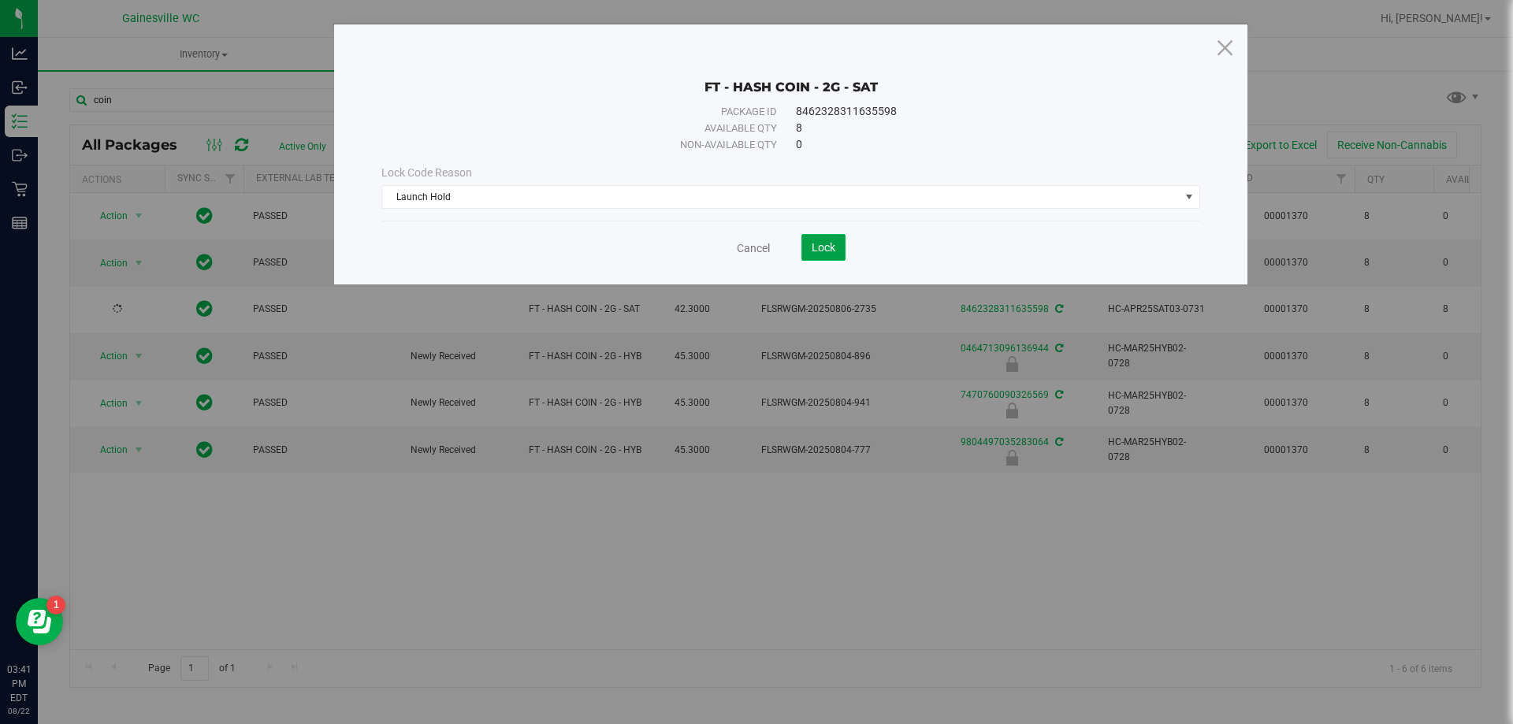
click at [838, 242] on button "Lock" at bounding box center [824, 247] width 44 height 27
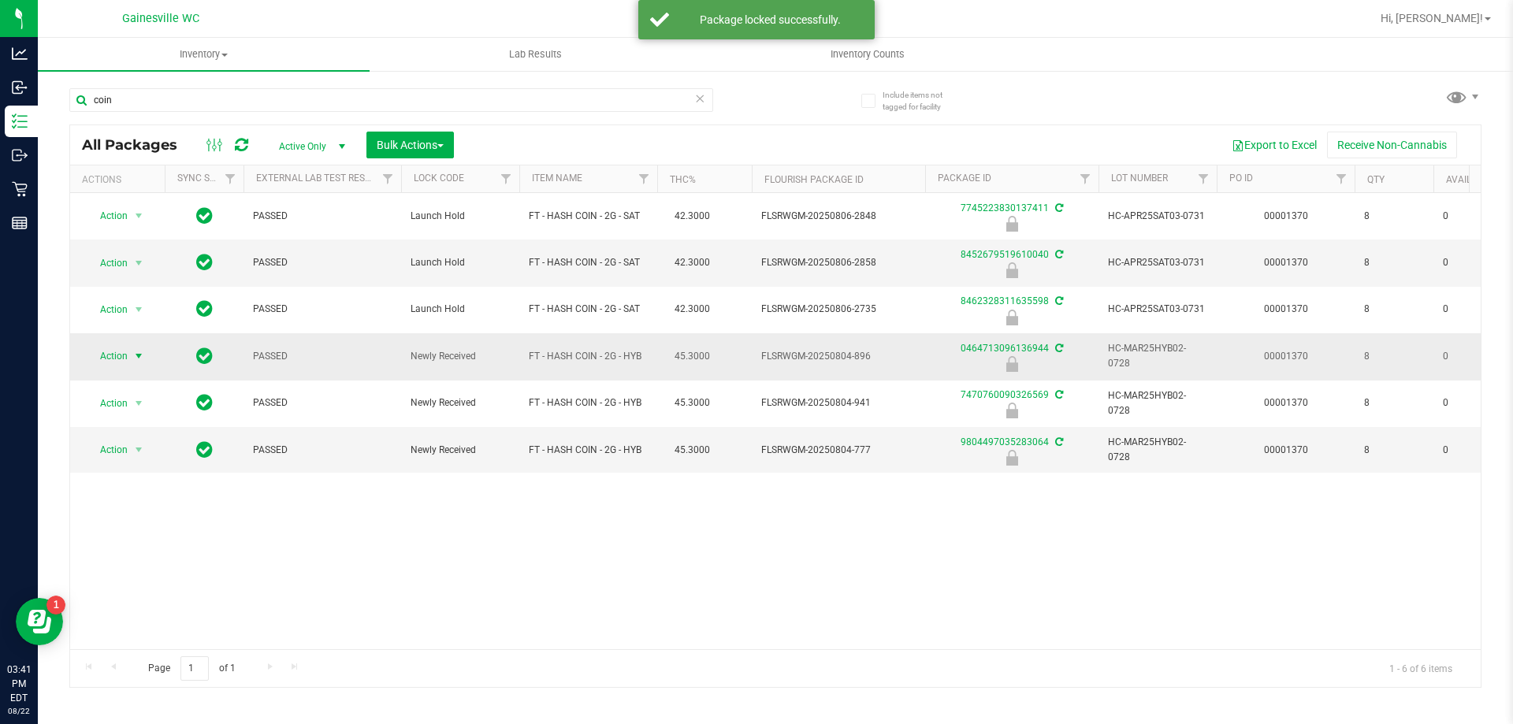
click at [106, 357] on span "Action" at bounding box center [107, 356] width 43 height 22
click at [125, 532] on li "Unlock package" at bounding box center [137, 544] width 101 height 24
click at [132, 362] on span "select" at bounding box center [139, 356] width 20 height 22
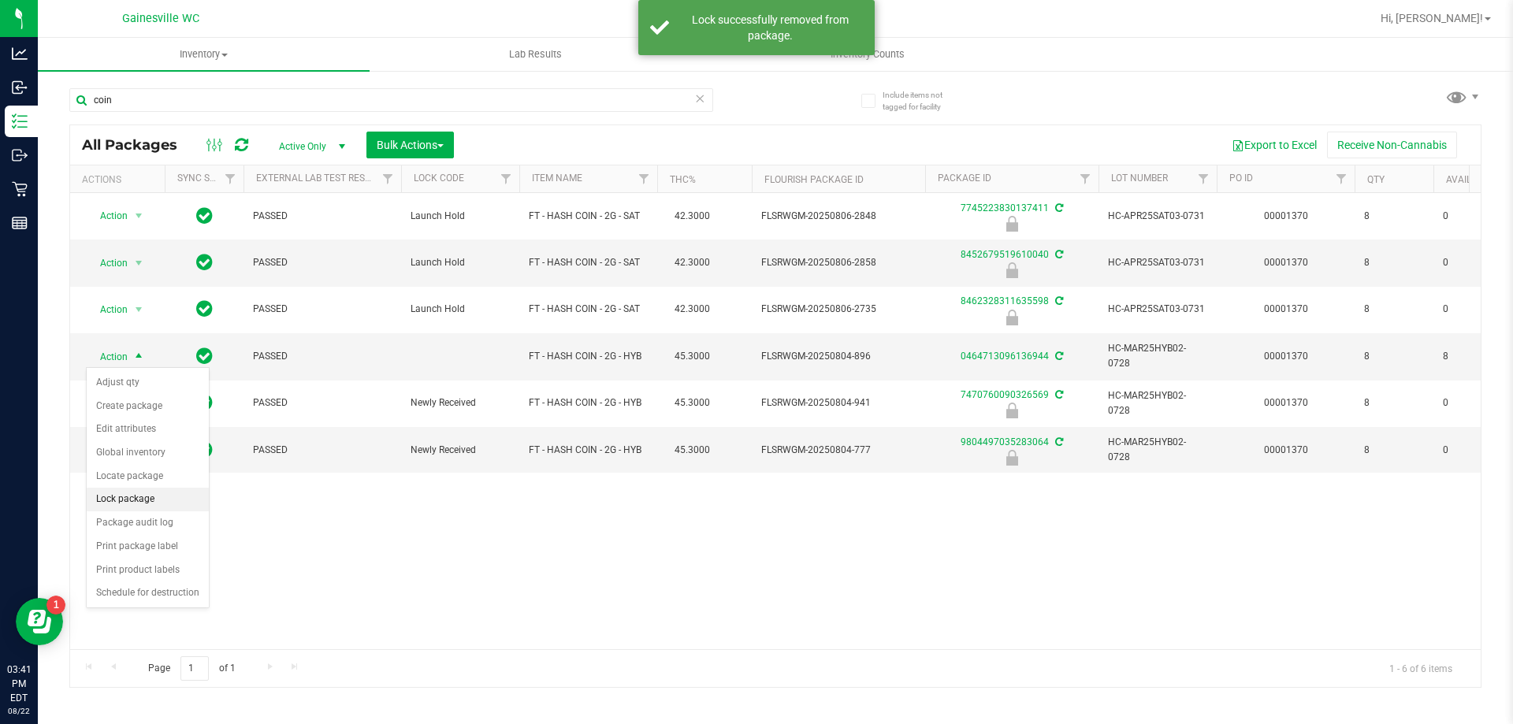
click at [149, 498] on li "Lock package" at bounding box center [148, 500] width 122 height 24
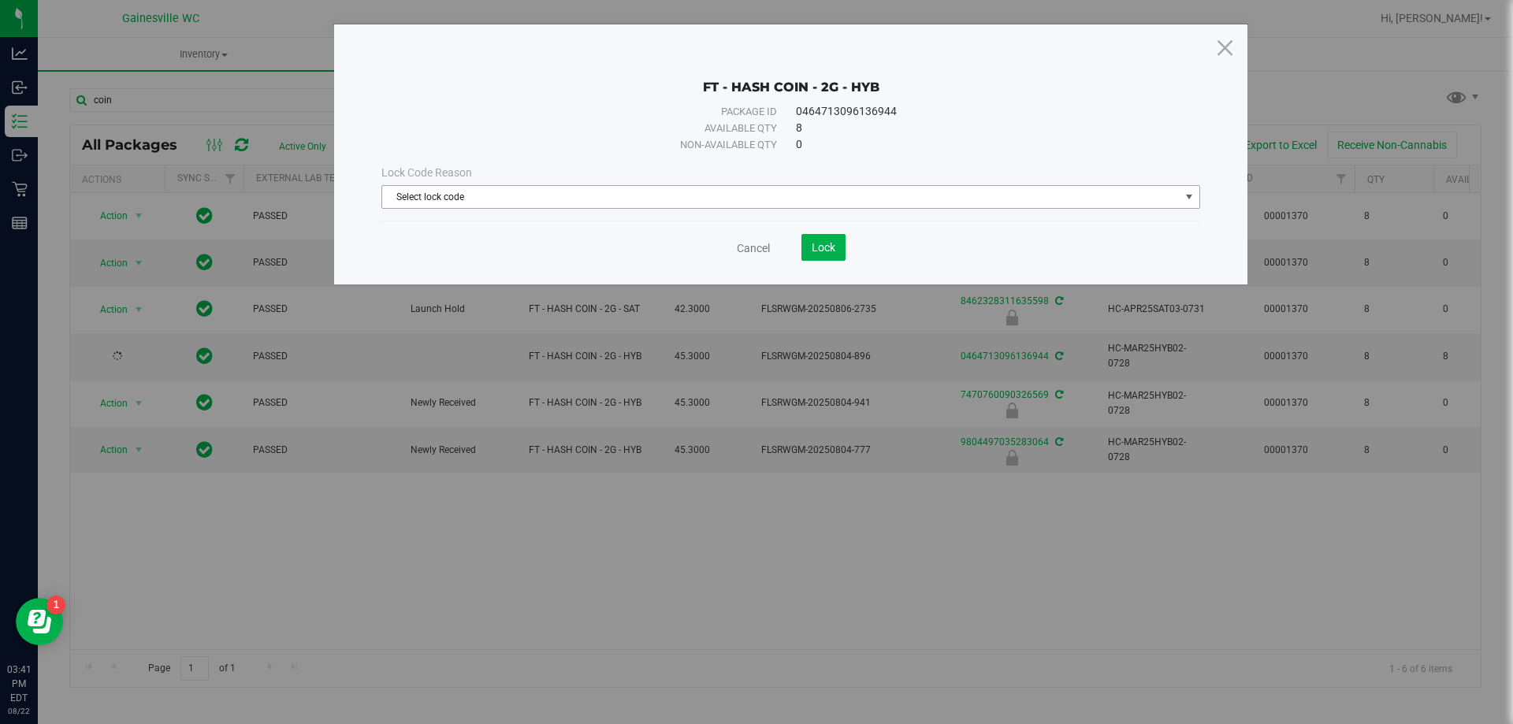
click at [585, 192] on span "Select lock code" at bounding box center [781, 197] width 798 height 22
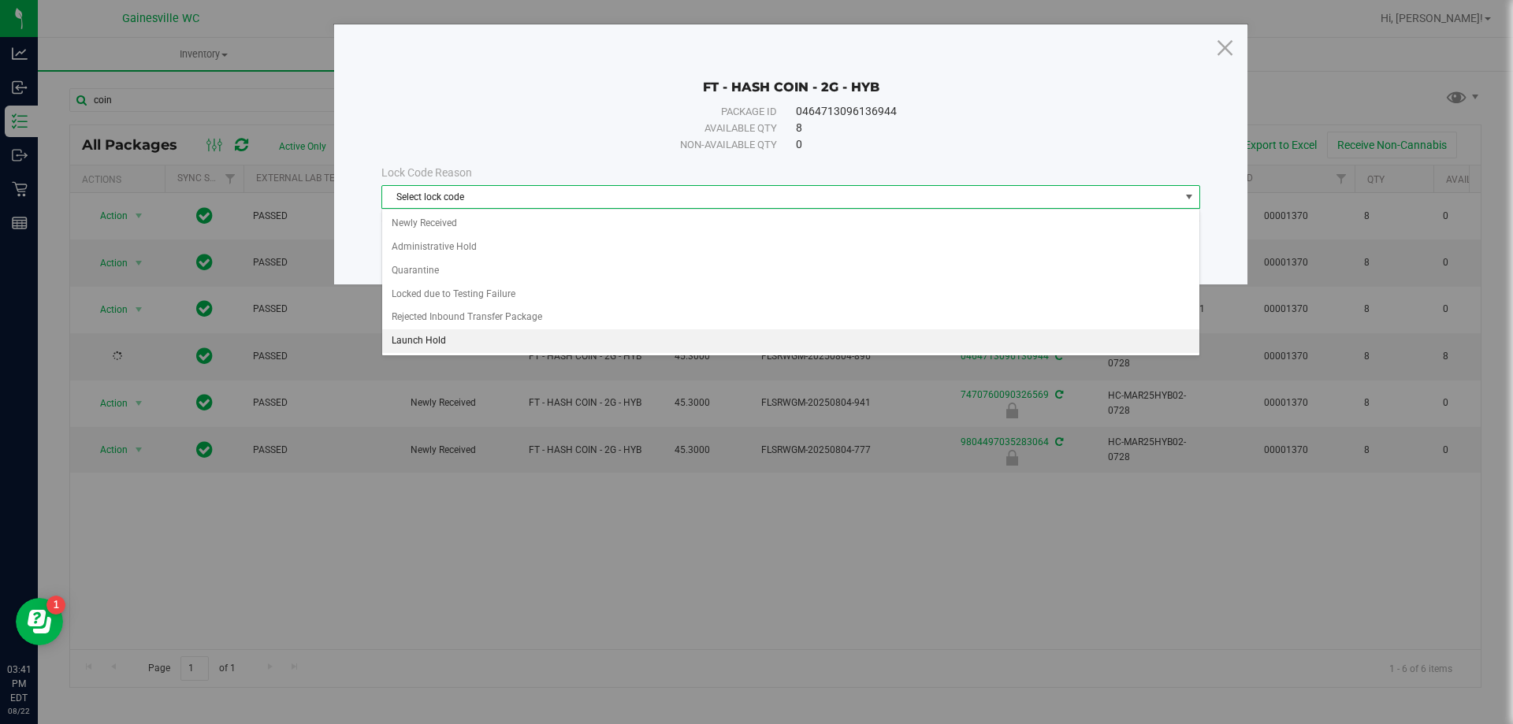
drag, startPoint x: 442, startPoint y: 341, endPoint x: 687, endPoint y: 323, distance: 245.8
click at [445, 341] on li "Launch Hold" at bounding box center [790, 341] width 817 height 24
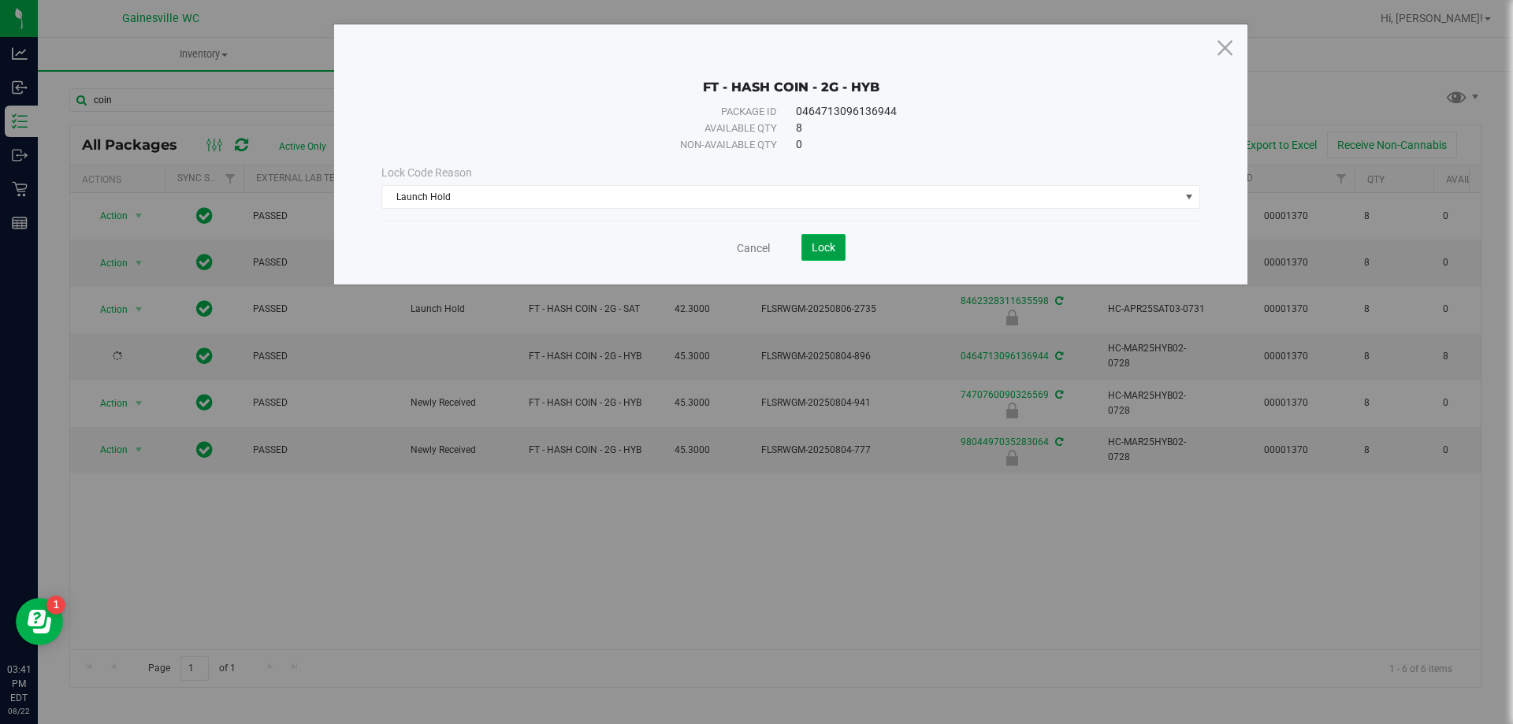
click at [817, 257] on button "Lock" at bounding box center [824, 247] width 44 height 27
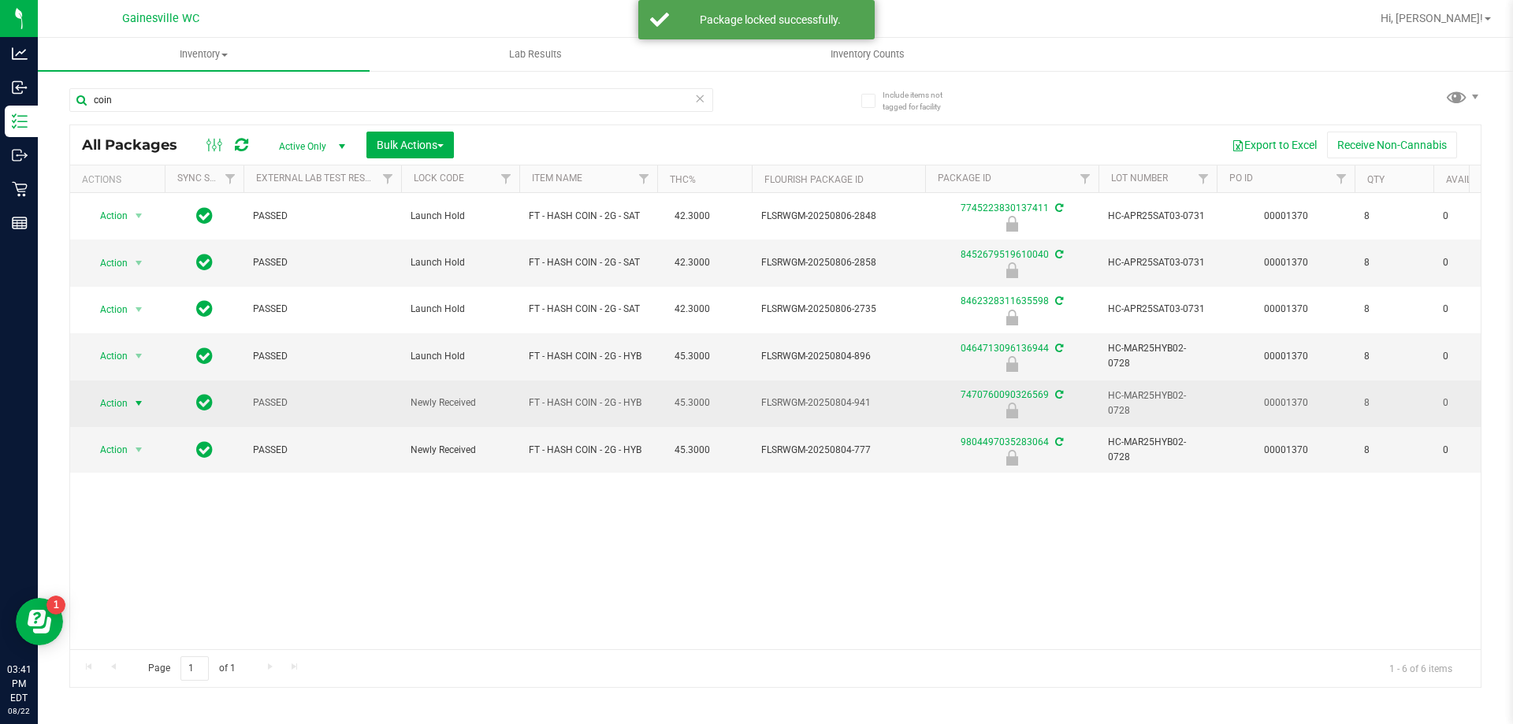
click at [120, 402] on span "Action" at bounding box center [107, 404] width 43 height 22
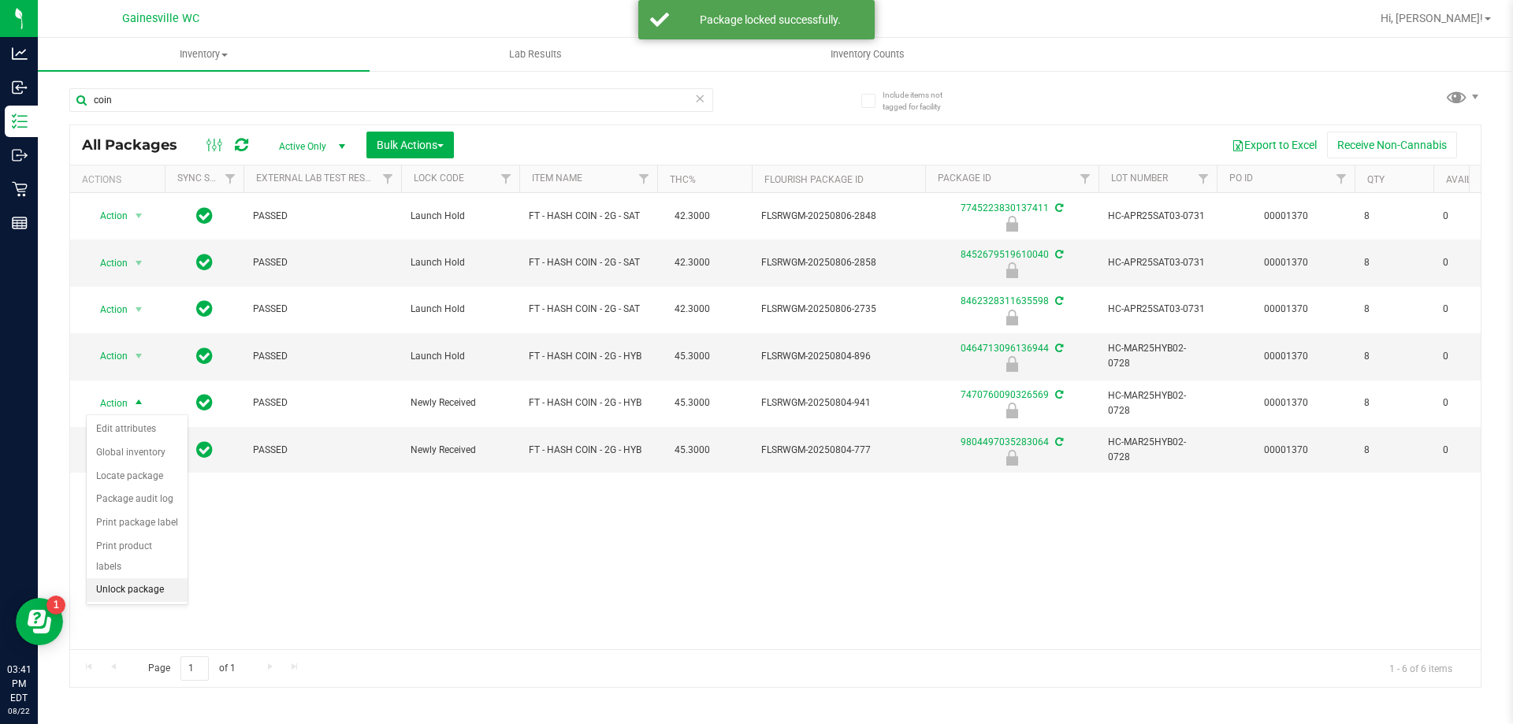
click at [116, 579] on li "Unlock package" at bounding box center [137, 591] width 101 height 24
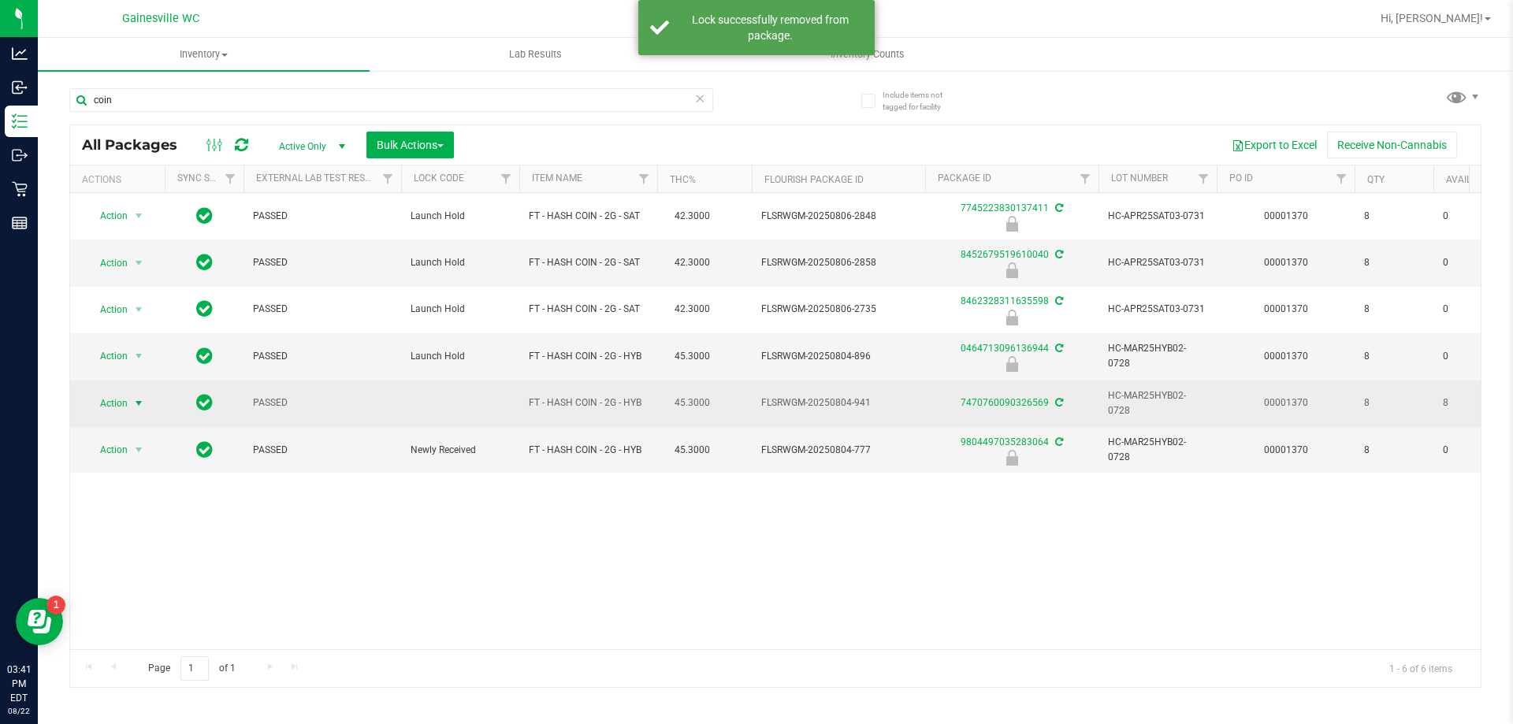
click at [125, 411] on span "Action" at bounding box center [107, 404] width 43 height 22
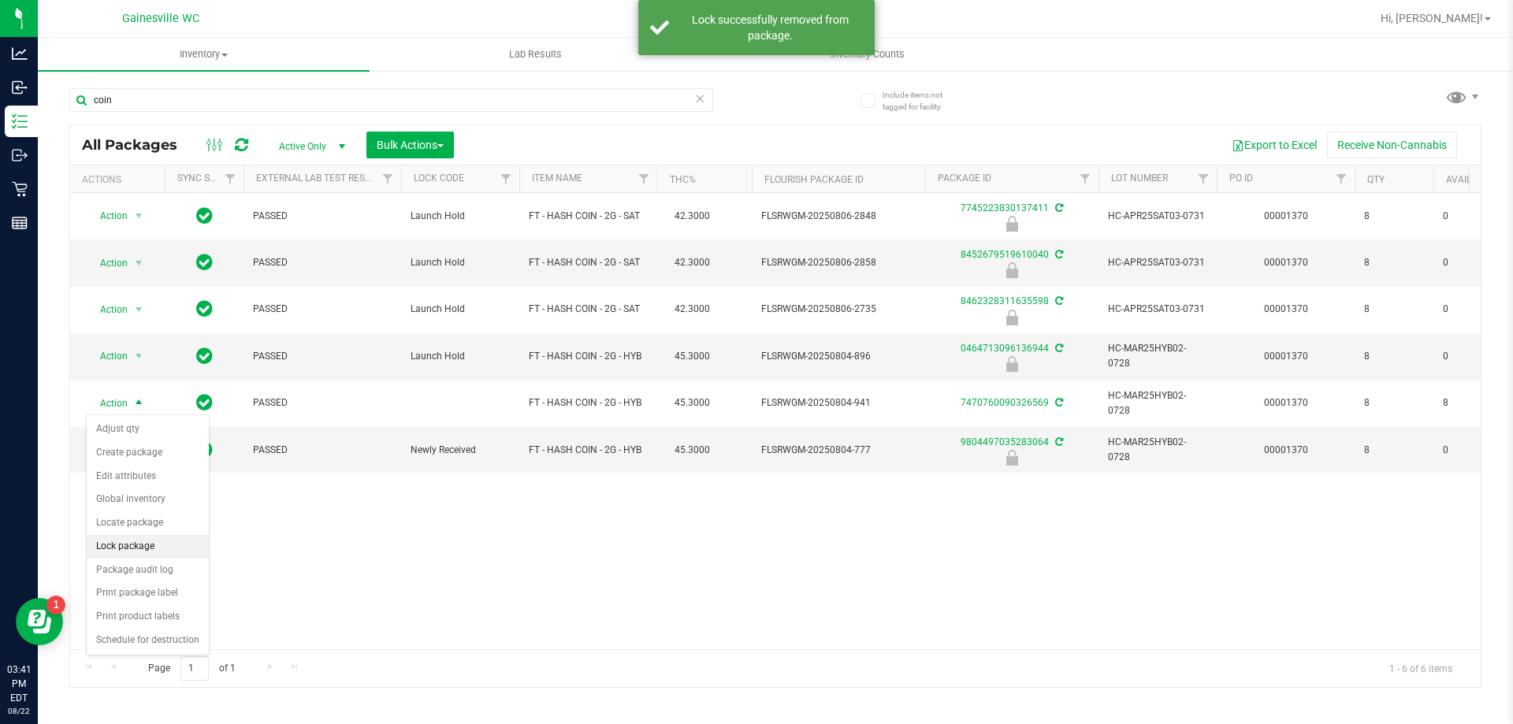
click at [130, 549] on li "Lock package" at bounding box center [148, 547] width 122 height 24
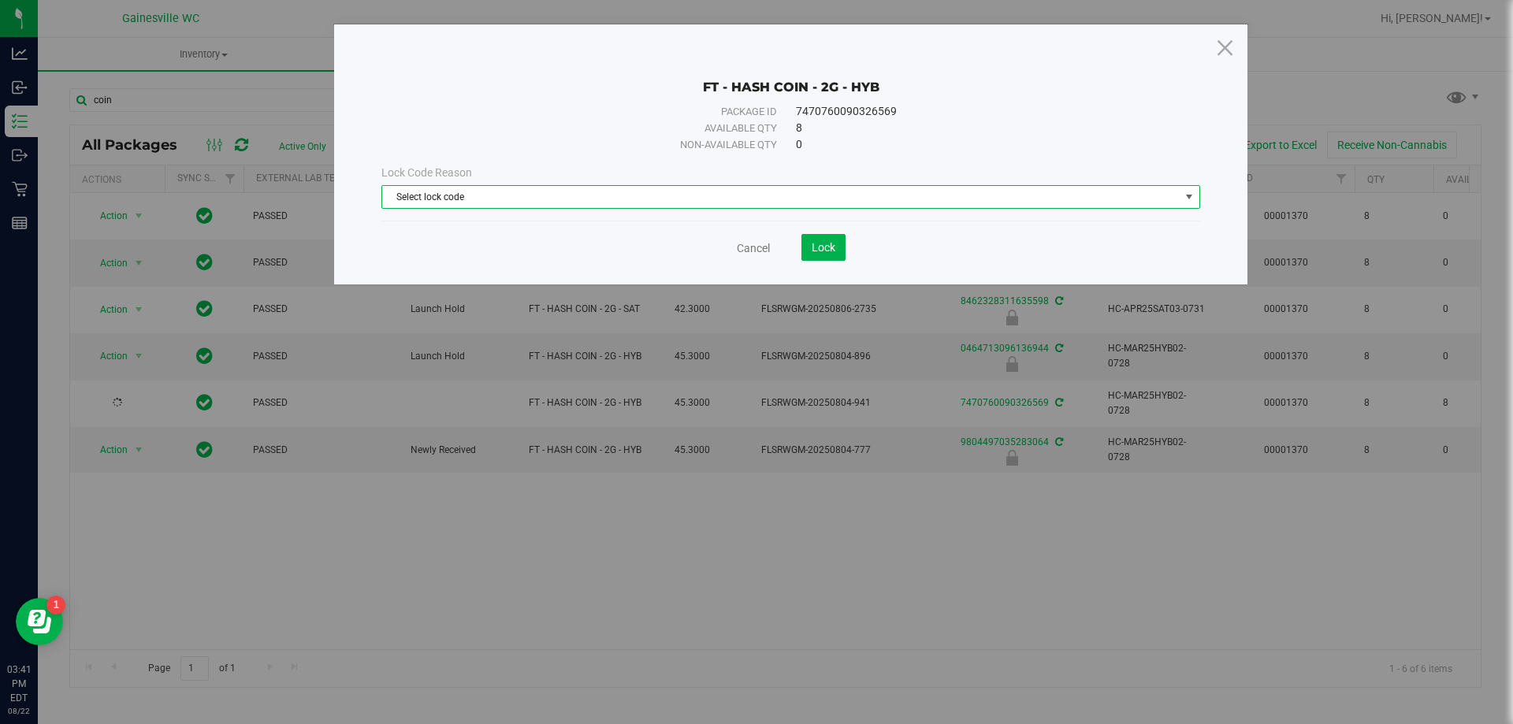
click at [686, 204] on span "Select lock code" at bounding box center [781, 197] width 798 height 22
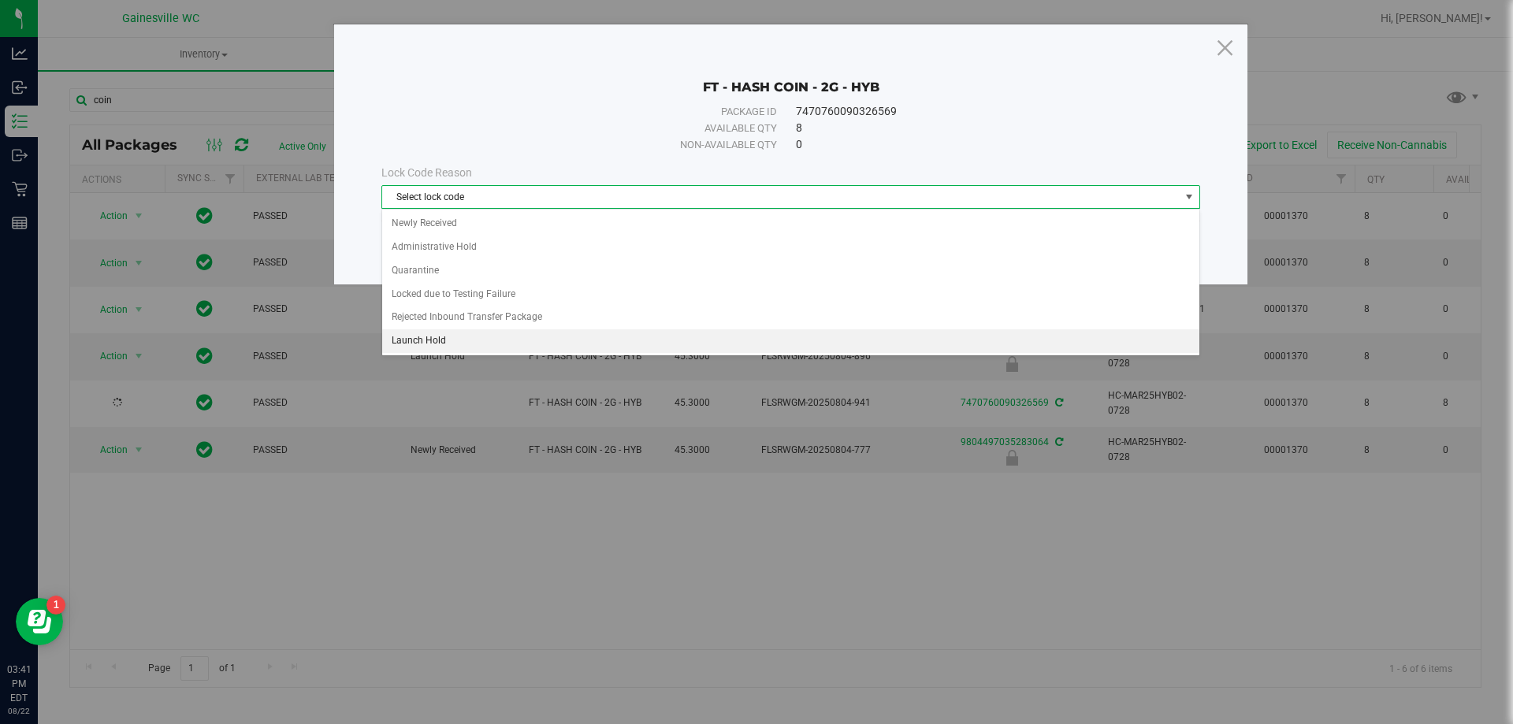
click at [459, 349] on li "Launch Hold" at bounding box center [790, 341] width 817 height 24
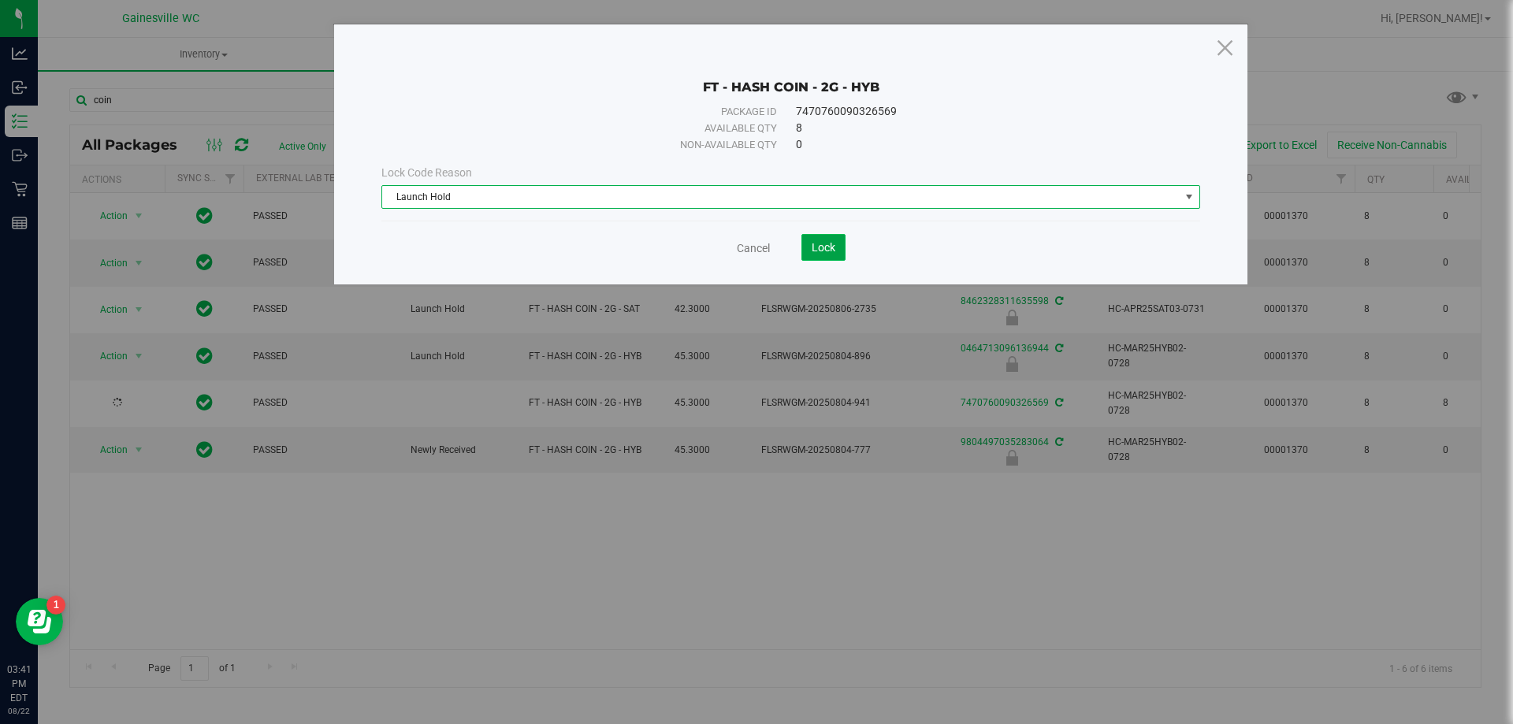
click at [841, 239] on button "Lock" at bounding box center [824, 247] width 44 height 27
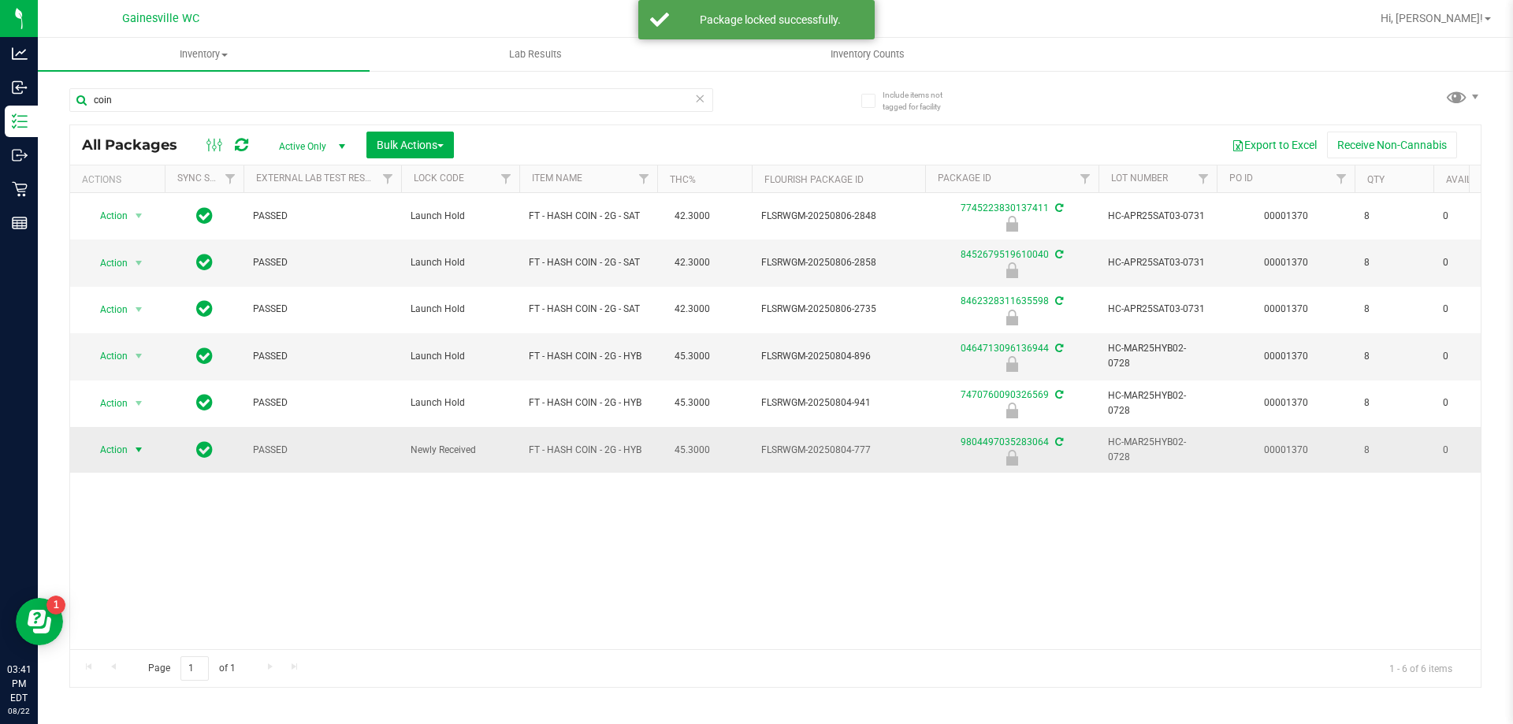
click at [132, 452] on span "select" at bounding box center [138, 450] width 13 height 13
click at [126, 626] on li "Unlock package" at bounding box center [137, 638] width 101 height 24
click at [111, 456] on span "Action" at bounding box center [107, 450] width 43 height 22
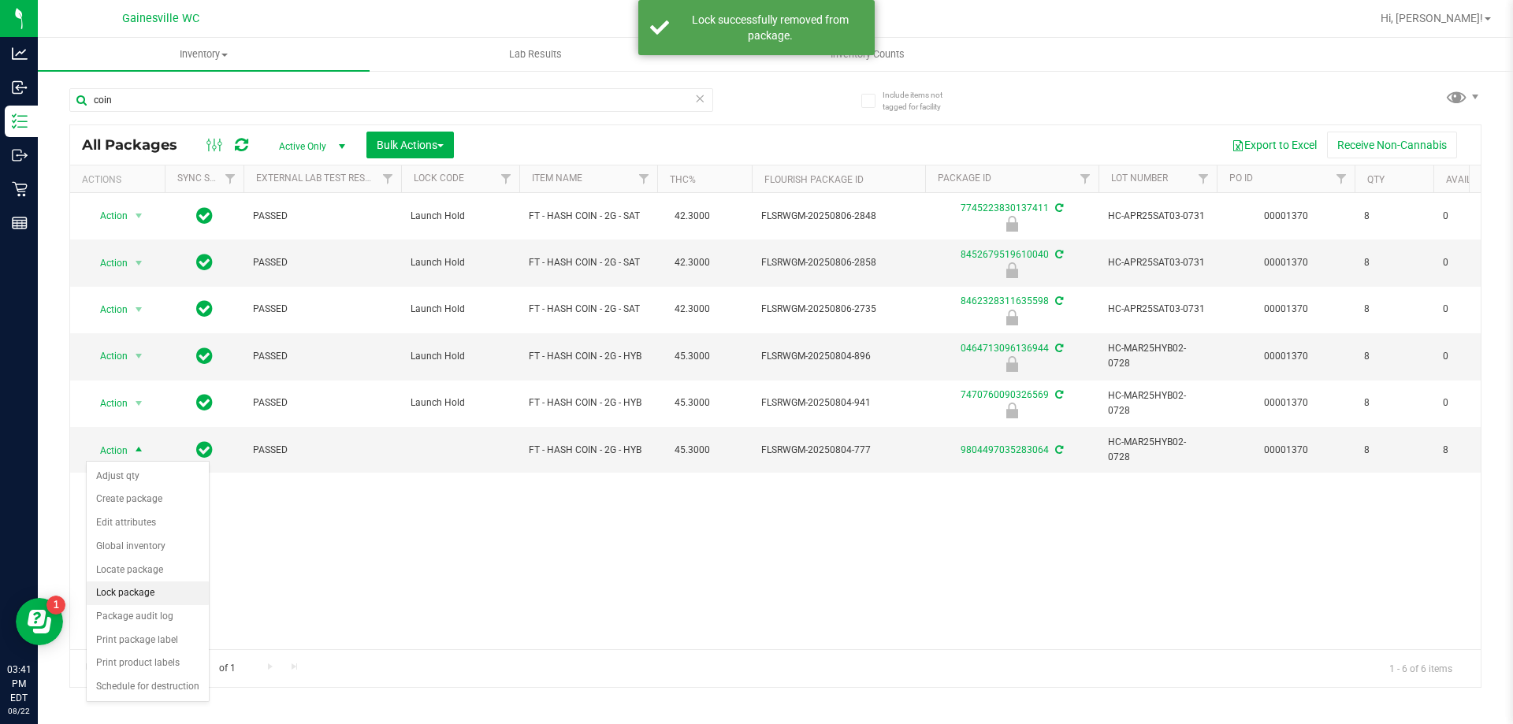
click at [130, 600] on li "Lock package" at bounding box center [148, 594] width 122 height 24
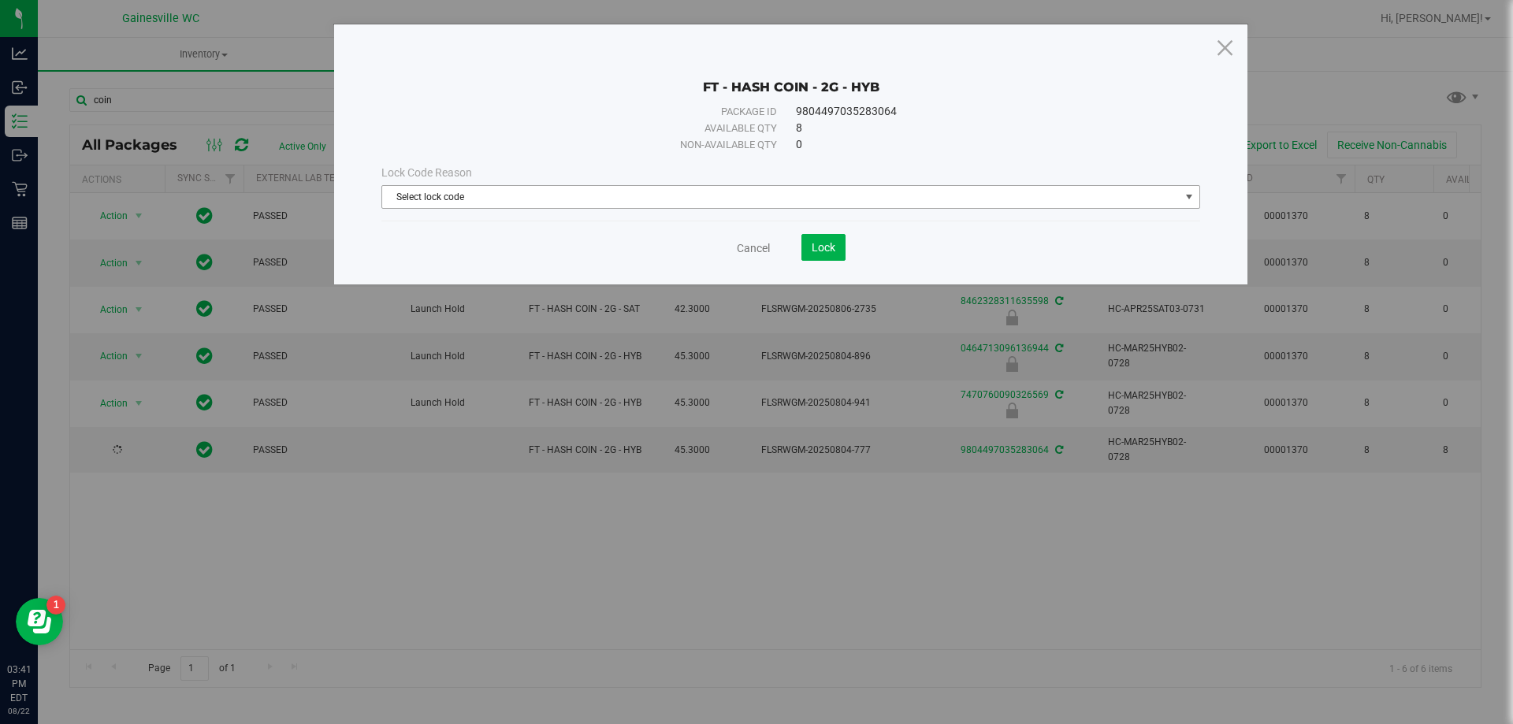
click at [597, 206] on span "Select lock code" at bounding box center [781, 197] width 798 height 22
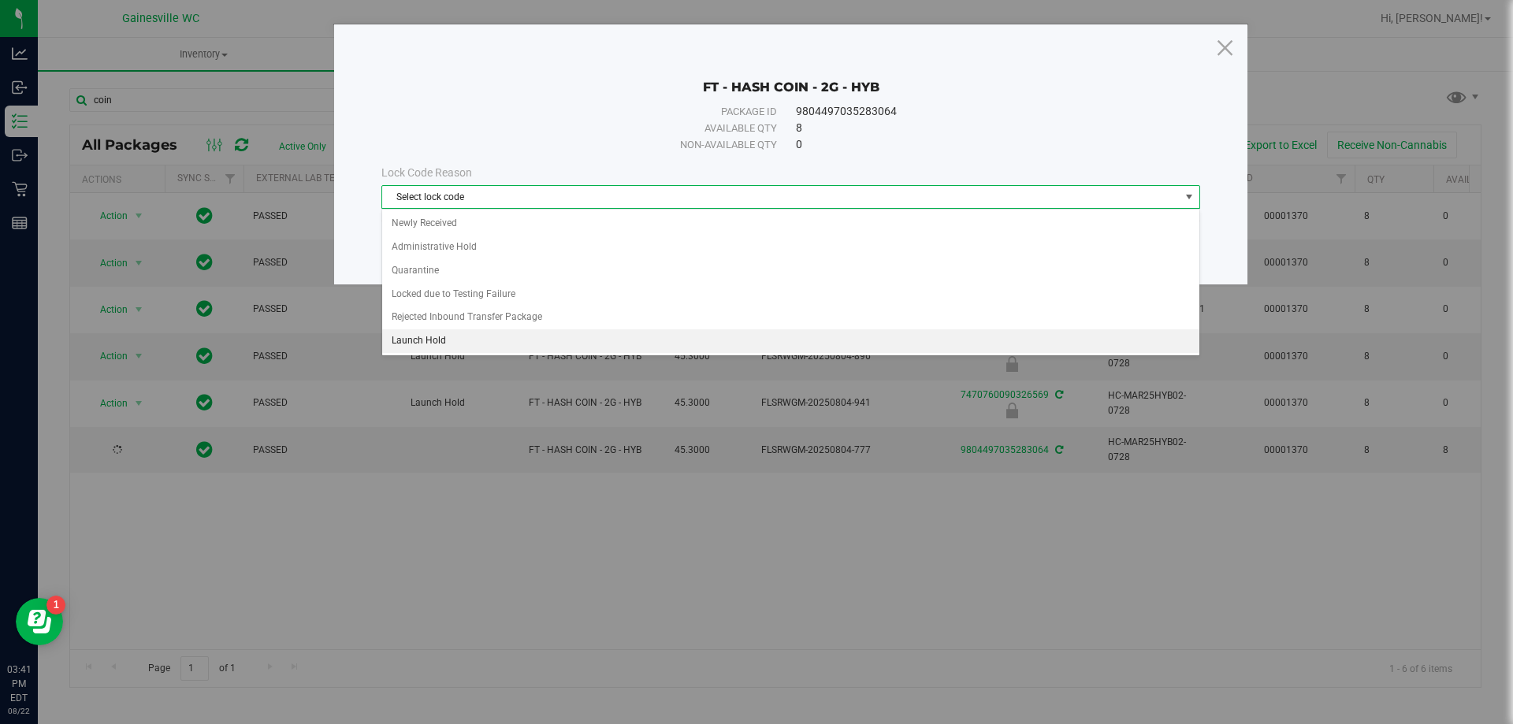
click at [508, 344] on li "Launch Hold" at bounding box center [790, 341] width 817 height 24
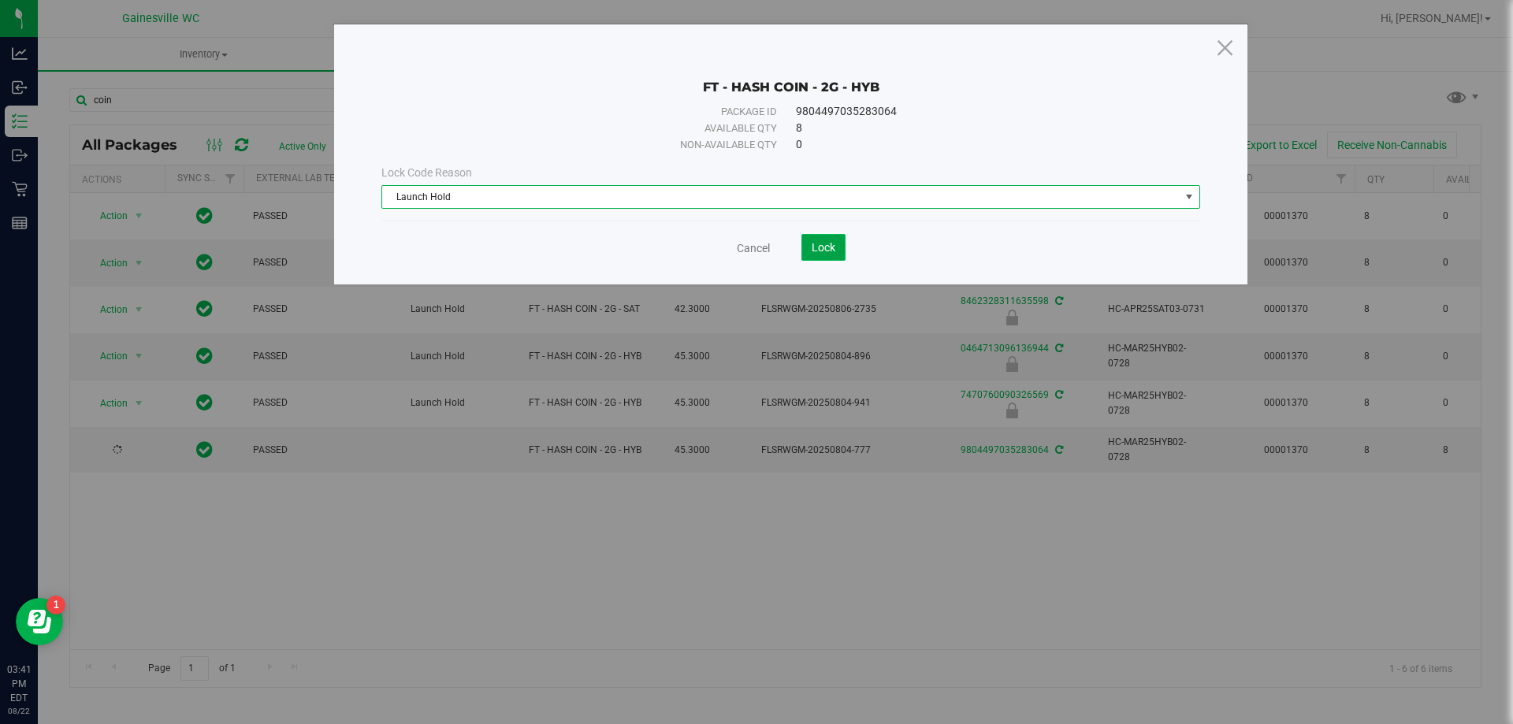
click at [827, 260] on button "Lock" at bounding box center [824, 247] width 44 height 27
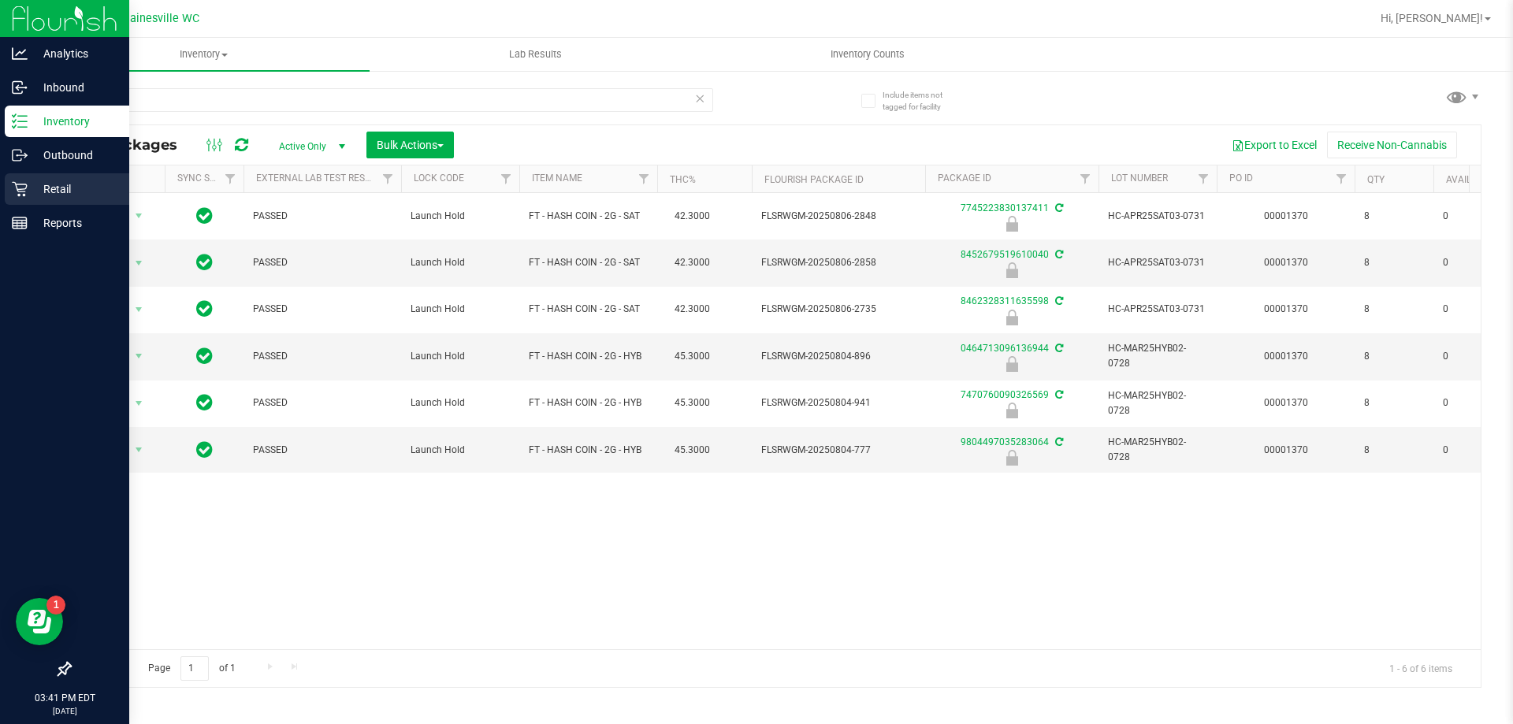
click at [28, 204] on div "Retail" at bounding box center [67, 189] width 125 height 32
